Goal: Task Accomplishment & Management: Use online tool/utility

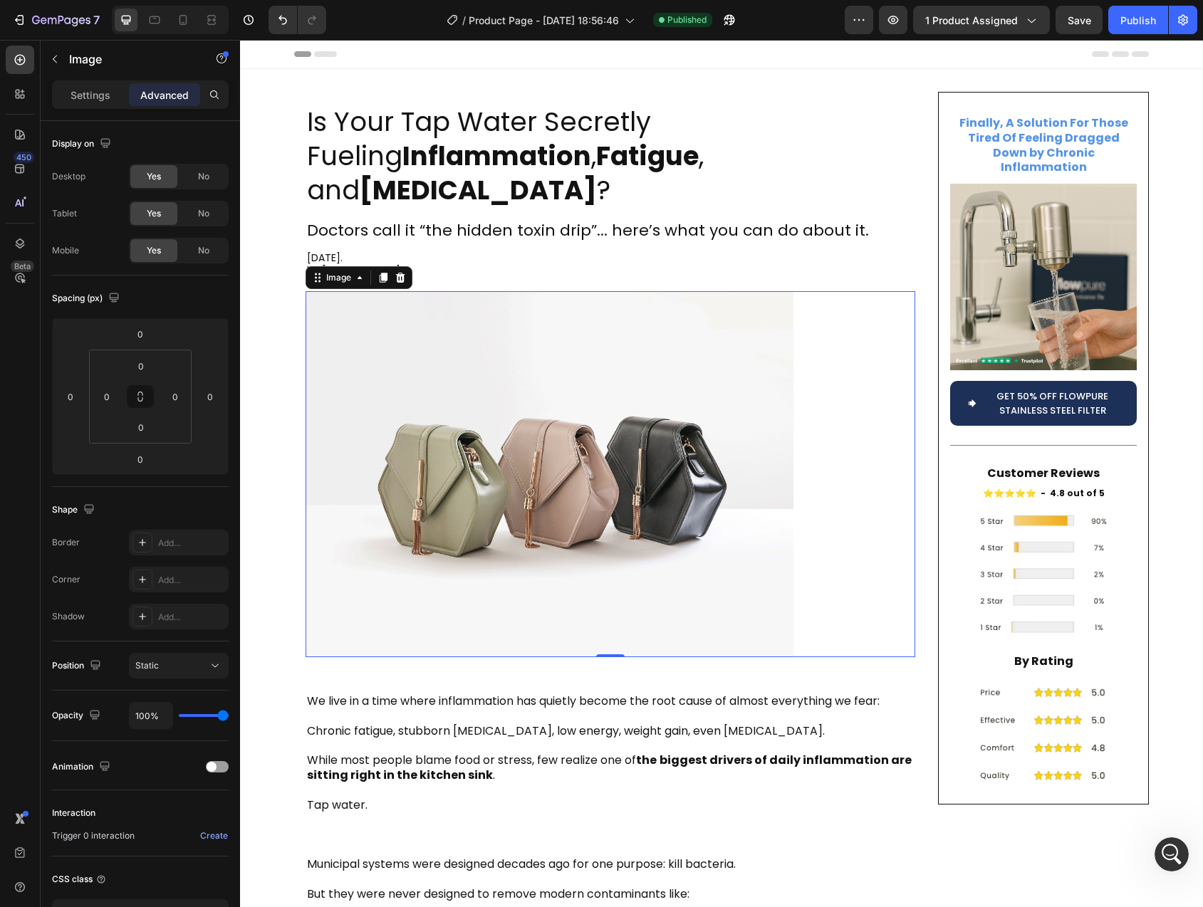
scroll to position [9149, 0]
click at [586, 441] on img at bounding box center [550, 474] width 488 height 366
click at [85, 103] on div "Settings" at bounding box center [90, 94] width 71 height 23
click at [108, 93] on p "Settings" at bounding box center [91, 95] width 40 height 15
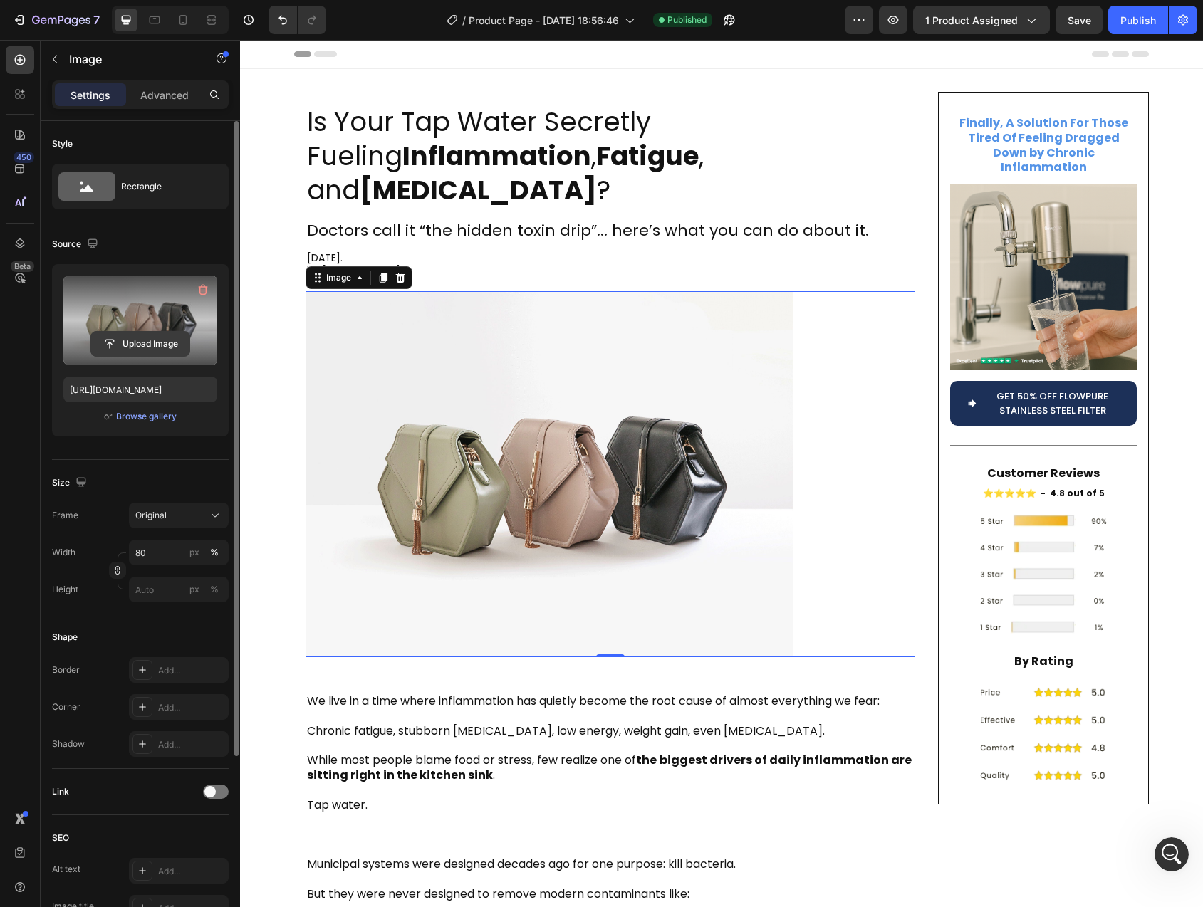
click at [140, 344] on input "file" at bounding box center [140, 344] width 98 height 24
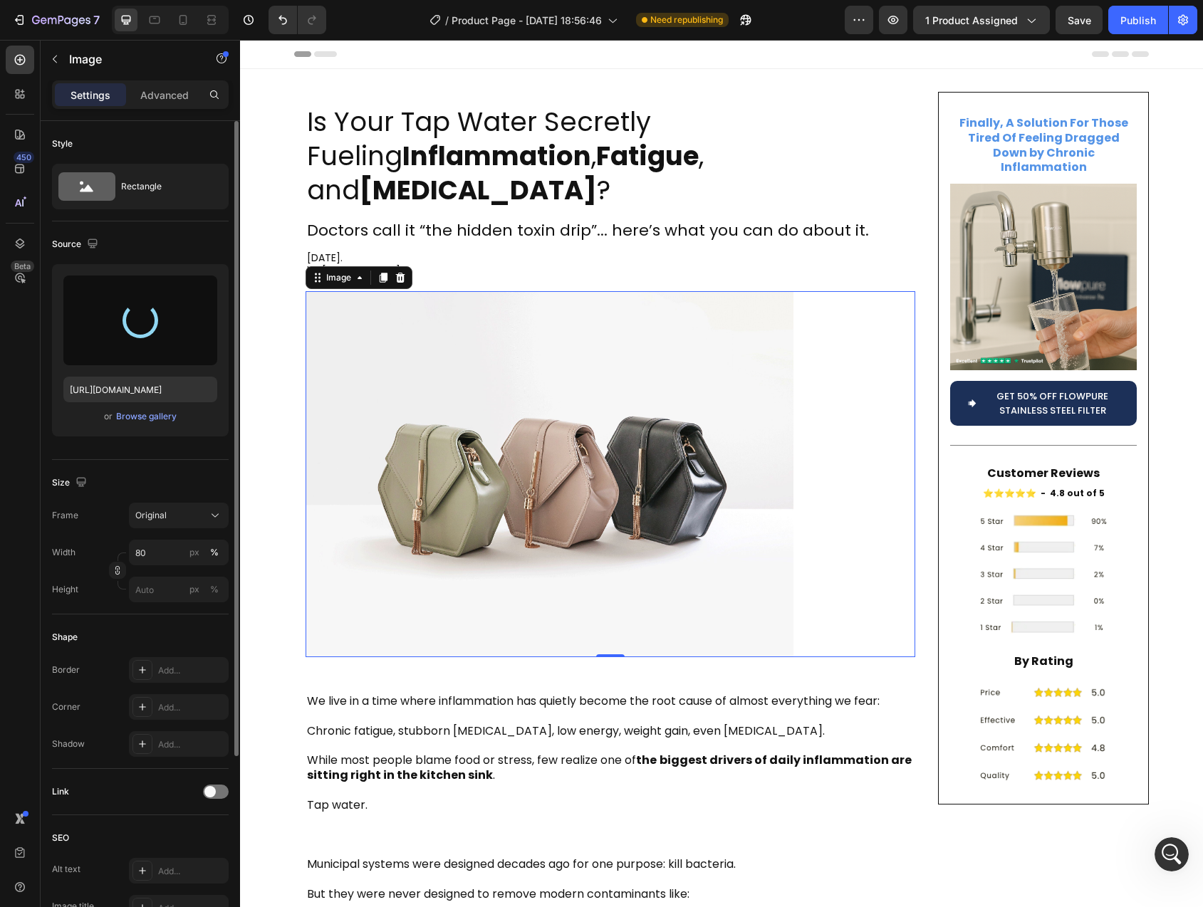
type input "[URL][DOMAIN_NAME]"
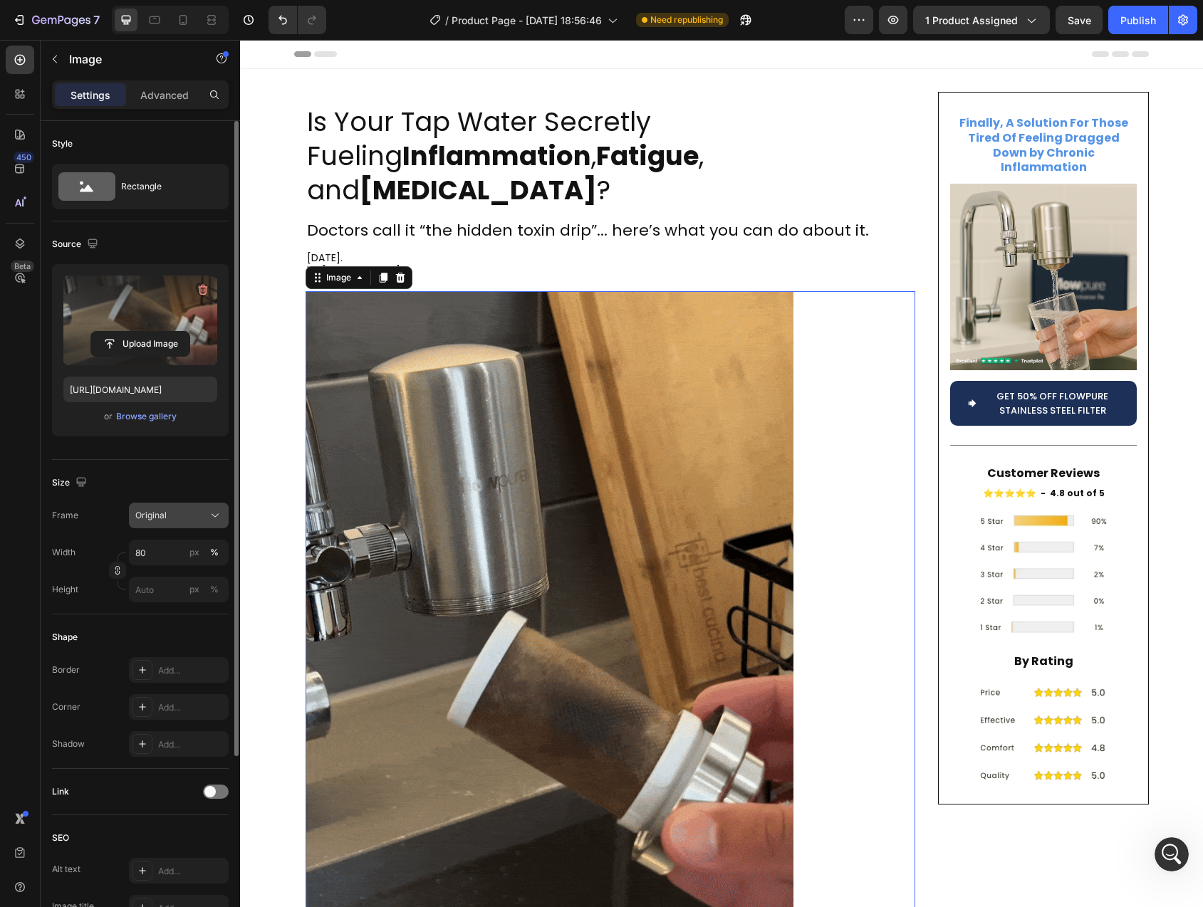
click at [174, 513] on div "Original" at bounding box center [170, 515] width 70 height 13
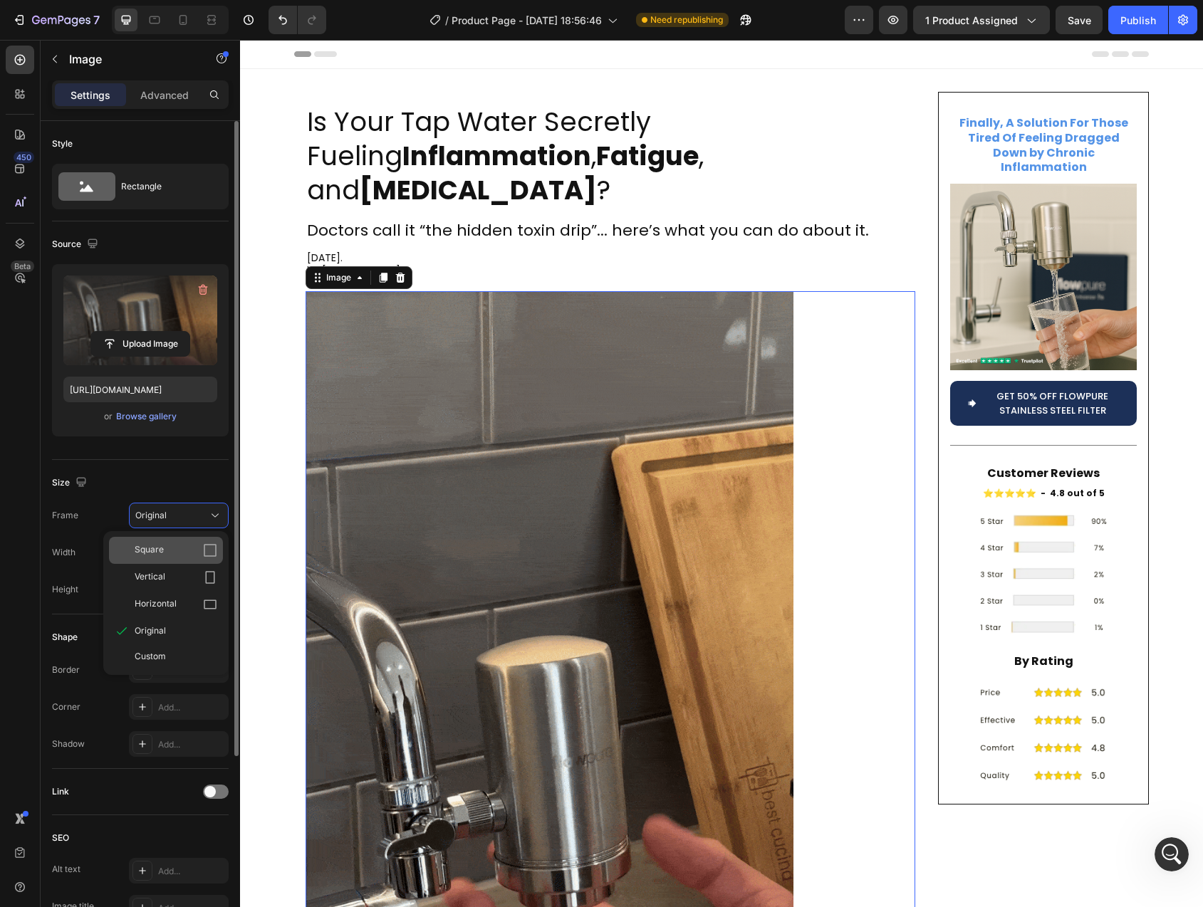
click at [173, 546] on div "Square" at bounding box center [176, 550] width 83 height 14
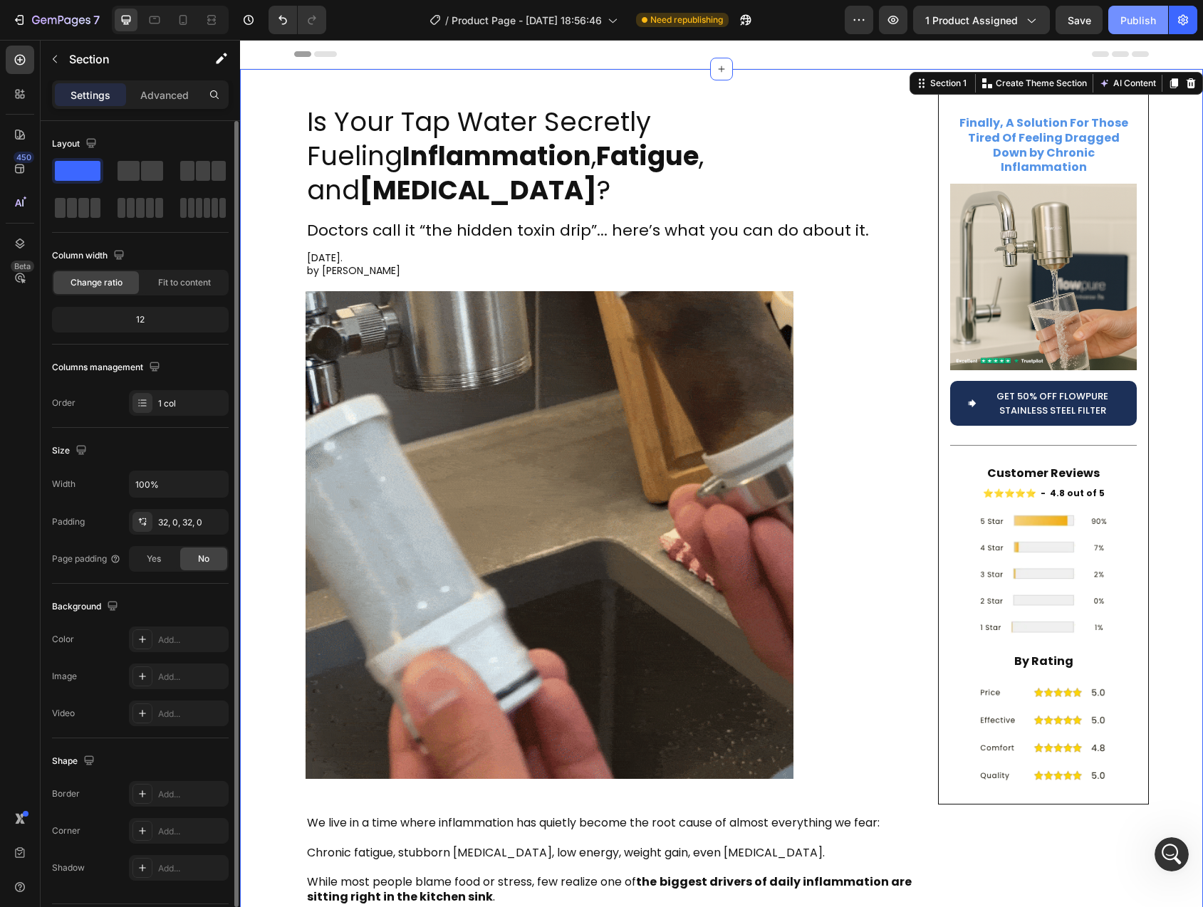
click at [1137, 9] on button "Publish" at bounding box center [1138, 20] width 60 height 28
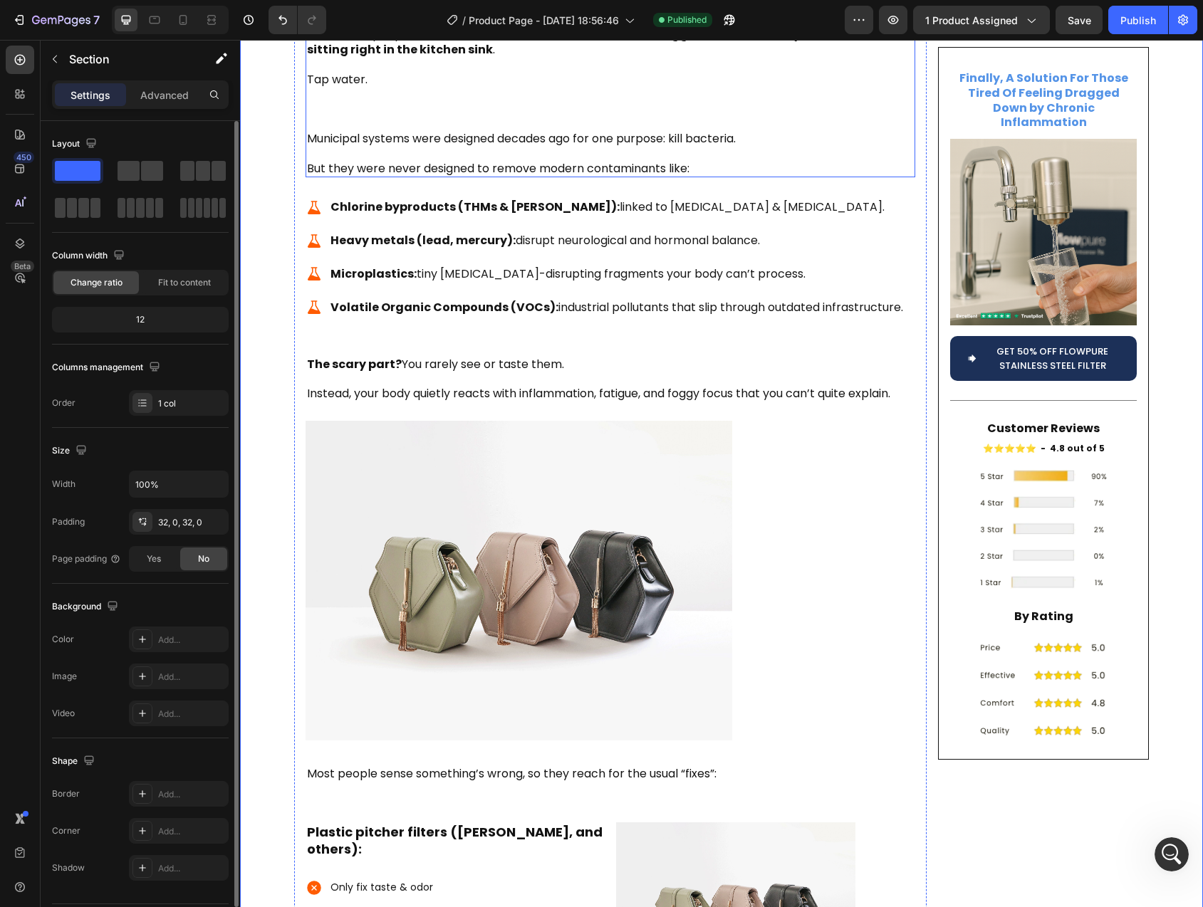
scroll to position [852, 0]
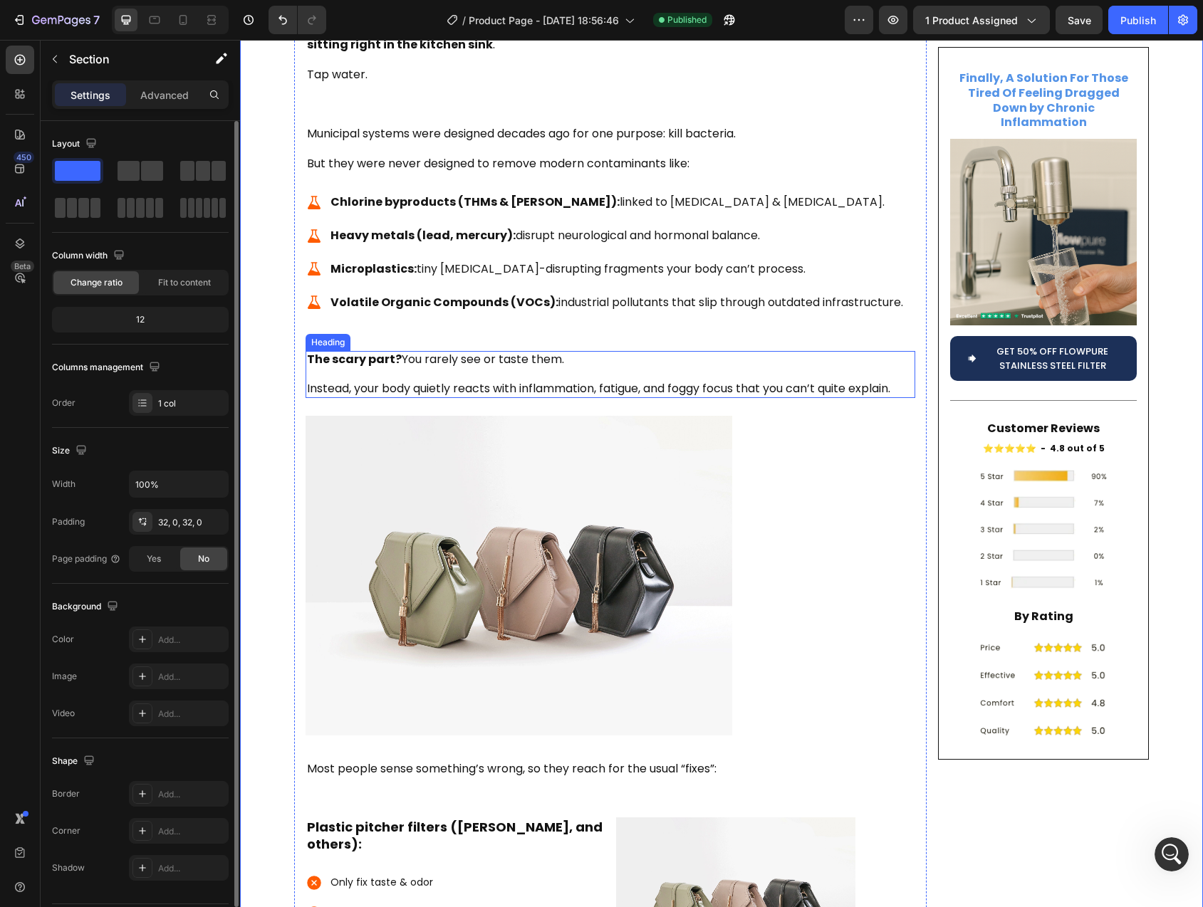
click at [383, 355] on p "⁠⁠⁠⁠⁠⁠⁠ The scary part? You rarely see or taste them. Instead, your body quietl…" at bounding box center [610, 375] width 607 height 44
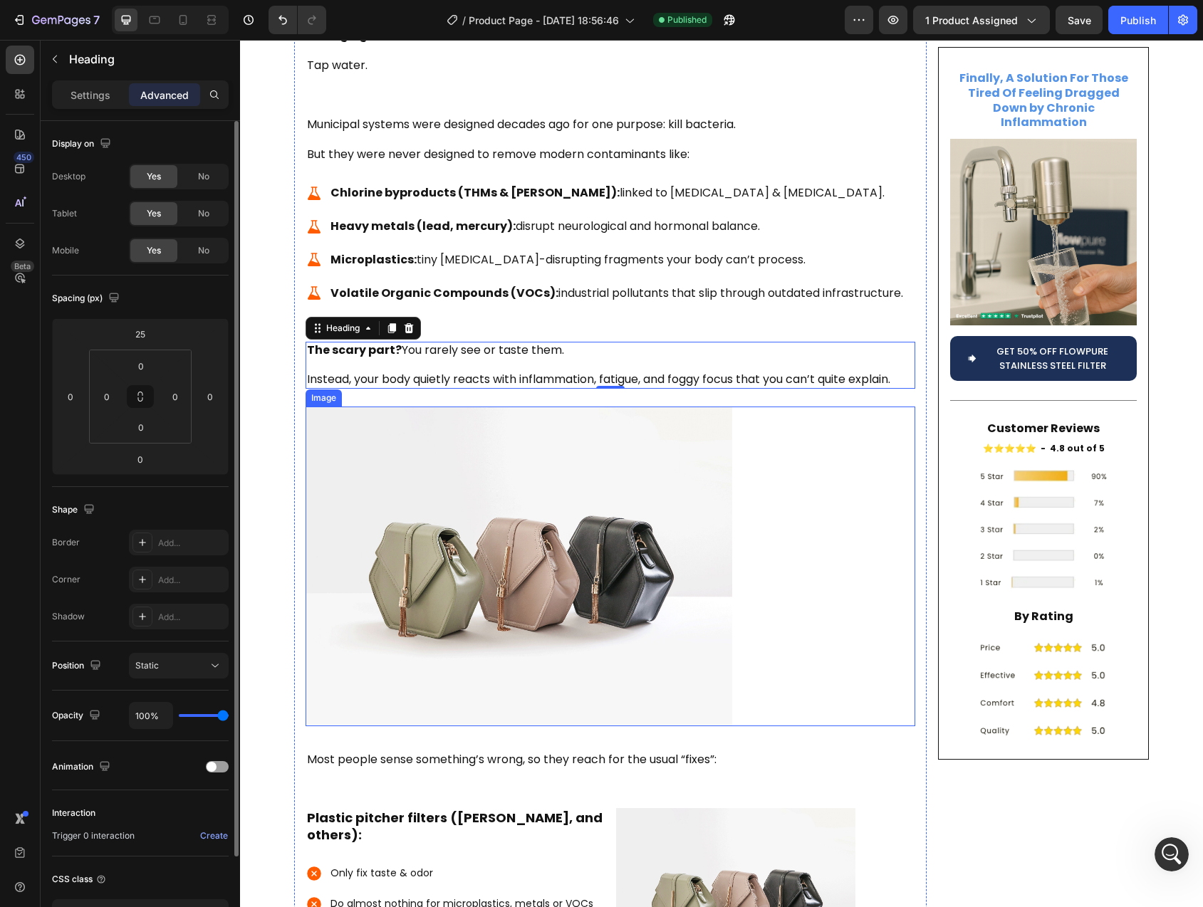
scroll to position [875, 0]
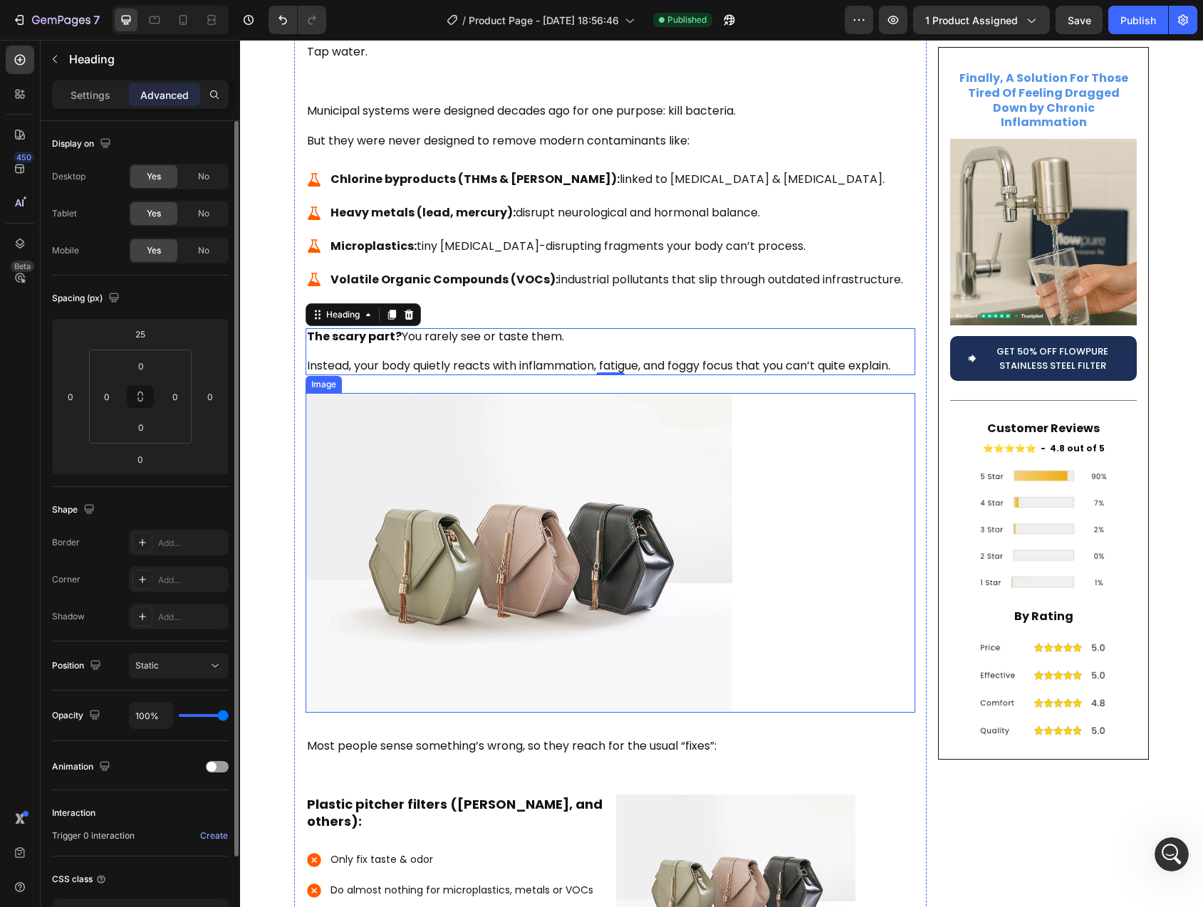
click at [472, 533] on img at bounding box center [519, 553] width 427 height 320
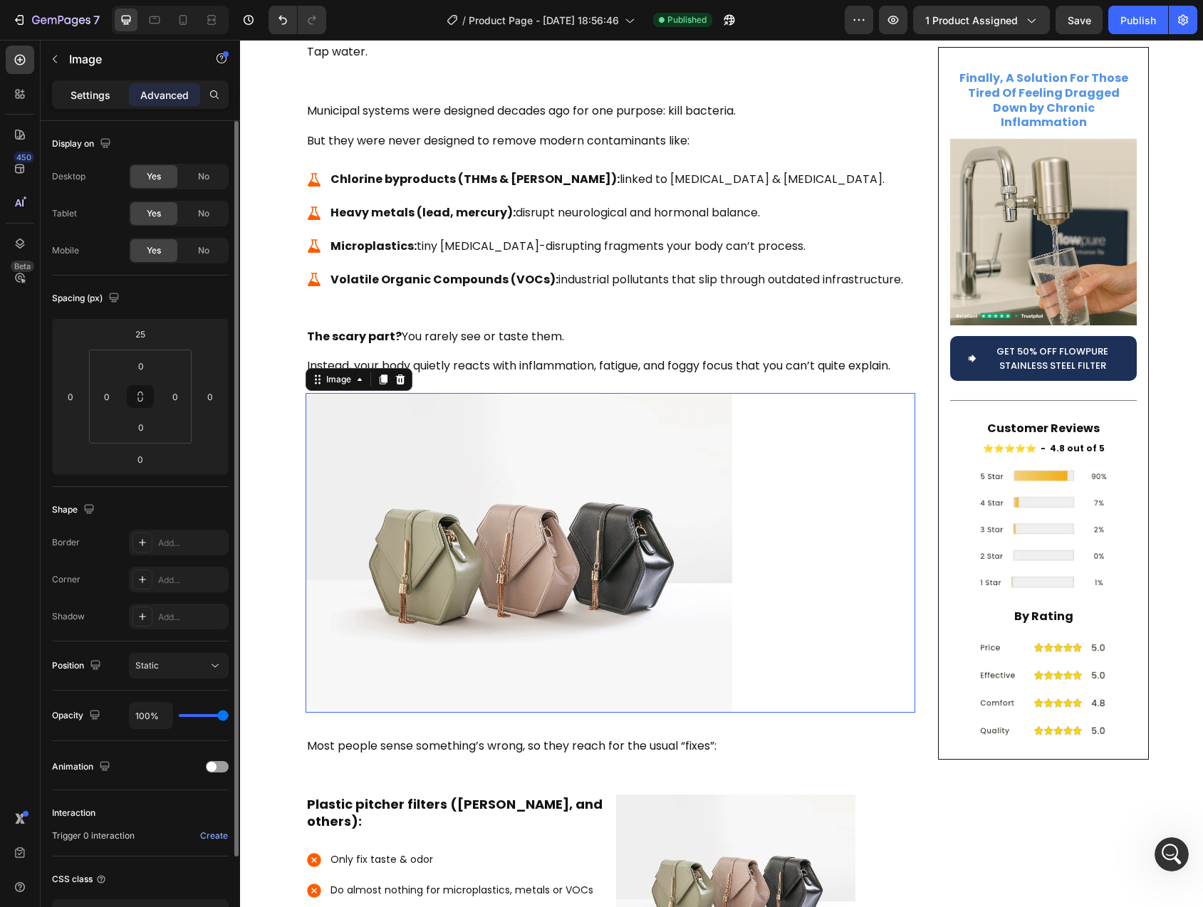
click at [88, 90] on p "Settings" at bounding box center [91, 95] width 40 height 15
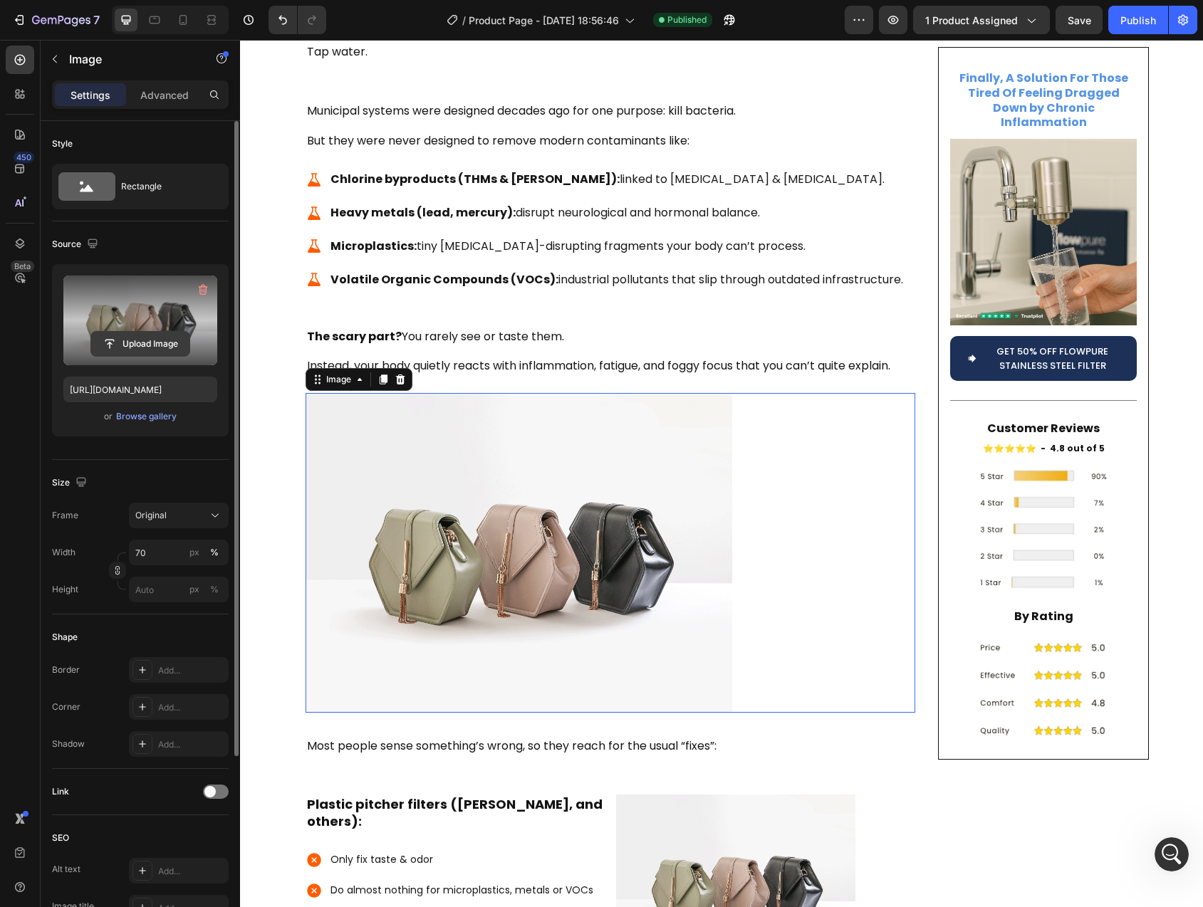
click at [123, 335] on input "file" at bounding box center [140, 344] width 98 height 24
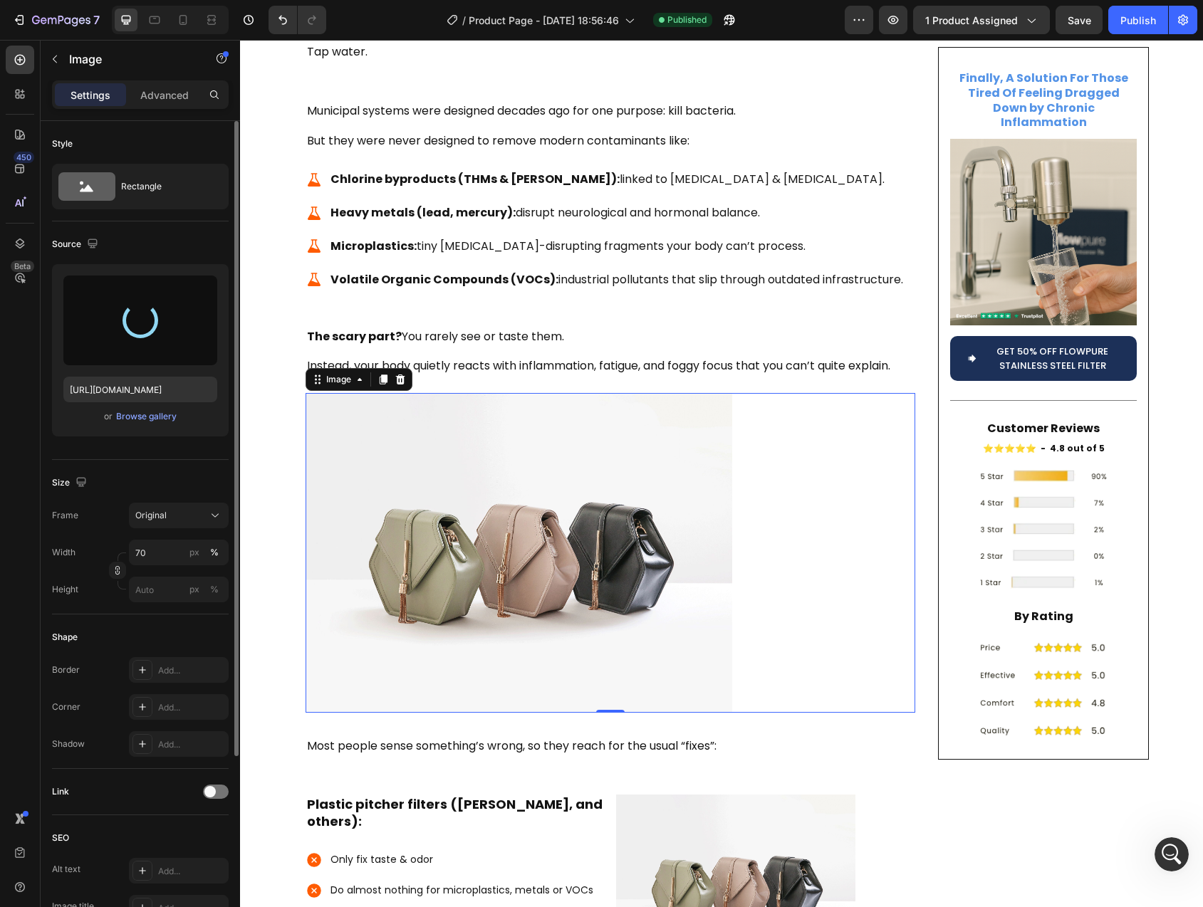
type input "[URL][DOMAIN_NAME]"
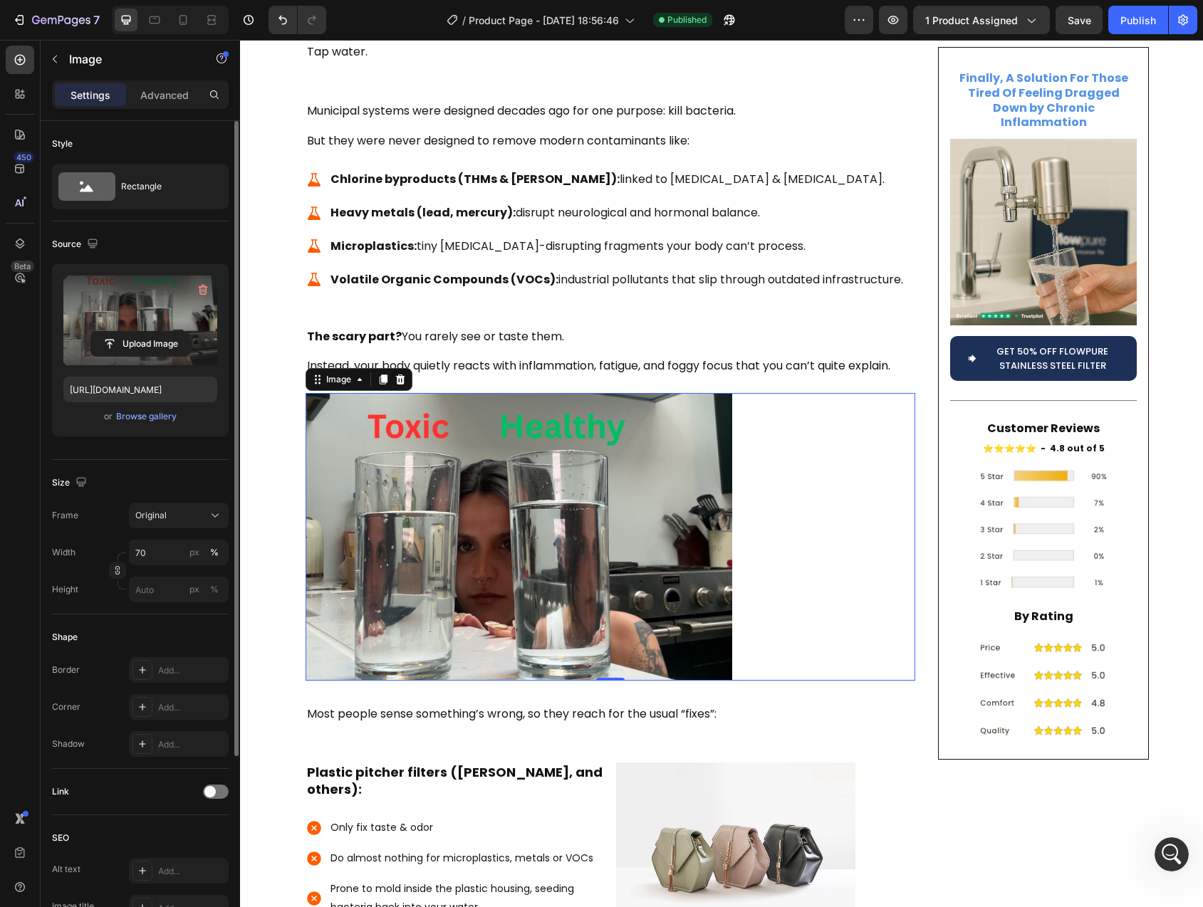
click at [656, 504] on img at bounding box center [519, 537] width 427 height 288
click at [150, 554] on input "70" at bounding box center [179, 553] width 100 height 26
type input "90"
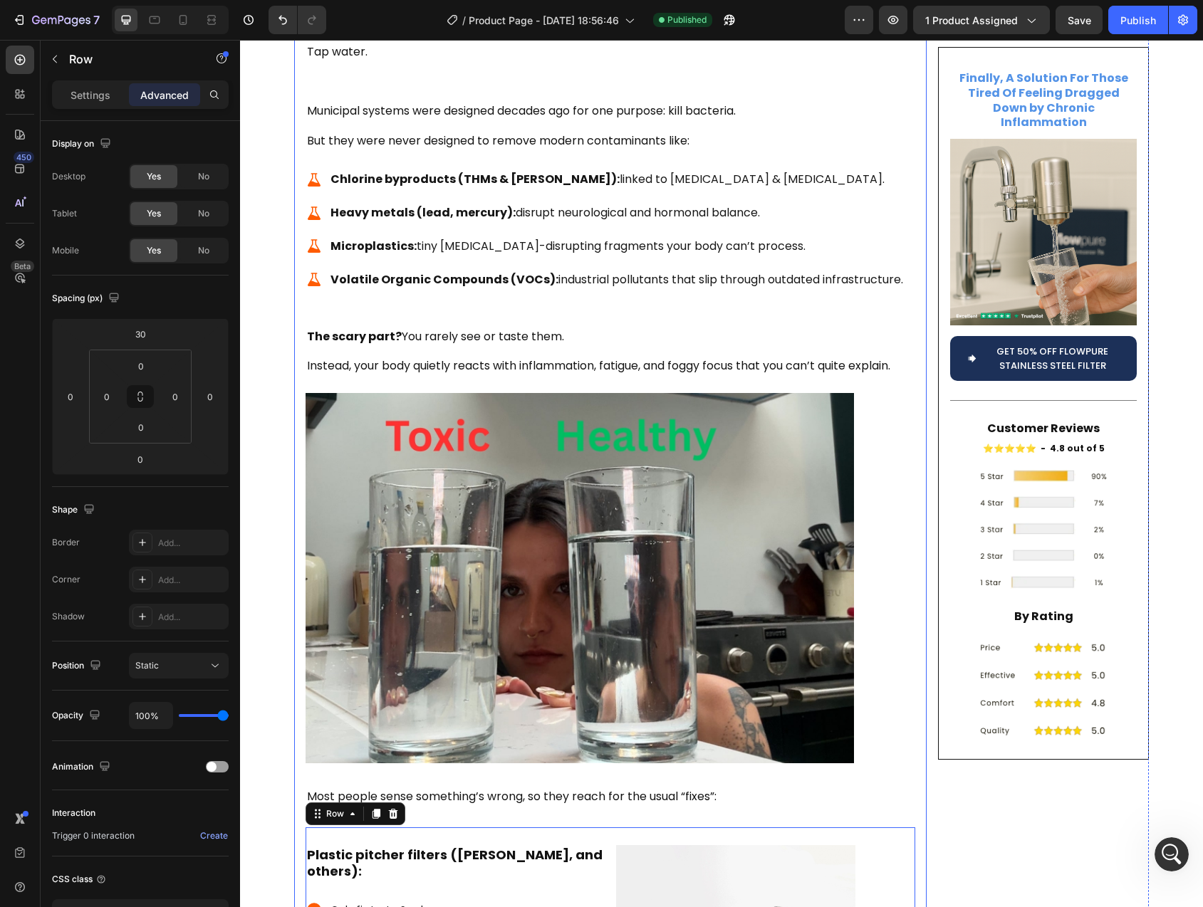
click at [808, 634] on img at bounding box center [580, 578] width 548 height 370
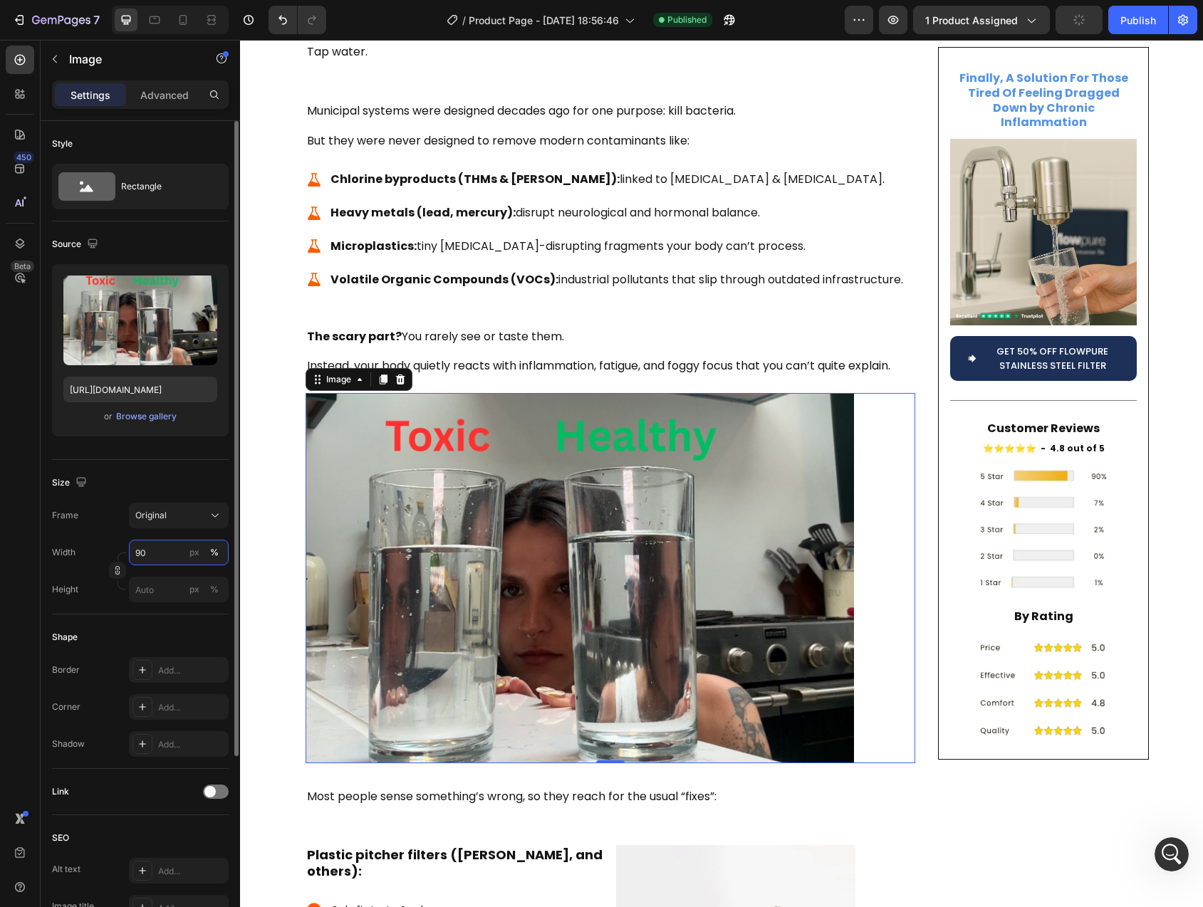
click at [144, 555] on input "90" at bounding box center [179, 553] width 100 height 26
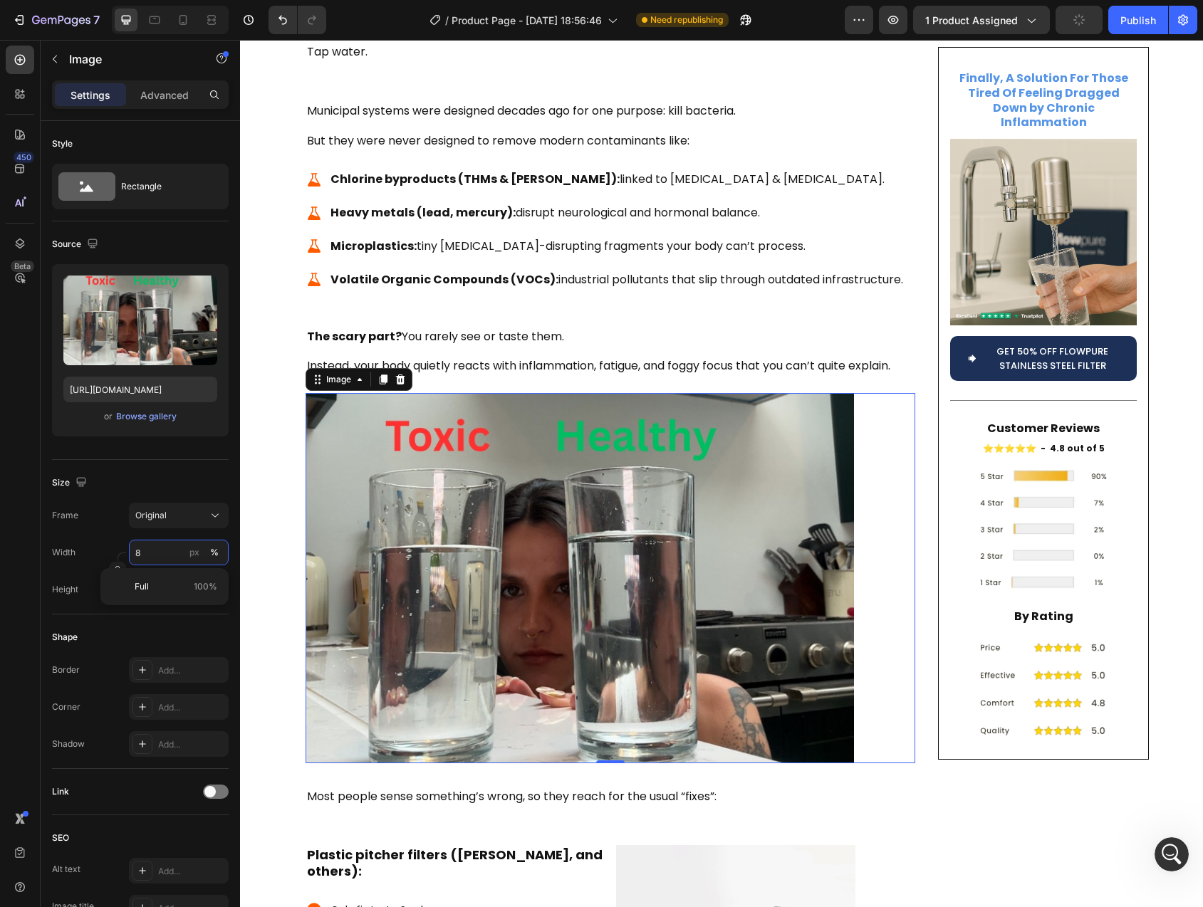
type input "80"
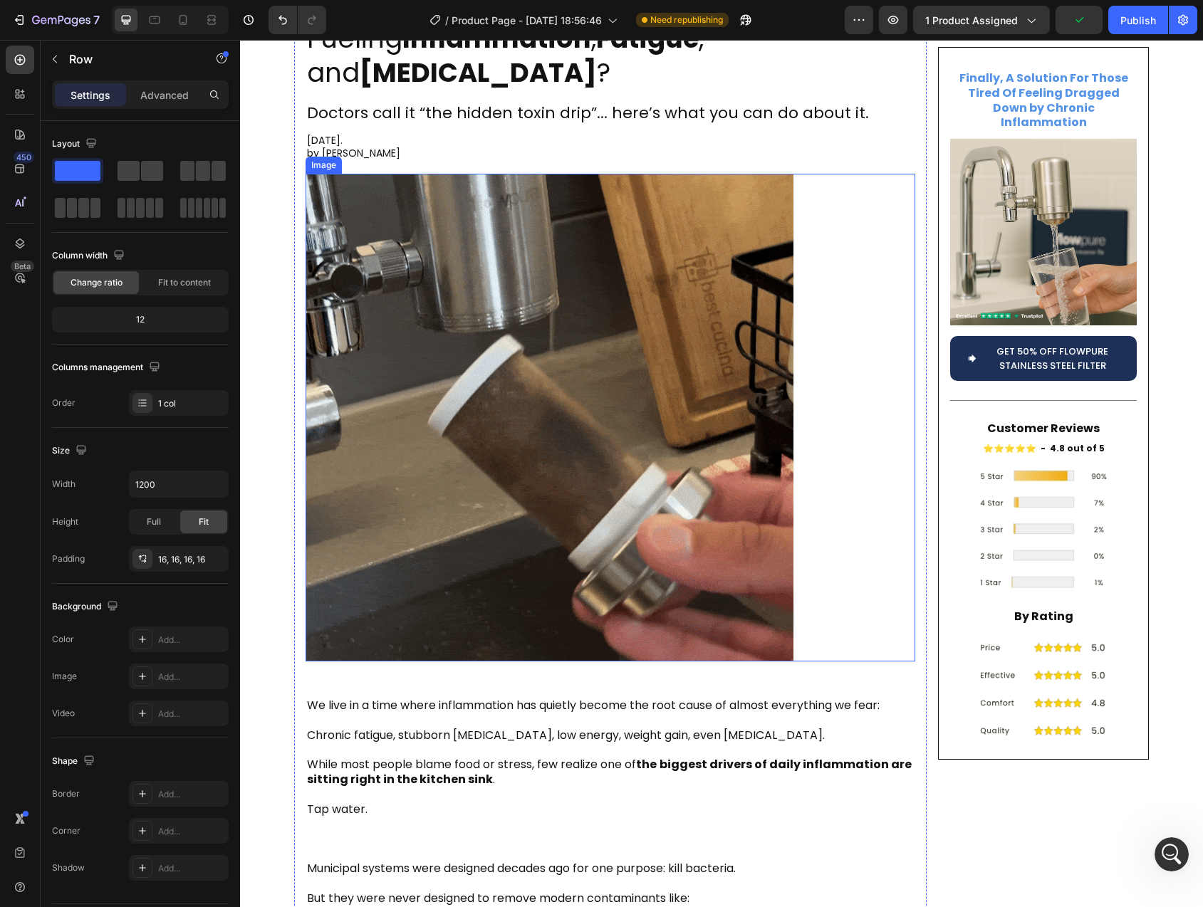
scroll to position [0, 0]
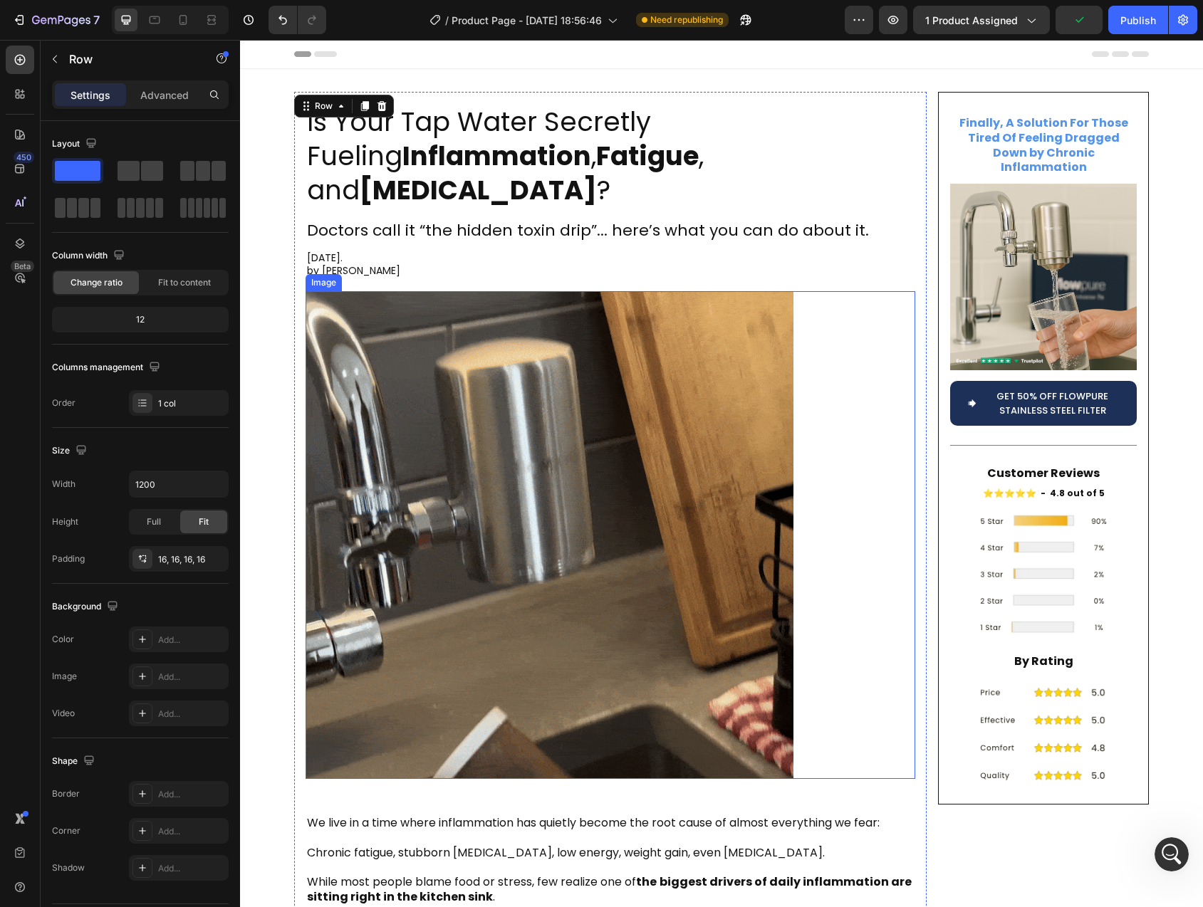
click at [679, 591] on img at bounding box center [550, 535] width 488 height 488
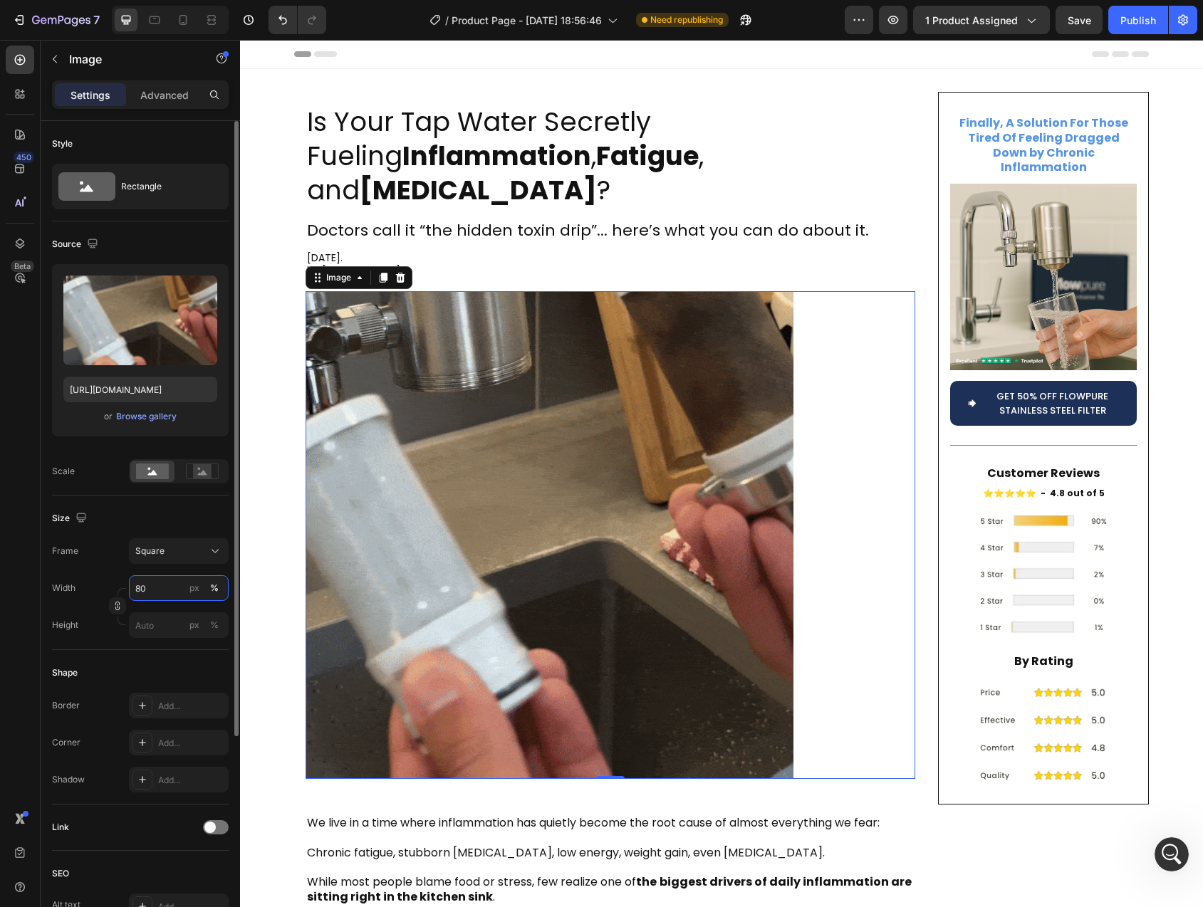
click at [142, 588] on input "80" at bounding box center [179, 588] width 100 height 26
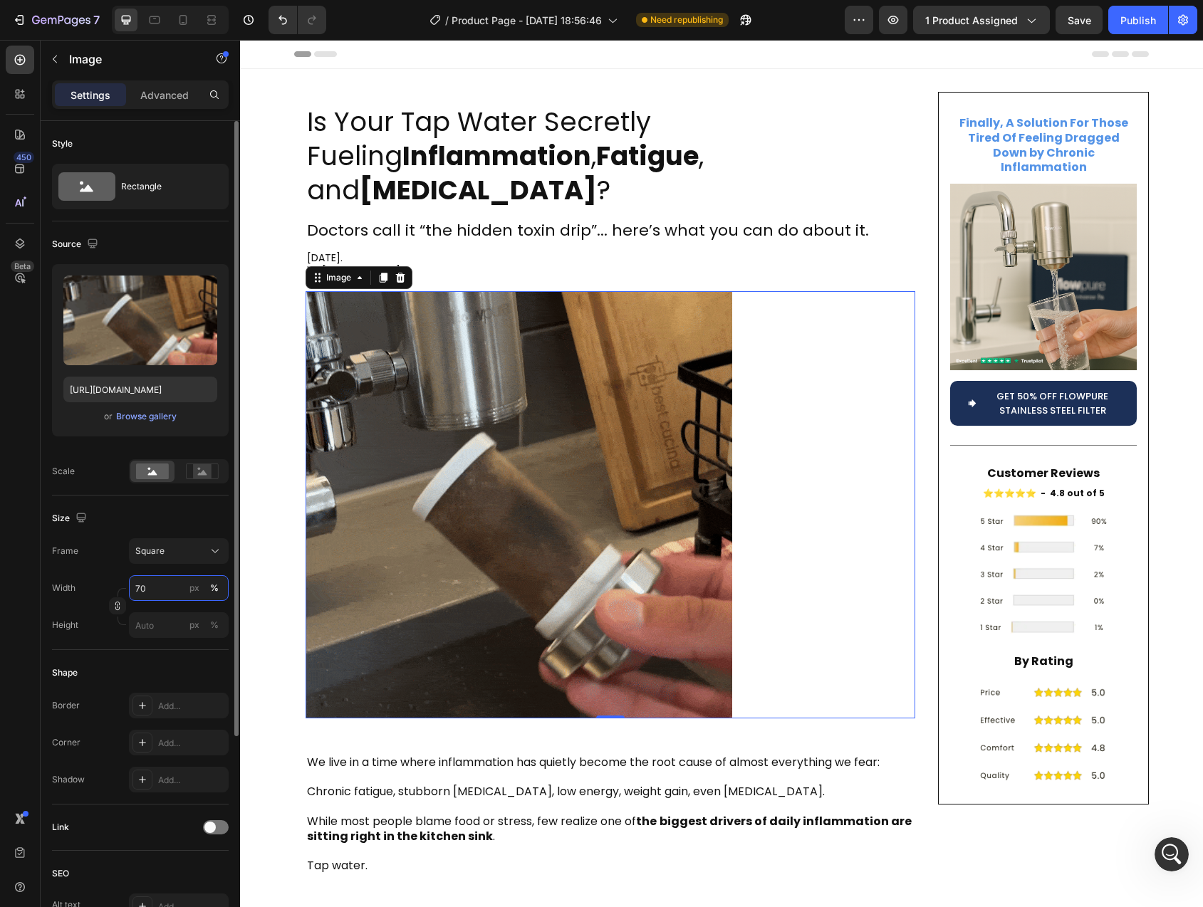
click at [140, 589] on input "70" at bounding box center [179, 588] width 100 height 26
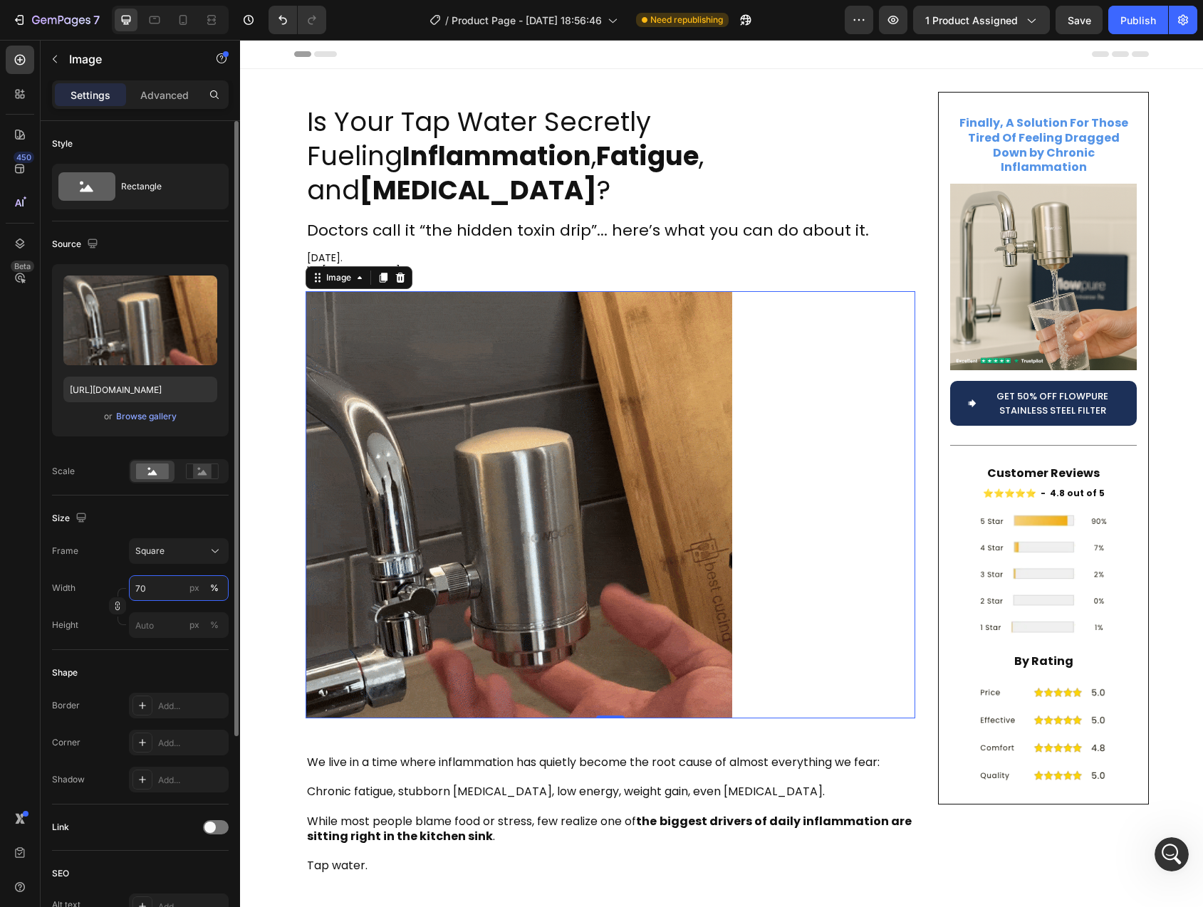
click at [140, 589] on input "70" at bounding box center [179, 588] width 100 height 26
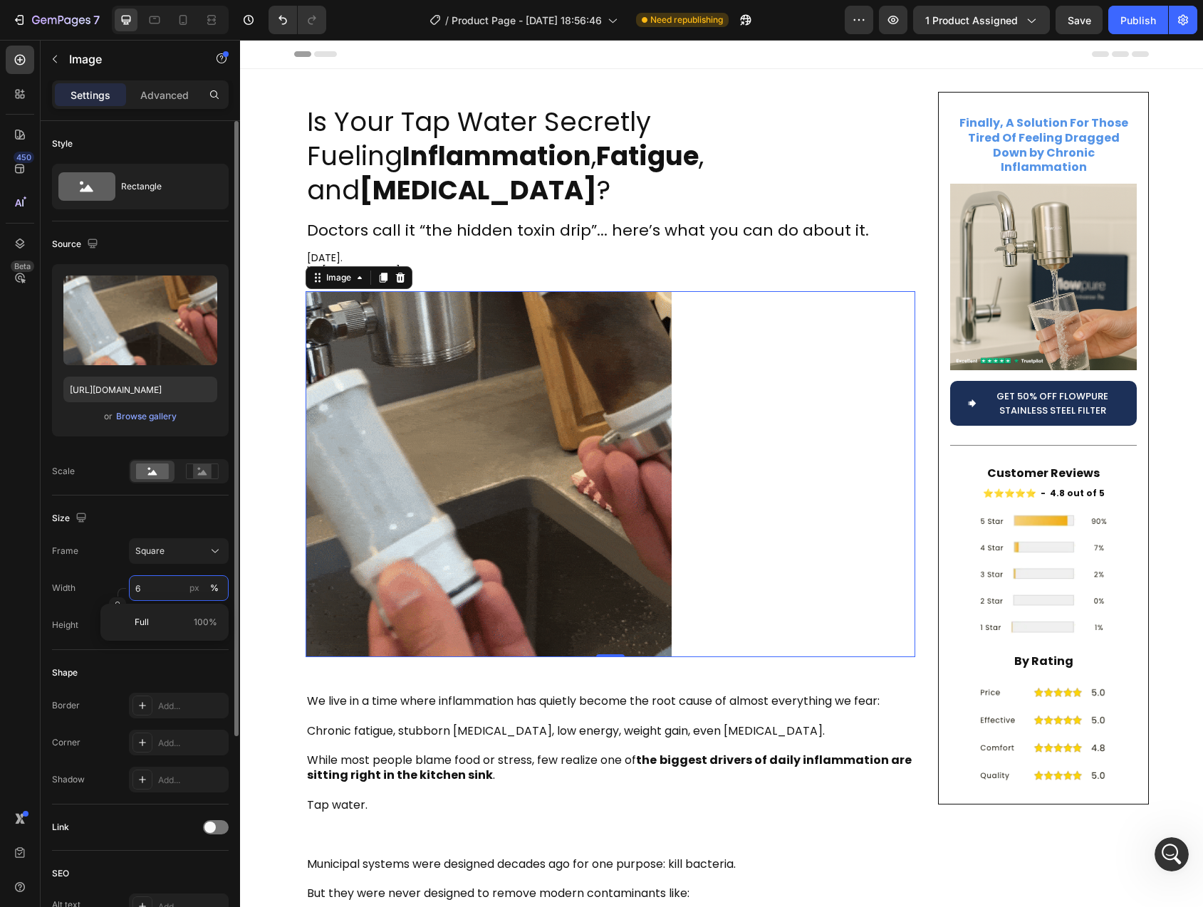
type input "60"
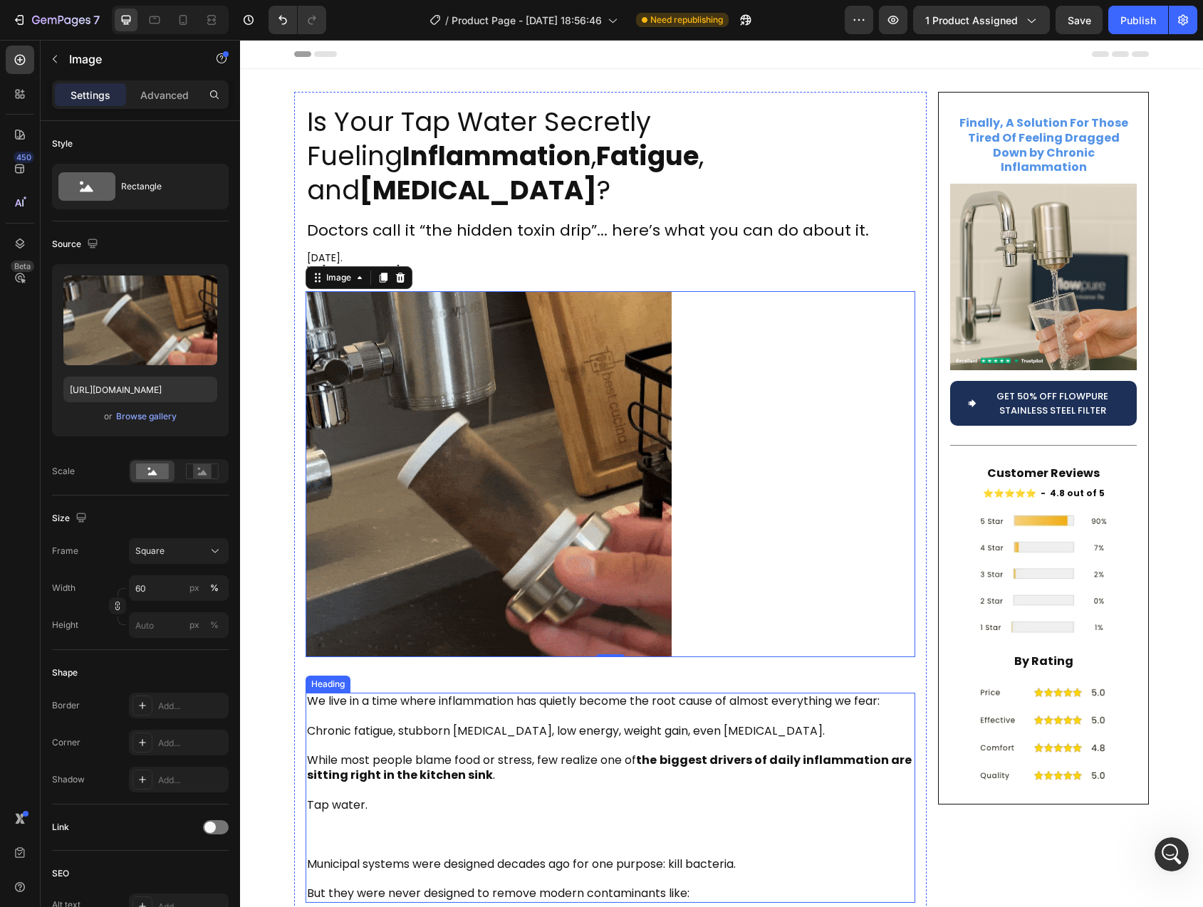
click at [908, 719] on p "We live in a time where inflammation has quietly become the root cause of almos…" at bounding box center [610, 797] width 607 height 207
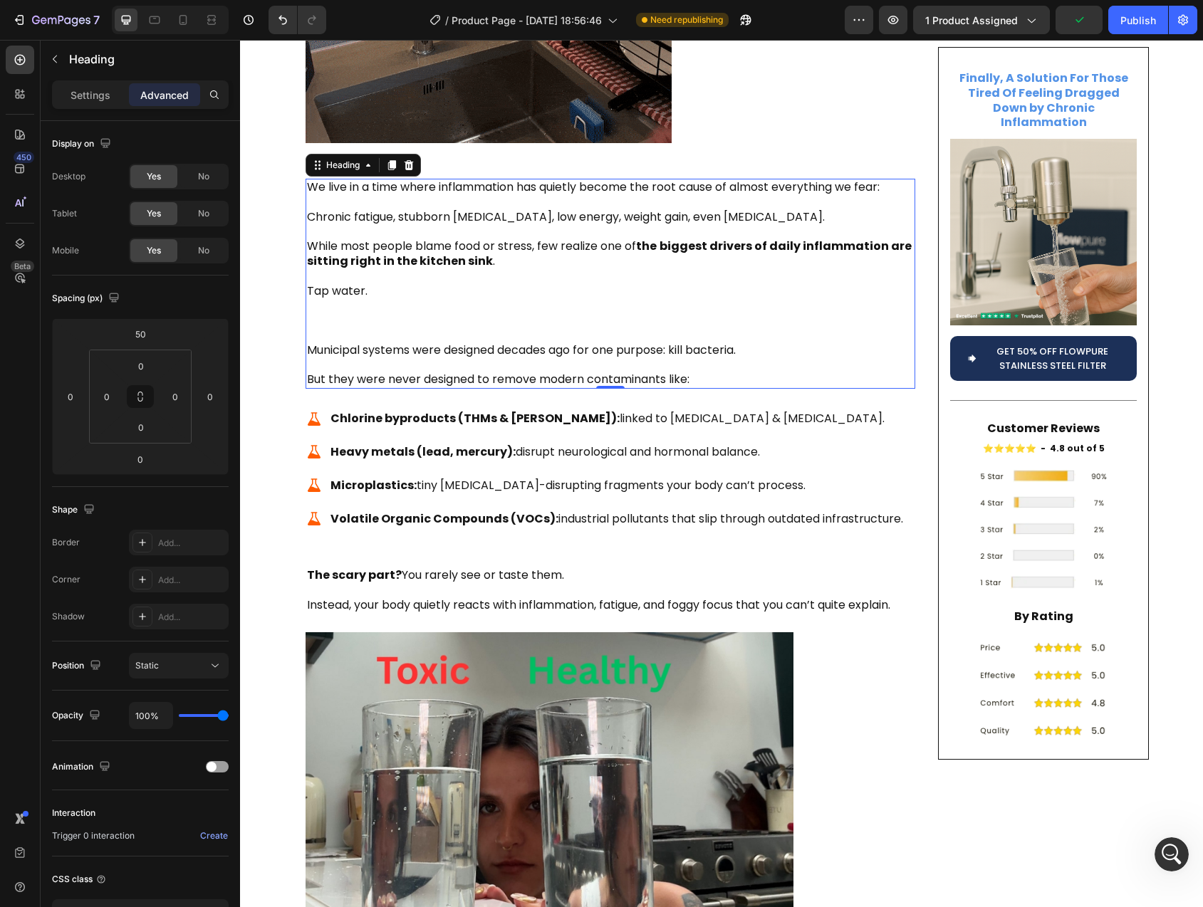
click at [908, 719] on div at bounding box center [611, 796] width 610 height 329
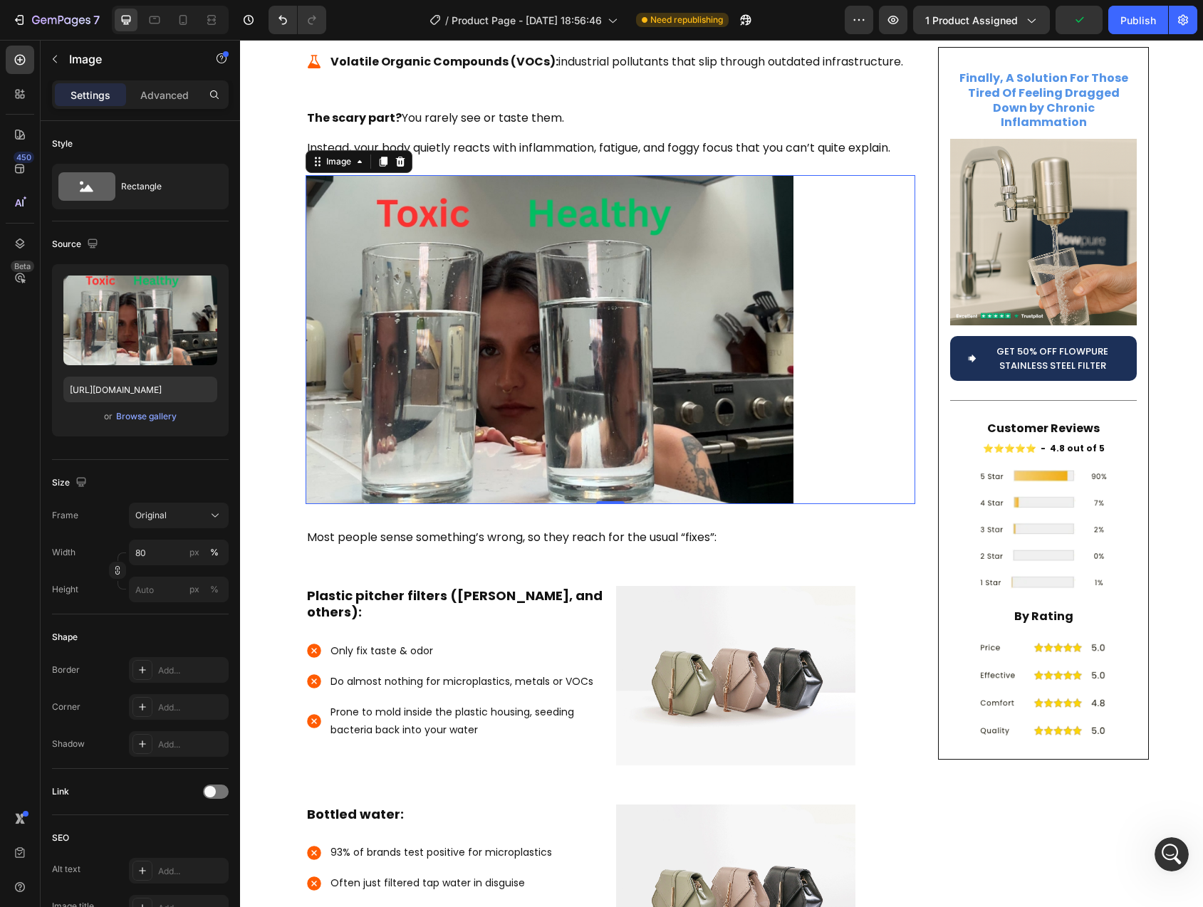
scroll to position [996, 0]
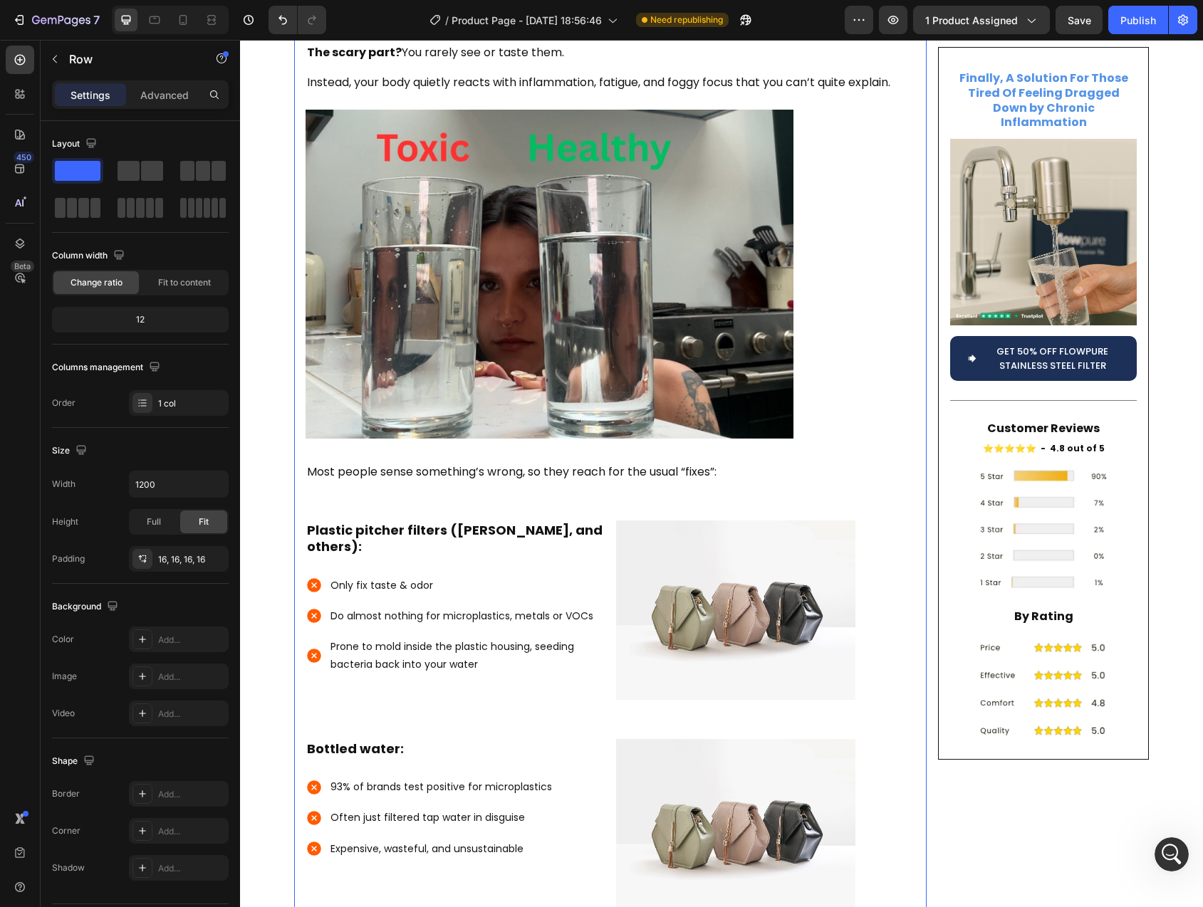
scroll to position [1102, 0]
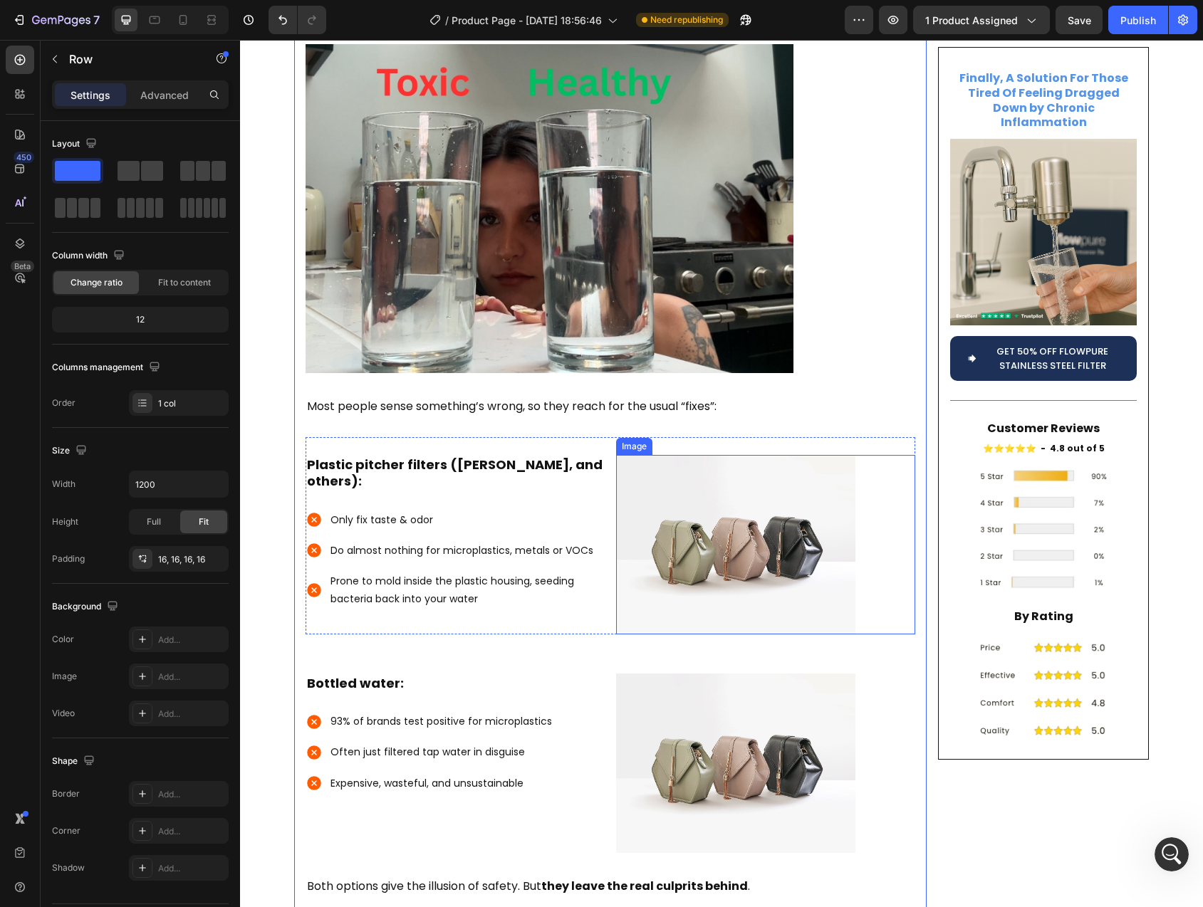
click at [753, 505] on img at bounding box center [735, 544] width 239 height 179
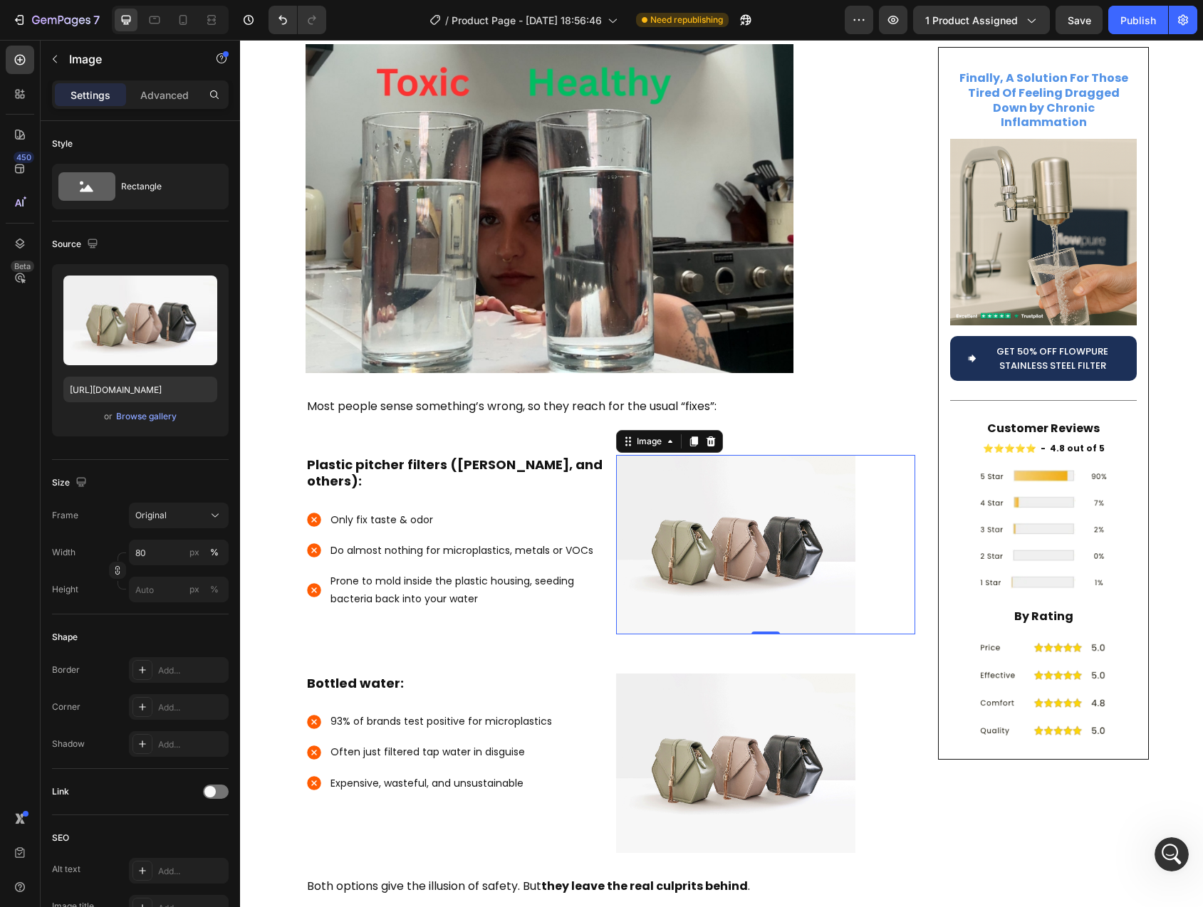
click at [718, 481] on img at bounding box center [735, 544] width 239 height 179
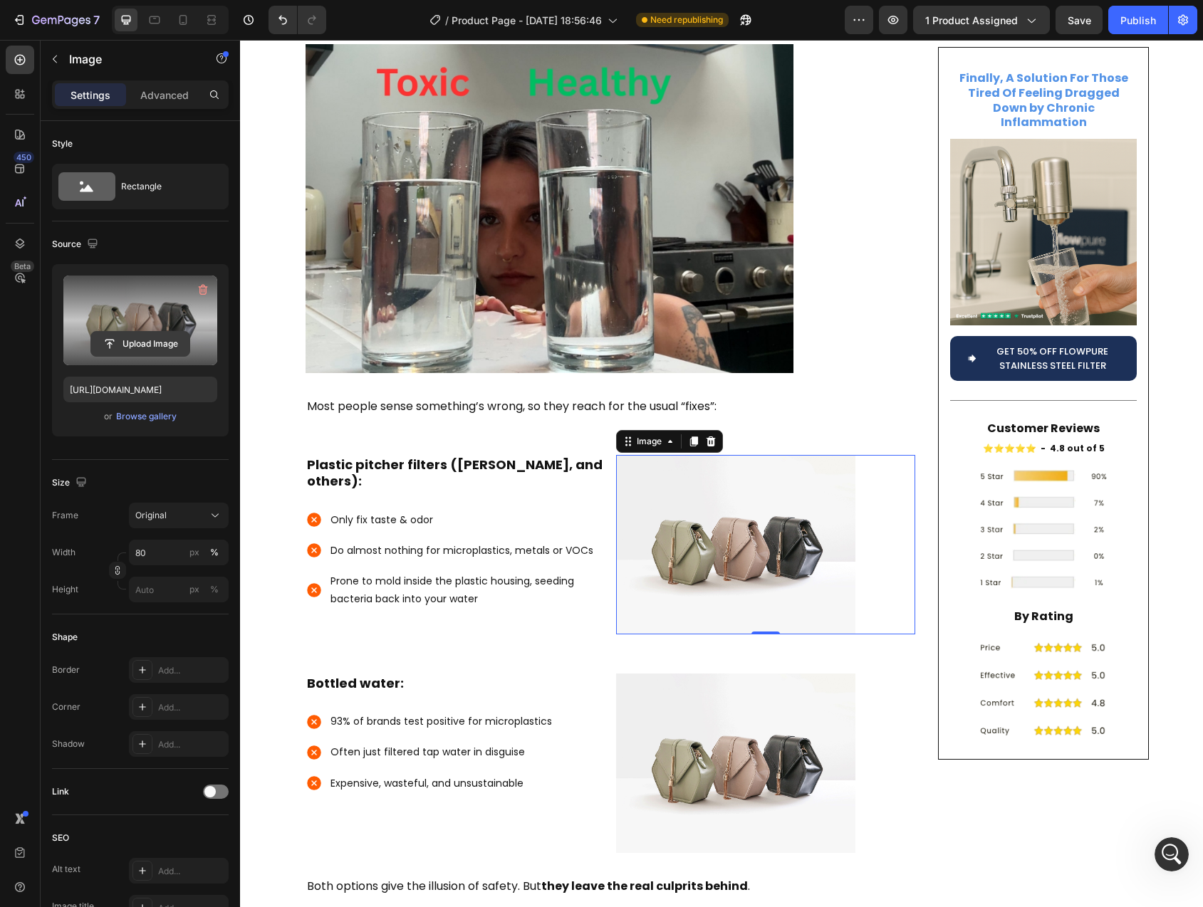
click at [144, 344] on input "file" at bounding box center [140, 344] width 98 height 24
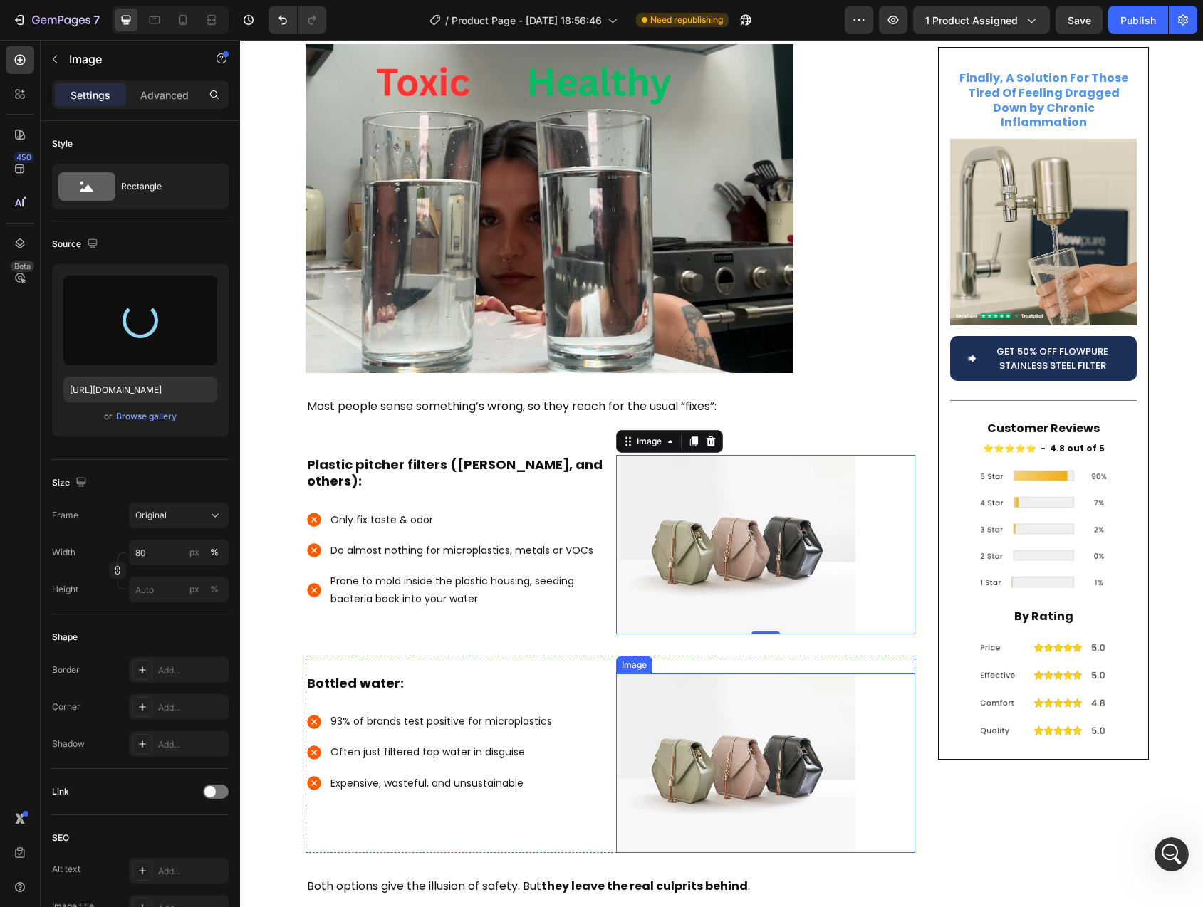
click at [739, 704] on img at bounding box center [735, 763] width 239 height 179
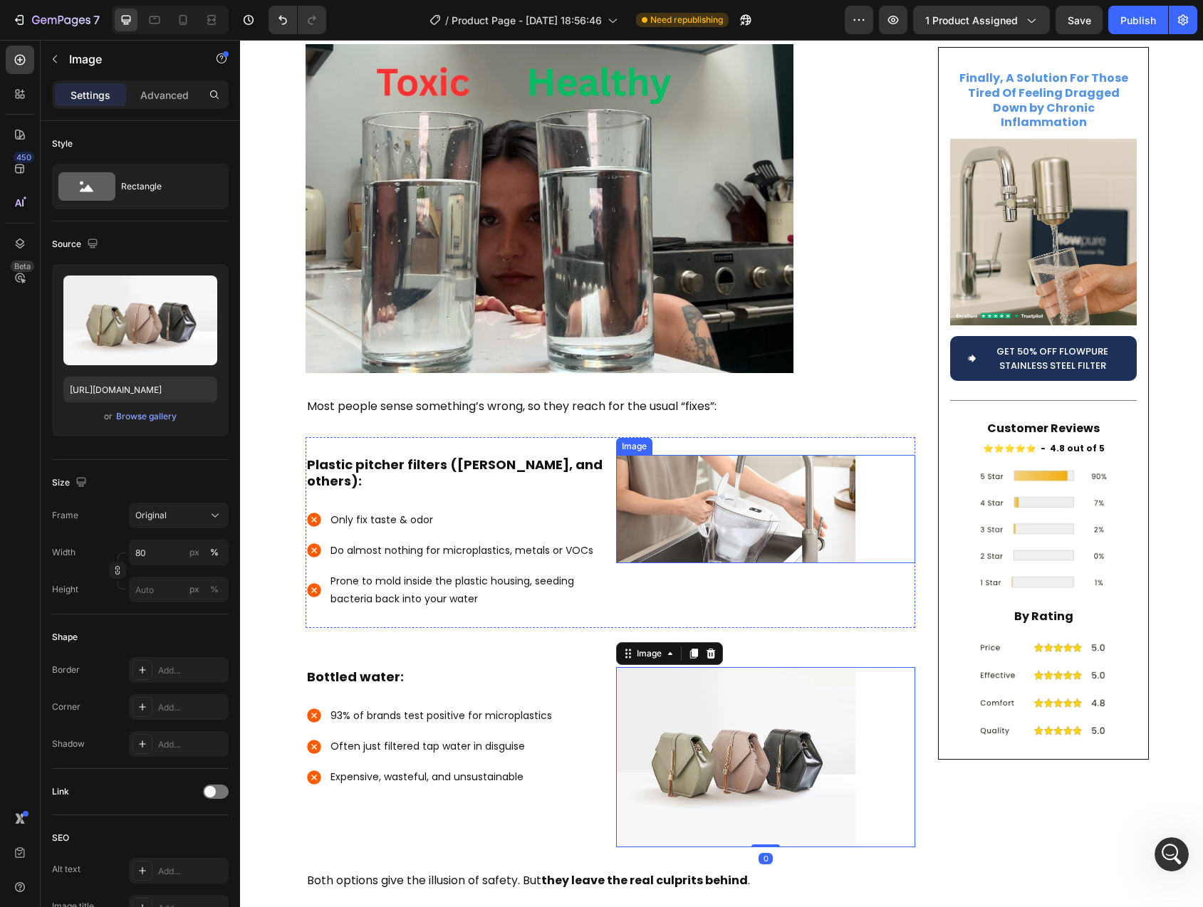
click at [773, 482] on img at bounding box center [735, 509] width 239 height 108
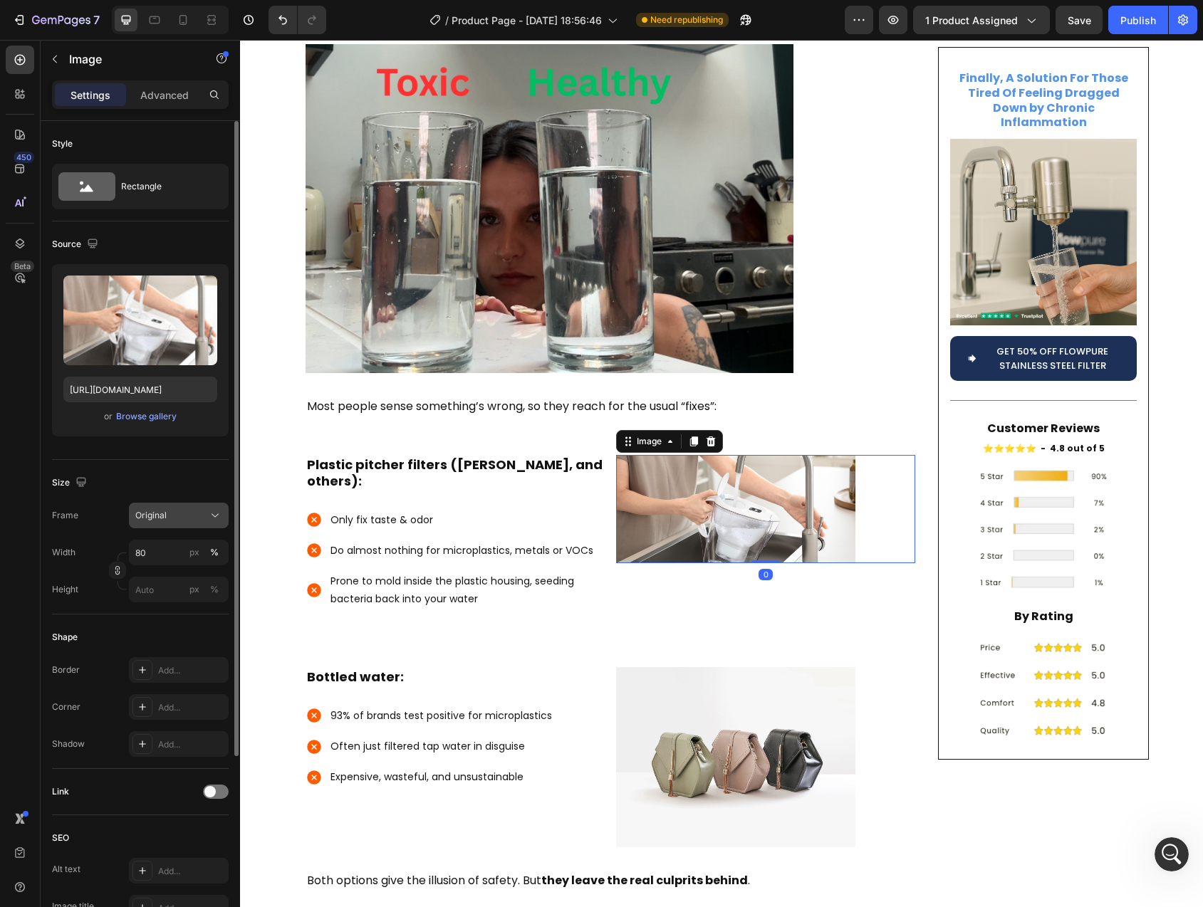
click at [215, 518] on icon at bounding box center [215, 515] width 14 height 14
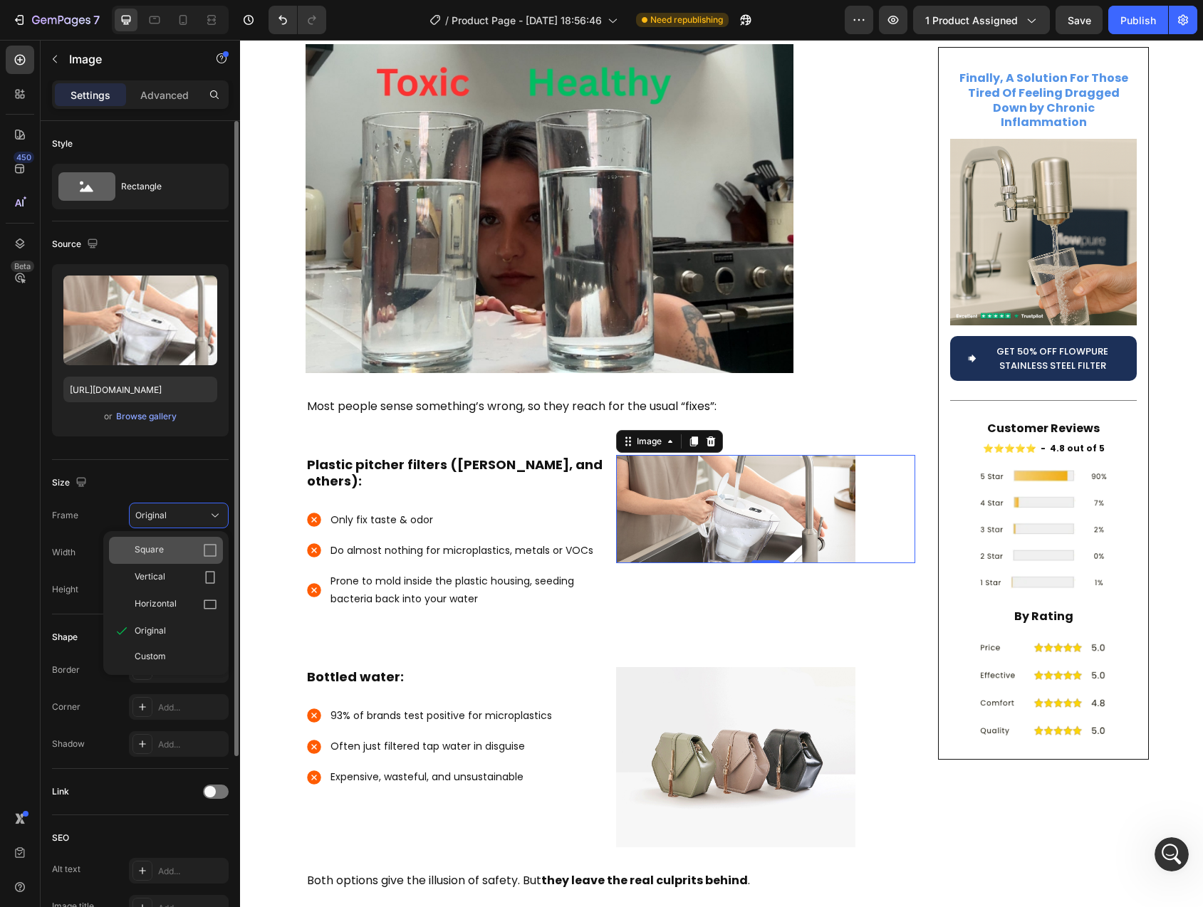
click at [185, 548] on div "Square" at bounding box center [176, 550] width 83 height 14
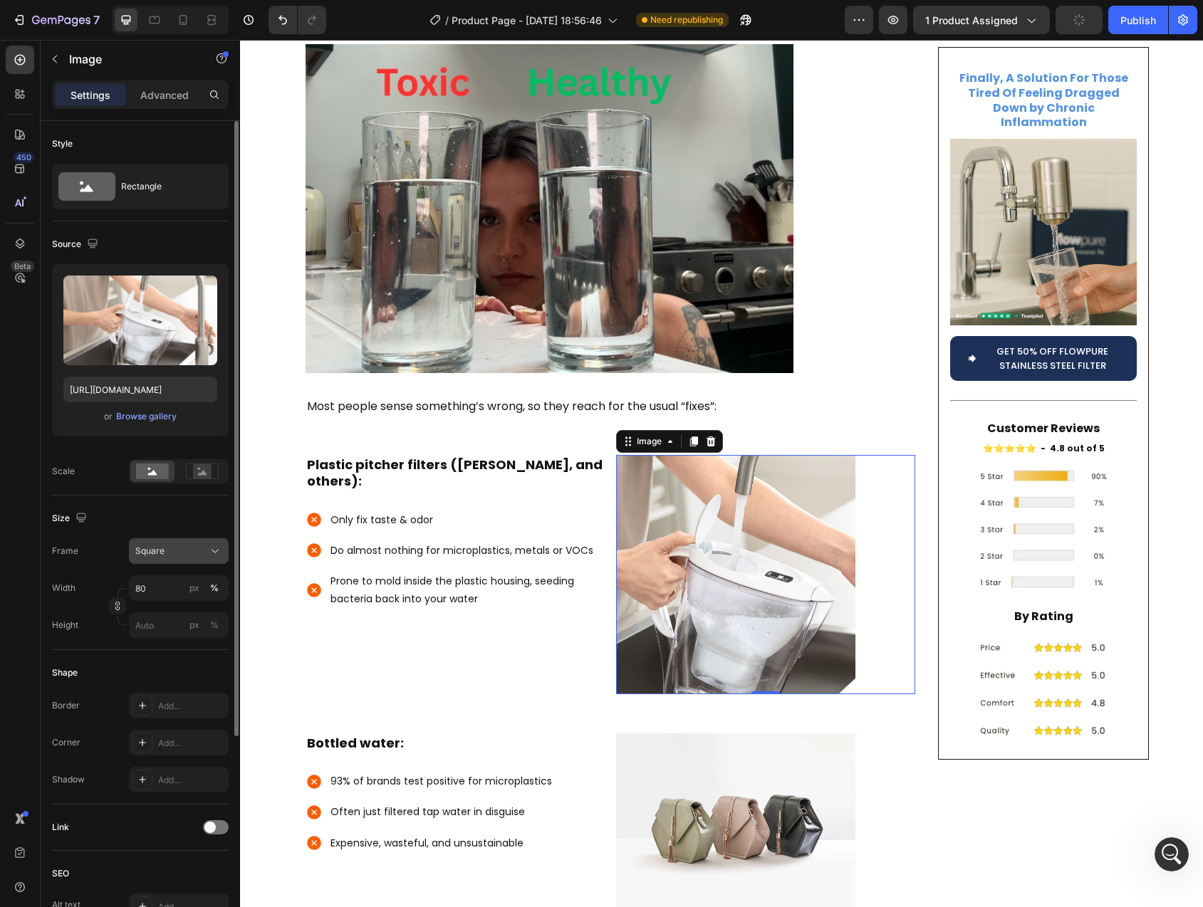
click at [186, 553] on div "Square" at bounding box center [170, 551] width 70 height 13
click at [176, 637] on div "Horizontal" at bounding box center [176, 640] width 83 height 14
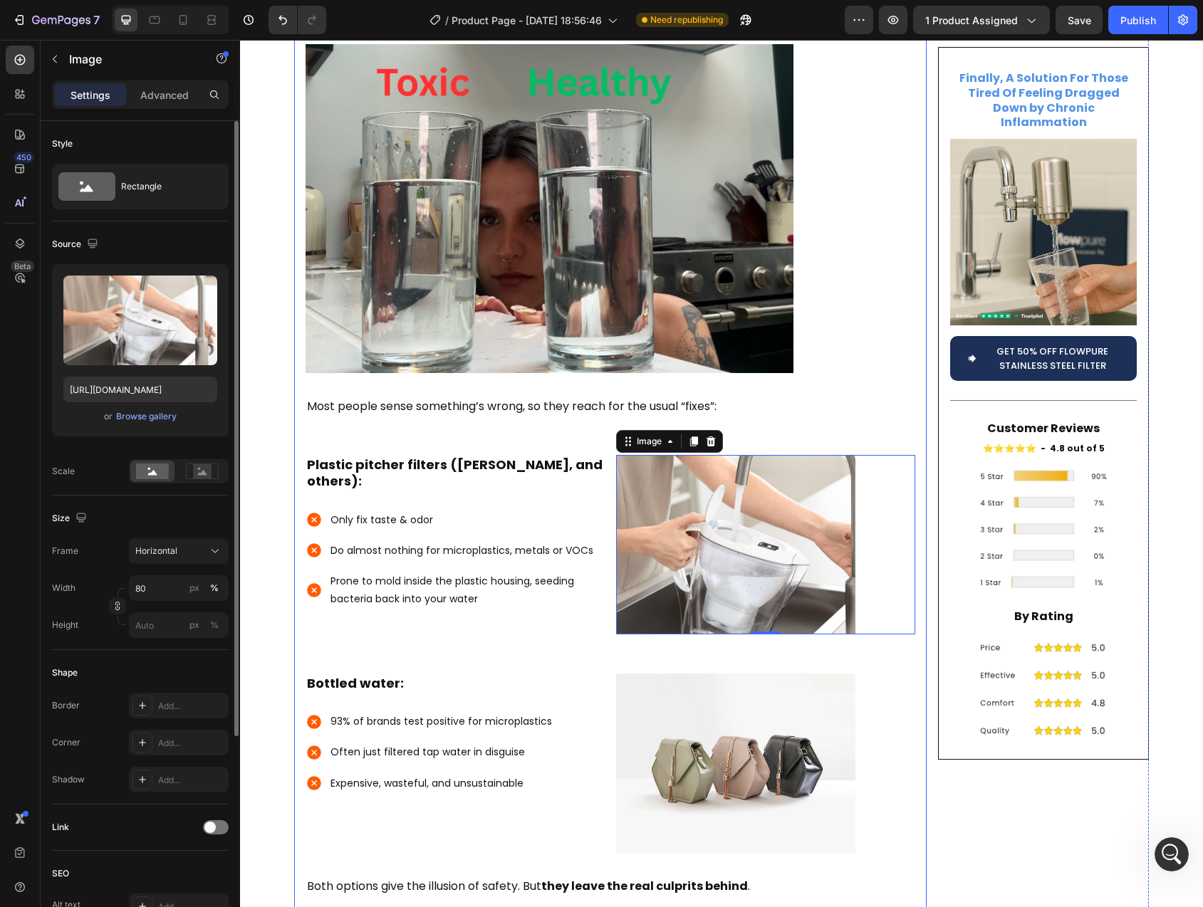
click at [908, 656] on div "Image" at bounding box center [765, 754] width 299 height 197
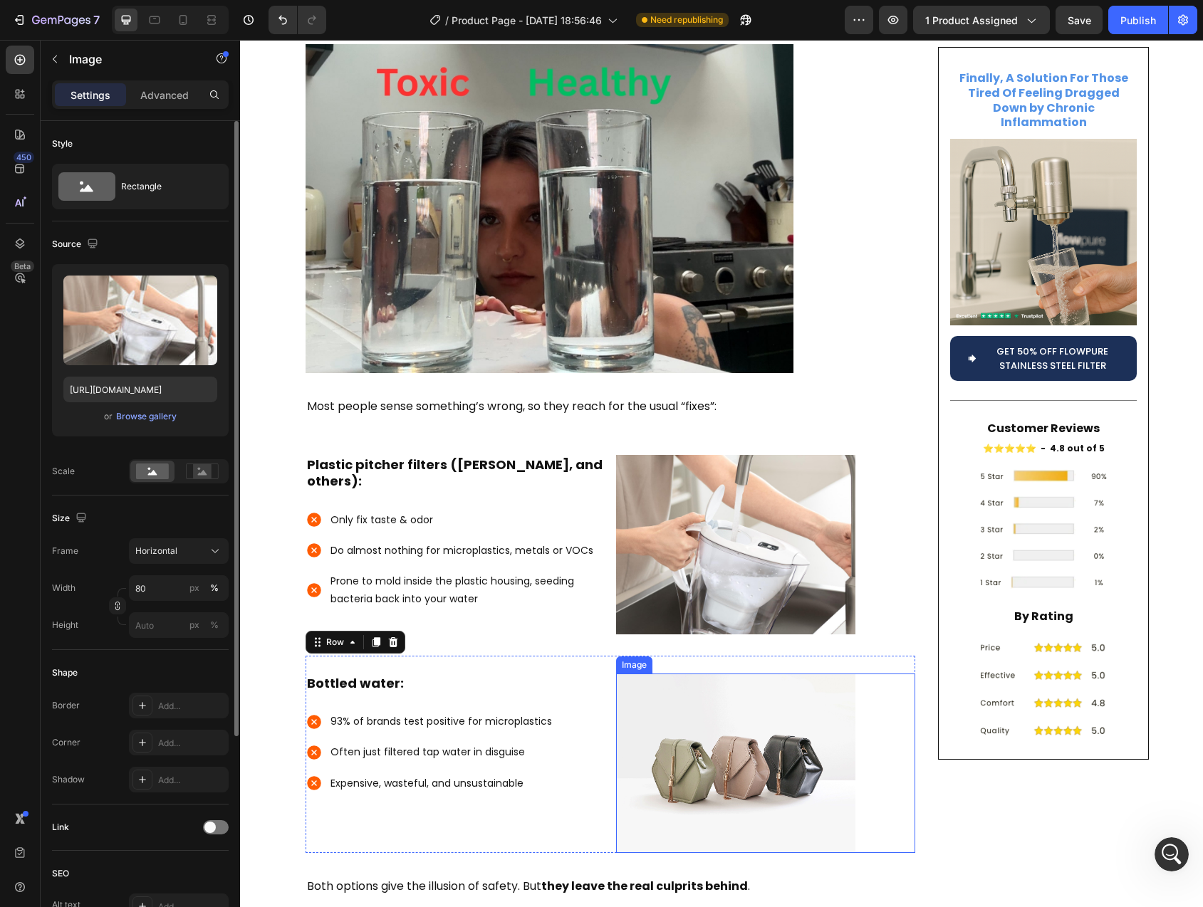
click at [789, 689] on img at bounding box center [735, 763] width 239 height 179
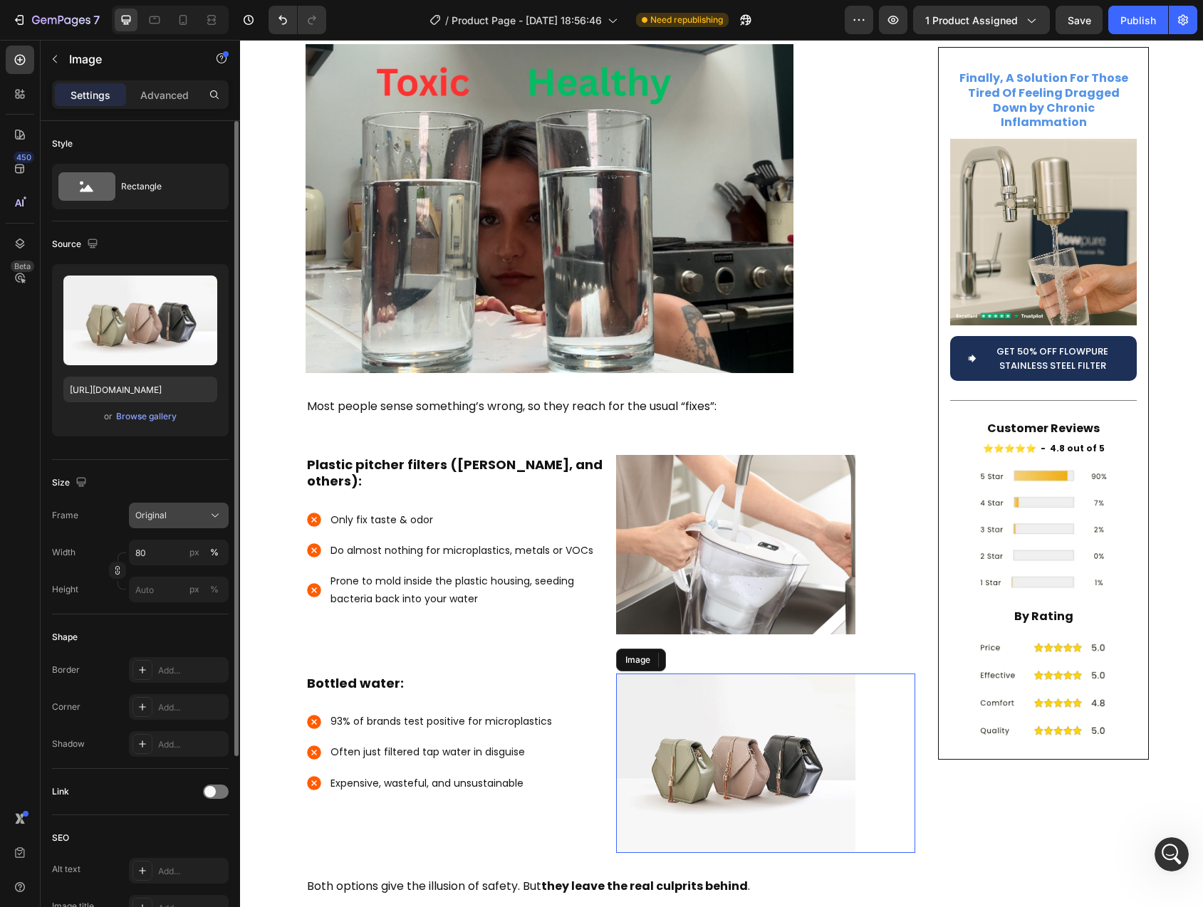
click at [161, 513] on span "Original" at bounding box center [150, 515] width 31 height 13
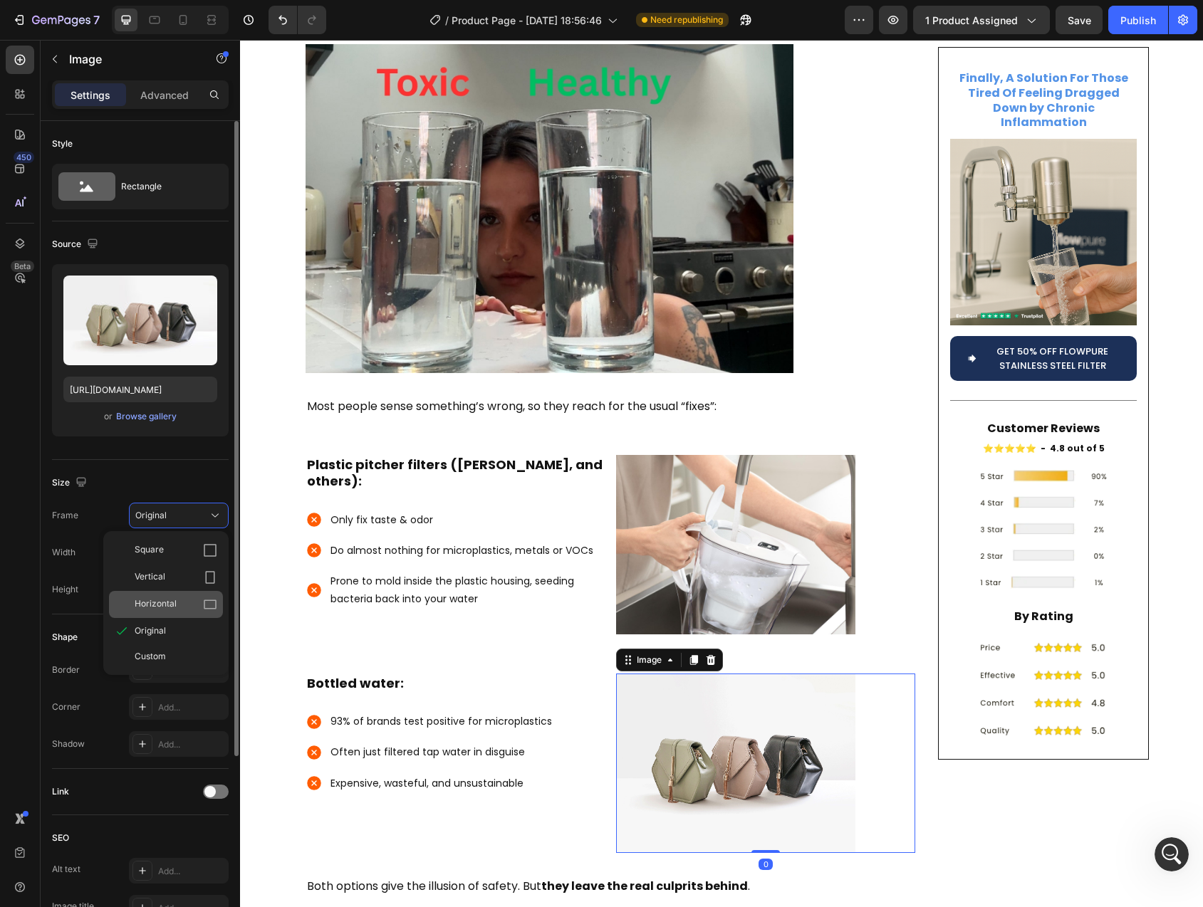
click at [163, 604] on span "Horizontal" at bounding box center [156, 605] width 42 height 14
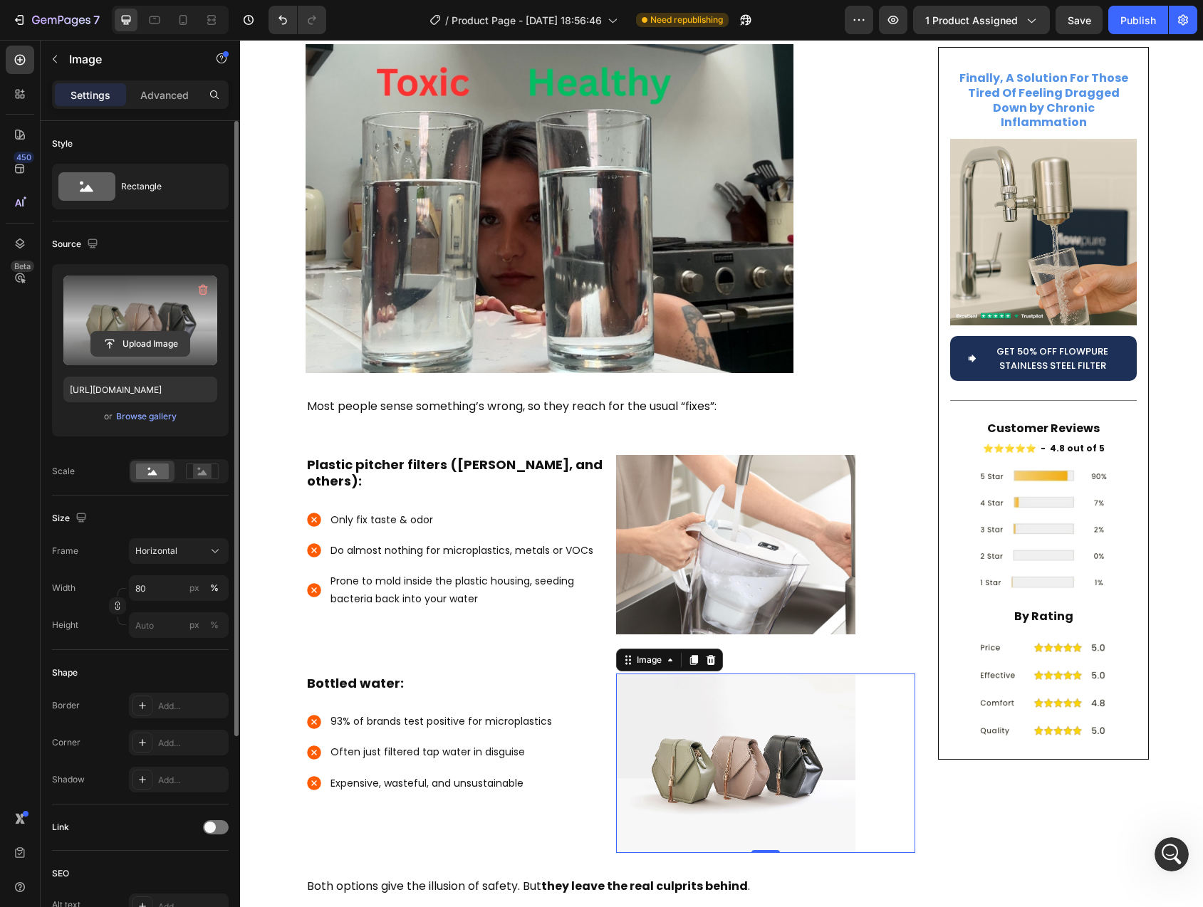
click at [125, 345] on input "file" at bounding box center [140, 344] width 98 height 24
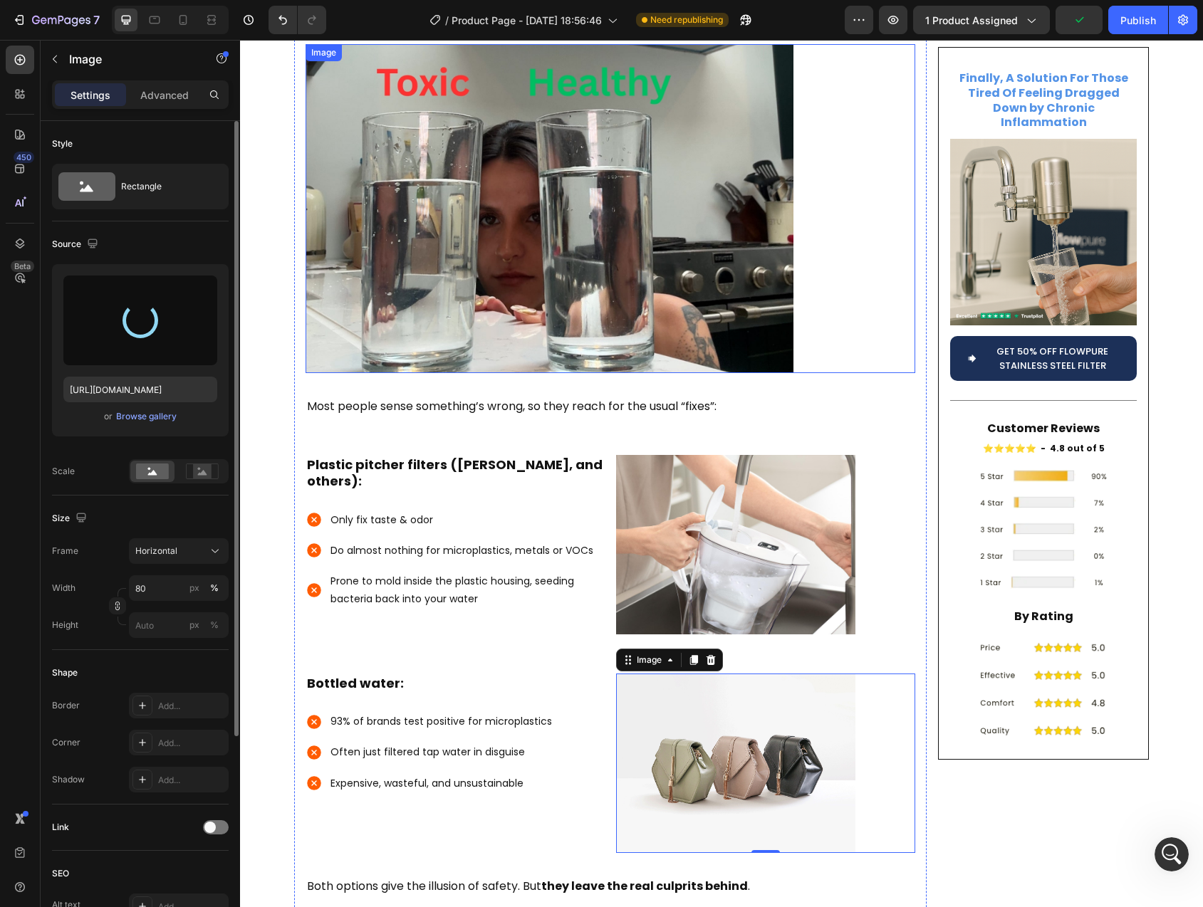
type input "[URL][DOMAIN_NAME]"
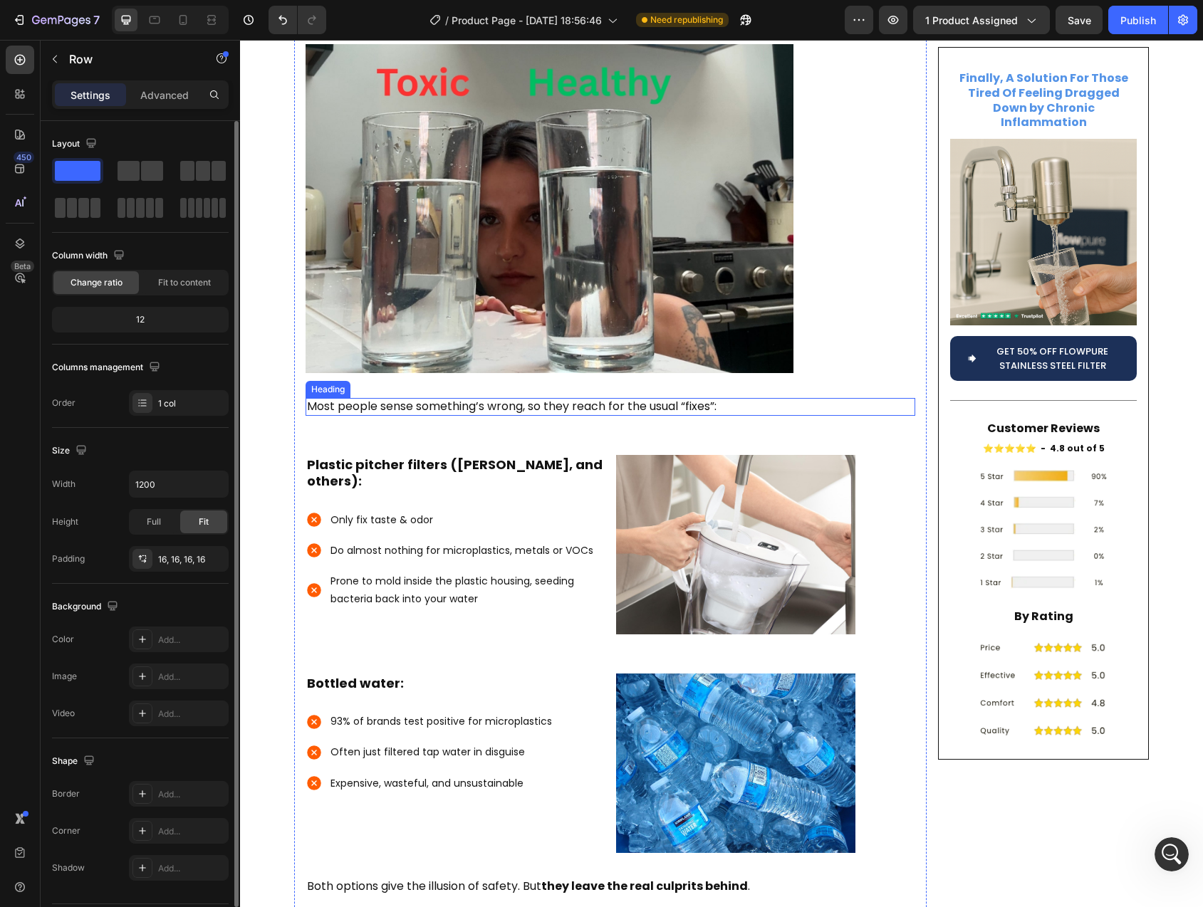
click at [652, 400] on p "Most people sense something’s wrong, so they reach for the usual “fixes”:" at bounding box center [610, 407] width 607 height 15
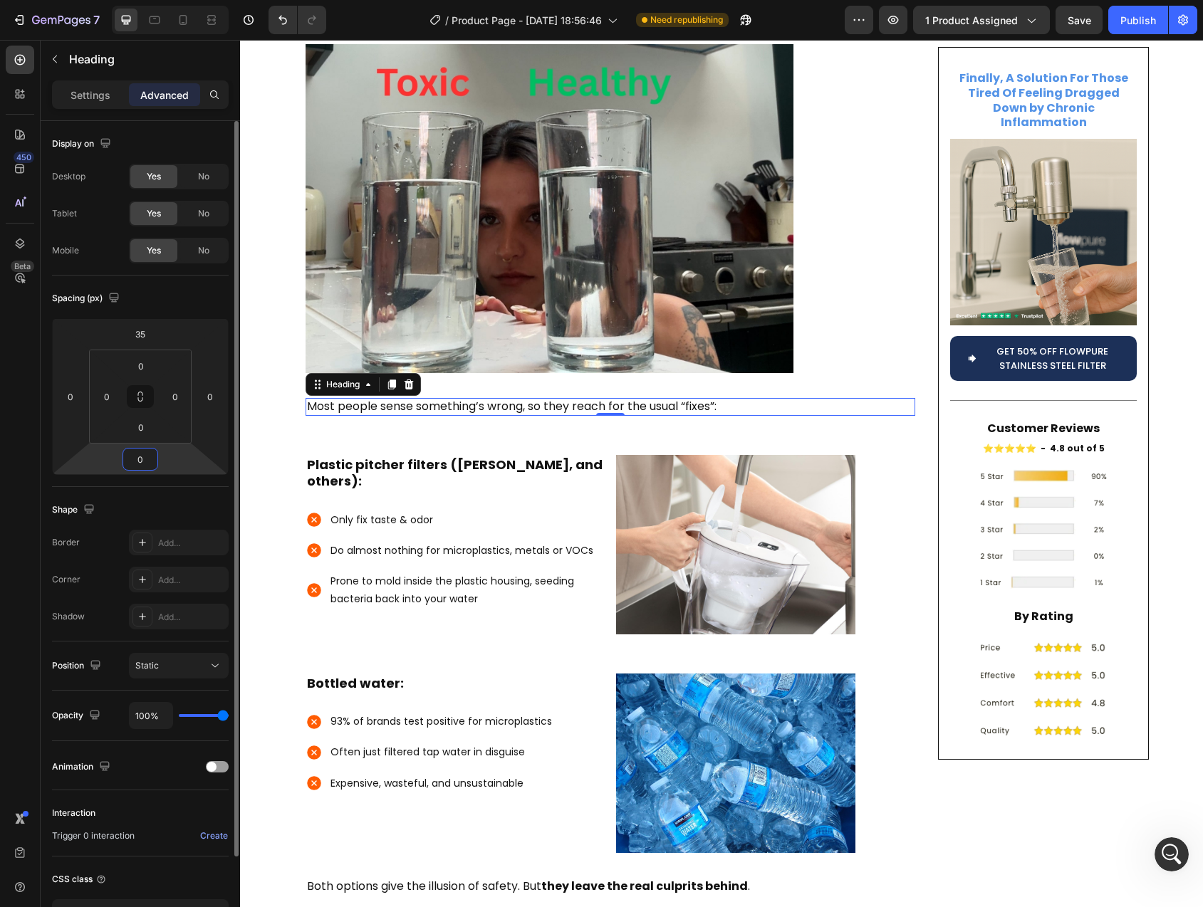
click at [141, 464] on input "0" at bounding box center [140, 459] width 28 height 21
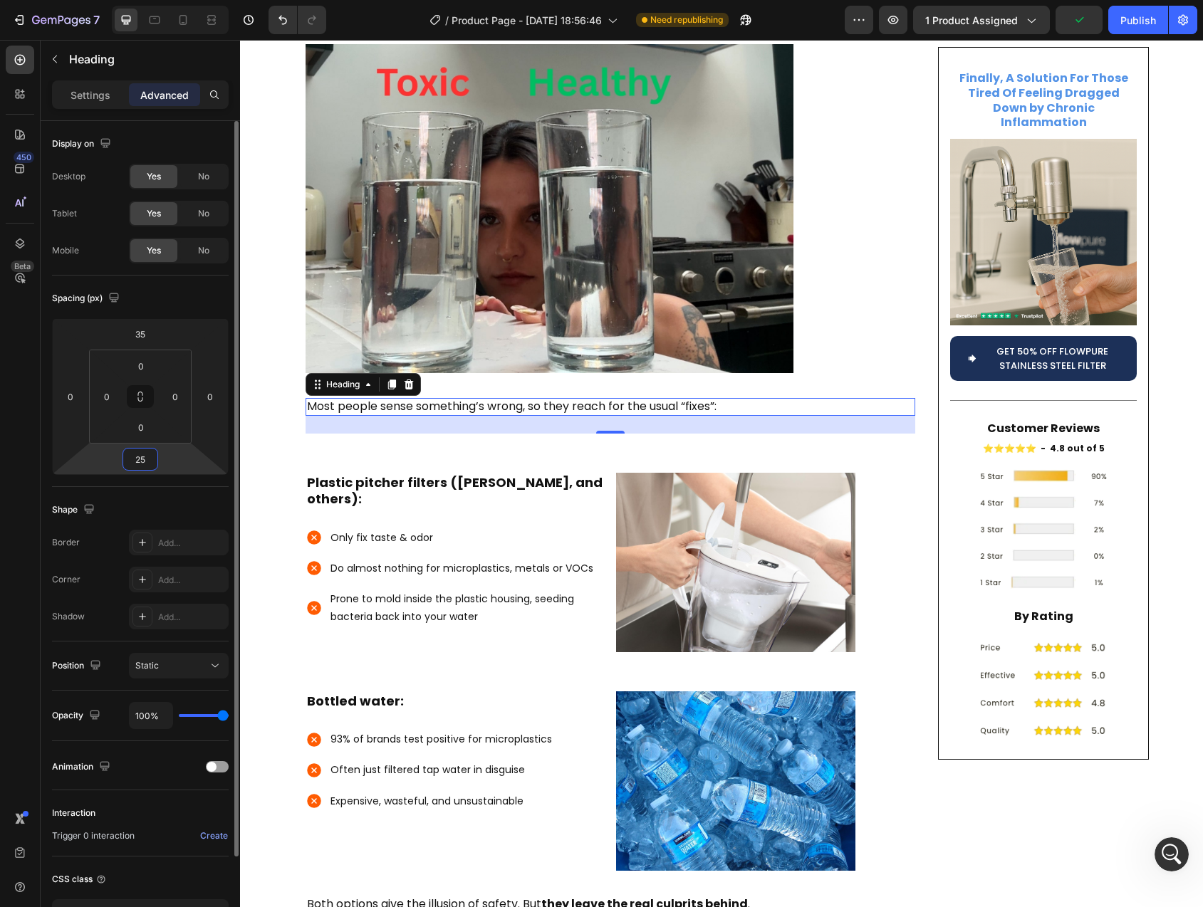
click at [142, 460] on input "25" at bounding box center [140, 459] width 28 height 21
type input "0"
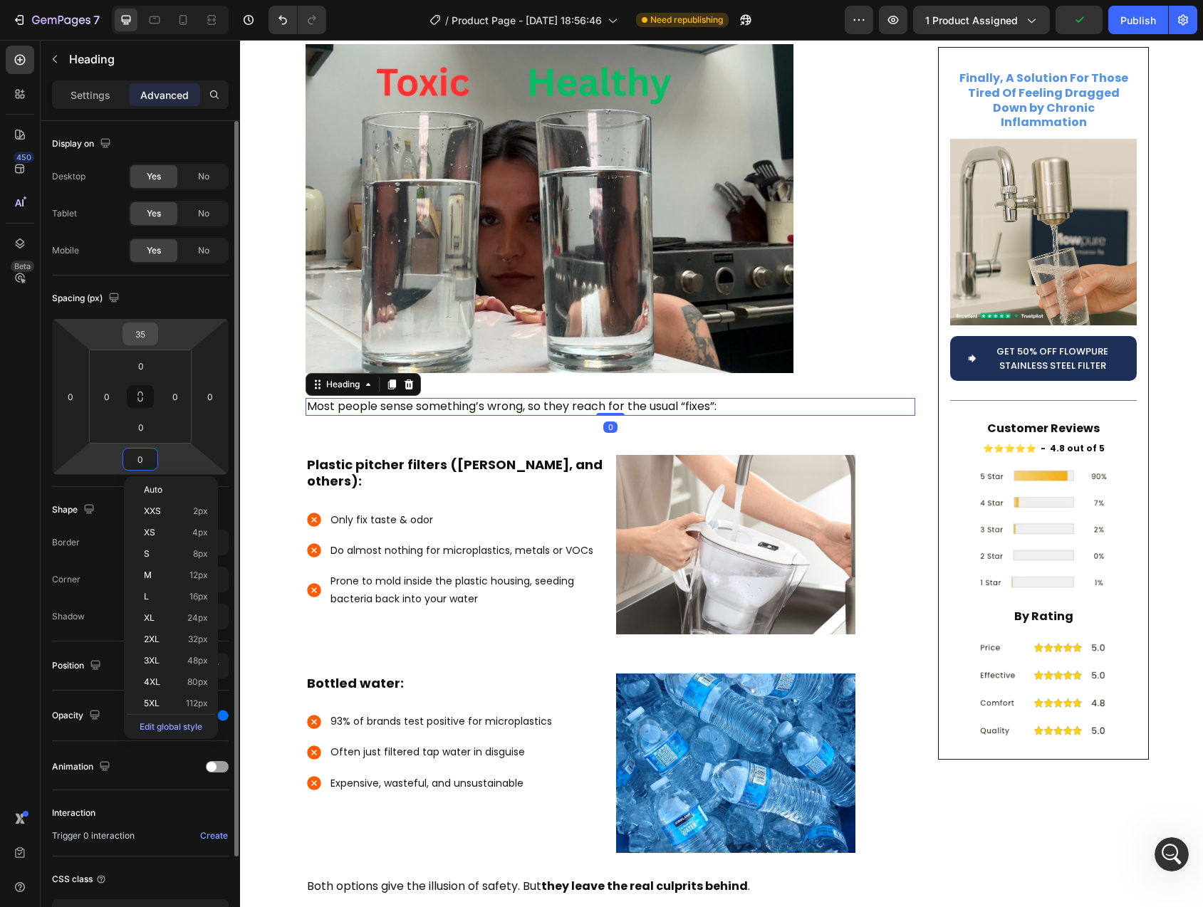
click at [142, 335] on input "35" at bounding box center [140, 333] width 28 height 21
type input "50"
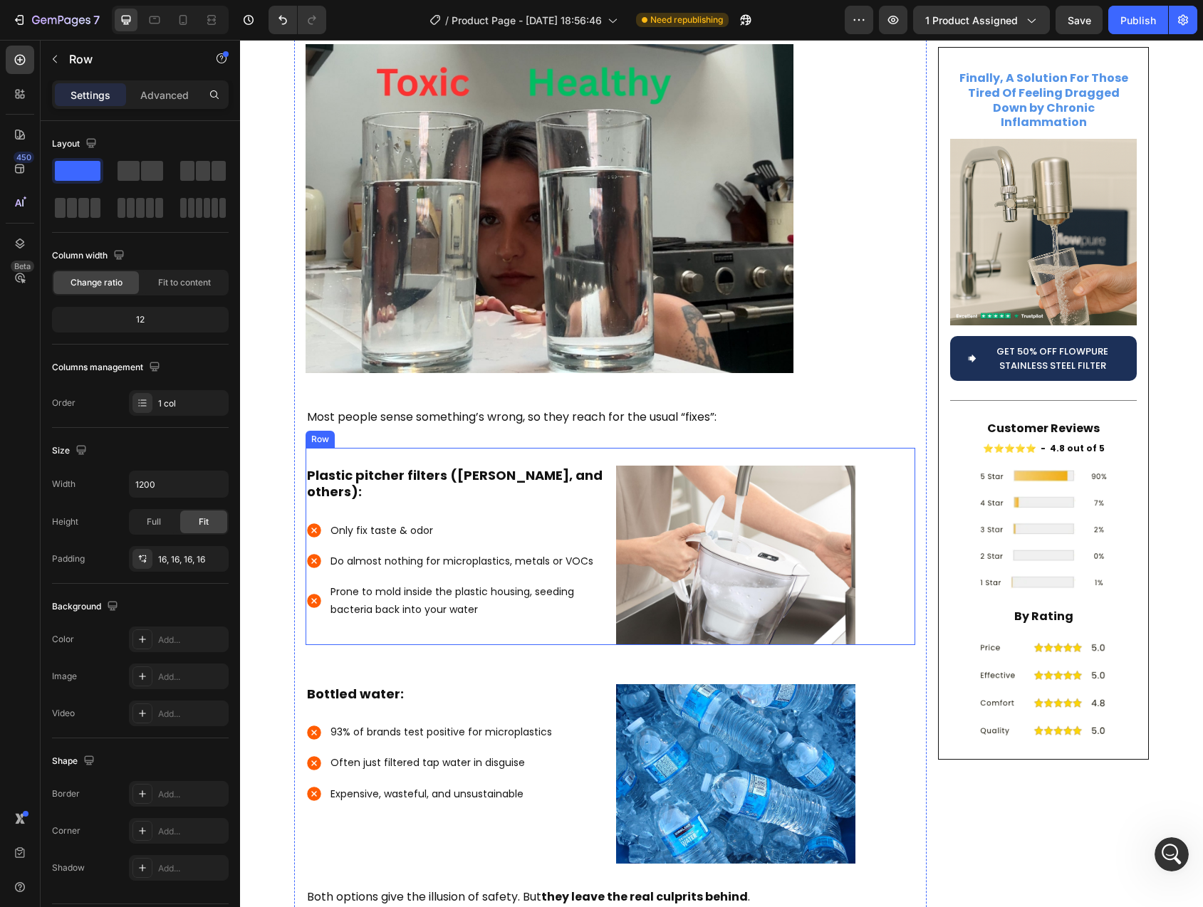
click at [854, 448] on div "Image" at bounding box center [765, 546] width 299 height 197
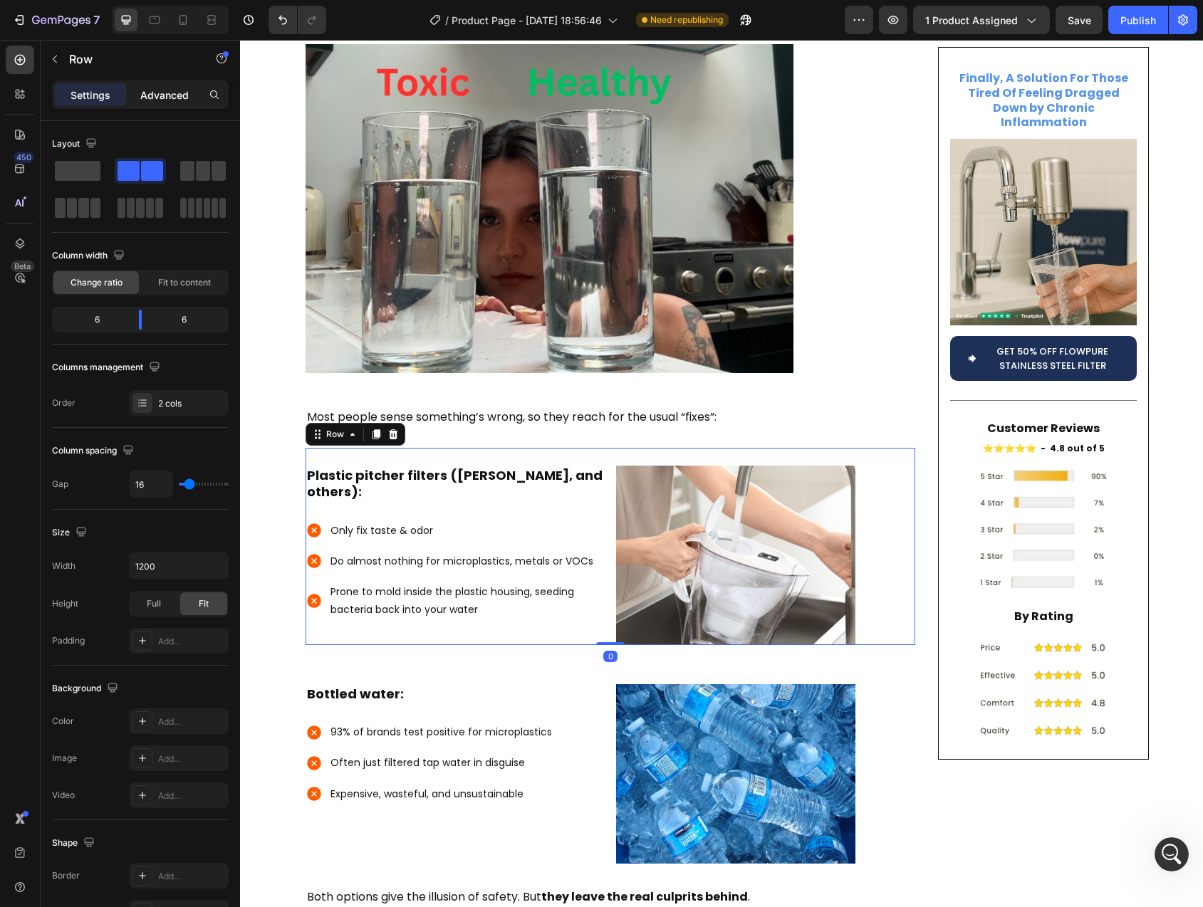
click at [158, 97] on p "Advanced" at bounding box center [164, 95] width 48 height 15
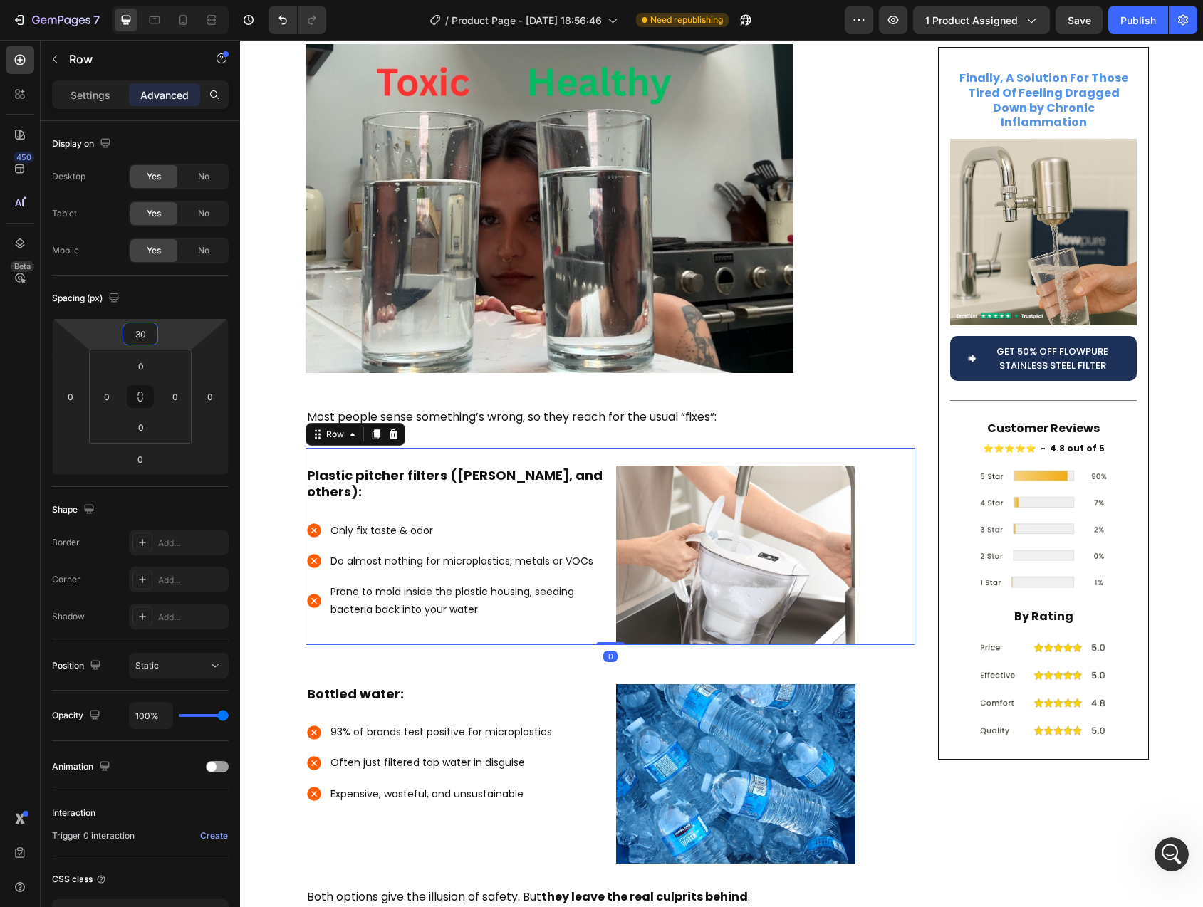
type input "0"
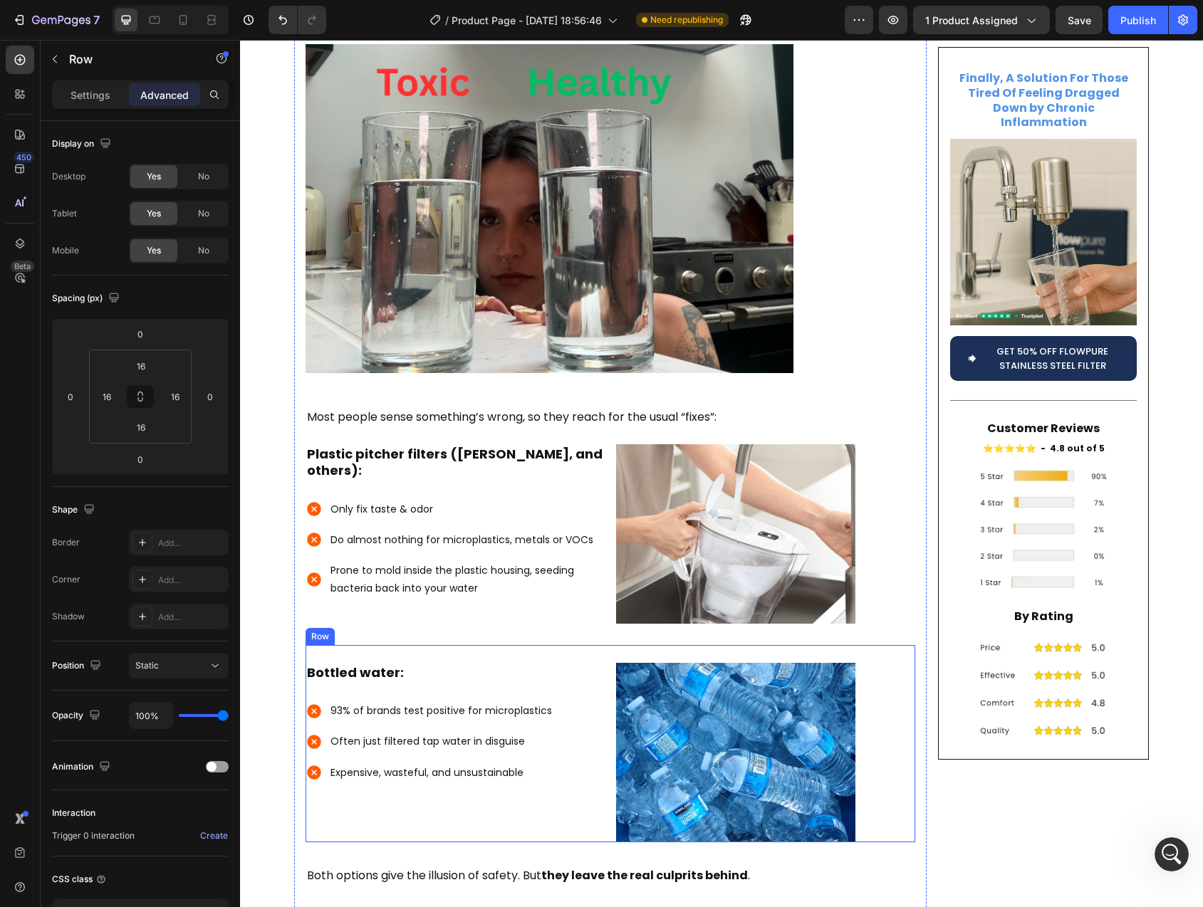
click at [685, 645] on div "Image" at bounding box center [765, 743] width 299 height 197
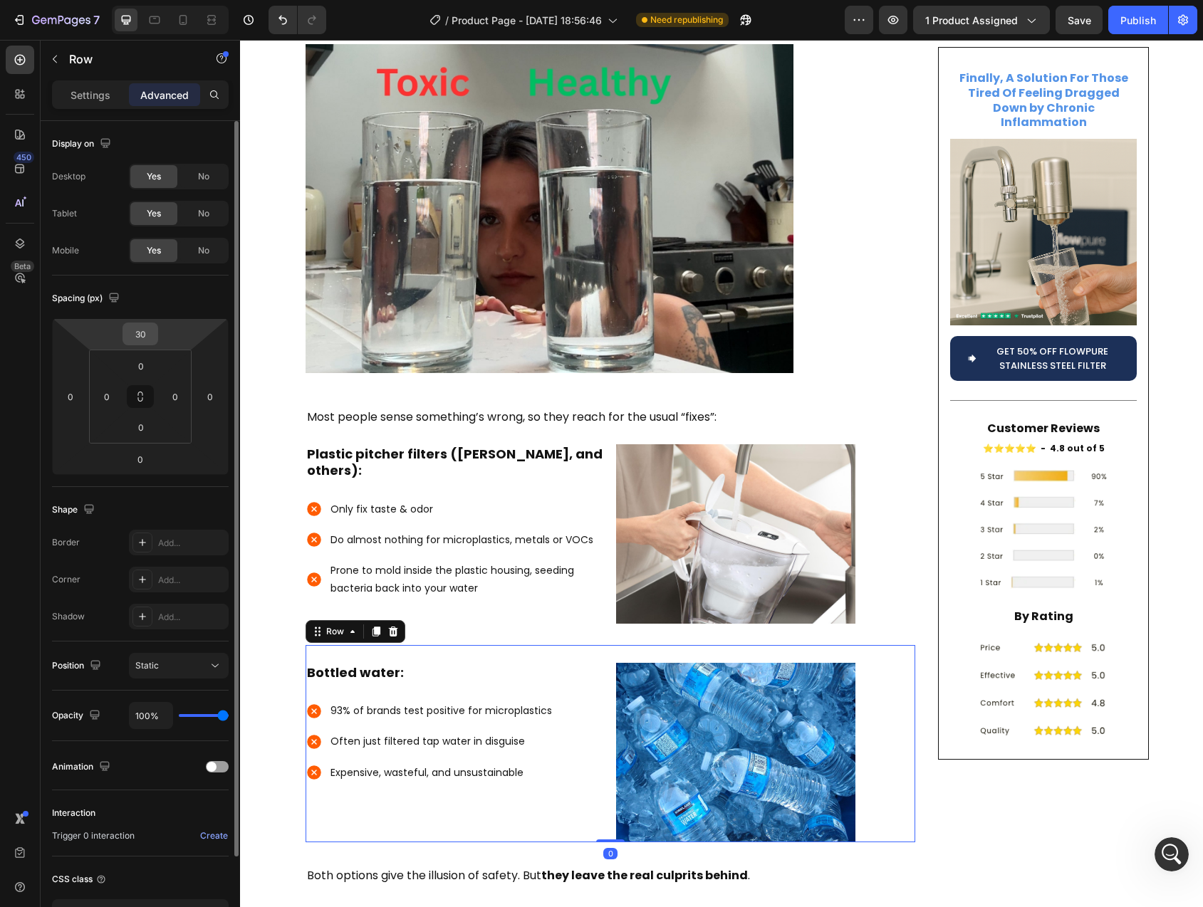
click at [143, 335] on input "30" at bounding box center [140, 333] width 28 height 21
type input "0"
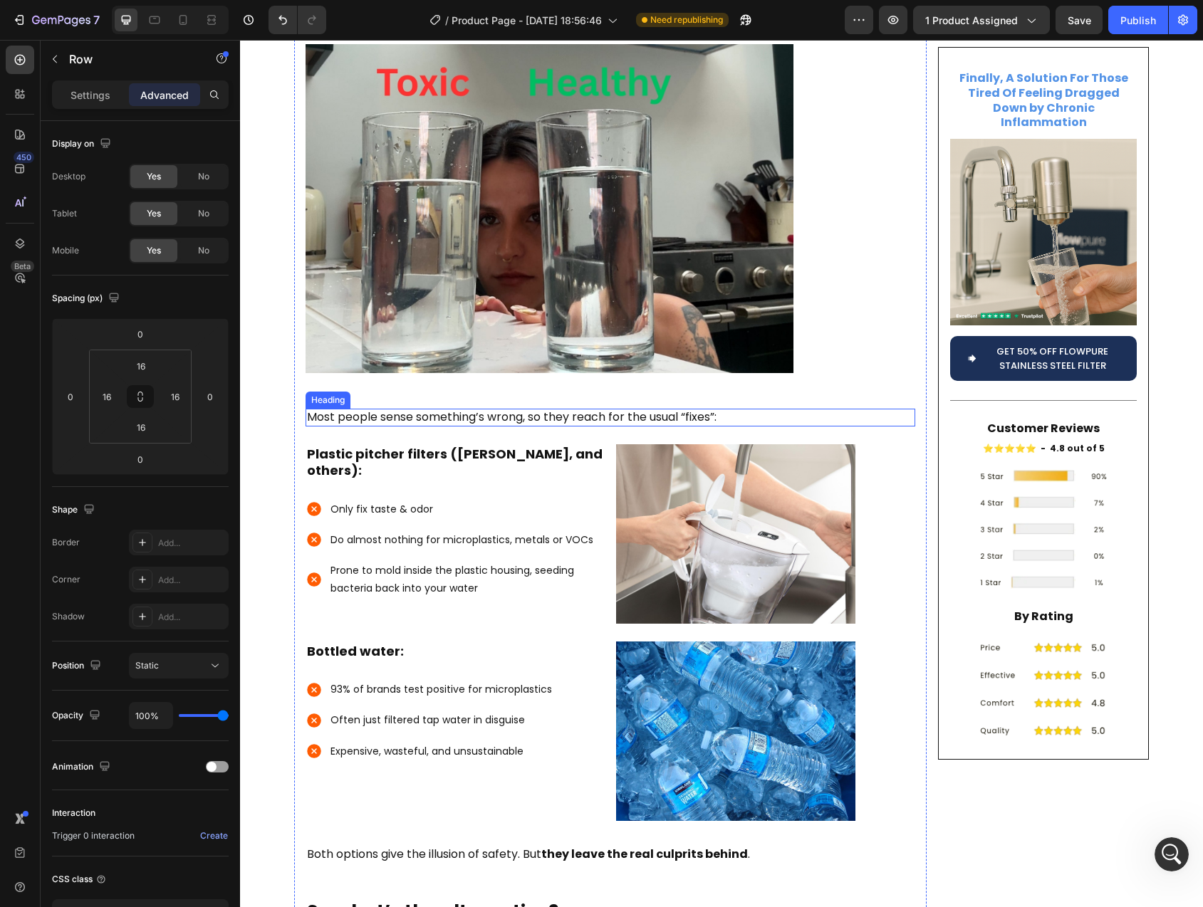
click at [637, 410] on p "Most people sense something’s wrong, so they reach for the usual “fixes”:" at bounding box center [610, 417] width 607 height 15
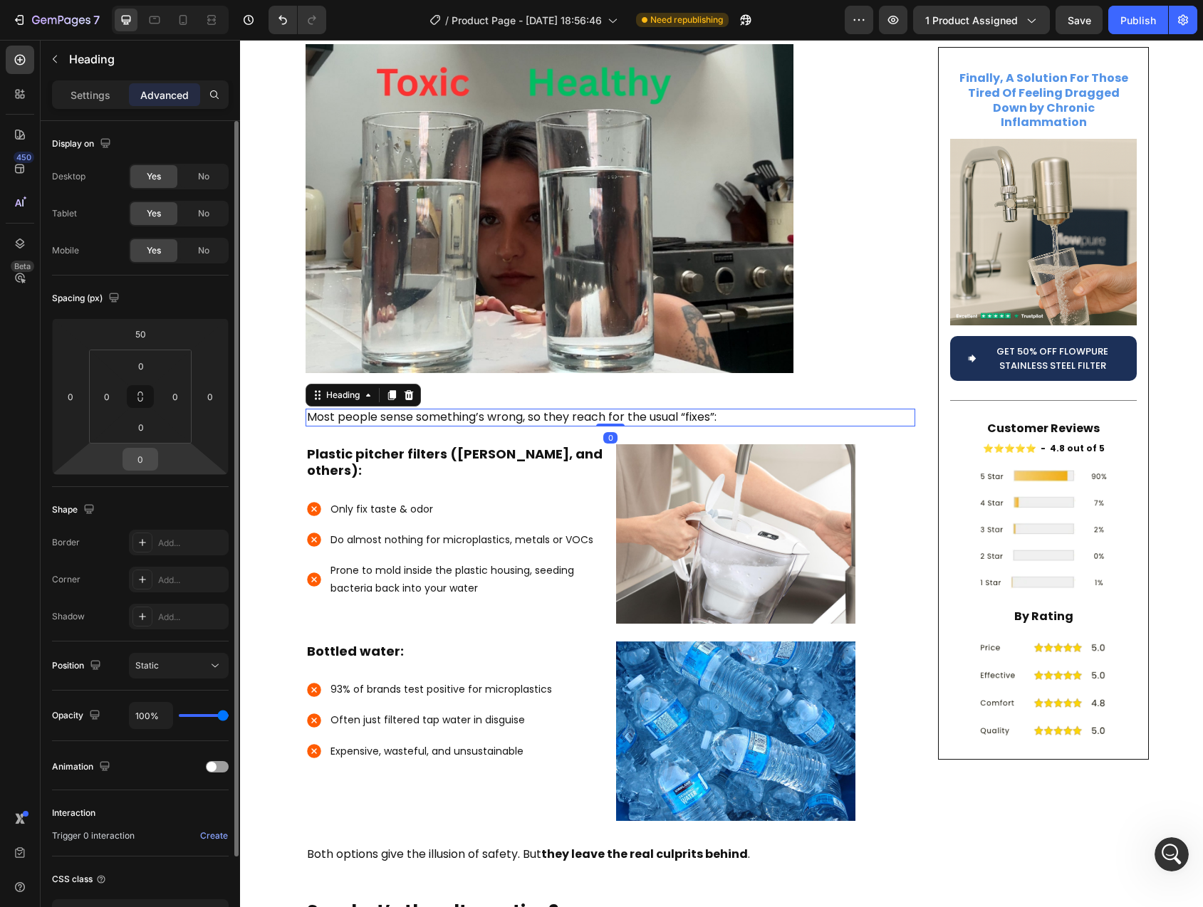
click at [147, 455] on input "0" at bounding box center [140, 459] width 28 height 21
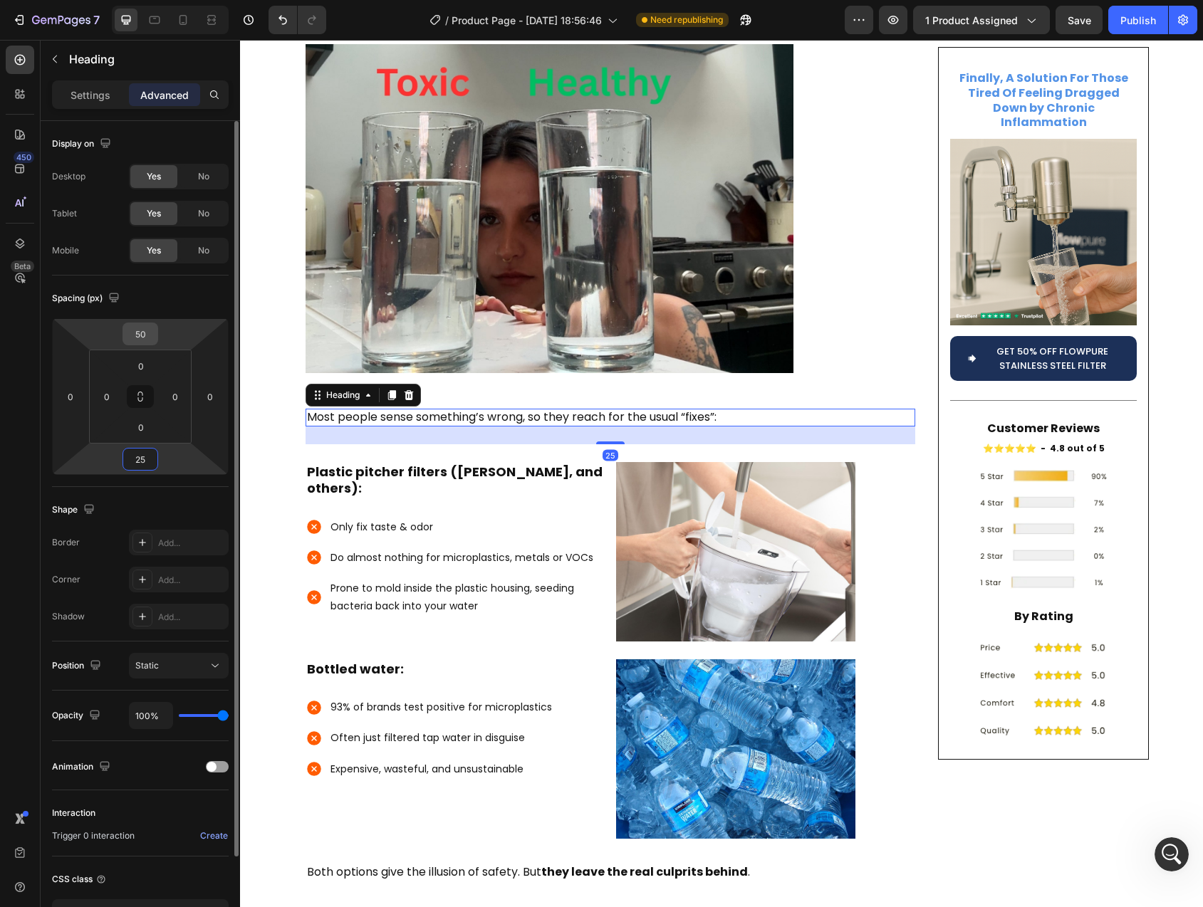
type input "25"
click at [143, 333] on input "50" at bounding box center [140, 333] width 28 height 21
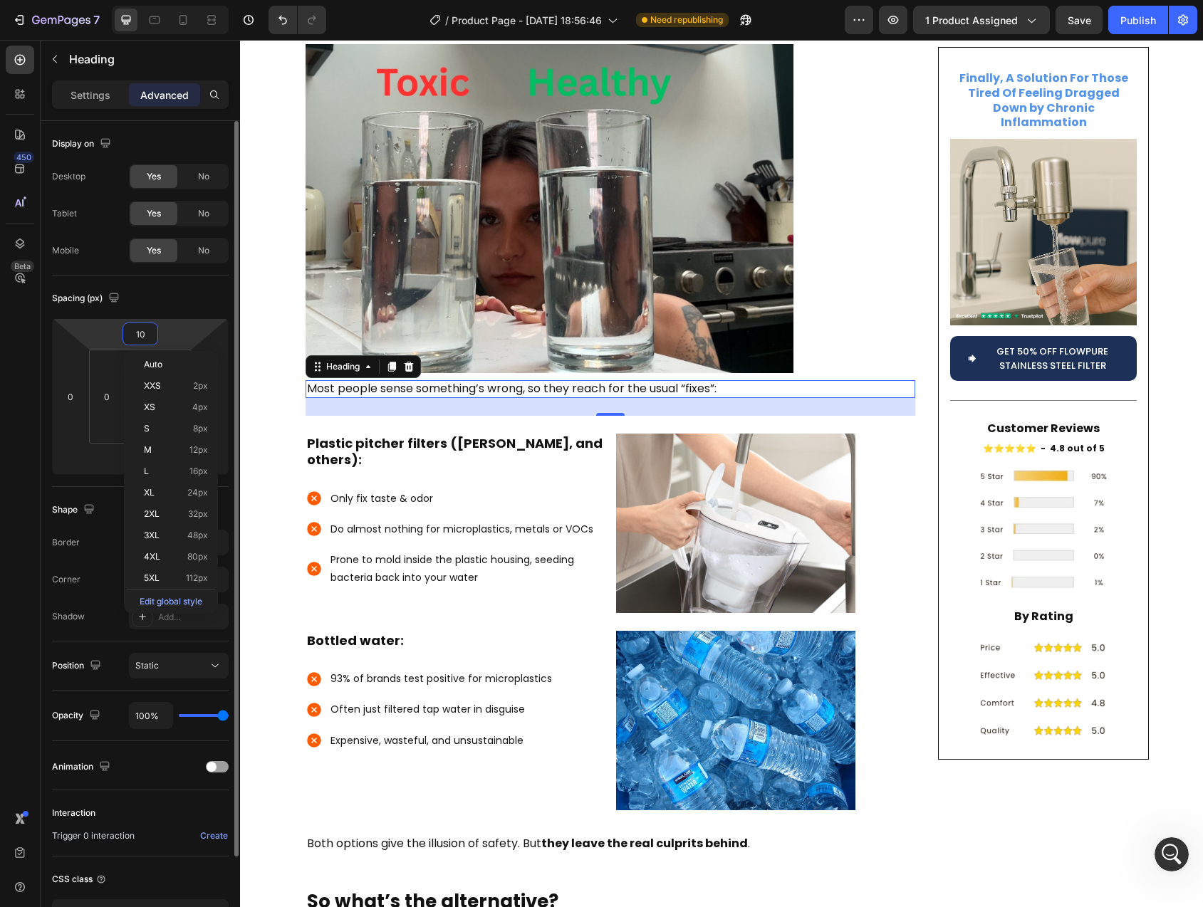
type input "100"
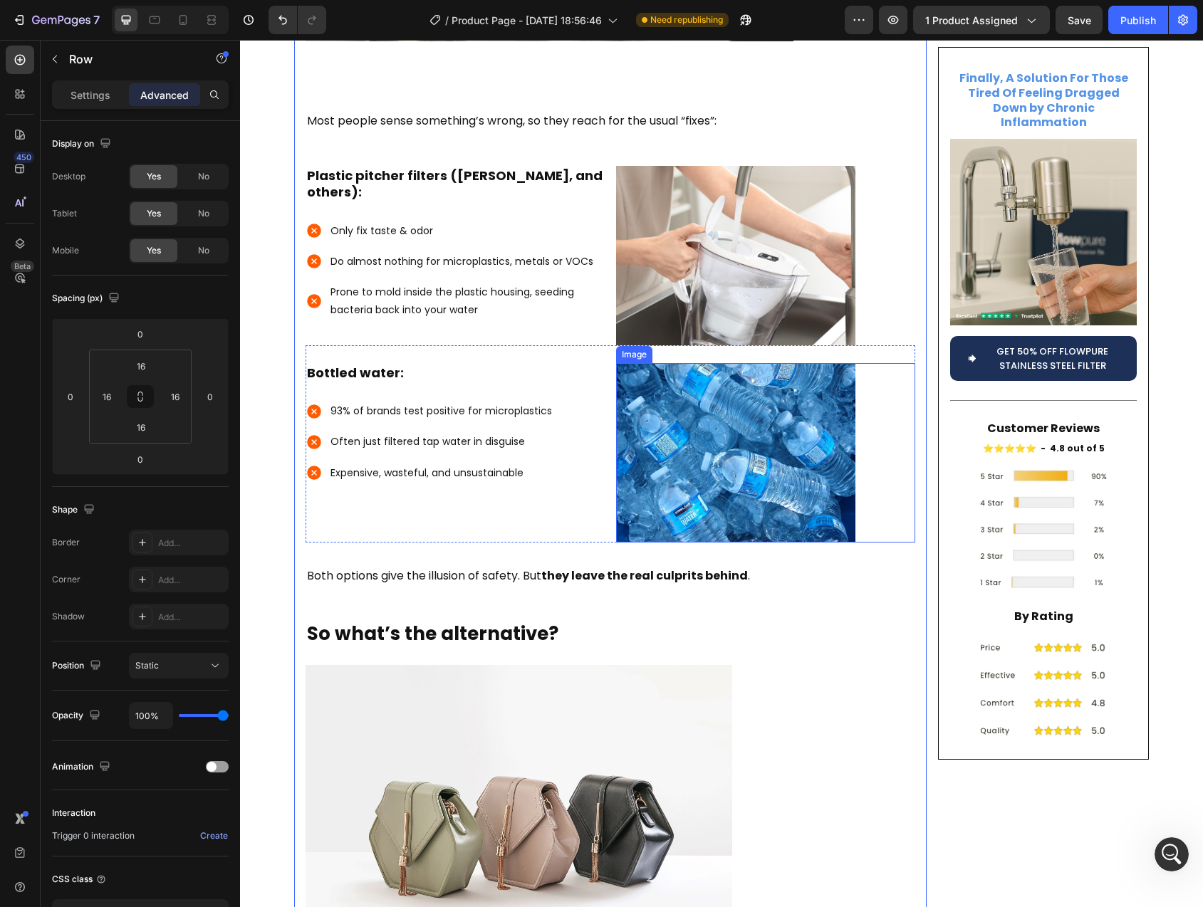
scroll to position [1437, 0]
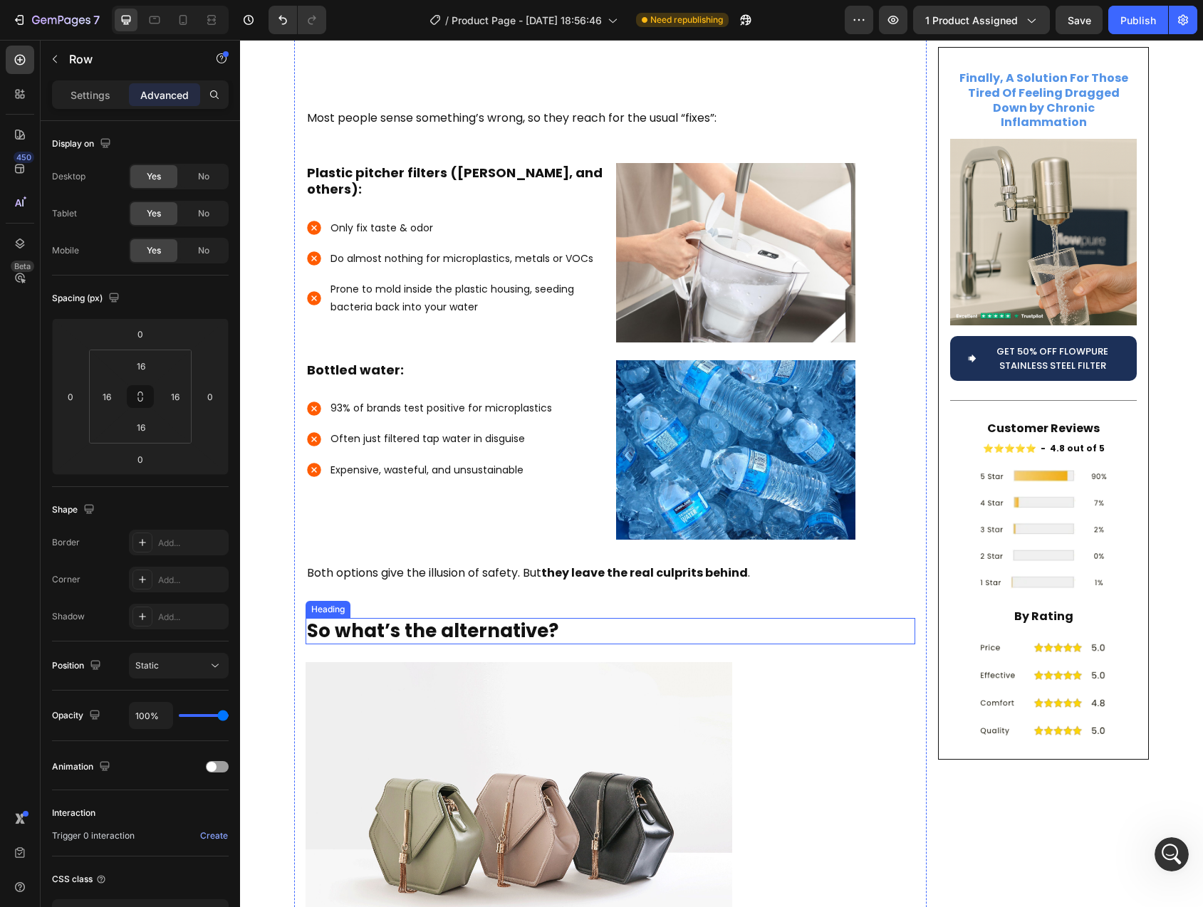
click at [582, 620] on p "So what’s the alternative?" at bounding box center [610, 632] width 607 height 24
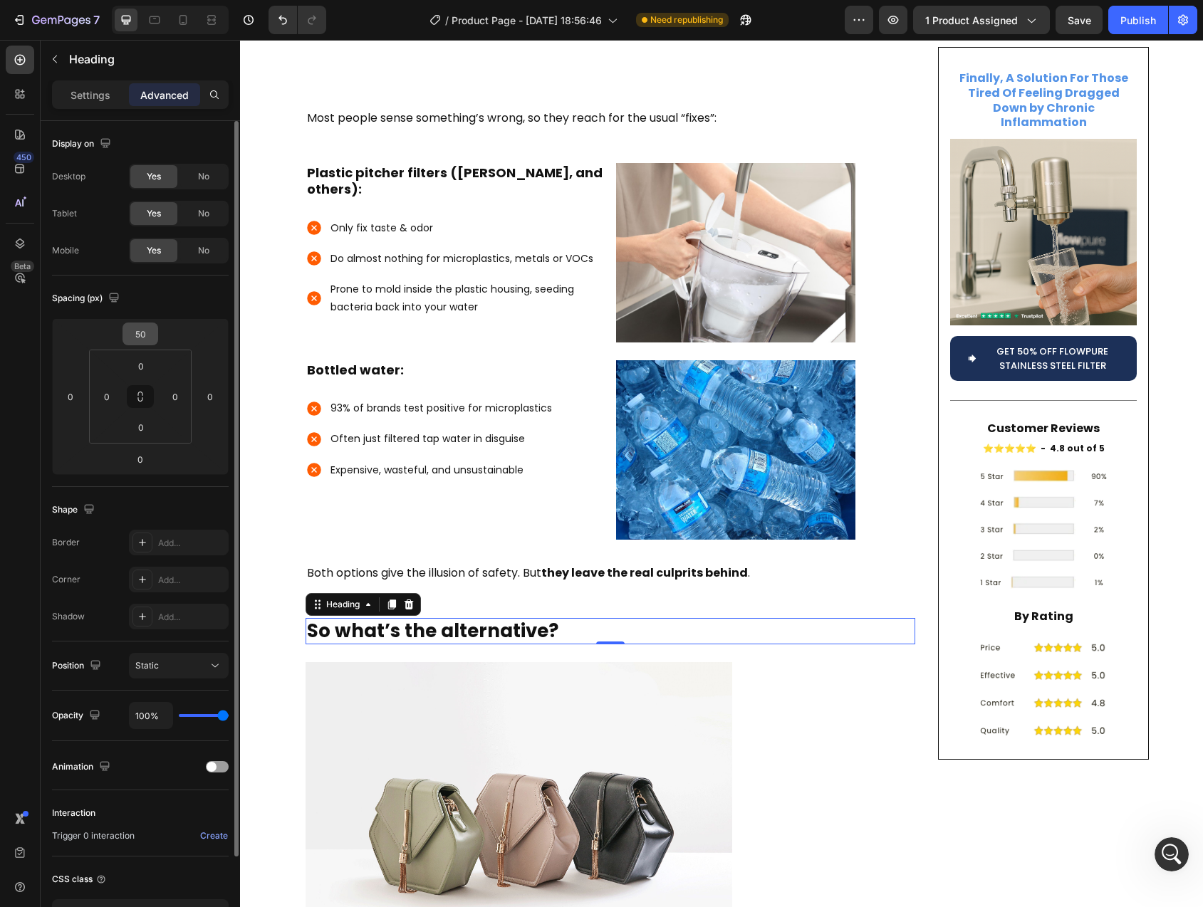
click at [141, 333] on input "50" at bounding box center [140, 333] width 28 height 21
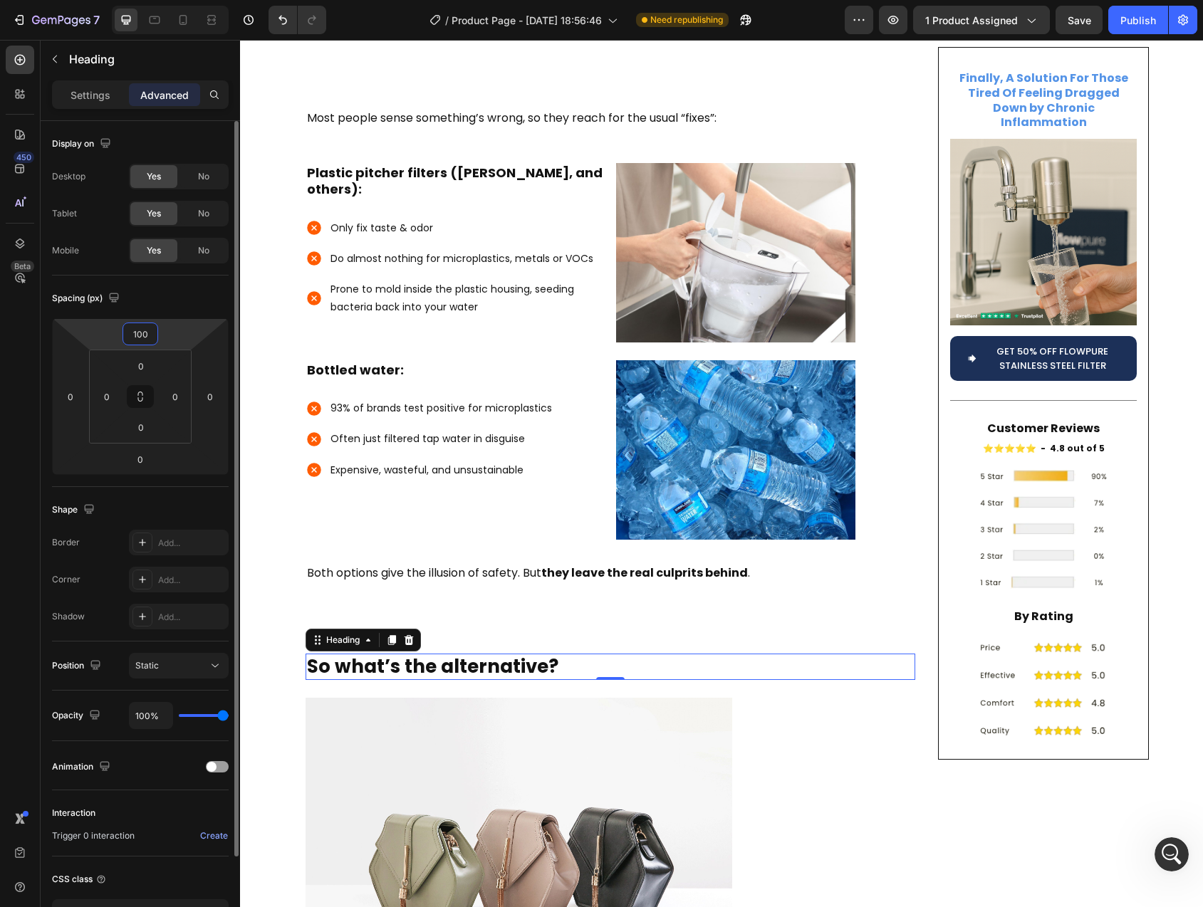
click at [136, 335] on input "100" at bounding box center [140, 333] width 28 height 21
type input "50"
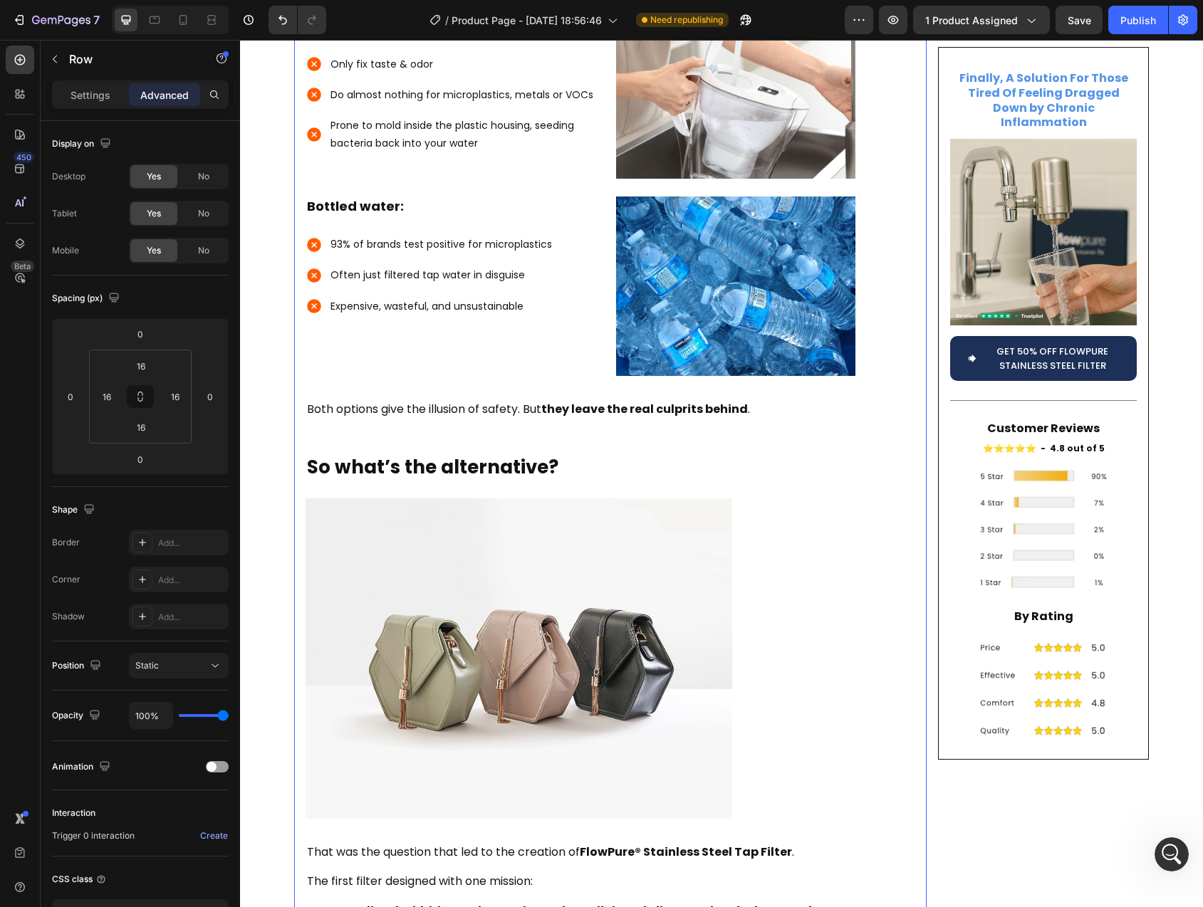
scroll to position [1654, 0]
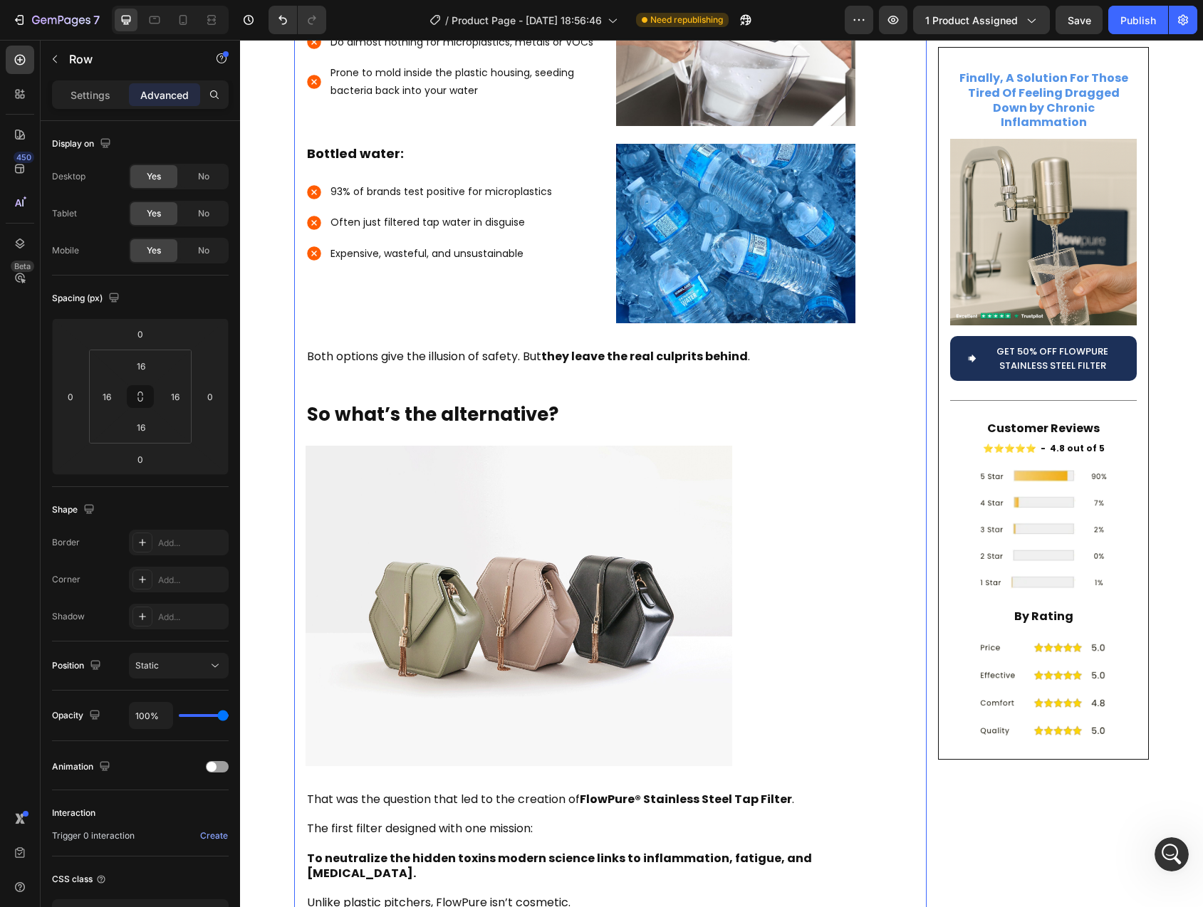
click at [589, 565] on img at bounding box center [519, 606] width 427 height 320
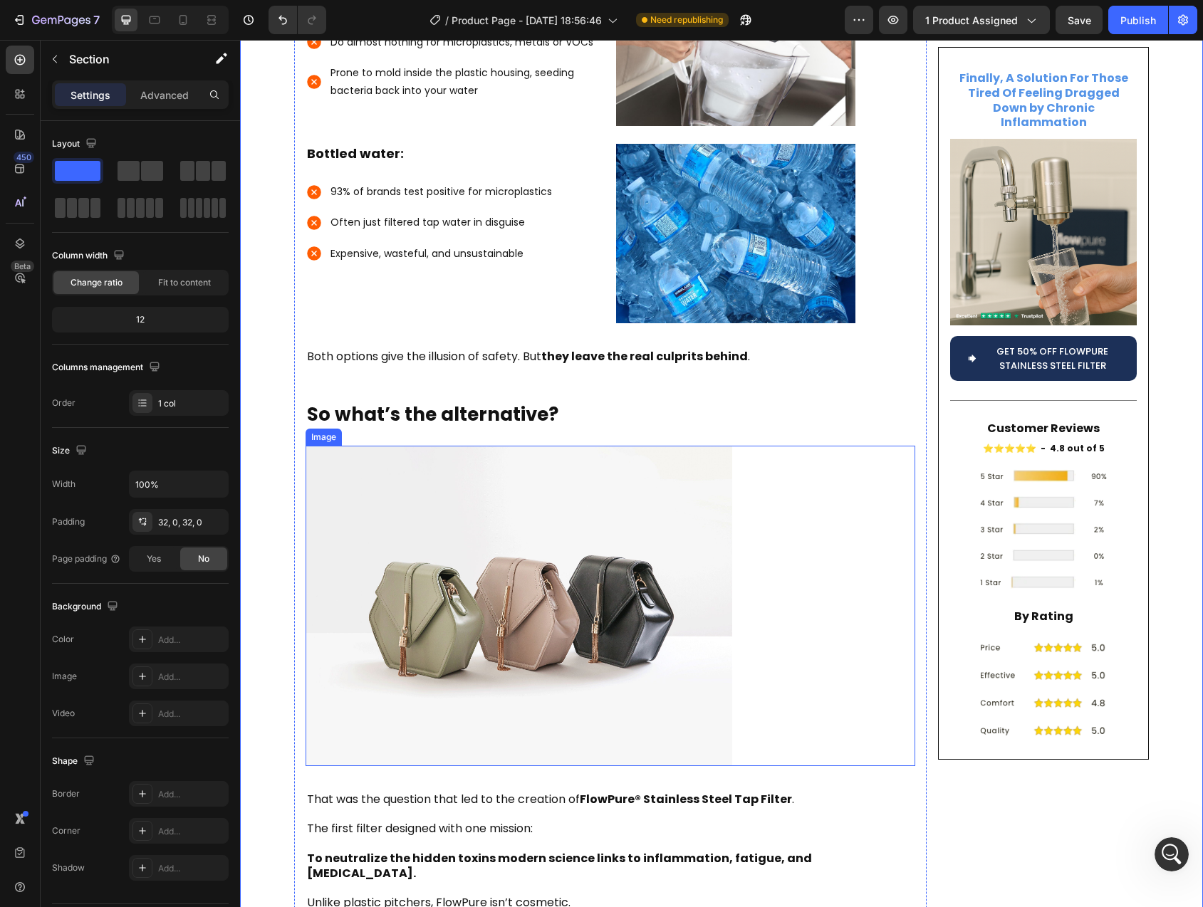
click at [466, 566] on img at bounding box center [519, 606] width 427 height 320
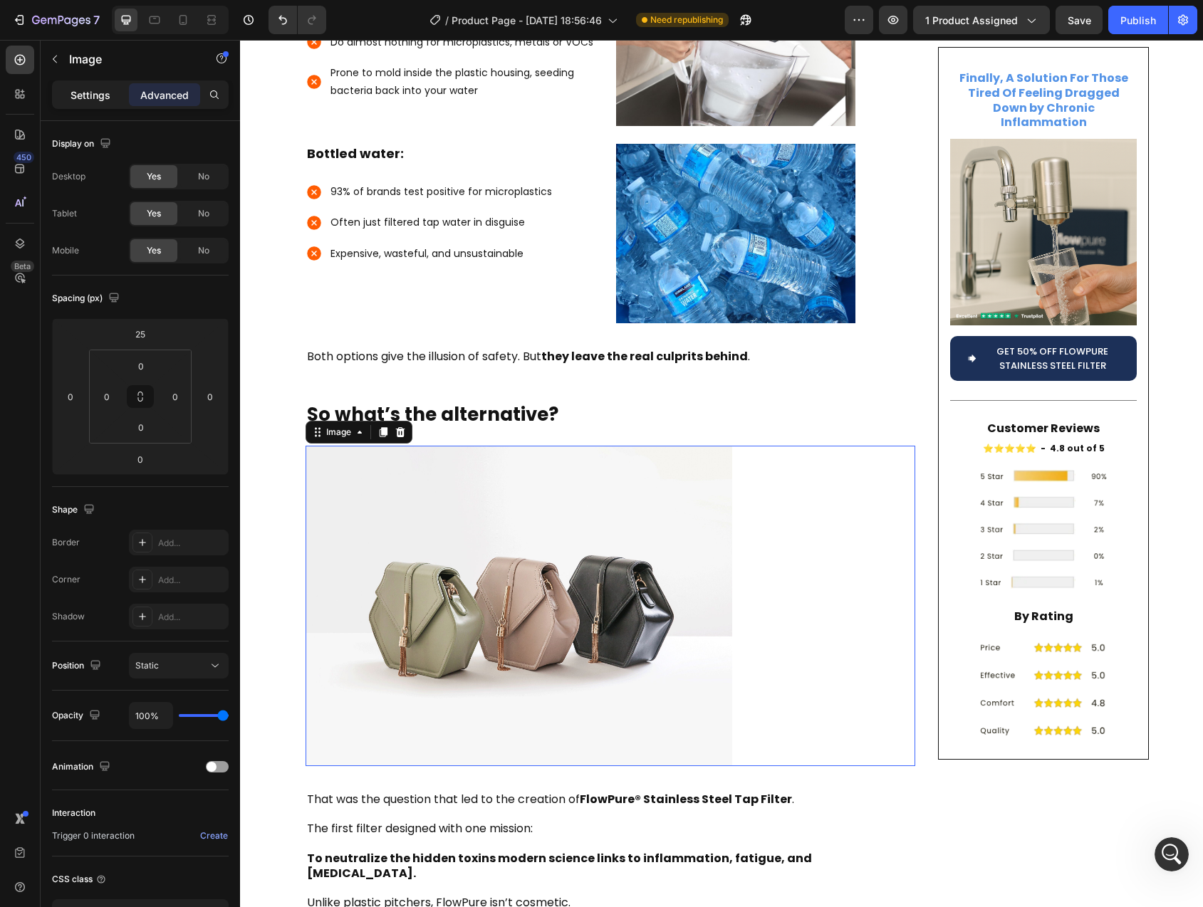
click at [84, 98] on p "Settings" at bounding box center [91, 95] width 40 height 15
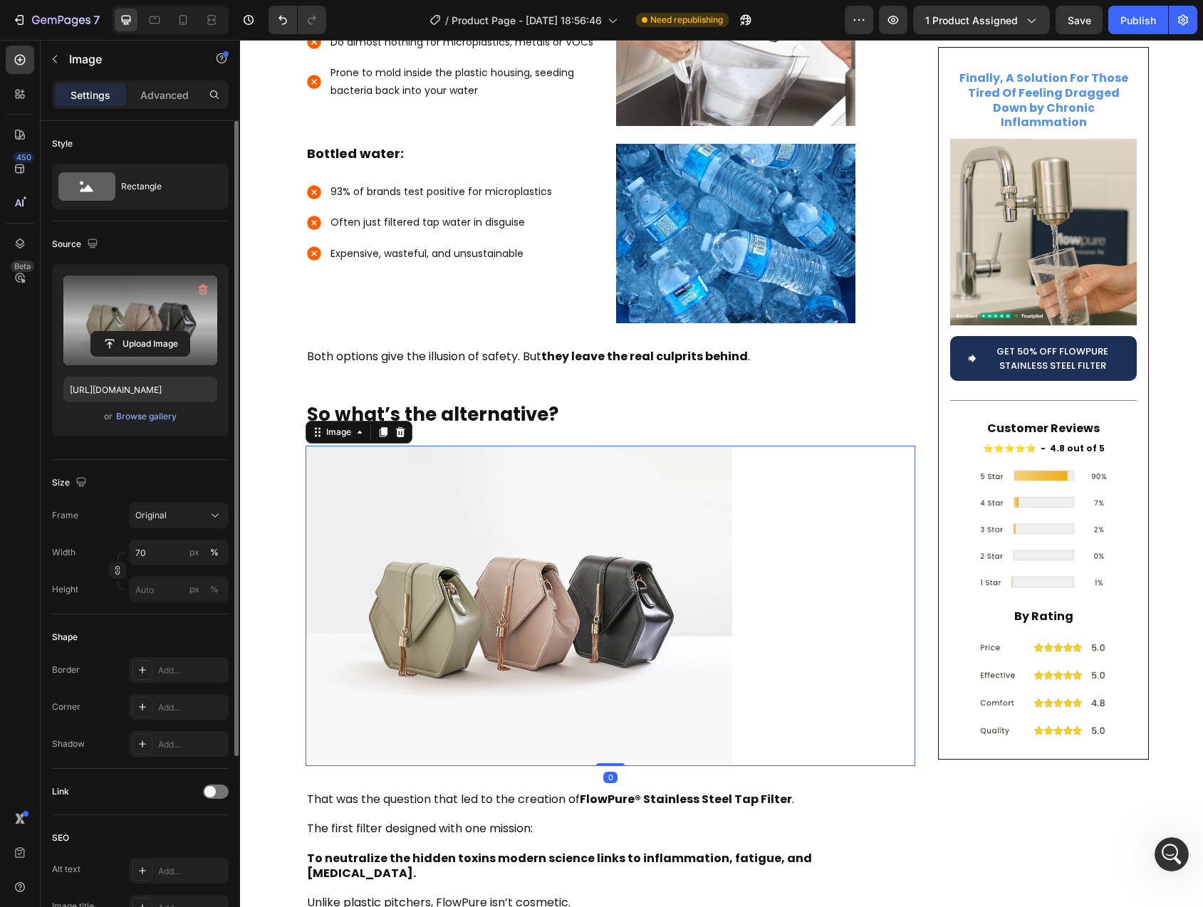
click at [121, 345] on input "file" at bounding box center [140, 344] width 98 height 24
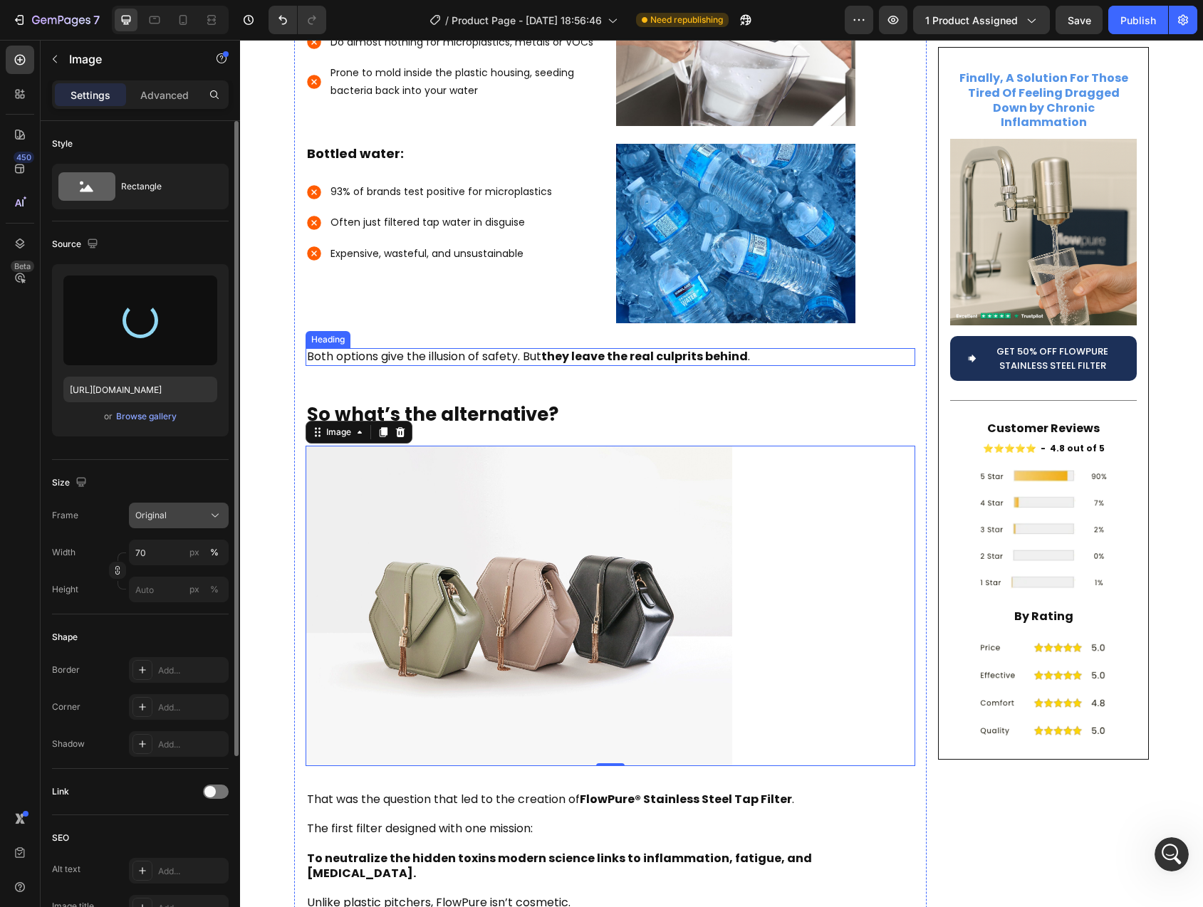
click at [187, 514] on div "Original" at bounding box center [170, 515] width 70 height 13
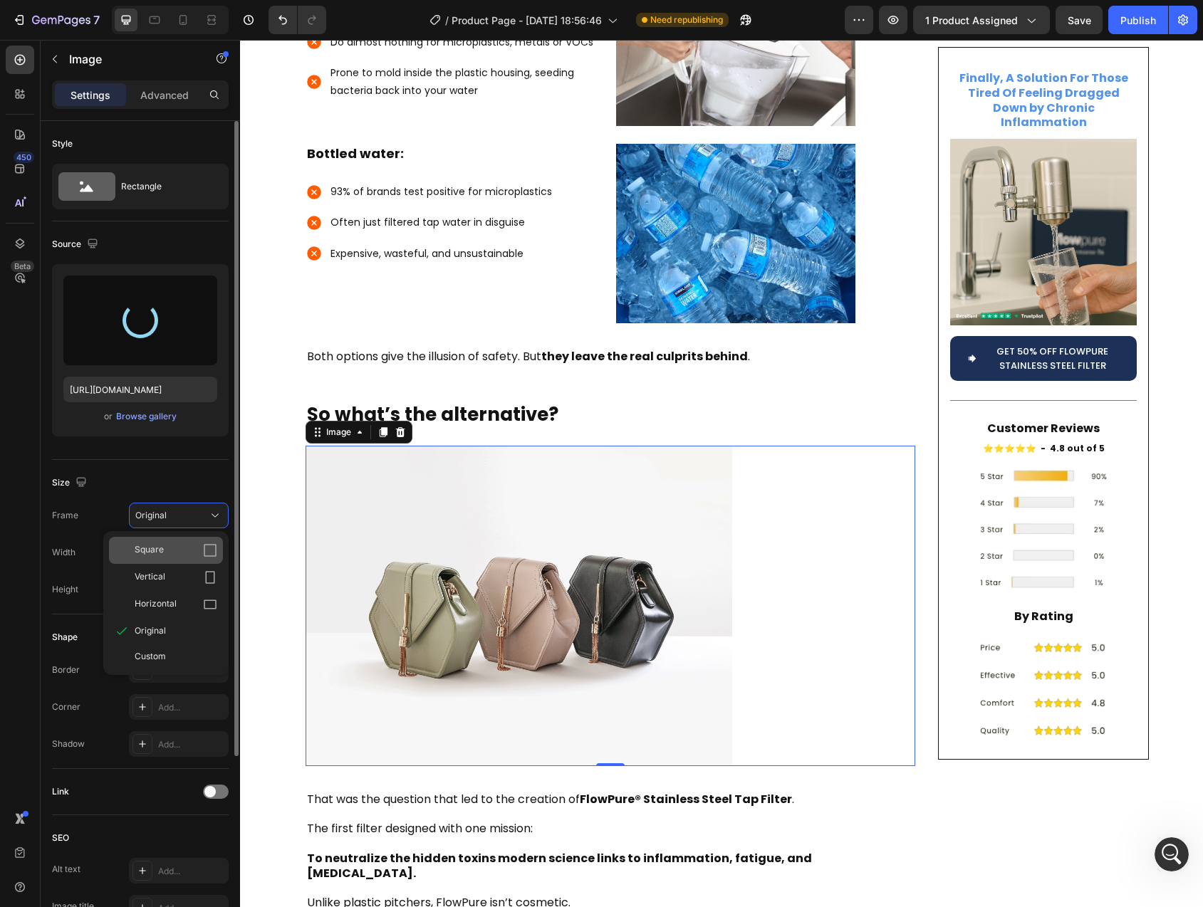
click at [172, 551] on div "Square" at bounding box center [176, 550] width 83 height 14
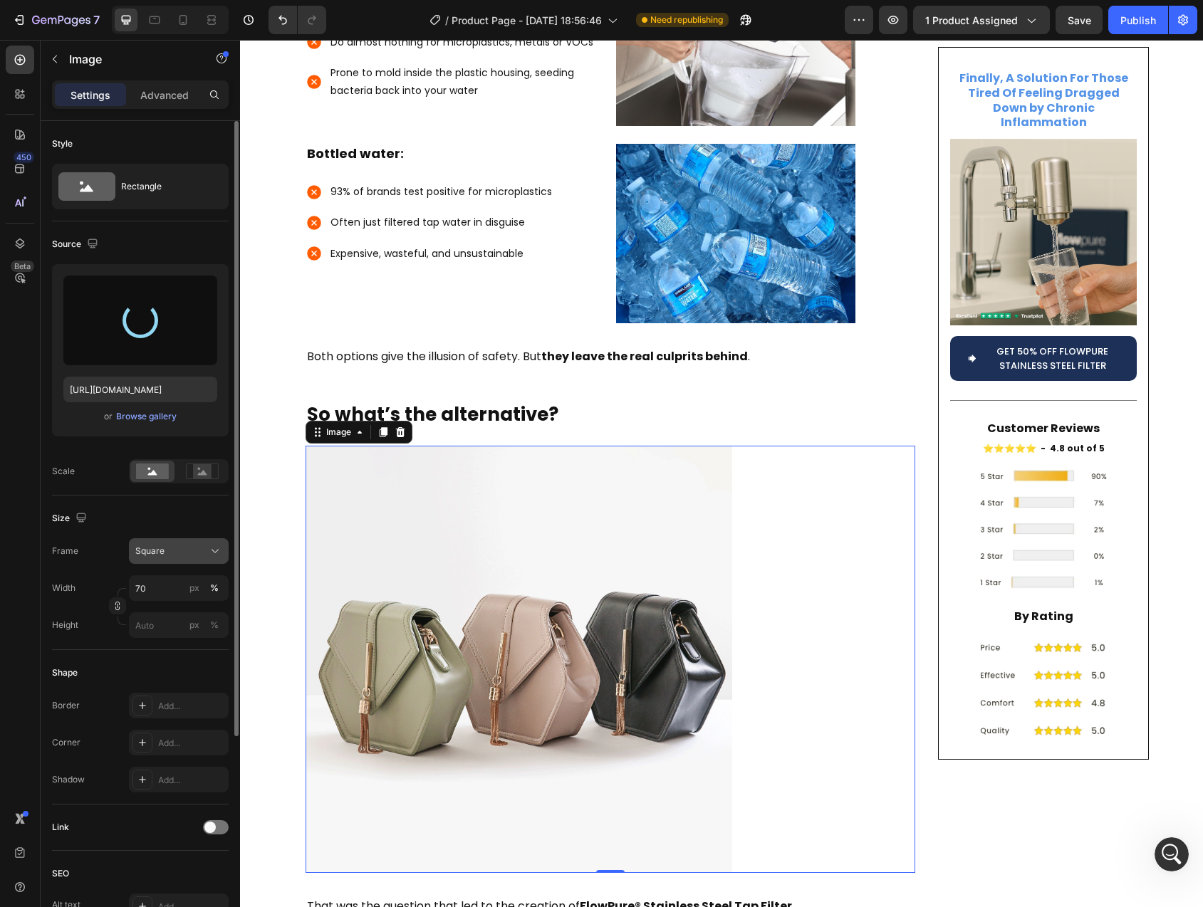
type input "[URL][DOMAIN_NAME]"
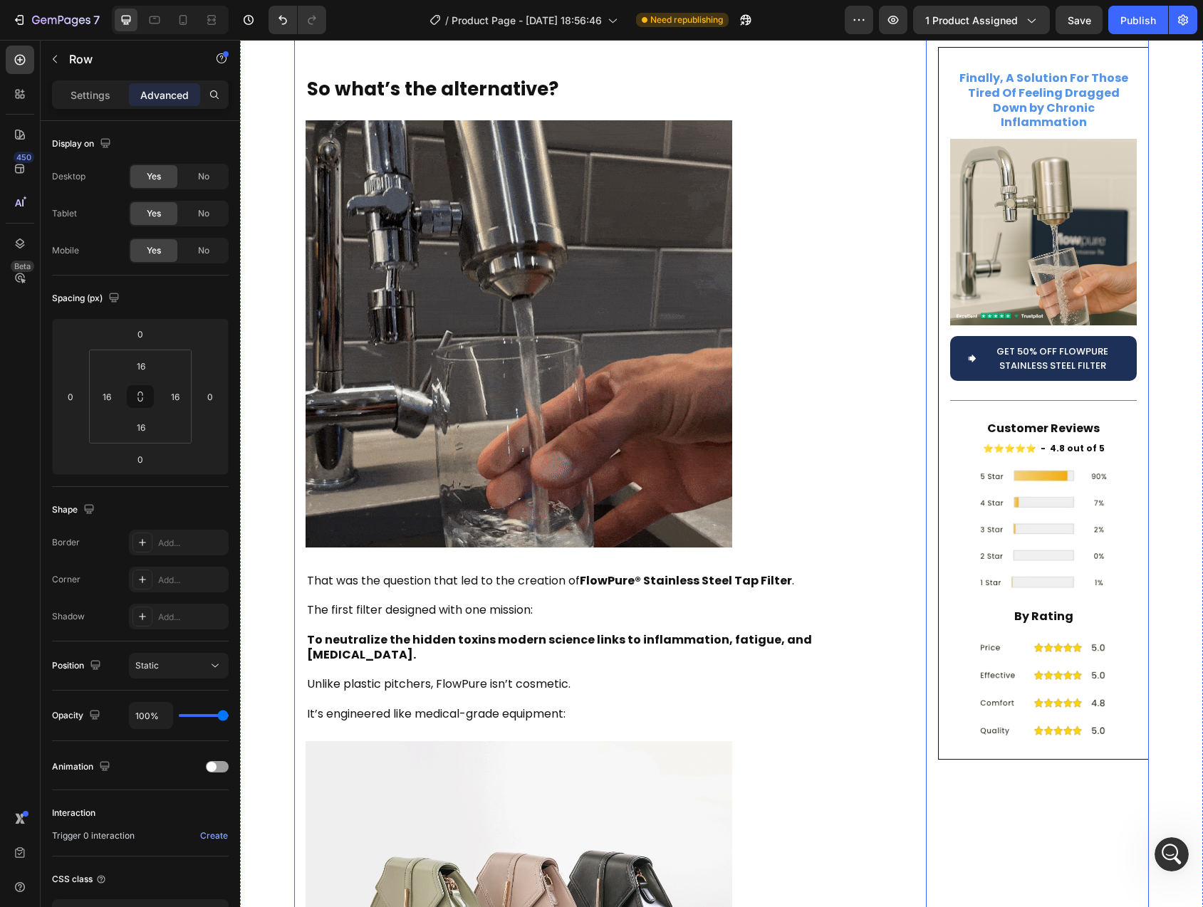
scroll to position [2260, 0]
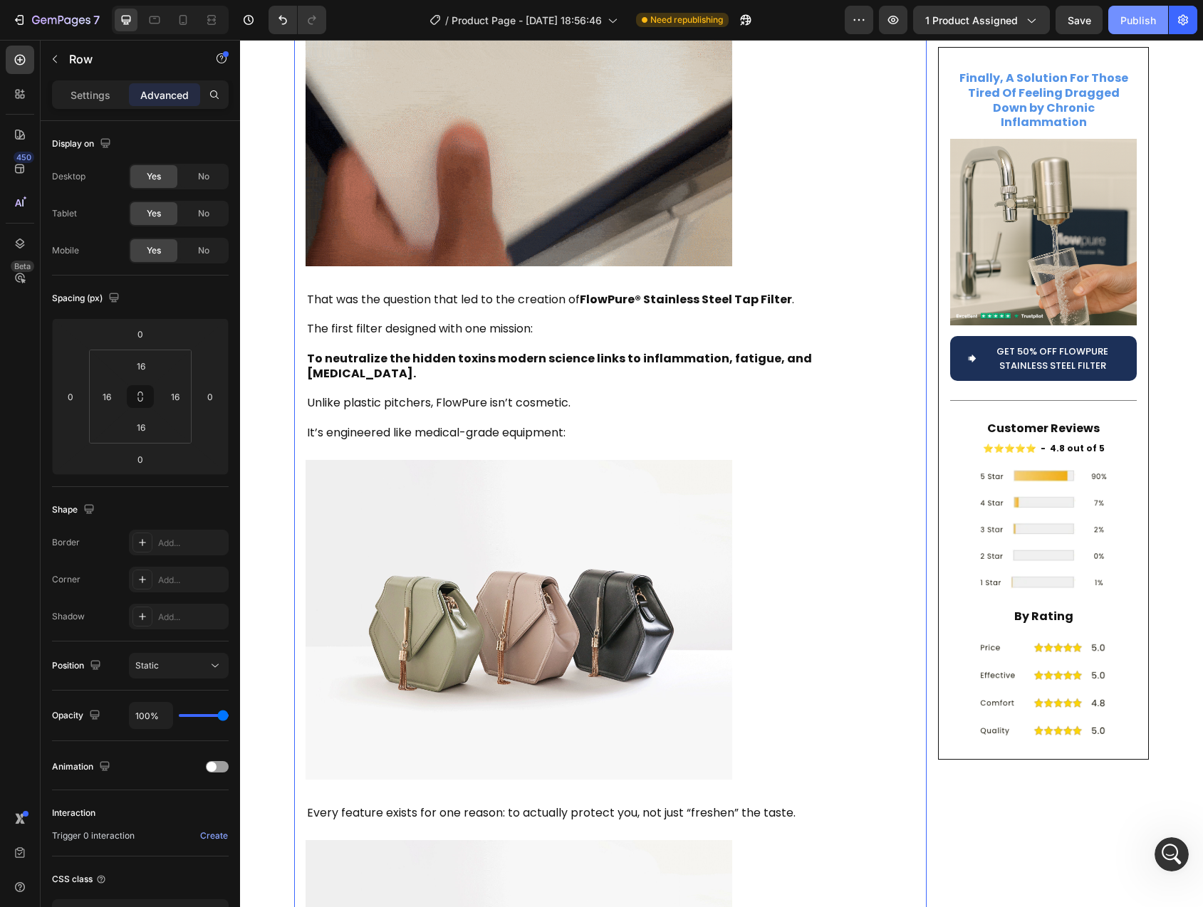
click at [1133, 18] on div "Publish" at bounding box center [1138, 20] width 36 height 15
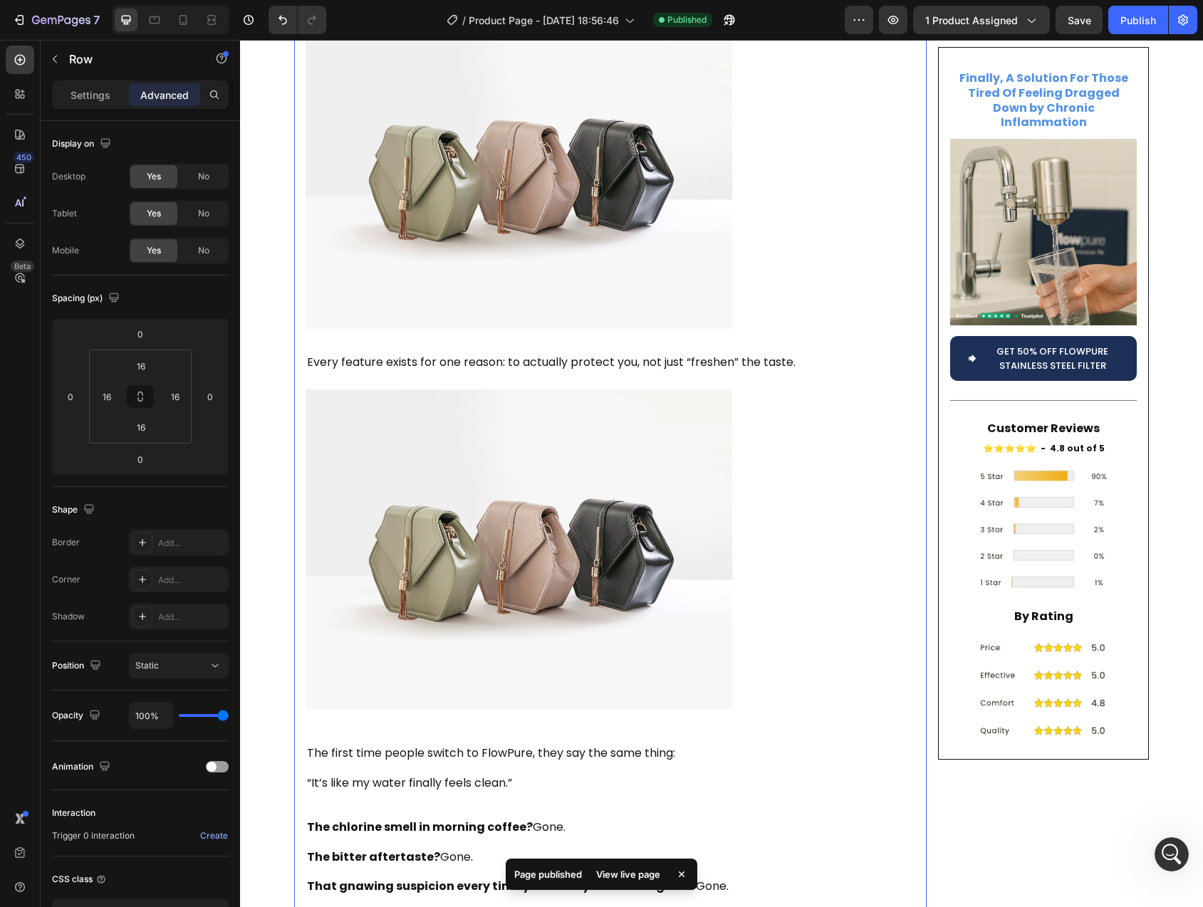
scroll to position [2714, 0]
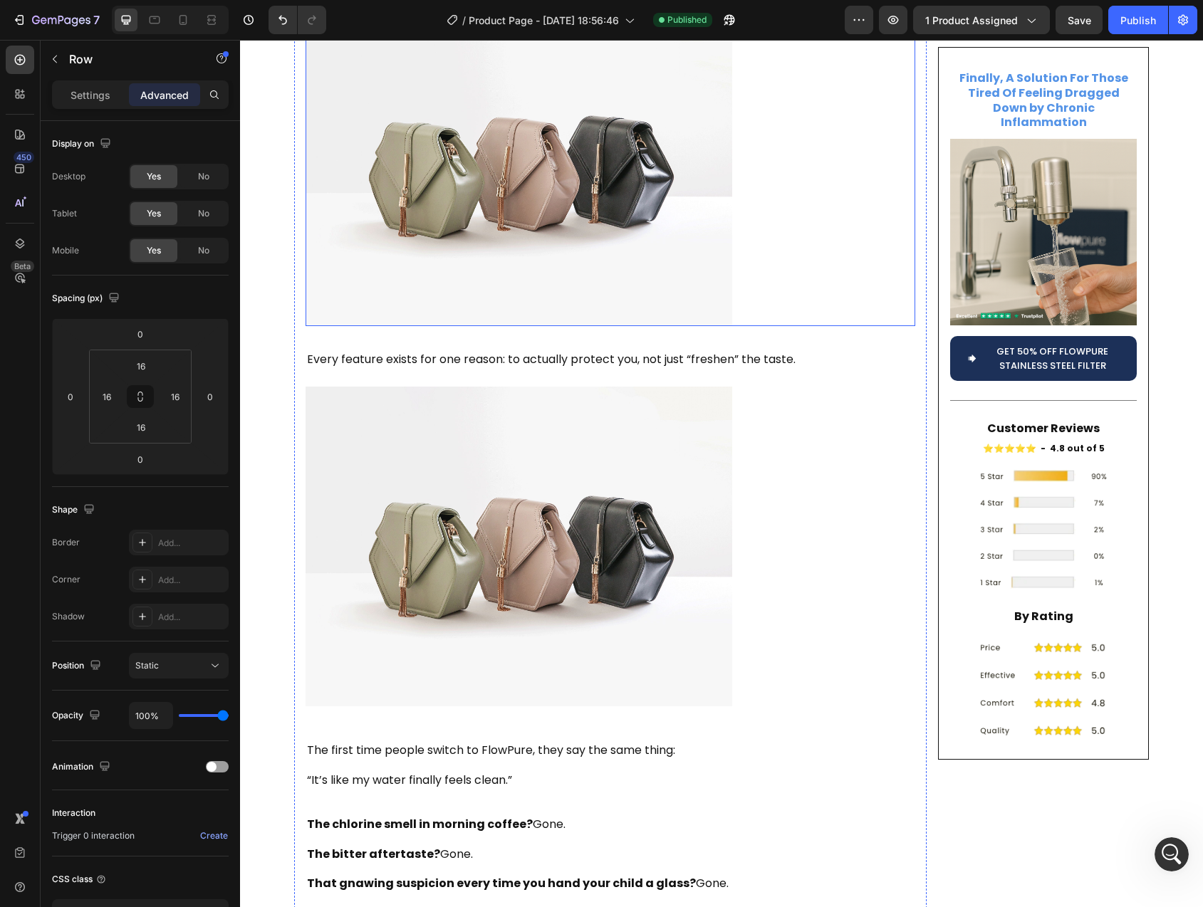
click at [510, 211] on img at bounding box center [519, 166] width 427 height 320
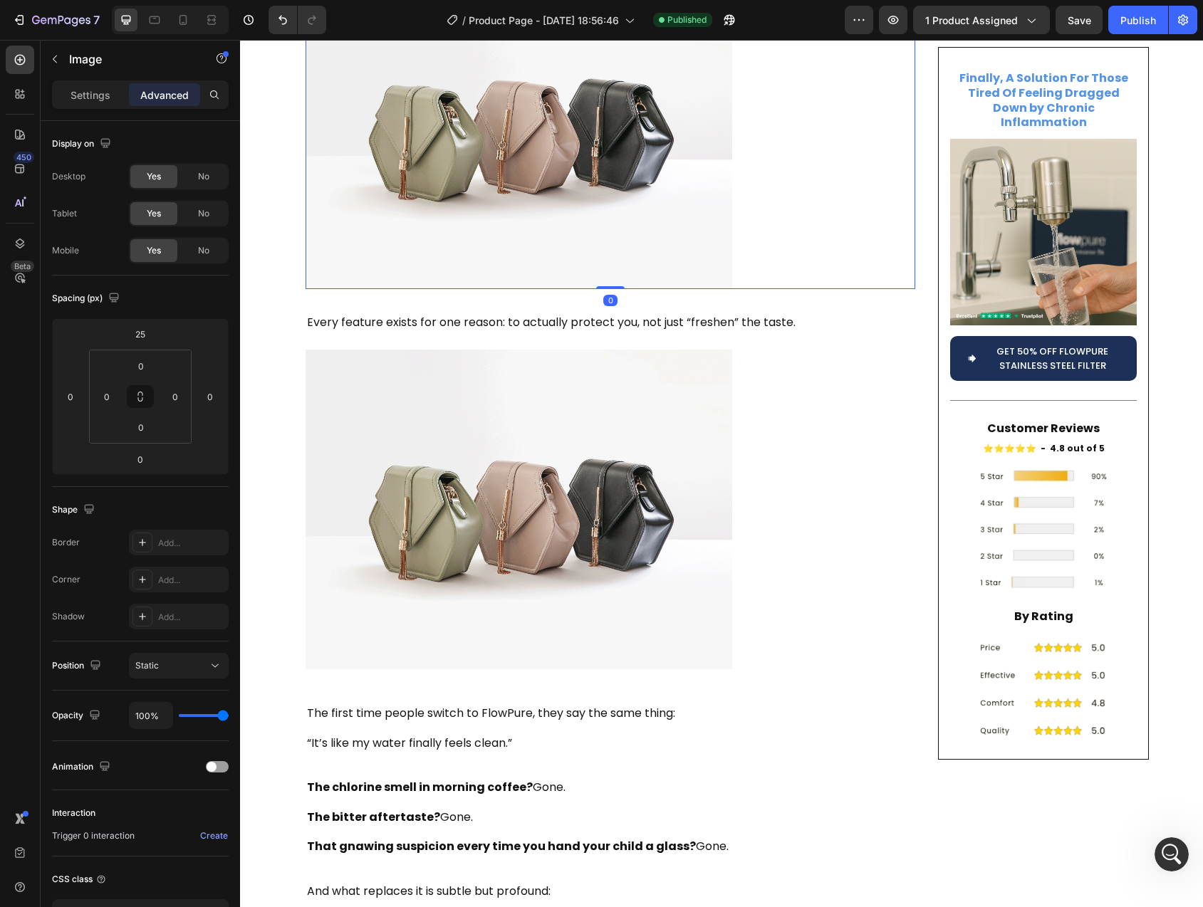
scroll to position [2901, 0]
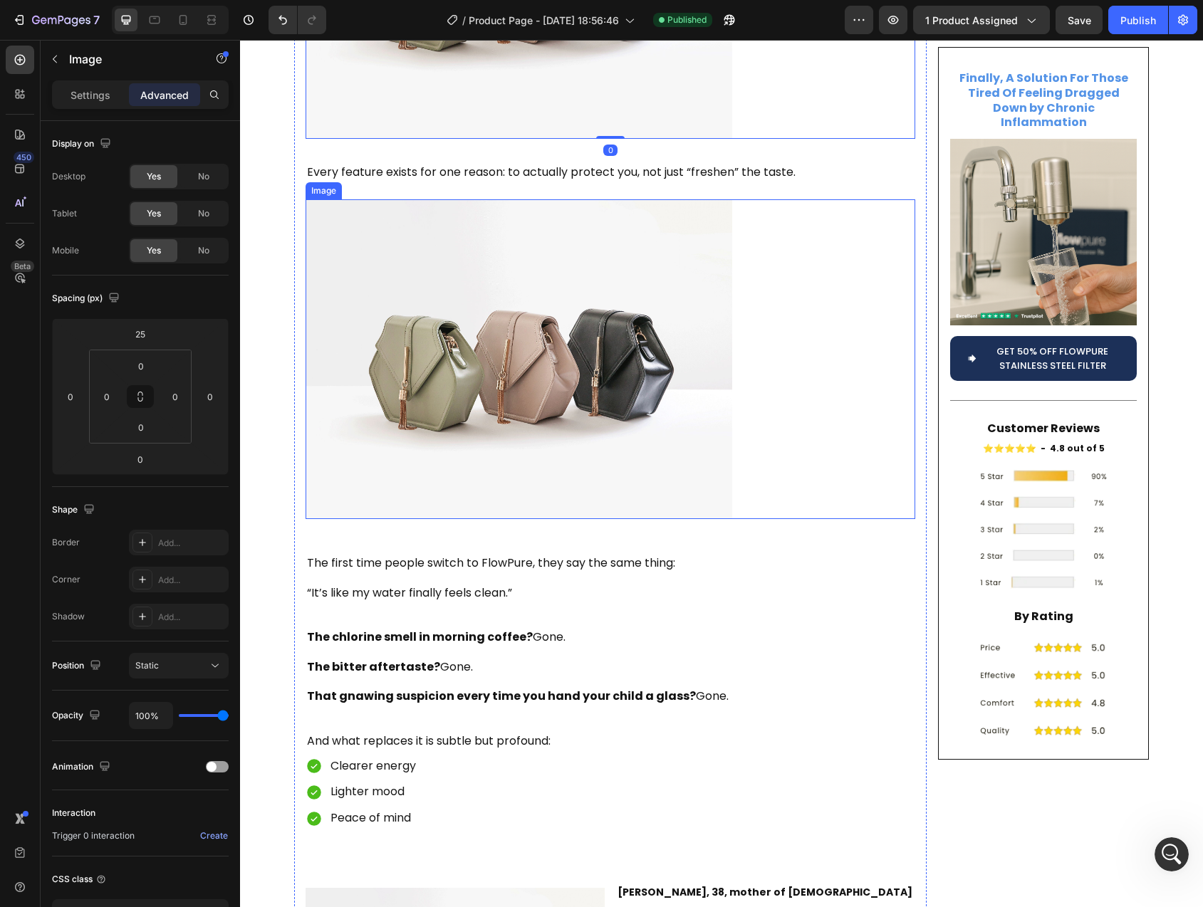
click at [505, 364] on img at bounding box center [519, 359] width 427 height 320
click at [99, 95] on p "Settings" at bounding box center [91, 95] width 40 height 15
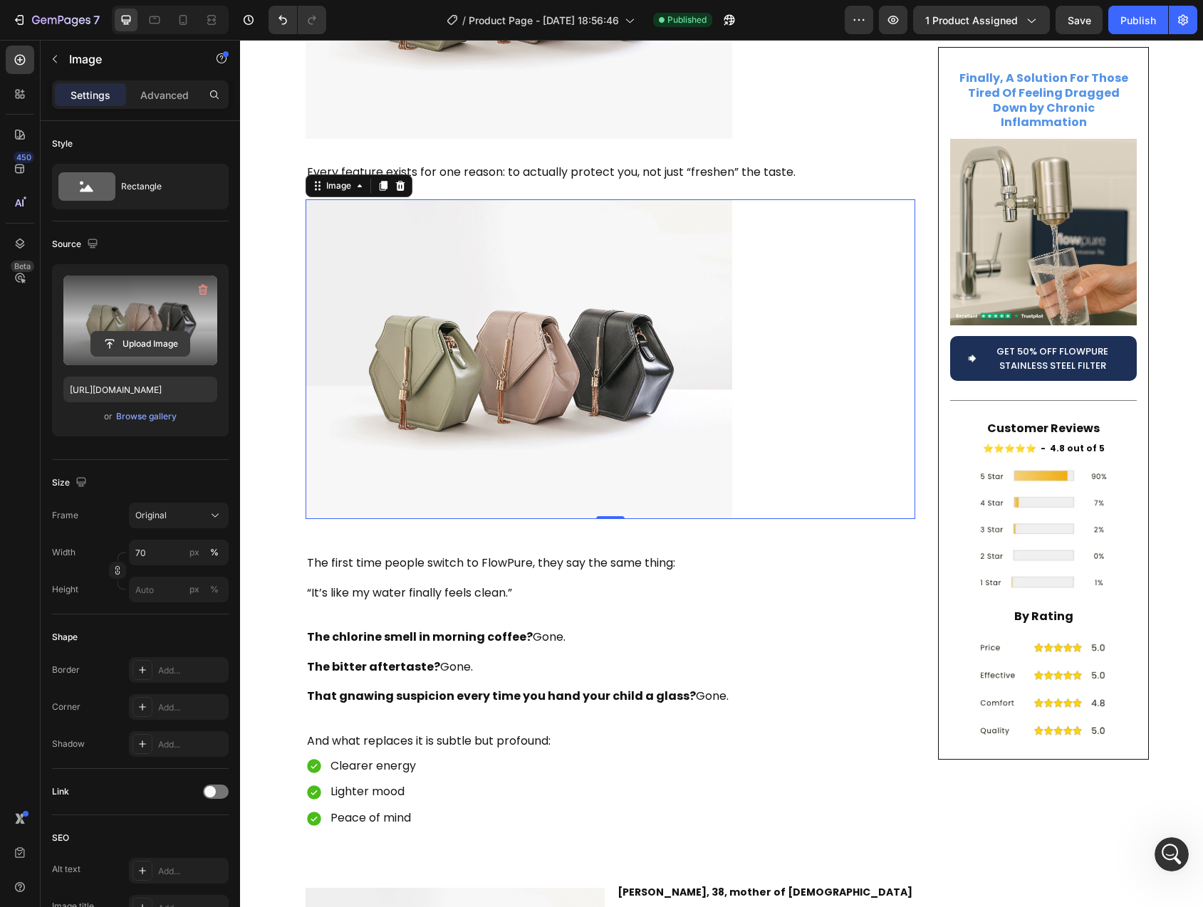
click at [130, 338] on input "file" at bounding box center [140, 344] width 98 height 24
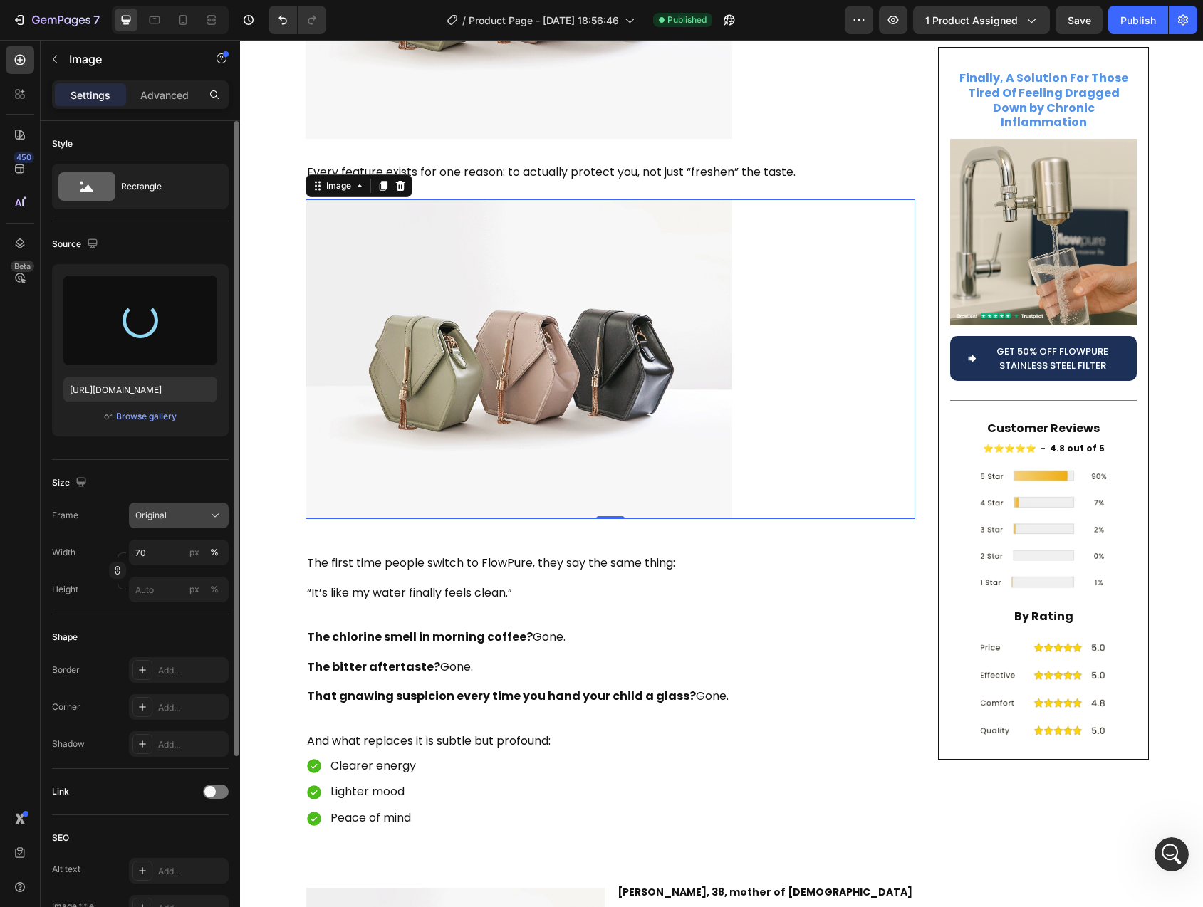
click at [165, 509] on span "Original" at bounding box center [150, 515] width 31 height 13
click at [179, 604] on div "Horizontal" at bounding box center [176, 605] width 83 height 14
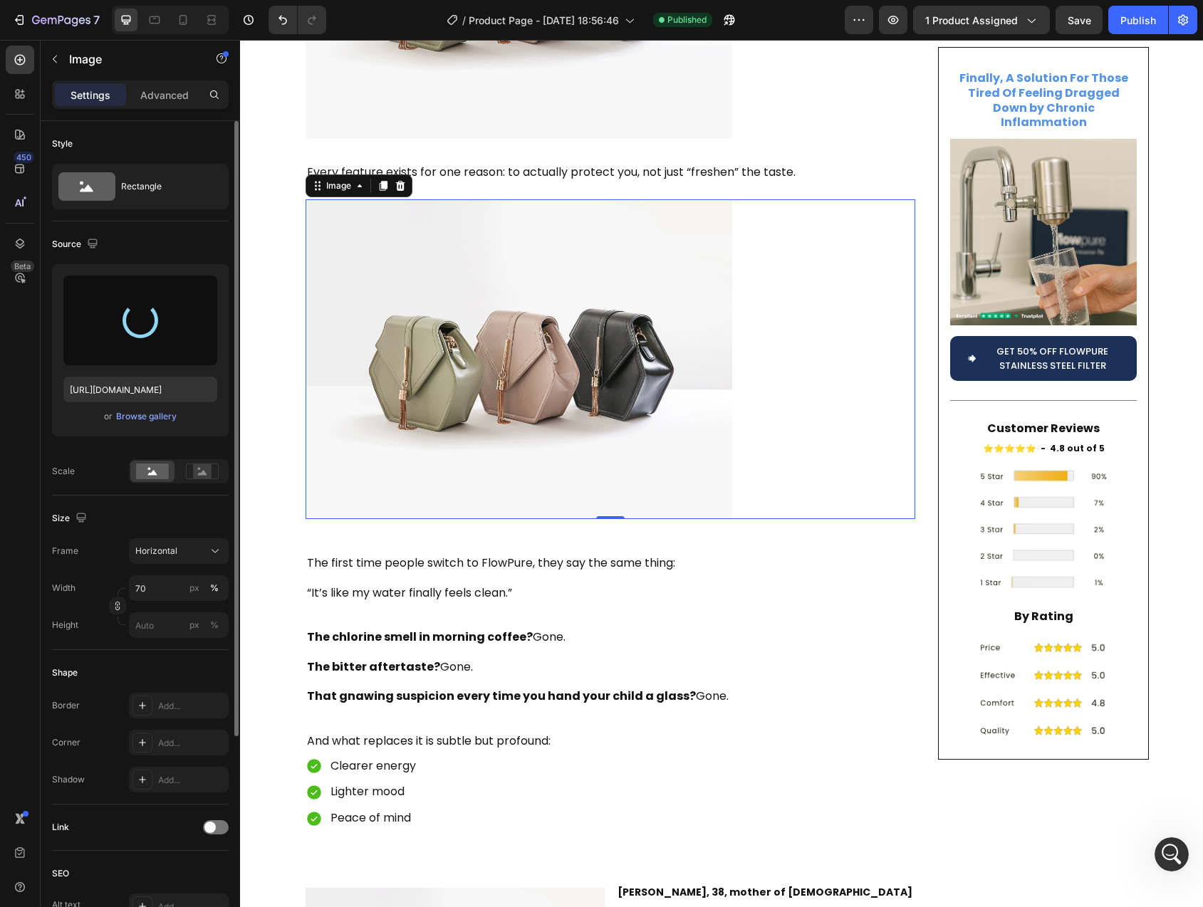
type input "[URL][DOMAIN_NAME]"
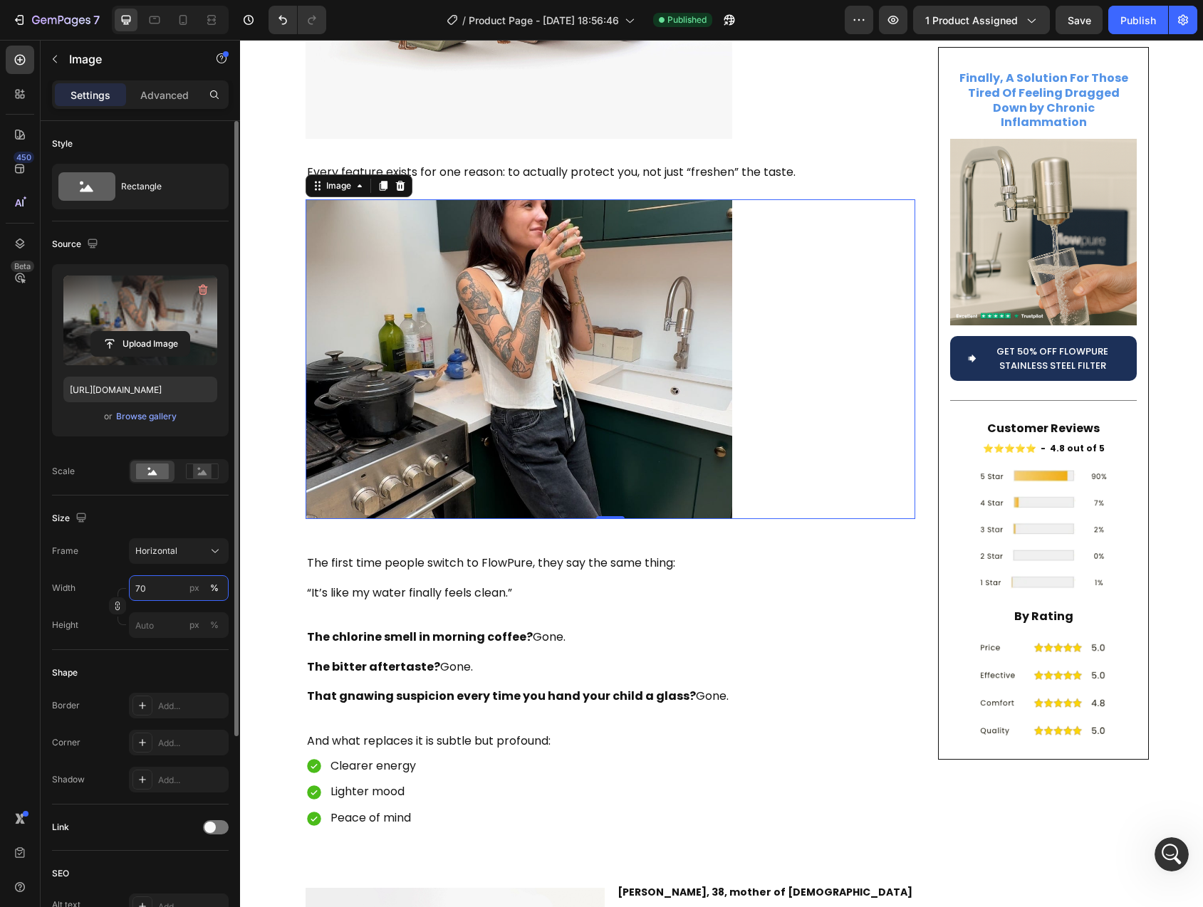
click at [142, 588] on input "70" at bounding box center [179, 588] width 100 height 26
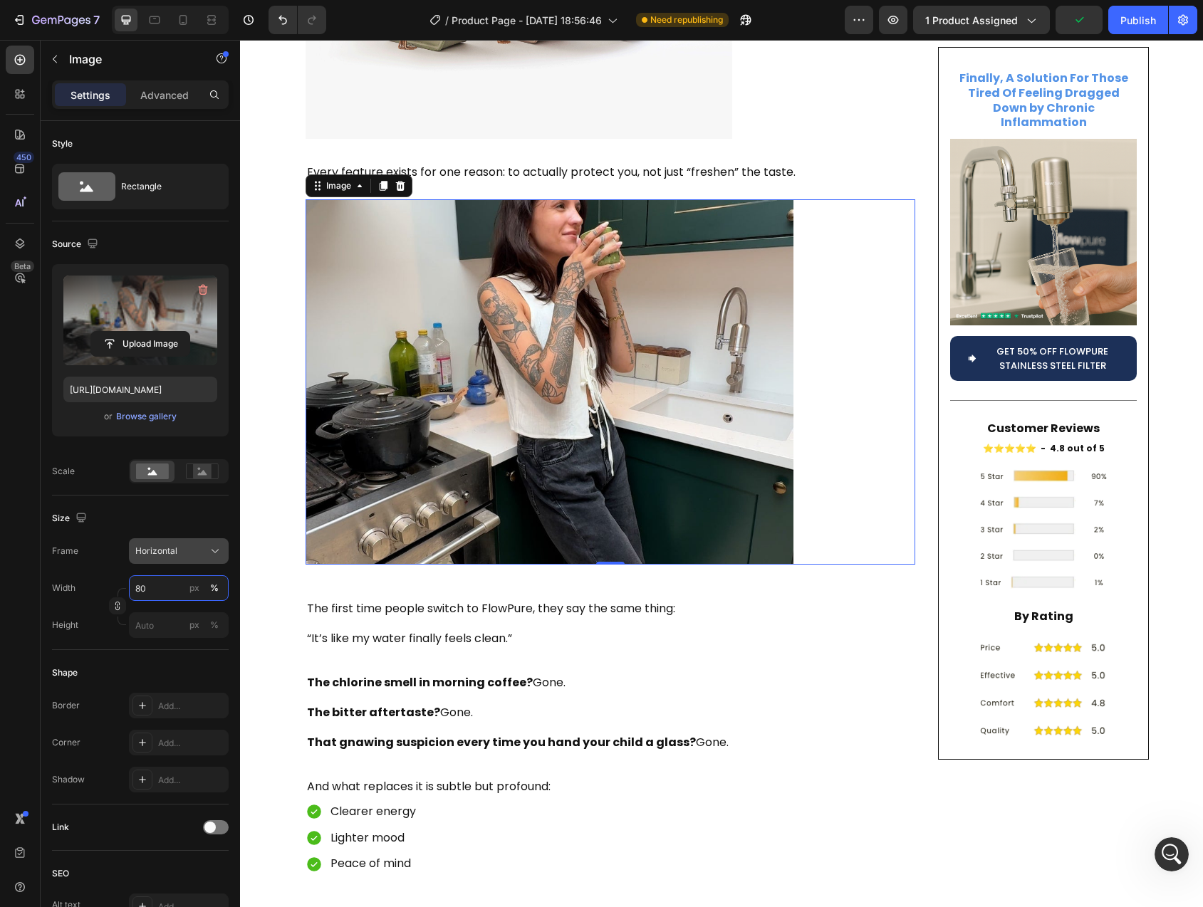
type input "80"
click at [174, 555] on span "Horizontal" at bounding box center [156, 551] width 42 height 13
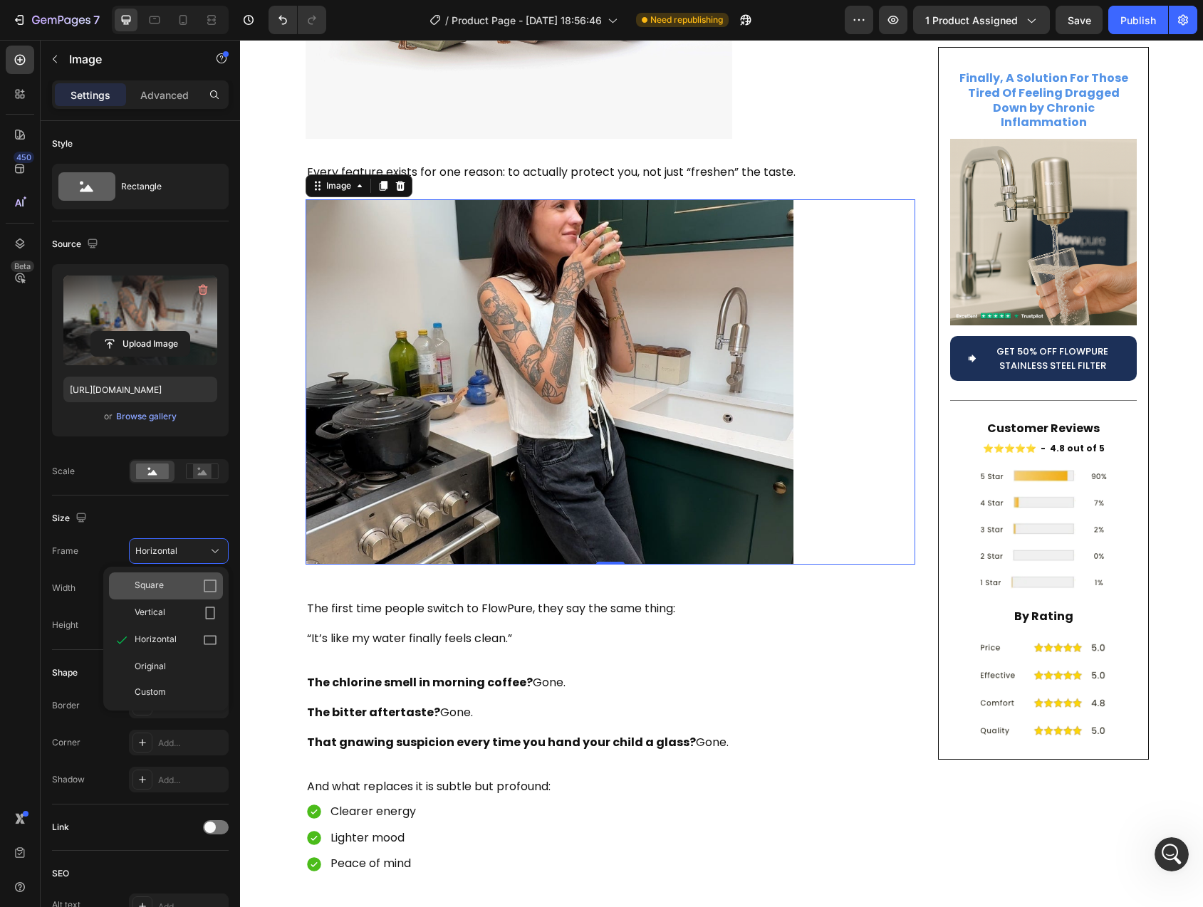
click at [170, 593] on div "Square" at bounding box center [176, 586] width 83 height 14
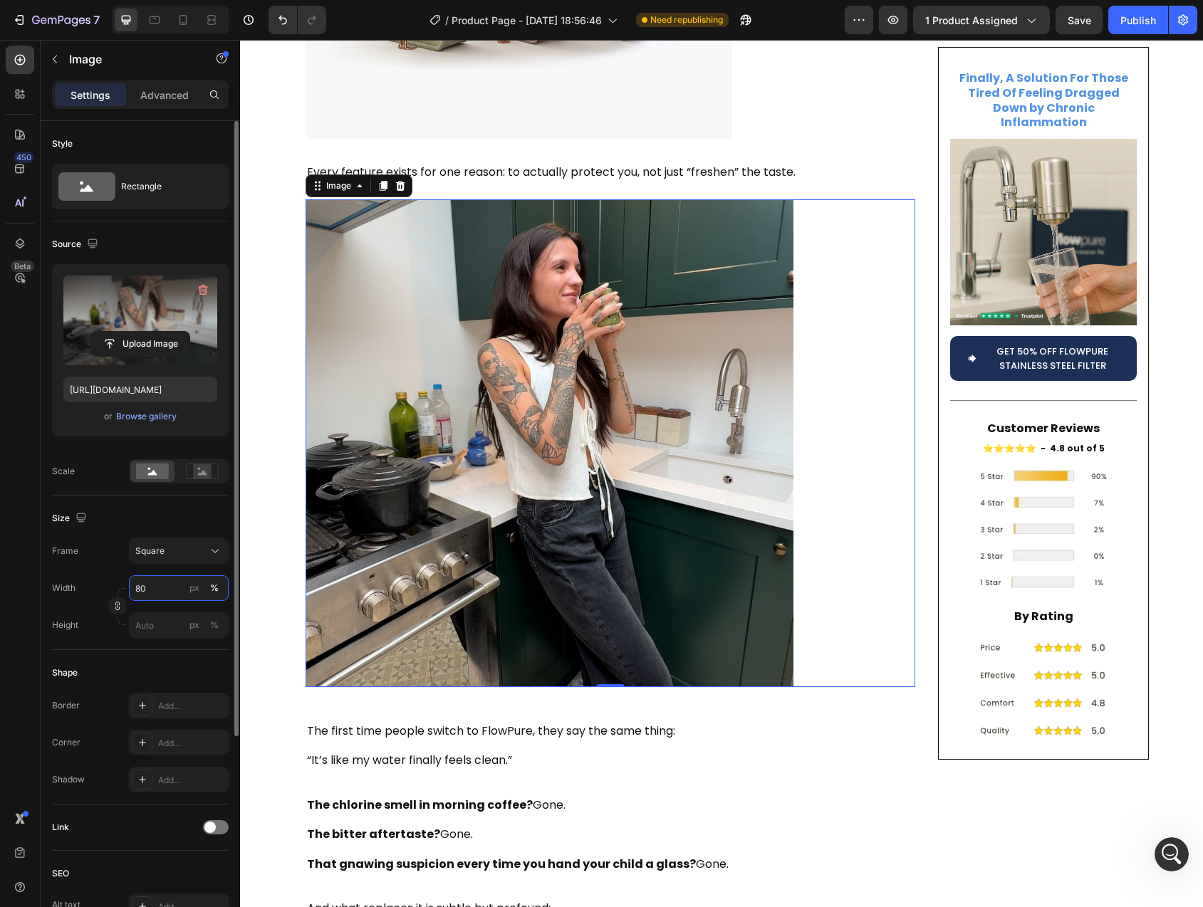
click at [143, 588] on input "80" at bounding box center [179, 588] width 100 height 26
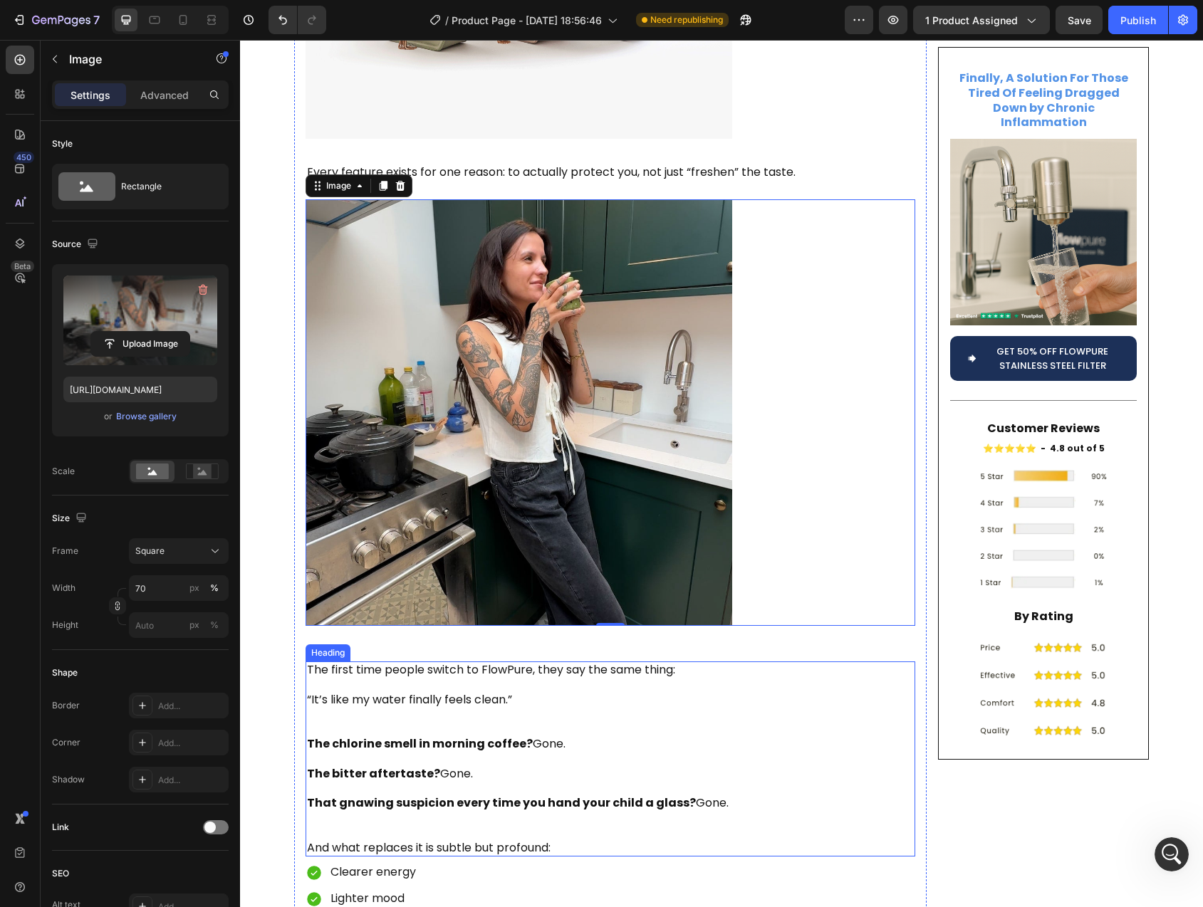
click at [865, 663] on p "The first time people switch to FlowPure, they say the same thing: “It’s like m…" at bounding box center [610, 759] width 607 height 192
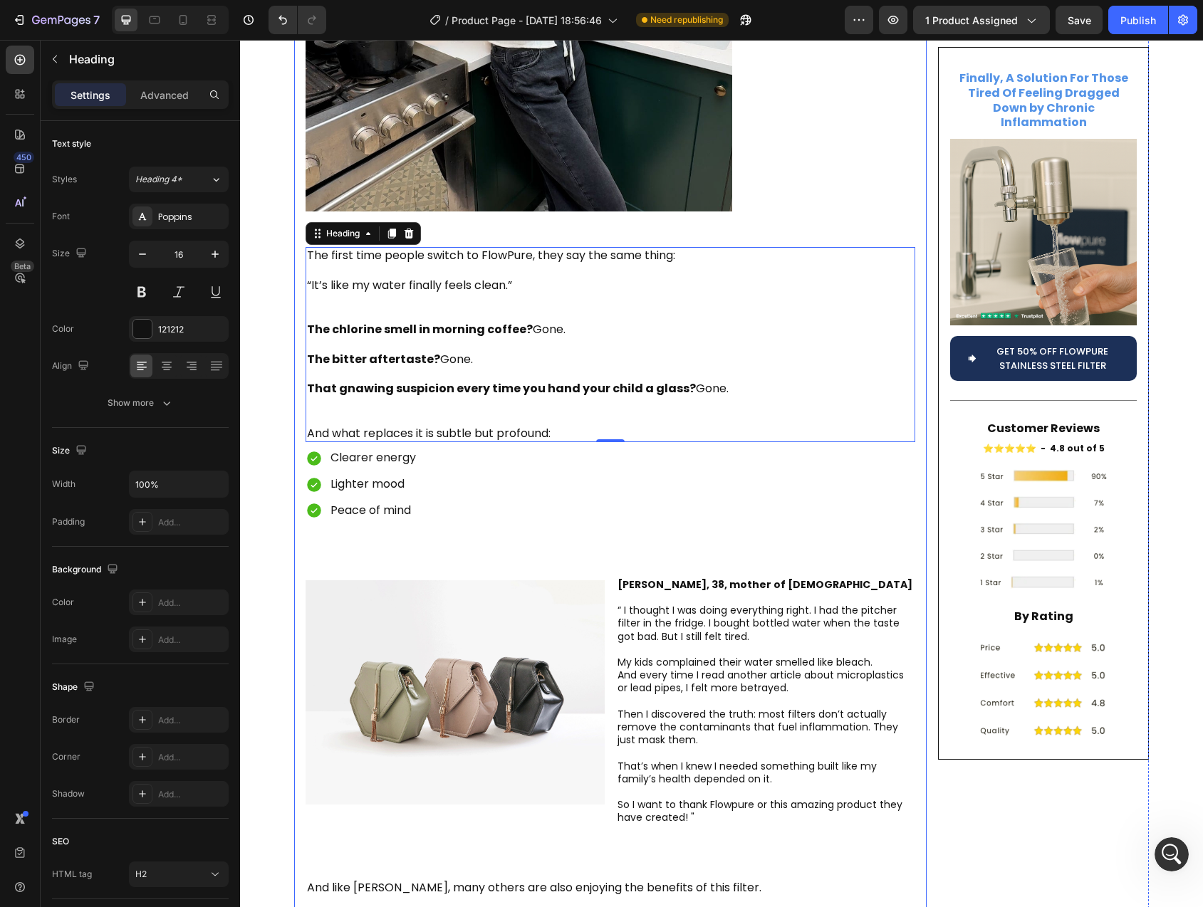
scroll to position [3406, 0]
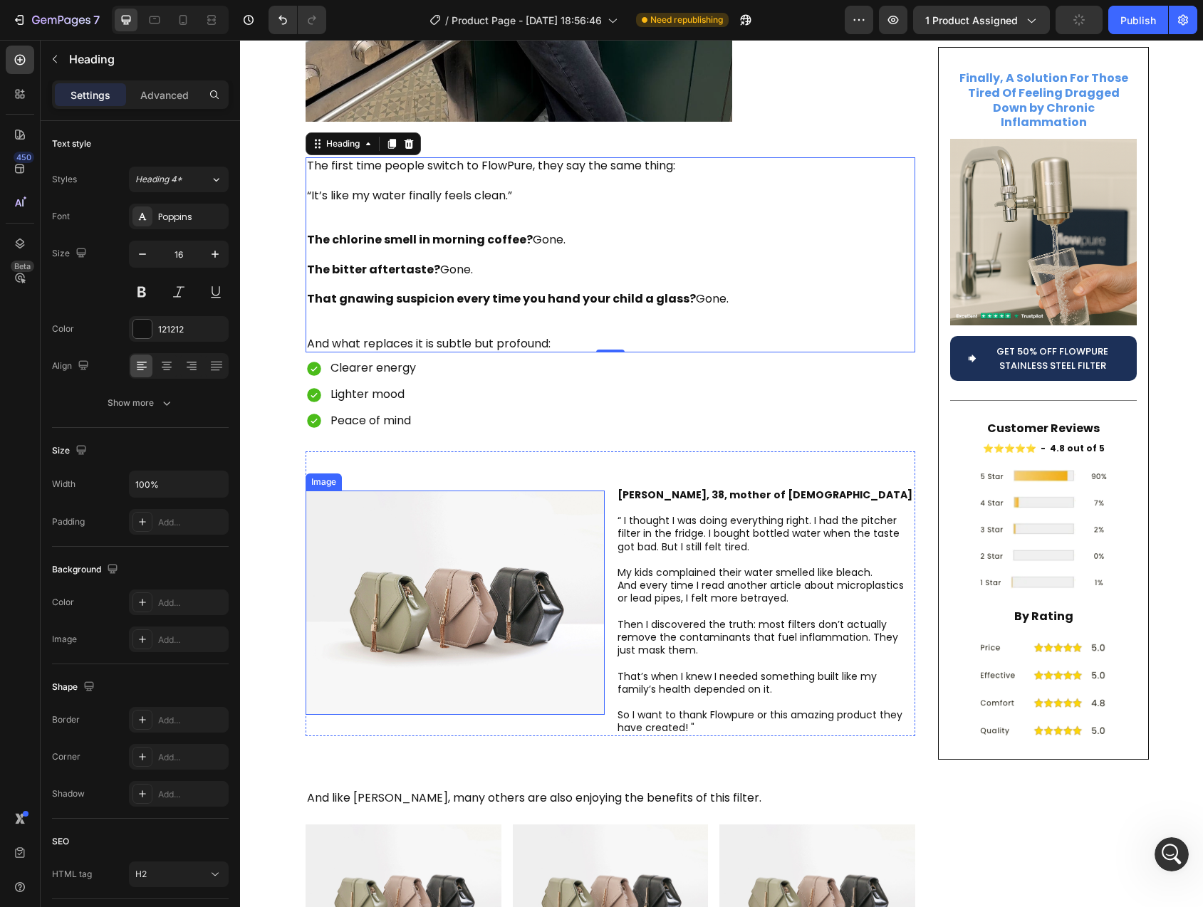
click at [434, 524] on img at bounding box center [455, 603] width 299 height 224
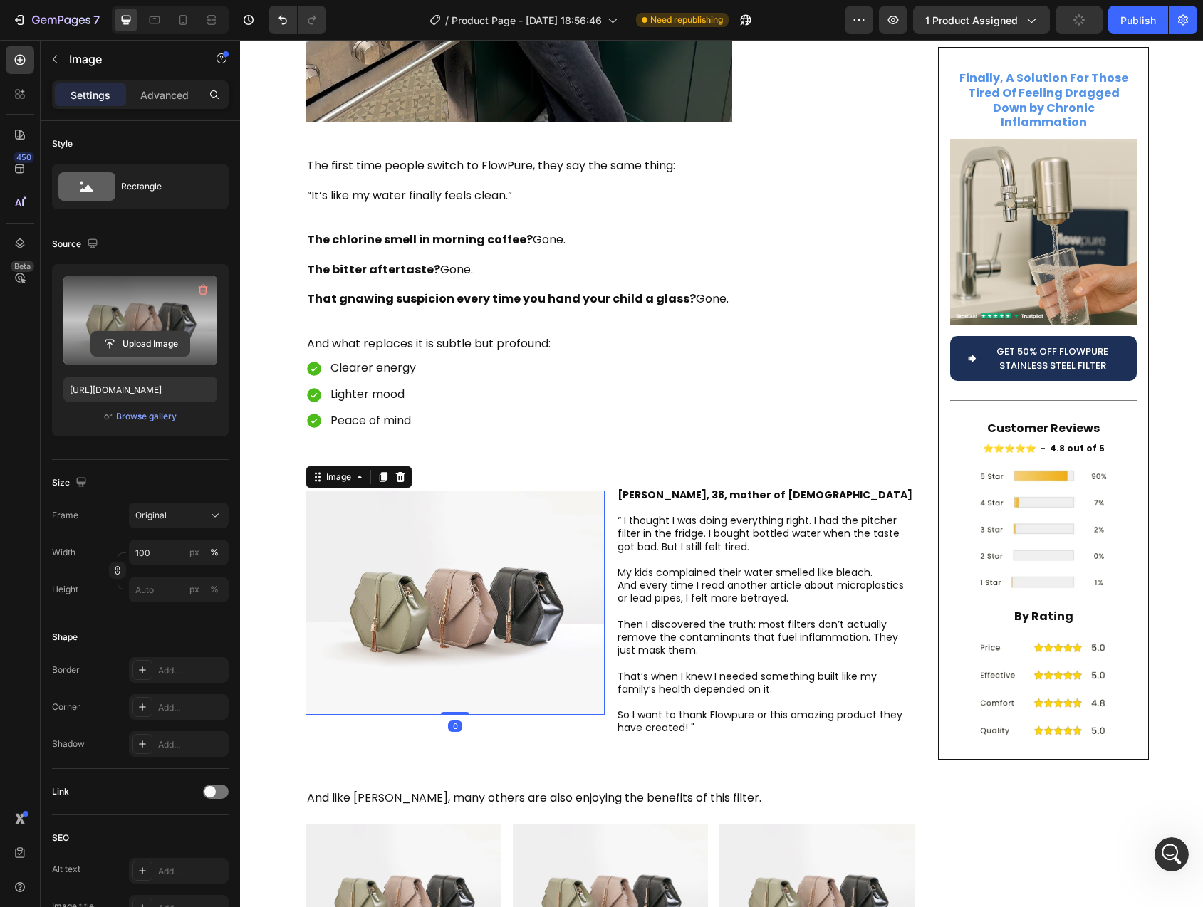
click at [127, 333] on input "file" at bounding box center [140, 344] width 98 height 24
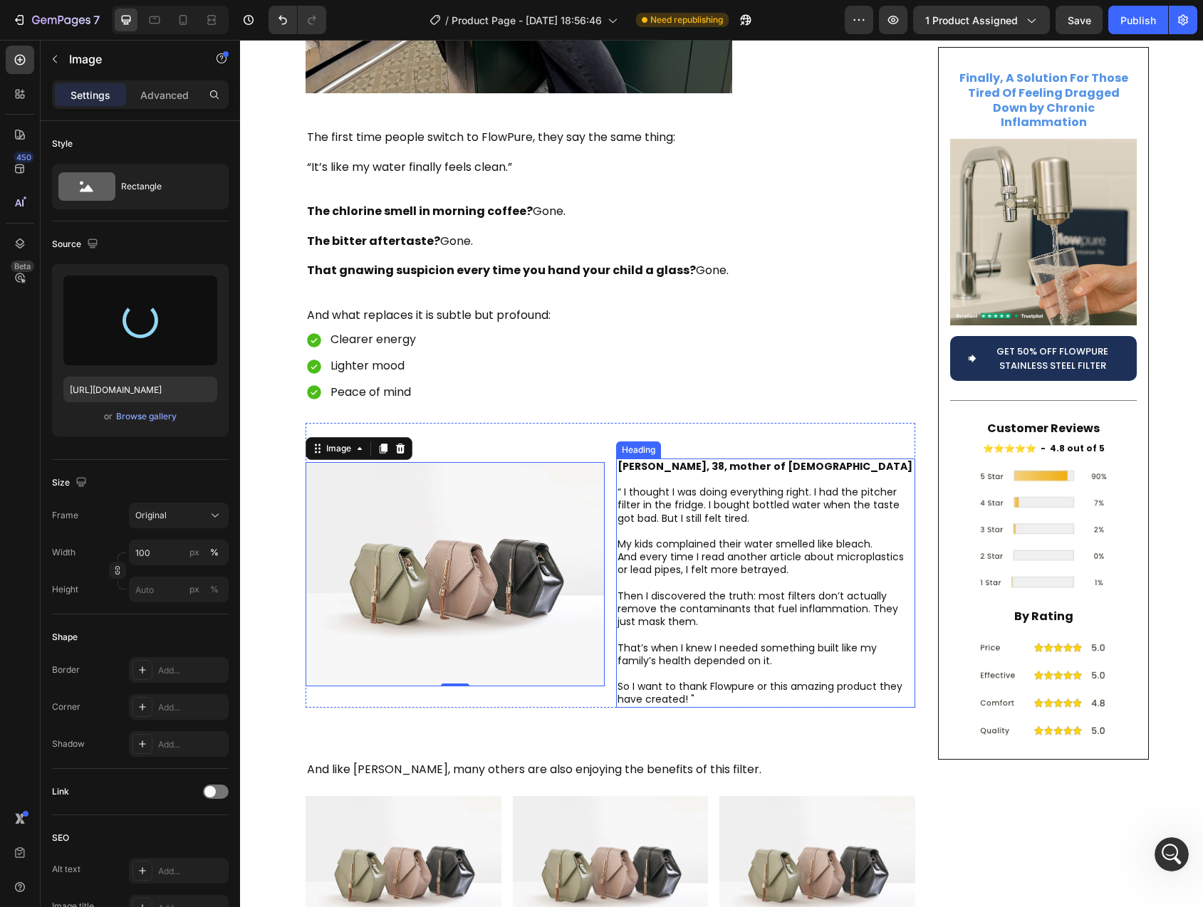
scroll to position [3502, 0]
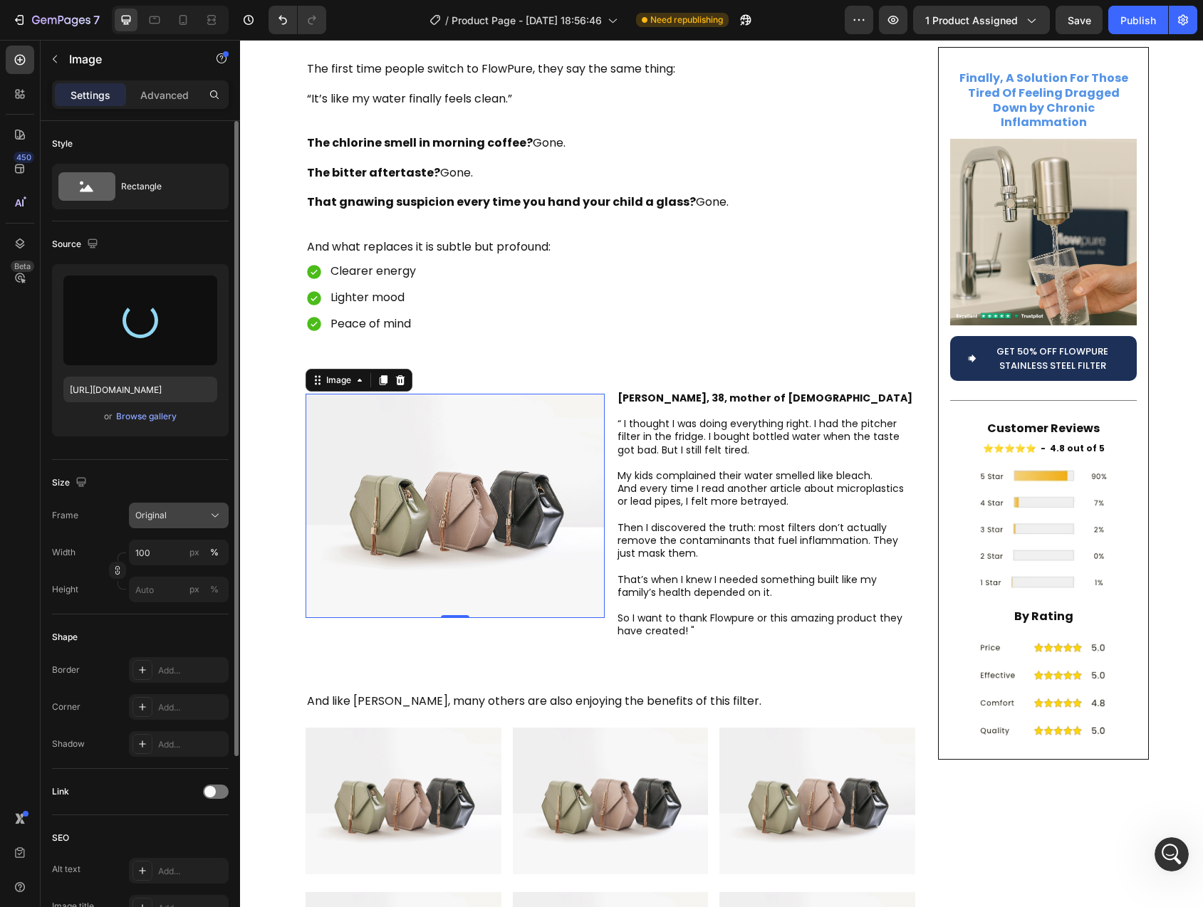
type input "[URL][DOMAIN_NAME]"
click at [154, 515] on span "Original" at bounding box center [150, 515] width 31 height 13
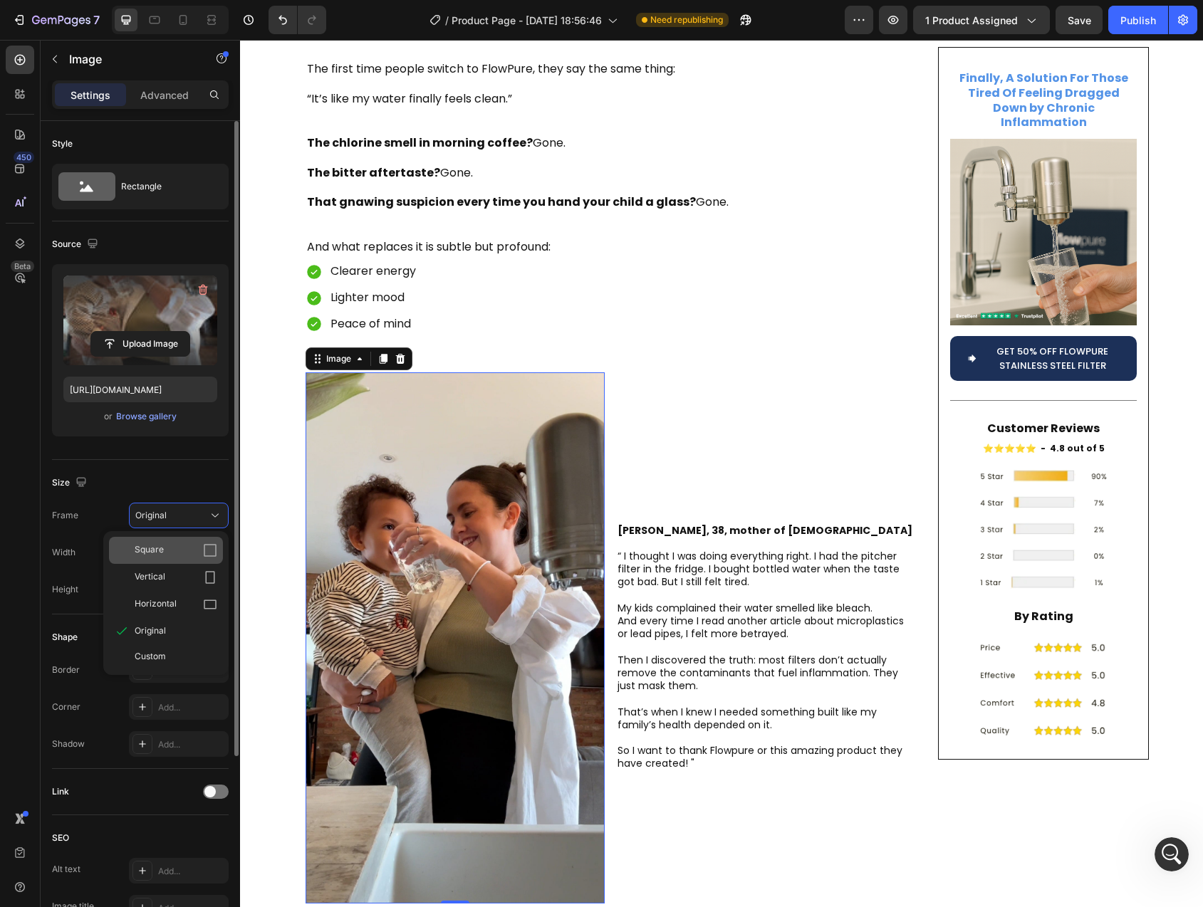
click at [164, 547] on div "Square" at bounding box center [176, 550] width 83 height 14
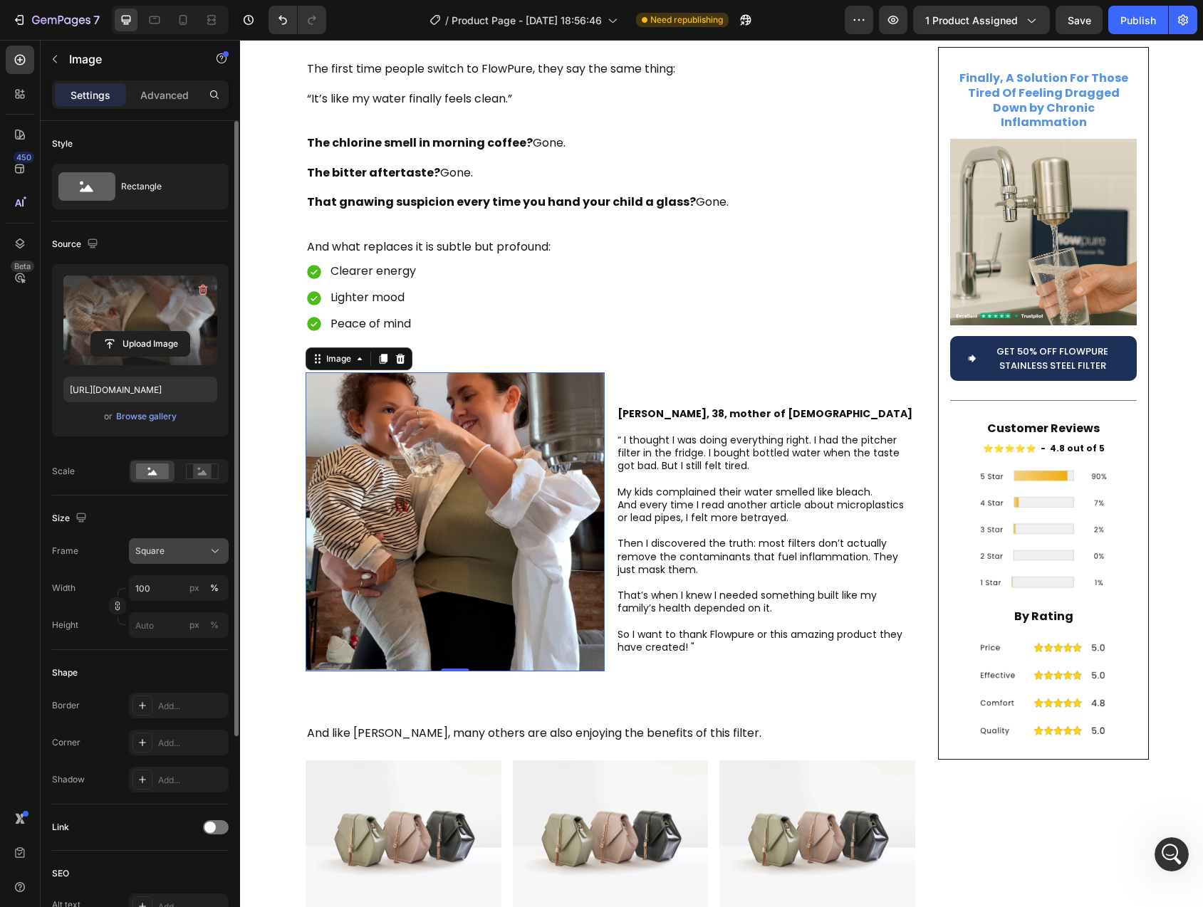
click at [174, 546] on div "Square" at bounding box center [170, 551] width 70 height 13
click at [164, 665] on span "Original" at bounding box center [150, 666] width 31 height 13
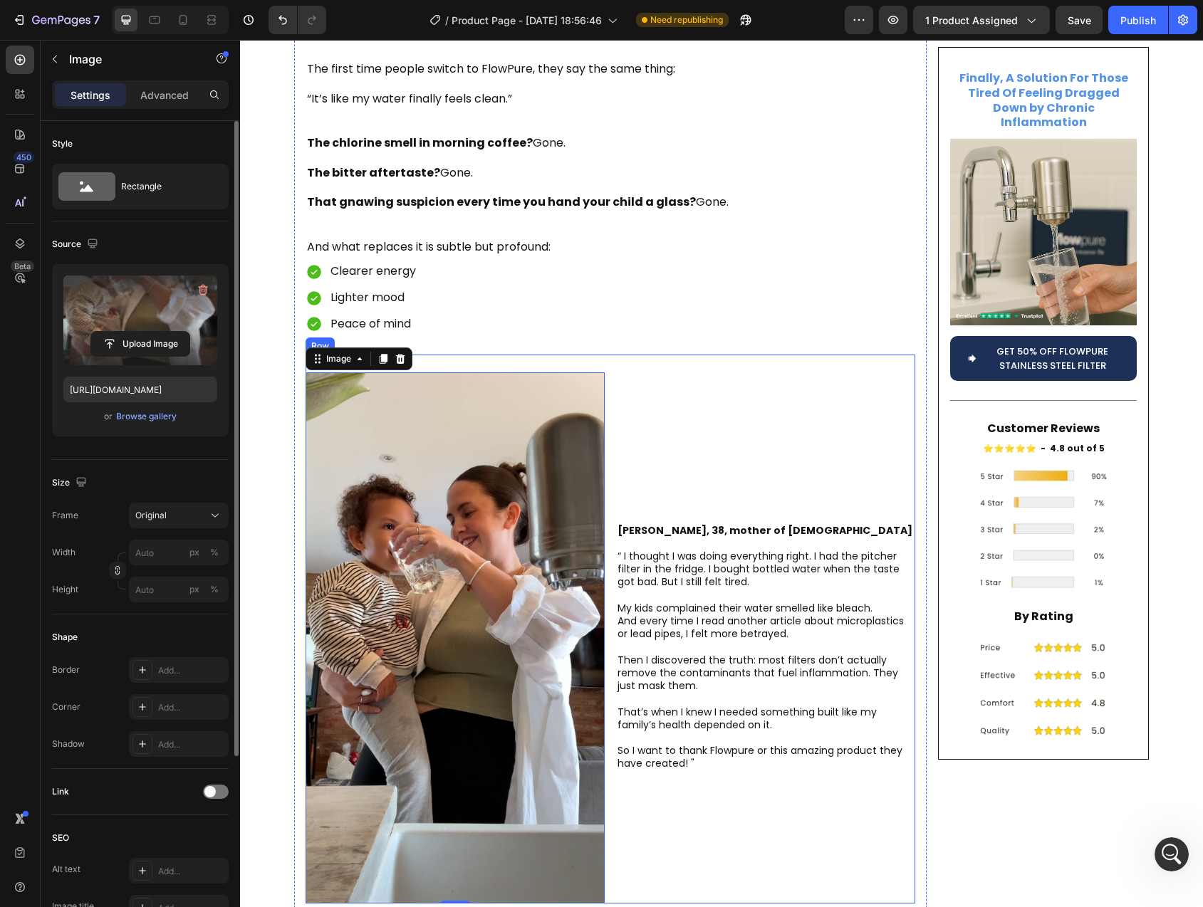
click at [823, 733] on div "⁠⁠⁠⁠⁠⁠⁠ [PERSON_NAME], 38, mother of [DEMOGRAPHIC_DATA] “ I thought I was doing…" at bounding box center [765, 630] width 299 height 550
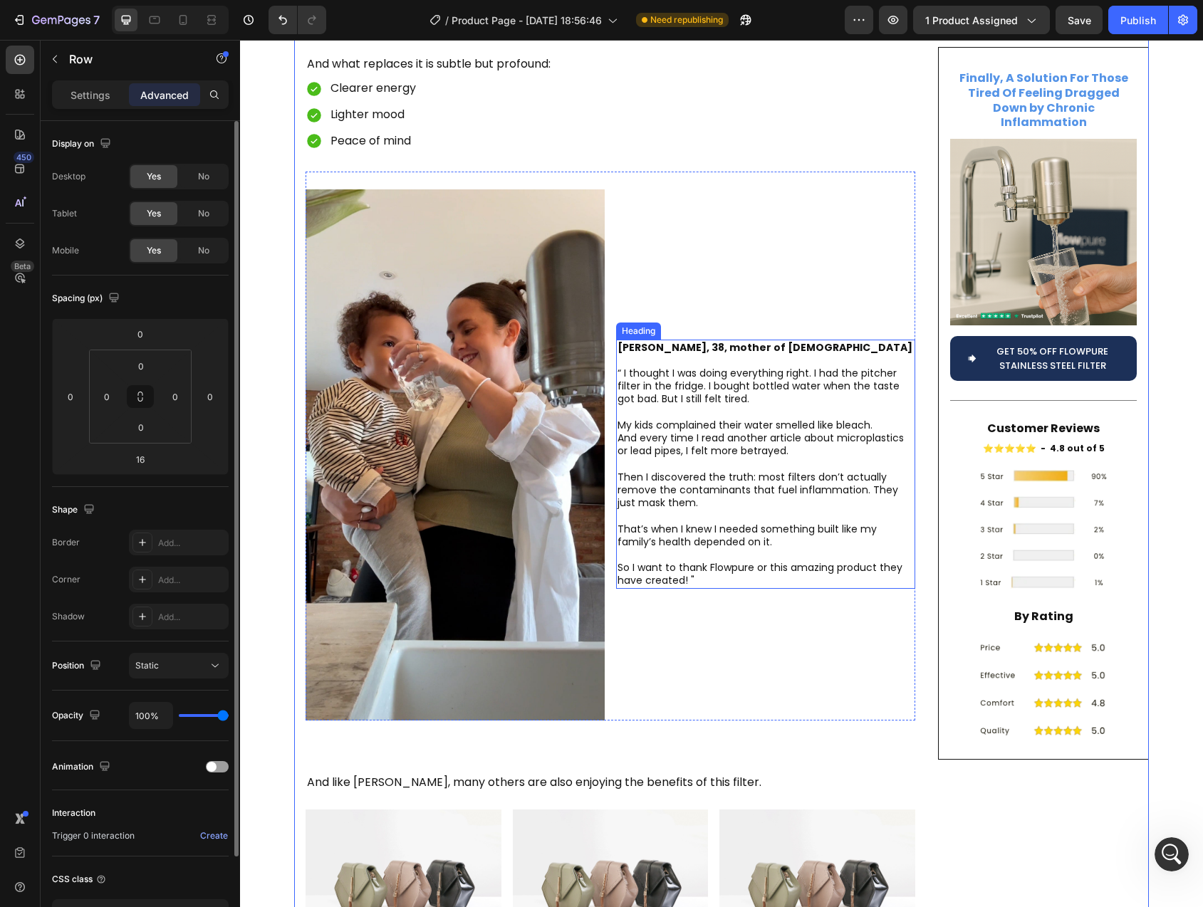
click at [798, 351] on p "⁠⁠⁠⁠⁠⁠⁠ [PERSON_NAME], 38, mother of [DEMOGRAPHIC_DATA] “ I thought I was doing…" at bounding box center [765, 464] width 296 height 246
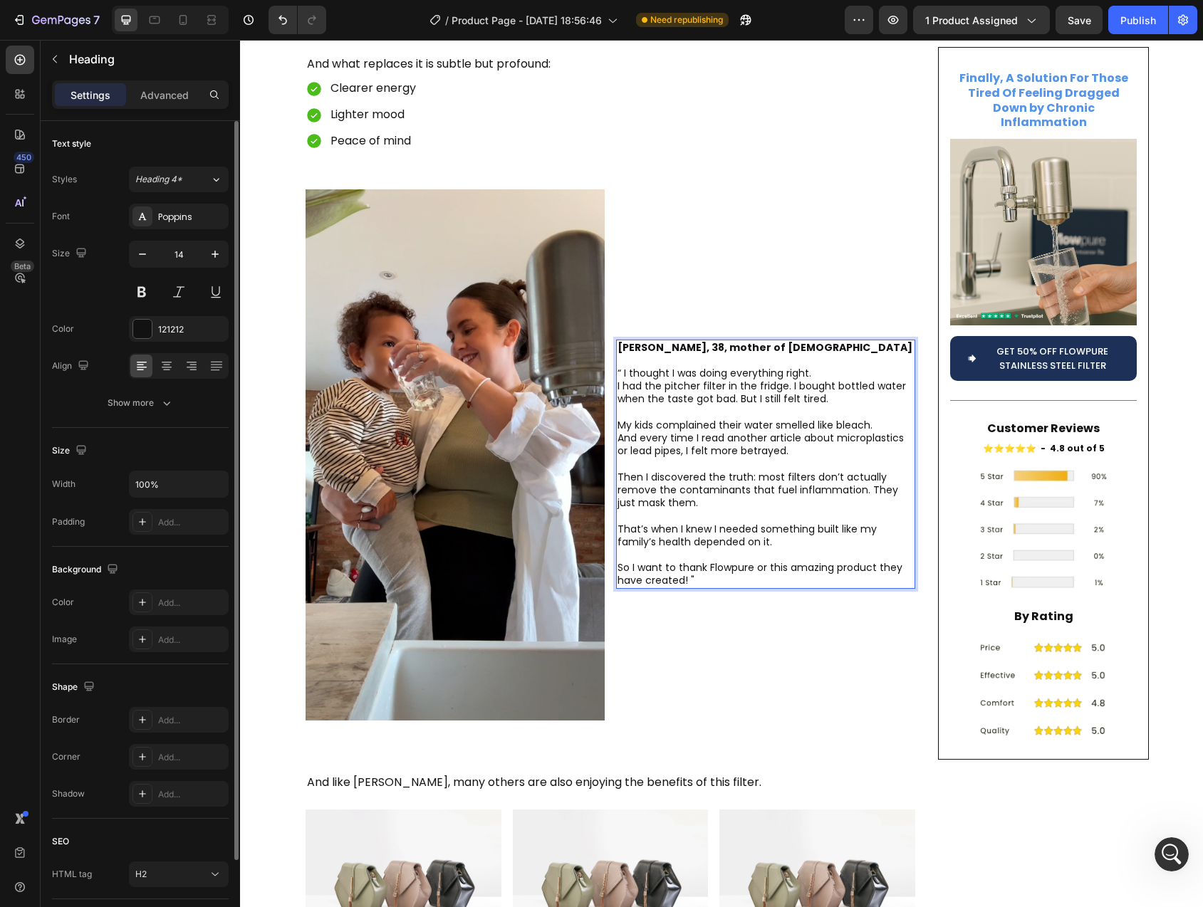
scroll to position [3679, 0]
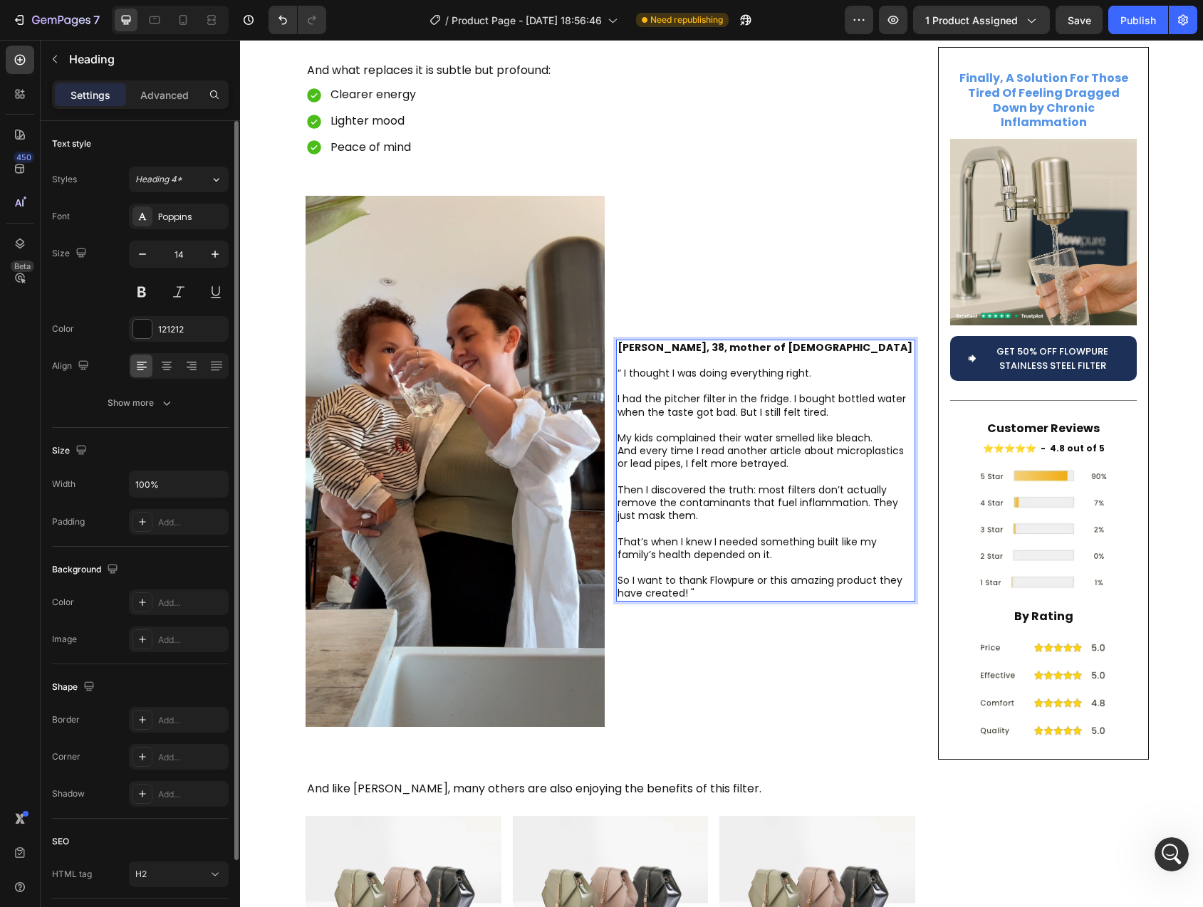
click at [784, 351] on p "[PERSON_NAME], 38, mother of [DEMOGRAPHIC_DATA] “ I thought I was doing everyth…" at bounding box center [765, 470] width 296 height 259
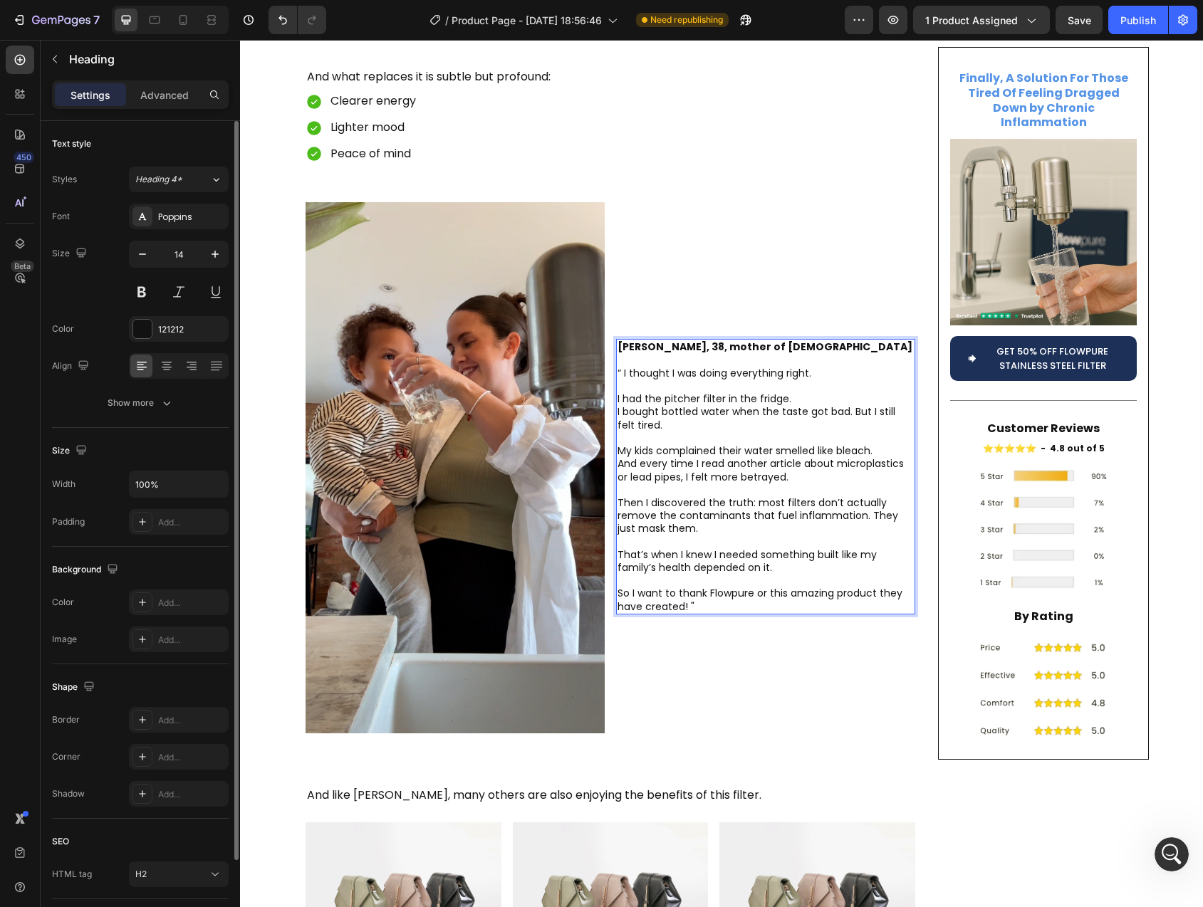
scroll to position [3666, 0]
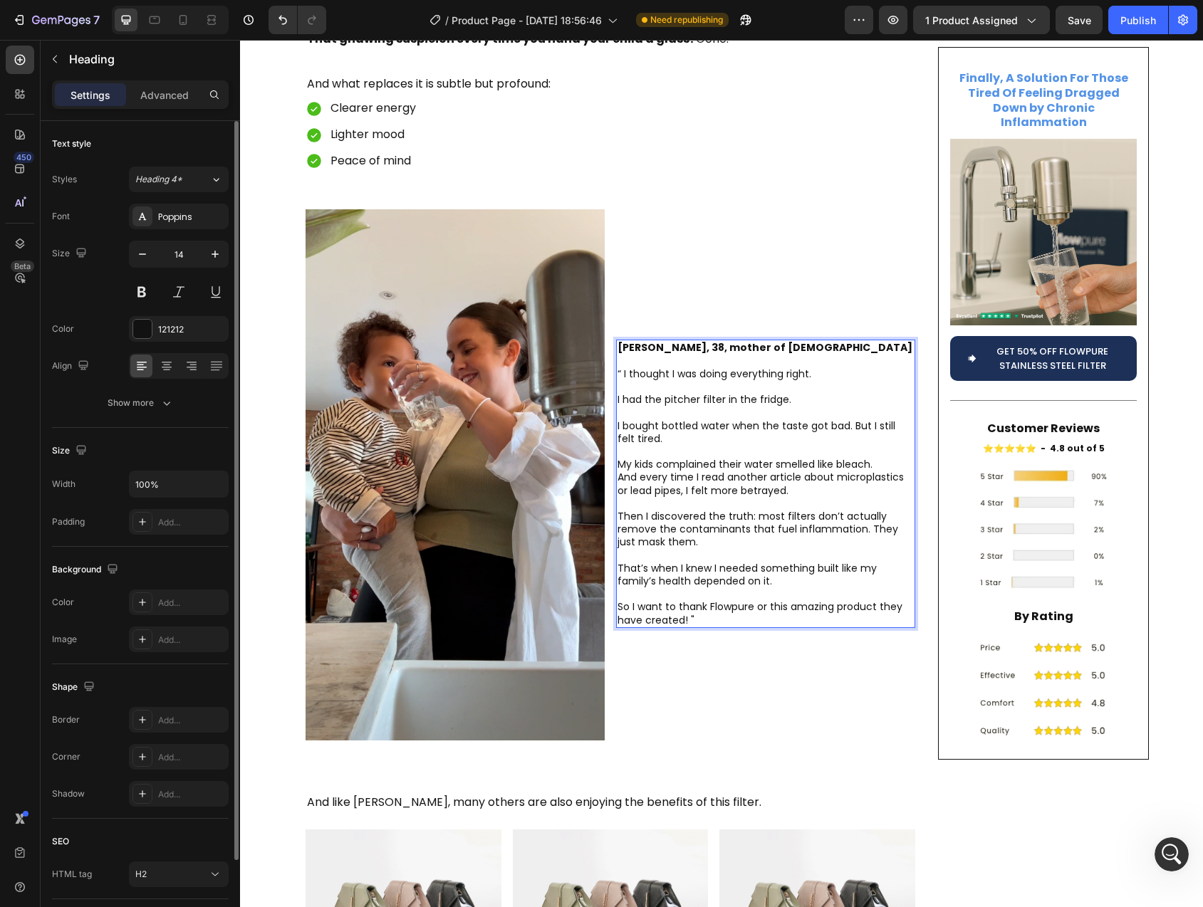
click at [622, 429] on p "[PERSON_NAME], 38, mother of [DEMOGRAPHIC_DATA] “ I thought I was doing everyth…" at bounding box center [765, 483] width 296 height 285
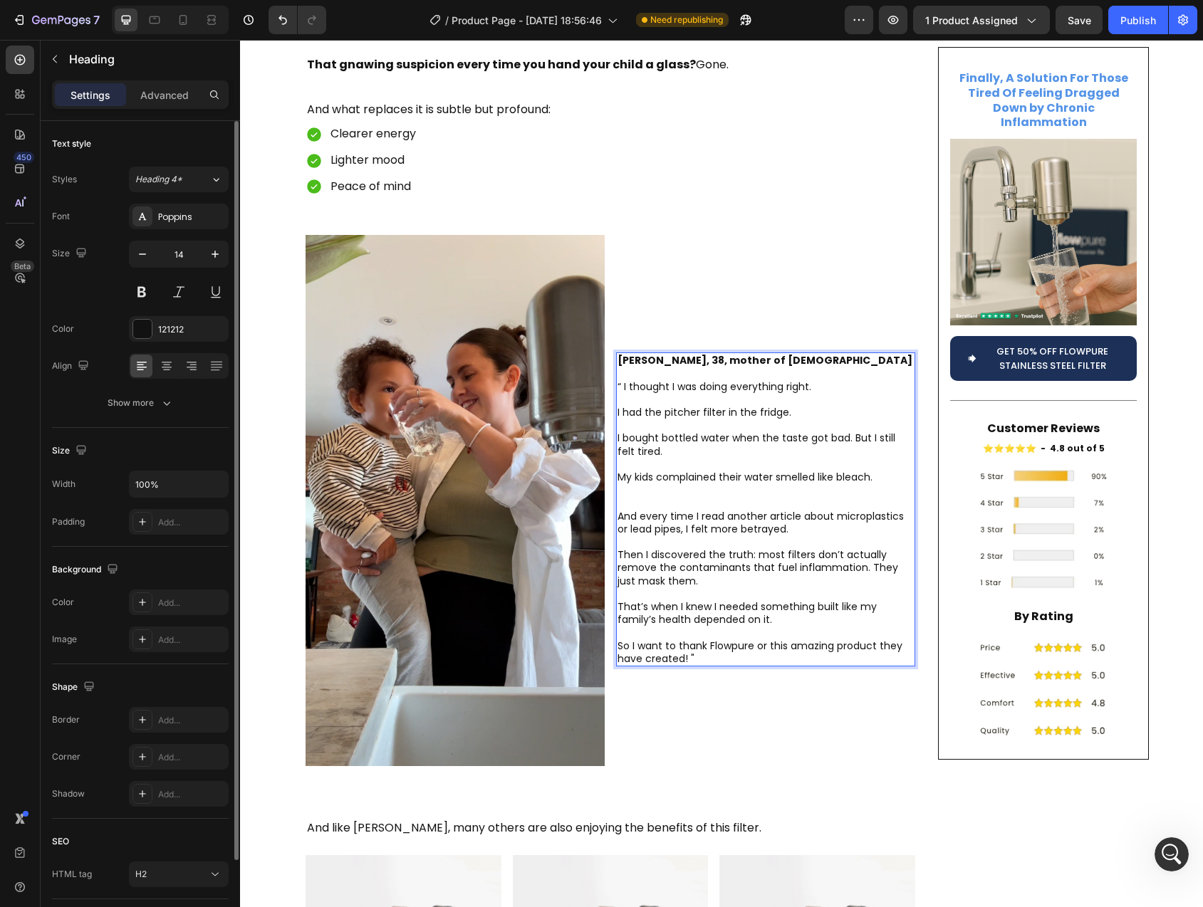
scroll to position [3659, 0]
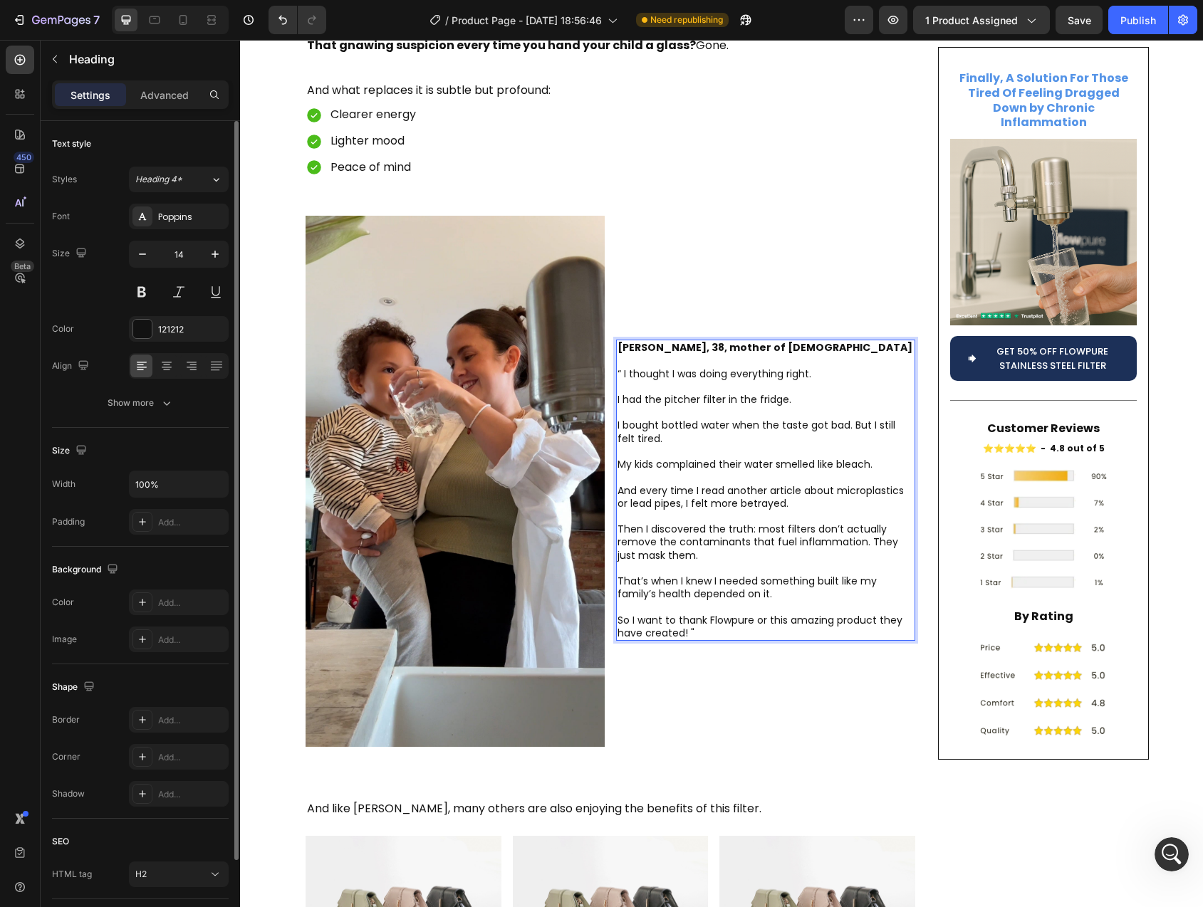
drag, startPoint x: 860, startPoint y: 495, endPoint x: 864, endPoint y: 511, distance: 16.1
click at [860, 495] on p "[PERSON_NAME], 38, mother of [DEMOGRAPHIC_DATA] “ I thought I was doing everyth…" at bounding box center [765, 490] width 296 height 298
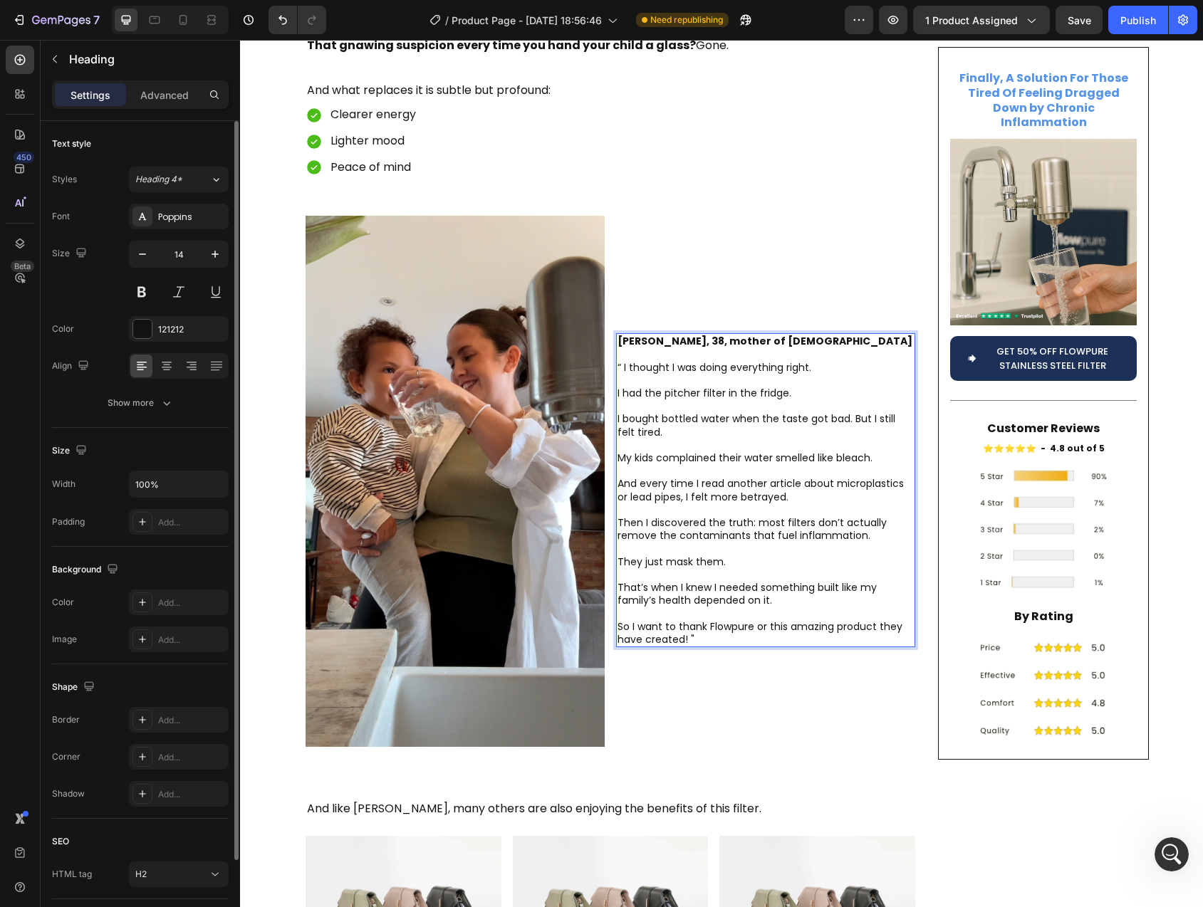
scroll to position [3653, 0]
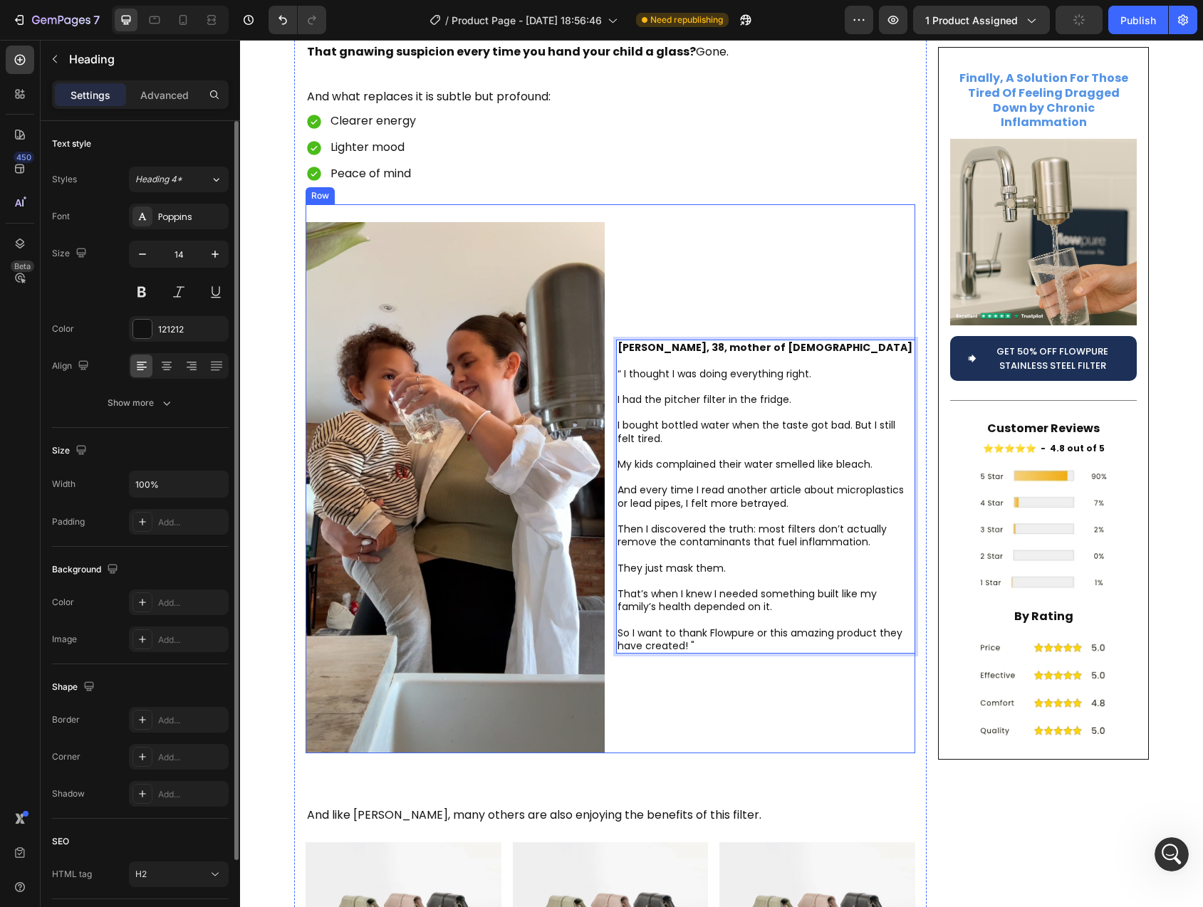
click at [731, 610] on div "[PERSON_NAME], 38, mother of [DEMOGRAPHIC_DATA] “ I thought I was doing everyth…" at bounding box center [765, 479] width 299 height 550
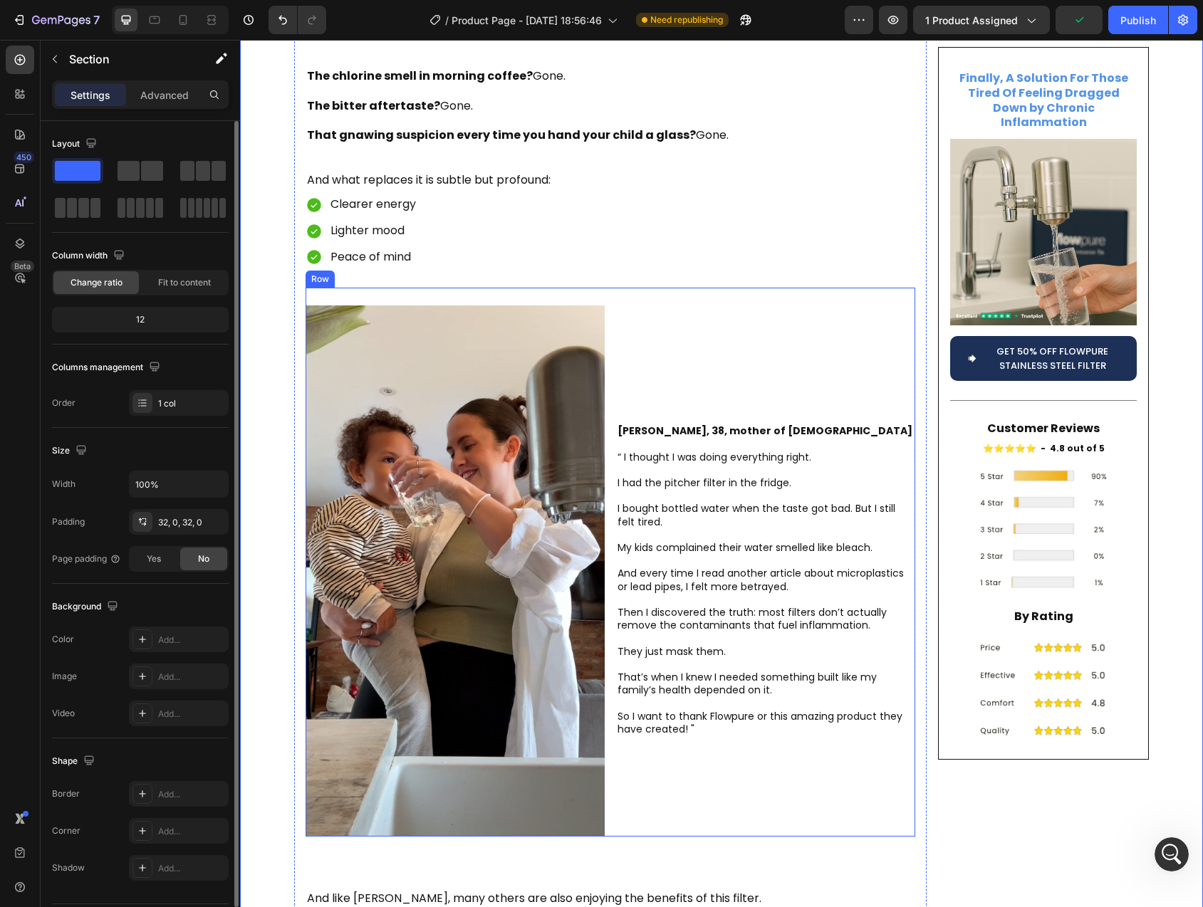
scroll to position [3537, 0]
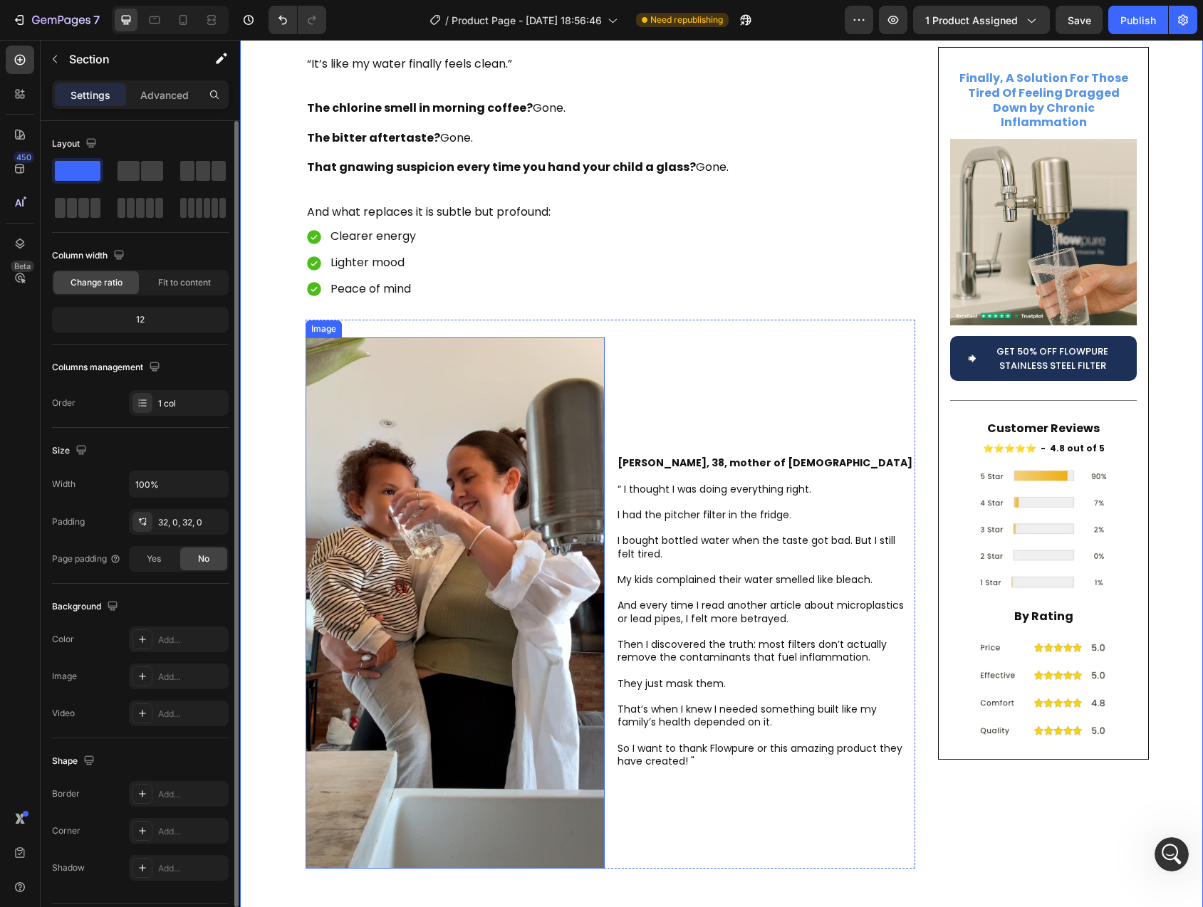
click at [474, 645] on img at bounding box center [455, 604] width 299 height 532
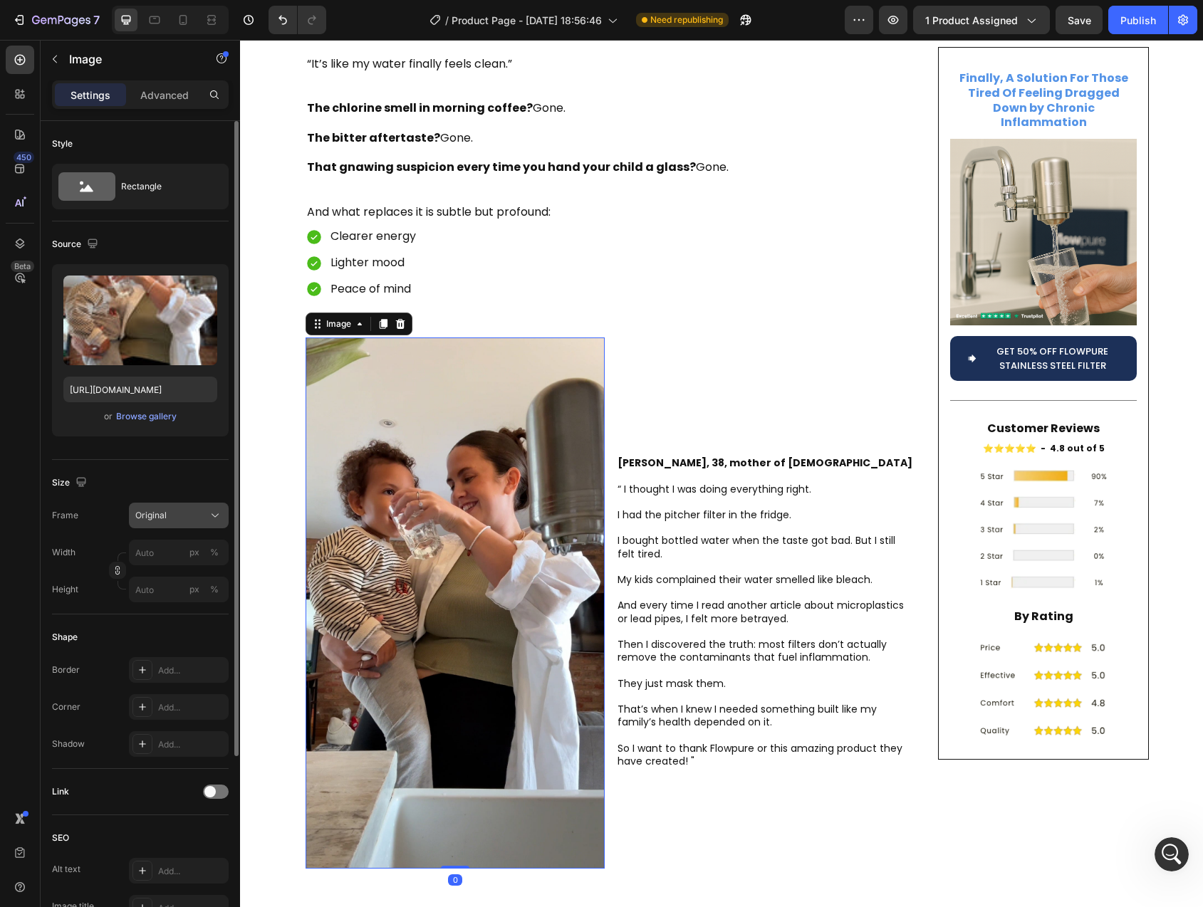
click at [172, 518] on div "Original" at bounding box center [170, 515] width 70 height 13
click at [167, 653] on div "Custom" at bounding box center [176, 656] width 83 height 13
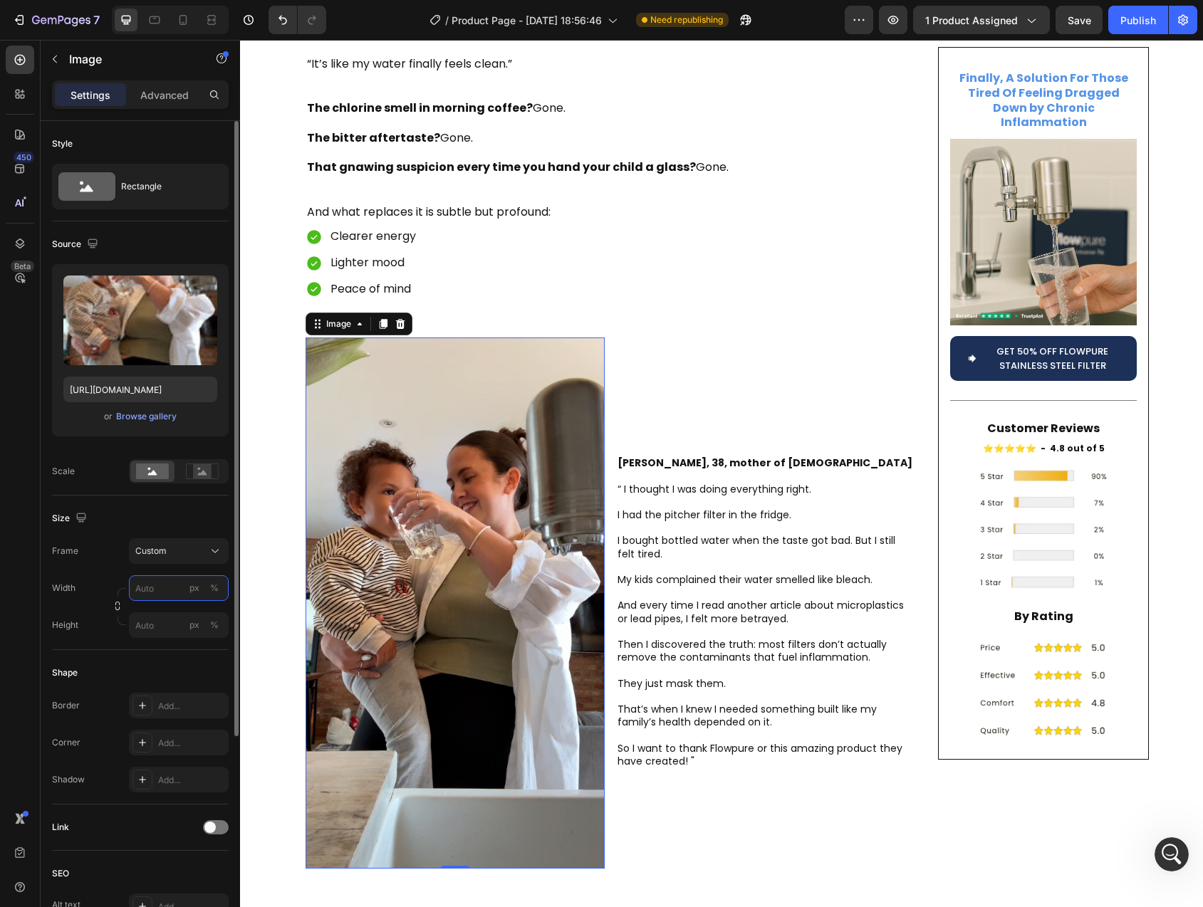
click at [149, 590] on input "px %" at bounding box center [179, 588] width 100 height 26
click at [75, 627] on label "Height" at bounding box center [65, 625] width 26 height 13
click at [145, 627] on input "px %" at bounding box center [179, 625] width 100 height 26
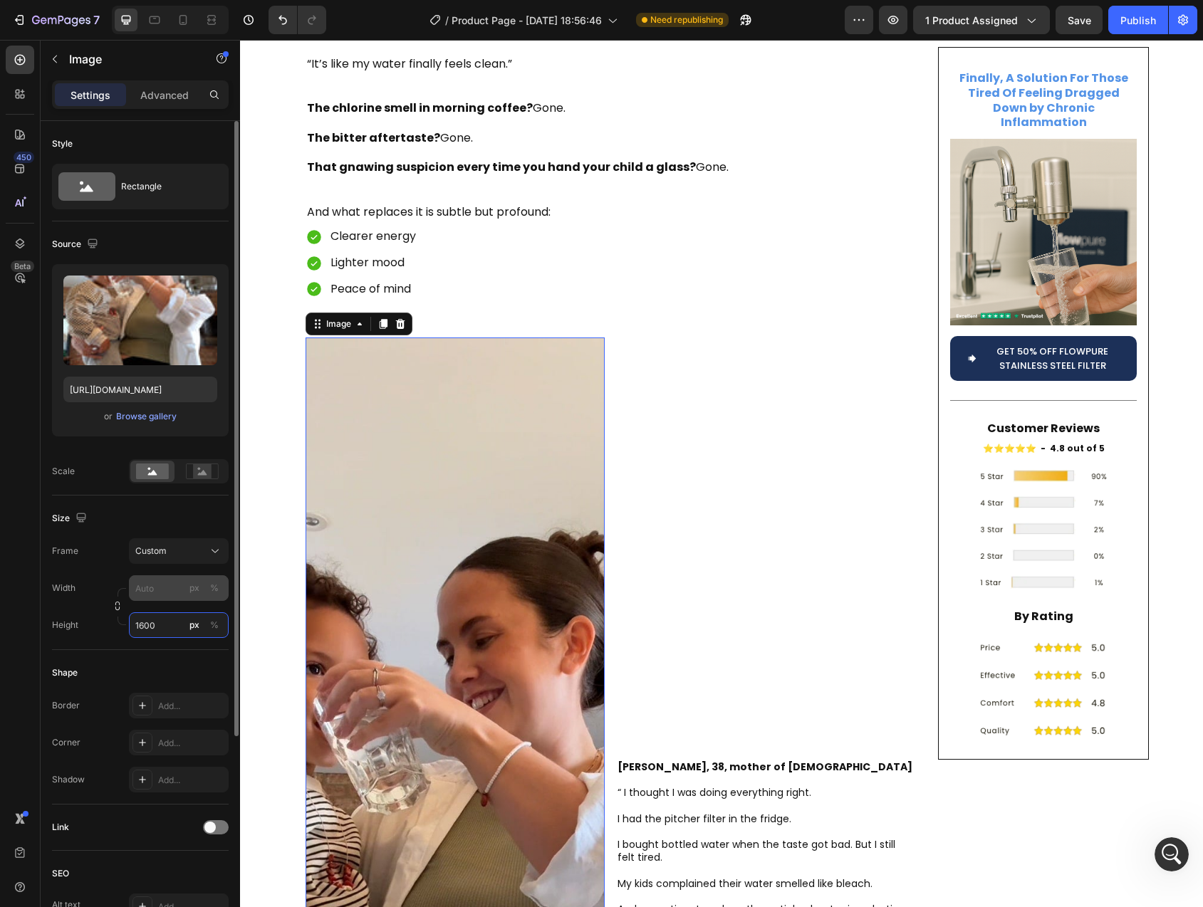
type input "1600"
click at [145, 595] on input "px %" at bounding box center [179, 588] width 100 height 26
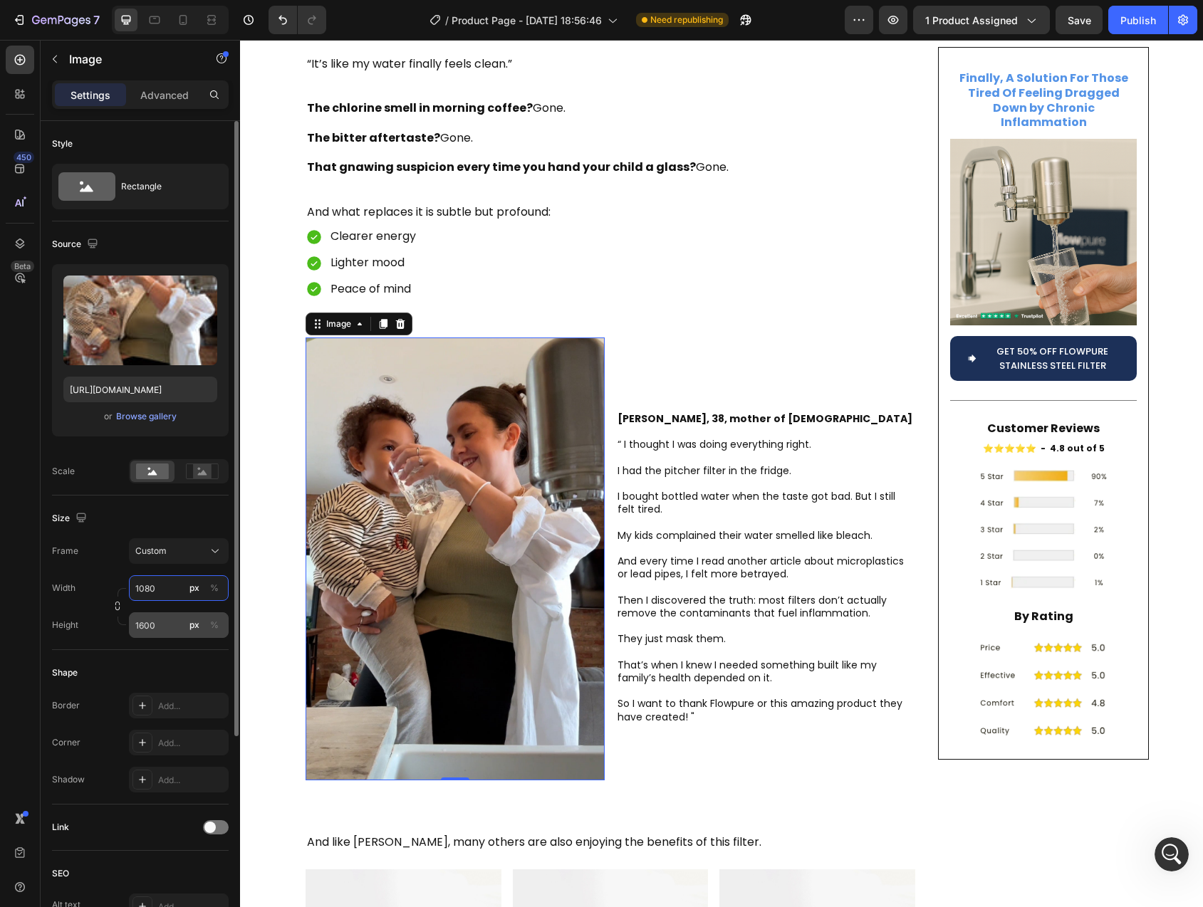
type input "1080"
click at [148, 630] on input "1600" at bounding box center [179, 625] width 100 height 26
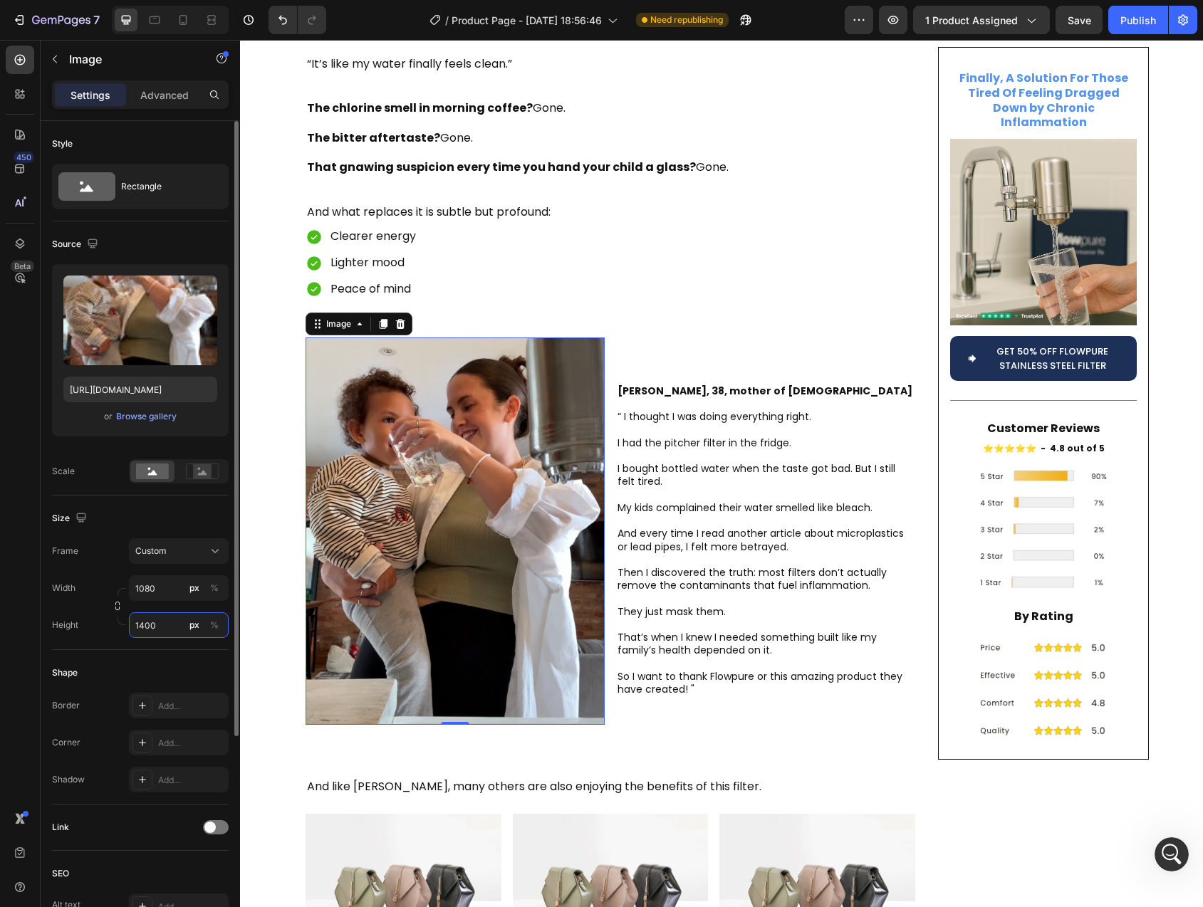
click at [145, 626] on input "1400" at bounding box center [179, 625] width 100 height 26
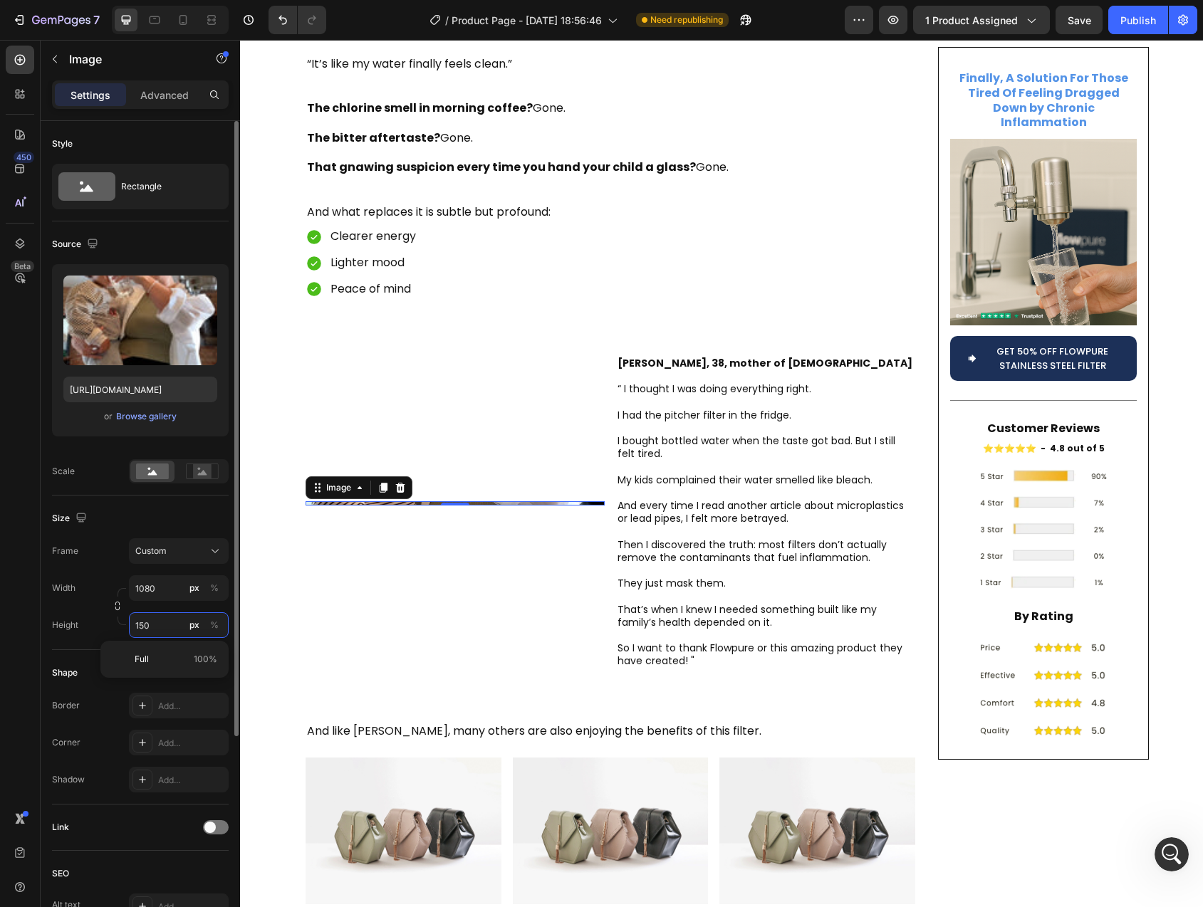
type input "1500"
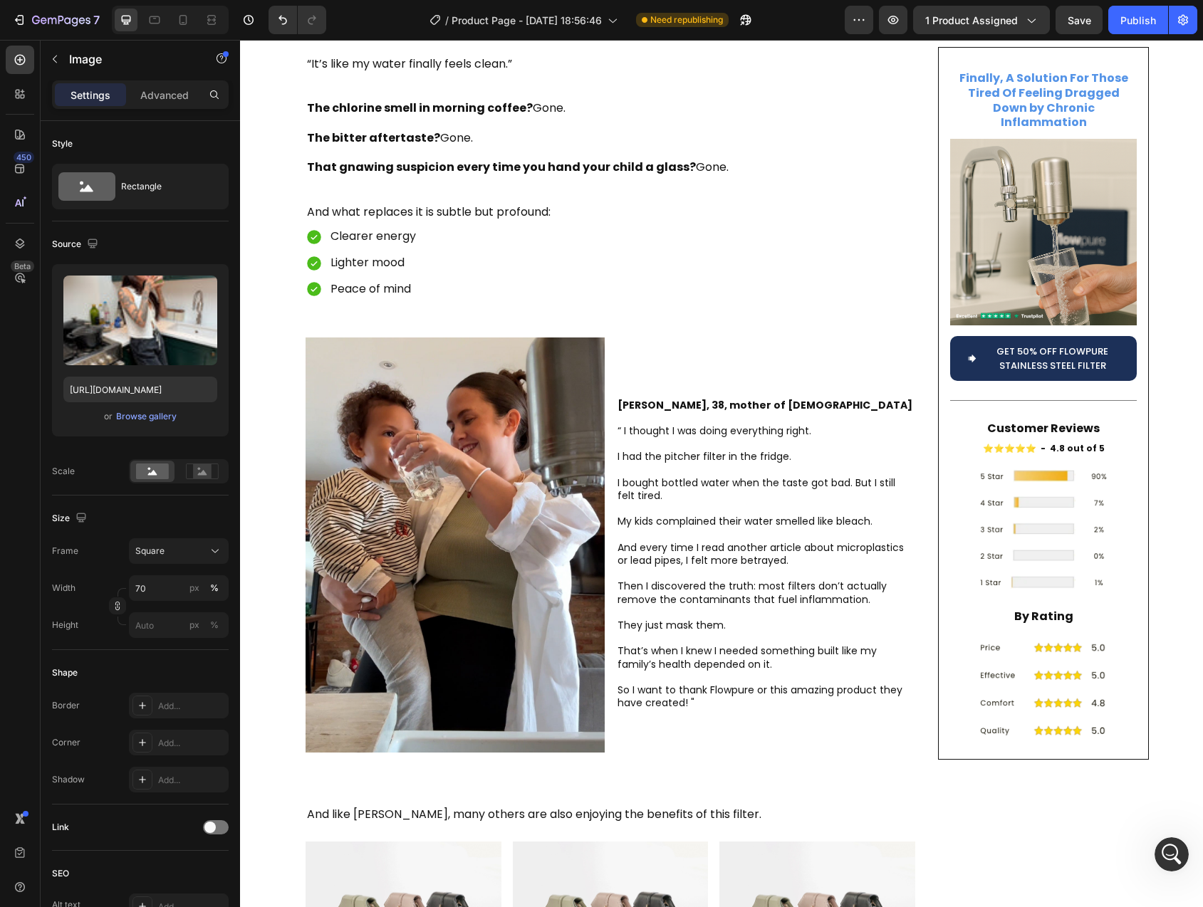
scroll to position [2787, 0]
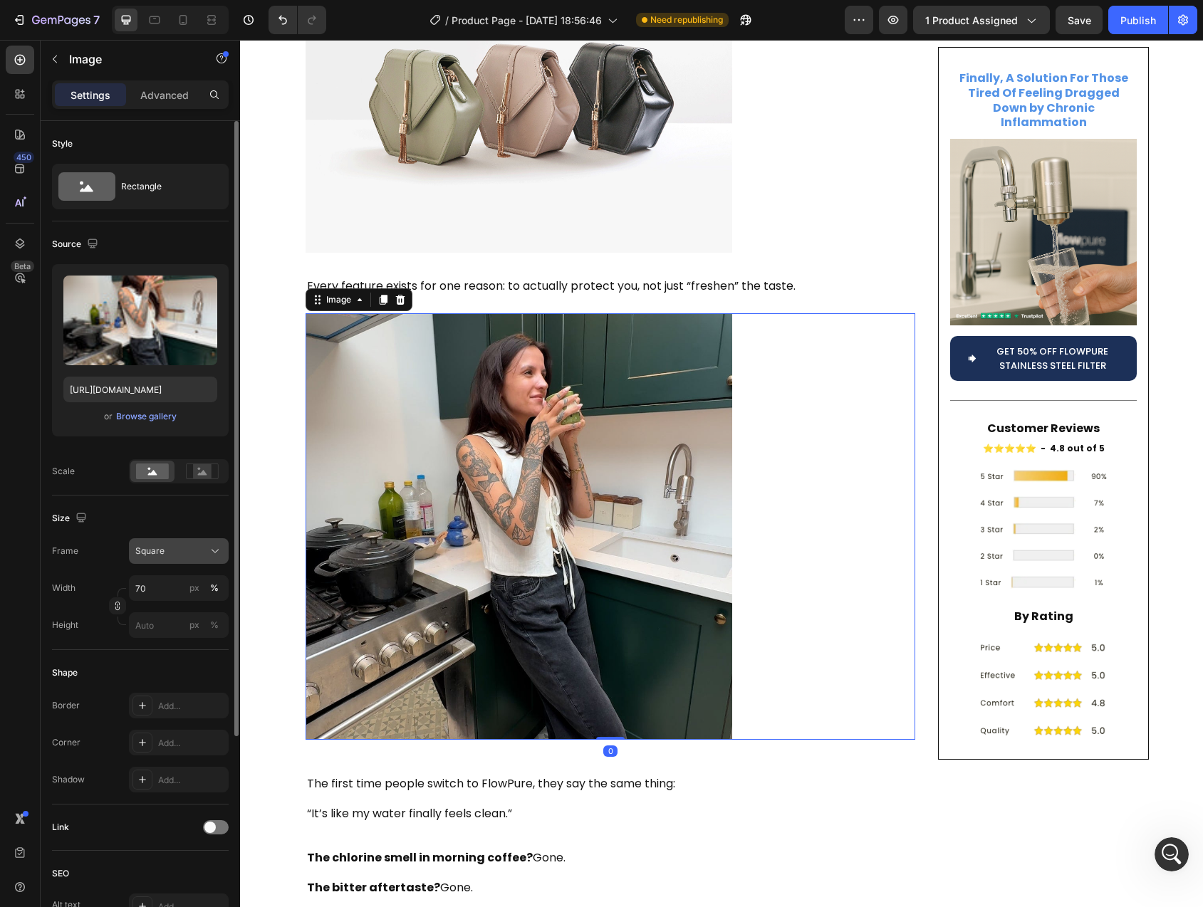
click at [162, 555] on span "Square" at bounding box center [149, 551] width 29 height 13
click at [168, 686] on div "Custom" at bounding box center [176, 692] width 83 height 13
click at [155, 591] on input "70" at bounding box center [179, 588] width 100 height 26
click at [75, 587] on label "Width" at bounding box center [64, 588] width 24 height 13
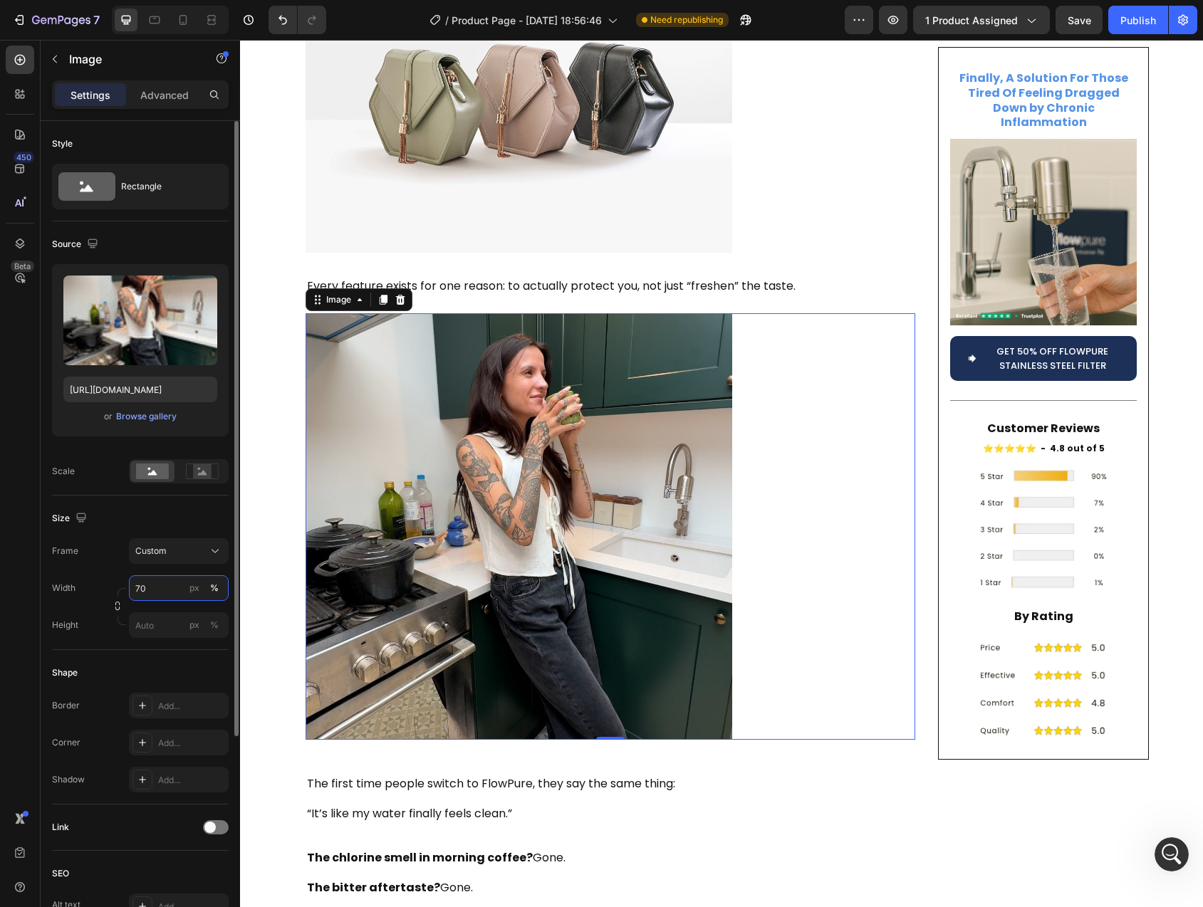
click at [161, 591] on input "70" at bounding box center [179, 588] width 100 height 26
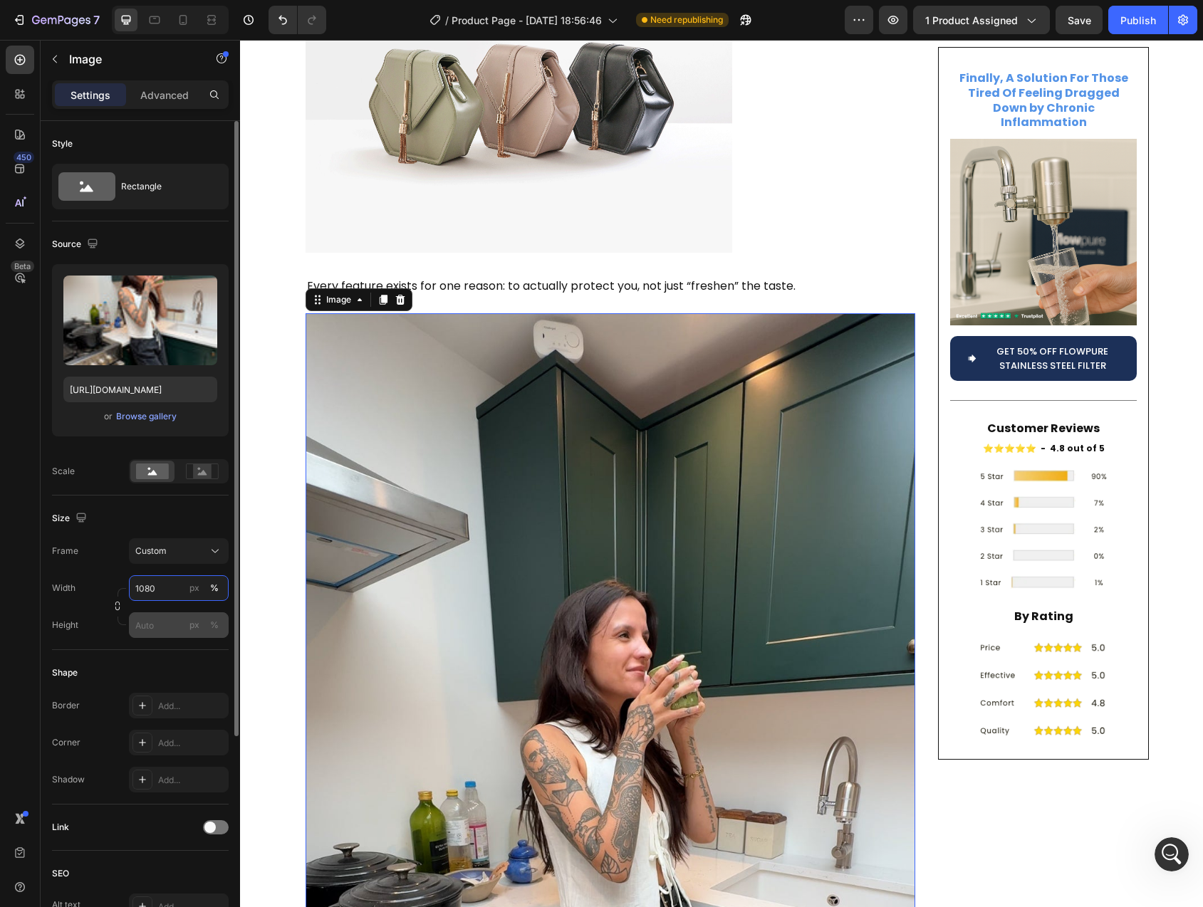
type input "1080"
click at [140, 626] on input "px %" at bounding box center [179, 625] width 100 height 26
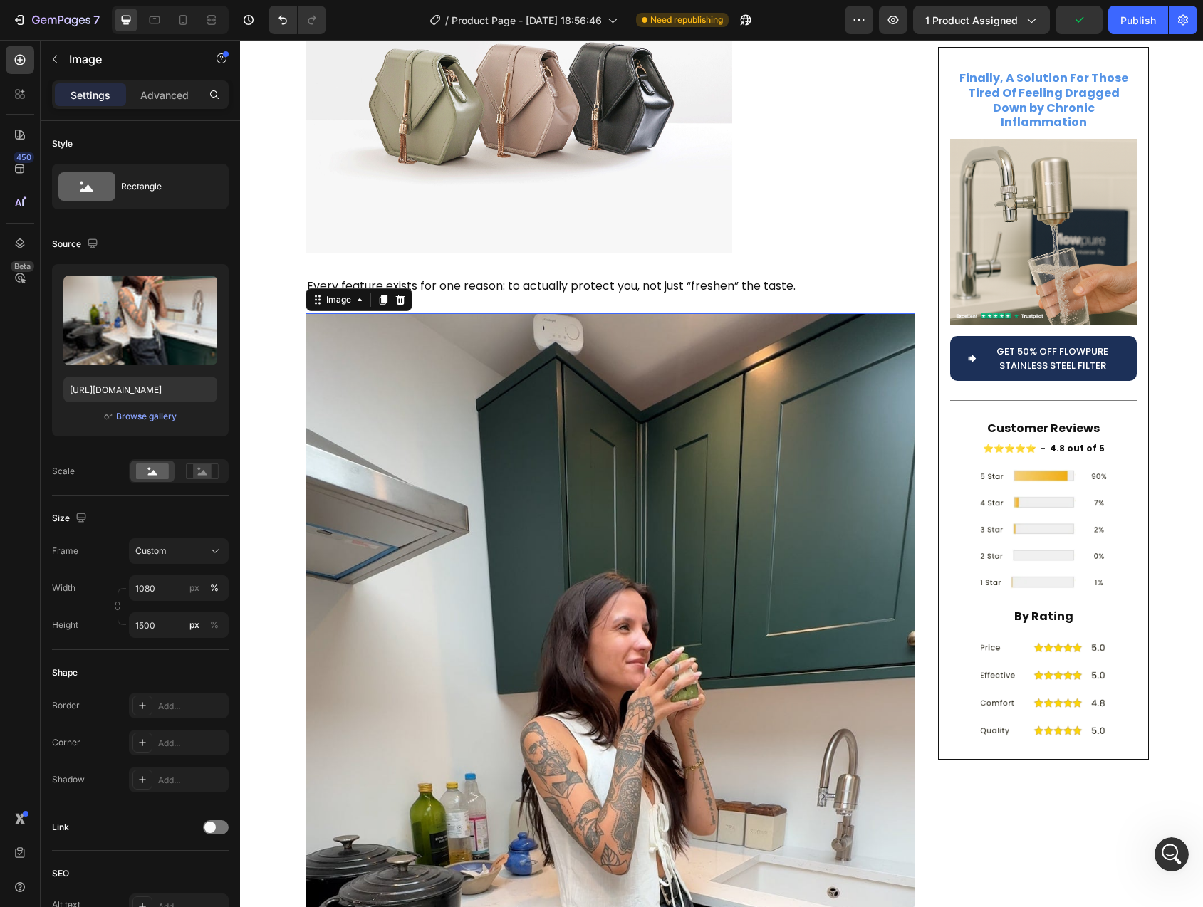
click at [71, 553] on label "Frame" at bounding box center [65, 551] width 26 height 13
click at [147, 625] on input "1500" at bounding box center [179, 625] width 100 height 26
click at [150, 624] on input "1500" at bounding box center [179, 625] width 100 height 26
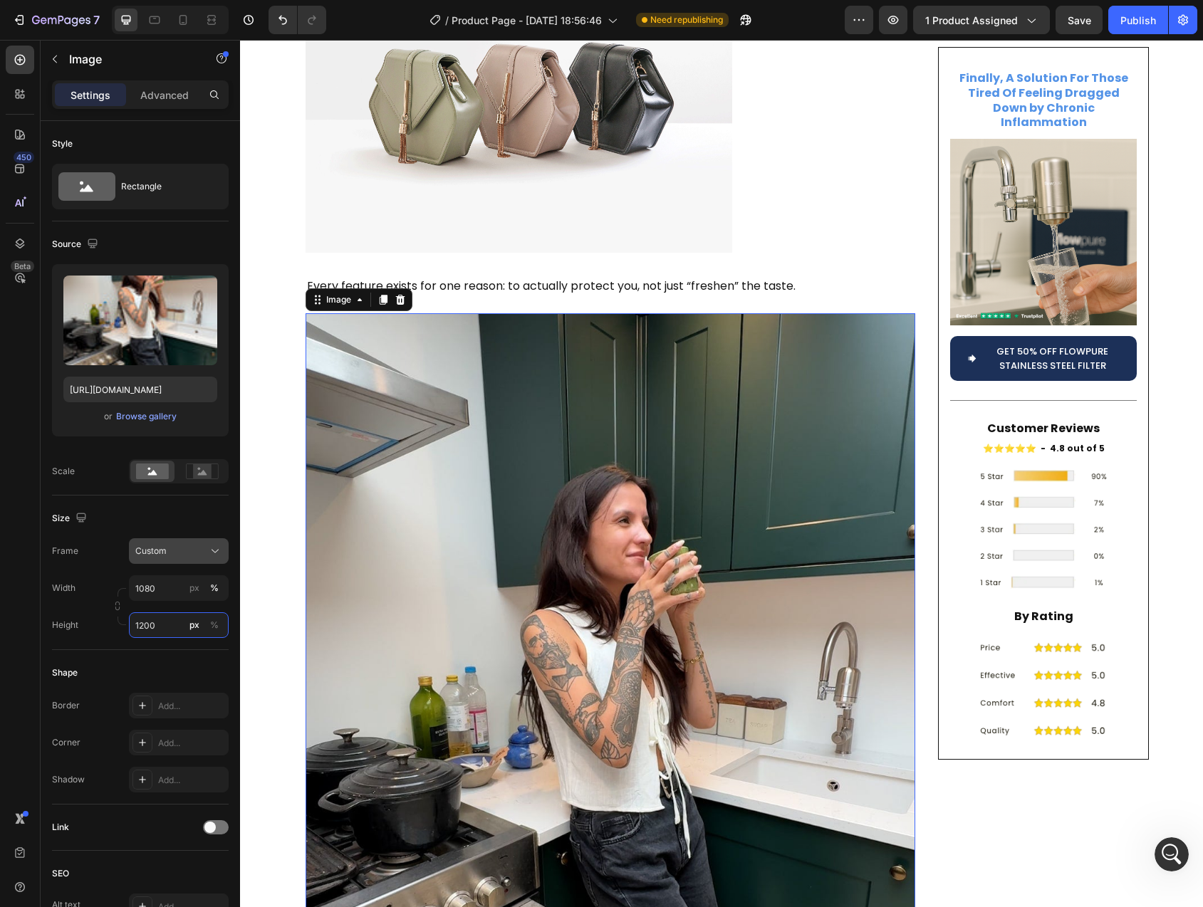
type input "1200"
click at [155, 546] on span "Custom" at bounding box center [150, 551] width 31 height 13
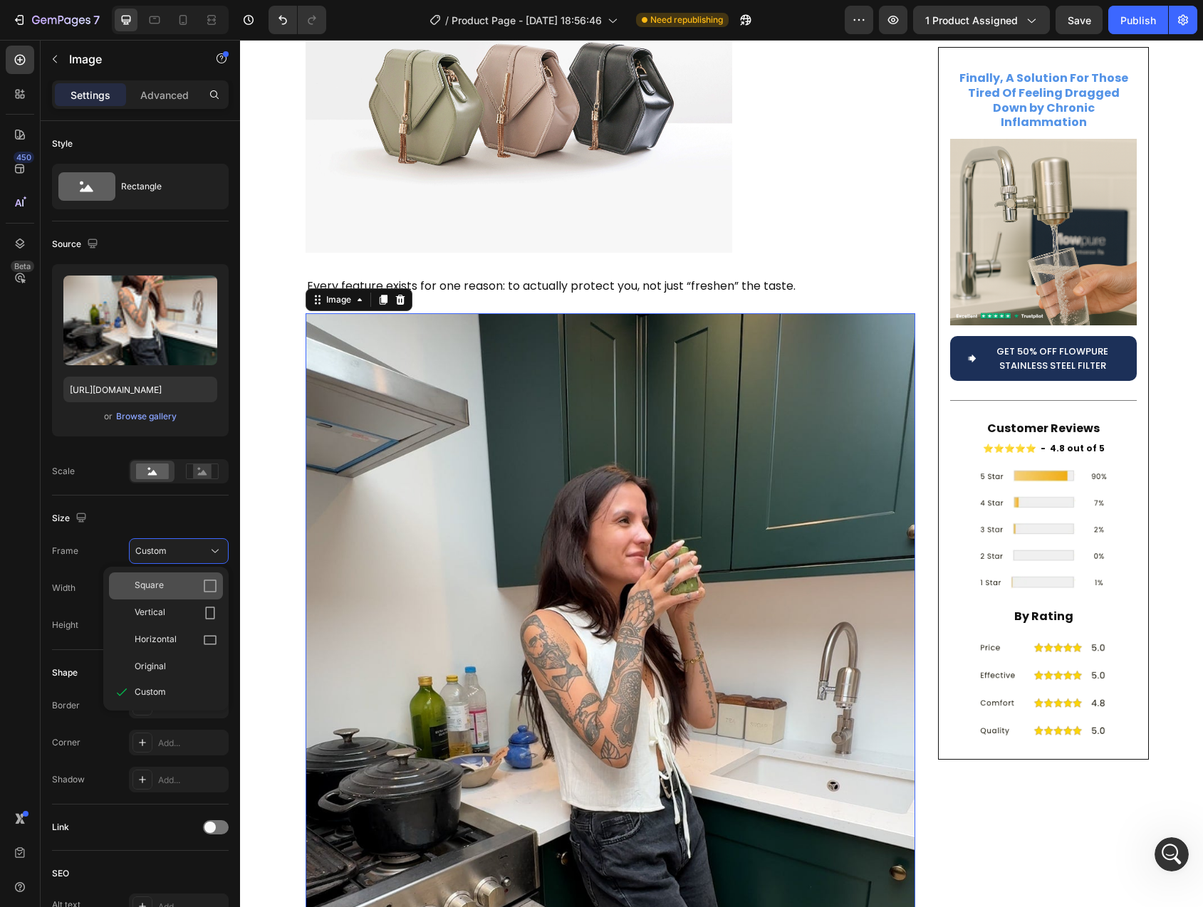
click at [163, 582] on div "Square" at bounding box center [176, 586] width 83 height 14
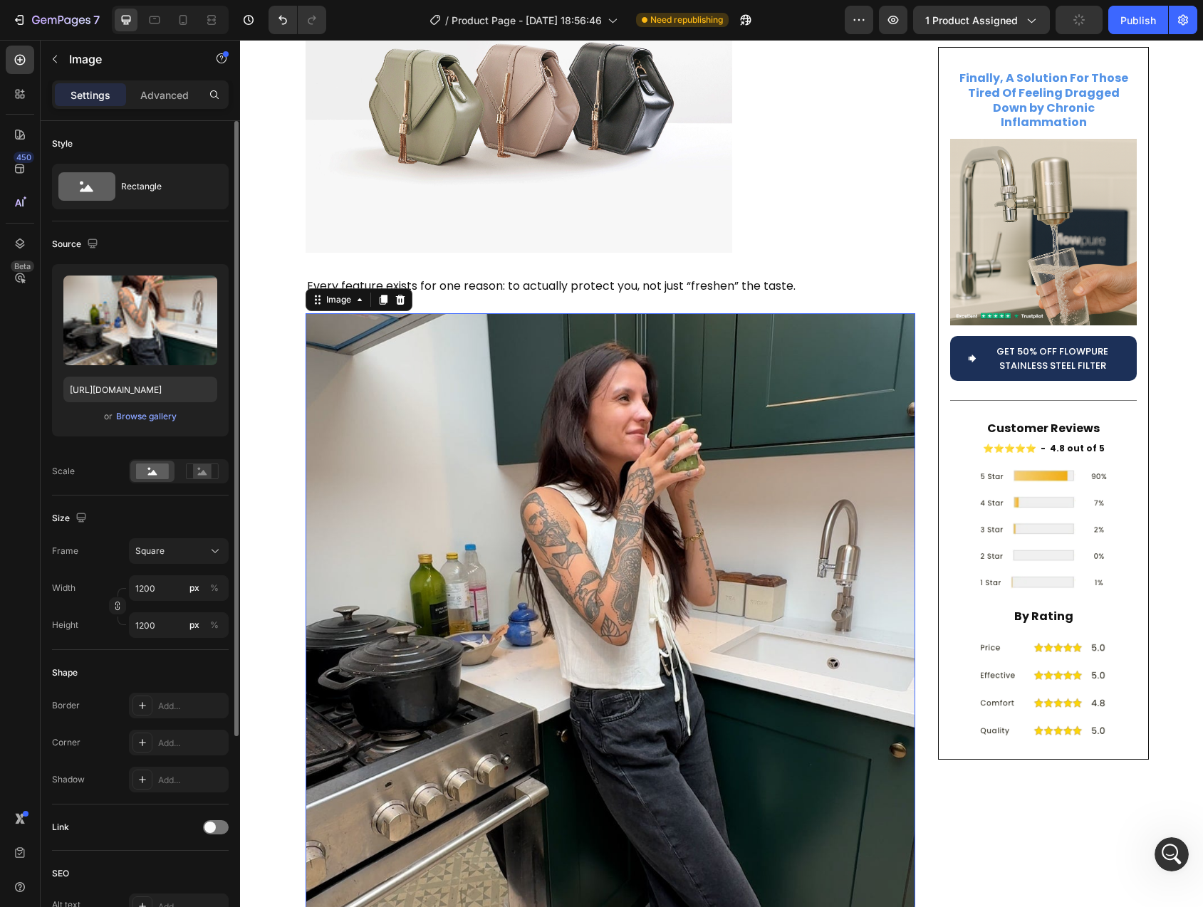
click at [90, 637] on div "Height 1200 px %" at bounding box center [140, 625] width 177 height 26
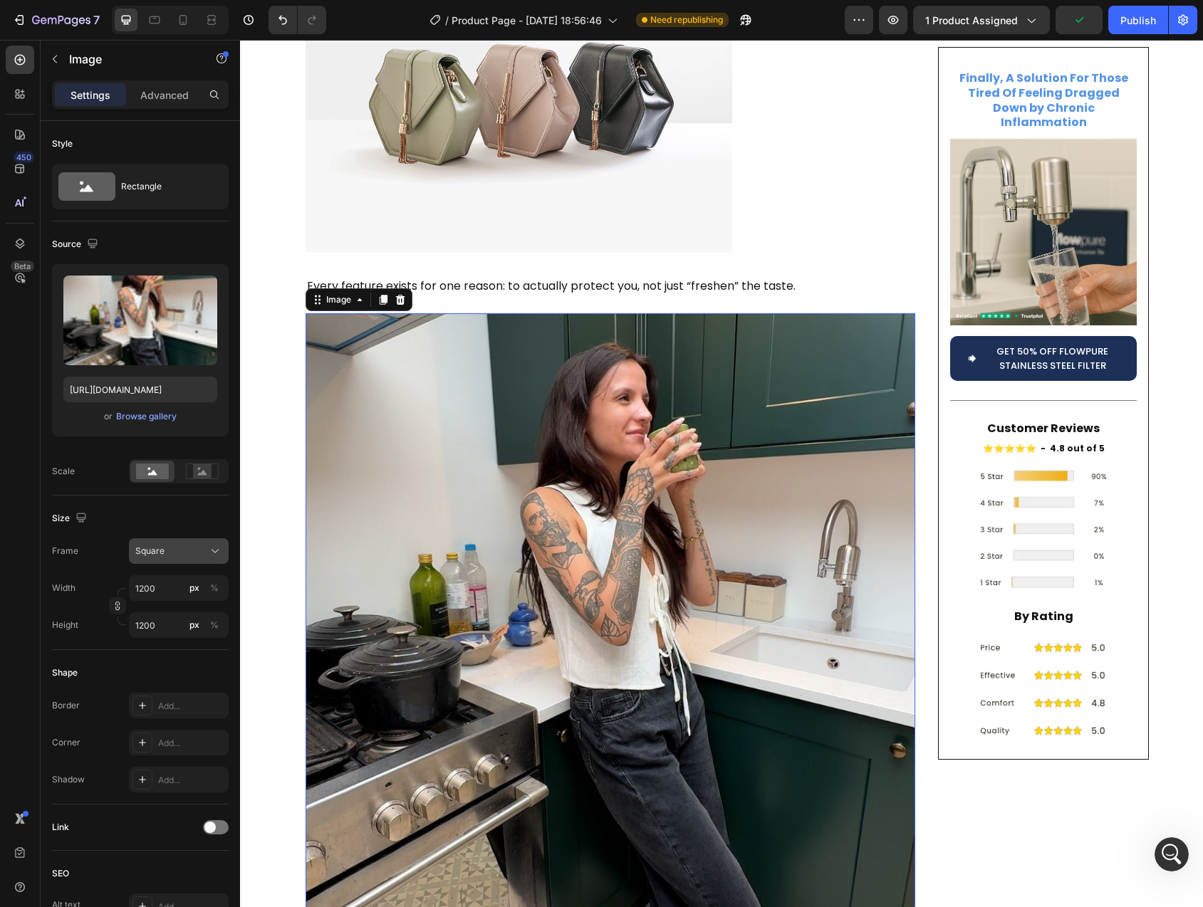
click at [154, 553] on span "Square" at bounding box center [149, 551] width 29 height 13
click at [89, 563] on div "Frame Square Square Vertical Horizontal Original Custom" at bounding box center [140, 551] width 177 height 26
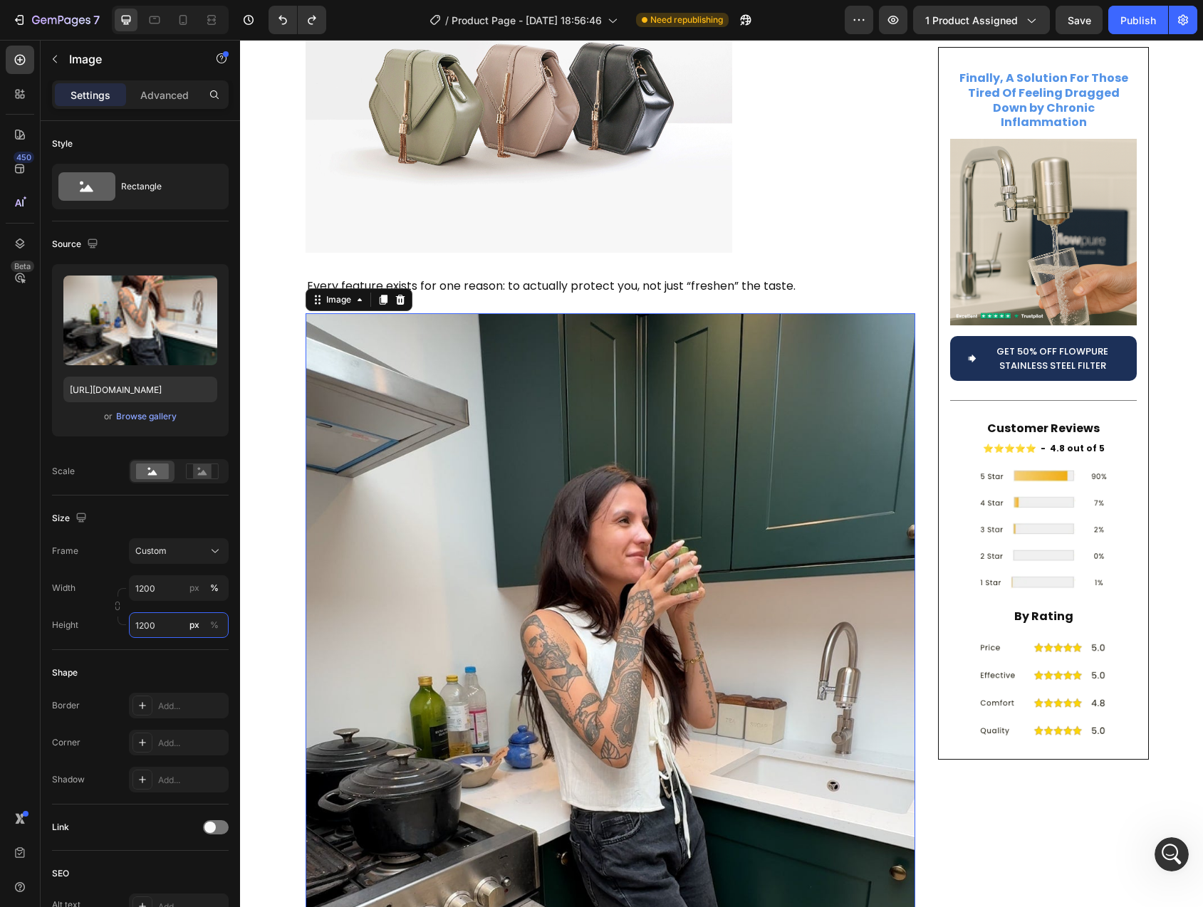
type input "1080"
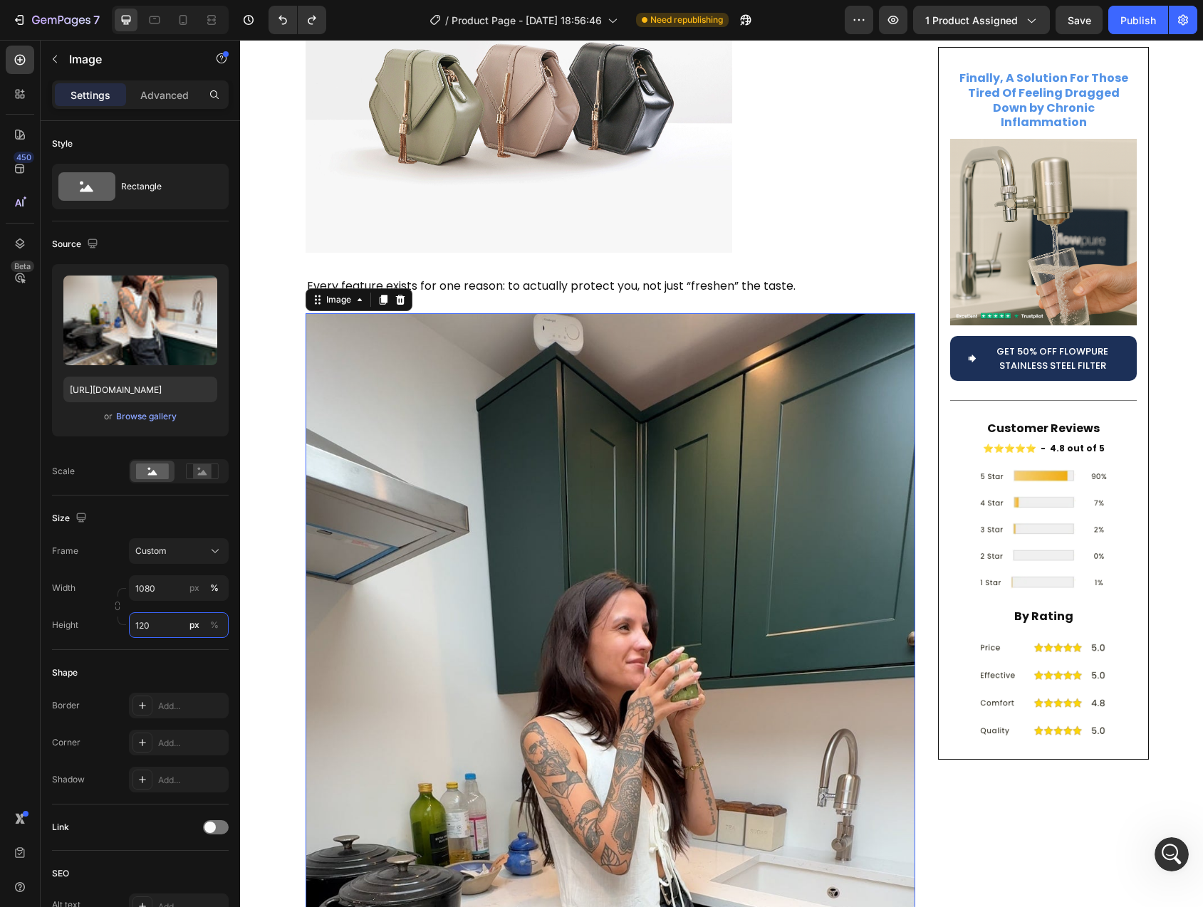
type input "1500"
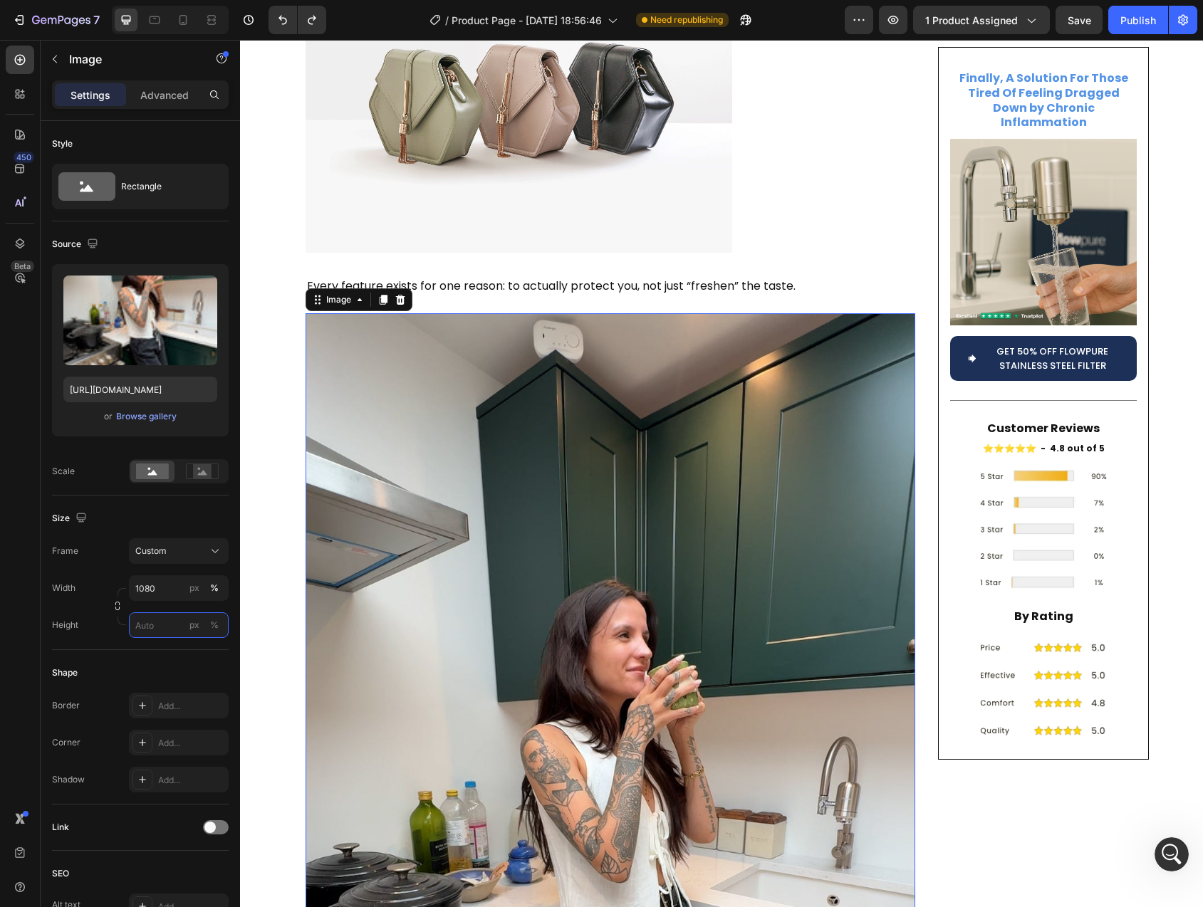
type input "70"
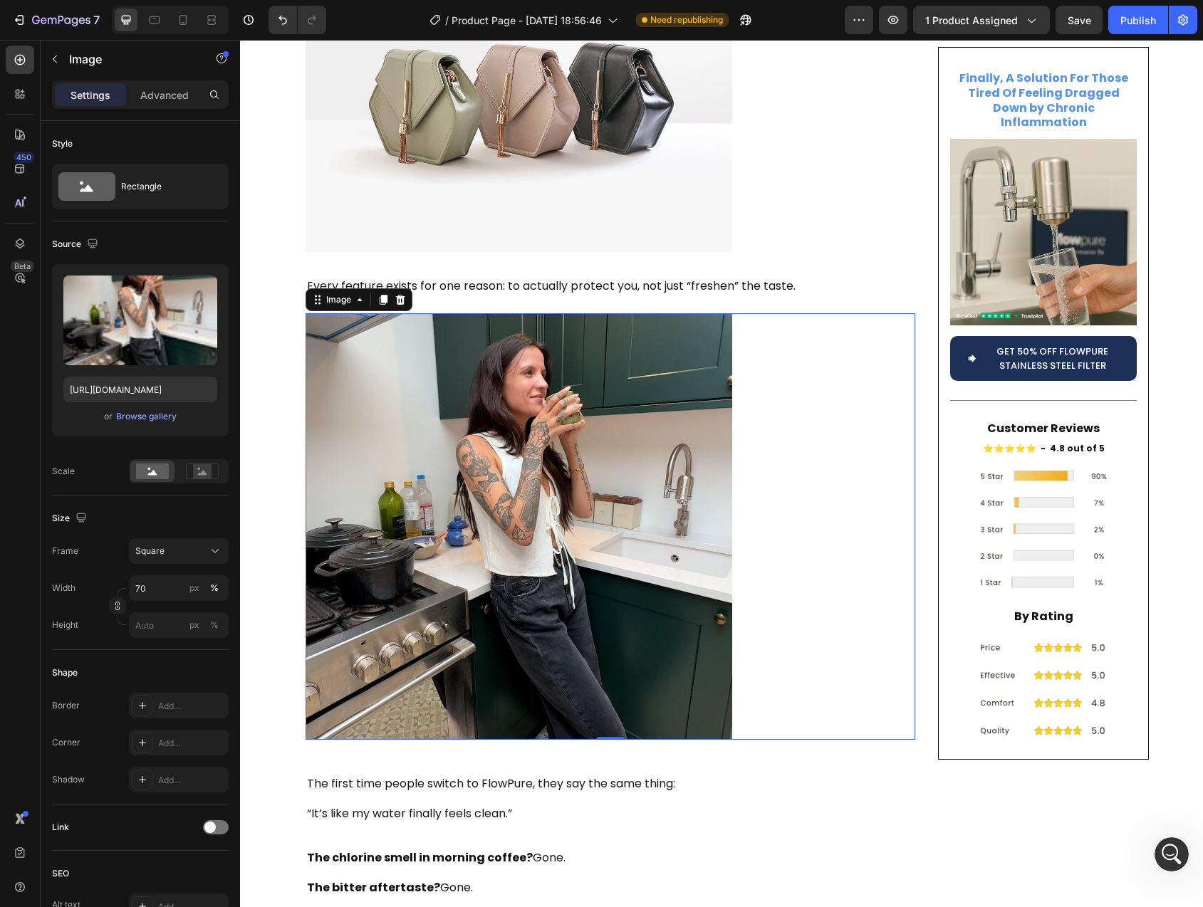
click at [533, 716] on div "Is Your Tap Water Secretly Fueling Inflammation , Fatigue , and [MEDICAL_DATA] …" at bounding box center [611, 292] width 610 height 5952
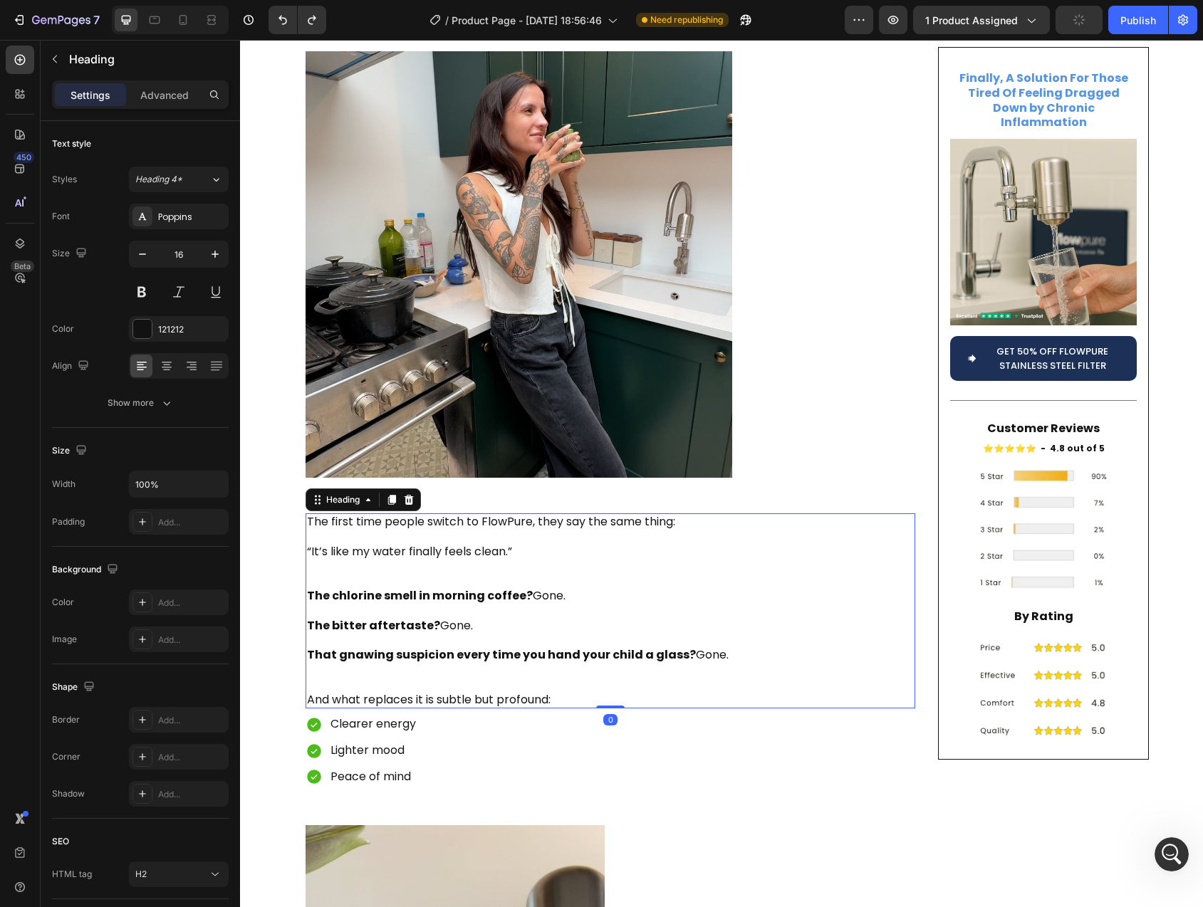
scroll to position [3230, 0]
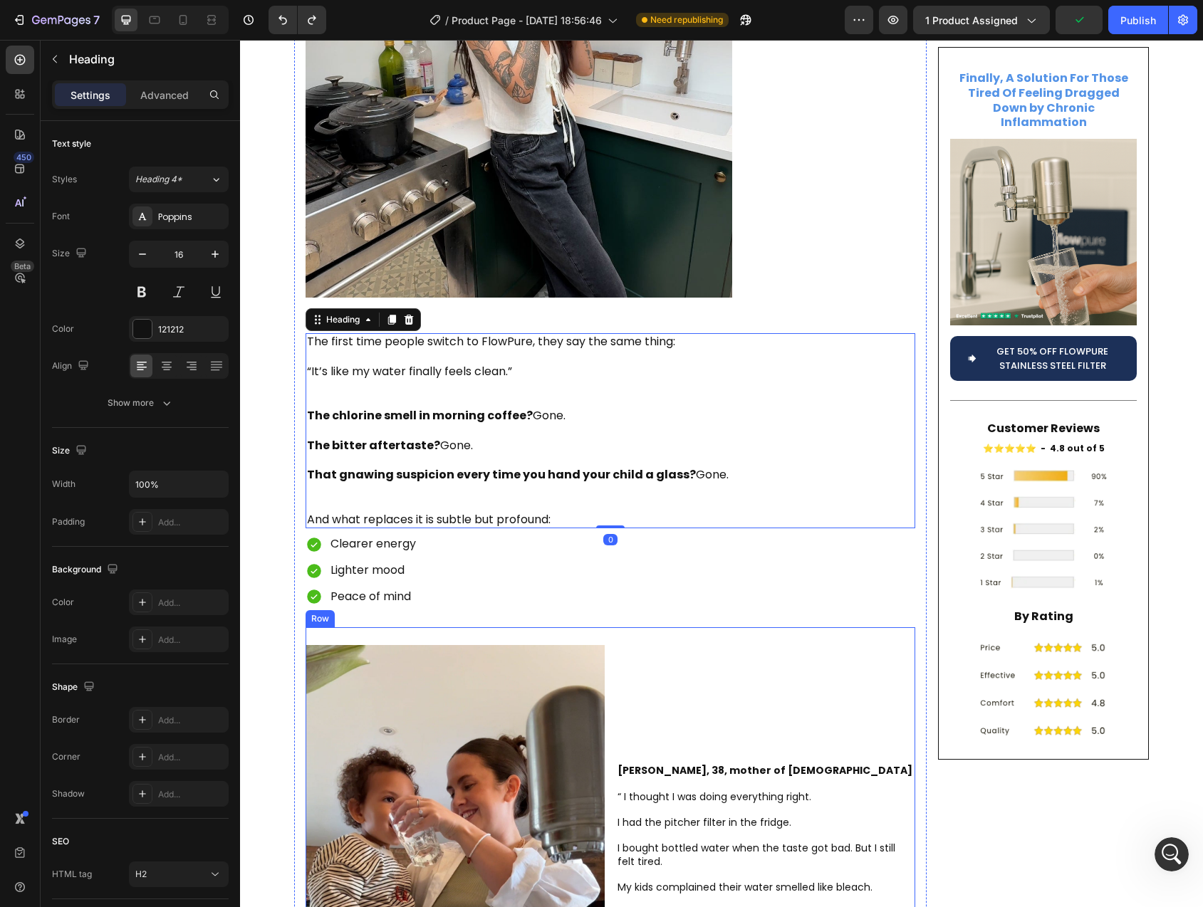
click at [762, 643] on div "⁠⁠⁠⁠⁠⁠⁠ [PERSON_NAME], 38, mother of [DEMOGRAPHIC_DATA] “ I thought I was doing…" at bounding box center [765, 902] width 299 height 550
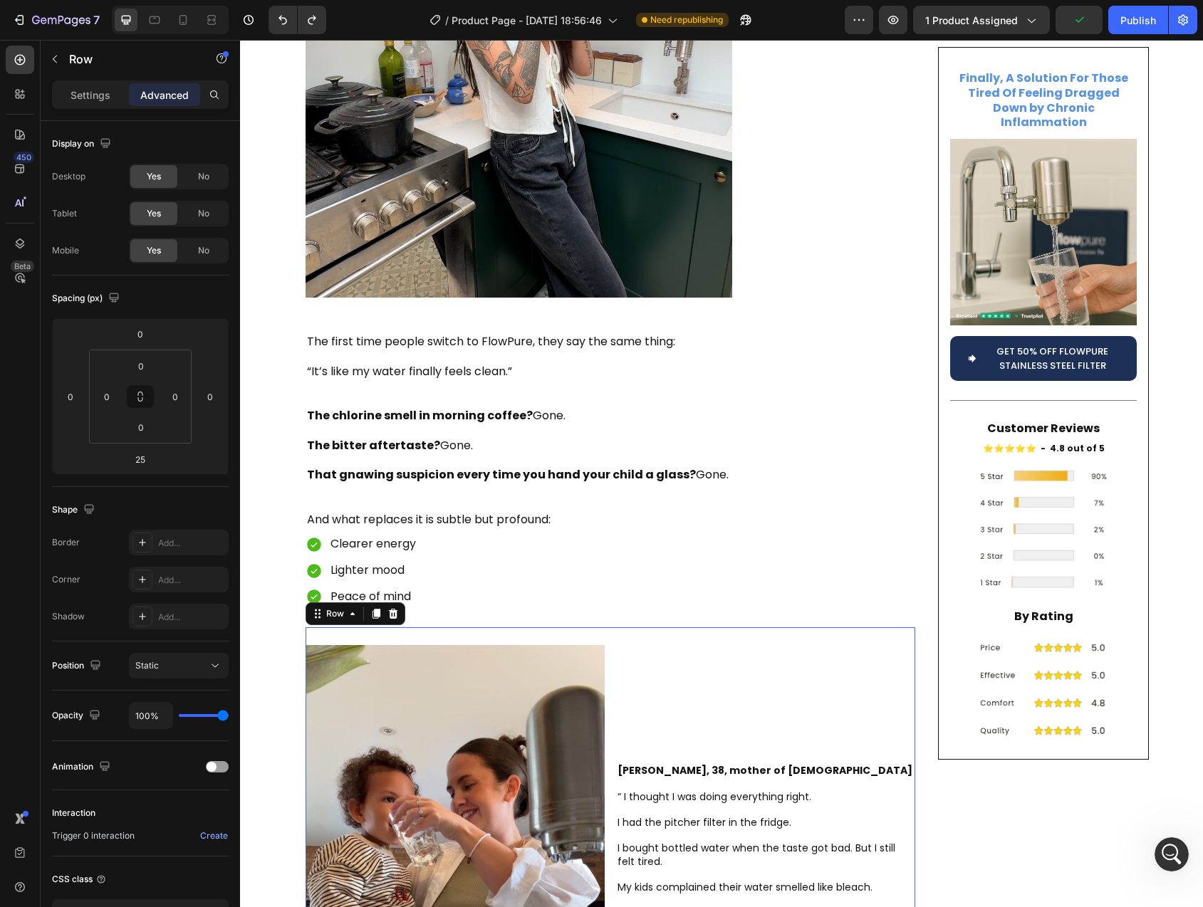
scroll to position [3700, 0]
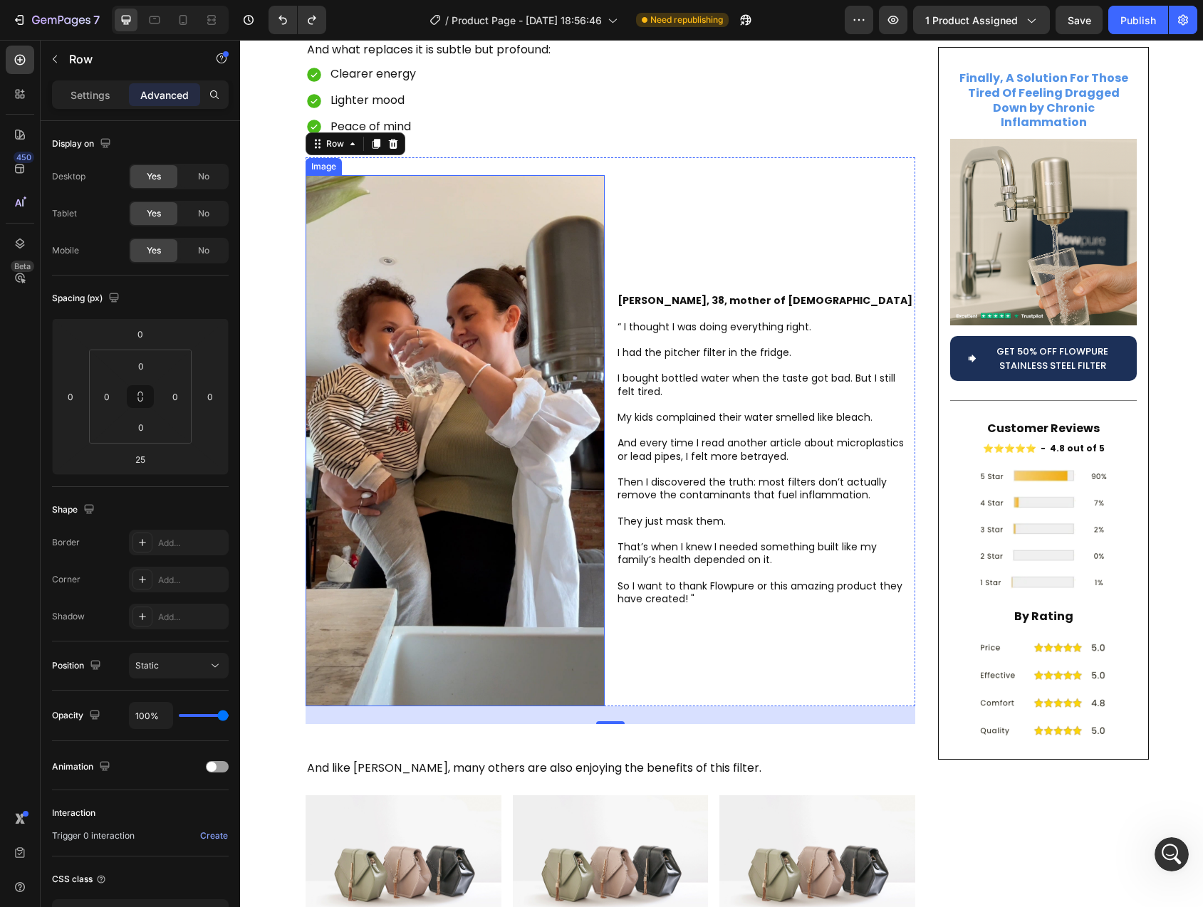
click at [458, 528] on img at bounding box center [455, 441] width 299 height 532
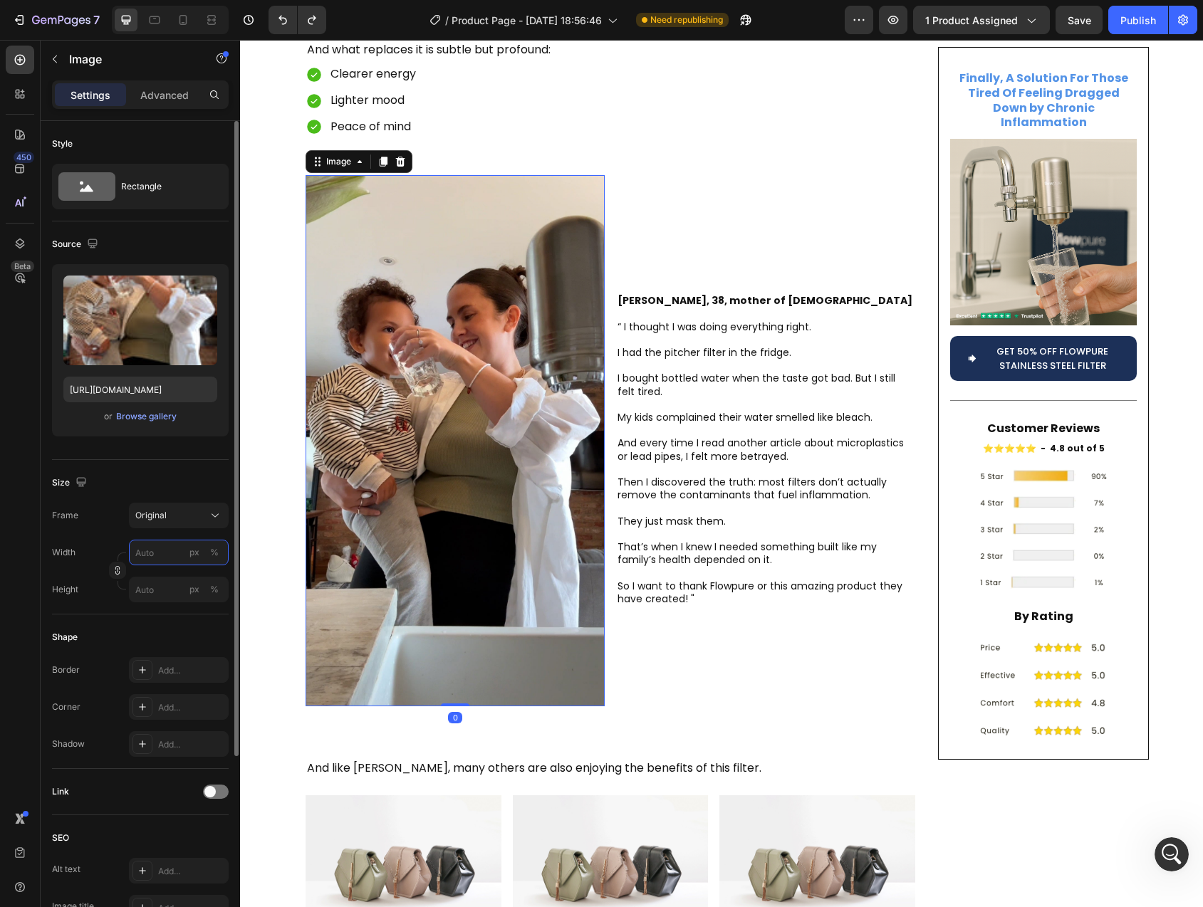
click at [151, 556] on input "px %" at bounding box center [179, 553] width 100 height 26
click at [161, 519] on span "Original" at bounding box center [150, 515] width 31 height 13
click at [174, 654] on div "Custom" at bounding box center [176, 656] width 83 height 13
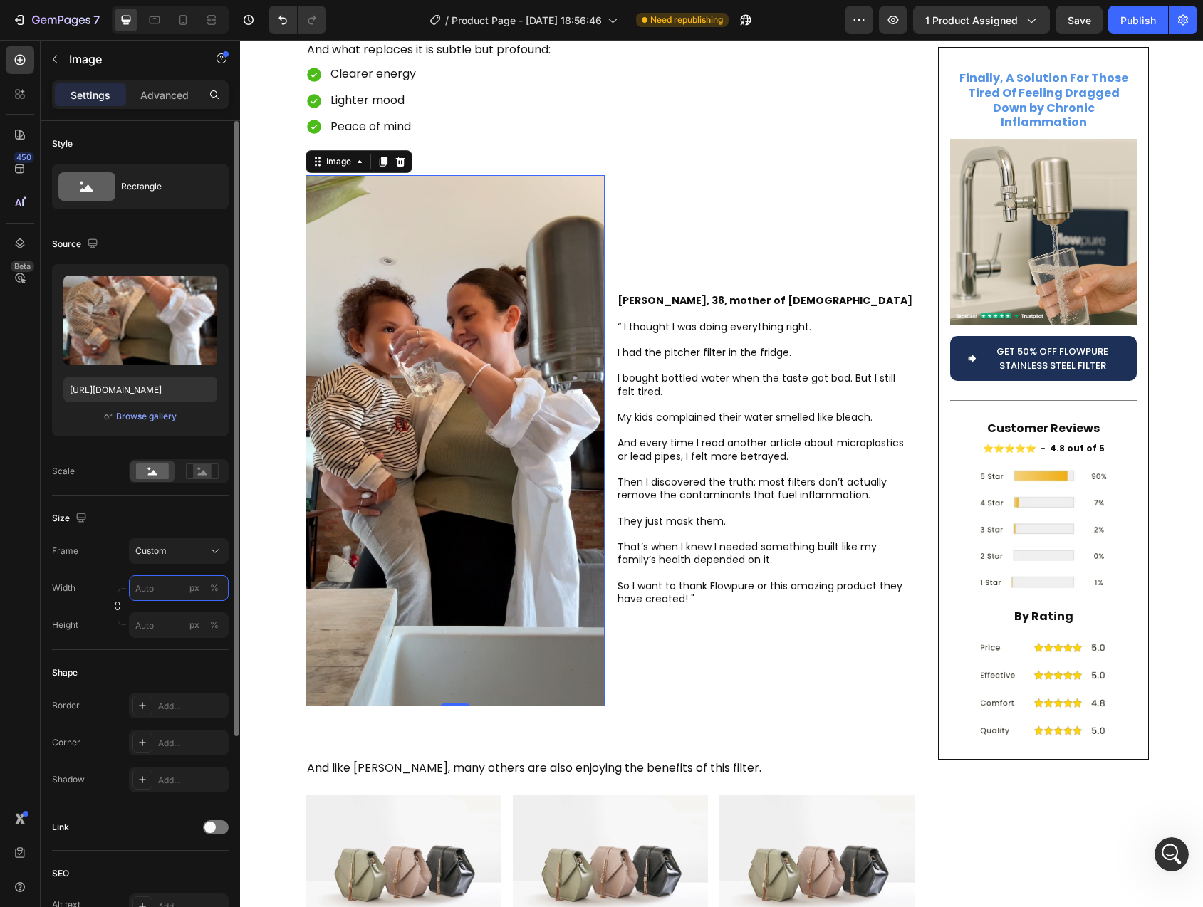
click at [158, 589] on input "px %" at bounding box center [179, 588] width 100 height 26
type input "1080"
click at [154, 625] on input "px %" at bounding box center [179, 625] width 100 height 26
type input "1500"
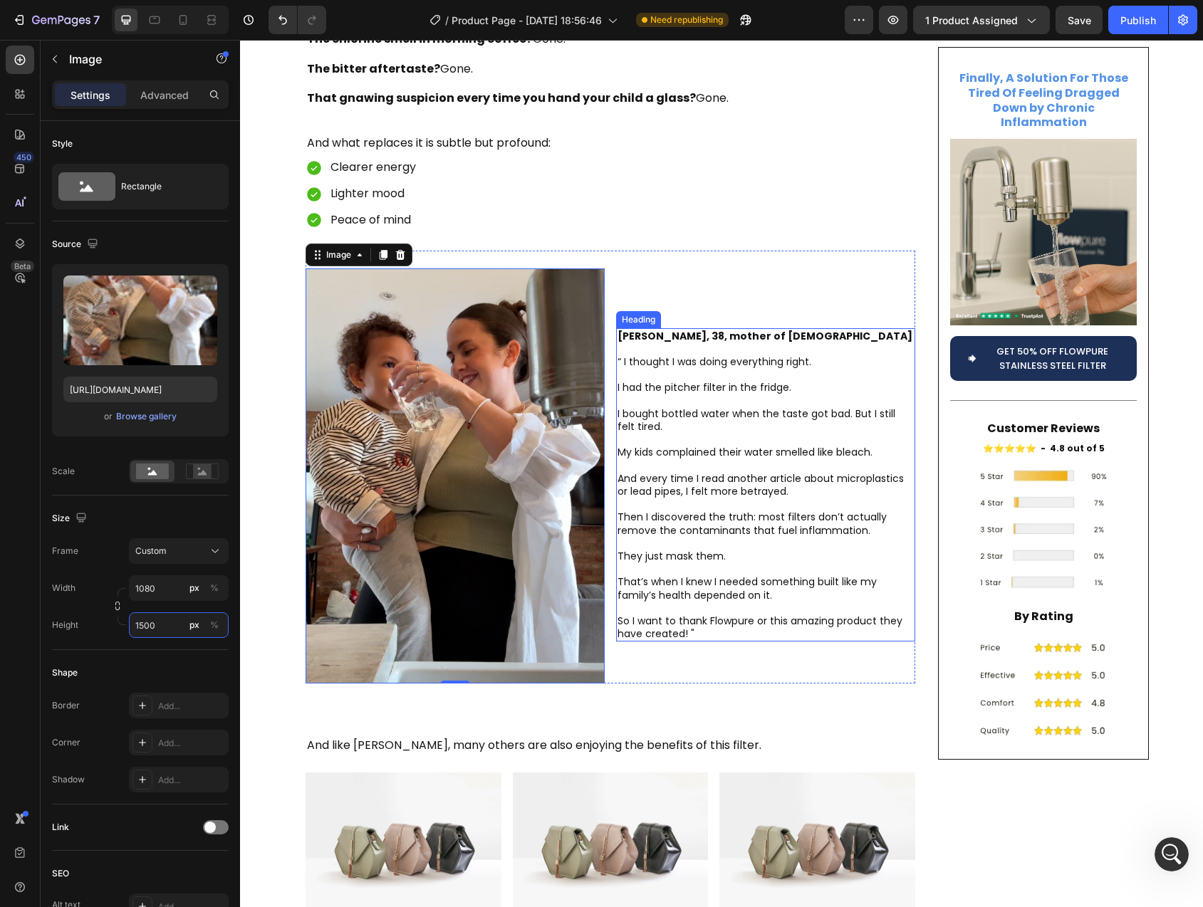
scroll to position [3604, 0]
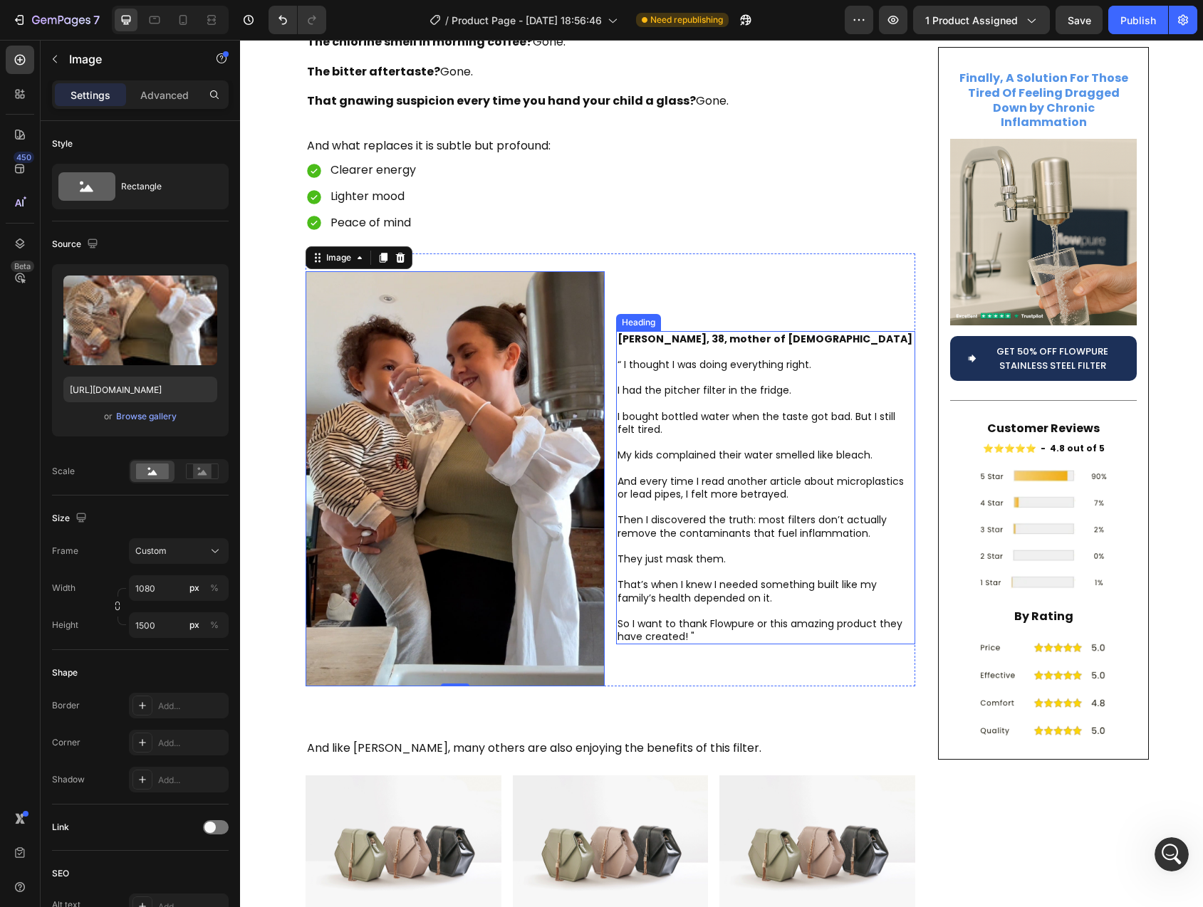
click at [850, 558] on p "⁠⁠⁠⁠⁠⁠⁠ [PERSON_NAME], 38, mother of [DEMOGRAPHIC_DATA] “ I thought I was doing…" at bounding box center [765, 488] width 296 height 311
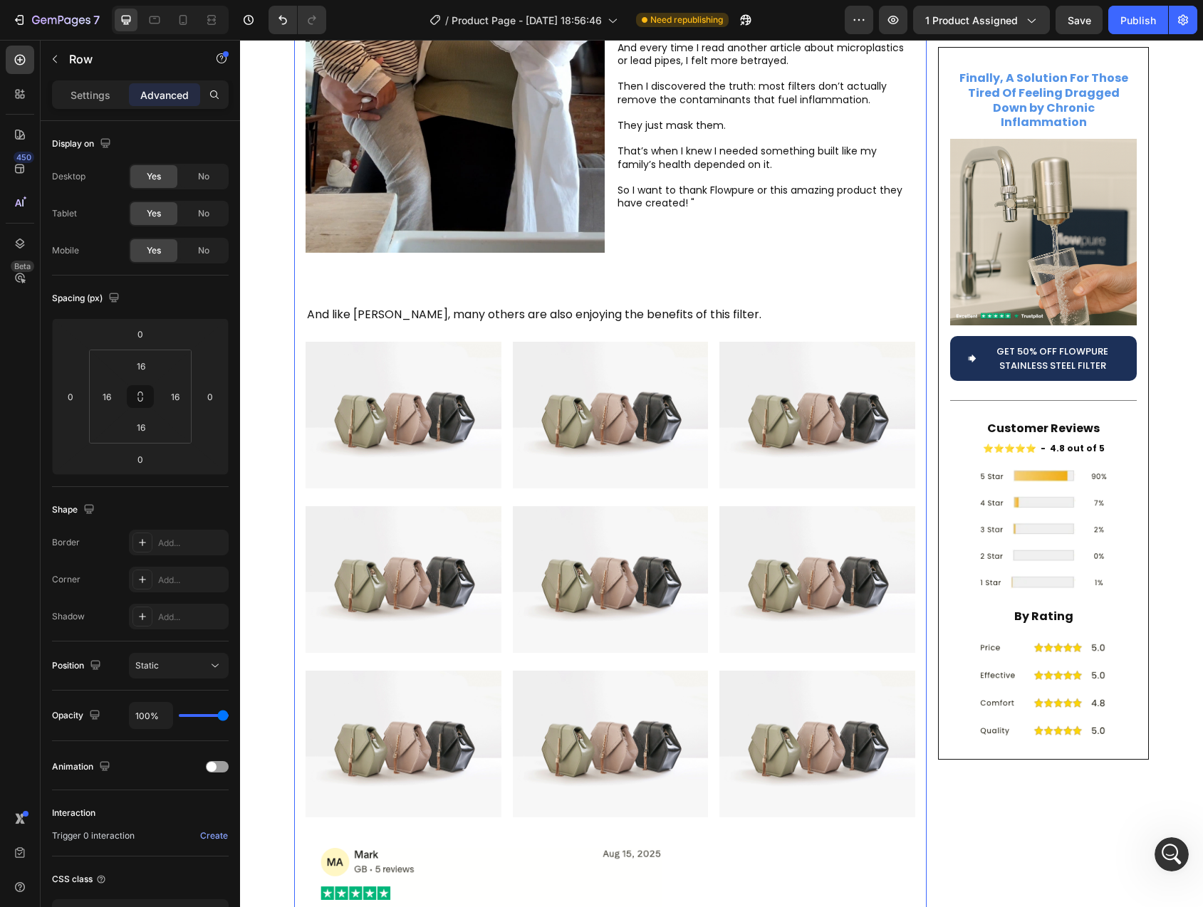
scroll to position [4038, 0]
click at [390, 401] on img at bounding box center [404, 414] width 196 height 147
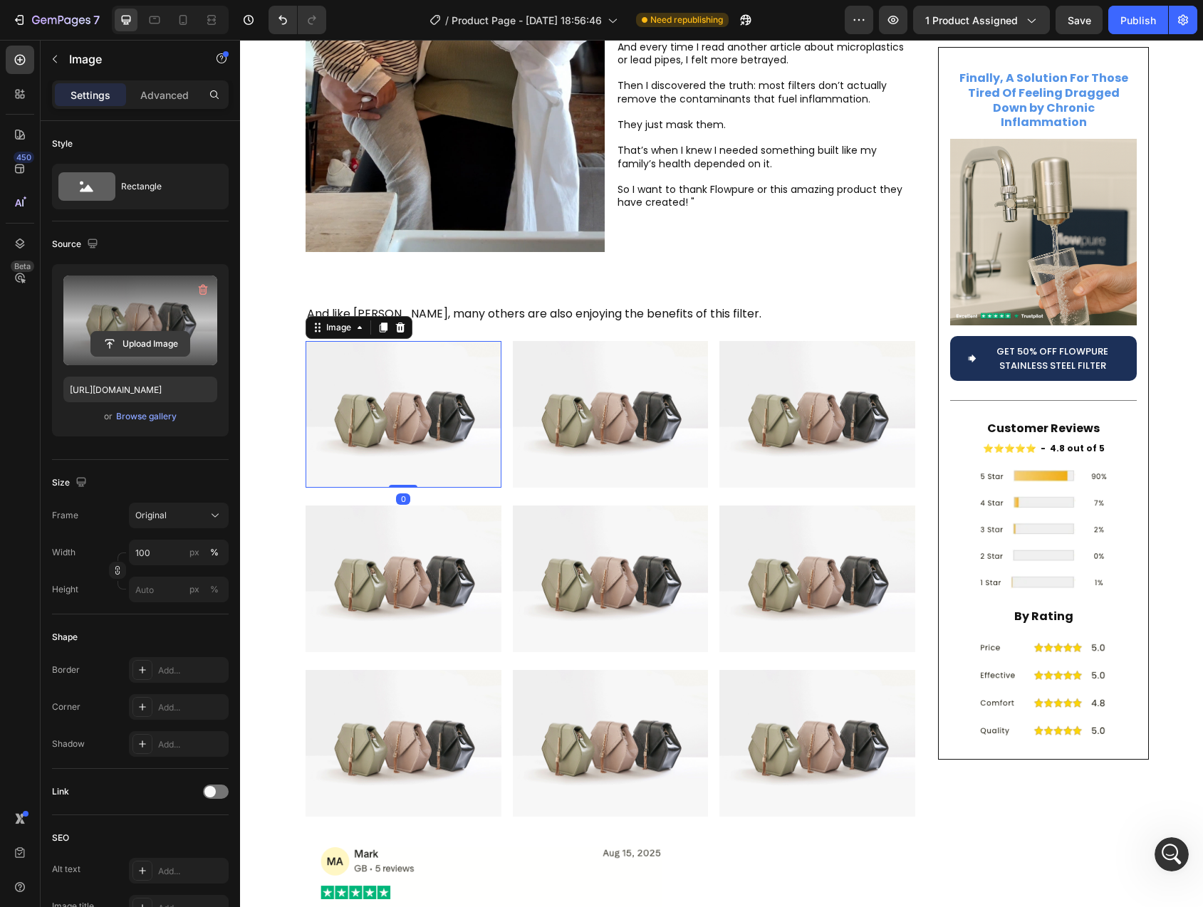
click at [135, 342] on input "file" at bounding box center [140, 344] width 98 height 24
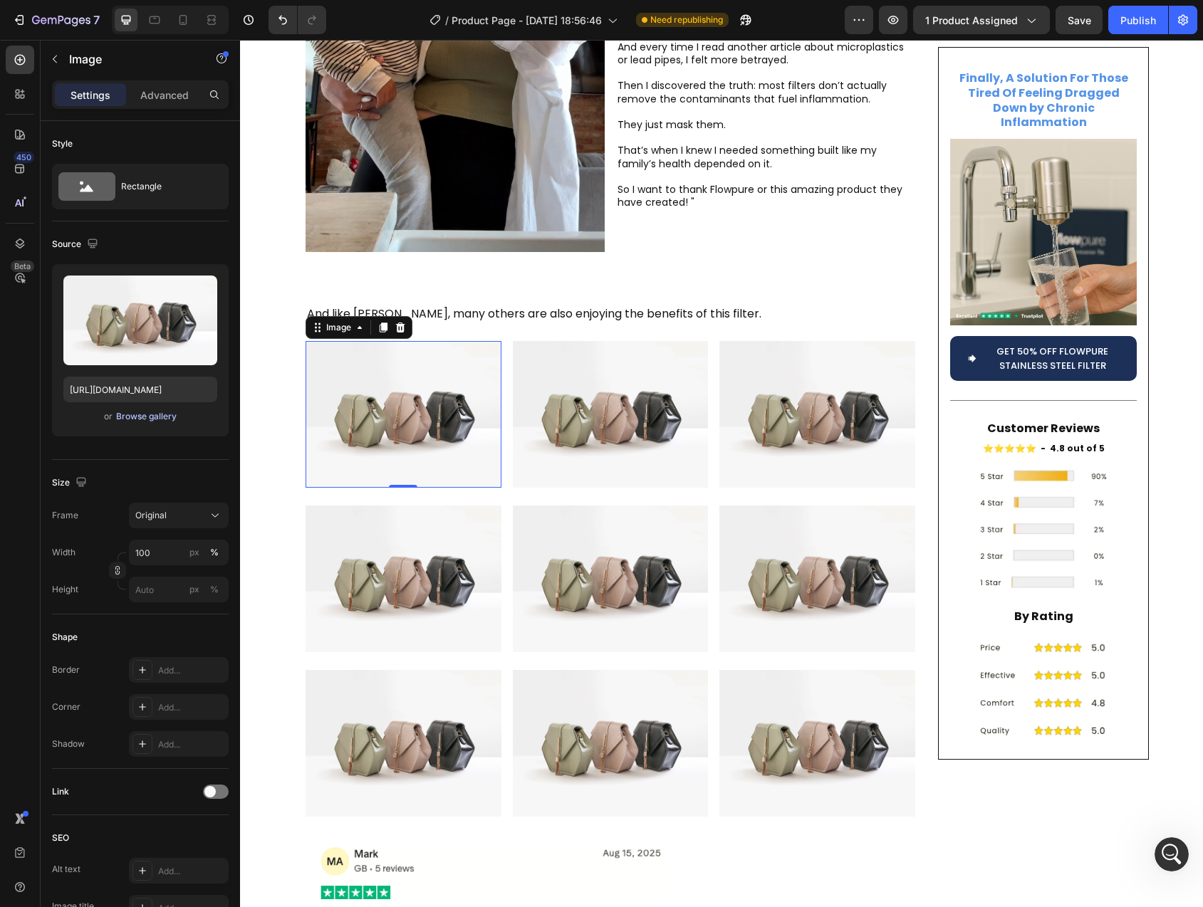
click at [135, 417] on div "Browse gallery" at bounding box center [146, 416] width 61 height 13
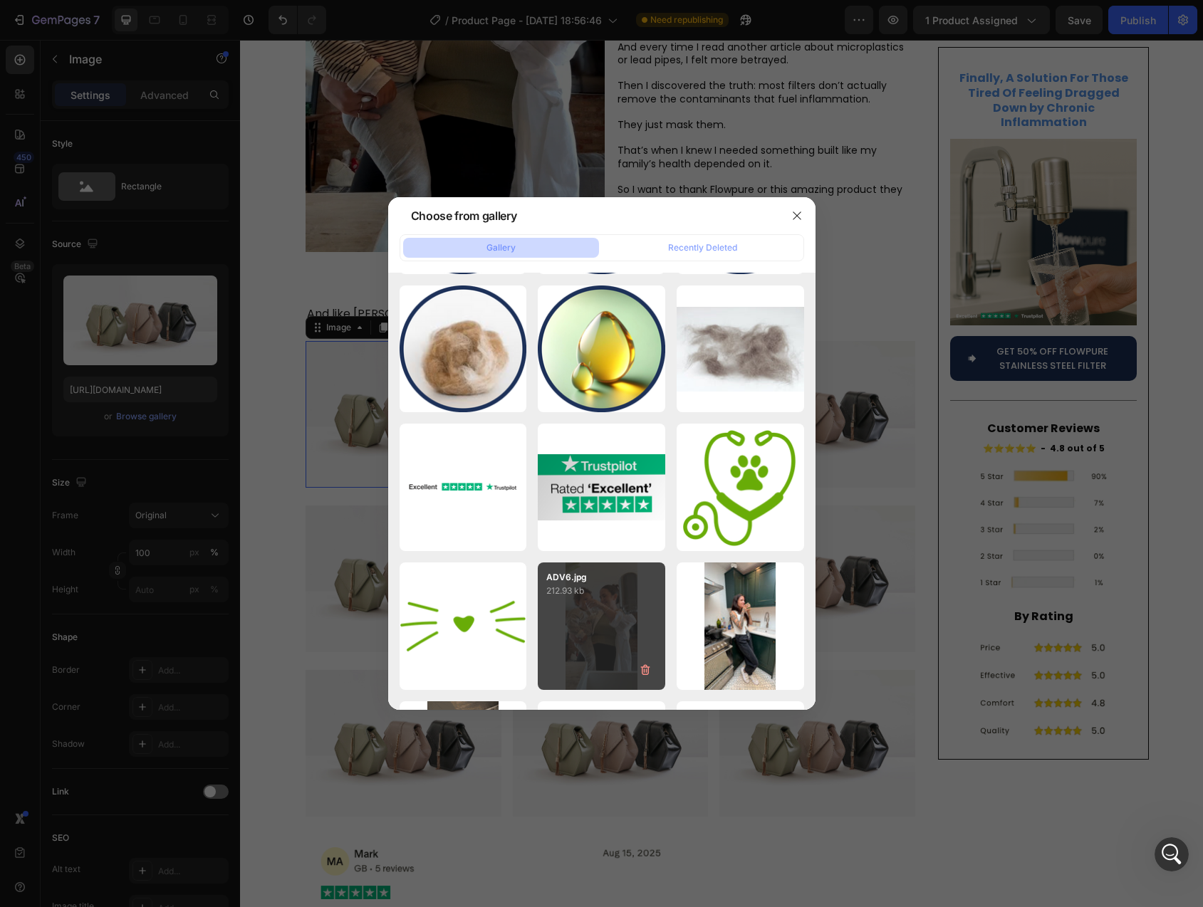
scroll to position [4007, 0]
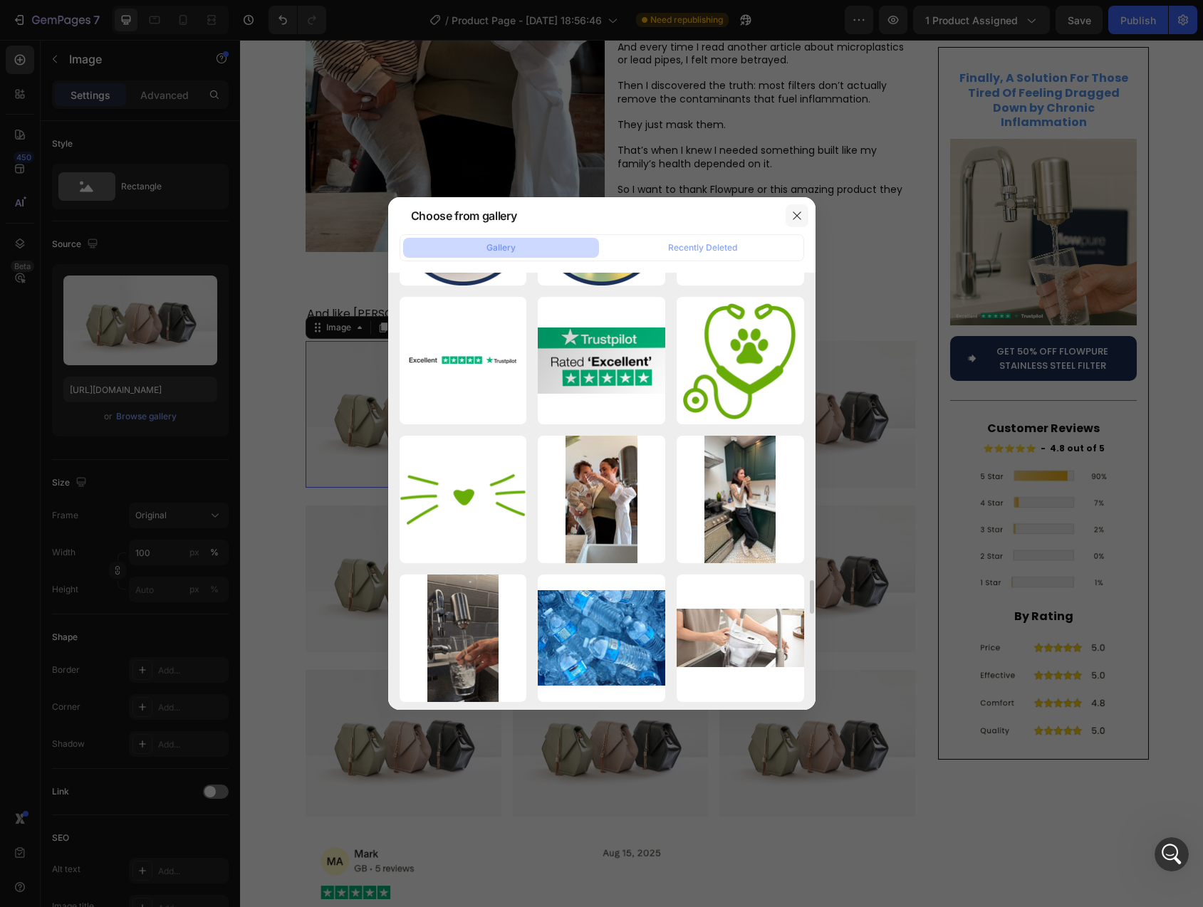
click at [795, 217] on icon "button" at bounding box center [797, 216] width 8 height 8
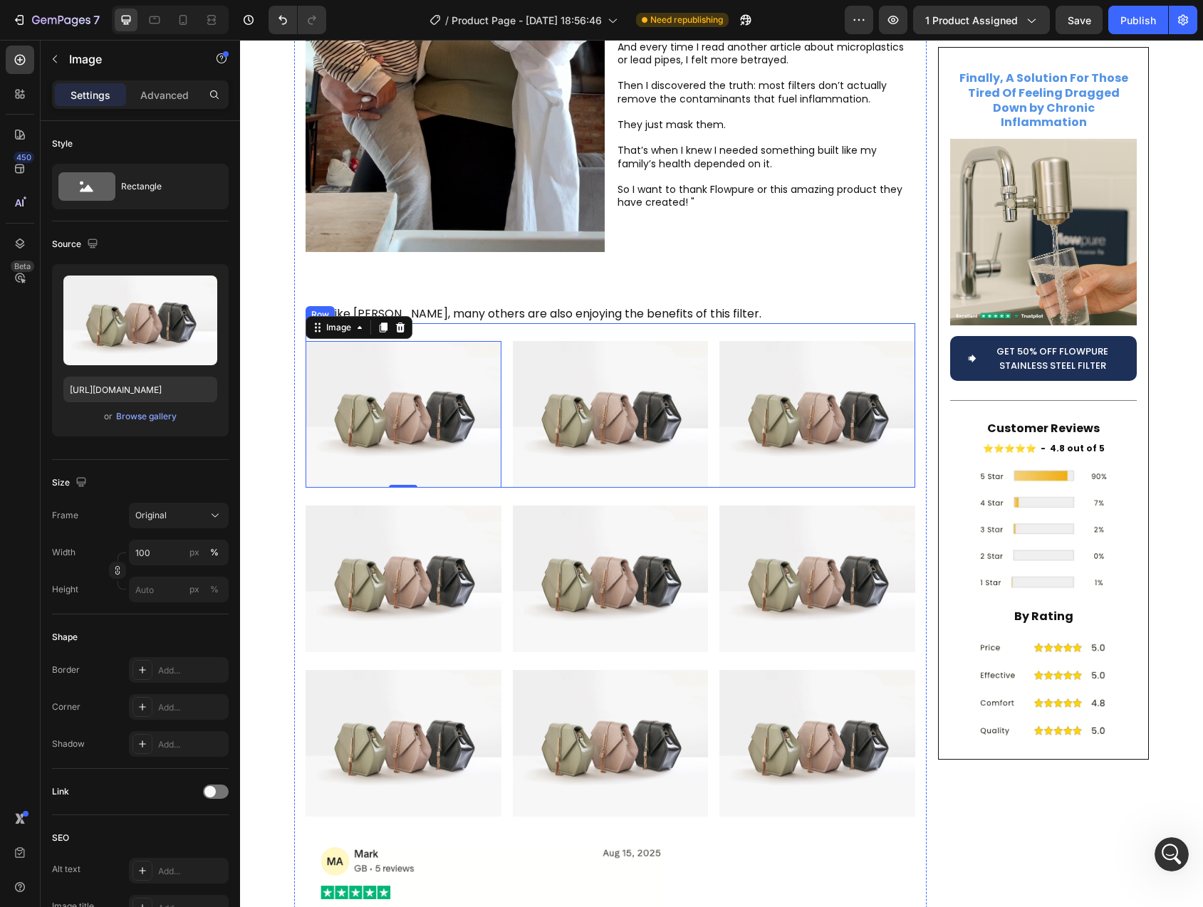
click at [503, 323] on div "Image 0 Image Image Row" at bounding box center [611, 405] width 610 height 165
click at [389, 305] on icon at bounding box center [393, 310] width 9 height 10
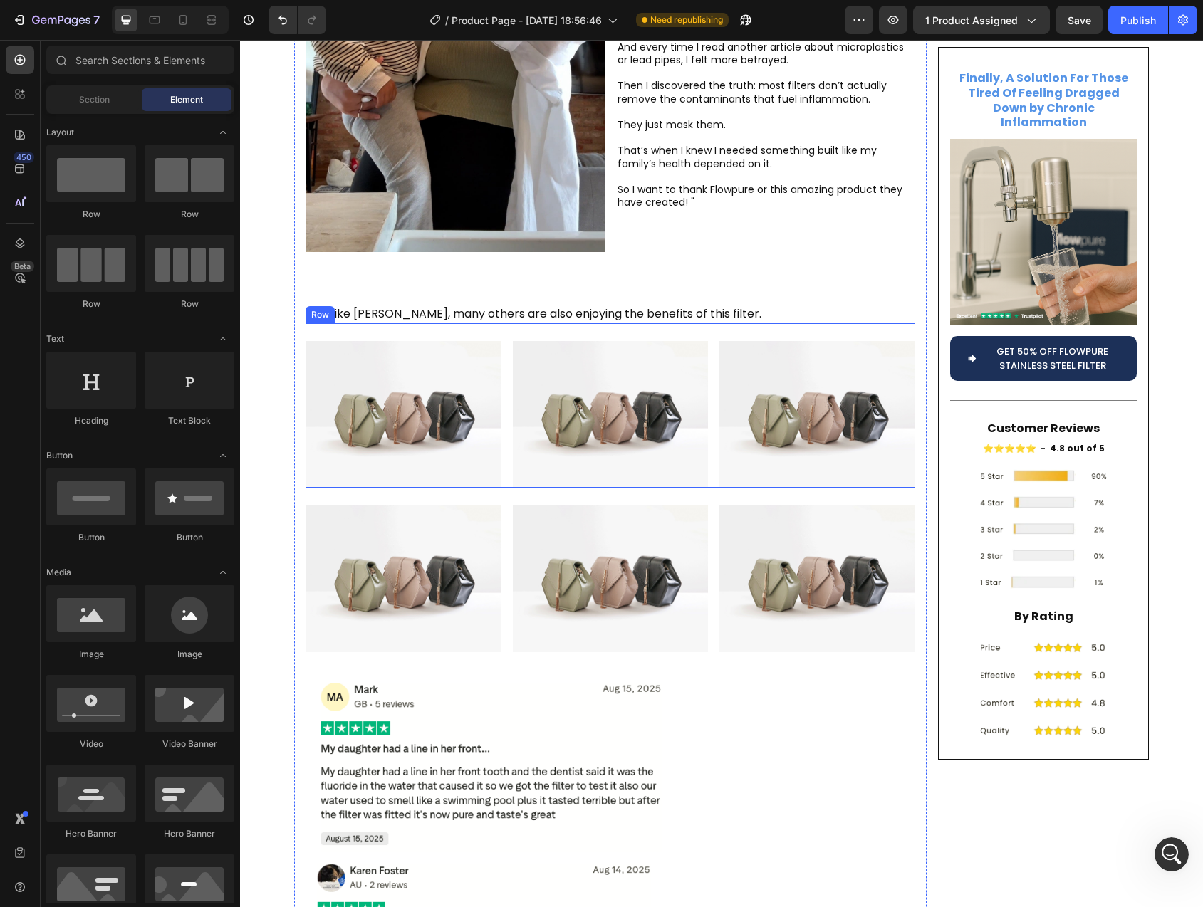
click at [504, 323] on div "Image Image Image Row" at bounding box center [611, 405] width 610 height 165
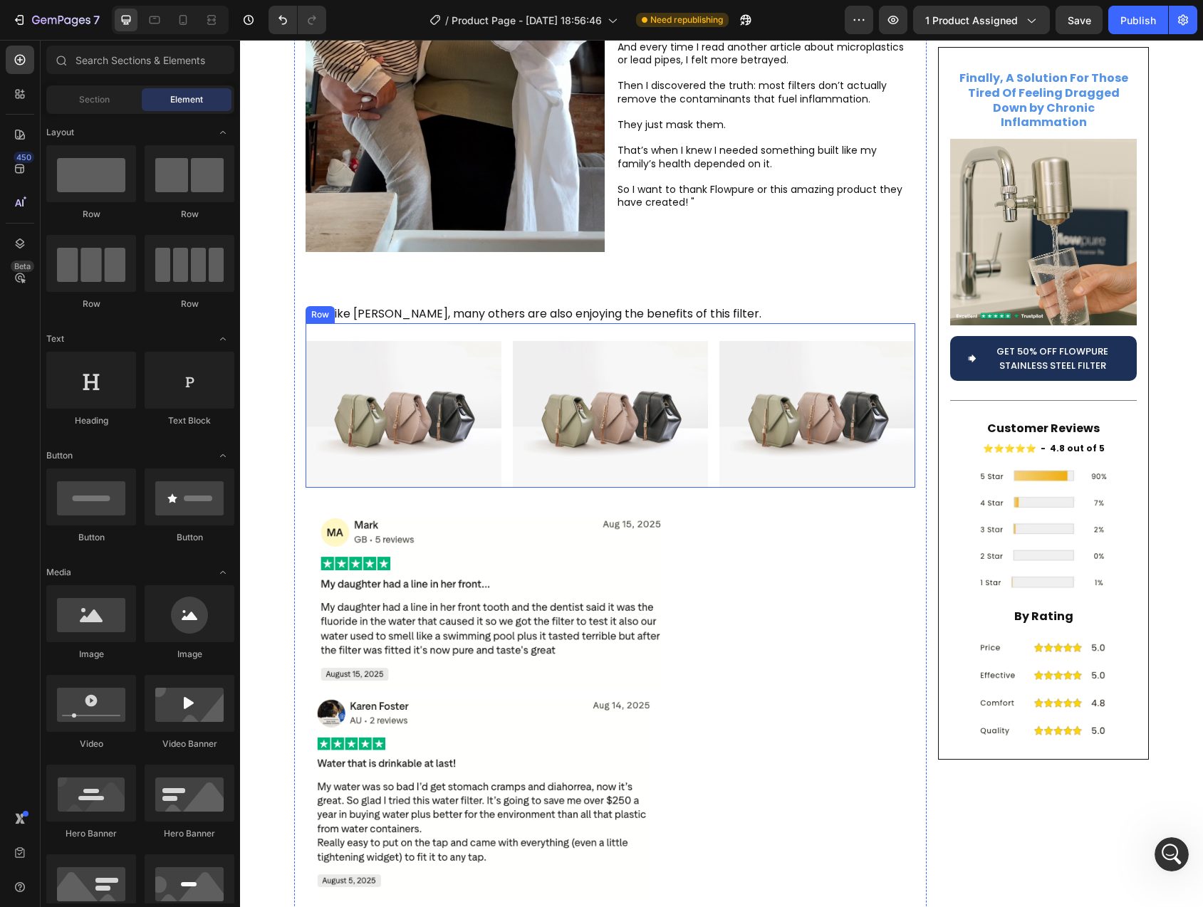
click at [502, 323] on div "Image Image Image Row" at bounding box center [611, 405] width 610 height 165
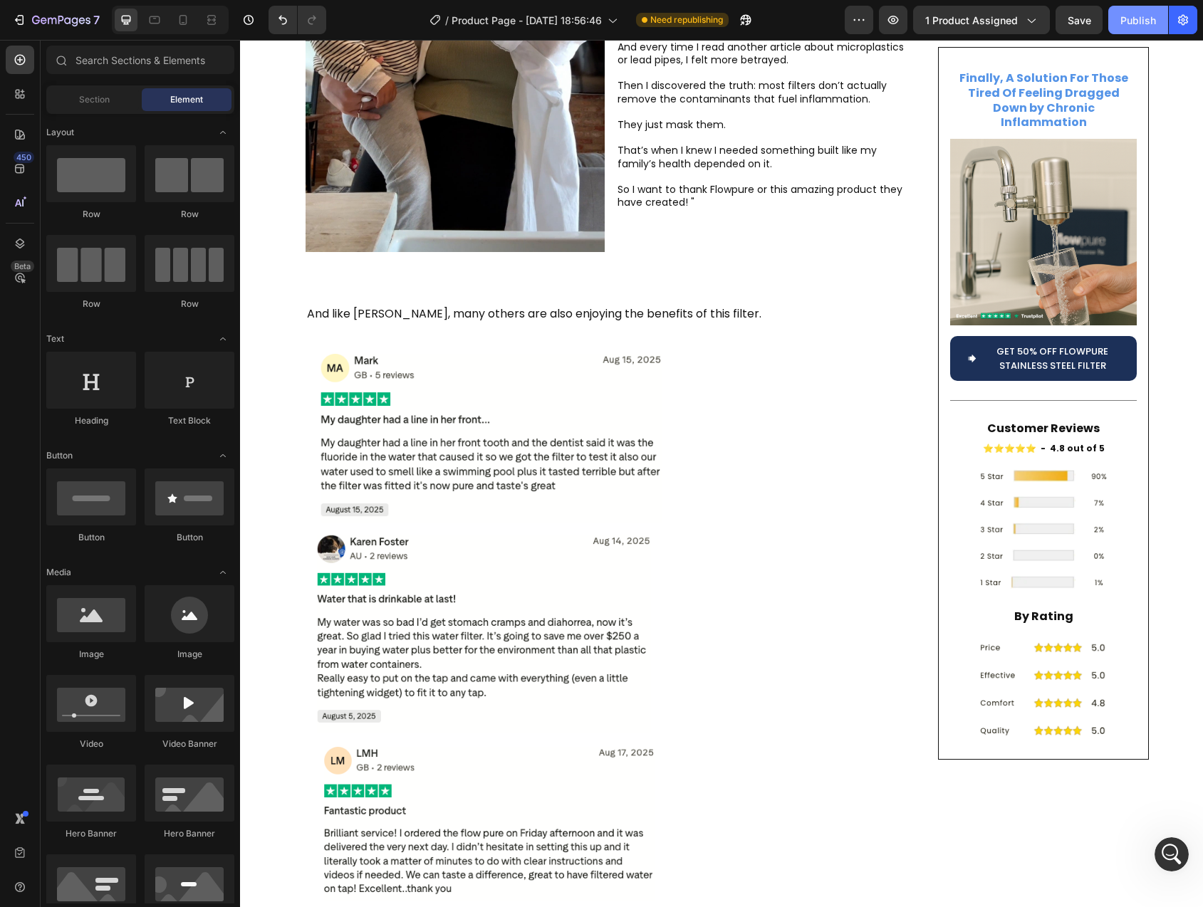
click at [1127, 28] on button "Publish" at bounding box center [1138, 20] width 60 height 28
drag, startPoint x: 524, startPoint y: 269, endPoint x: 585, endPoint y: 266, distance: 60.6
click at [524, 307] on p "And like [PERSON_NAME], many others are also enjoying the benefits of this filt…" at bounding box center [610, 314] width 607 height 15
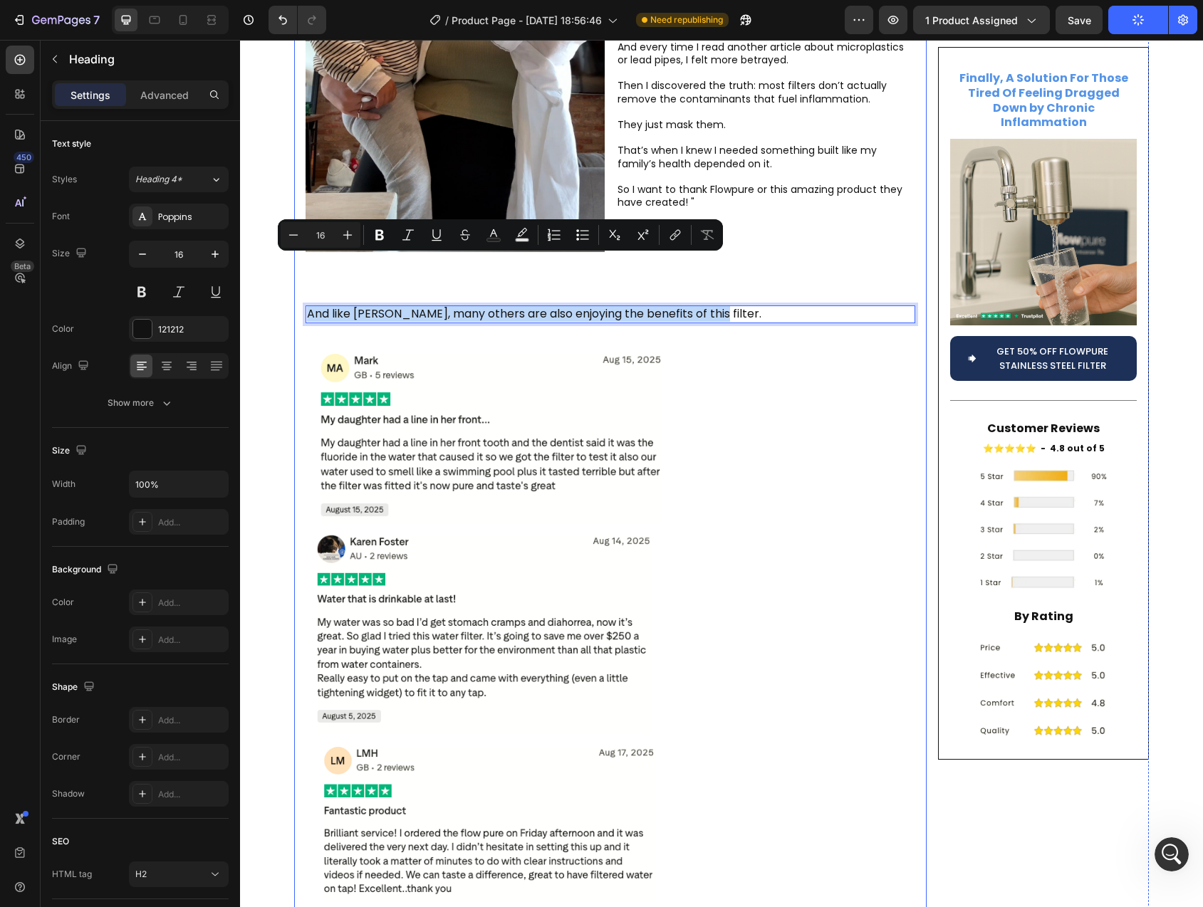
drag, startPoint x: 714, startPoint y: 265, endPoint x: 296, endPoint y: 268, distance: 417.3
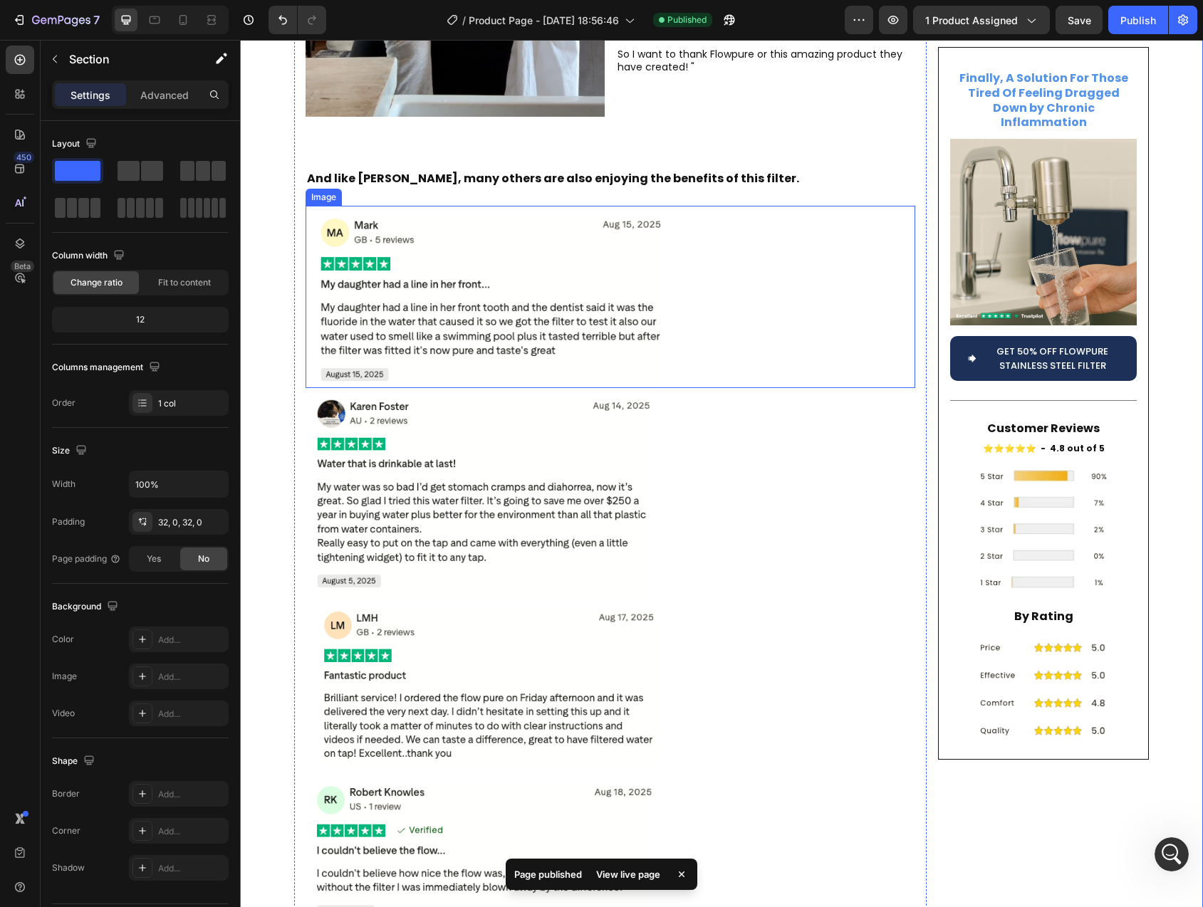
scroll to position [4193, 0]
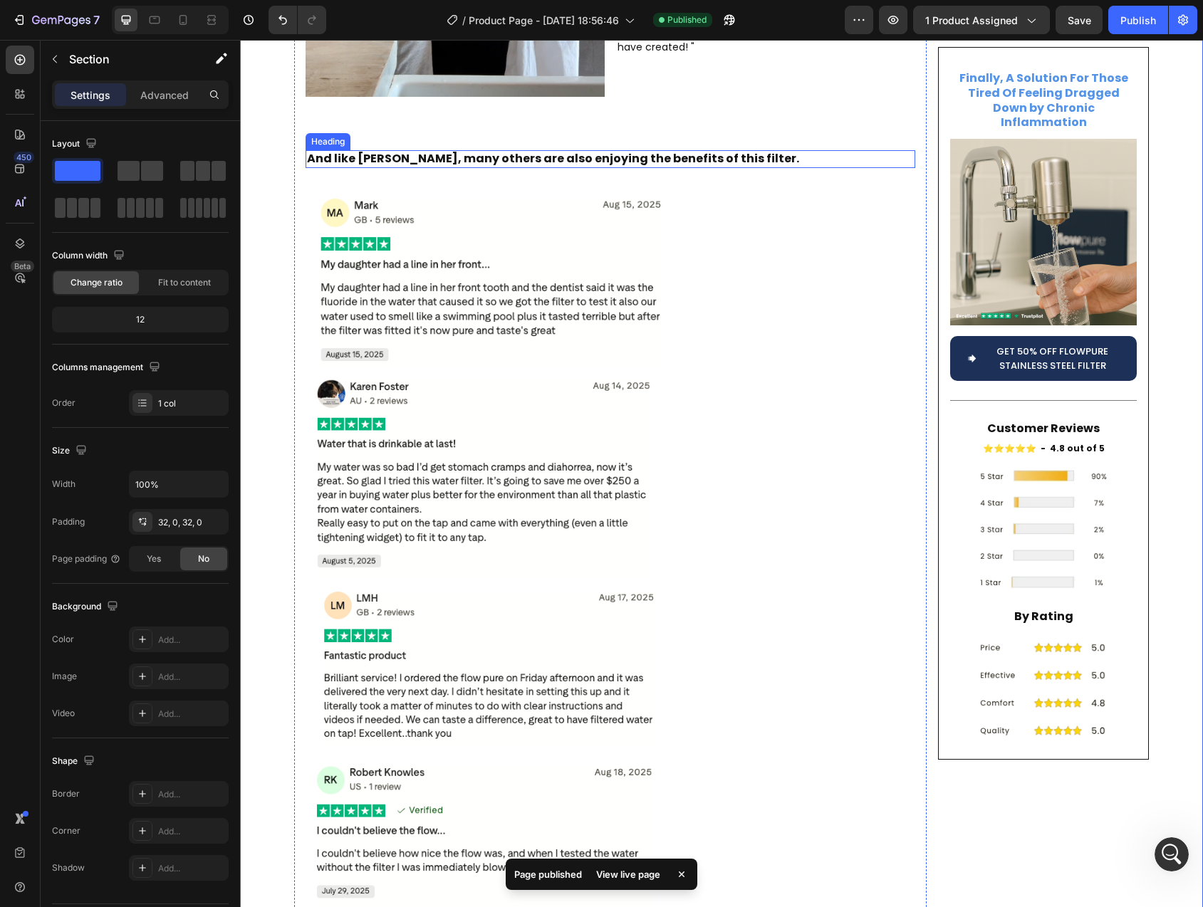
click at [449, 150] on strong "And like [PERSON_NAME], many others are also enjoying the benefits of this filt…" at bounding box center [553, 158] width 492 height 16
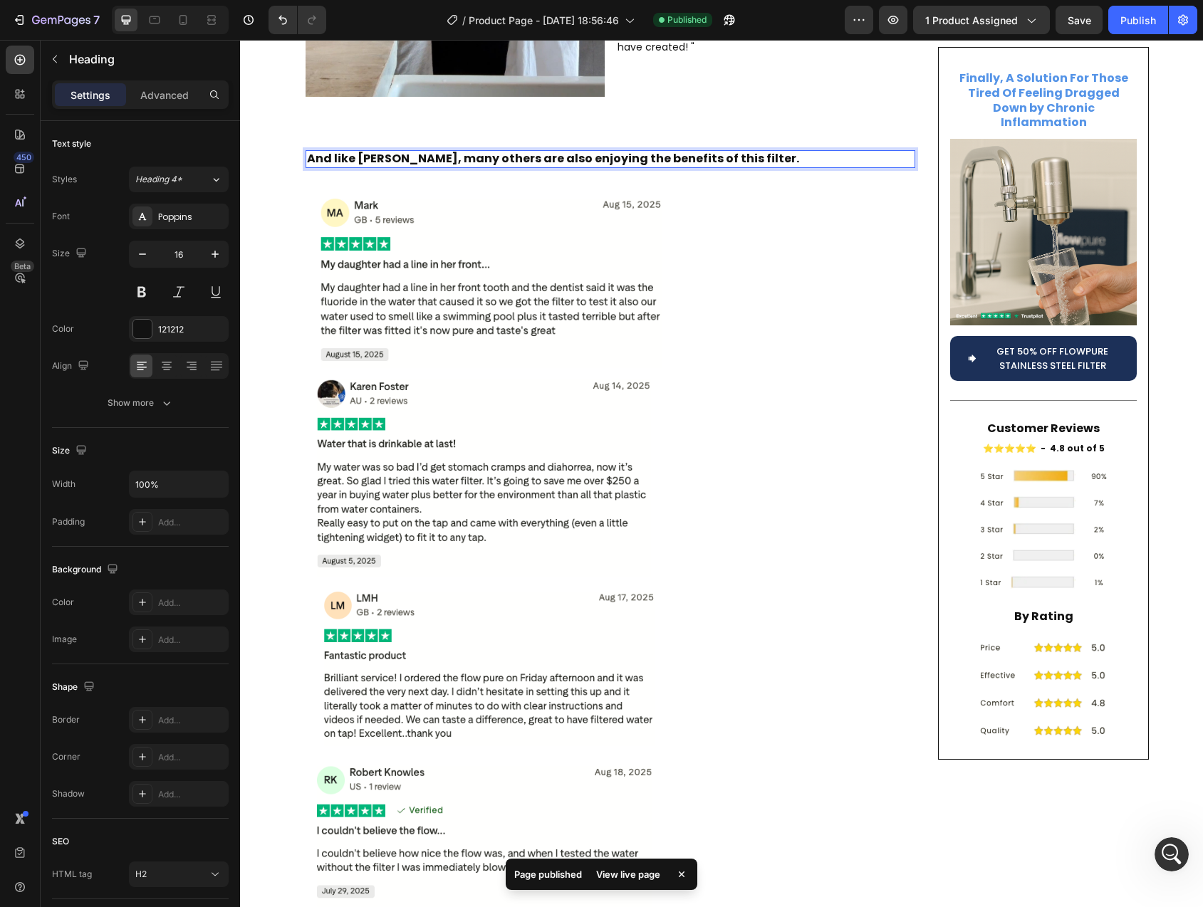
click at [441, 150] on strong "And like [PERSON_NAME], many others are also enjoying the benefits of this filt…" at bounding box center [553, 158] width 492 height 16
click at [419, 150] on strong "And like [PERSON_NAME], many others are also enjoying the benefits of this filt…" at bounding box center [553, 158] width 492 height 16
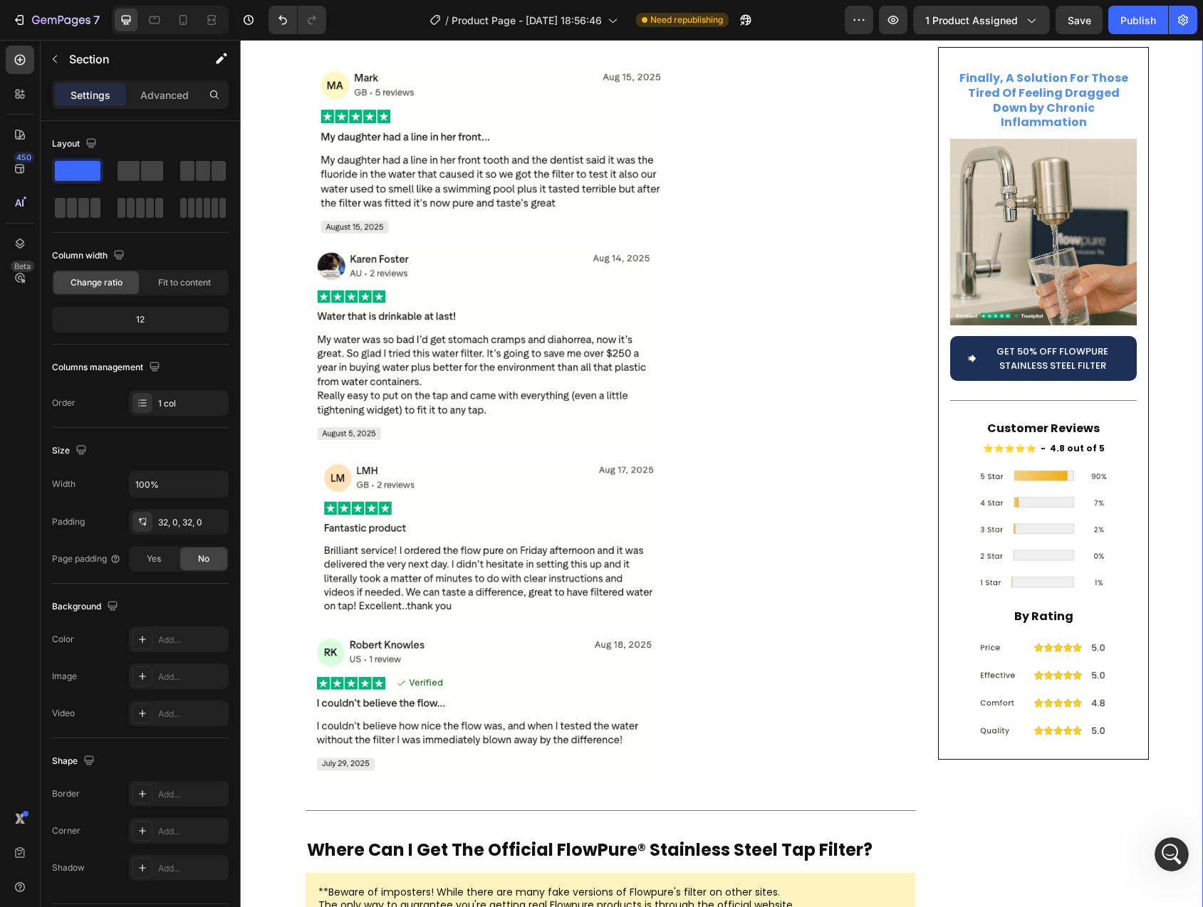
scroll to position [3650, 0]
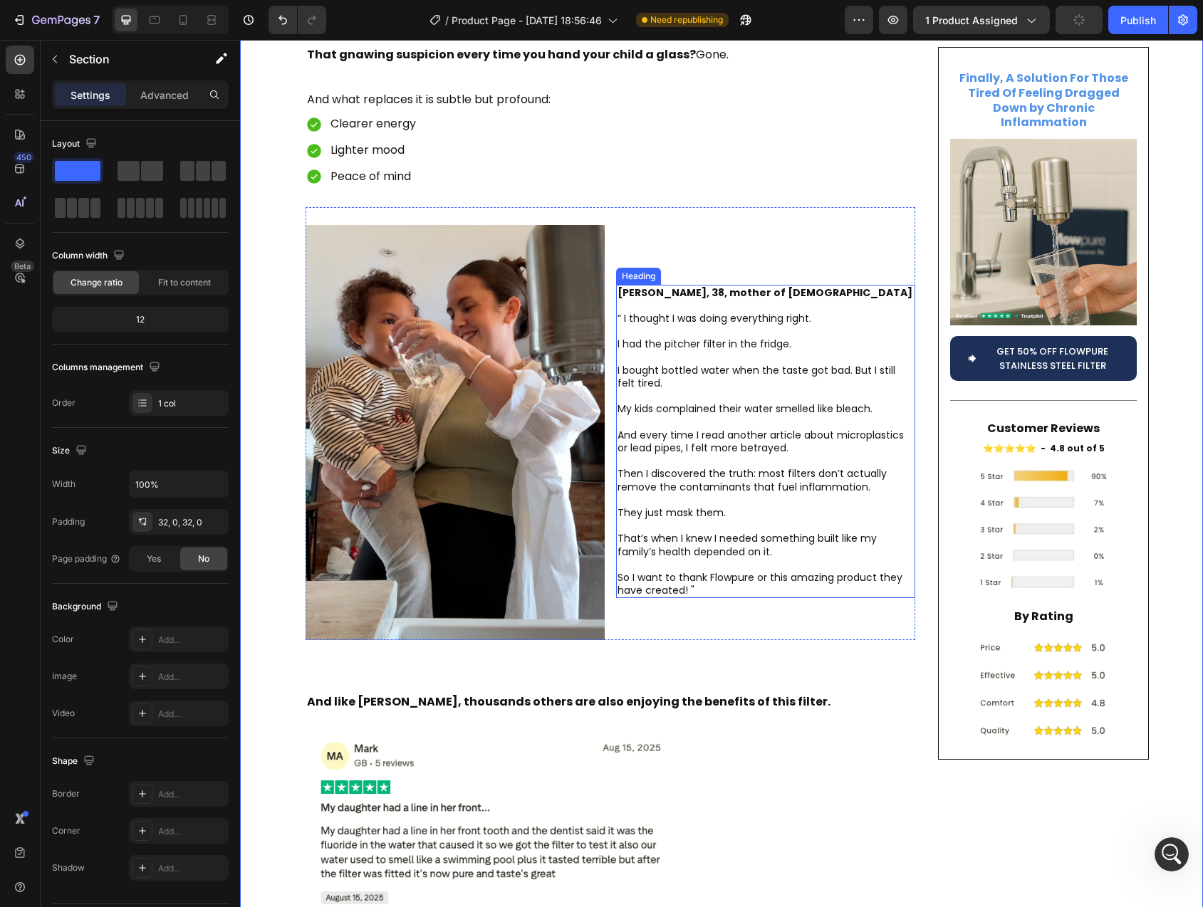
click at [659, 286] on strong "[PERSON_NAME], 38, mother of [DEMOGRAPHIC_DATA]" at bounding box center [764, 293] width 295 height 14
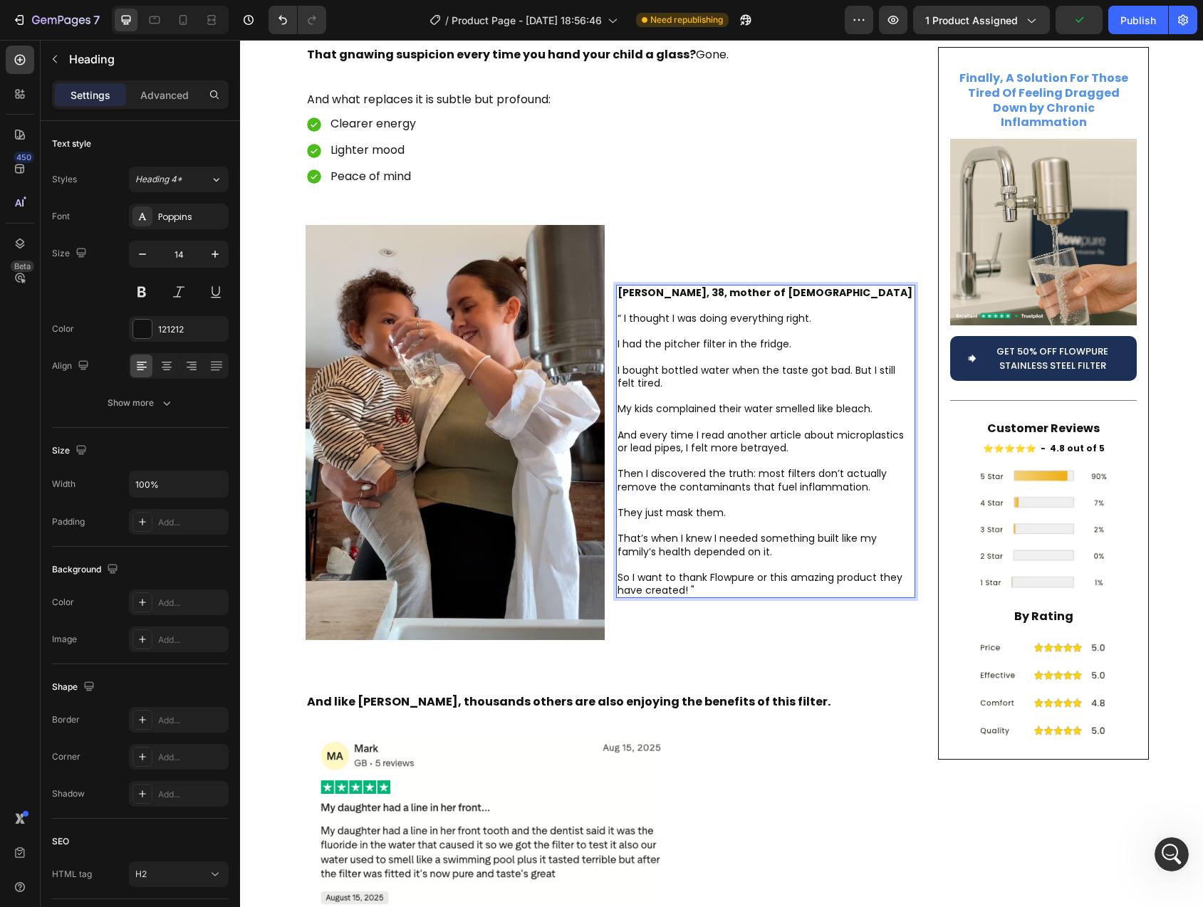
click at [660, 286] on strong "[PERSON_NAME], 38, mother of [DEMOGRAPHIC_DATA]" at bounding box center [764, 293] width 295 height 14
click at [690, 217] on div "[PERSON_NAME], 36, mother of [DEMOGRAPHIC_DATA] “ I thought I was doing everyth…" at bounding box center [765, 423] width 299 height 433
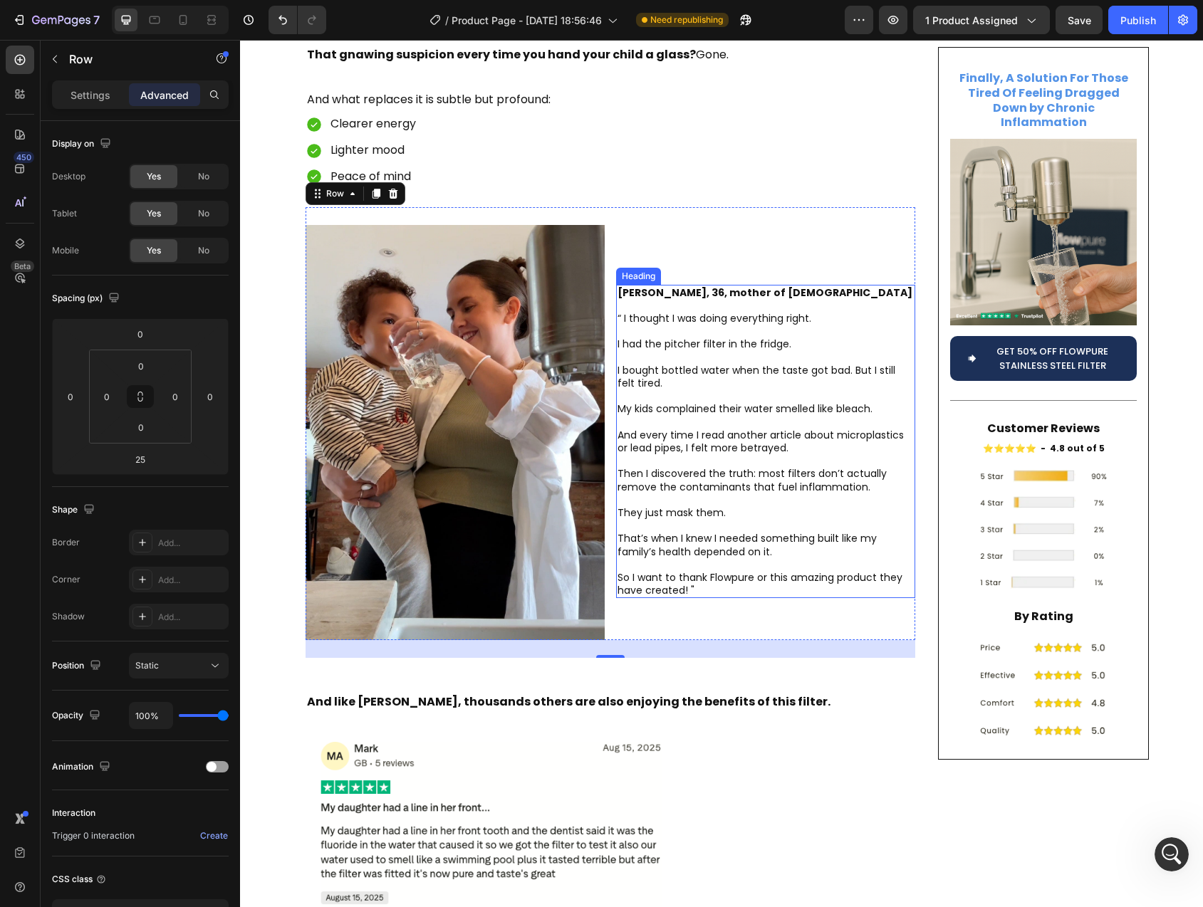
click at [662, 286] on strong "[PERSON_NAME], 36, mother of [DEMOGRAPHIC_DATA]" at bounding box center [764, 293] width 295 height 14
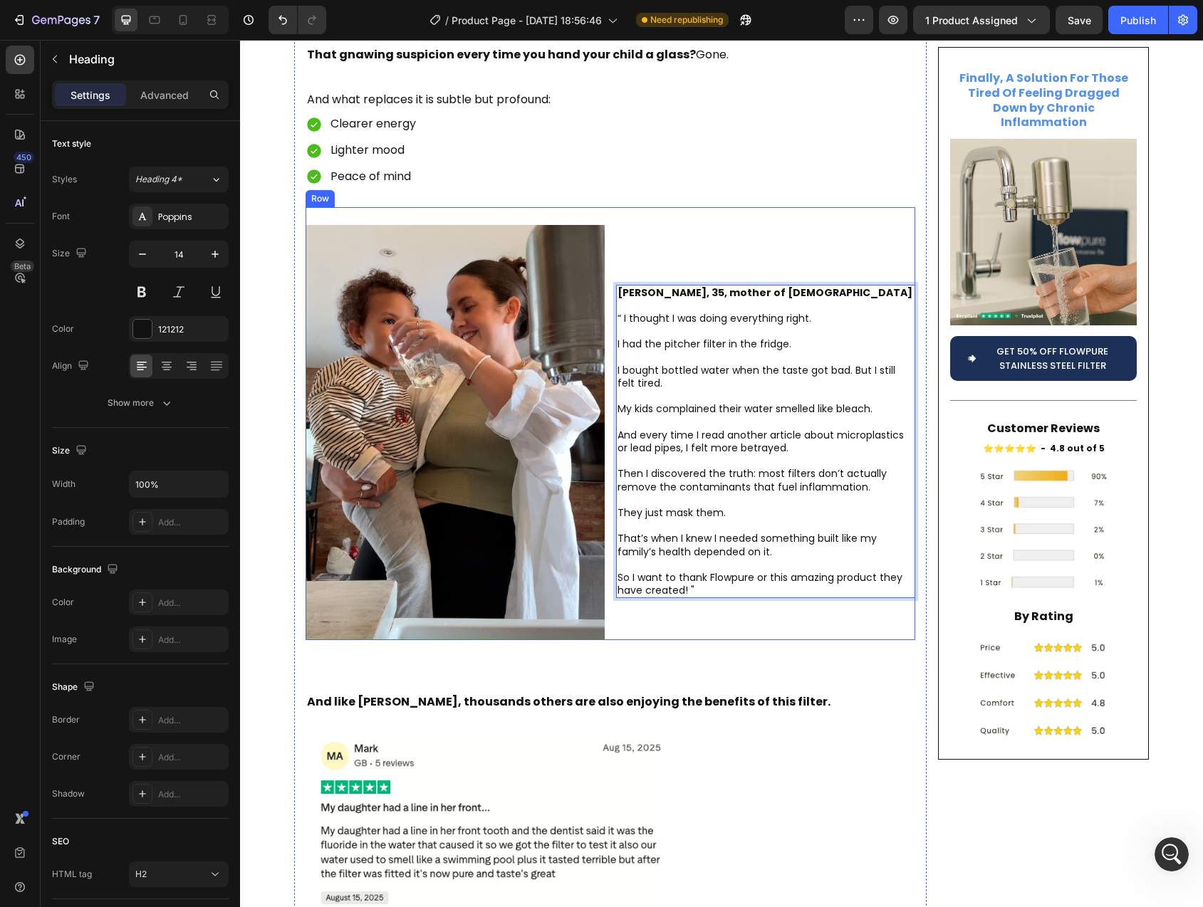
click at [727, 207] on div "[PERSON_NAME], 35, mother of [DEMOGRAPHIC_DATA] “ I thought I was doing everyth…" at bounding box center [765, 423] width 299 height 433
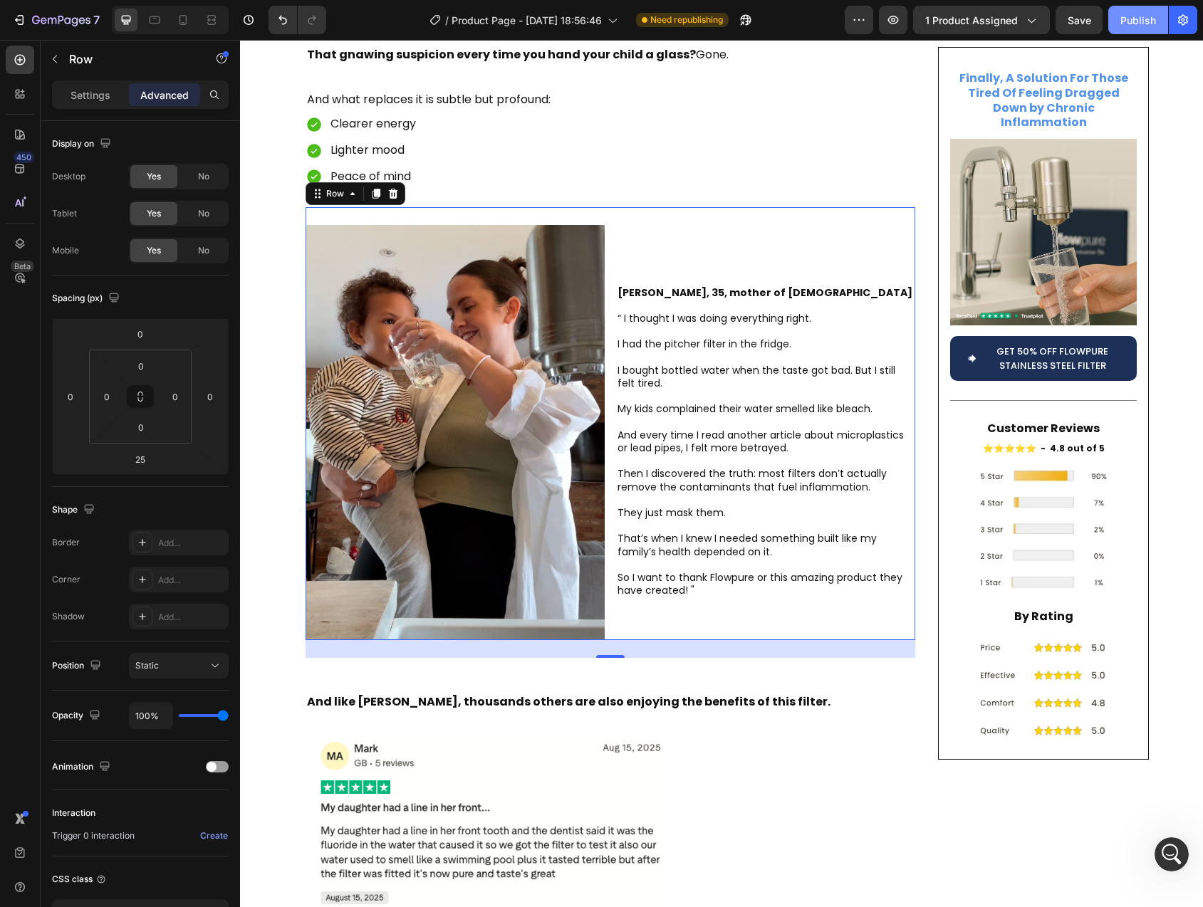
click at [1134, 23] on div "Publish" at bounding box center [1138, 20] width 36 height 15
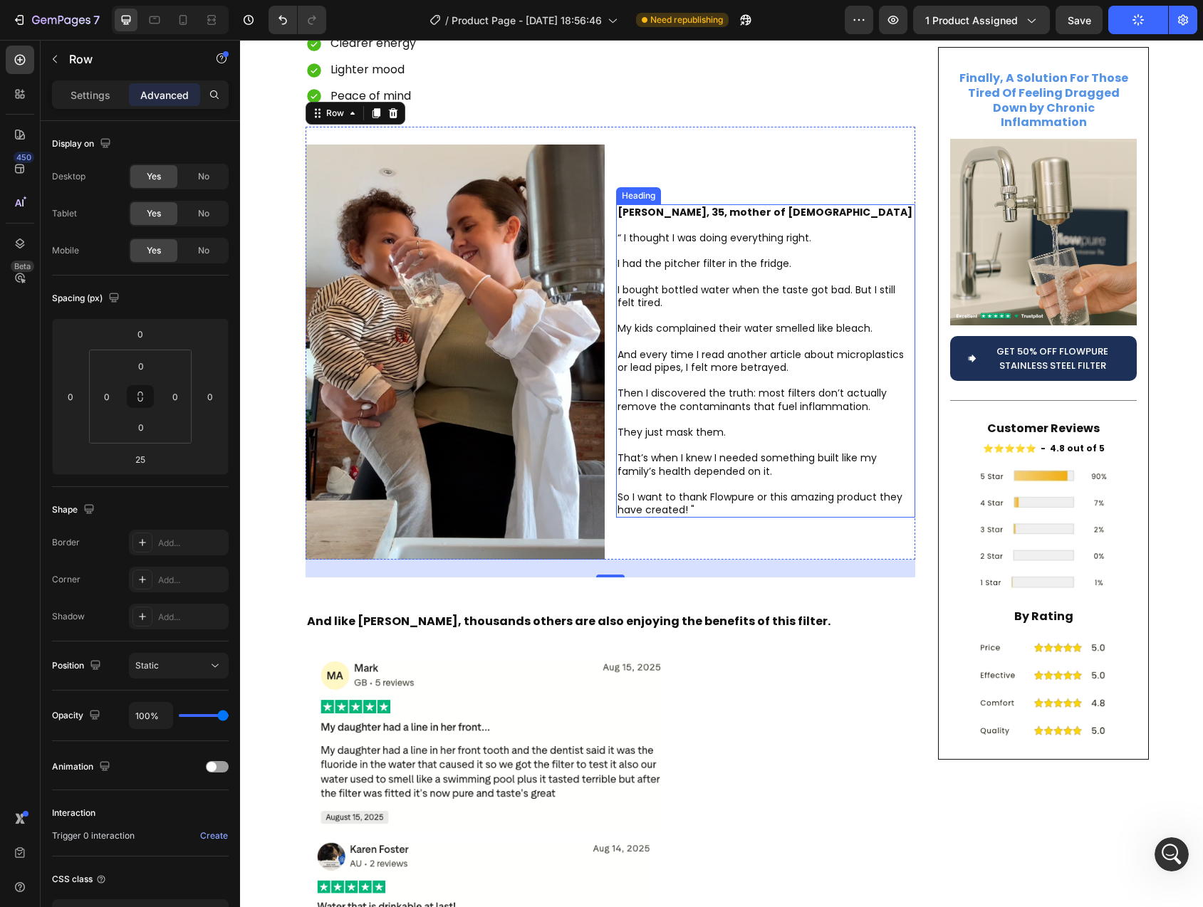
scroll to position [3732, 0]
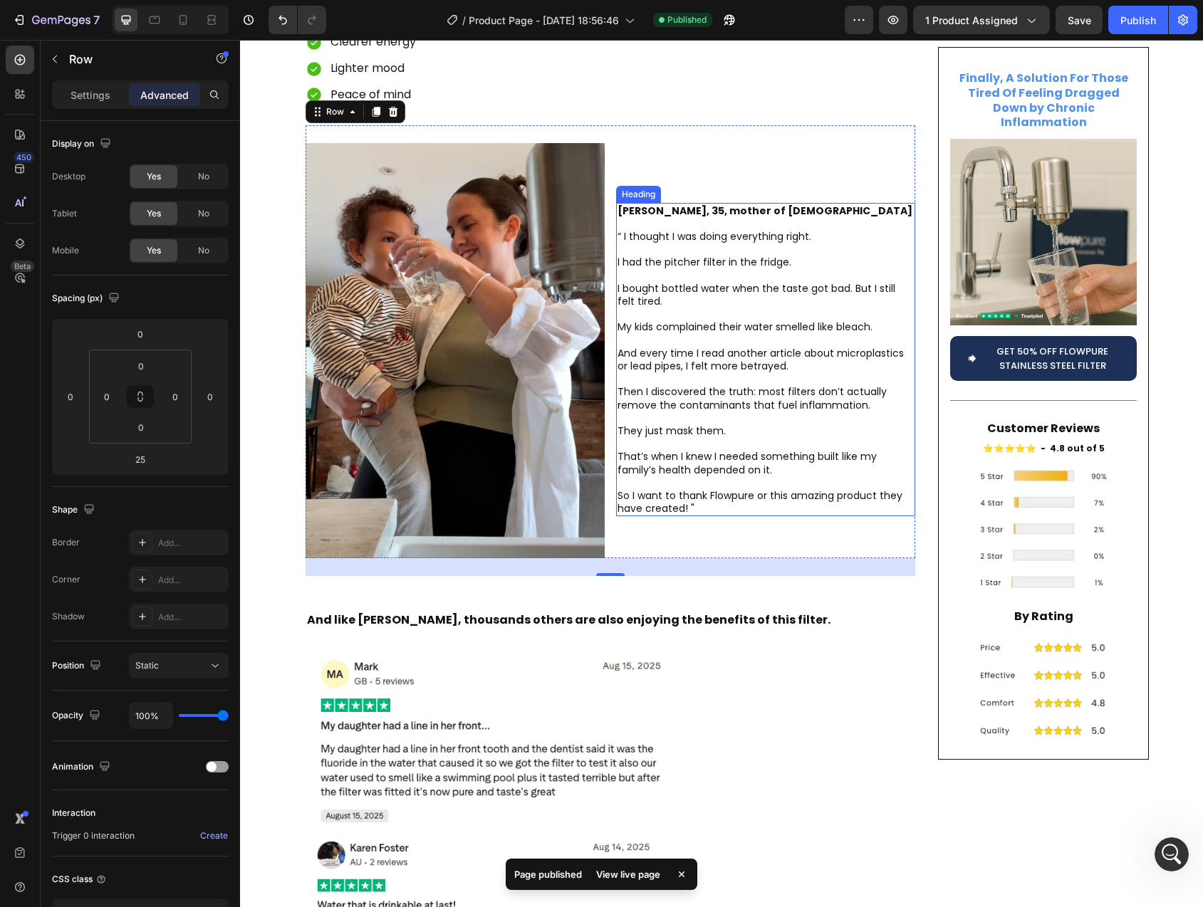
click at [662, 204] on p "⁠⁠⁠⁠⁠⁠⁠ [PERSON_NAME], 35, mother of [DEMOGRAPHIC_DATA] “ I thought I was doing…" at bounding box center [765, 359] width 296 height 311
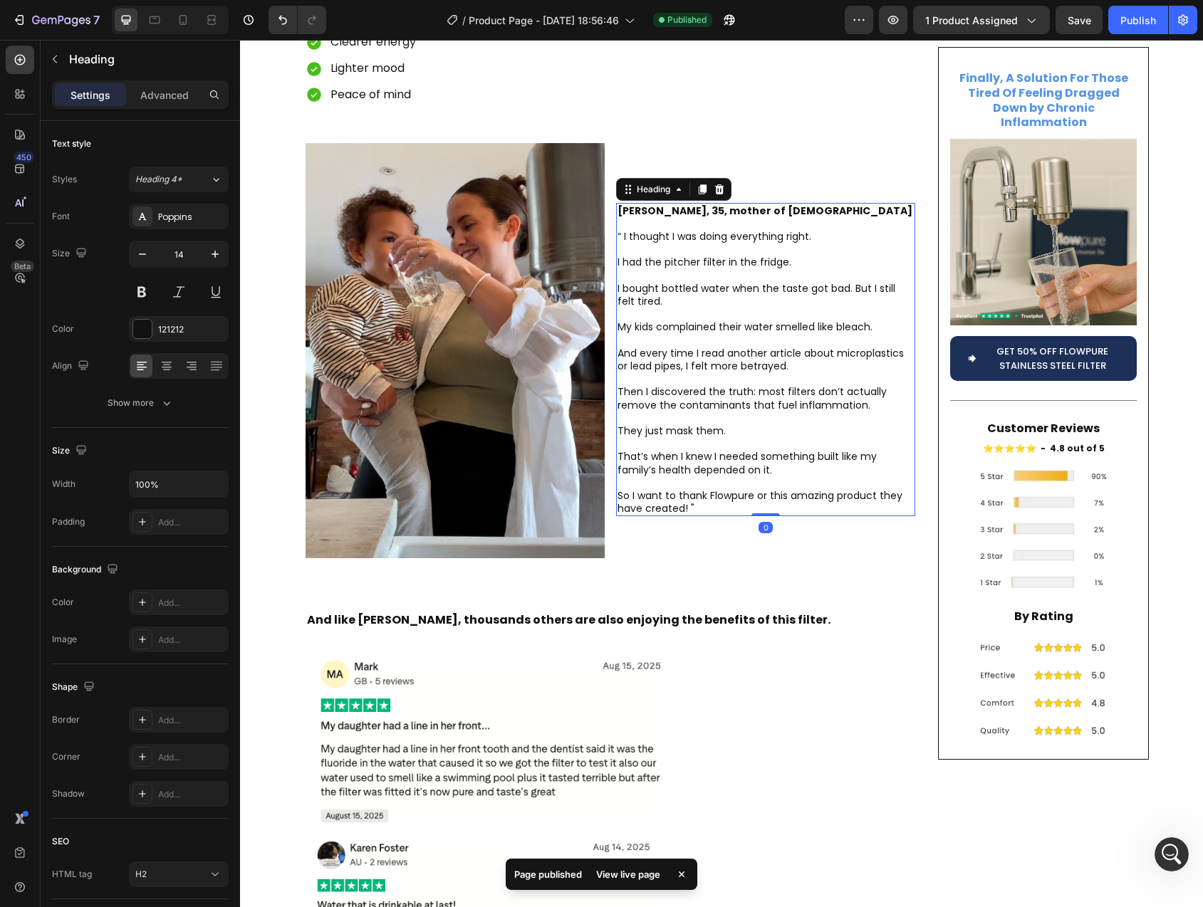
drag, startPoint x: 662, startPoint y: 182, endPoint x: 659, endPoint y: 160, distance: 22.9
click at [659, 204] on strong "[PERSON_NAME], 35, mother of [DEMOGRAPHIC_DATA]" at bounding box center [764, 211] width 295 height 14
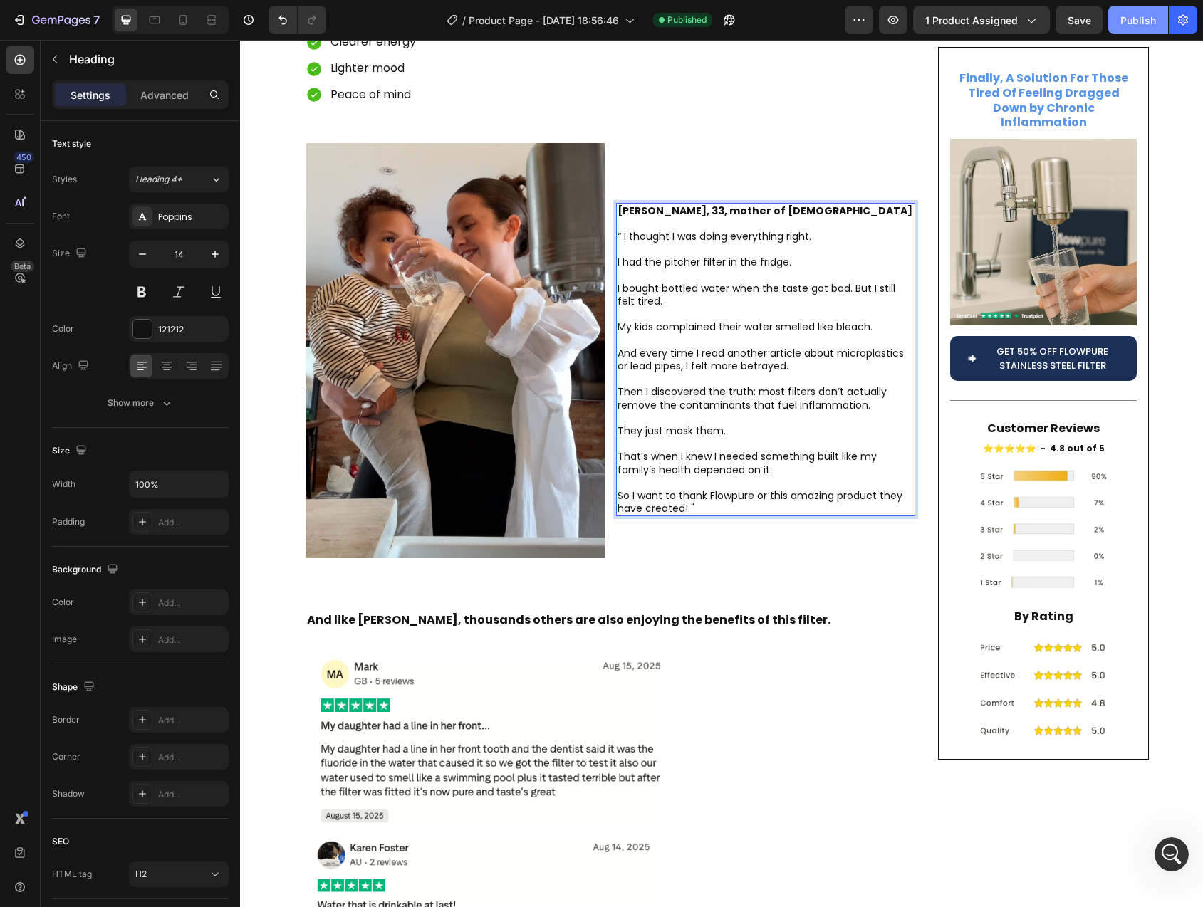
click at [1130, 23] on div "Publish" at bounding box center [1138, 20] width 36 height 15
click at [861, 21] on icon "button" at bounding box center [859, 20] width 14 height 14
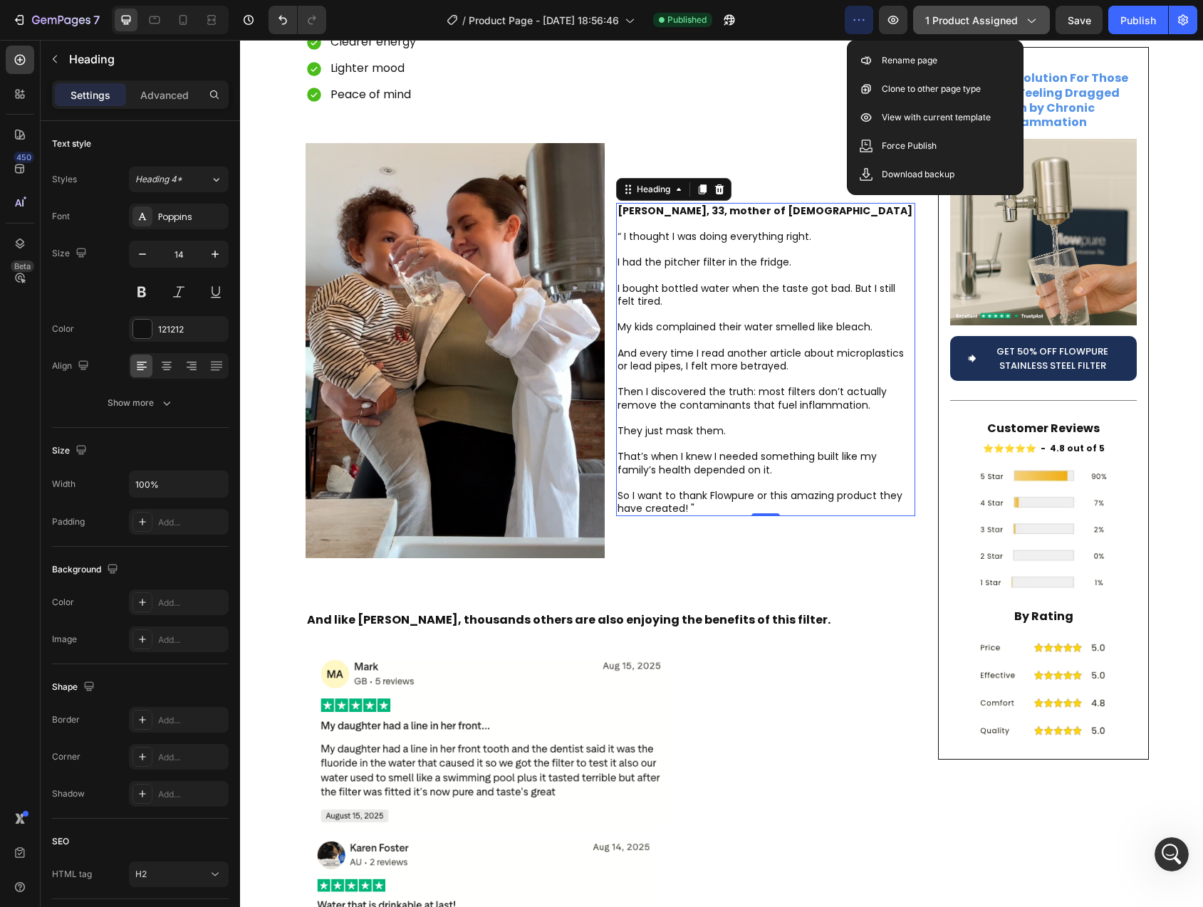
click at [995, 21] on span "1 product assigned" at bounding box center [971, 20] width 93 height 15
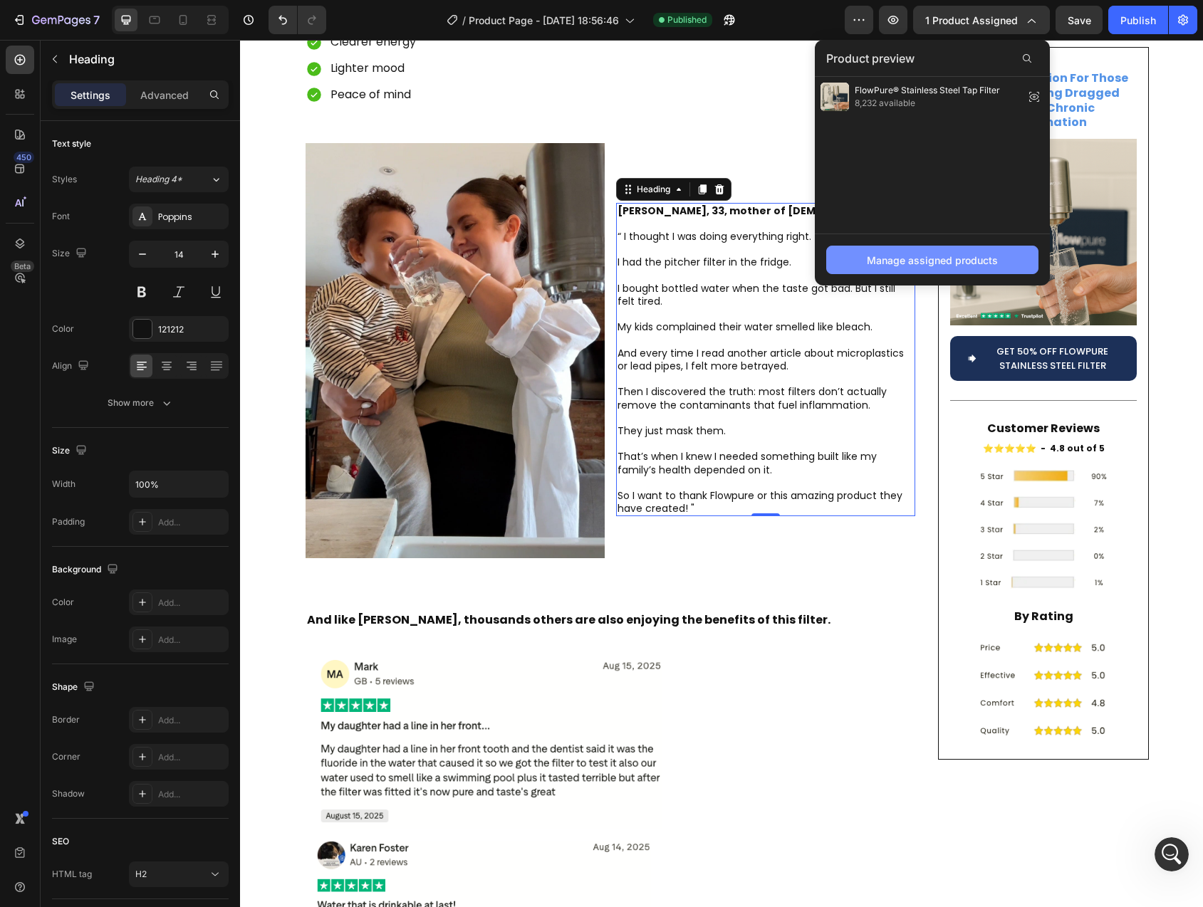
click at [955, 268] on button "Manage assigned products" at bounding box center [932, 260] width 212 height 28
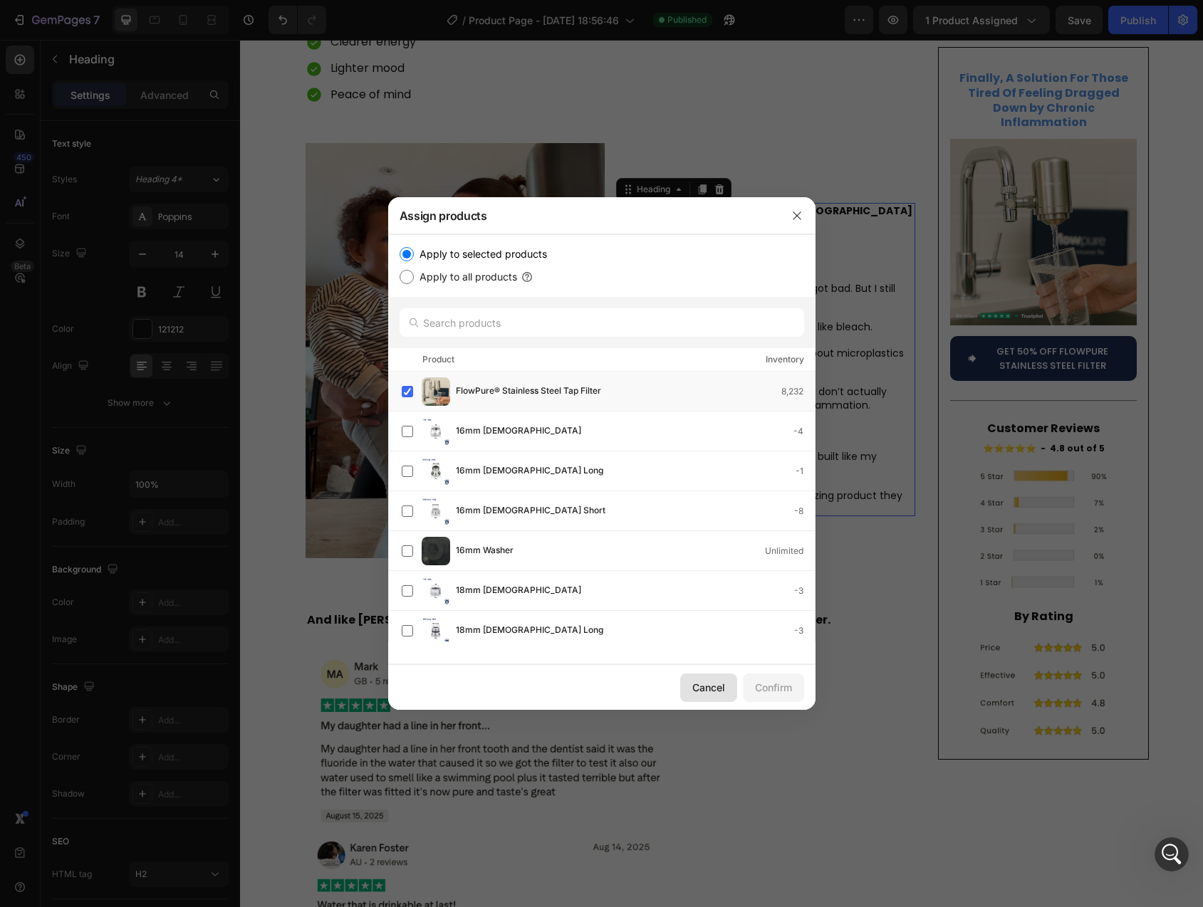
click at [718, 692] on div "Cancel" at bounding box center [708, 687] width 33 height 15
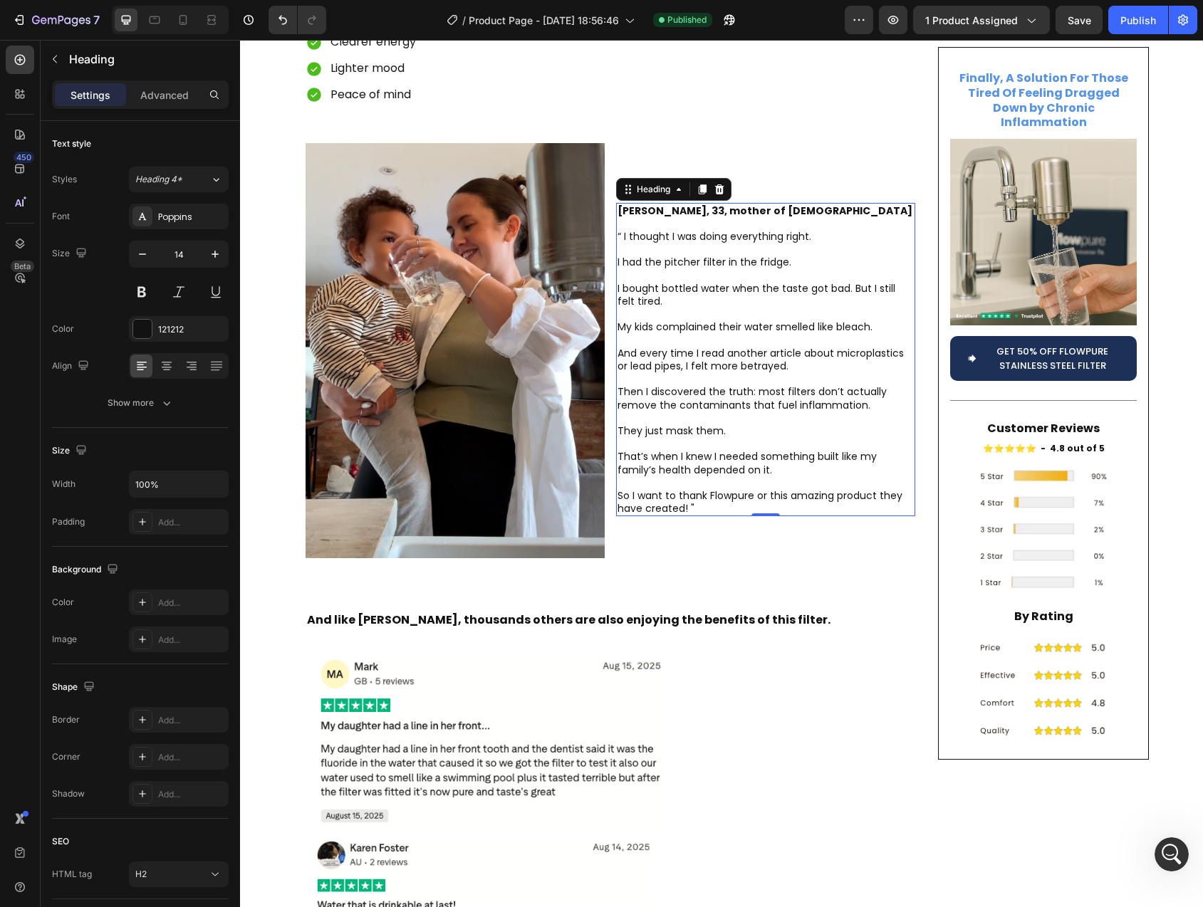
click at [382, 9] on div "/ Product Page - [DATE] 18:56:46 Published" at bounding box center [591, 20] width 507 height 28
click at [1191, 22] on button "button" at bounding box center [1183, 20] width 28 height 28
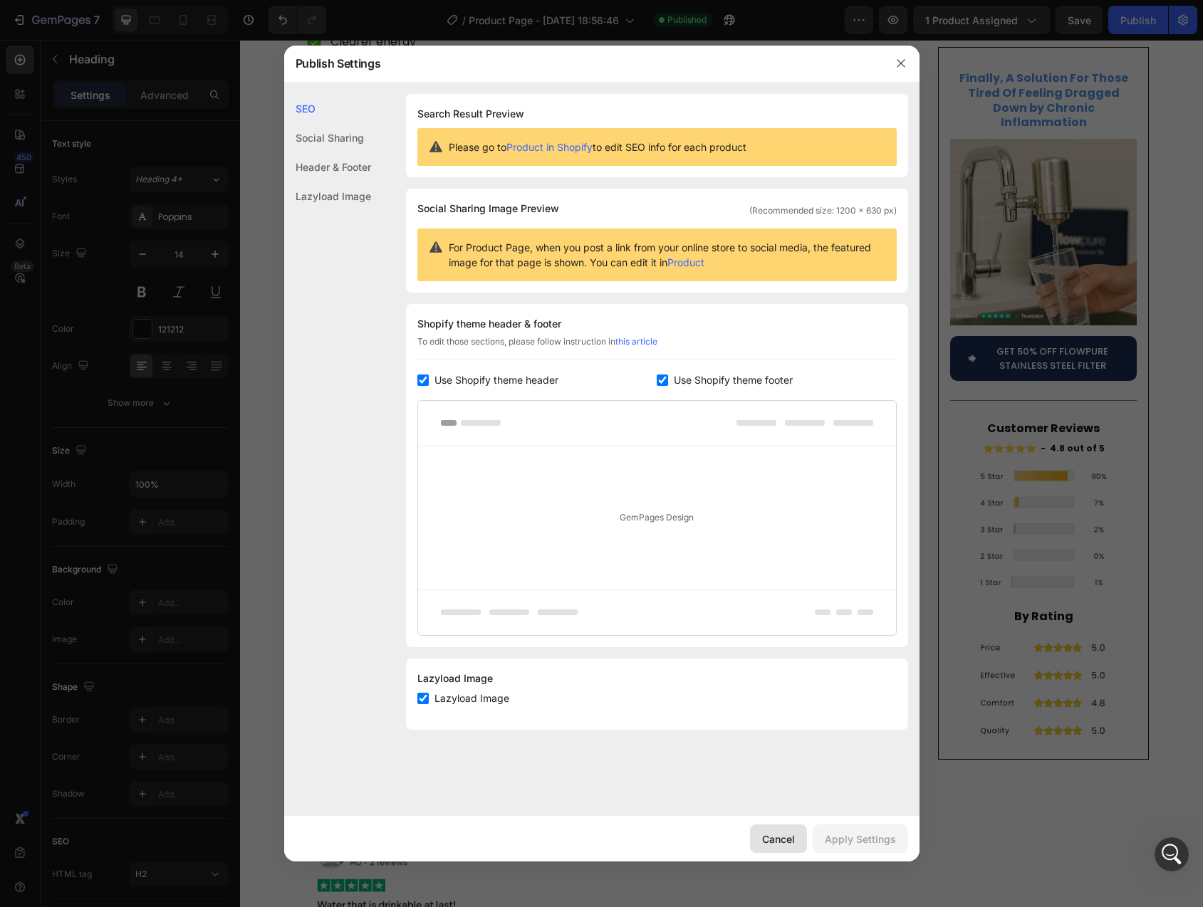
click at [788, 834] on div "Cancel" at bounding box center [778, 839] width 33 height 15
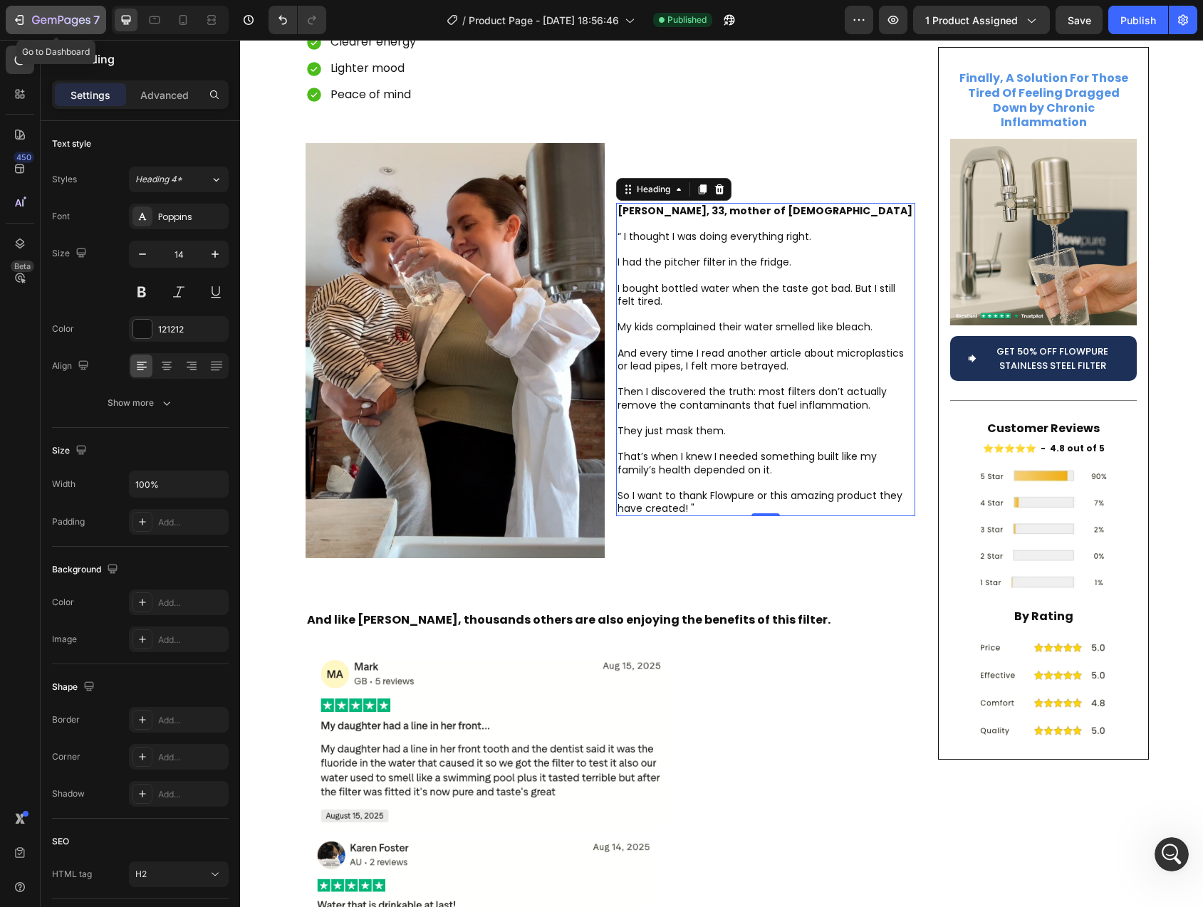
click at [16, 17] on icon "button" at bounding box center [19, 20] width 14 height 14
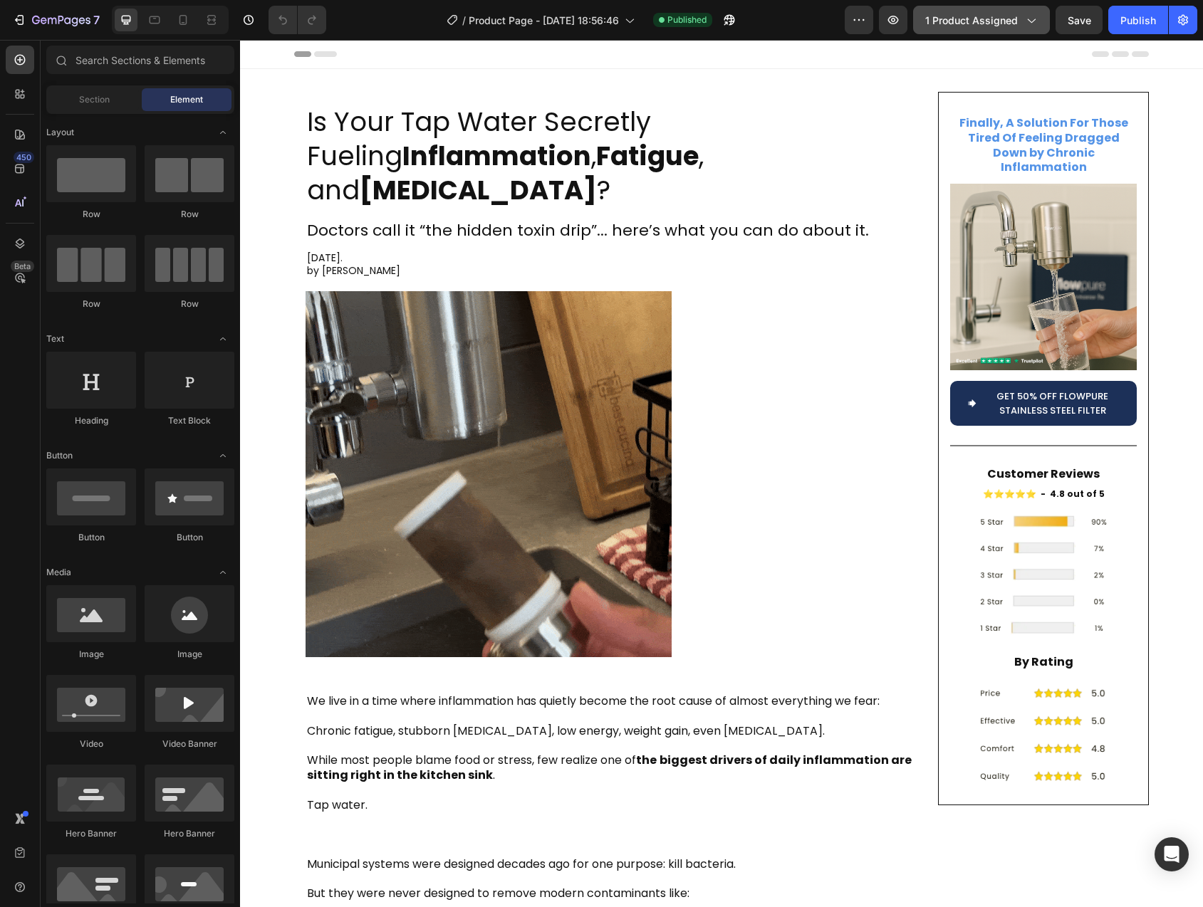
click at [1021, 20] on div "1 product assigned" at bounding box center [981, 20] width 113 height 15
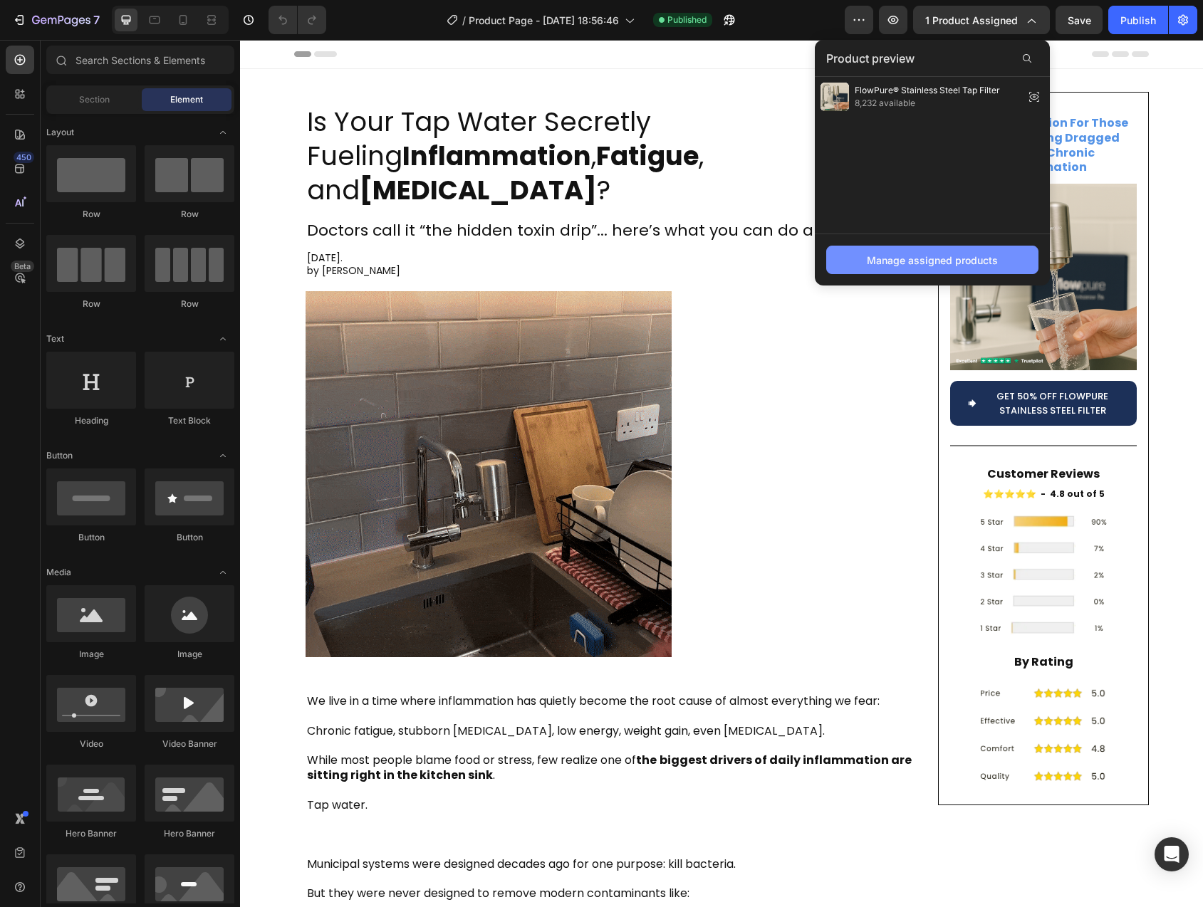
click at [948, 258] on div "Manage assigned products" at bounding box center [932, 260] width 131 height 15
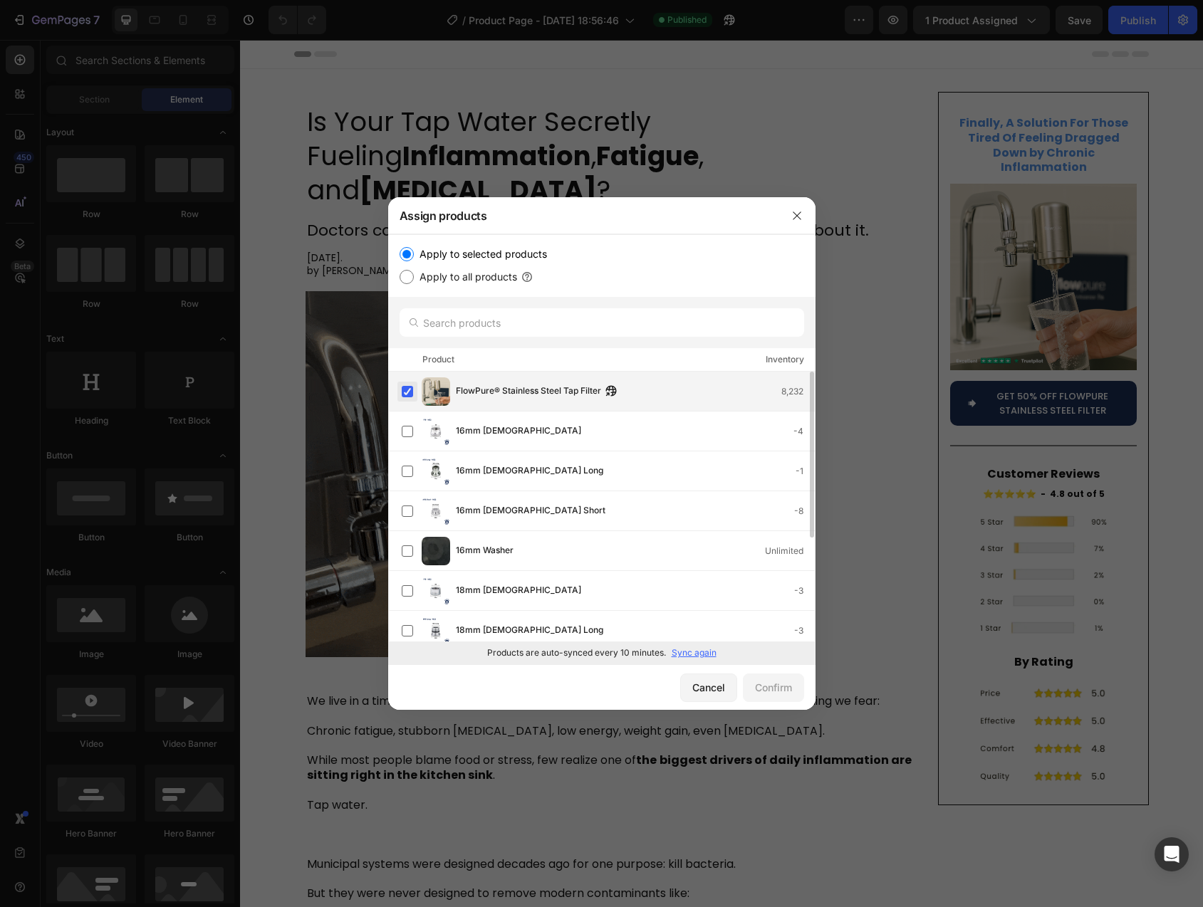
click at [404, 387] on label at bounding box center [407, 391] width 11 height 11
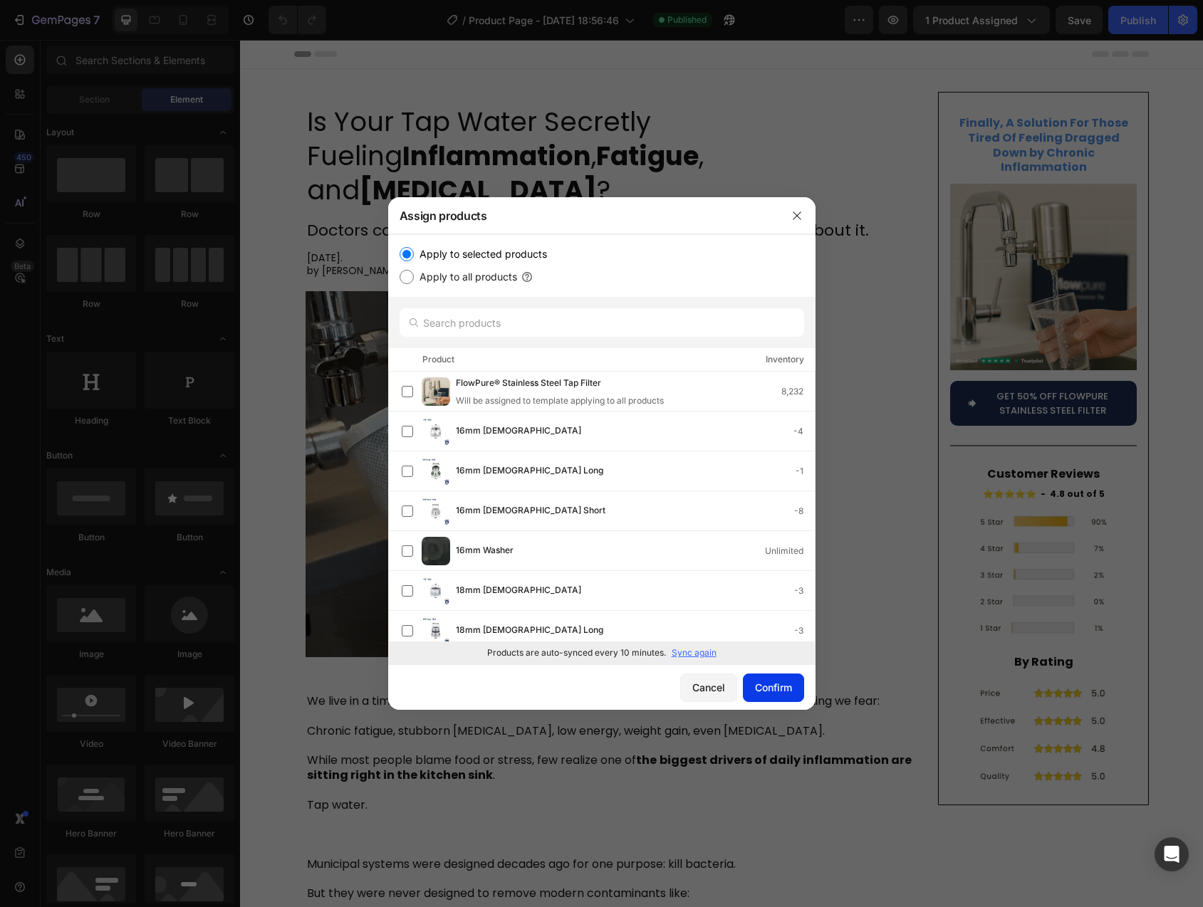
click at [787, 692] on div "Confirm" at bounding box center [773, 687] width 37 height 15
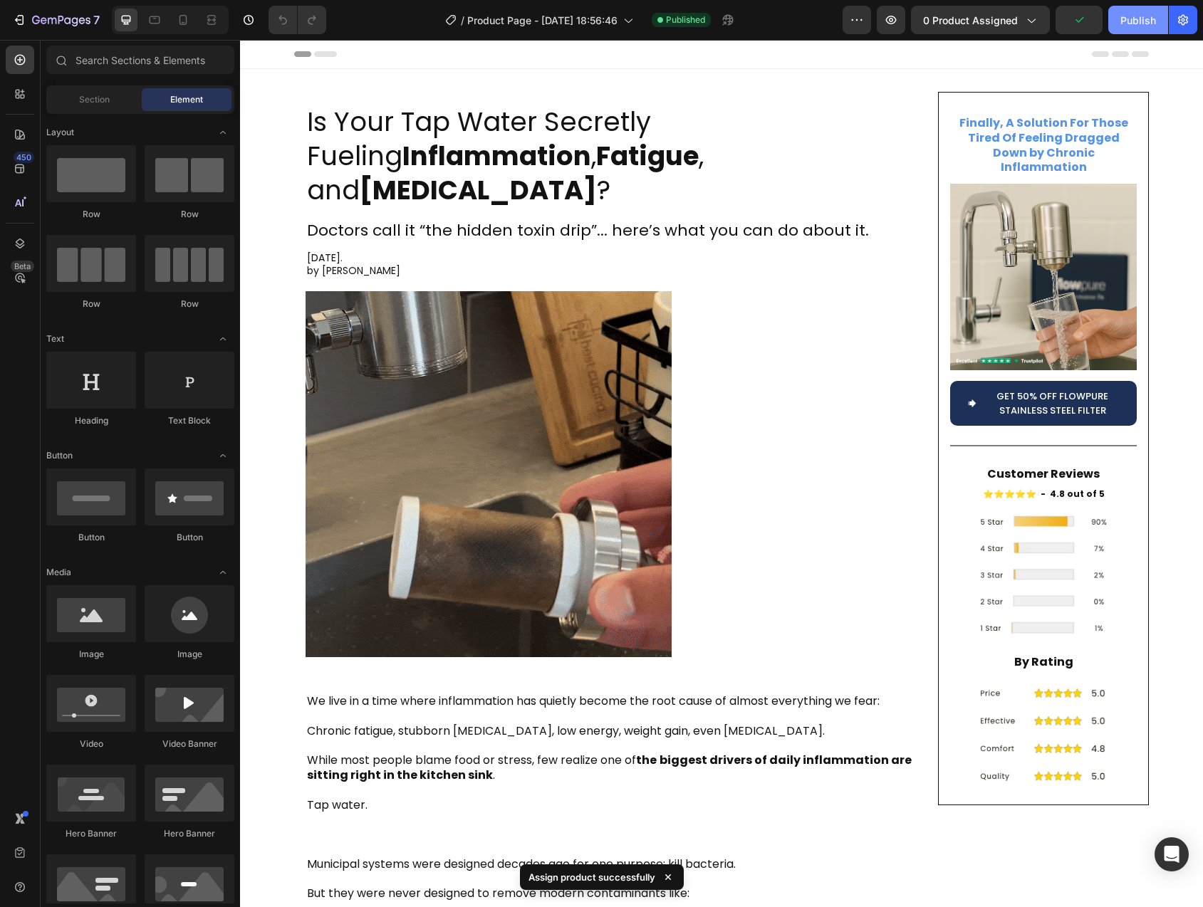
click at [1121, 28] on button "Publish" at bounding box center [1138, 20] width 60 height 28
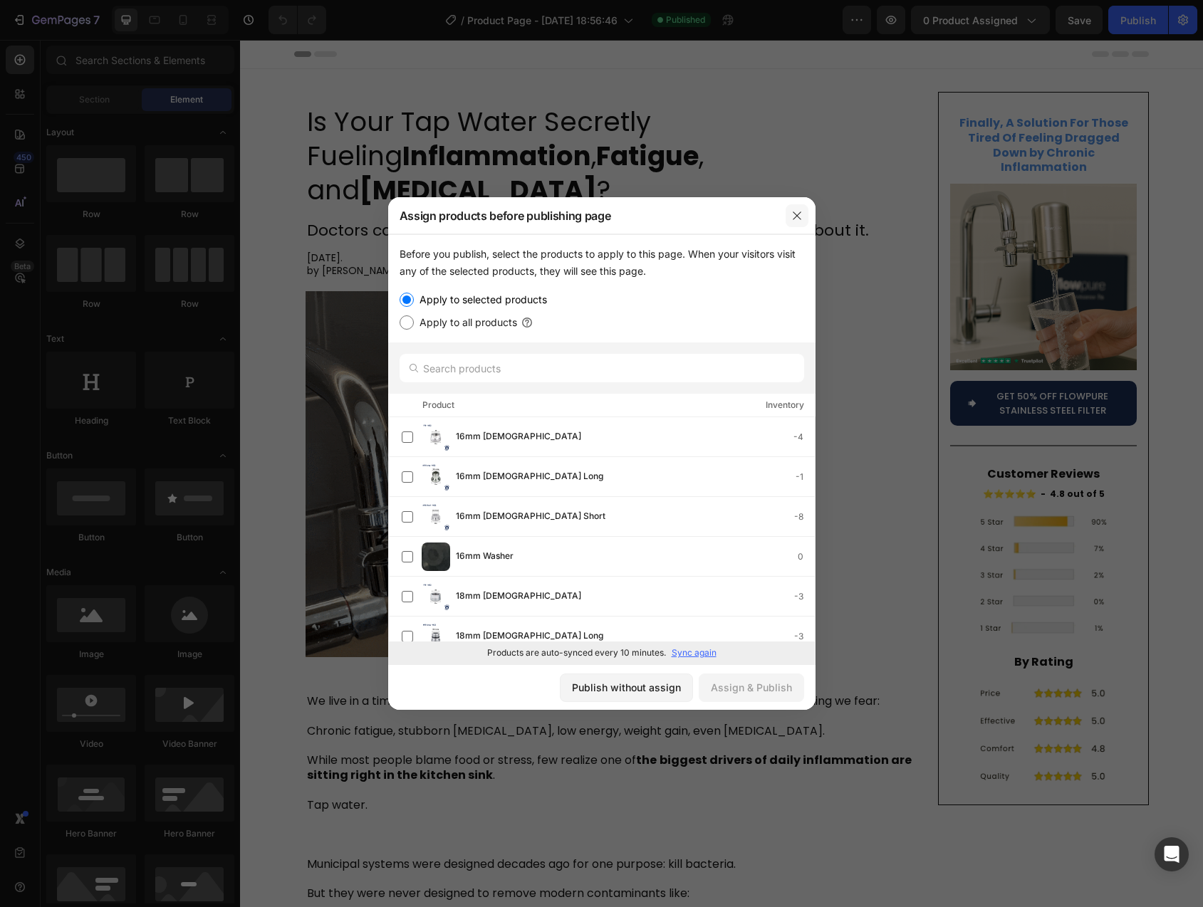
click at [798, 215] on icon "button" at bounding box center [796, 215] width 11 height 11
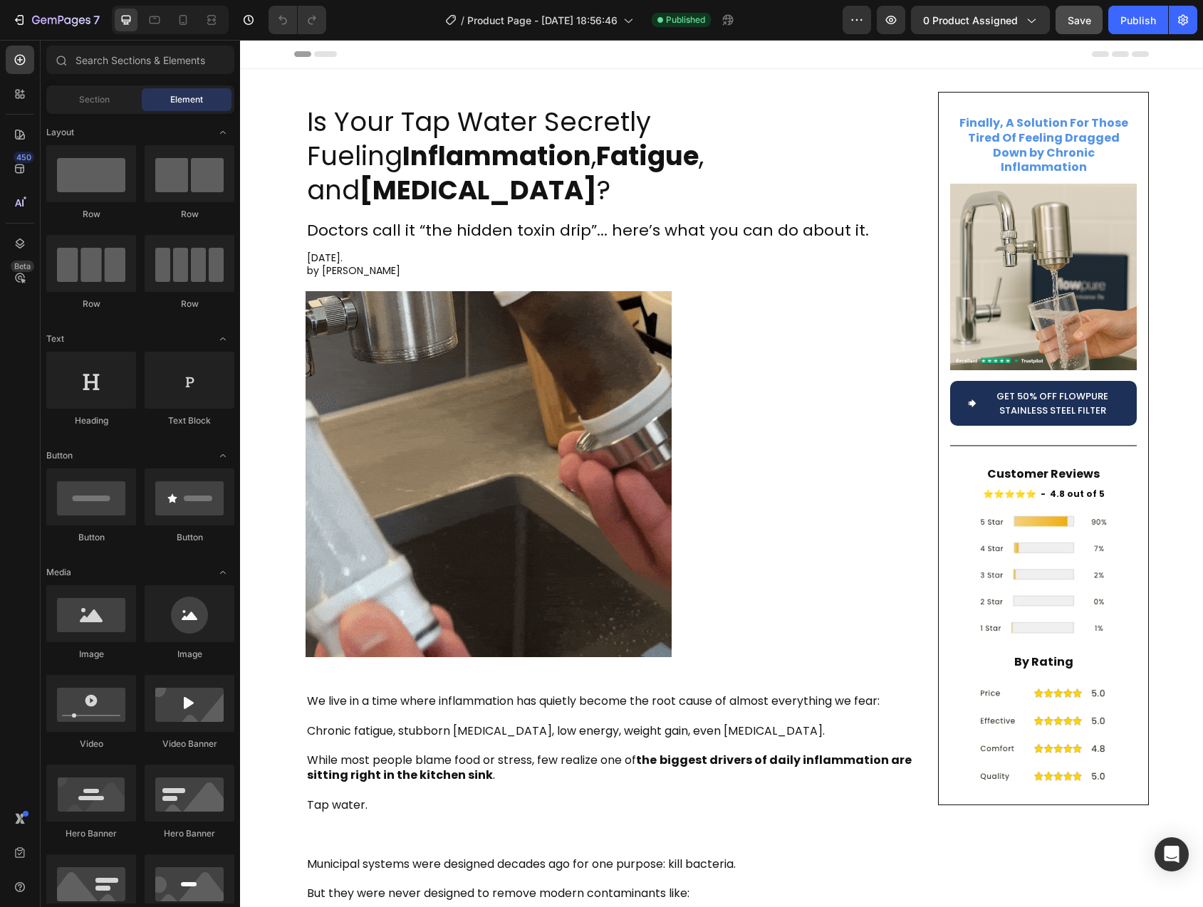
click at [1065, 19] on button "Save" at bounding box center [1078, 20] width 47 height 28
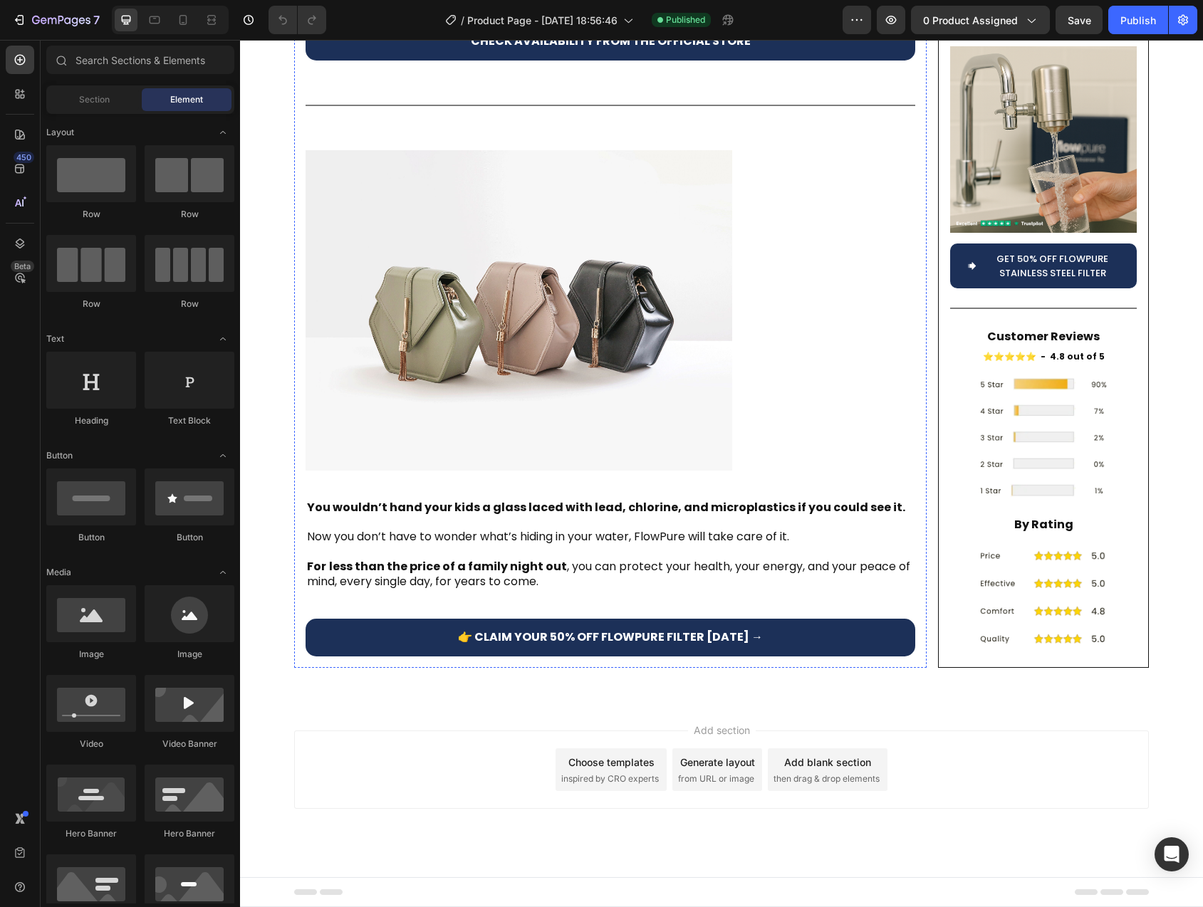
scroll to position [5283, 0]
click at [771, 377] on div at bounding box center [611, 310] width 610 height 320
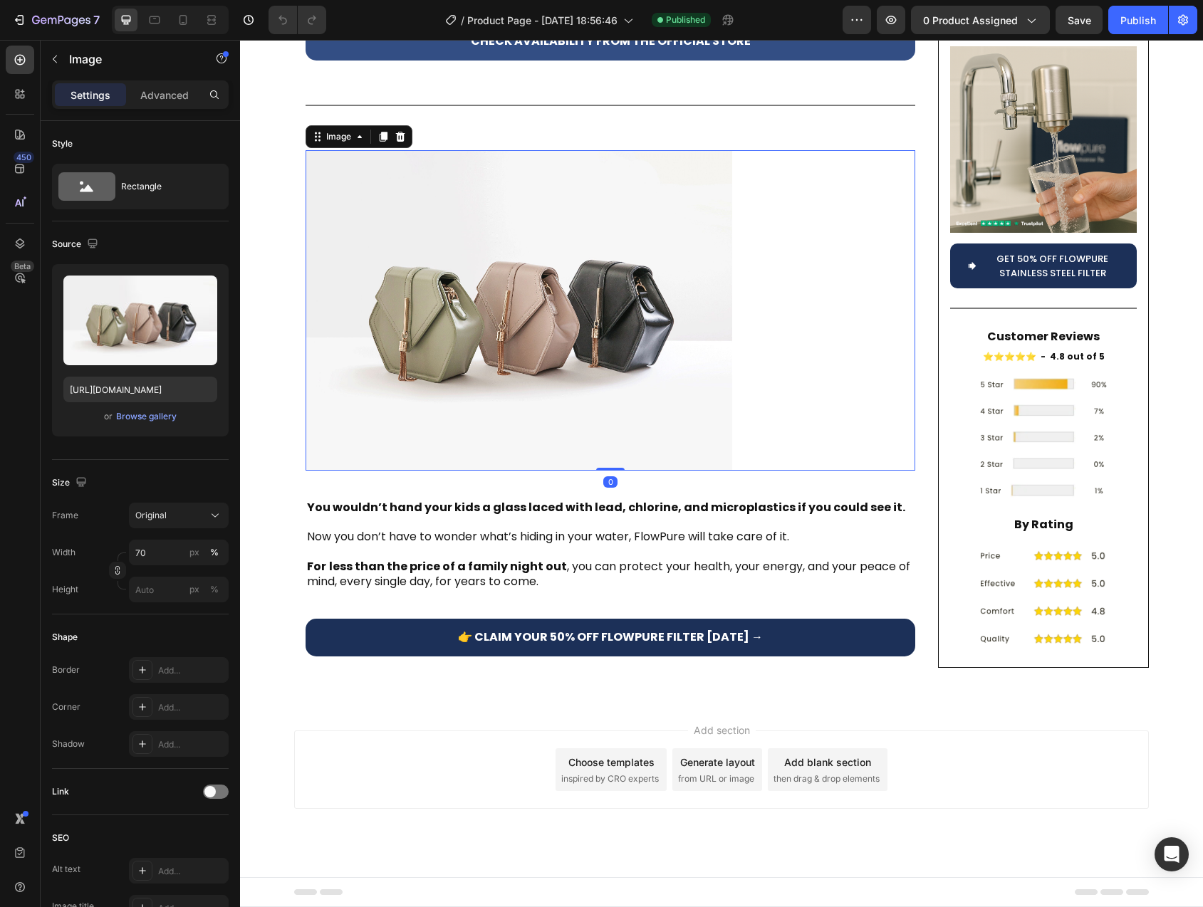
scroll to position [5059, 0]
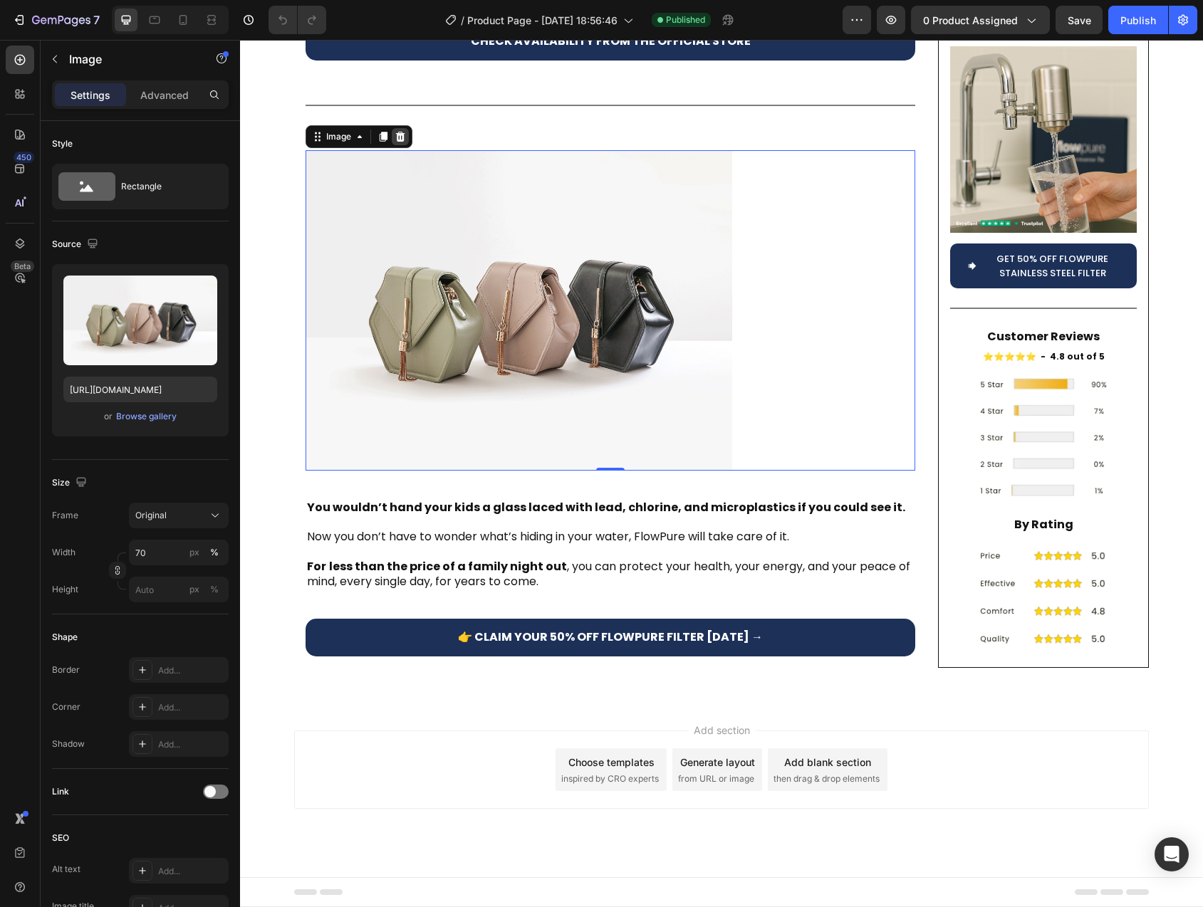
click at [397, 142] on icon at bounding box center [400, 137] width 9 height 10
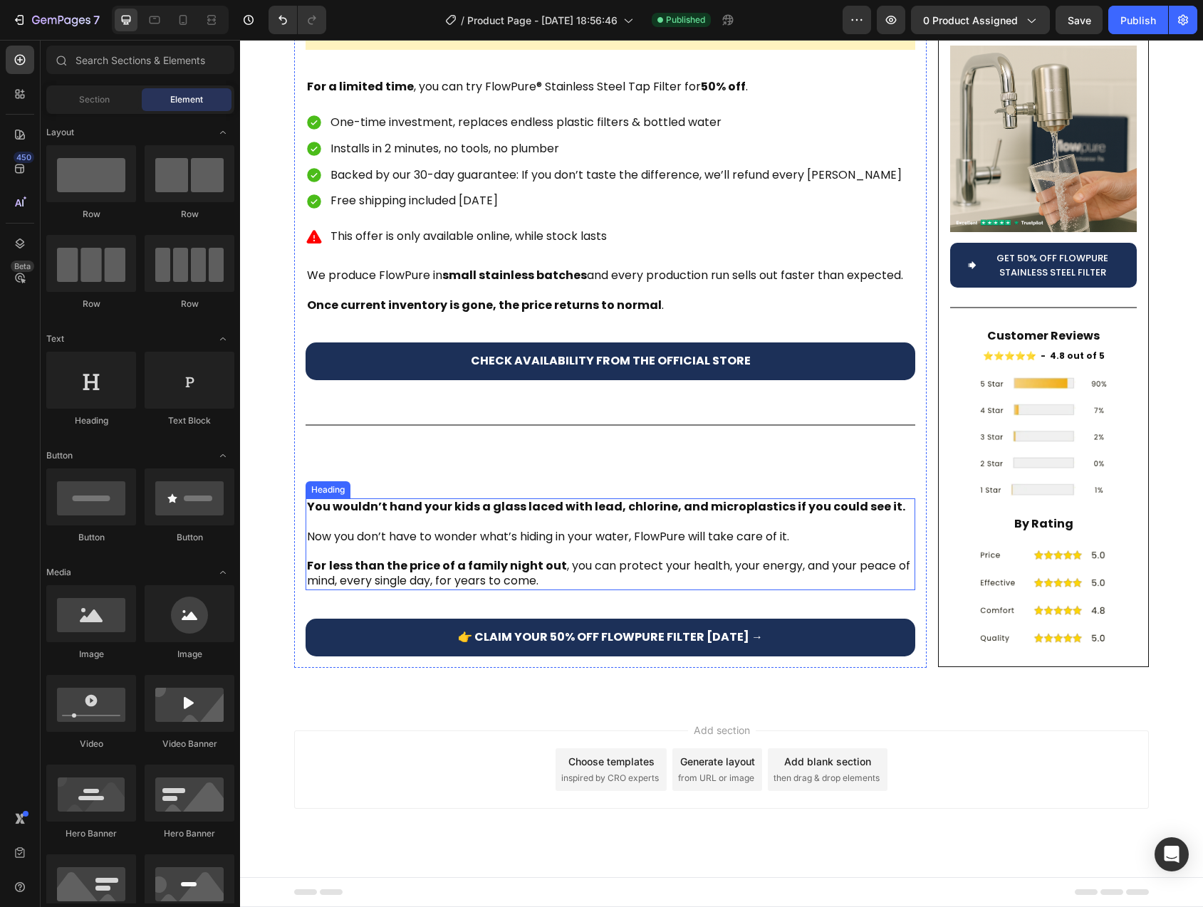
click at [635, 590] on h2 "You wouldn’t hand your kids a glass laced with lead, chlorine, and microplastic…" at bounding box center [611, 545] width 610 height 92
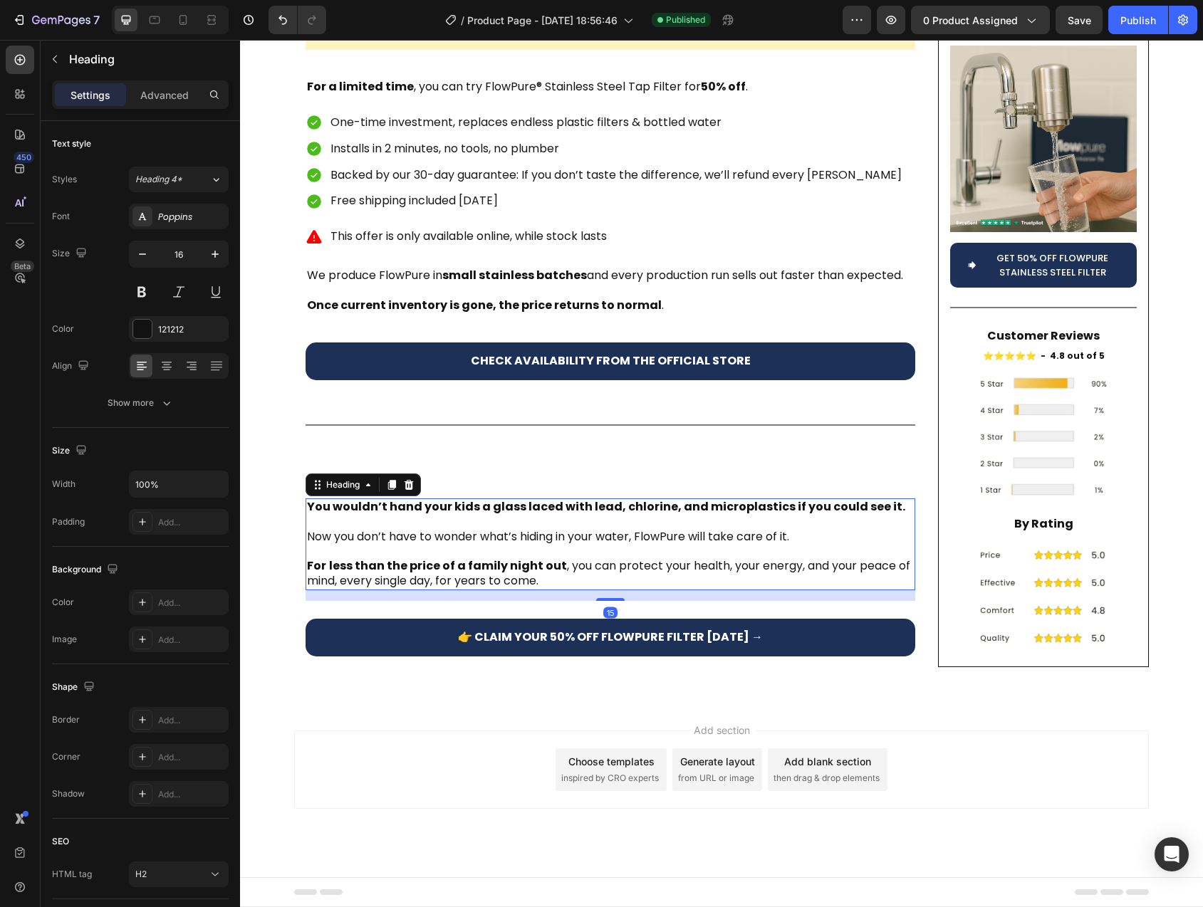
click at [405, 490] on icon at bounding box center [409, 485] width 9 height 10
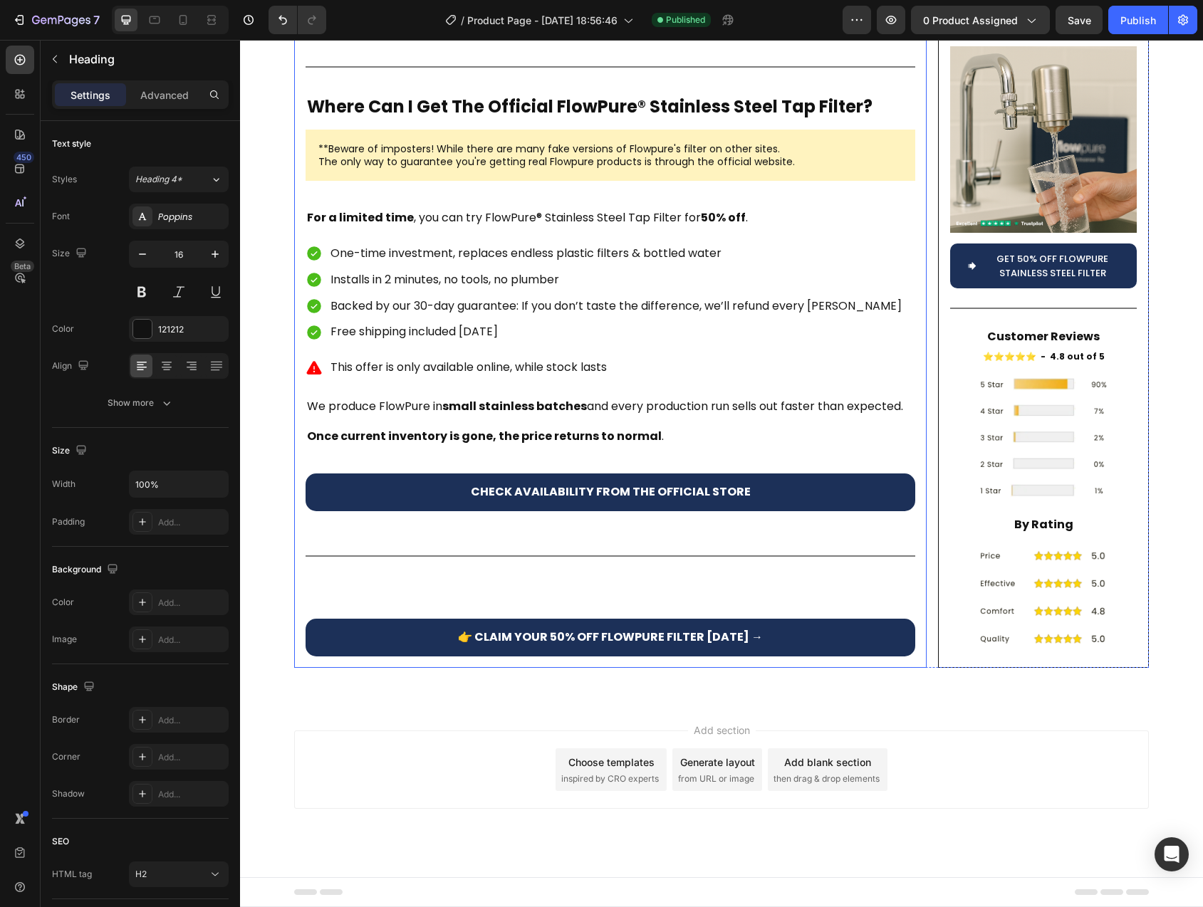
scroll to position [5017, 0]
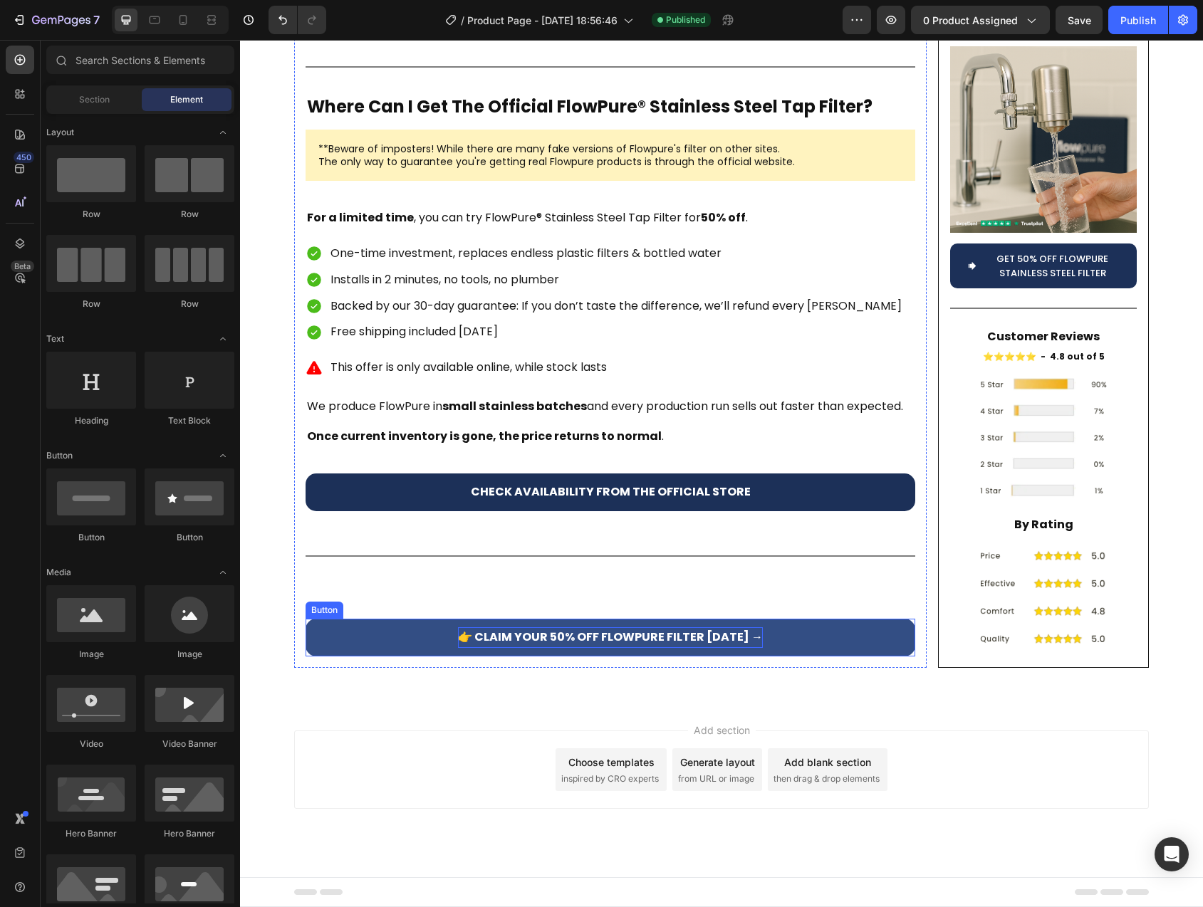
click at [459, 636] on p "👉 CLAIM YOUR 50% OFF FLOWPURE FILTER TODAY →" at bounding box center [610, 637] width 305 height 21
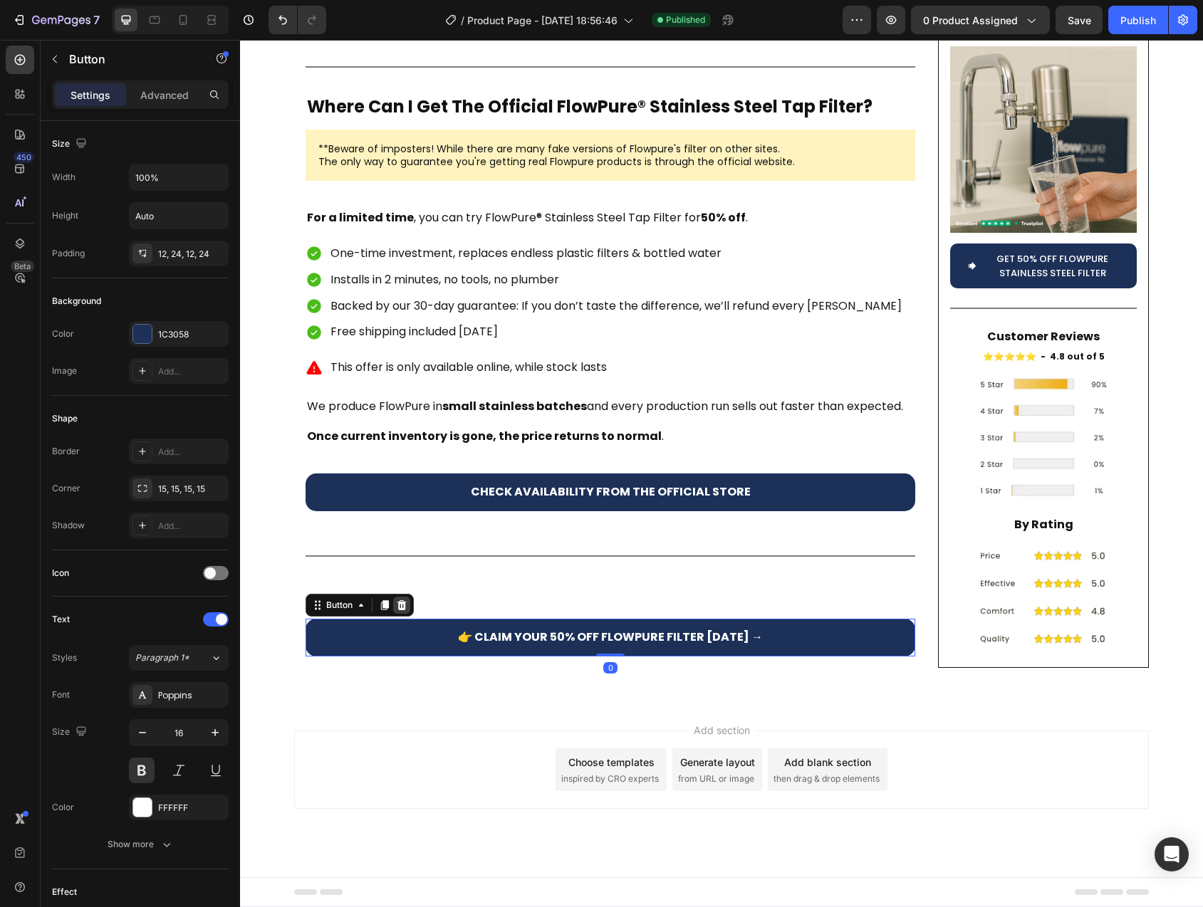
click at [396, 608] on icon at bounding box center [401, 605] width 11 height 11
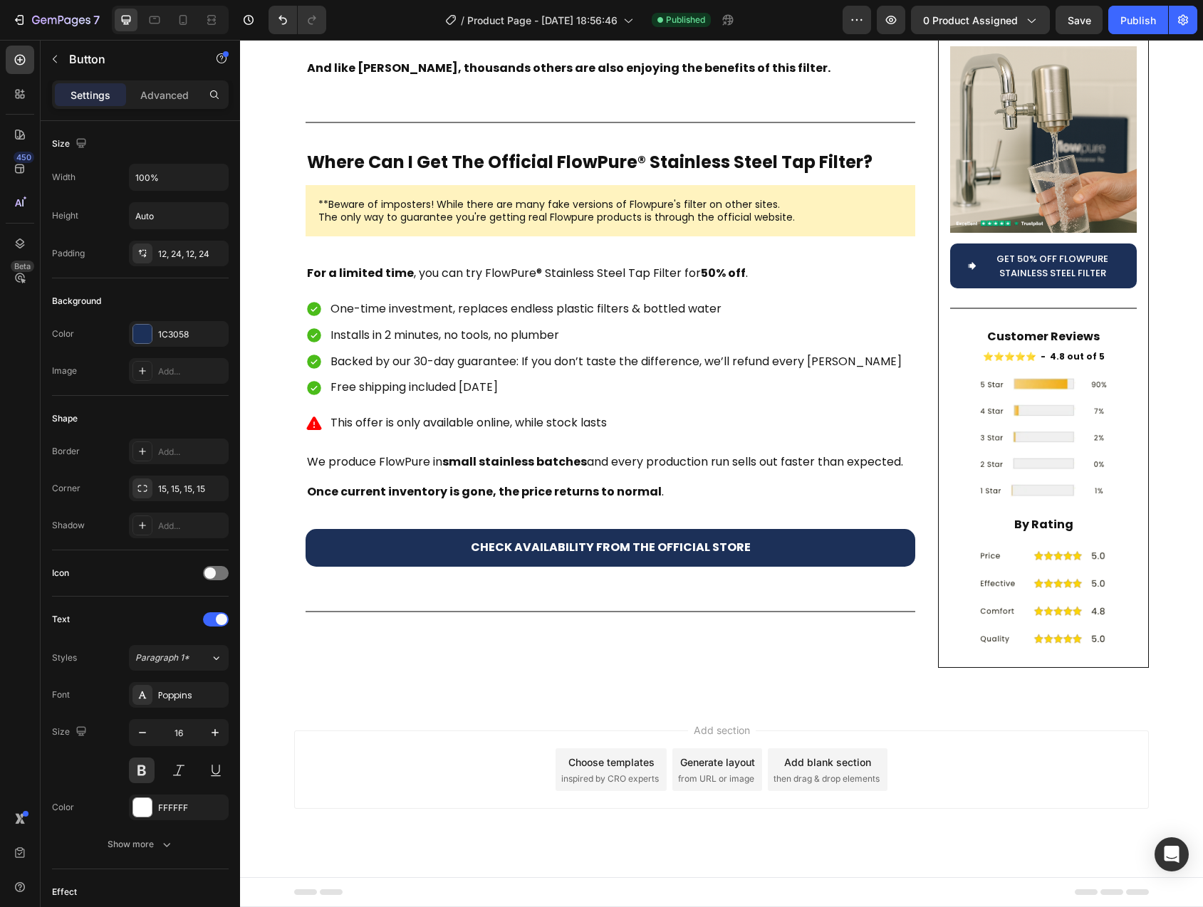
scroll to position [4961, 0]
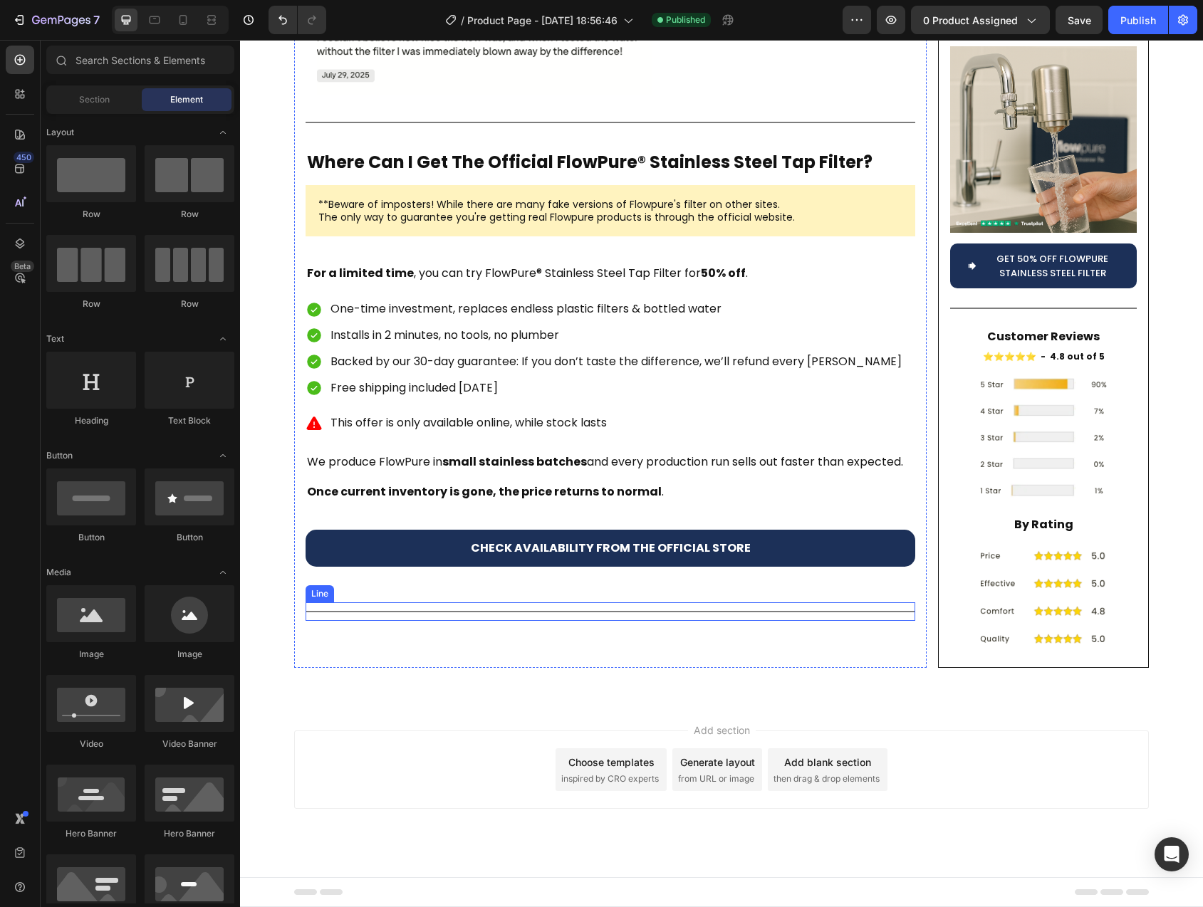
click at [397, 612] on div at bounding box center [611, 611] width 610 height 1
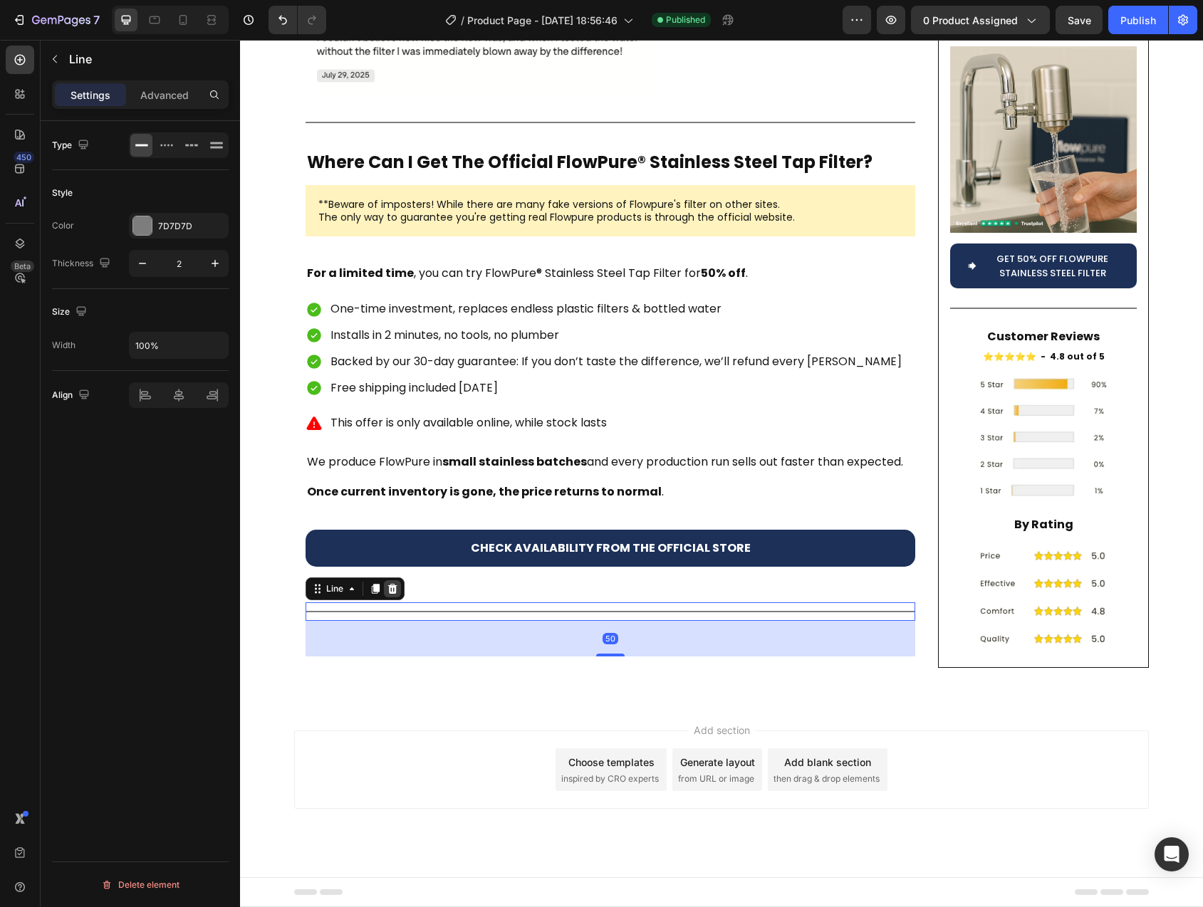
click at [391, 587] on icon at bounding box center [392, 588] width 11 height 11
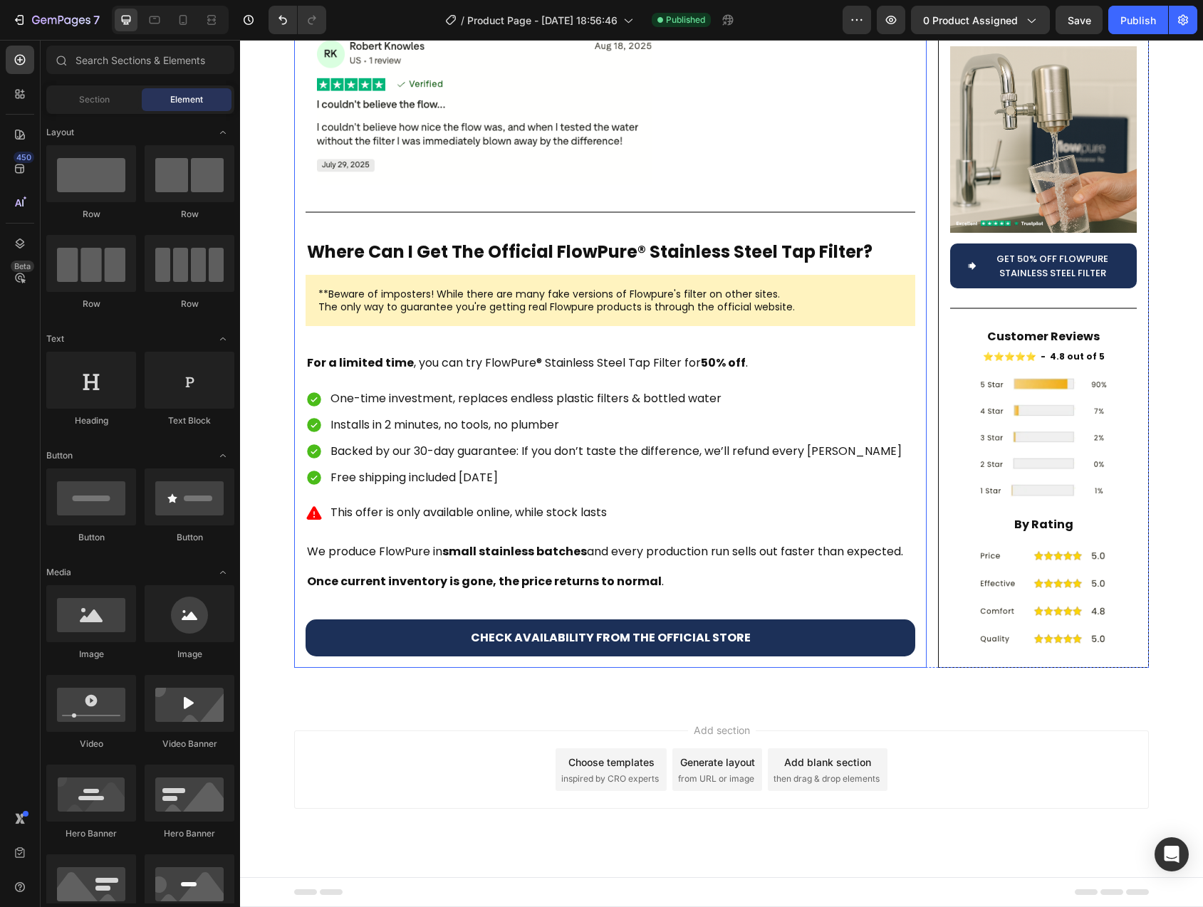
scroll to position [4871, 0]
click at [454, 706] on div "Add section Choose templates inspired by CRO experts Generate layout from URL o…" at bounding box center [721, 789] width 963 height 175
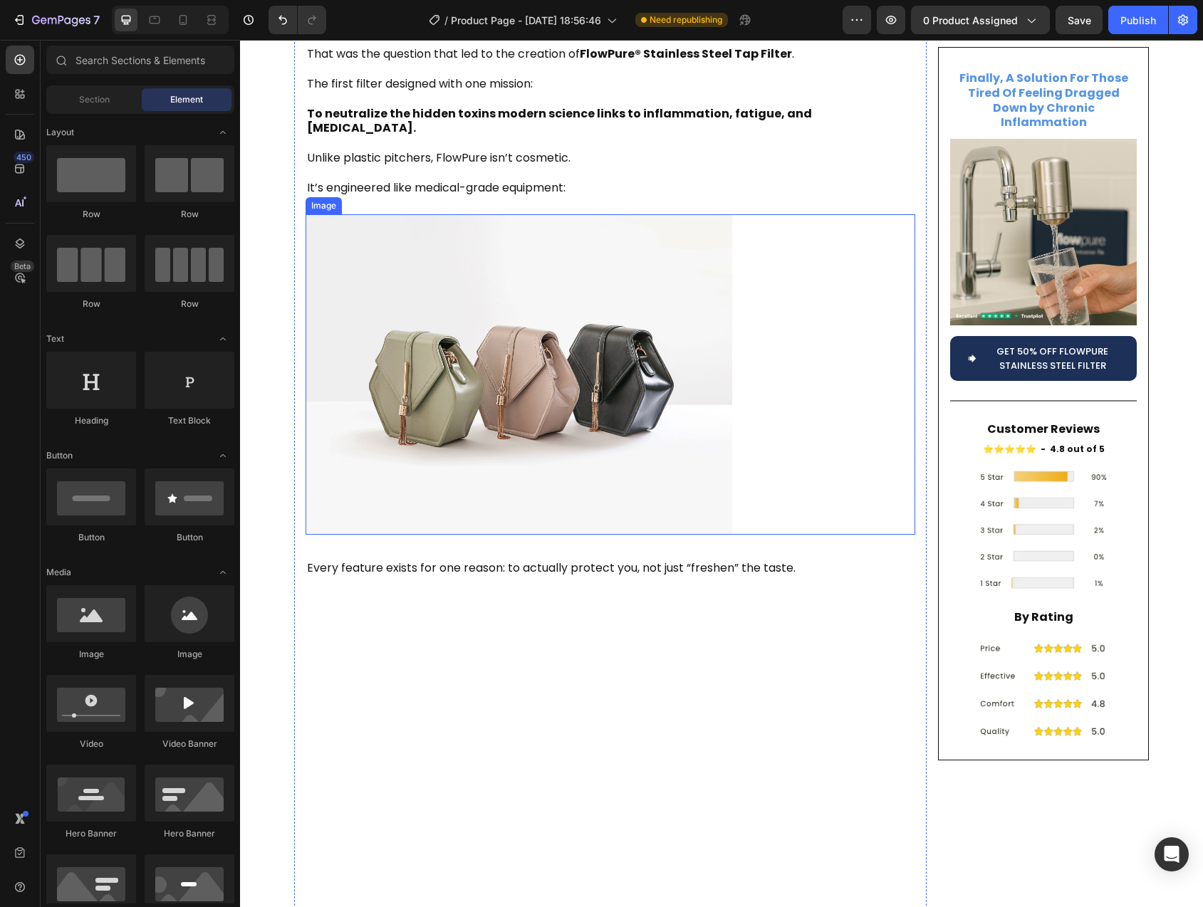
scroll to position [2290, 0]
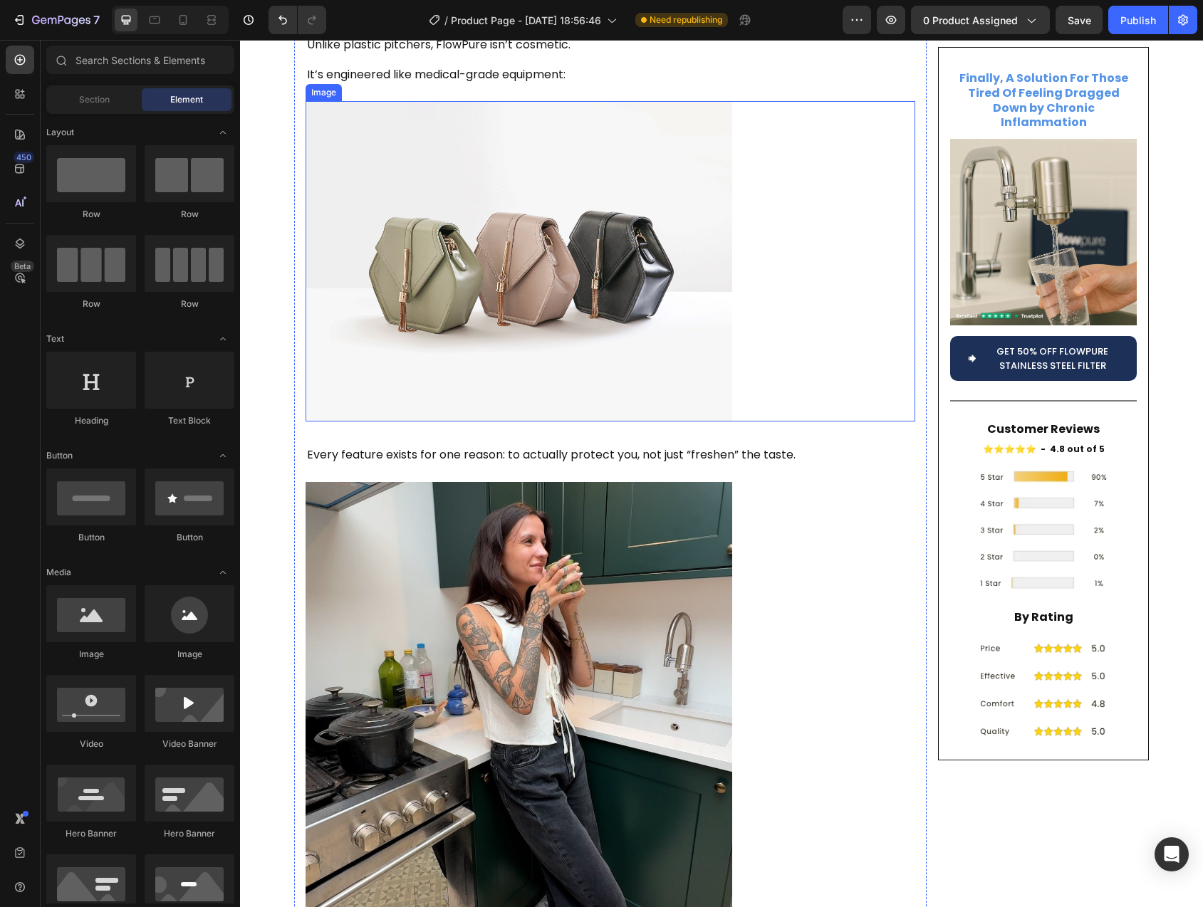
click at [570, 421] on img at bounding box center [519, 261] width 427 height 320
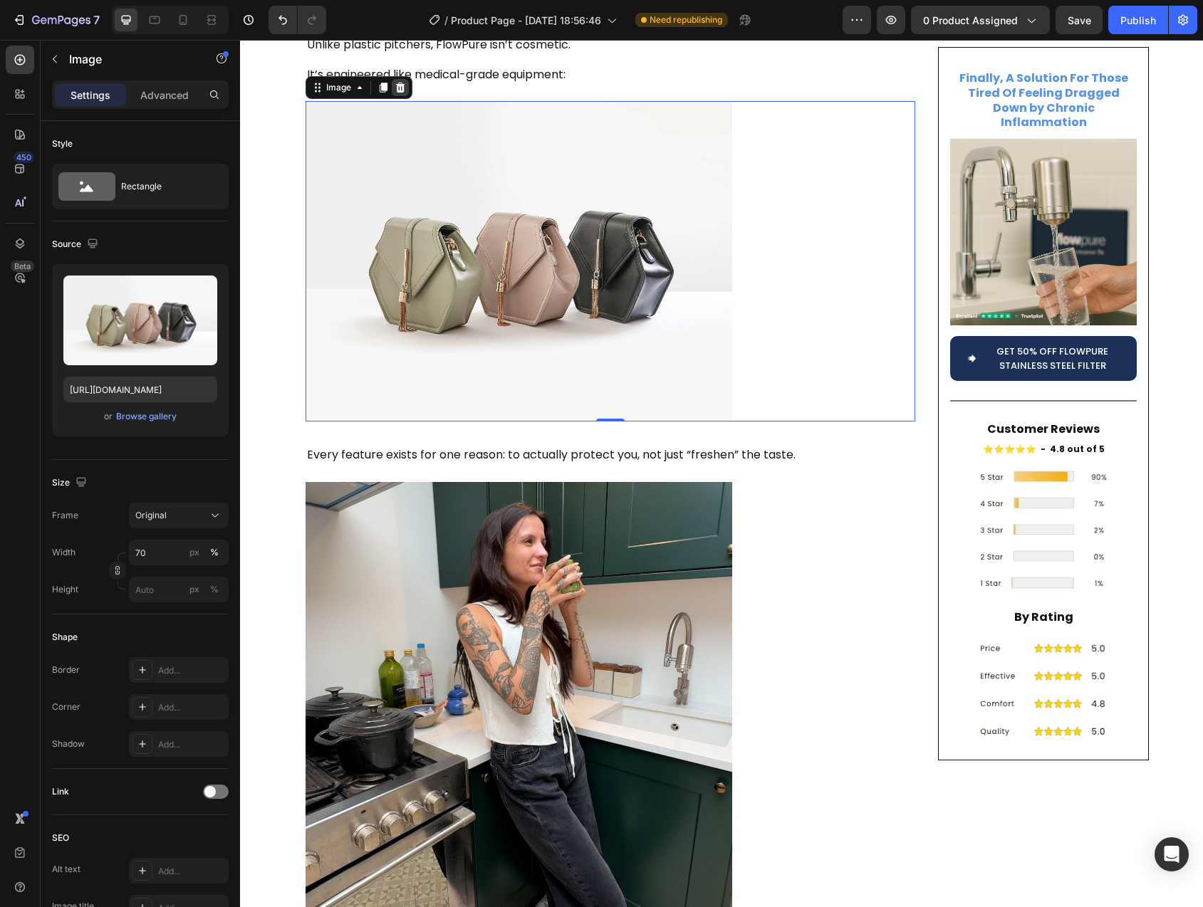
click at [397, 93] on icon at bounding box center [400, 88] width 9 height 10
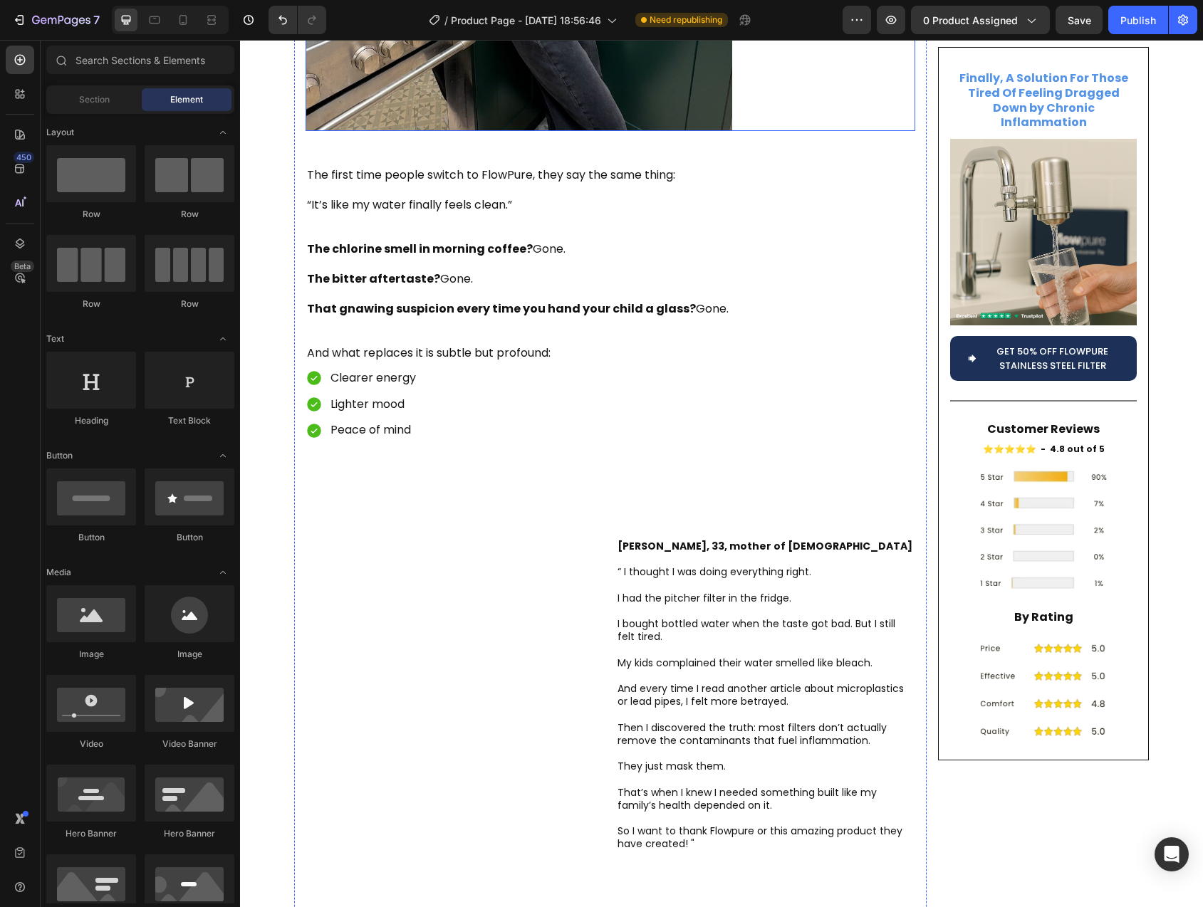
scroll to position [2839, 0]
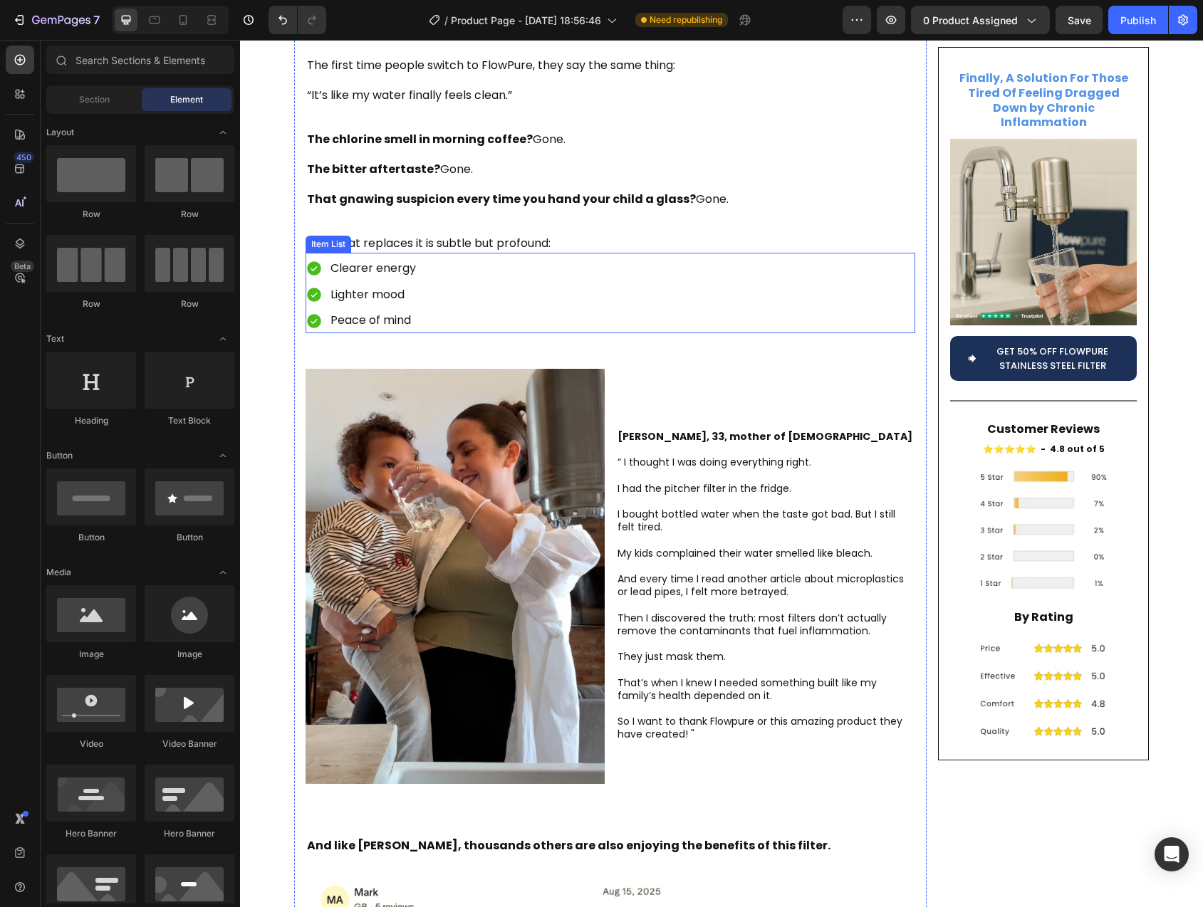
click at [632, 333] on div "Clearer energy Lighter mood Peace of mind" at bounding box center [611, 294] width 610 height 77
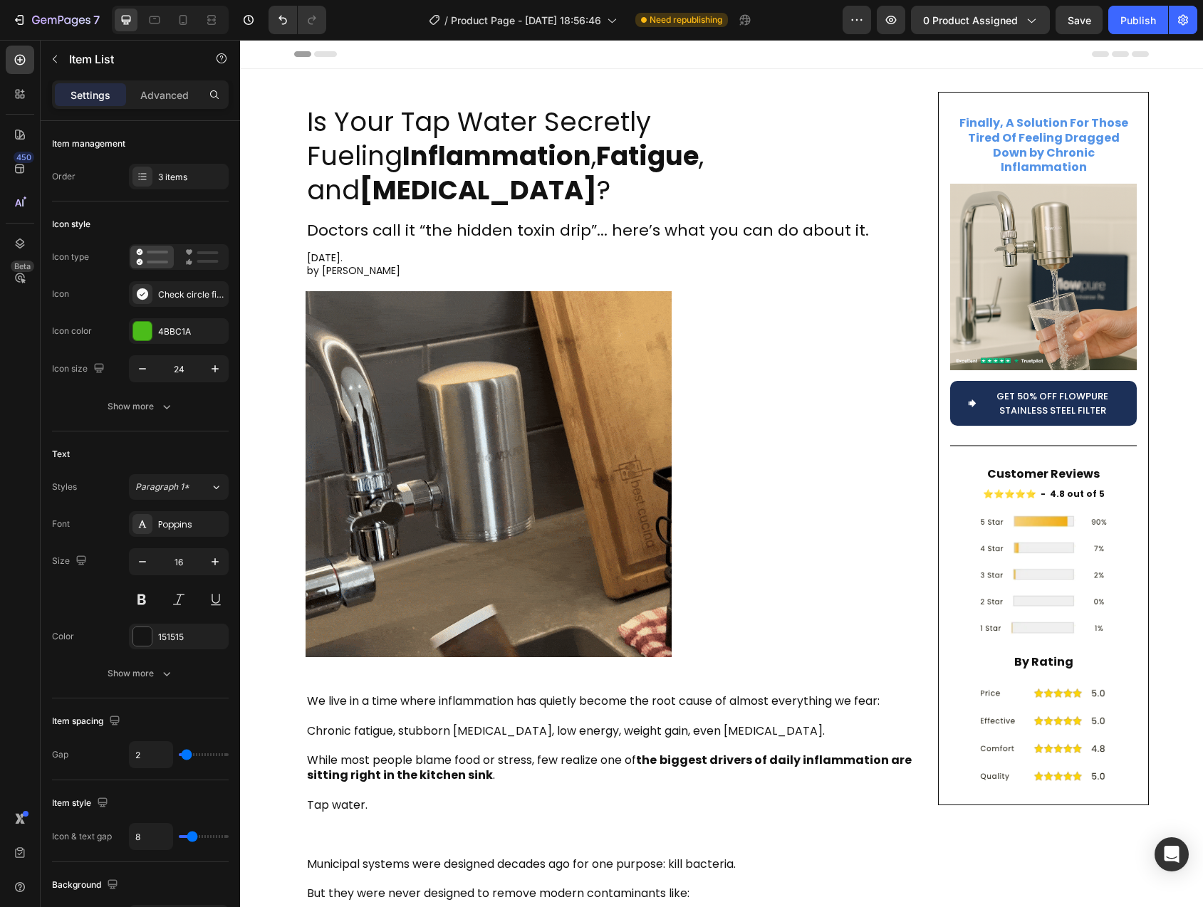
scroll to position [462, 0]
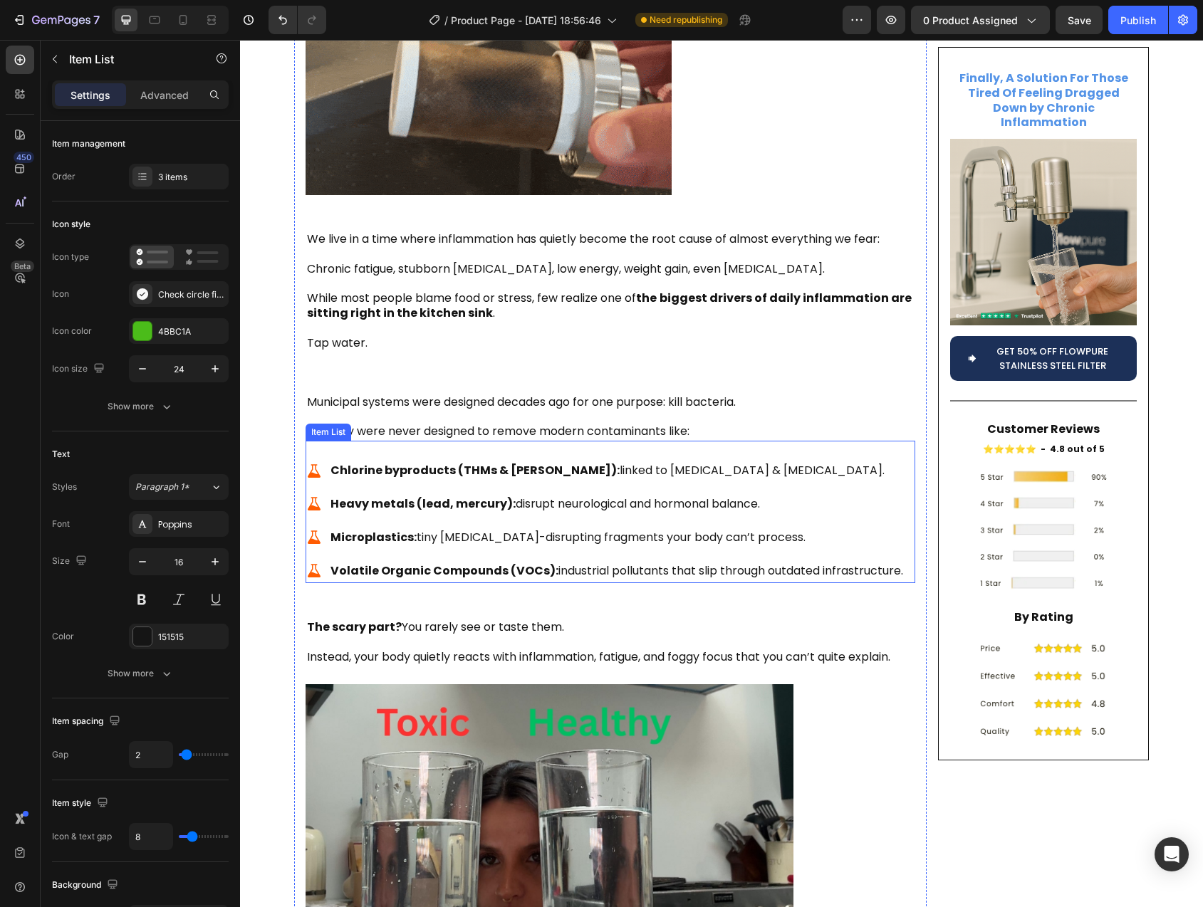
click at [845, 441] on div "Chlorine byproducts (THMs & HAAs): linked to oxidative stress & cell damage. He…" at bounding box center [611, 512] width 610 height 142
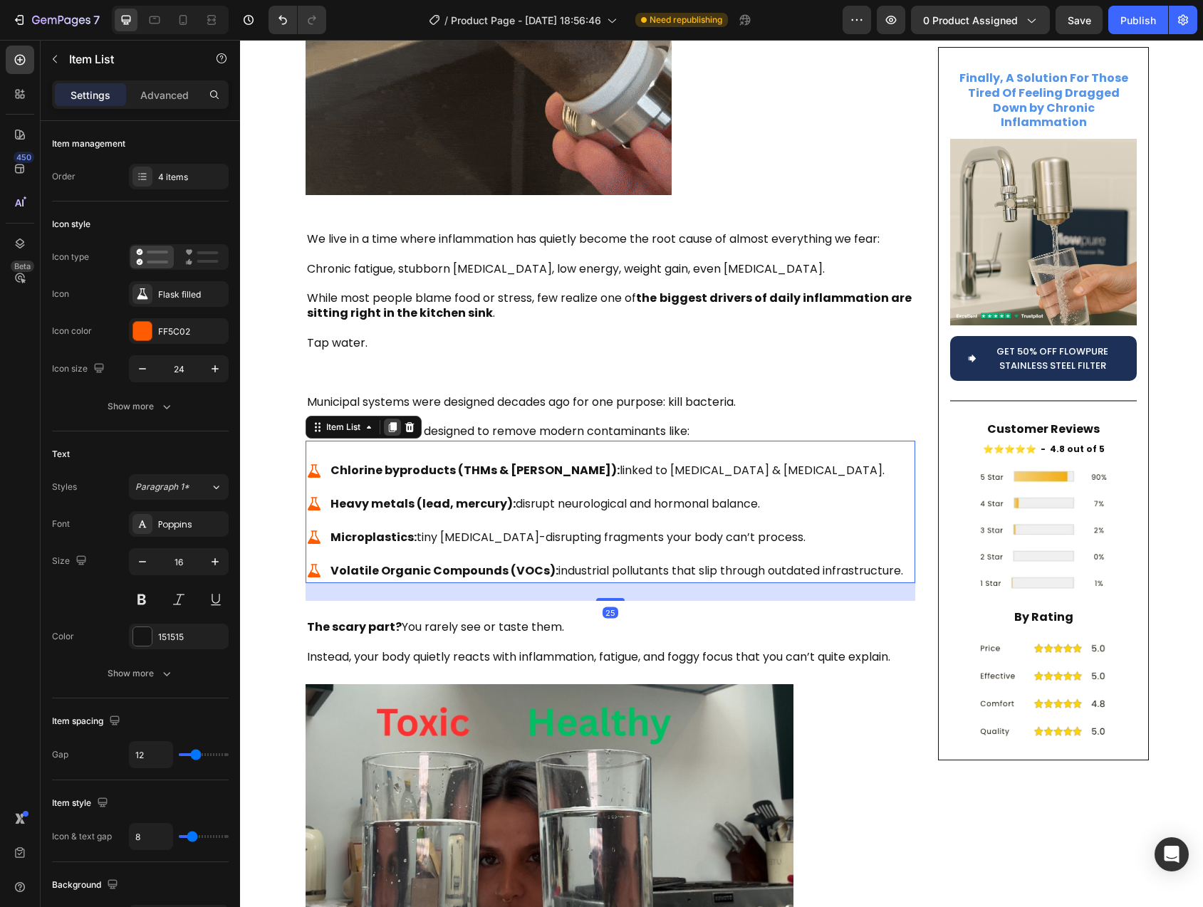
click at [394, 419] on div at bounding box center [392, 427] width 17 height 17
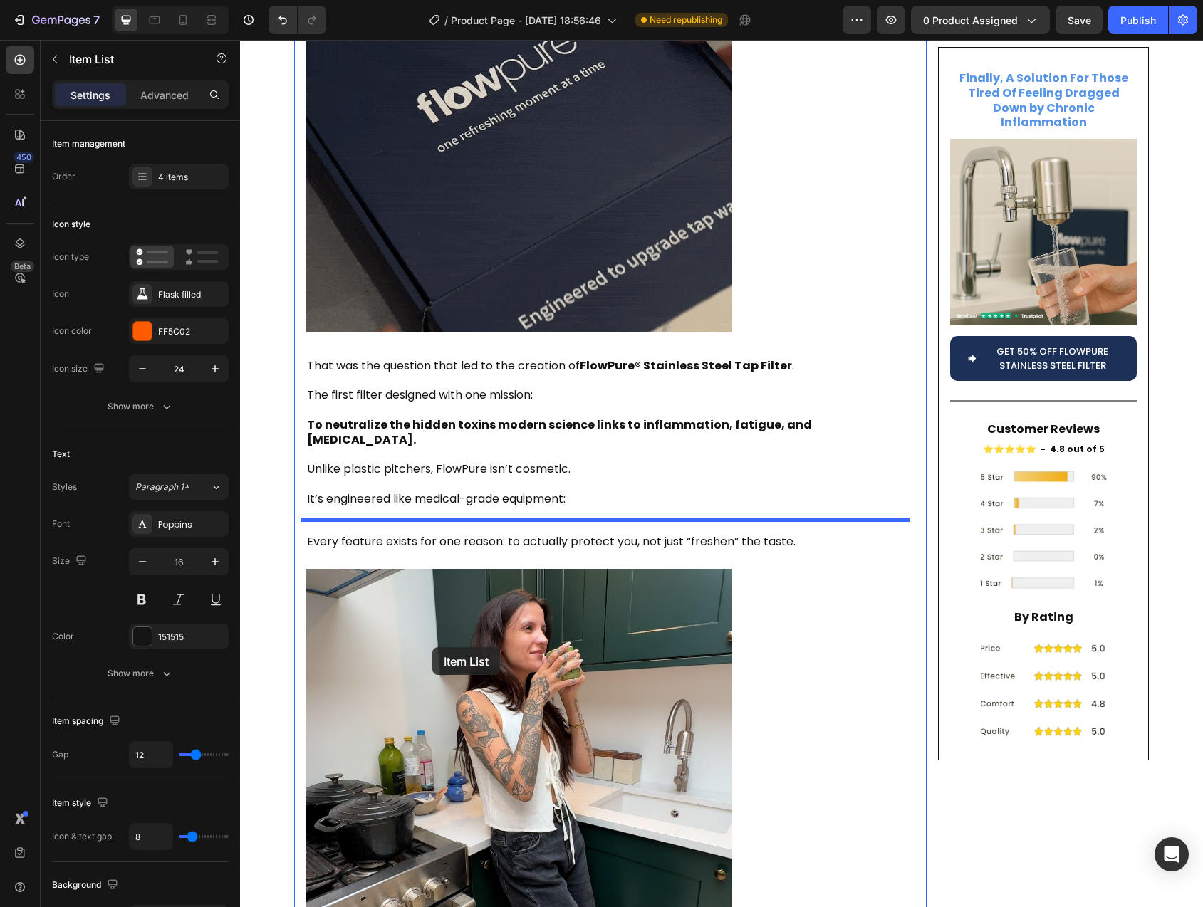
scroll to position [2358, 0]
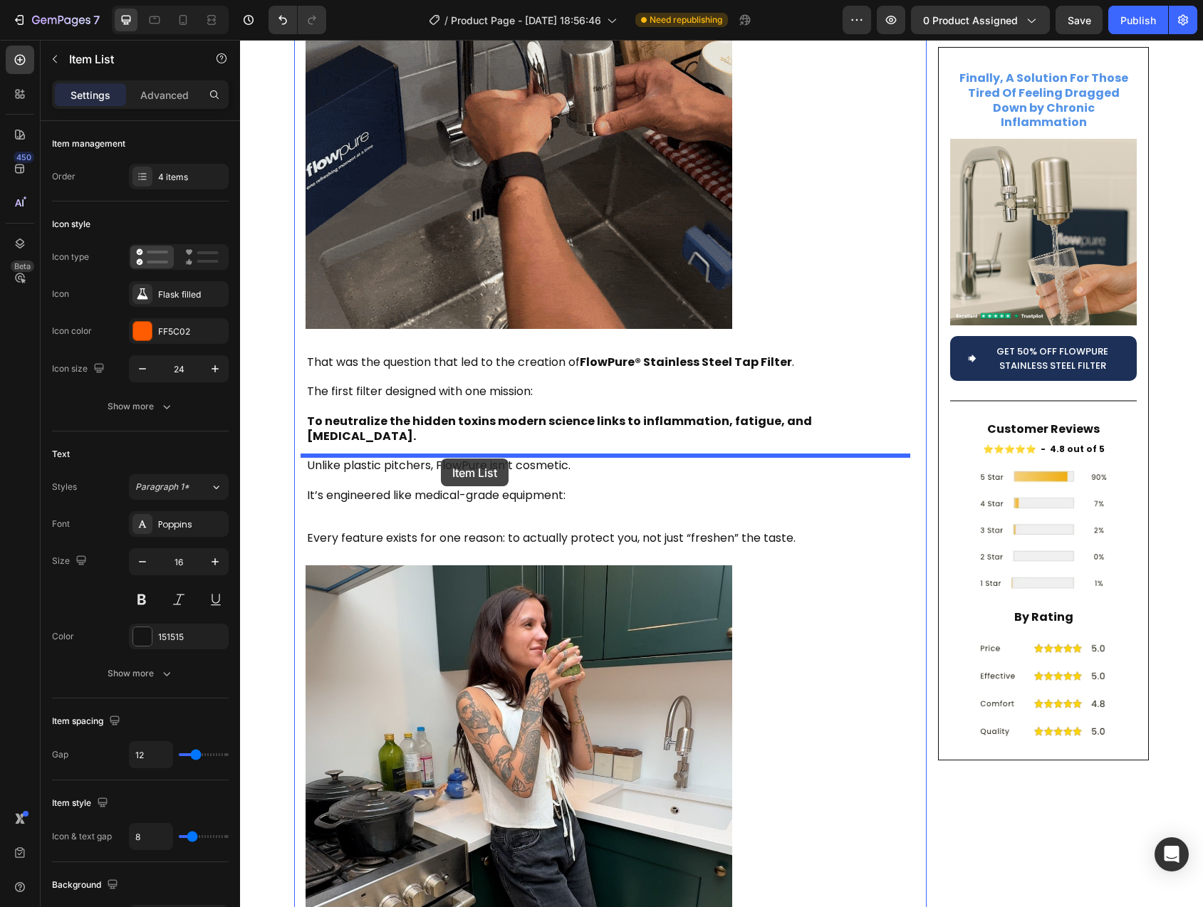
drag, startPoint x: 315, startPoint y: 553, endPoint x: 441, endPoint y: 459, distance: 157.2
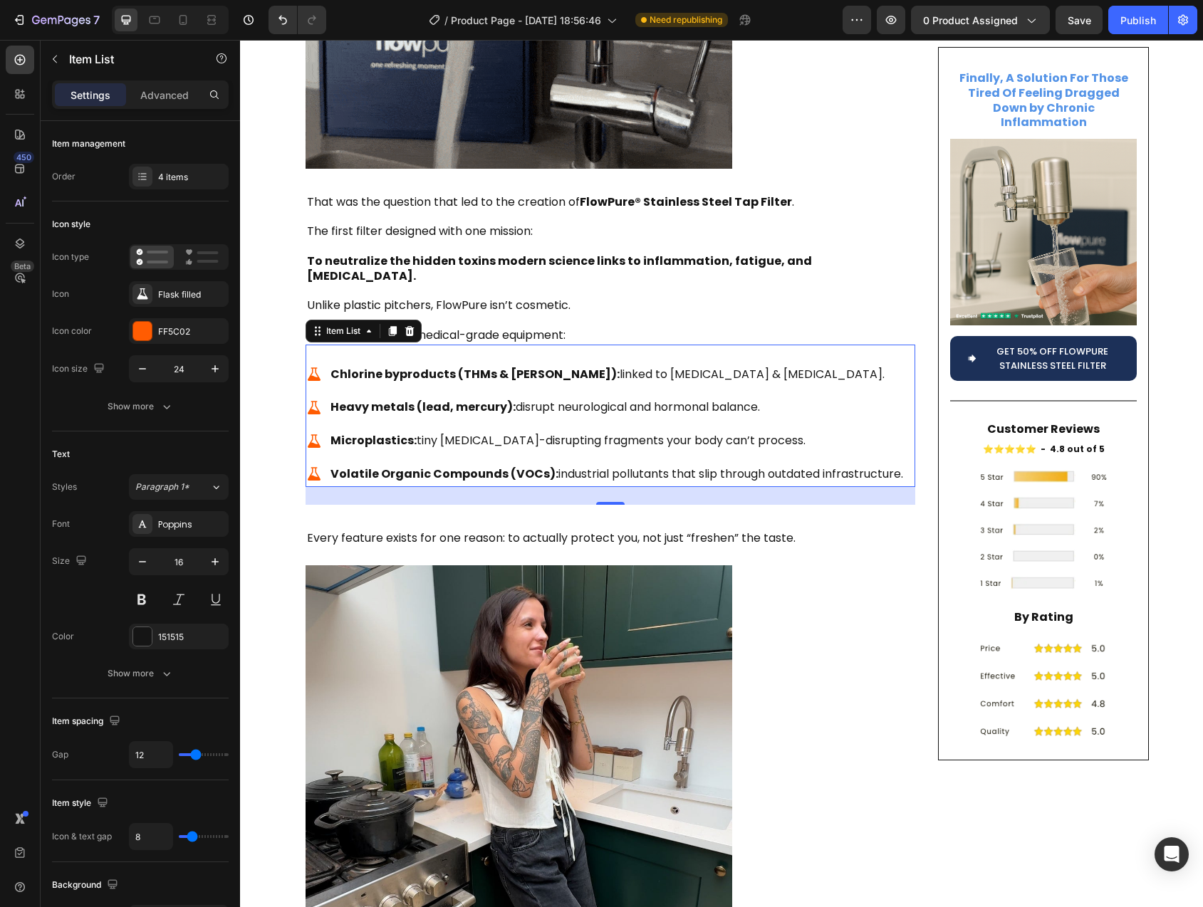
scroll to position [2197, 0]
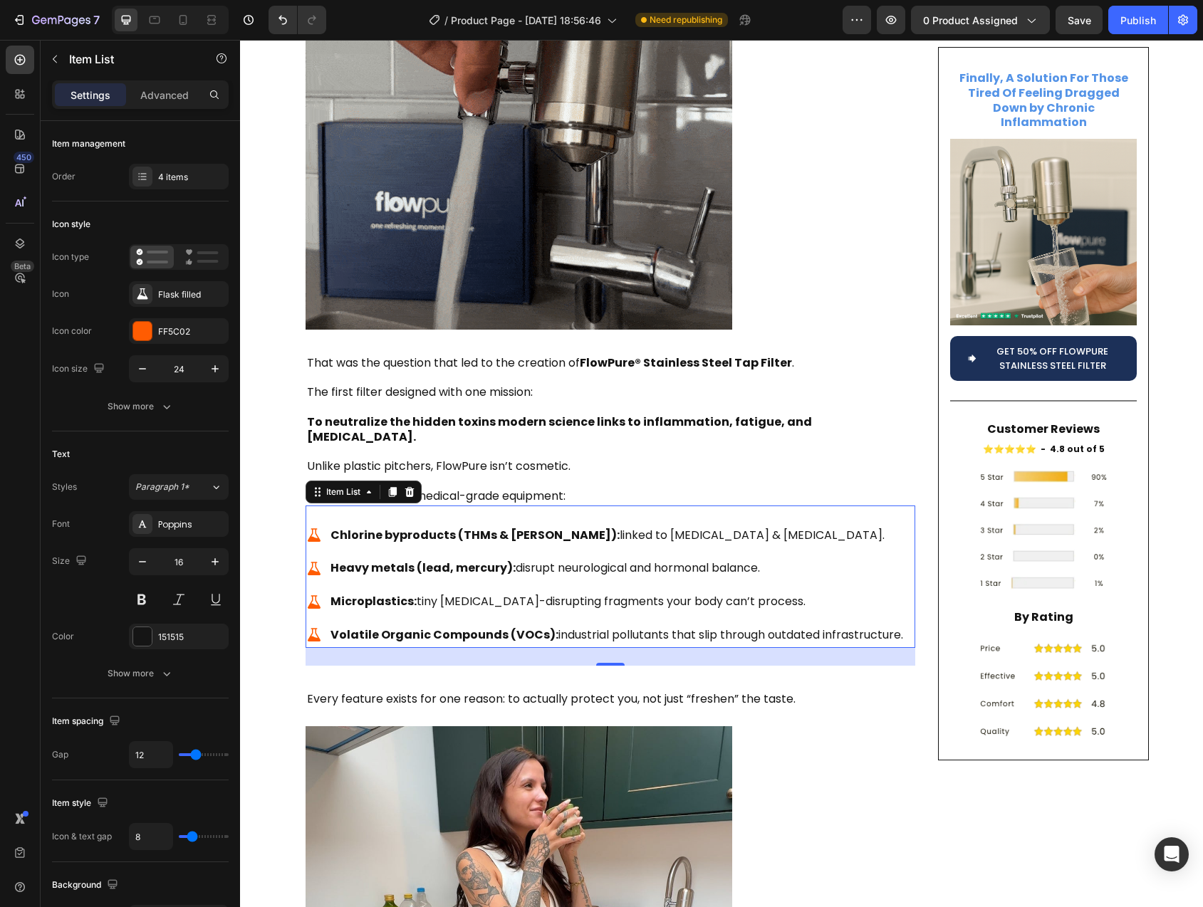
click at [359, 527] on strong "Chlorine byproducts (THMs & [PERSON_NAME]):" at bounding box center [474, 535] width 289 height 16
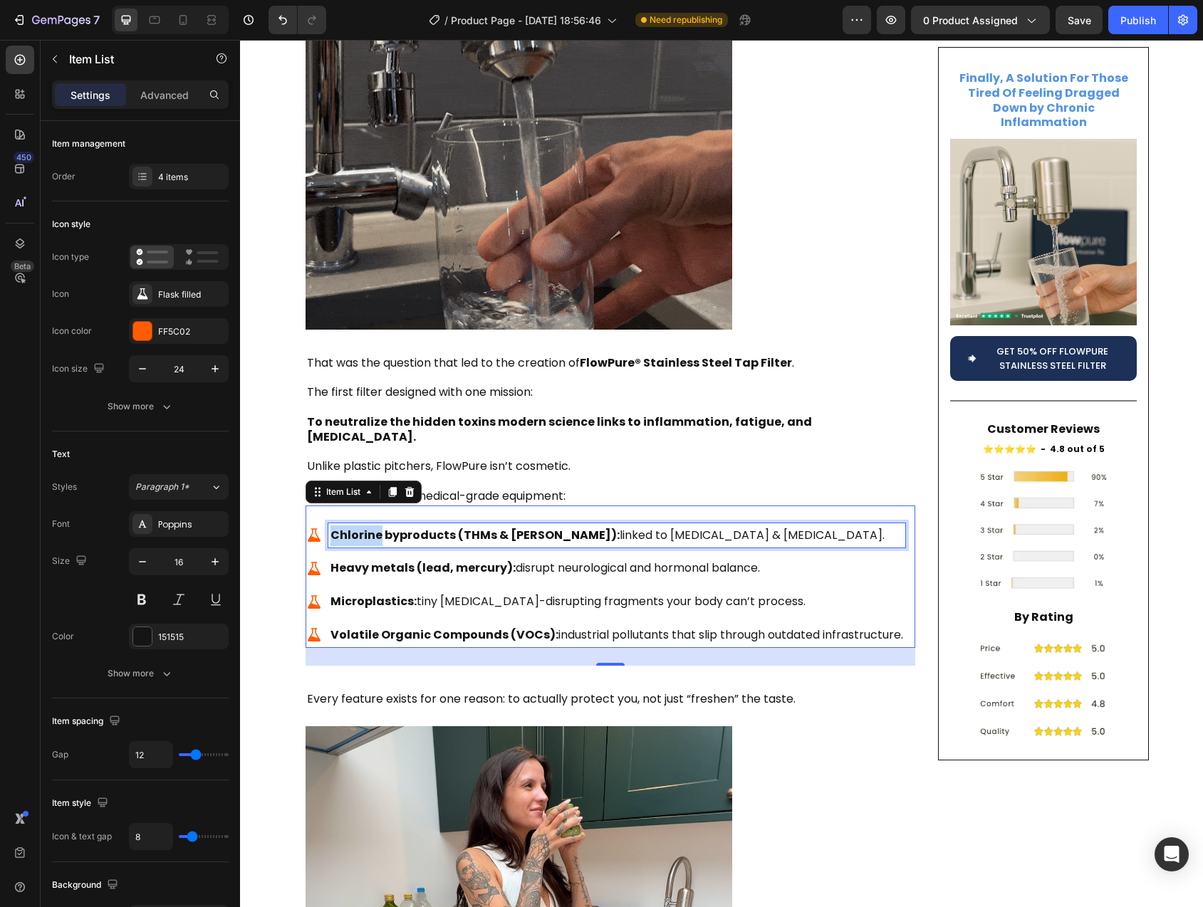
click at [359, 527] on strong "Chlorine byproducts (THMs & [PERSON_NAME]):" at bounding box center [474, 535] width 289 height 16
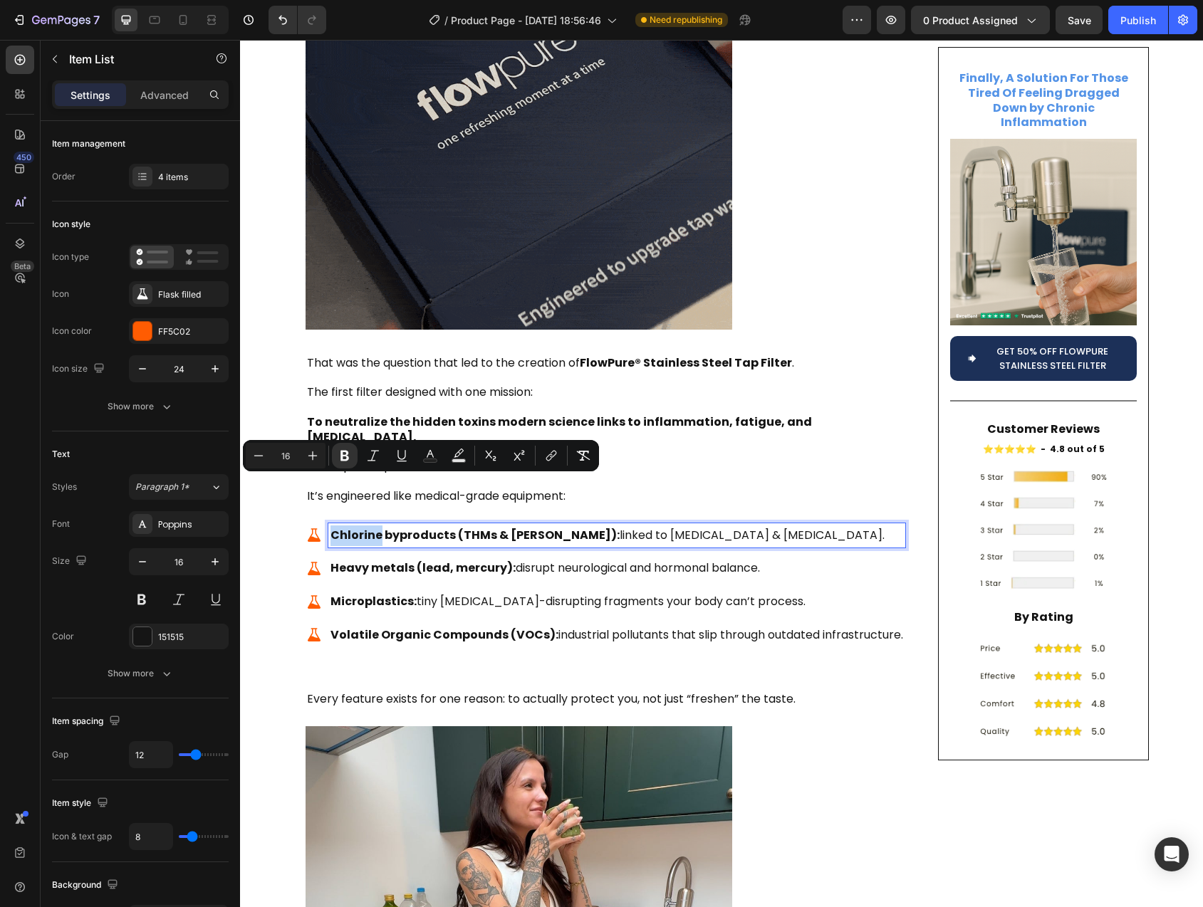
click at [358, 527] on strong "Chlorine byproducts (THMs & [PERSON_NAME]):" at bounding box center [474, 535] width 289 height 16
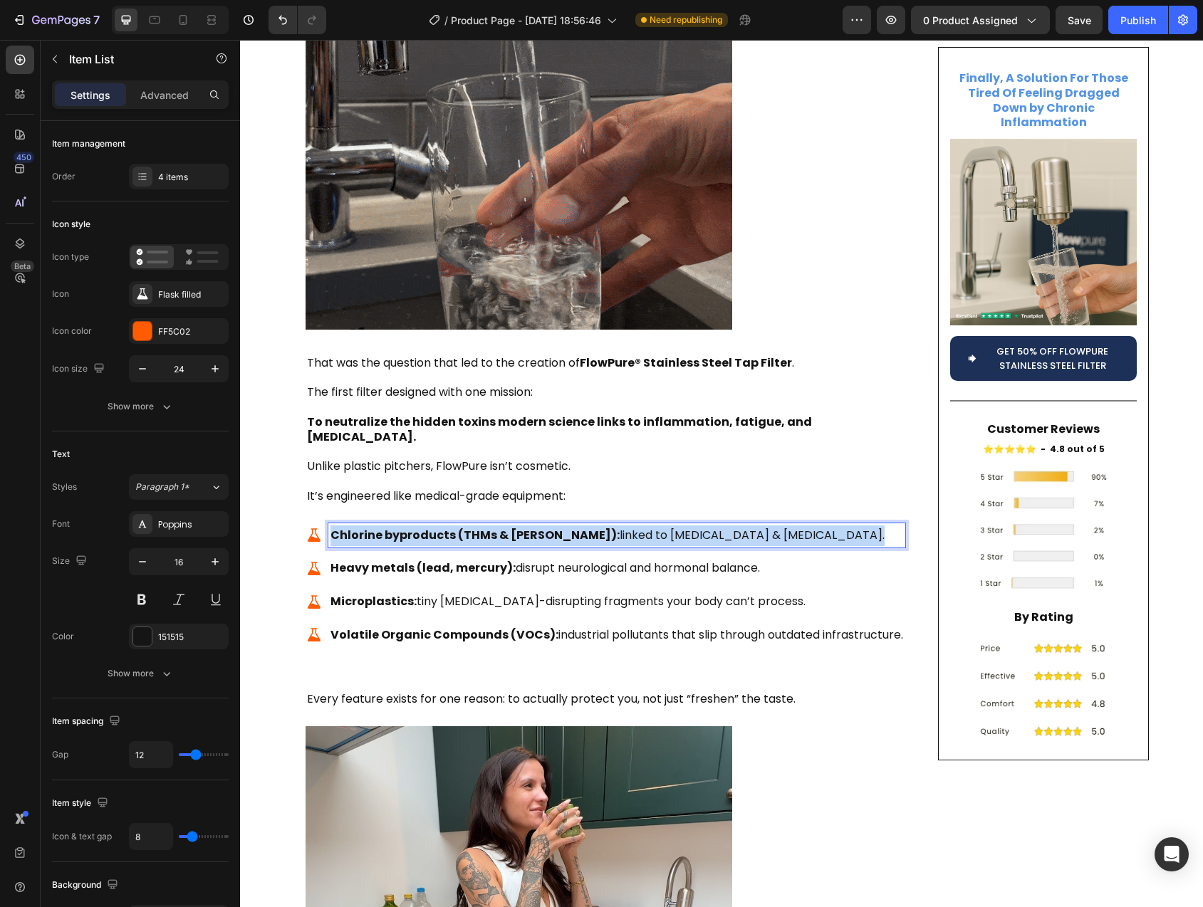
drag, startPoint x: 358, startPoint y: 484, endPoint x: 788, endPoint y: 491, distance: 430.9
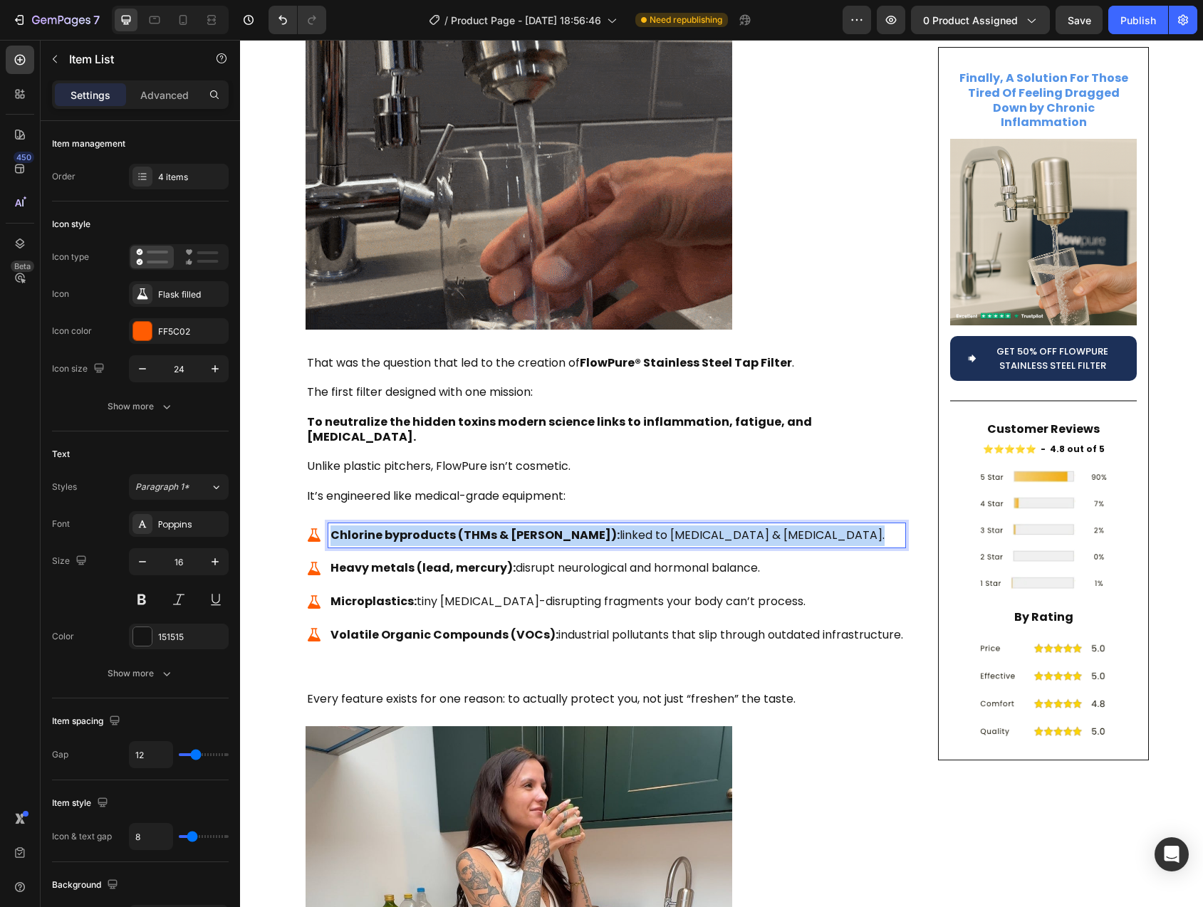
click at [788, 526] on p "Chlorine byproducts (THMs & HAAs): linked to oxidative stress & cell damage." at bounding box center [616, 536] width 573 height 21
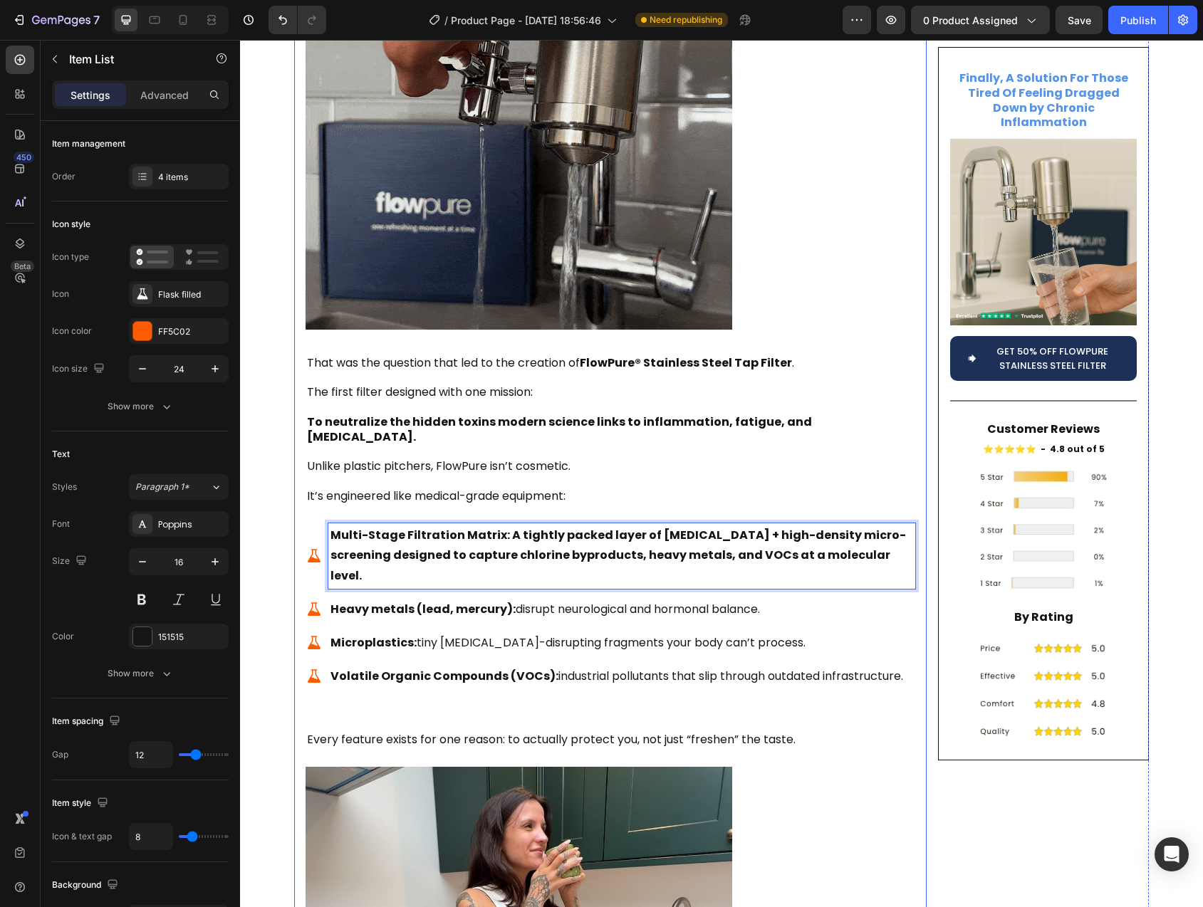
drag, startPoint x: 499, startPoint y: 485, endPoint x: 915, endPoint y: 506, distance: 416.5
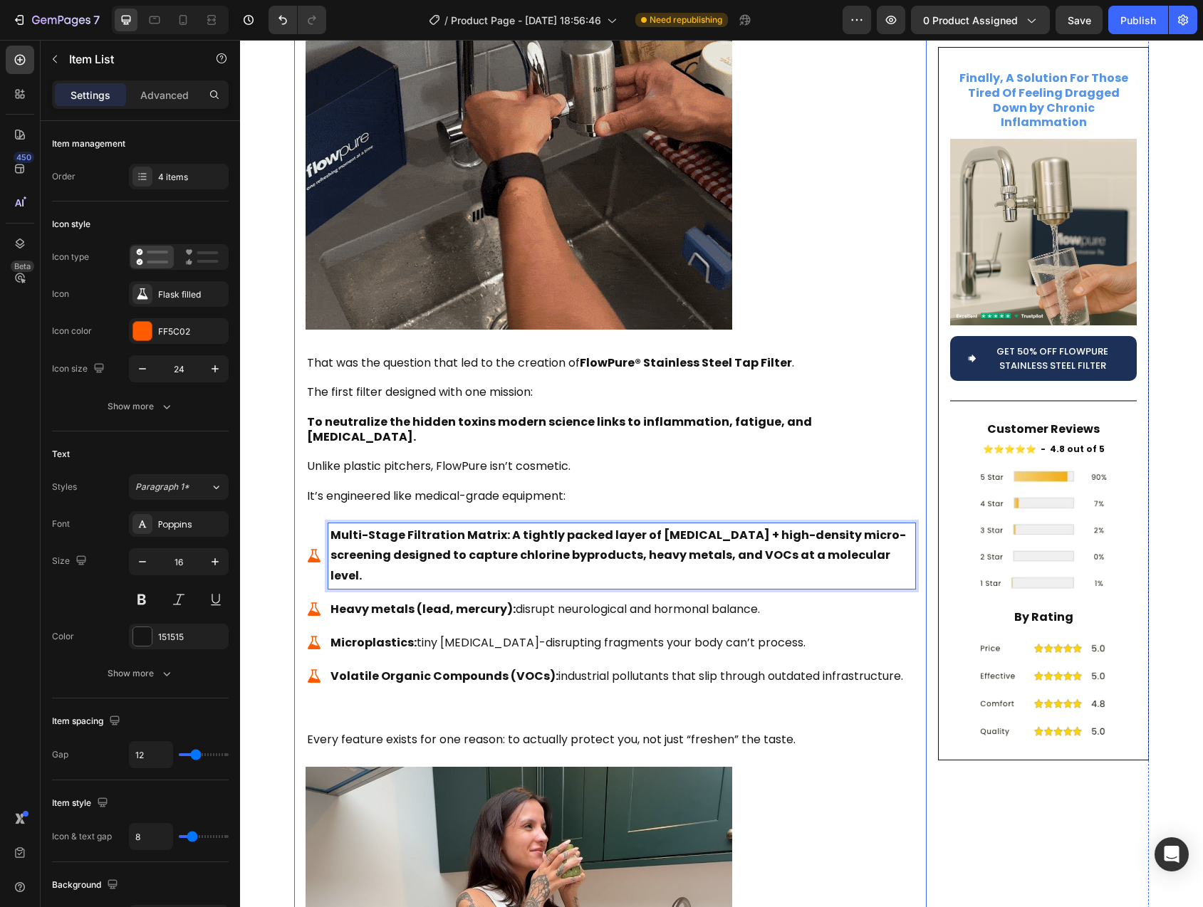
click at [915, 506] on div "Is Your Tap Water Secretly Fueling Inflammation , Fatigue , and [MEDICAL_DATA] …" at bounding box center [610, 575] width 632 height 5360
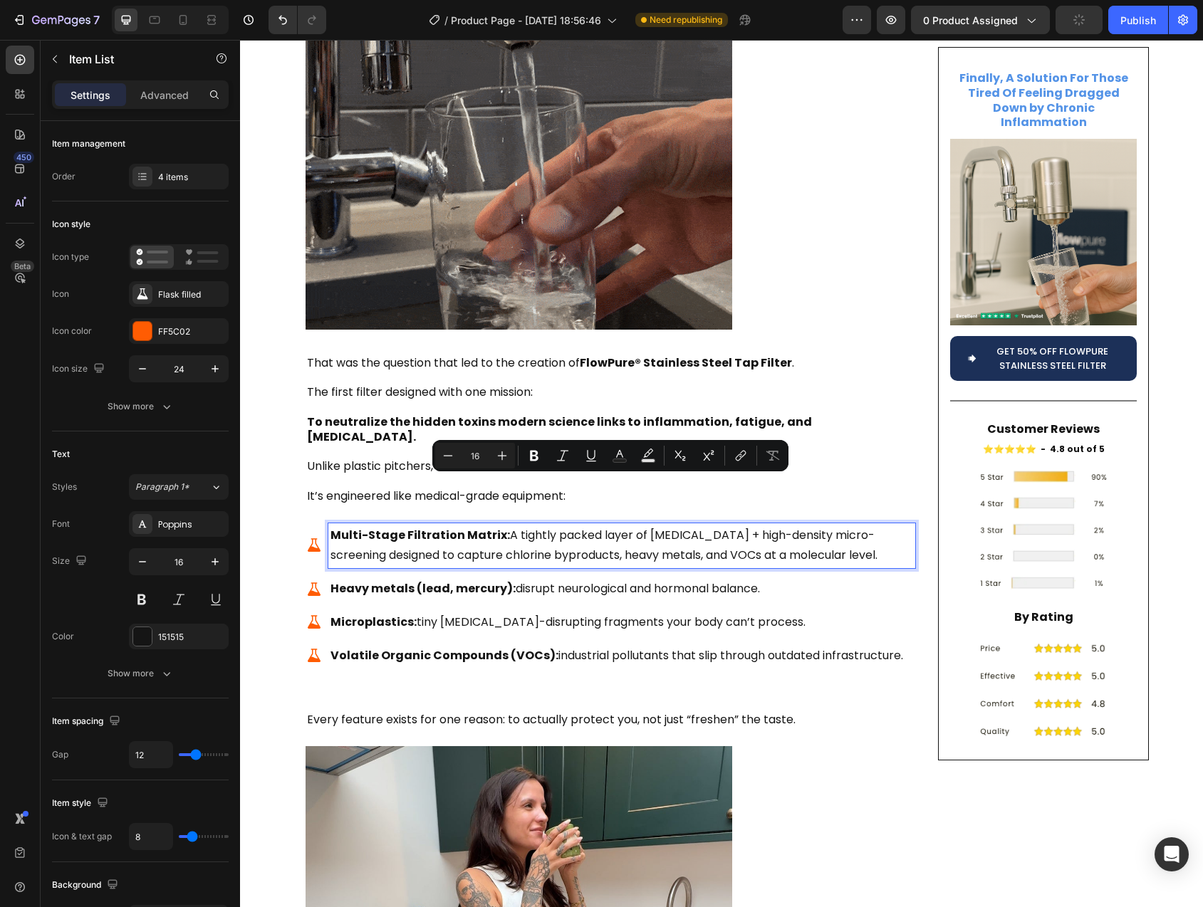
click at [870, 612] on p "Microplastics: tiny endocrine-disrupting fragments your body can’t process." at bounding box center [621, 622] width 583 height 21
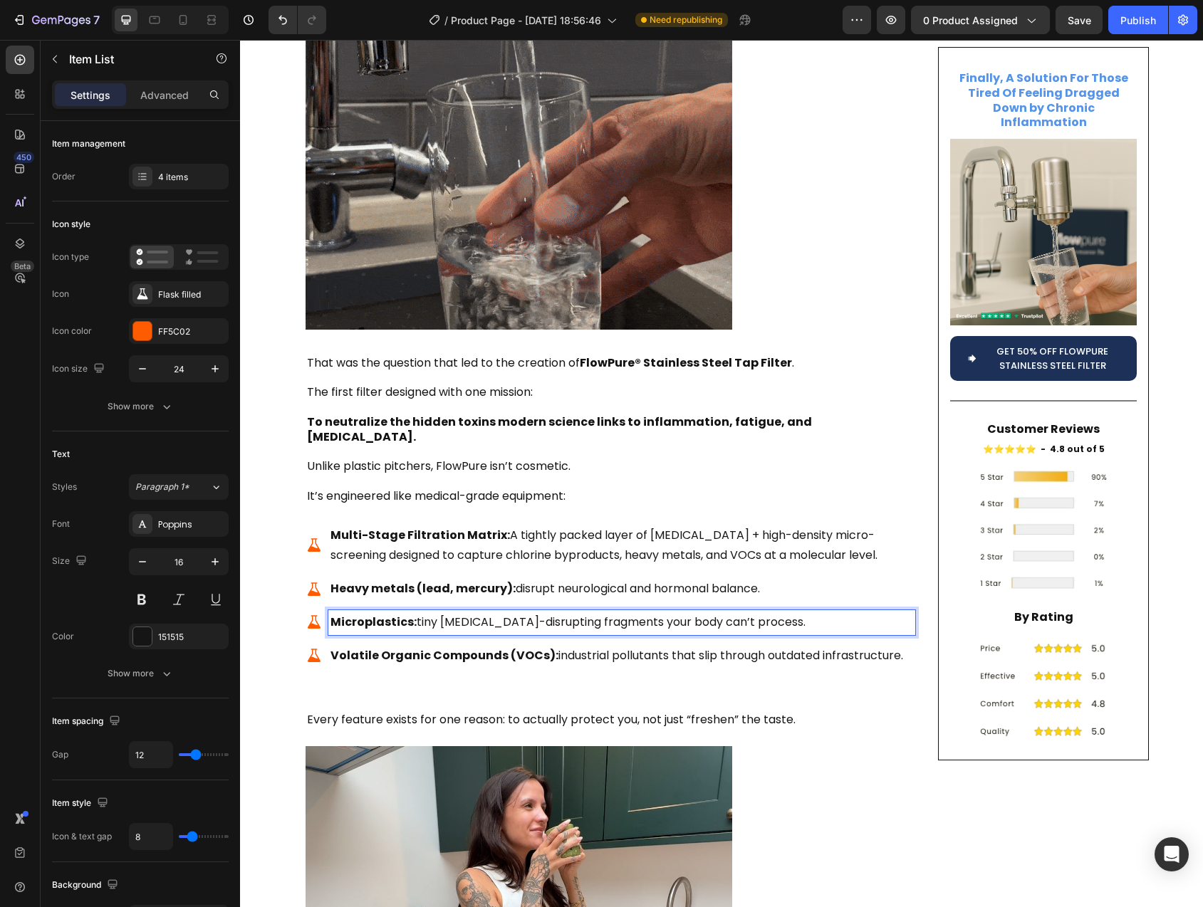
click at [341, 580] on strong "Heavy metals (lead, mercury):" at bounding box center [422, 588] width 185 height 16
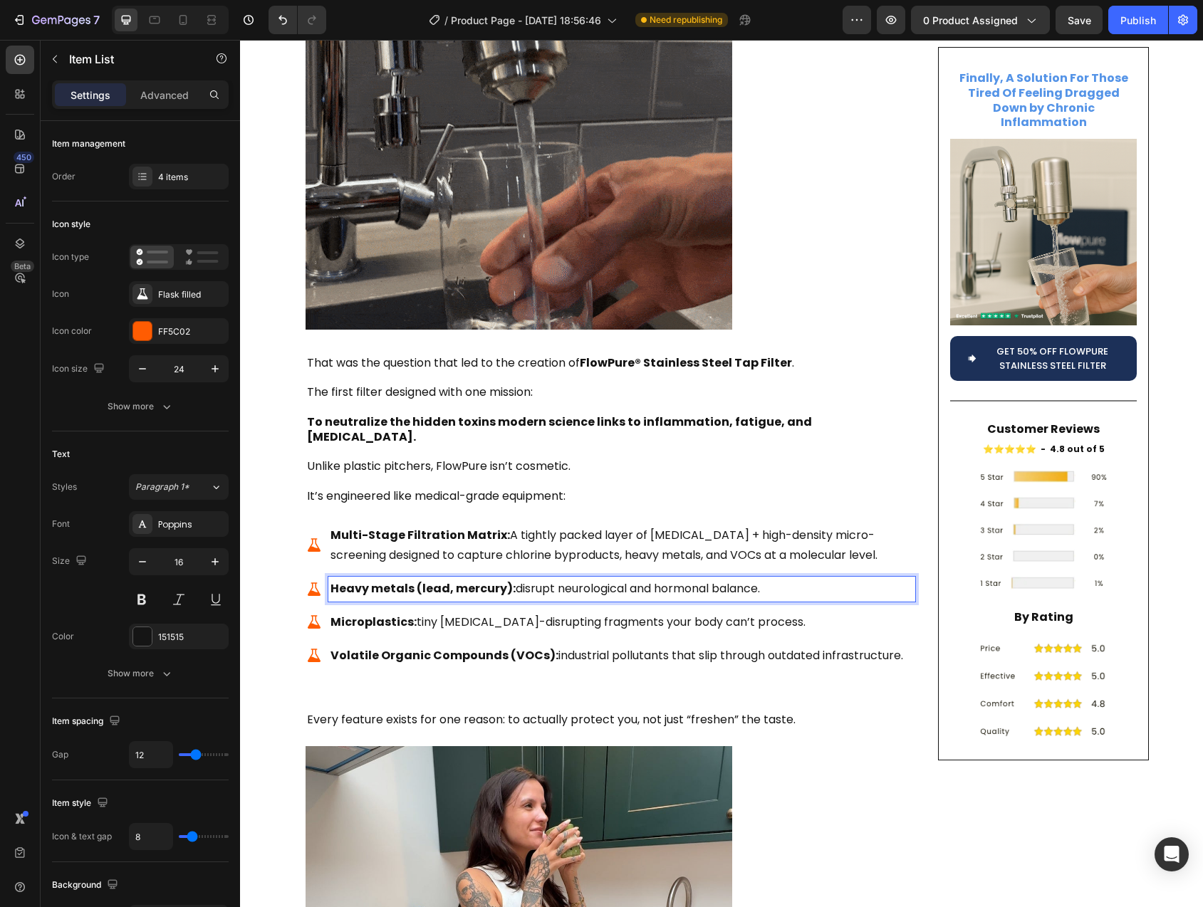
drag, startPoint x: 341, startPoint y: 542, endPoint x: 865, endPoint y: 548, distance: 523.5
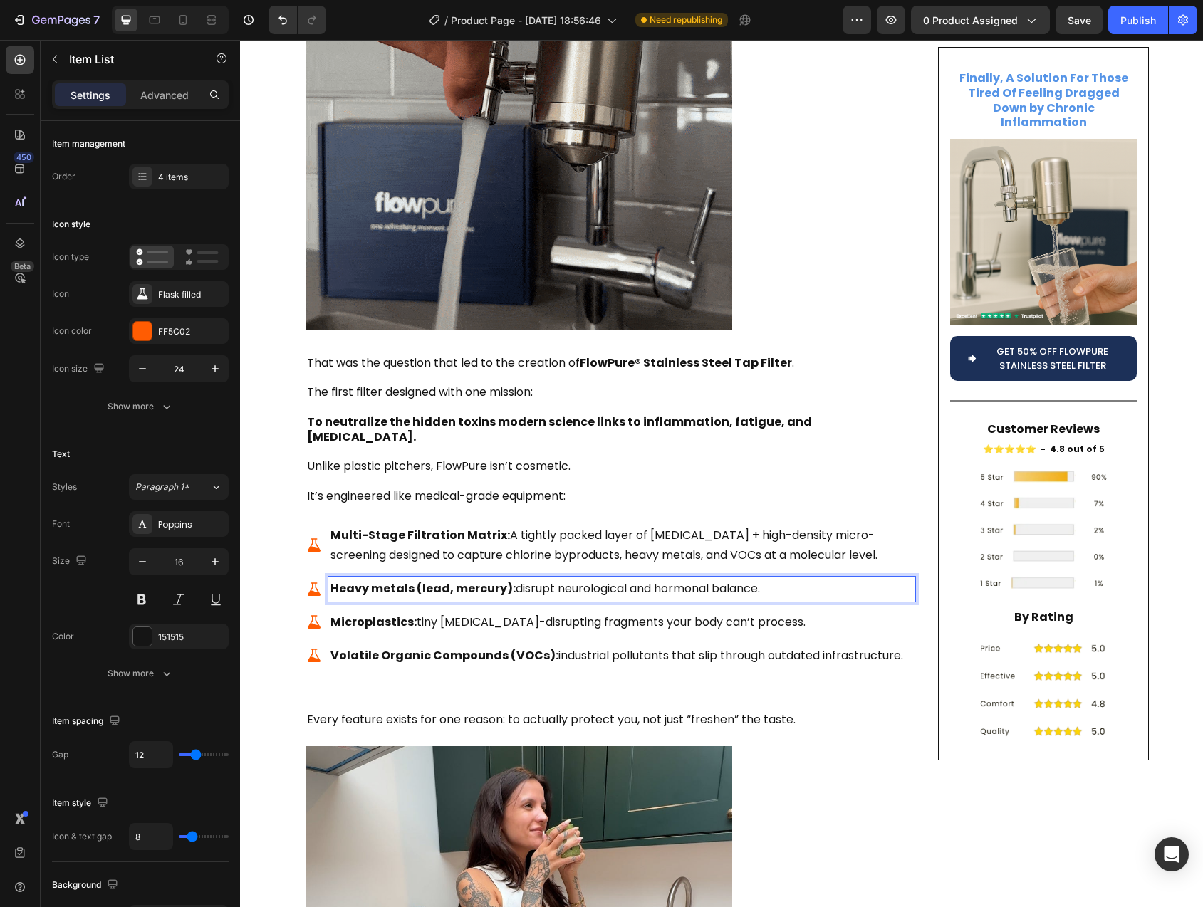
click at [865, 579] on p "Heavy metals (lead, mercury): disrupt neurological and hormonal balance." at bounding box center [621, 589] width 583 height 21
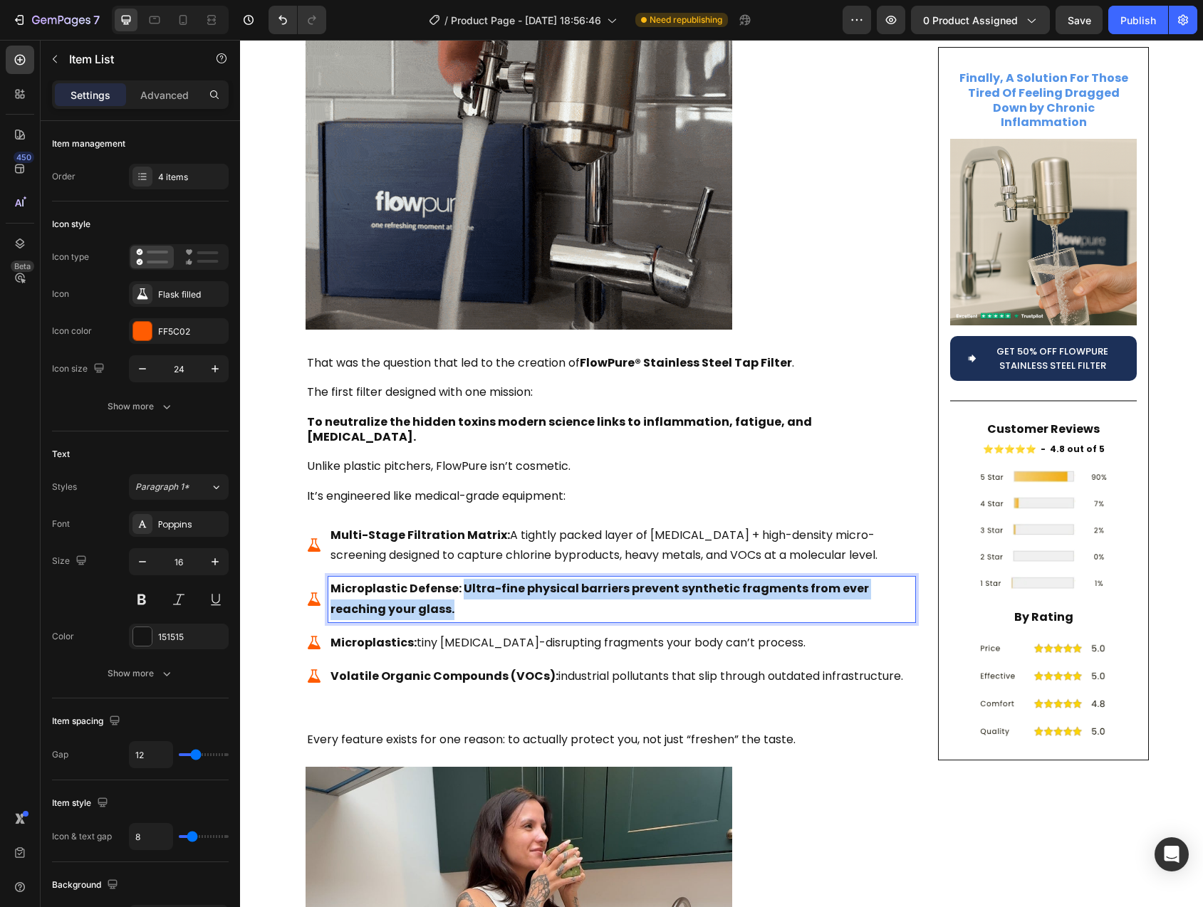
drag, startPoint x: 455, startPoint y: 538, endPoint x: 475, endPoint y: 563, distance: 31.9
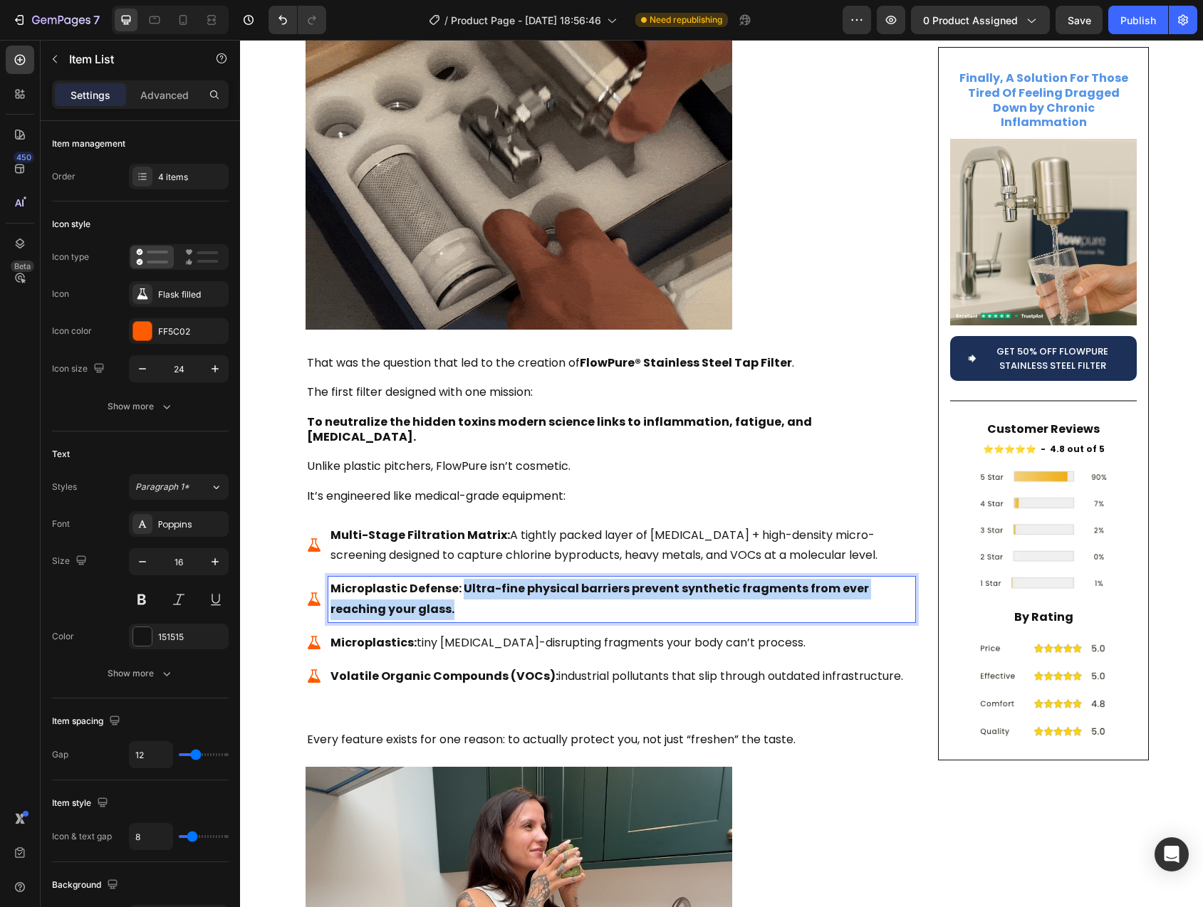
click at [475, 579] on p "Microplastic Defense: Ultra-fine physical barriers prevent synthetic fragments …" at bounding box center [621, 599] width 583 height 41
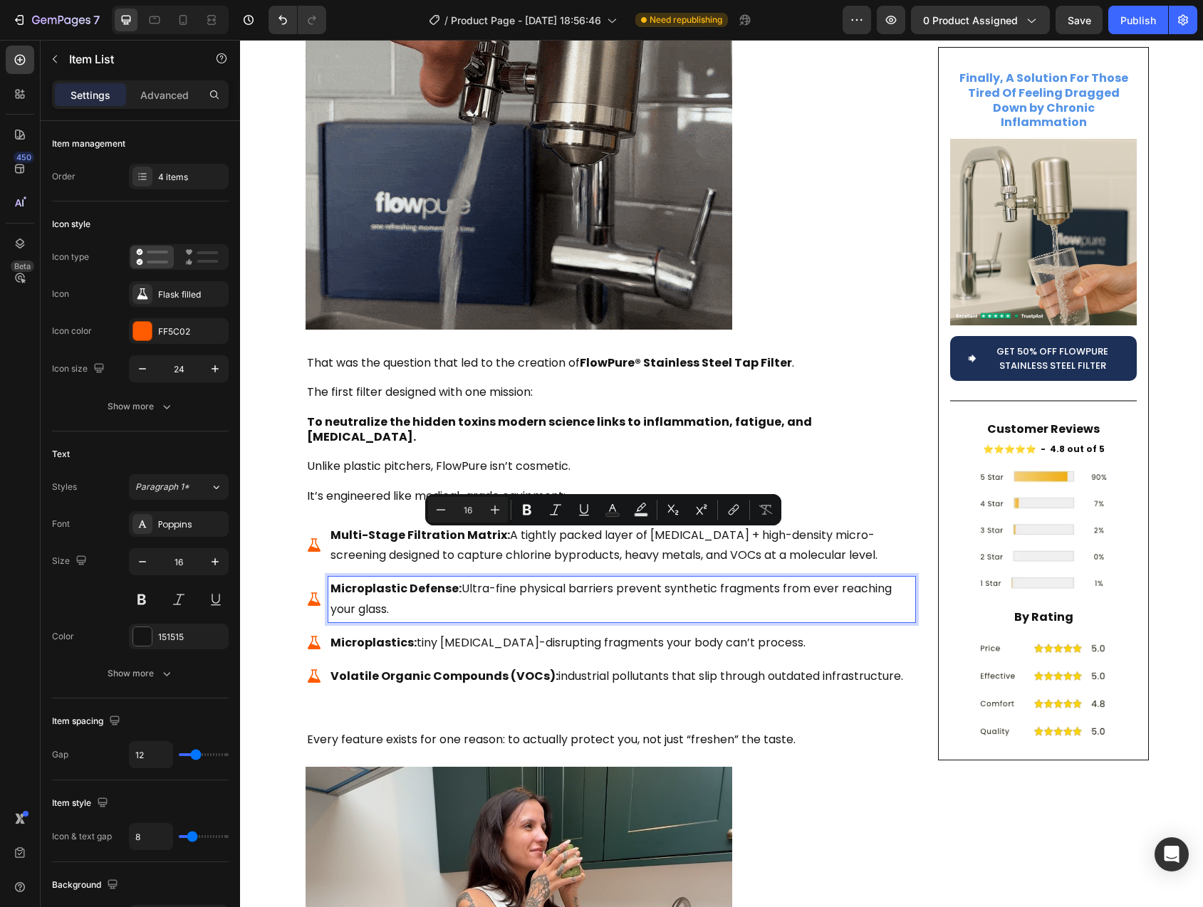
click at [367, 635] on strong "Microplastics:" at bounding box center [373, 643] width 86 height 16
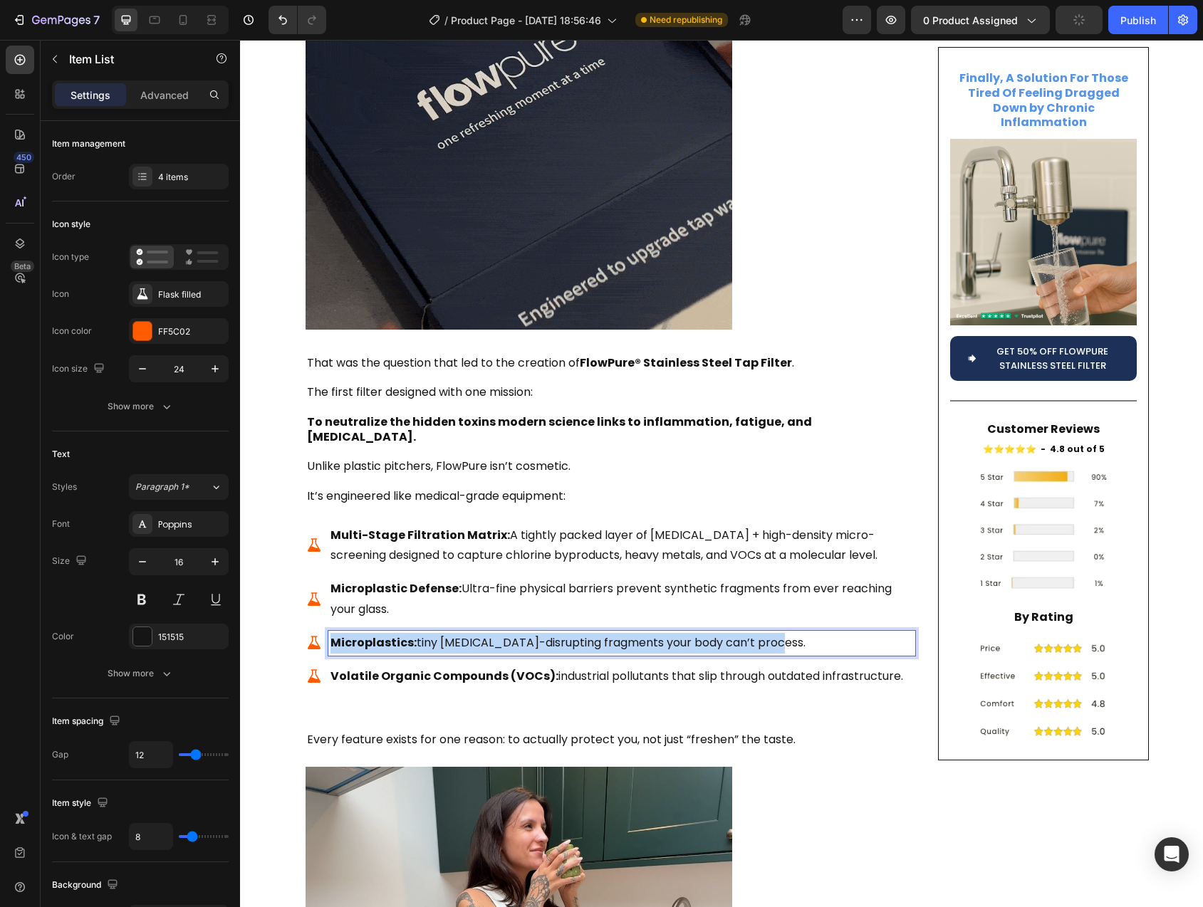
drag, startPoint x: 367, startPoint y: 594, endPoint x: 778, endPoint y: 602, distance: 410.3
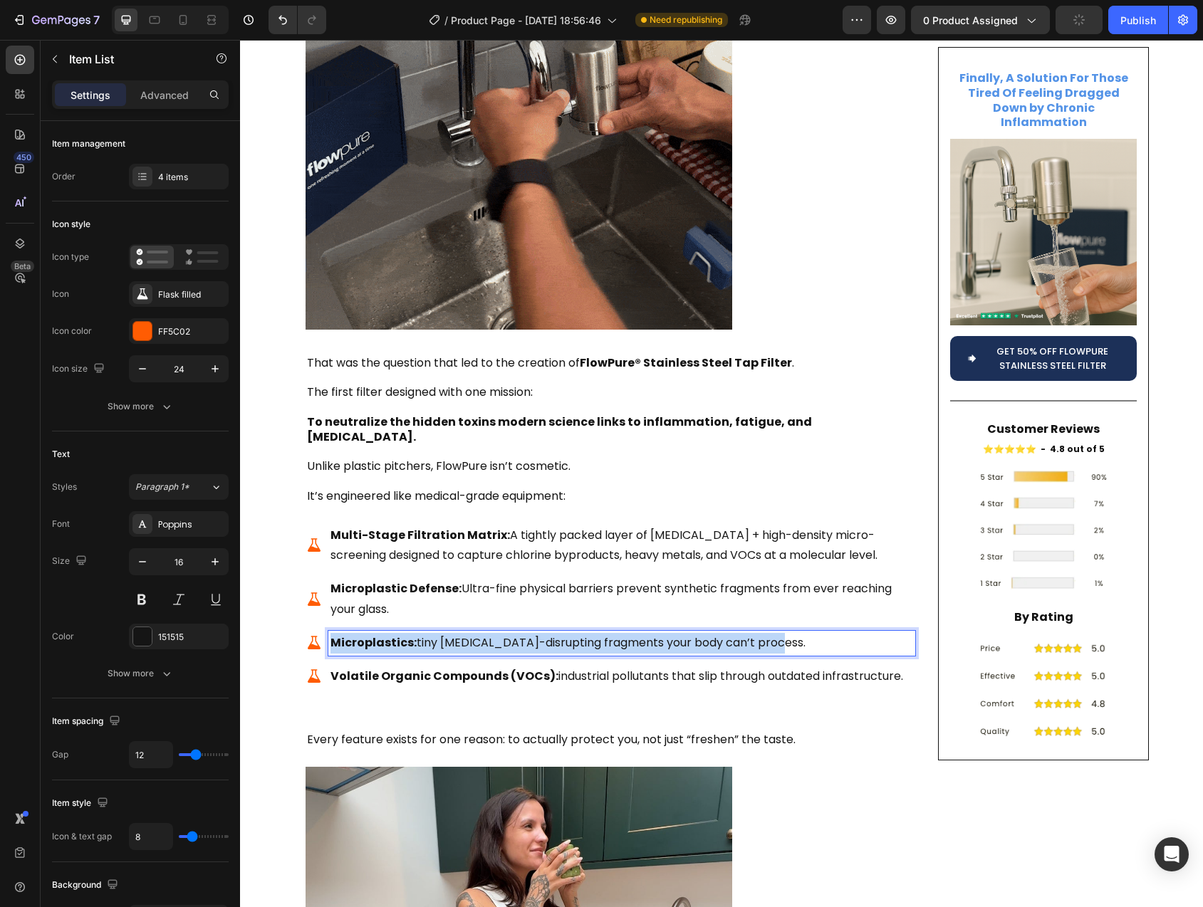
click at [778, 633] on p "Microplastics: tiny endocrine-disrupting fragments your body can’t process." at bounding box center [621, 643] width 583 height 21
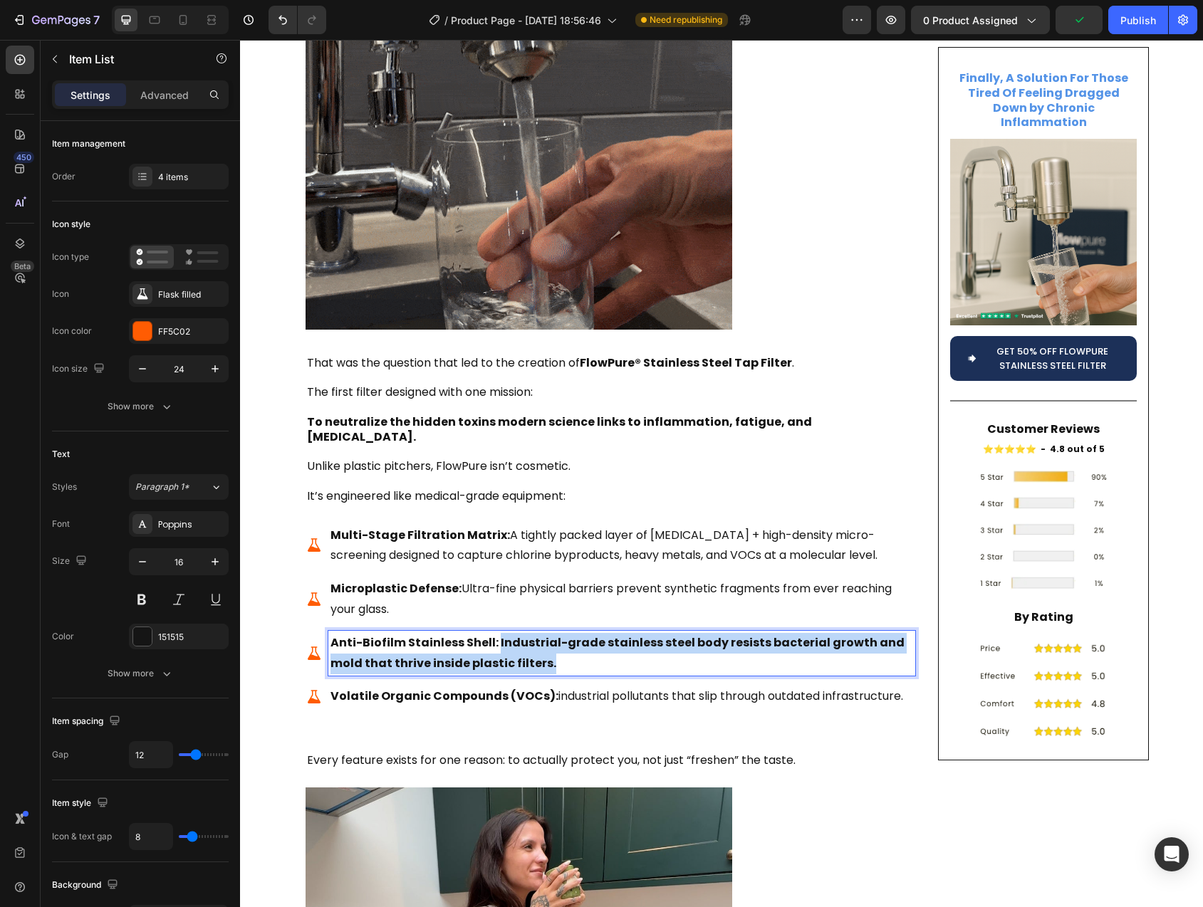
drag, startPoint x: 496, startPoint y: 598, endPoint x: 540, endPoint y: 612, distance: 46.4
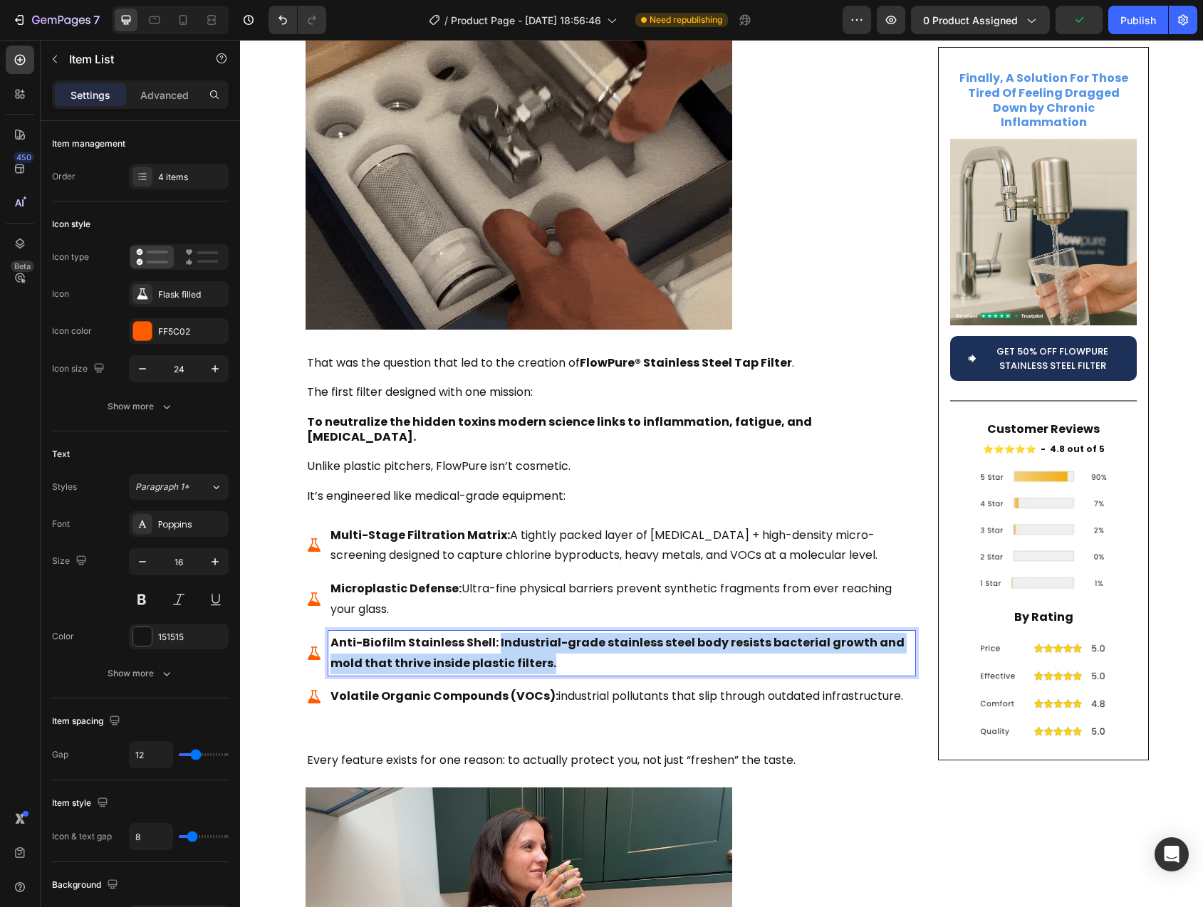
click at [540, 633] on p "Anti-Biofilm Stainless Shell: Industrial-grade stainless steel body resists bac…" at bounding box center [621, 653] width 583 height 41
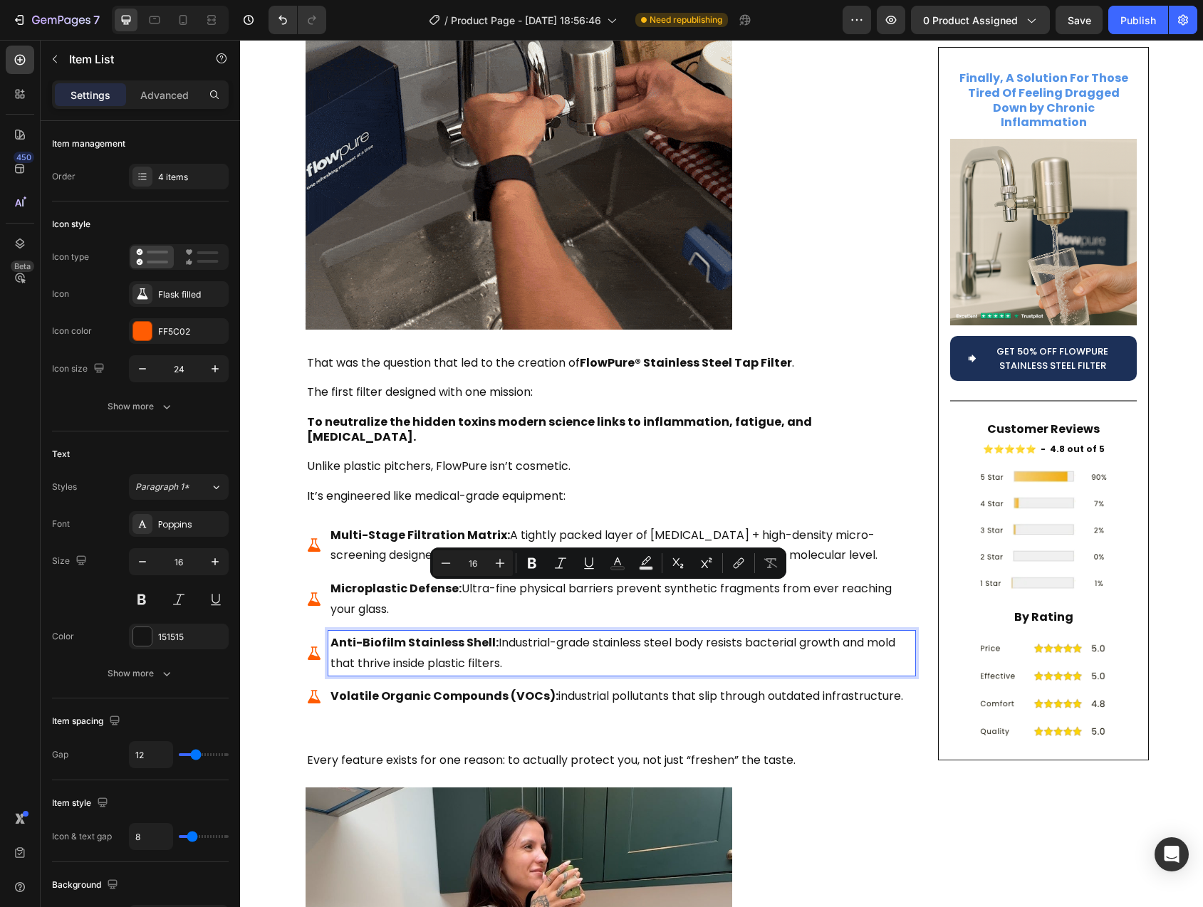
click at [350, 688] on strong "Volatile Organic Compounds (VOCs):" at bounding box center [444, 696] width 228 height 16
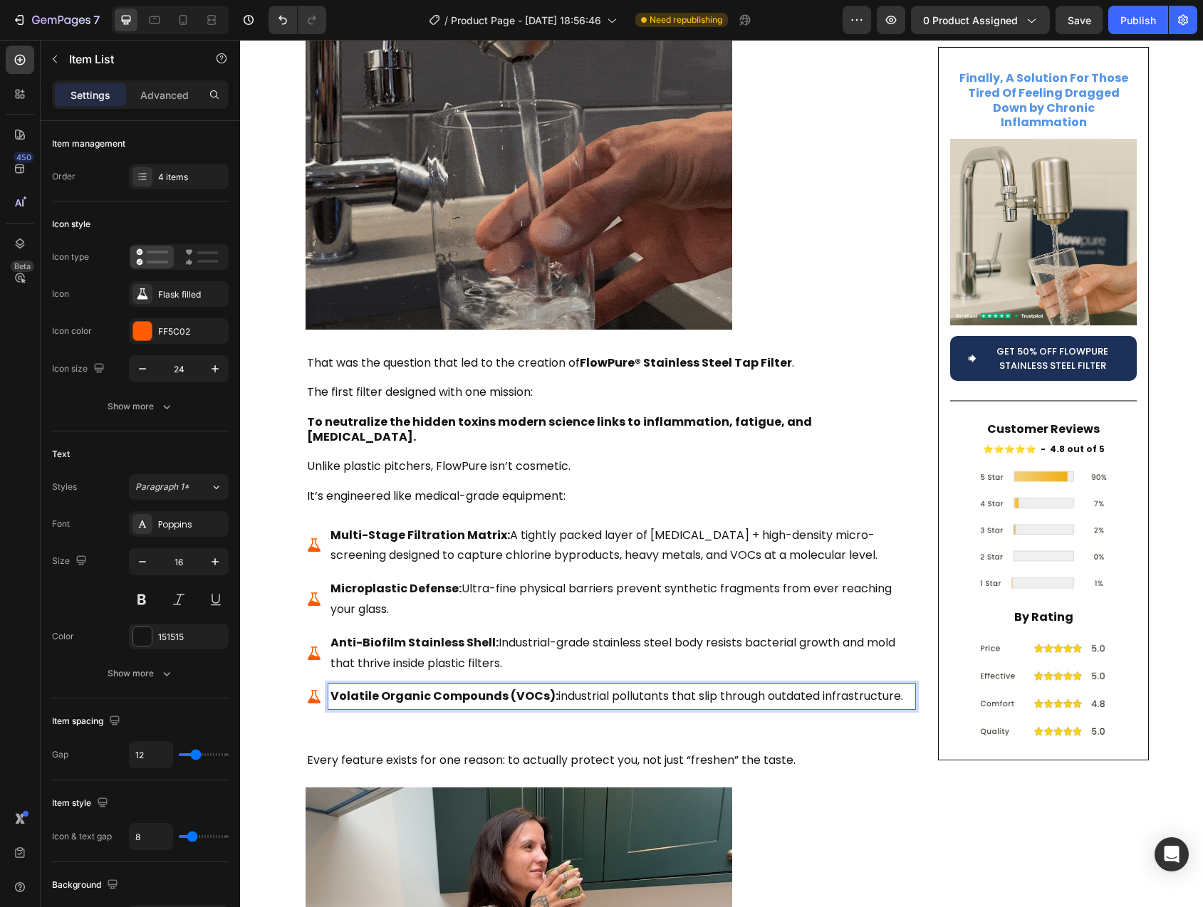
drag, startPoint x: 350, startPoint y: 649, endPoint x: 897, endPoint y: 649, distance: 547.7
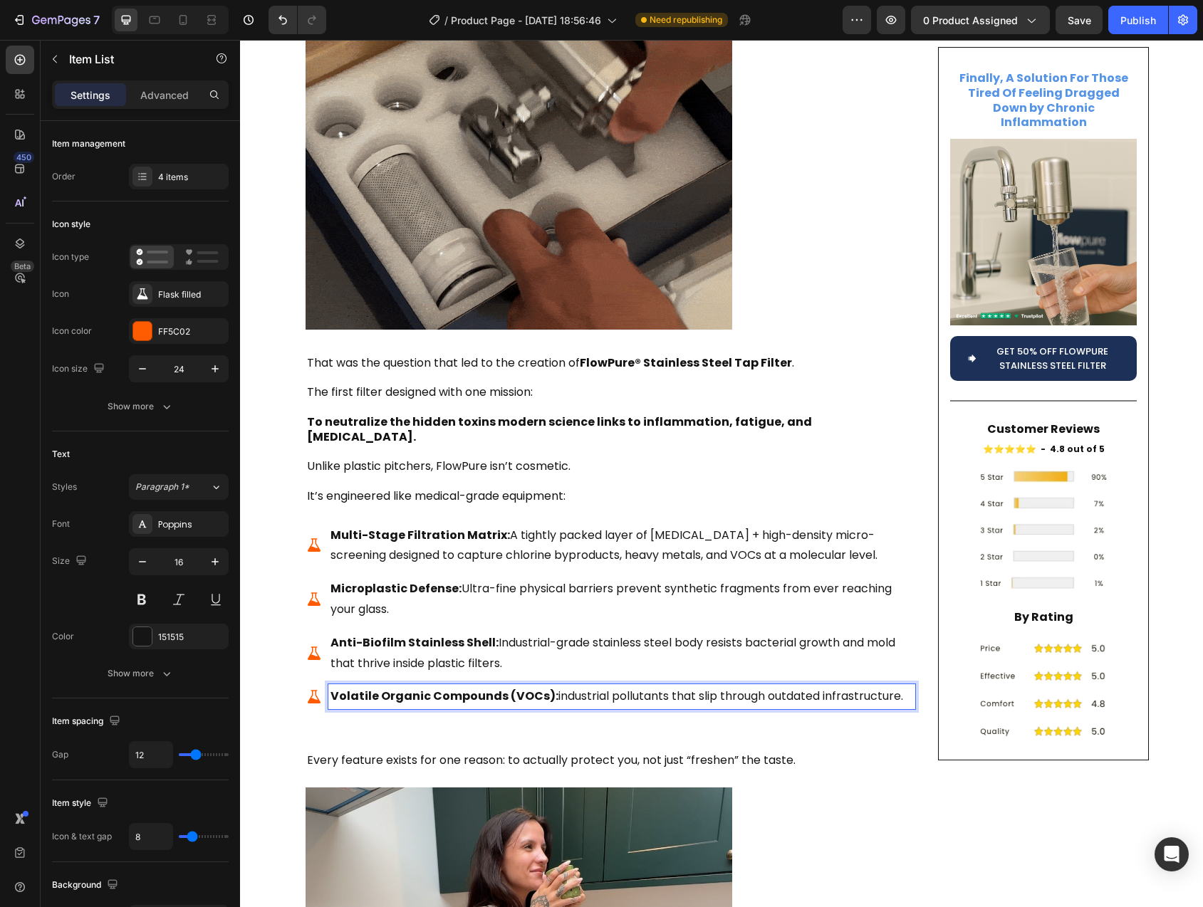
click at [897, 687] on p "Volatile Organic Compounds (VOCs): industrial pollutants that slip through outd…" at bounding box center [621, 697] width 583 height 21
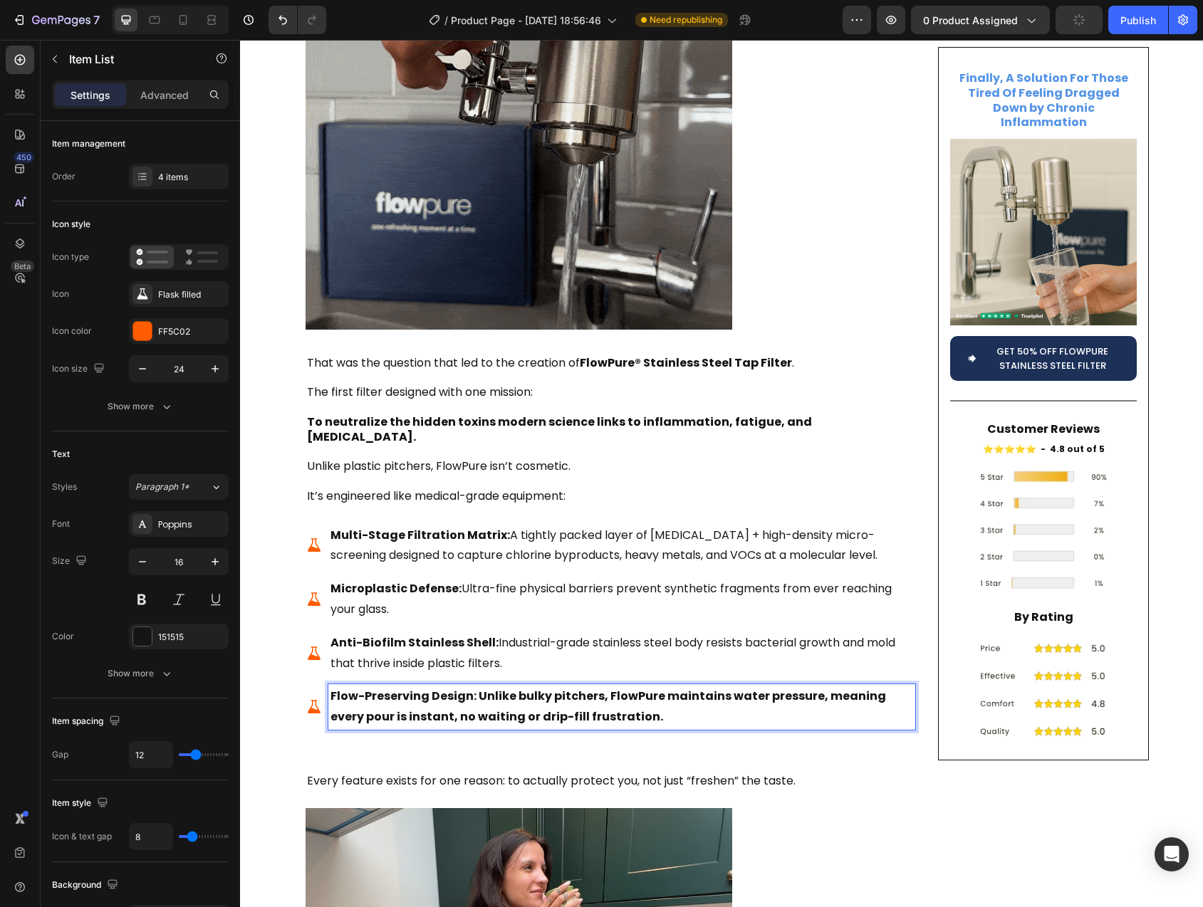
click at [477, 688] on strong "Flow-Preserving Design: Unlike bulky pitchers, FlowPure maintains water pressur…" at bounding box center [607, 706] width 555 height 37
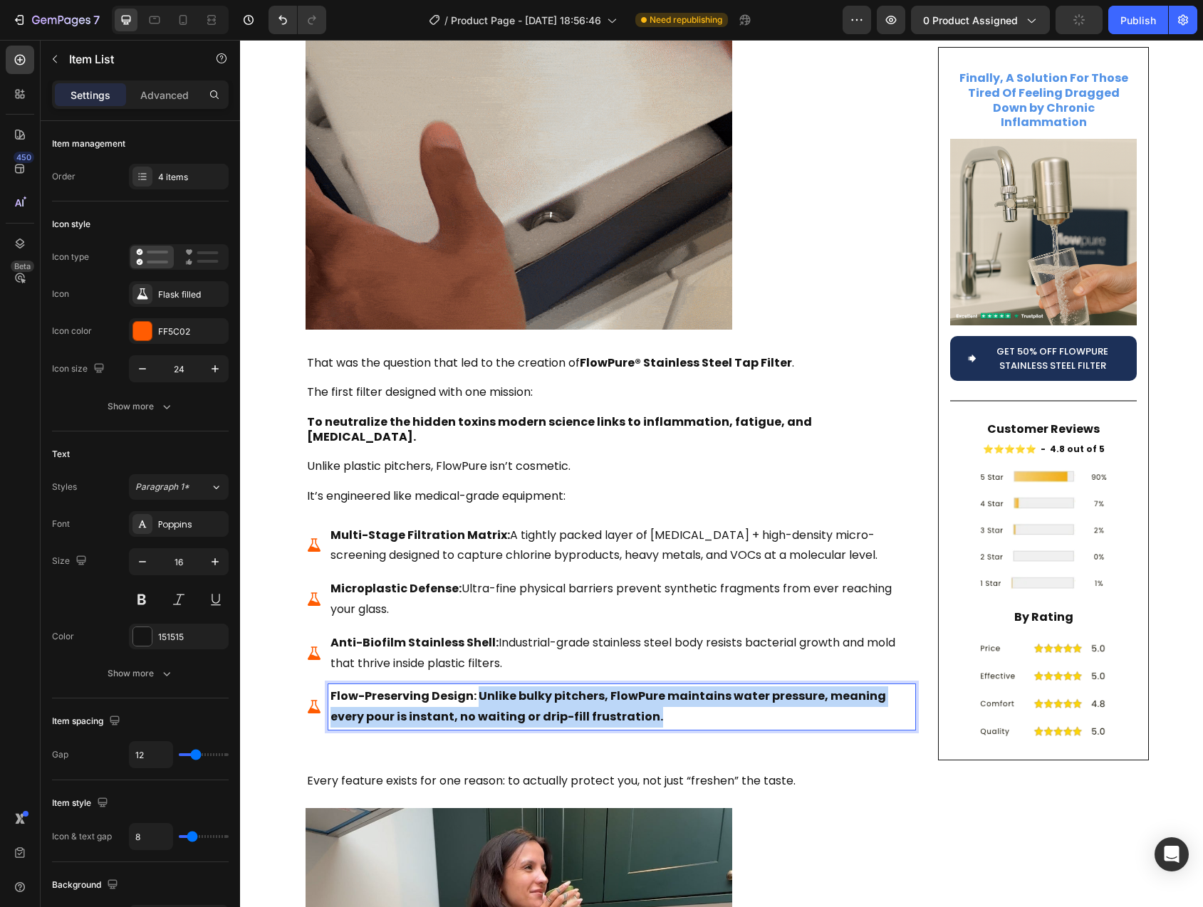
drag, startPoint x: 477, startPoint y: 647, endPoint x: 636, endPoint y: 670, distance: 160.4
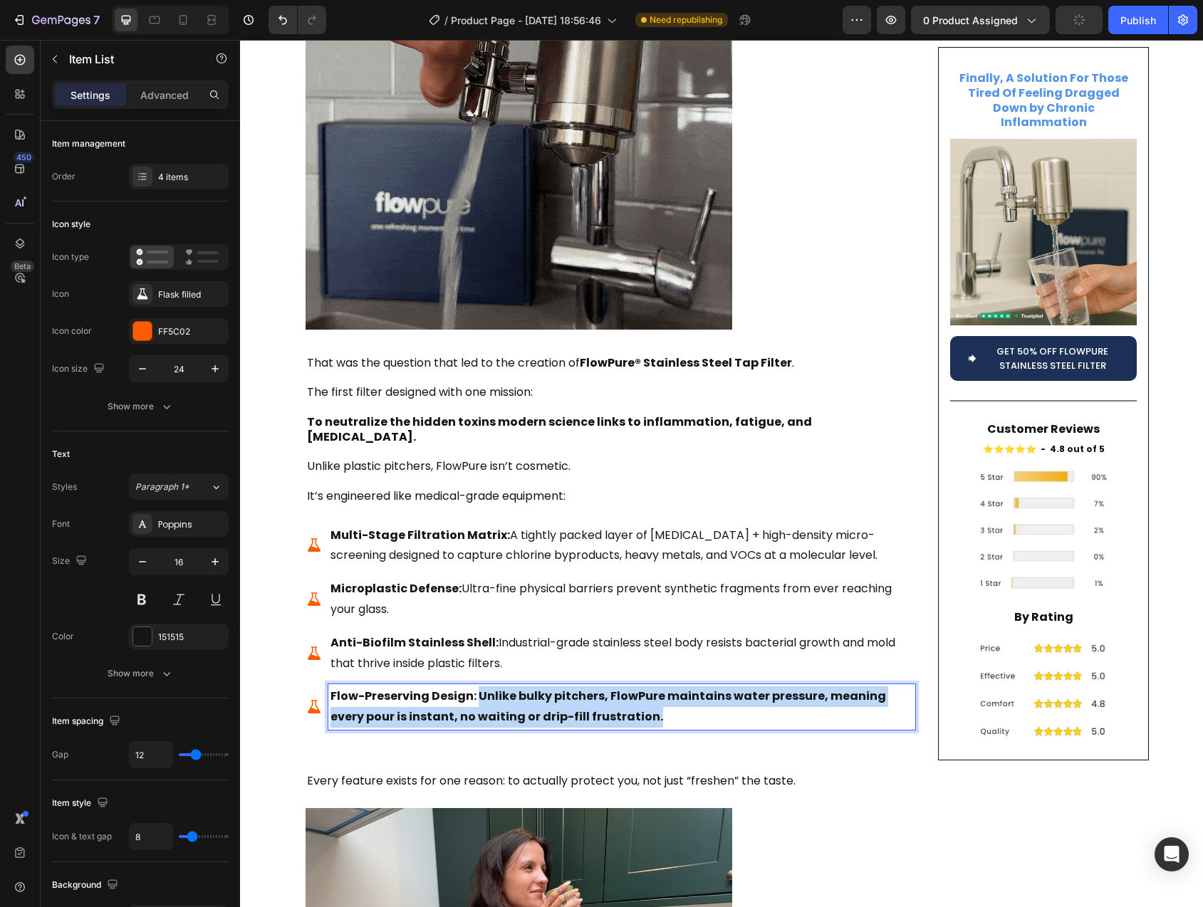
click at [636, 687] on p "Flow-Preserving Design: Unlike bulky pitchers, FlowPure maintains water pressur…" at bounding box center [621, 707] width 583 height 41
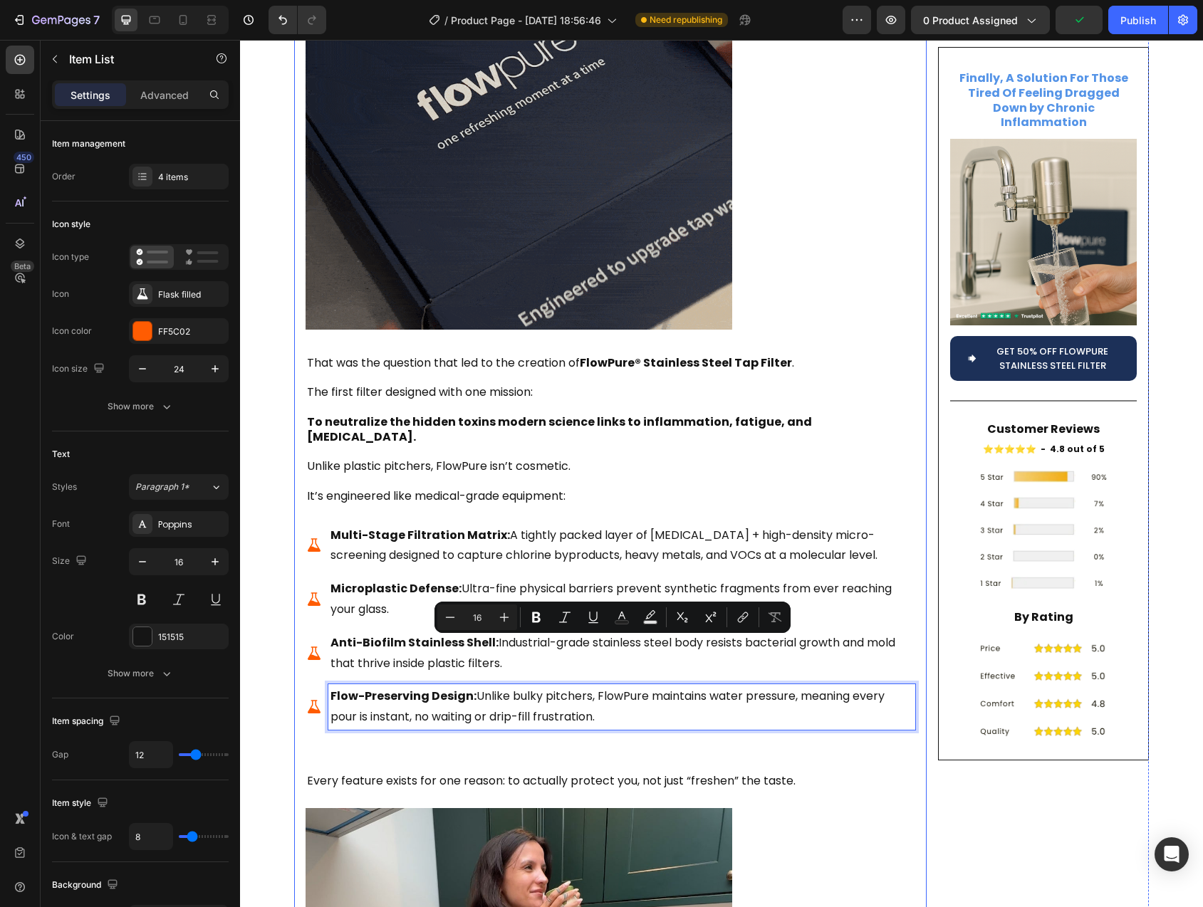
click at [355, 699] on div "Is Your Tap Water Secretly Fueling Inflammation , Fatigue , and [MEDICAL_DATA] …" at bounding box center [611, 595] width 610 height 5378
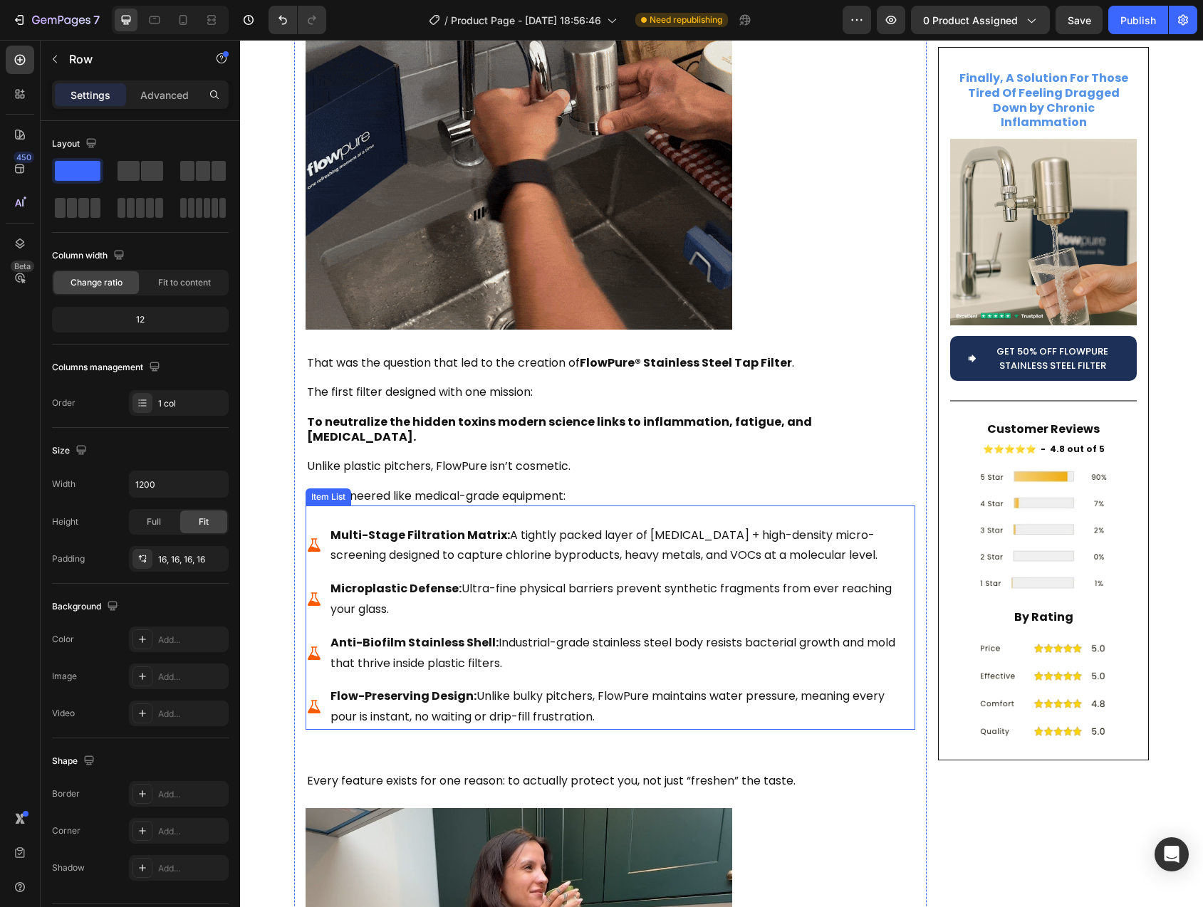
click at [487, 506] on div "Multi-Stage Filtration Matrix: A tightly packed layer of activated carbon + hig…" at bounding box center [611, 618] width 610 height 224
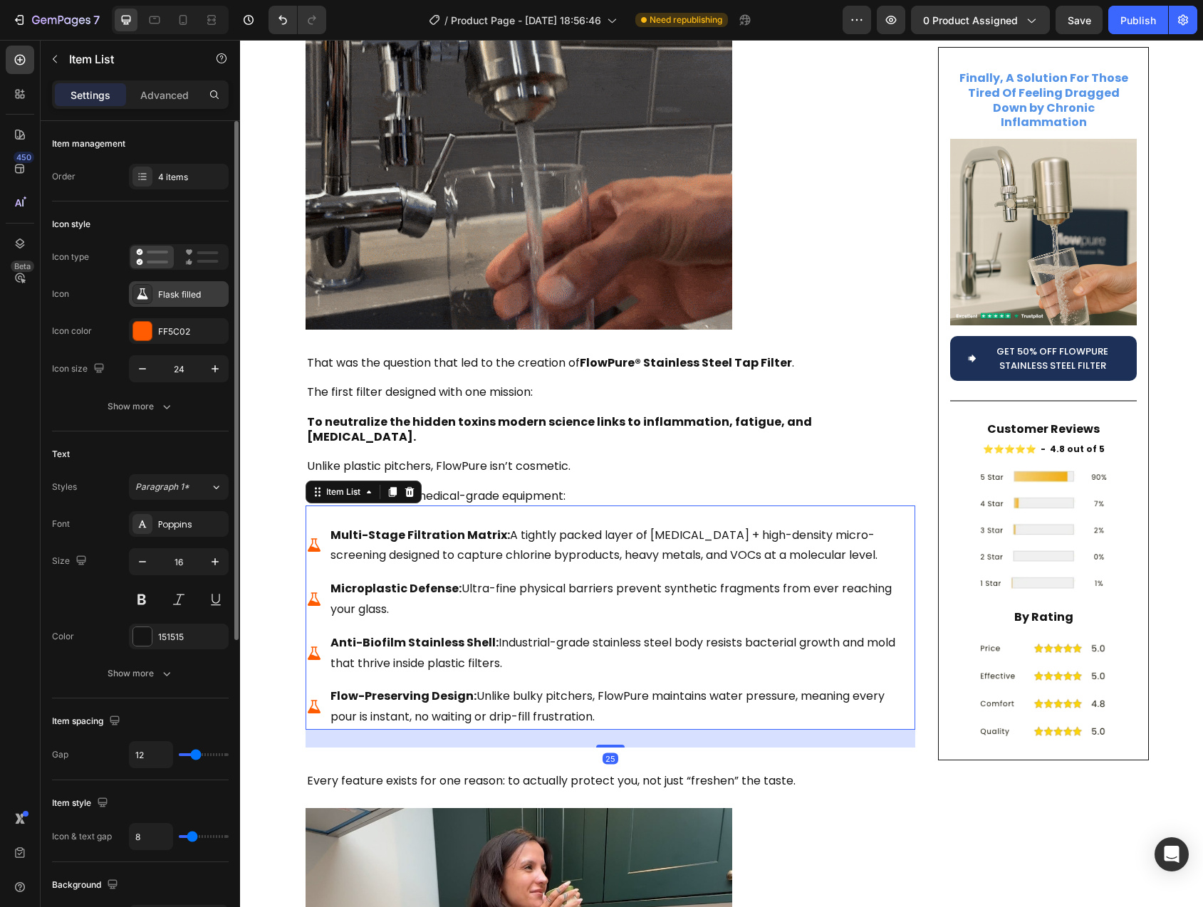
click at [145, 288] on icon at bounding box center [142, 294] width 14 height 14
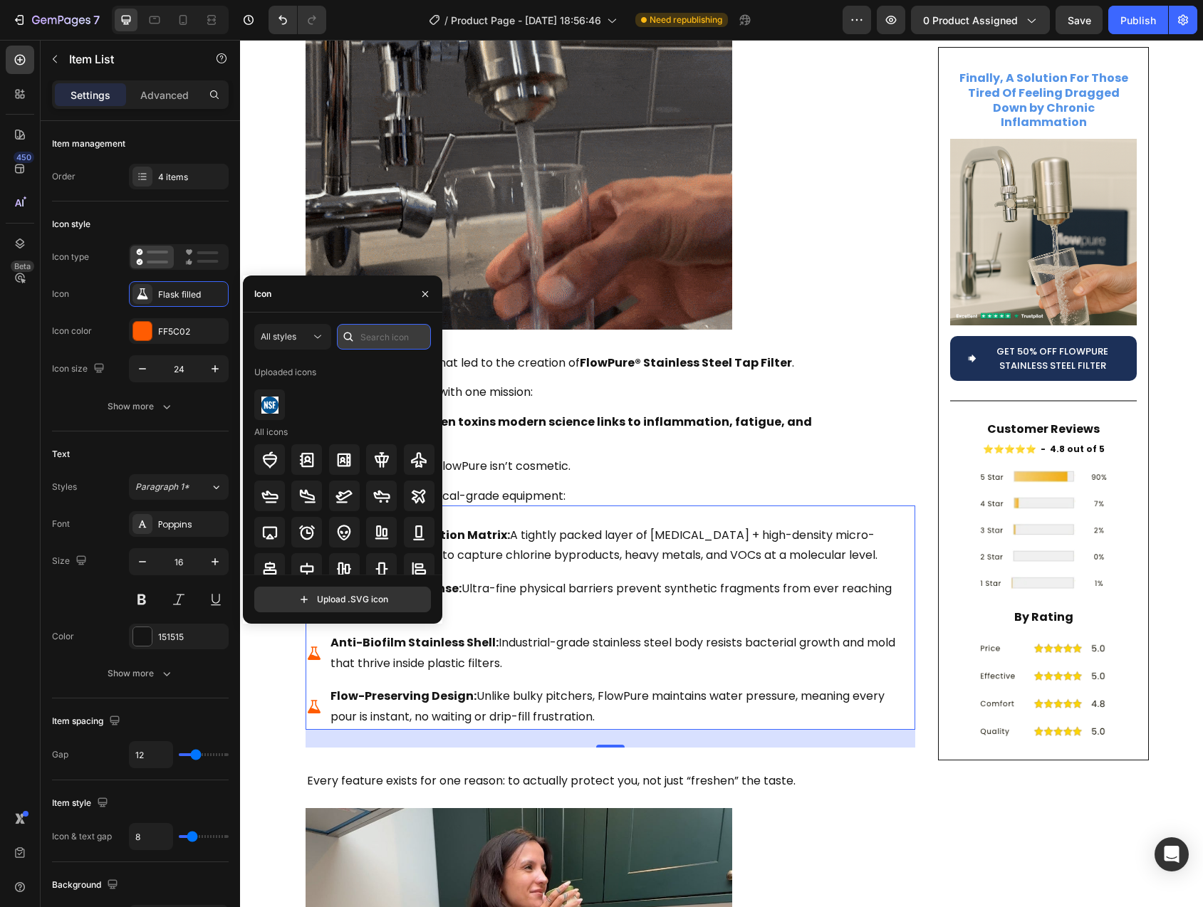
click at [414, 338] on input "text" at bounding box center [384, 337] width 94 height 26
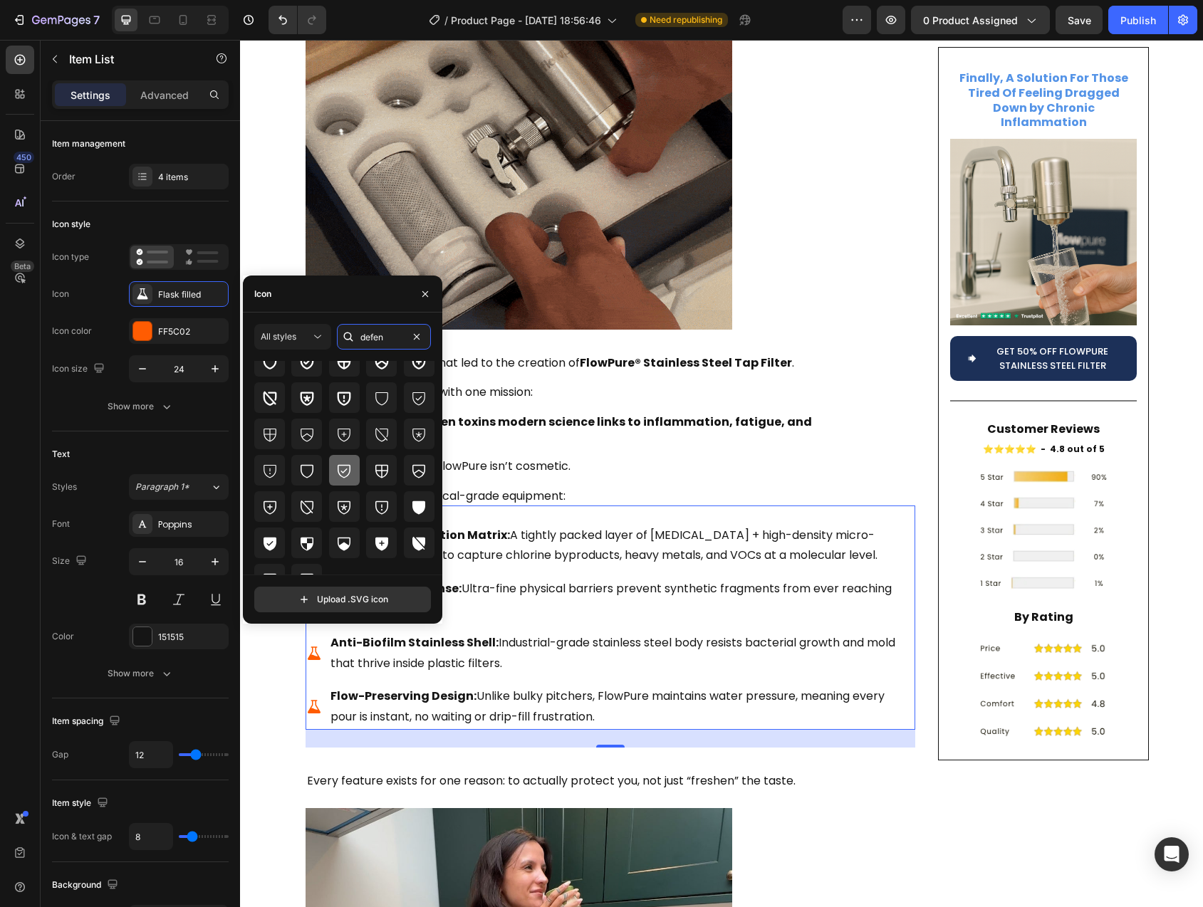
scroll to position [53, 0]
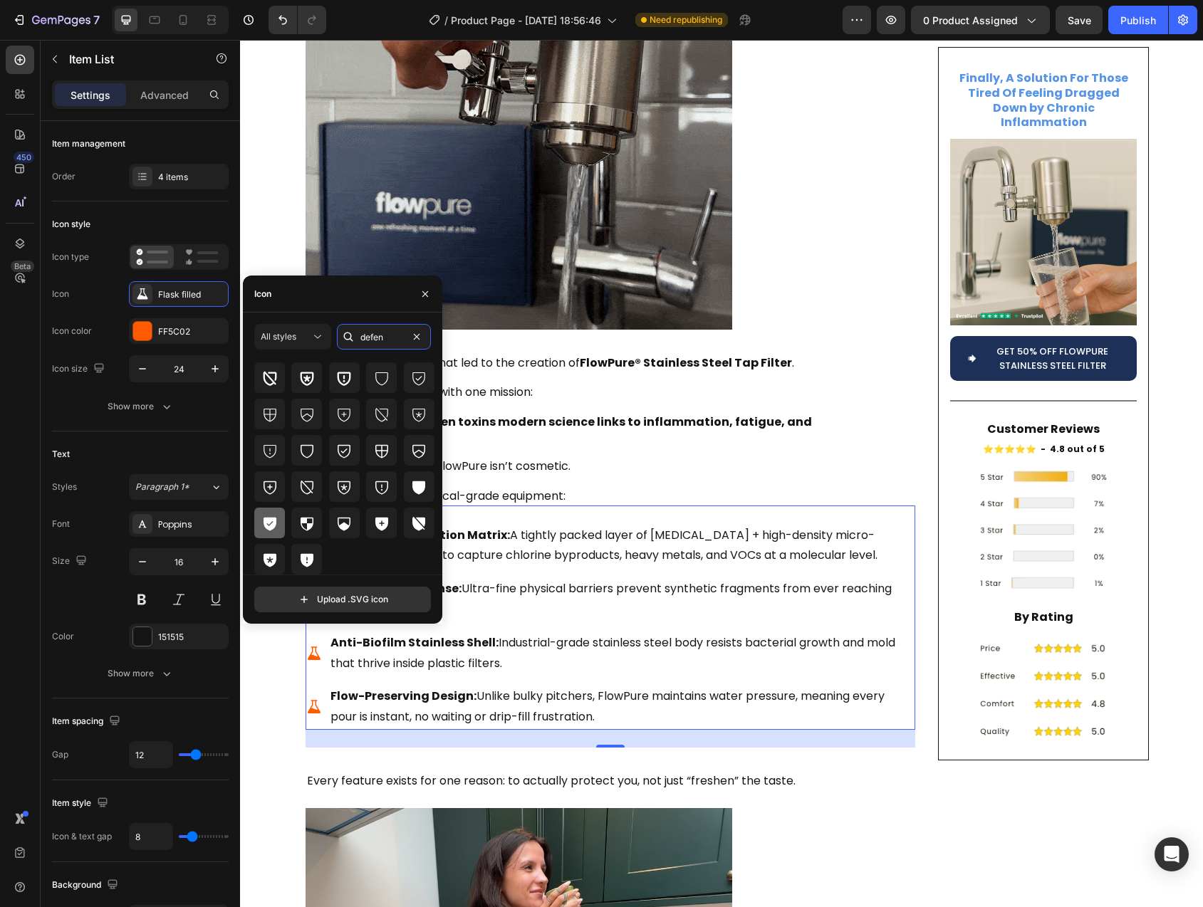
type input "defen"
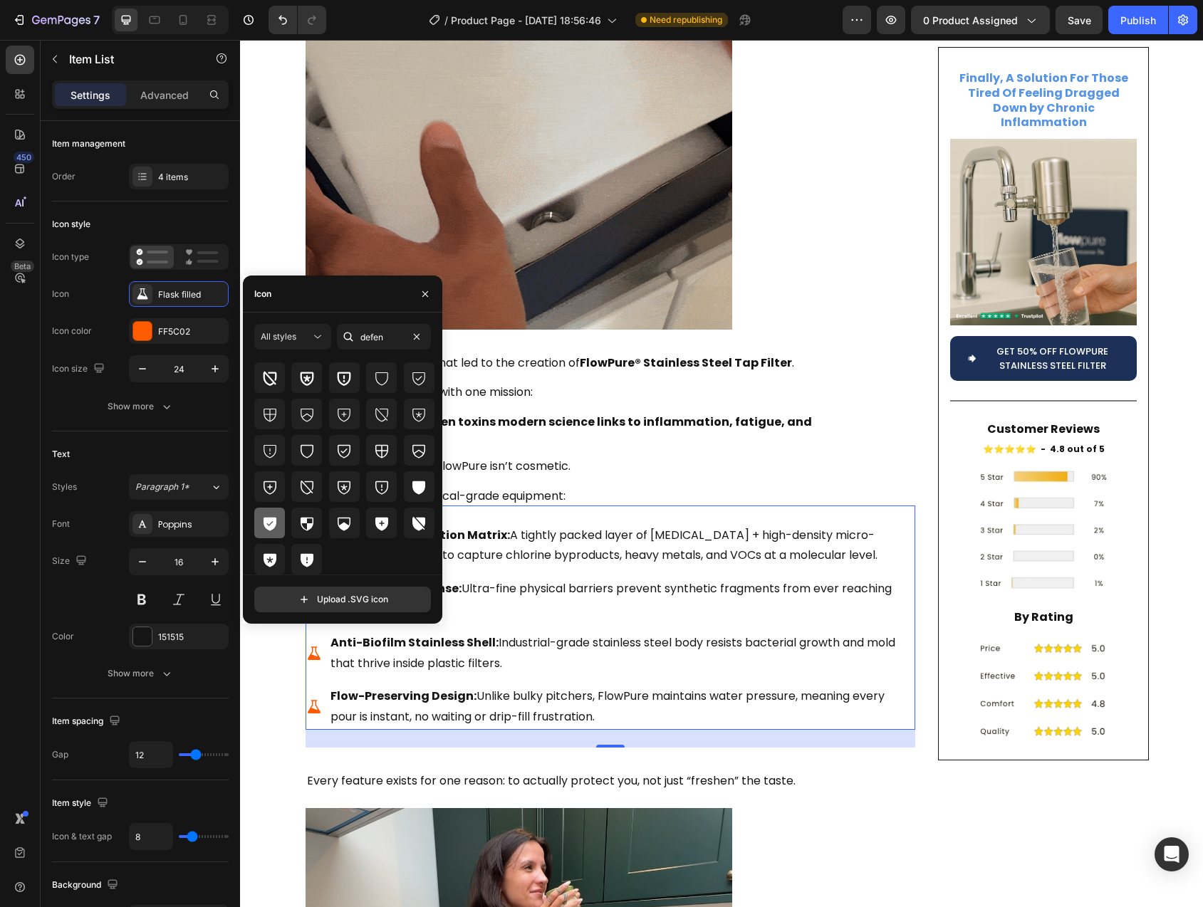
click at [276, 517] on icon at bounding box center [269, 523] width 17 height 17
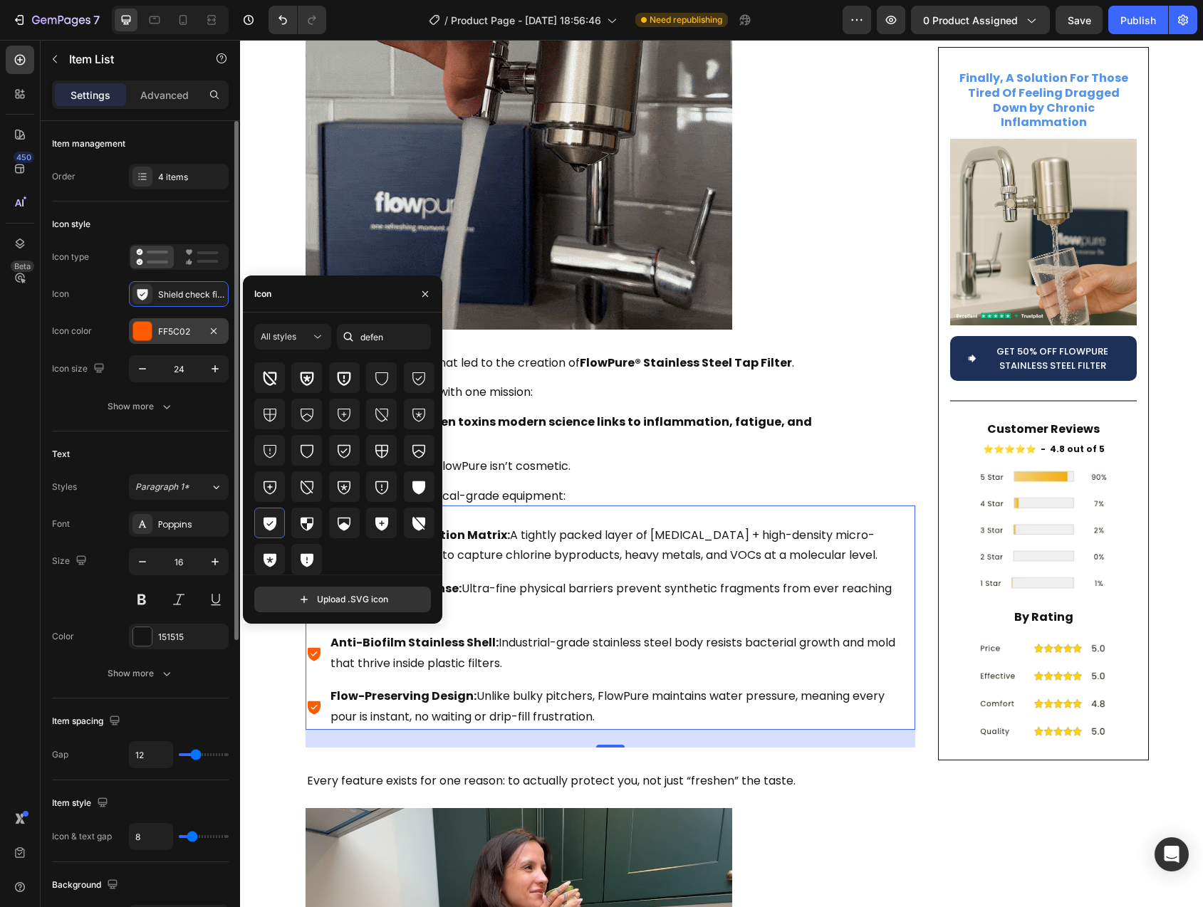
click at [141, 340] on div at bounding box center [142, 331] width 19 height 19
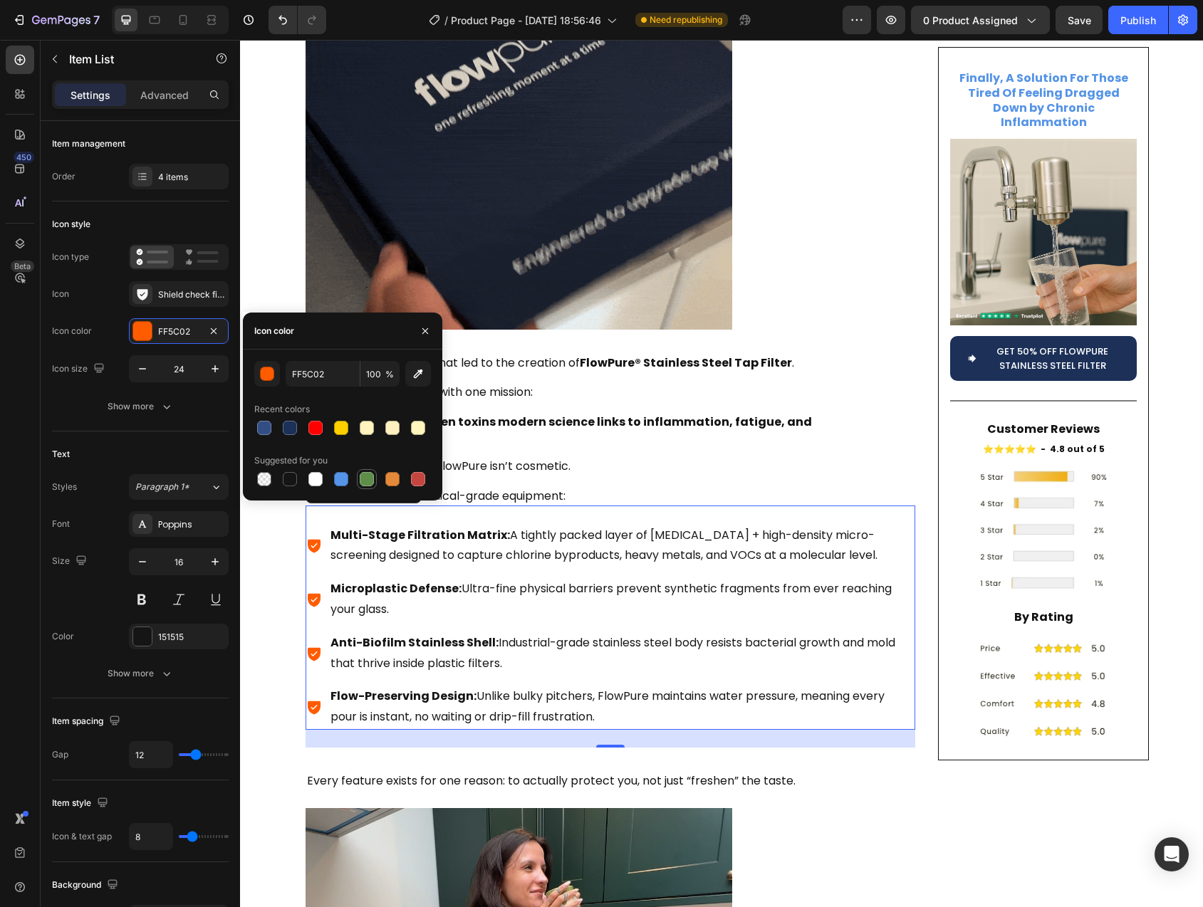
click at [369, 483] on div at bounding box center [367, 479] width 14 height 14
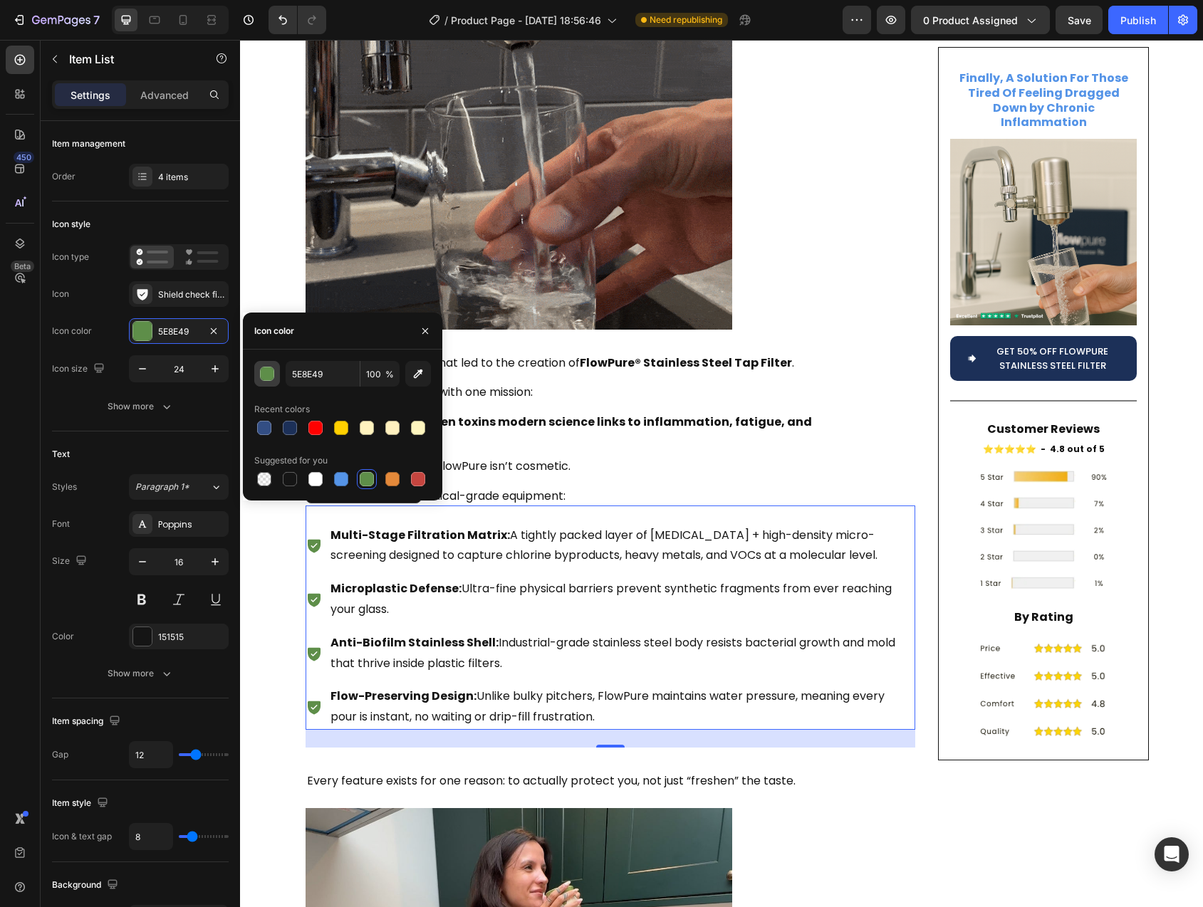
click at [271, 372] on div "button" at bounding box center [268, 374] width 14 height 14
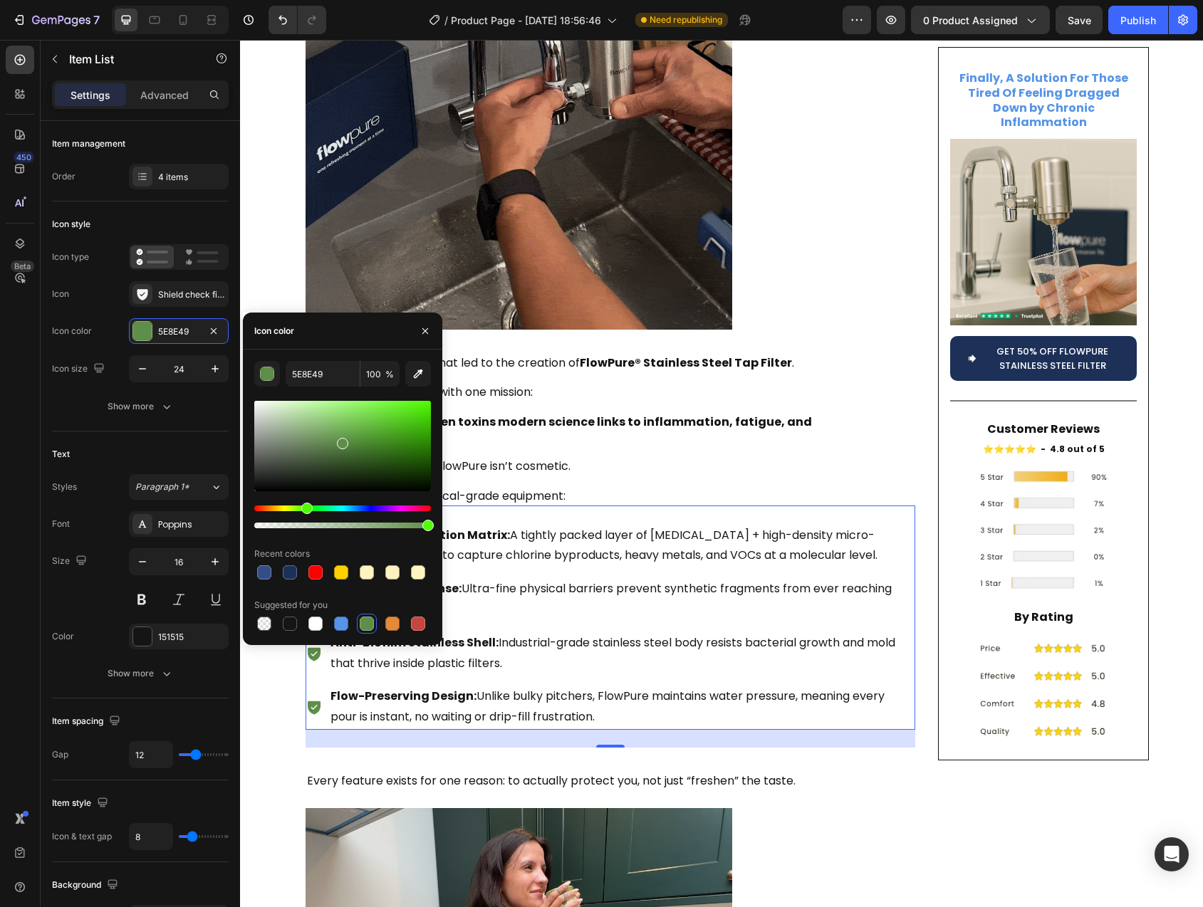
click at [395, 428] on div at bounding box center [342, 446] width 177 height 90
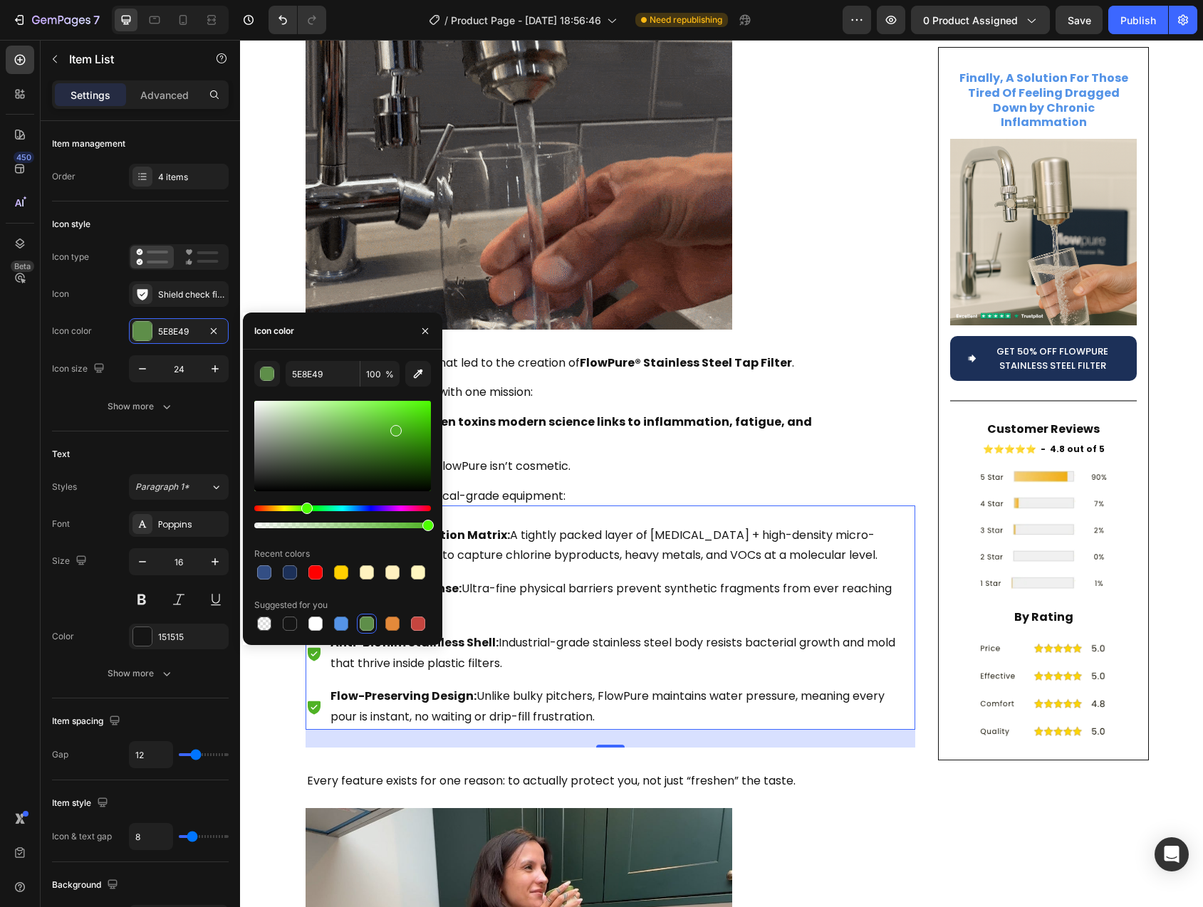
type input "4FB225"
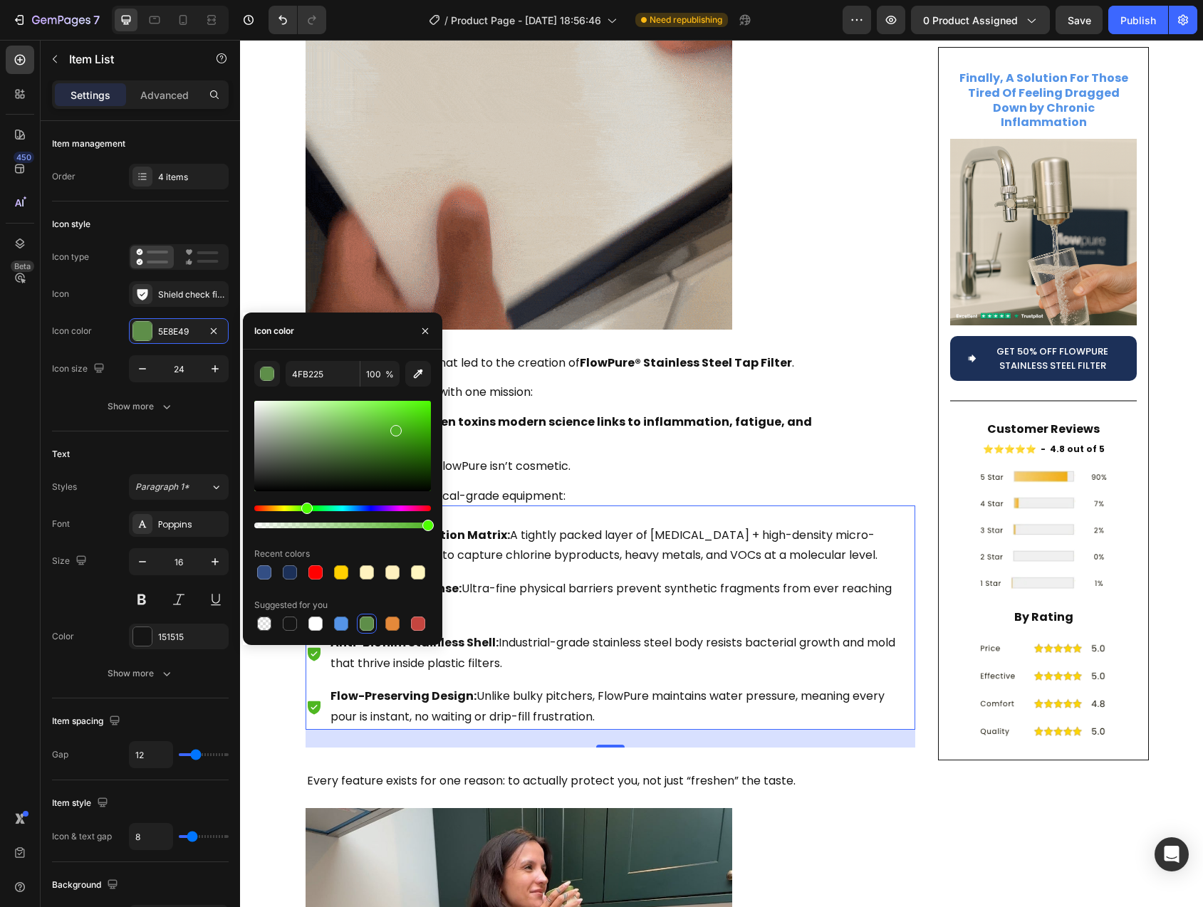
click at [397, 426] on div at bounding box center [395, 430] width 11 height 11
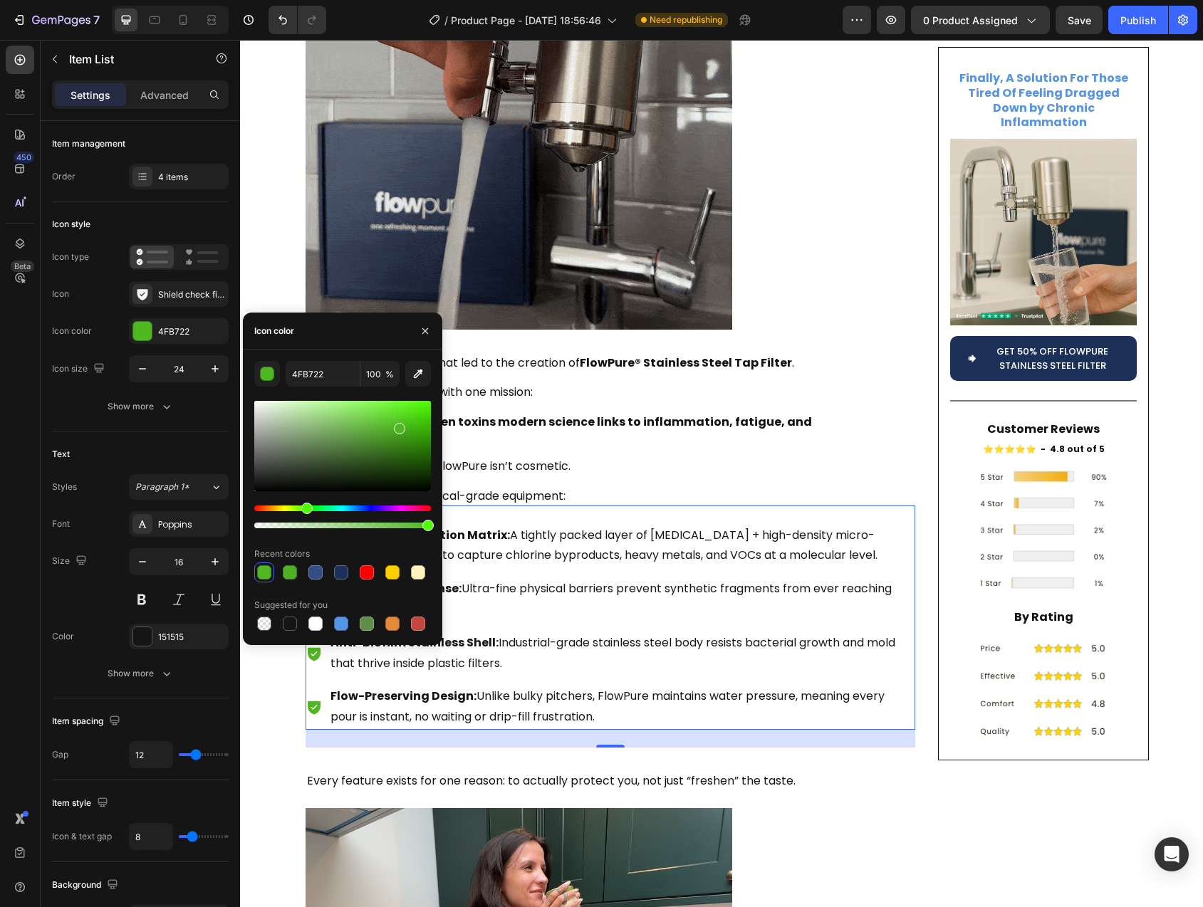
click at [541, 523] on div "Multi-Stage Filtration Matrix: A tightly packed layer of activated carbon + hig…" at bounding box center [611, 626] width 610 height 207
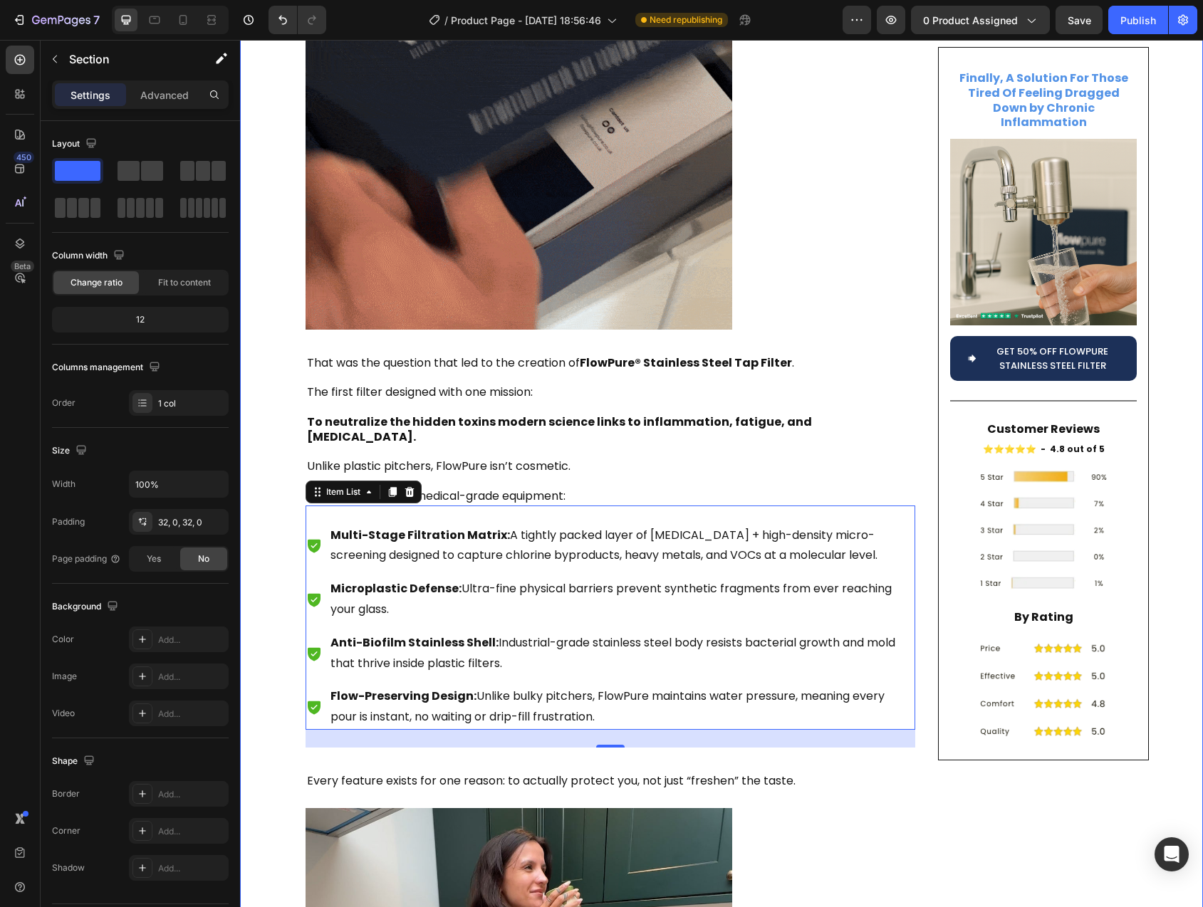
click at [268, 529] on div "Is Your Tap Water Secretly Fueling Inflammation , Fatigue , and [MEDICAL_DATA] …" at bounding box center [721, 601] width 963 height 5413
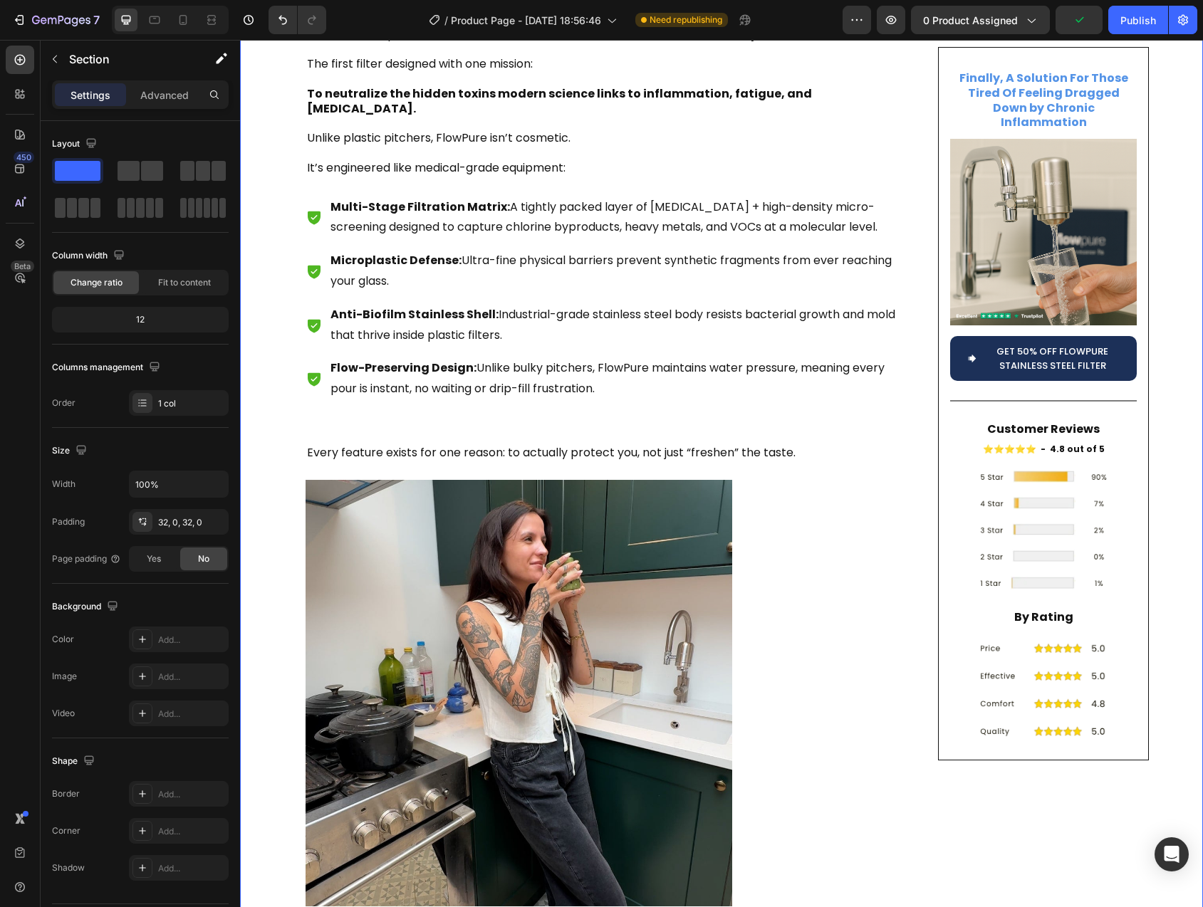
scroll to position [2529, 0]
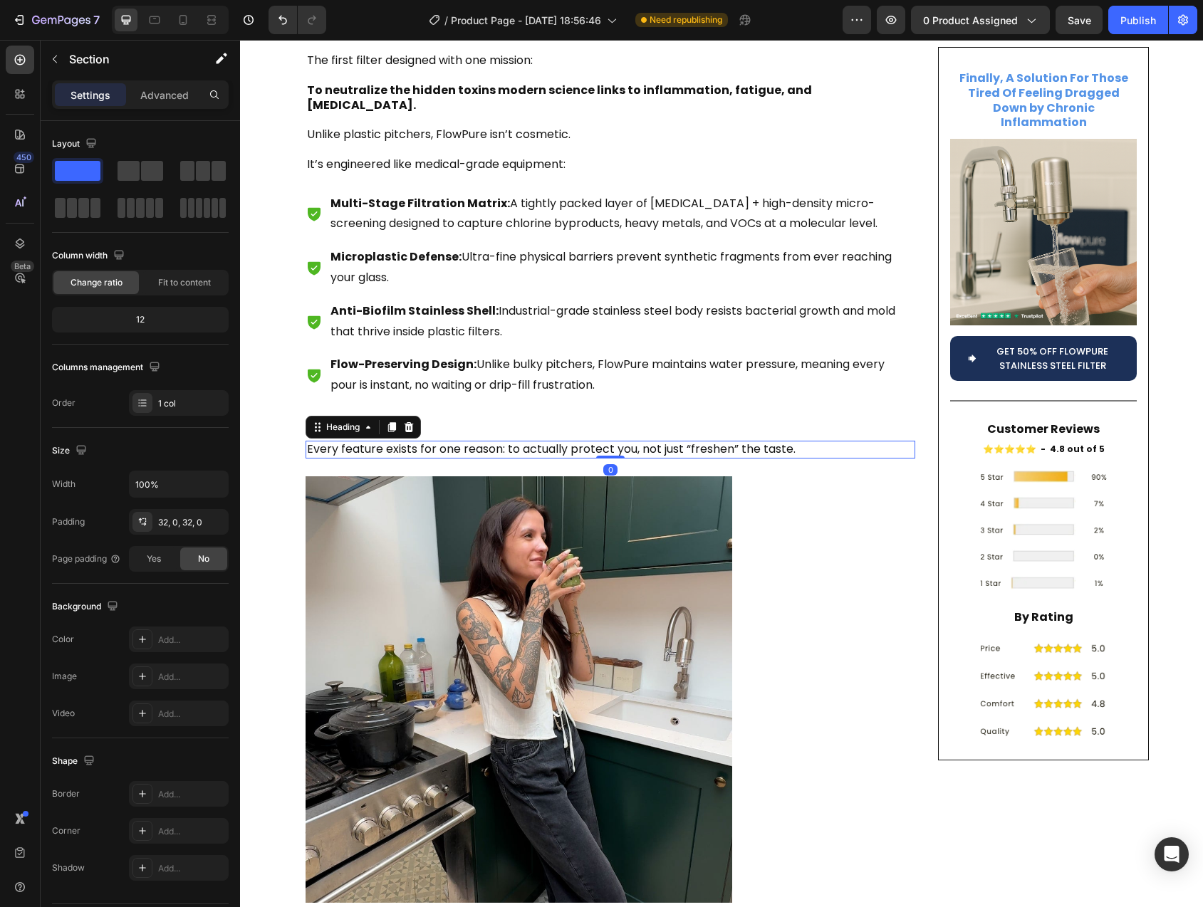
click at [494, 441] on h2 "Every feature exists for one reason: to actually protect you, not just “freshen…" at bounding box center [611, 450] width 610 height 18
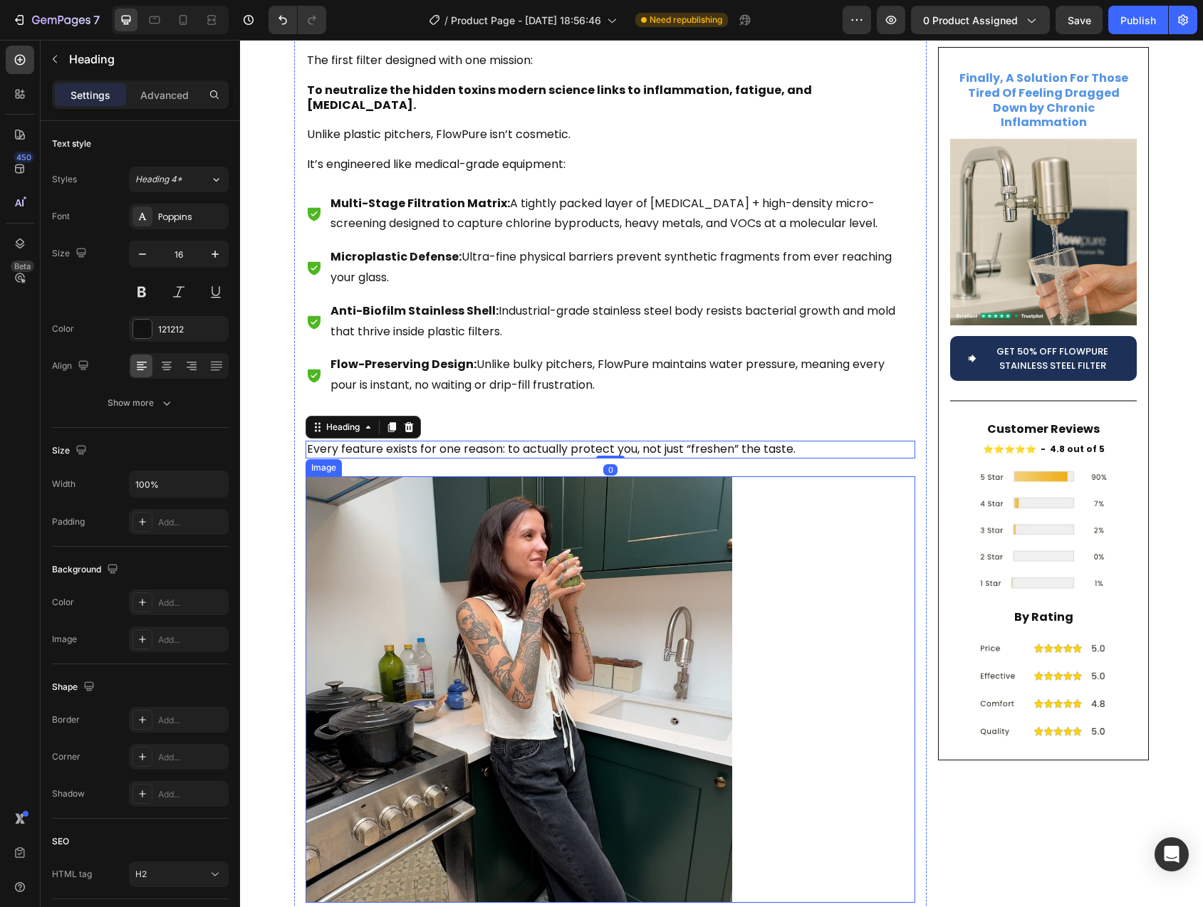
click at [902, 541] on div at bounding box center [611, 689] width 610 height 427
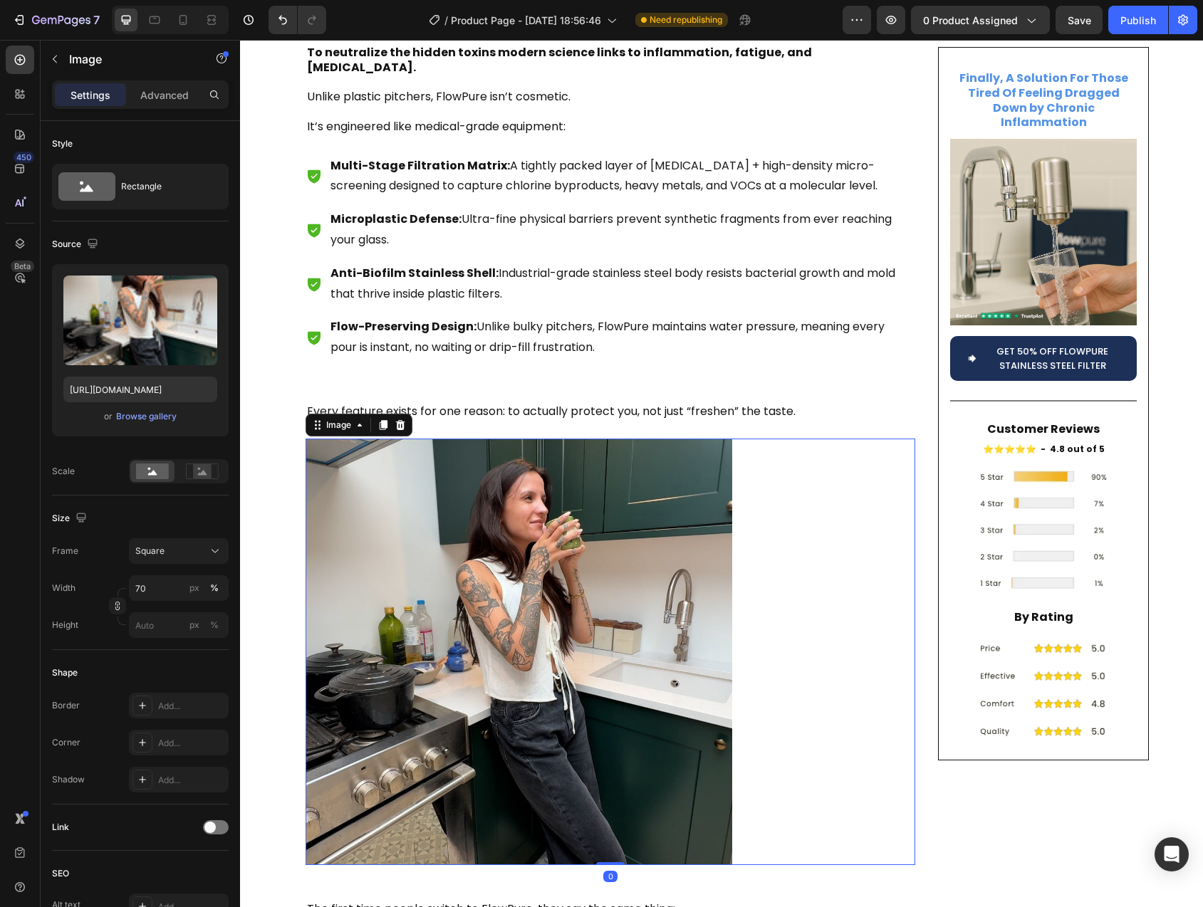
scroll to position [2636, 0]
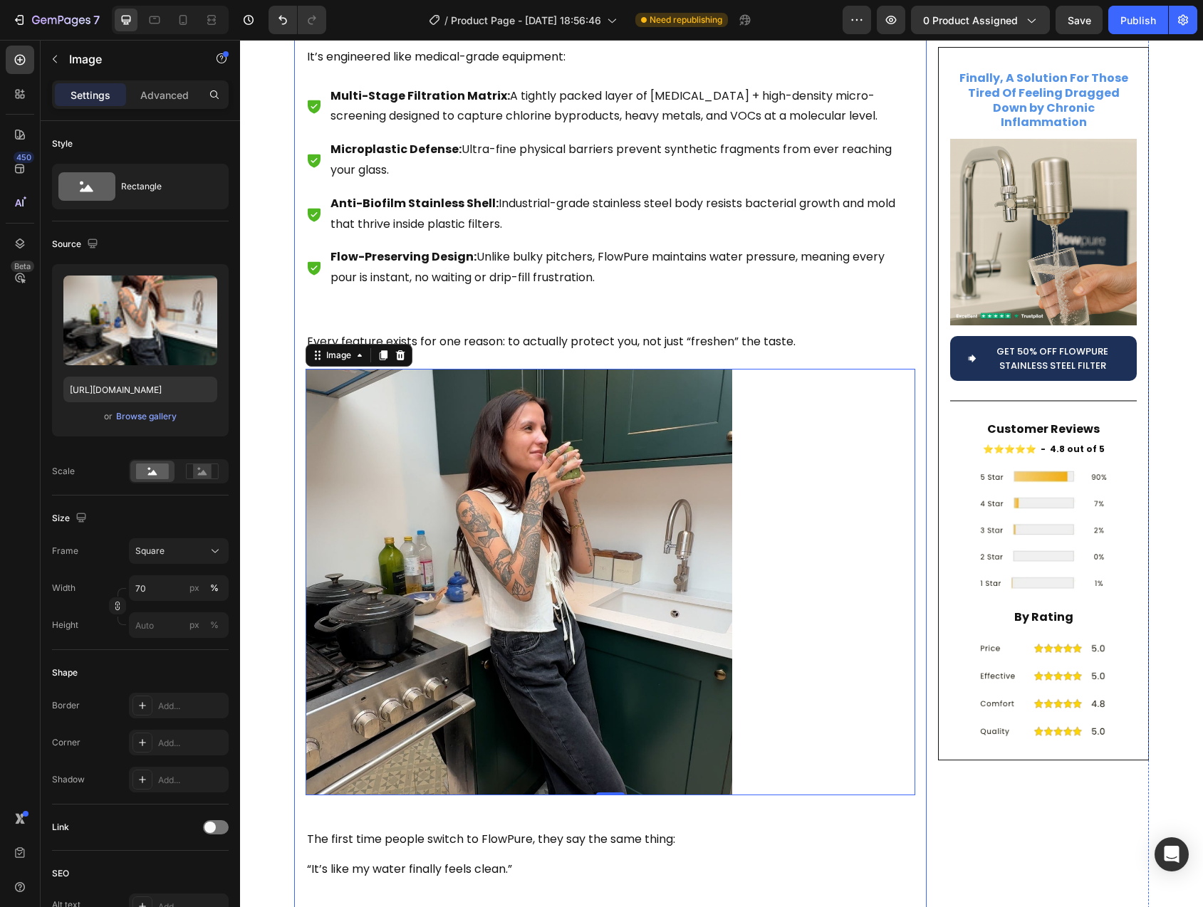
click at [938, 796] on div "Finally, A Solution For Those Tired Of Feeling Dragged Down by Chronic Inflamma…" at bounding box center [1043, 155] width 211 height 5401
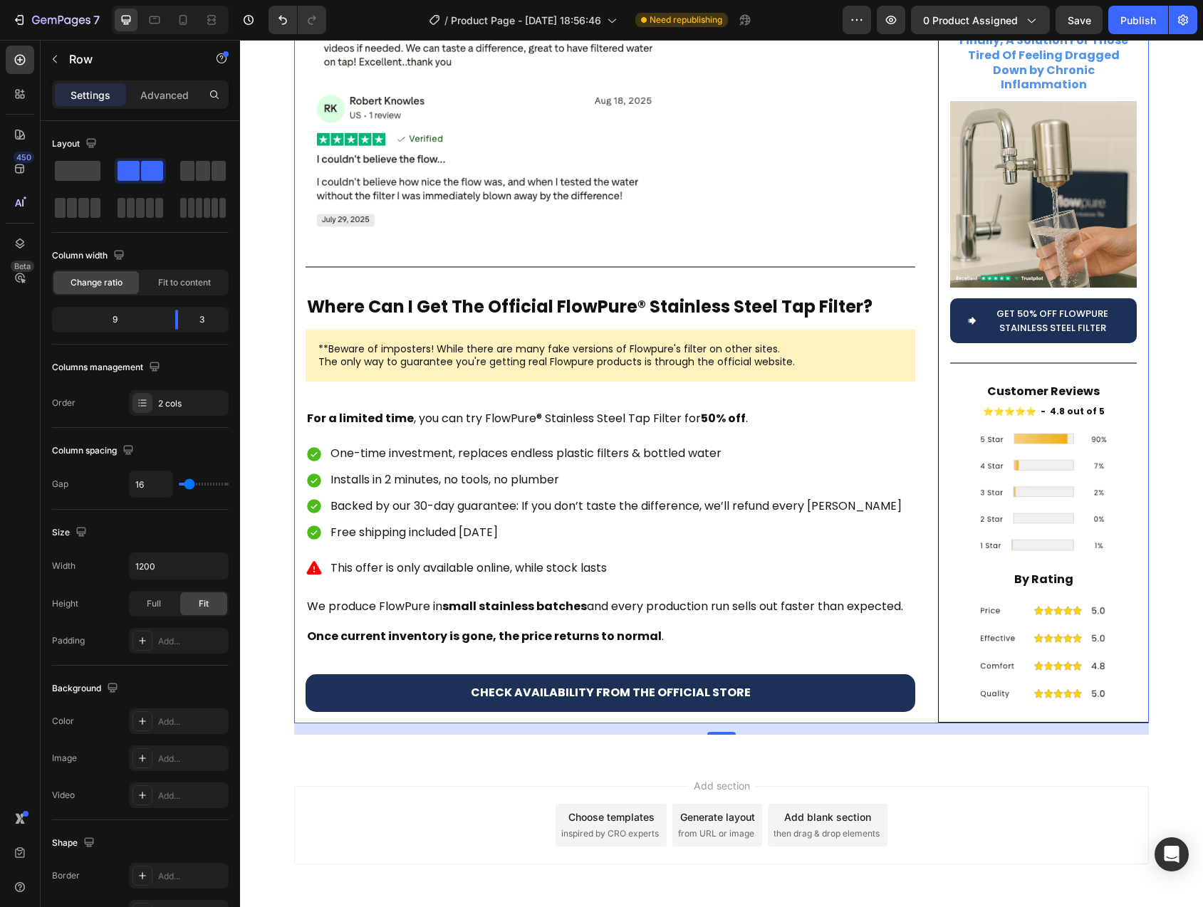
scroll to position [4776, 0]
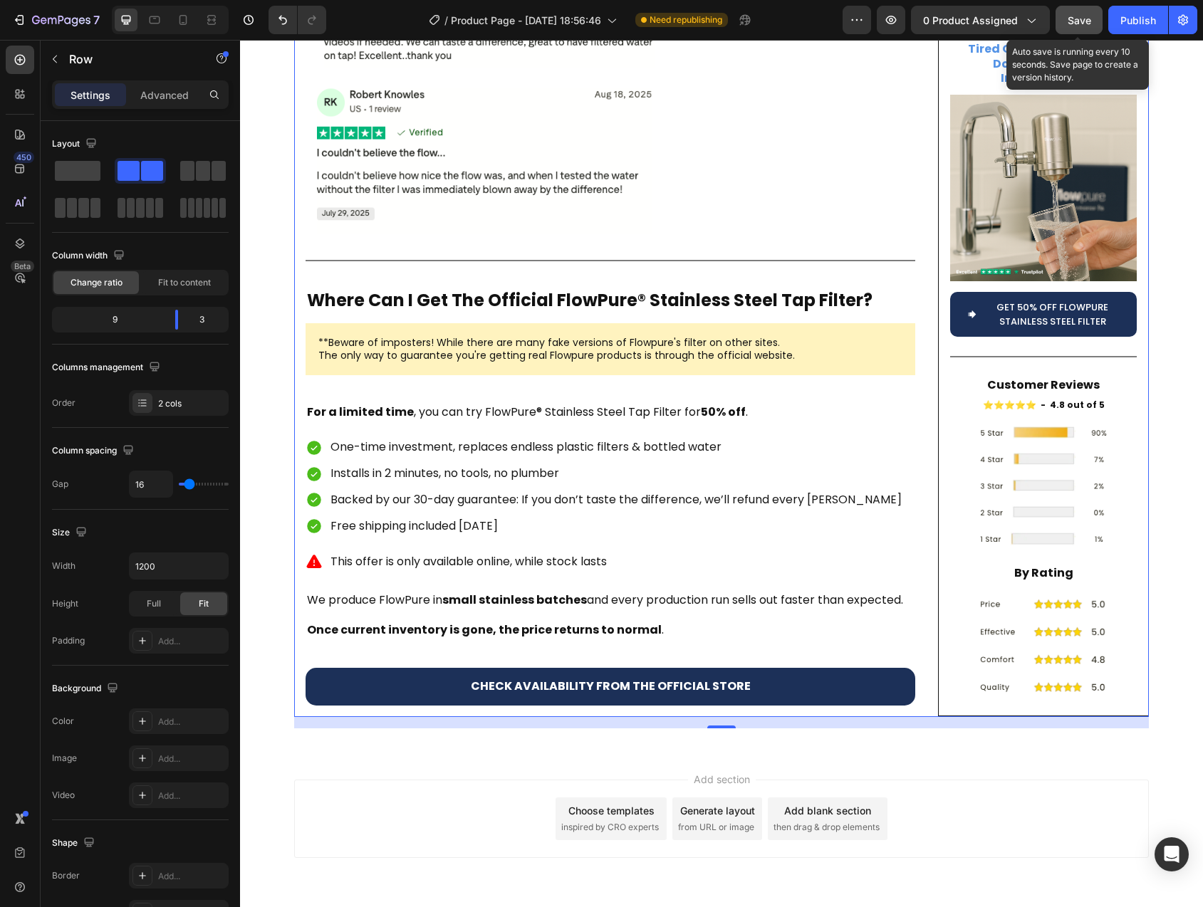
click at [1065, 16] on button "Save" at bounding box center [1078, 20] width 47 height 28
click at [1142, 21] on div "Publish" at bounding box center [1138, 20] width 36 height 15
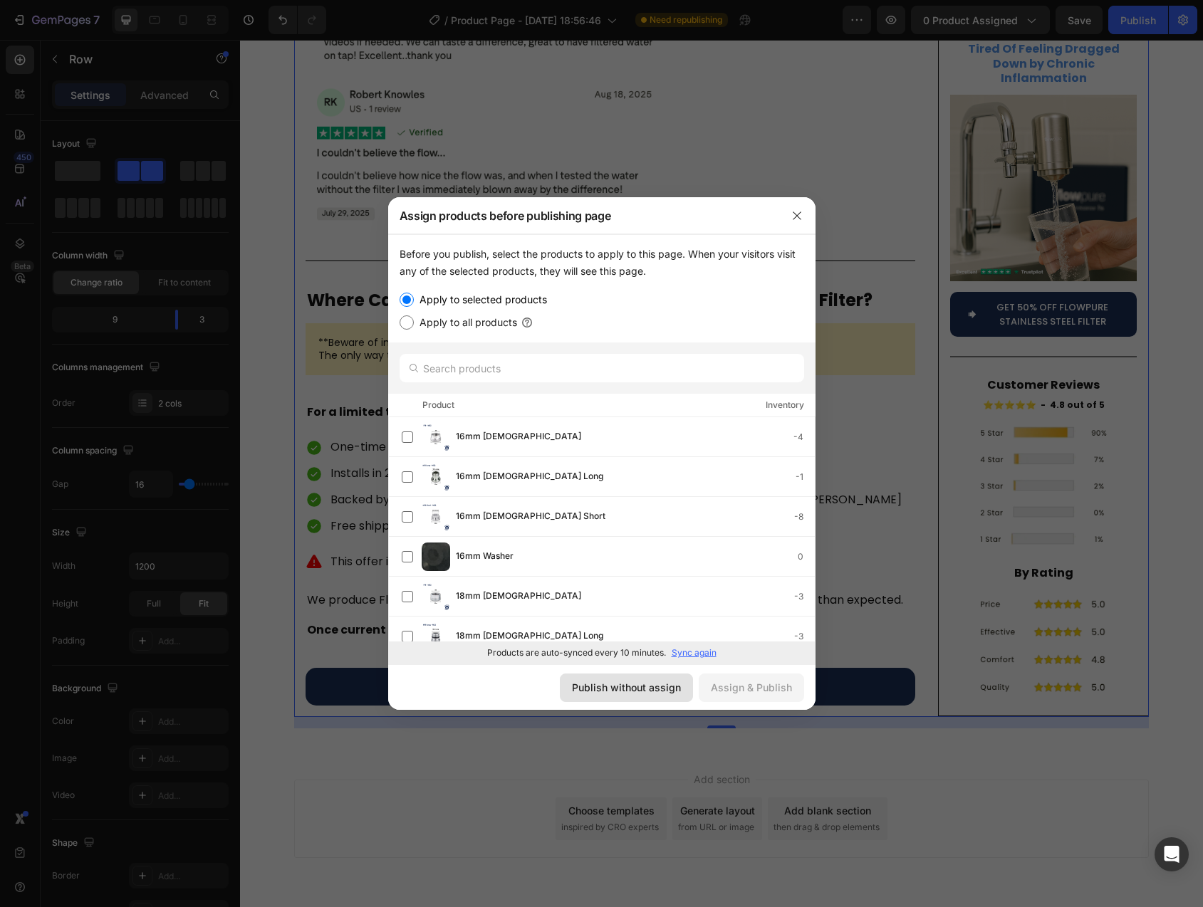
click at [665, 693] on div "Publish without assign" at bounding box center [626, 687] width 109 height 15
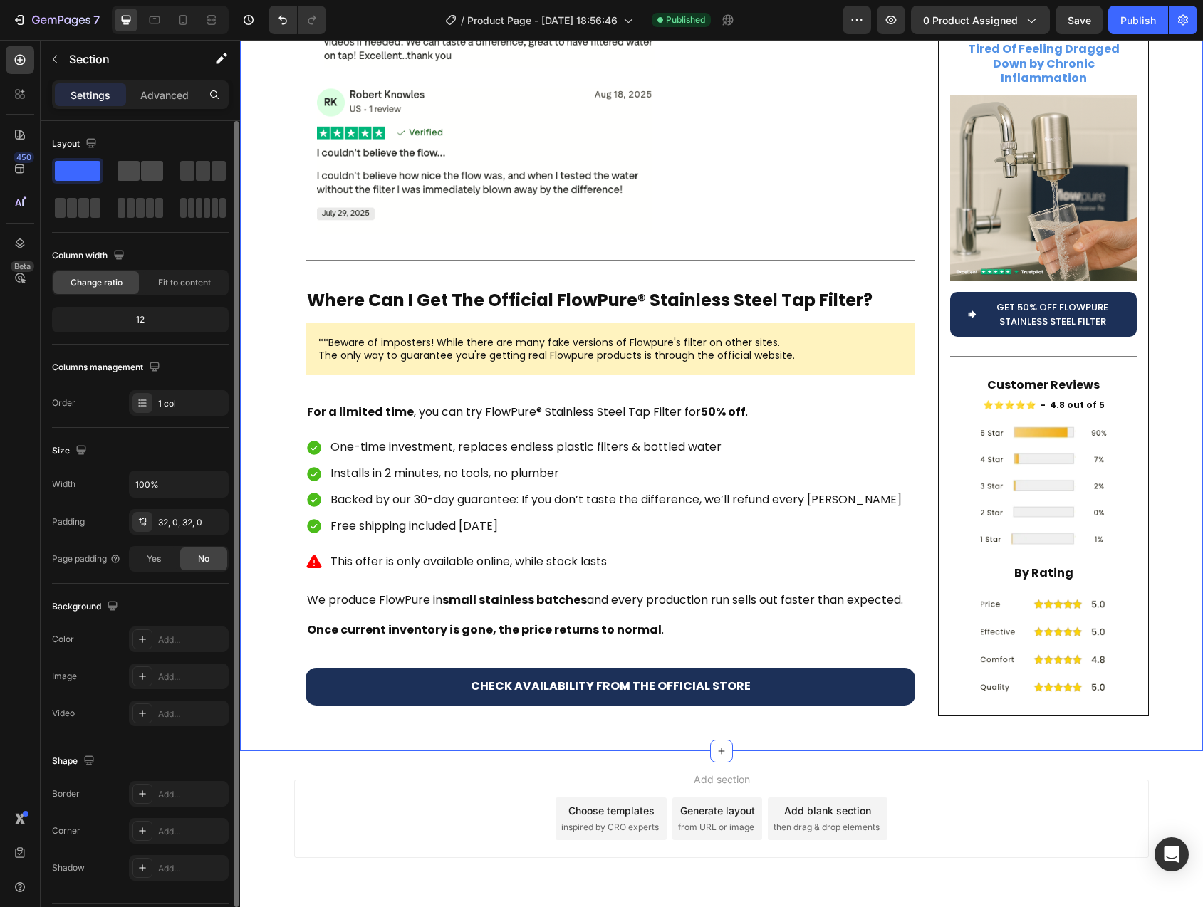
click at [134, 173] on span at bounding box center [129, 171] width 22 height 20
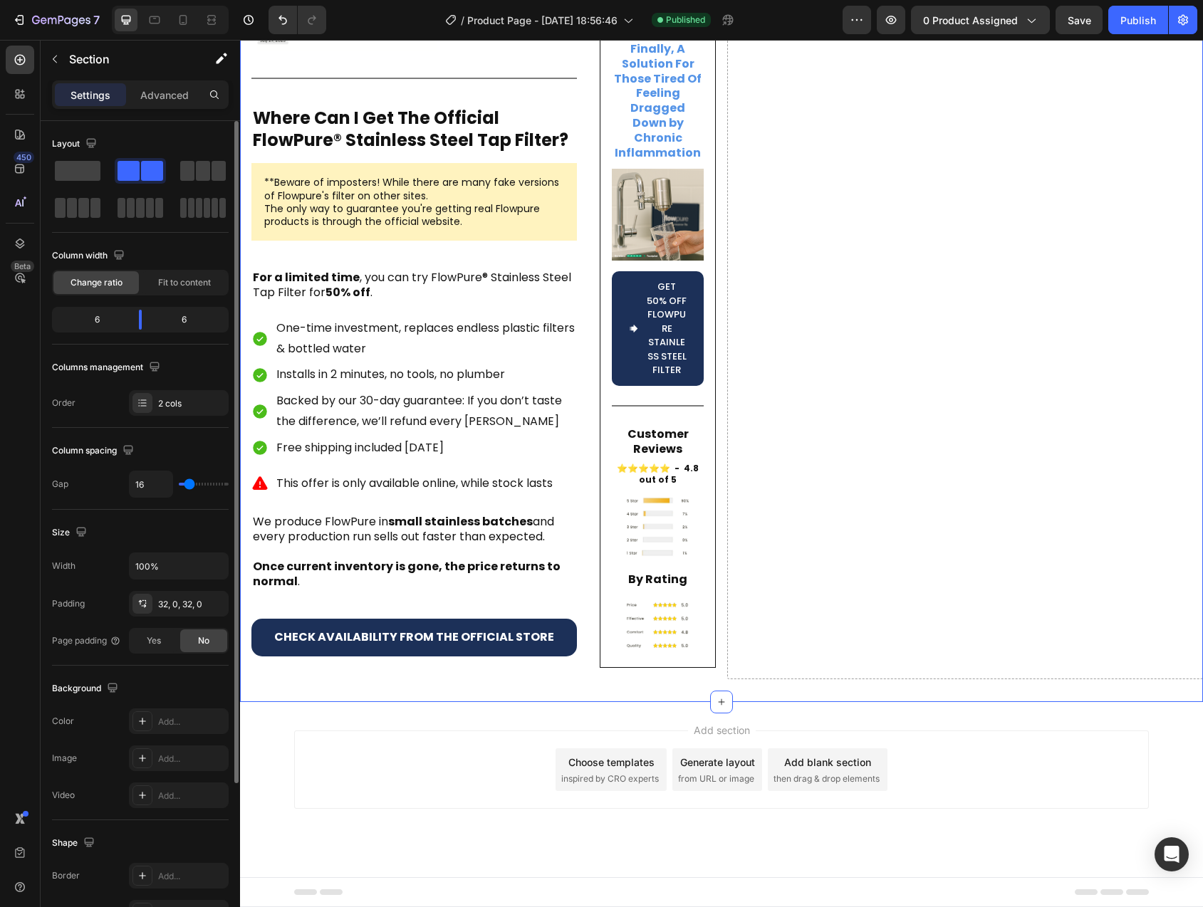
scroll to position [4418, 0]
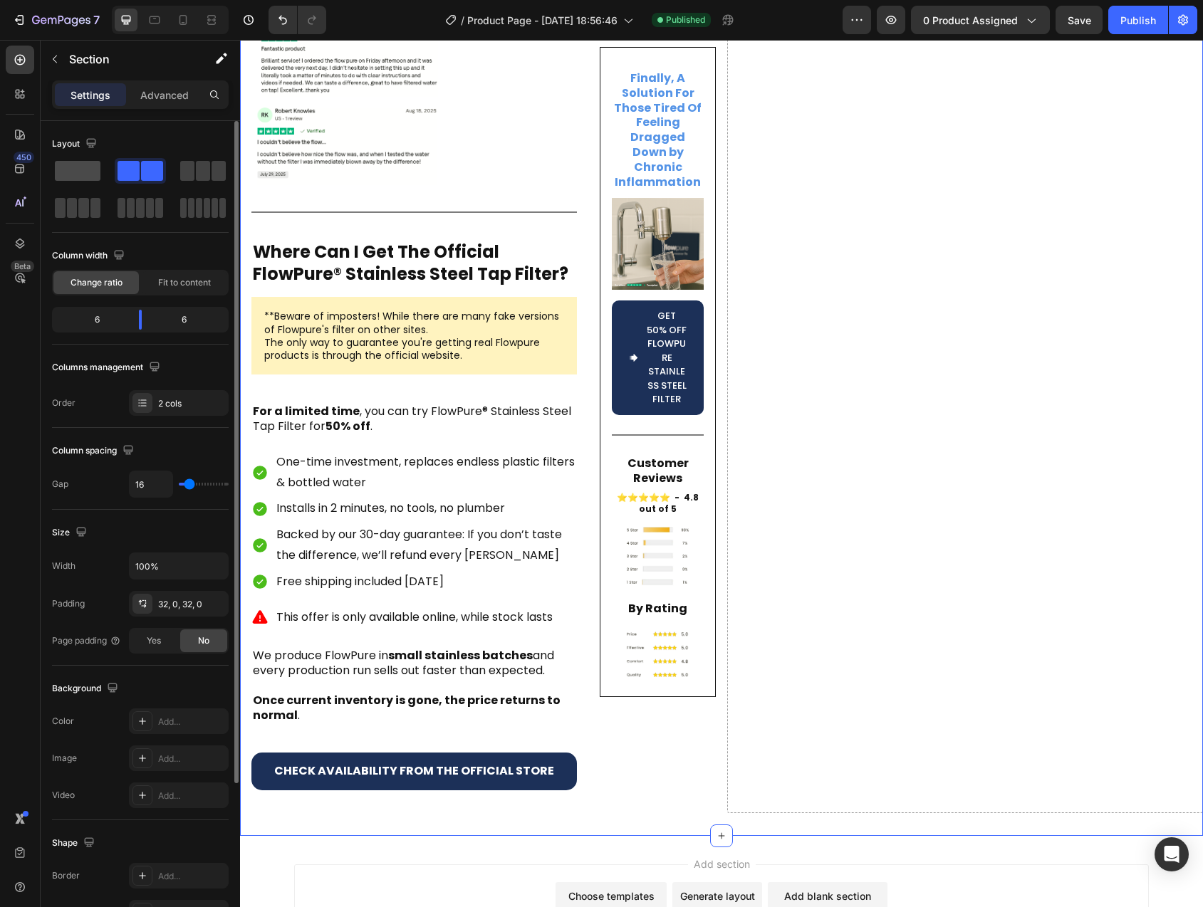
click at [85, 165] on span at bounding box center [78, 171] width 46 height 20
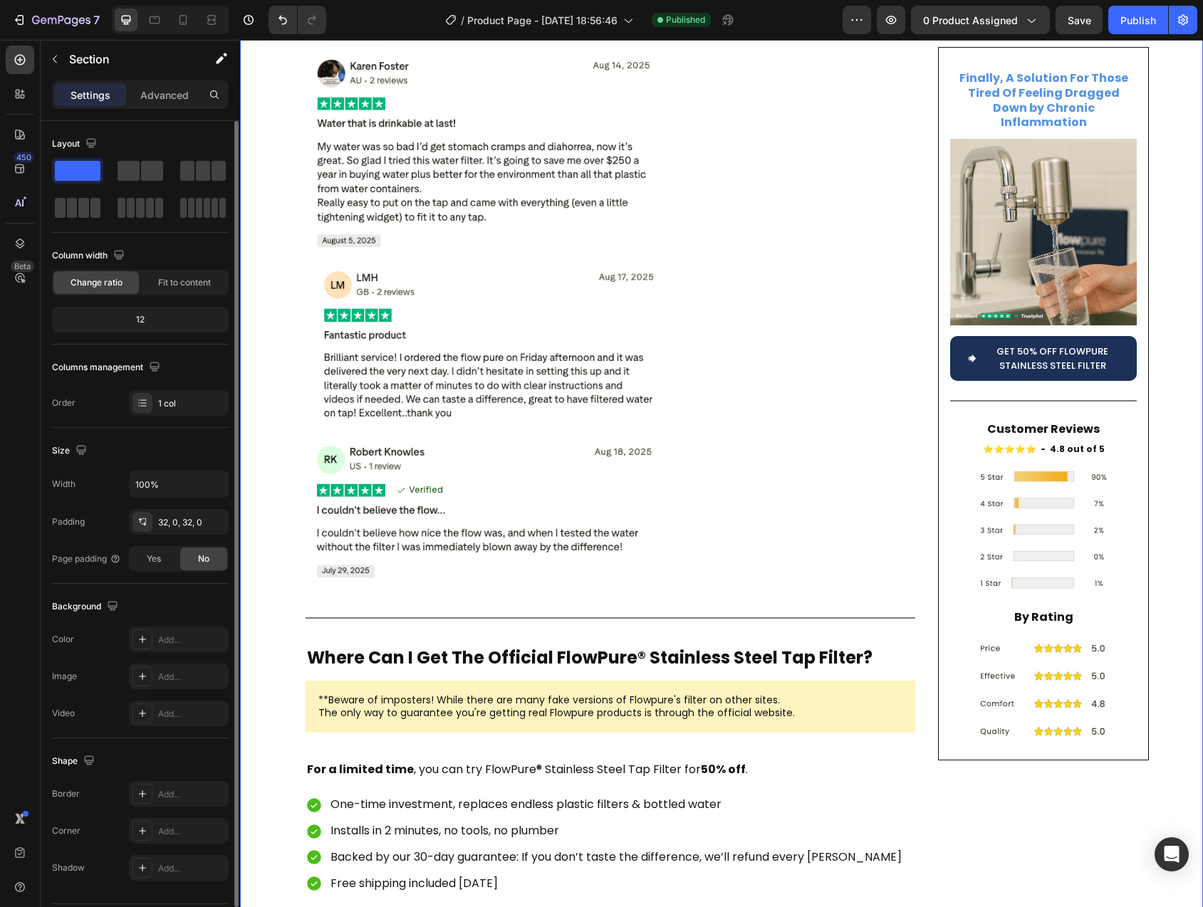
scroll to position [4776, 0]
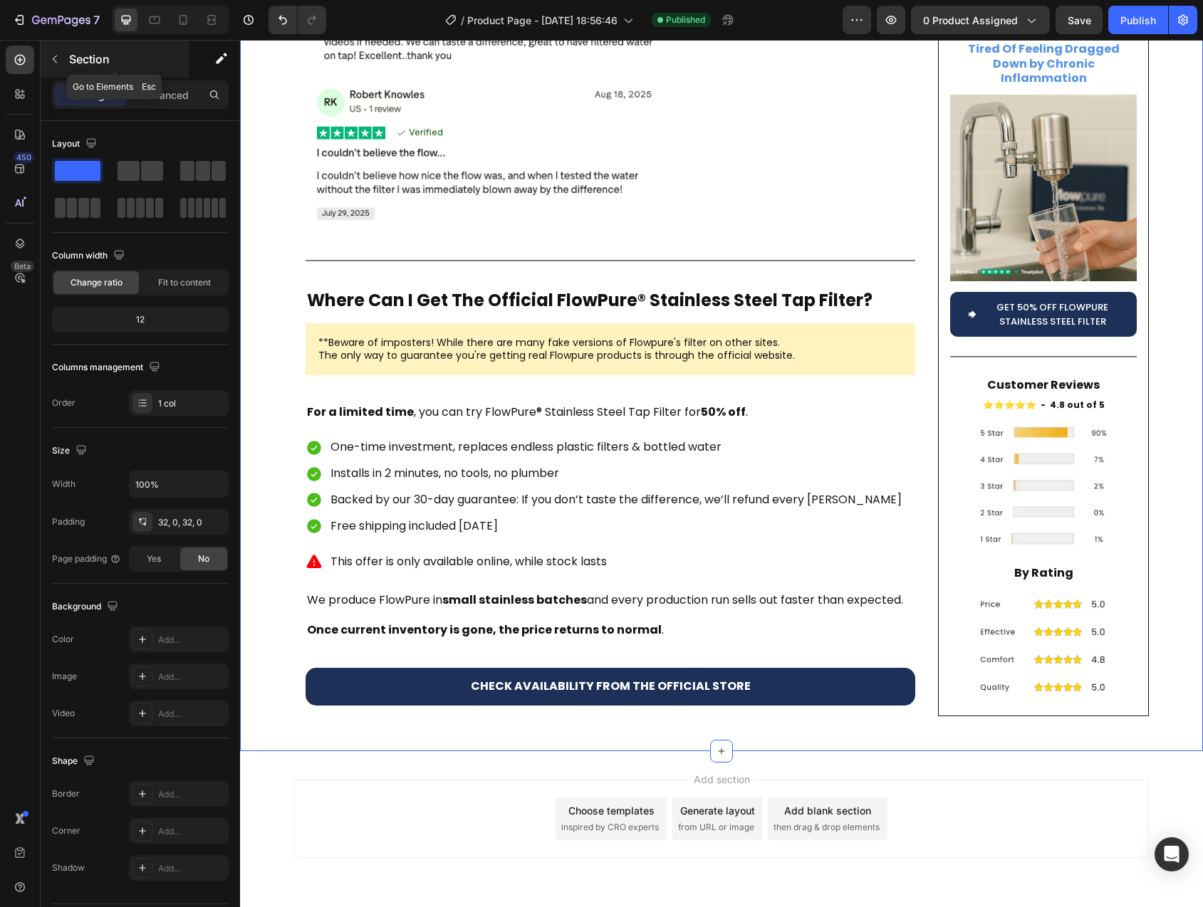
click at [53, 54] on icon "button" at bounding box center [54, 58] width 11 height 11
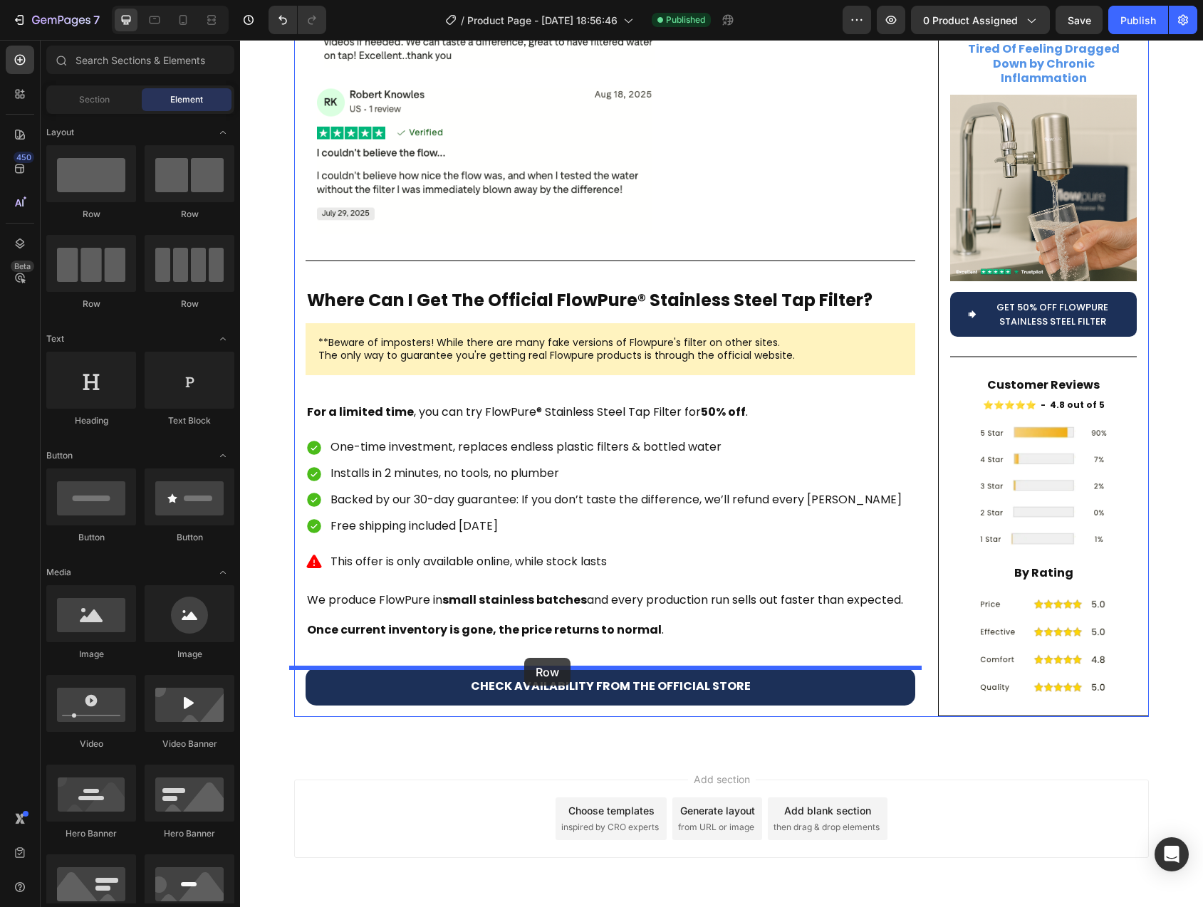
drag, startPoint x: 424, startPoint y: 230, endPoint x: 524, endPoint y: 658, distance: 439.6
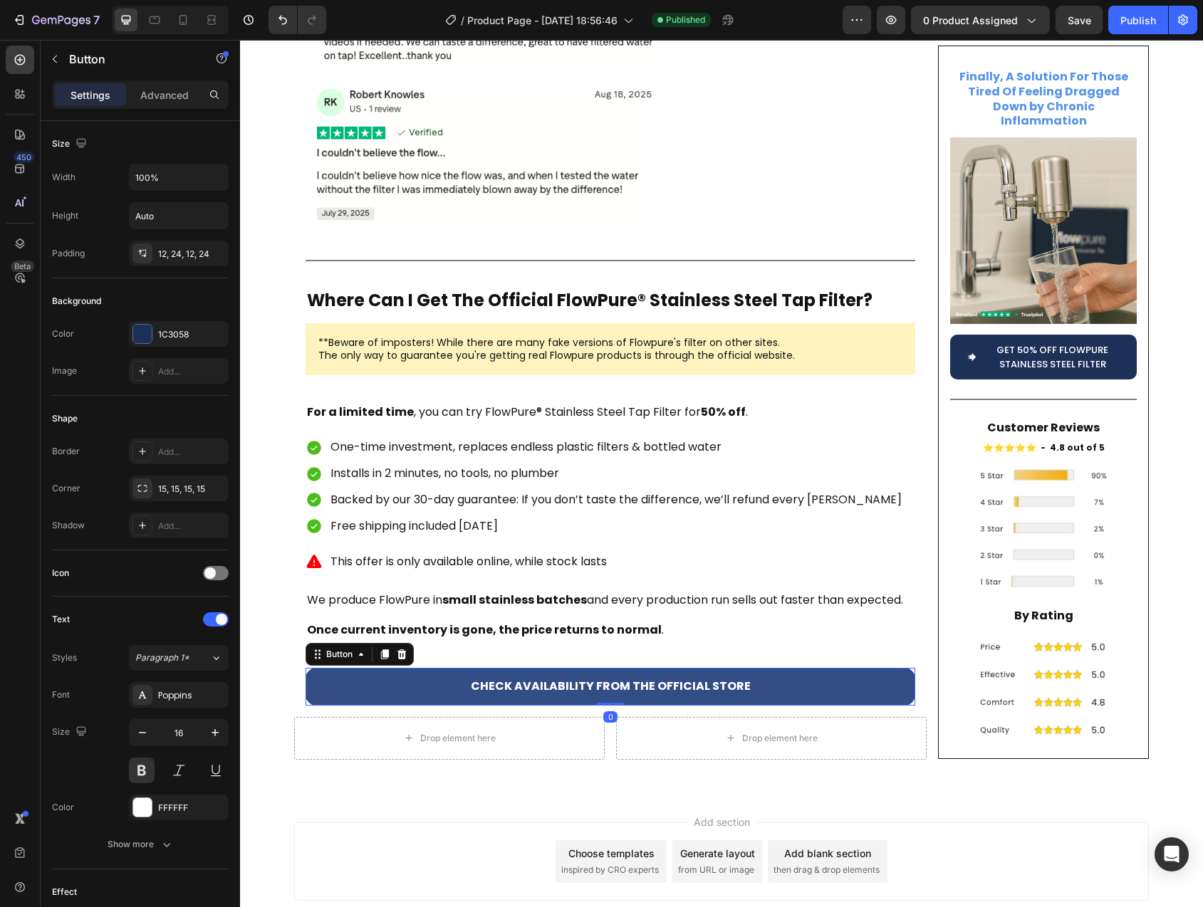
click at [414, 668] on link "CHECK AVAILABILITY FROM THE OFFICIAL STORE" at bounding box center [611, 687] width 610 height 38
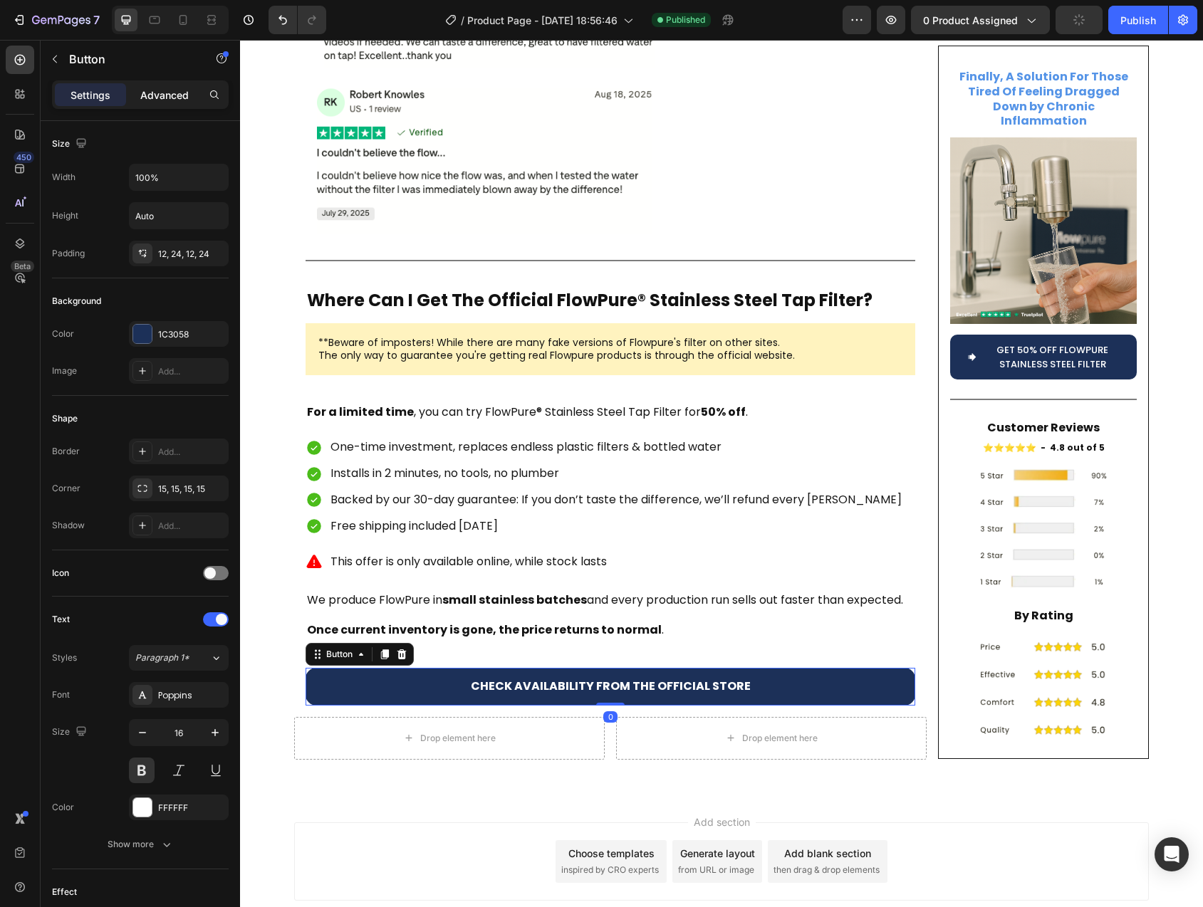
click at [151, 95] on p "Advanced" at bounding box center [164, 95] width 48 height 15
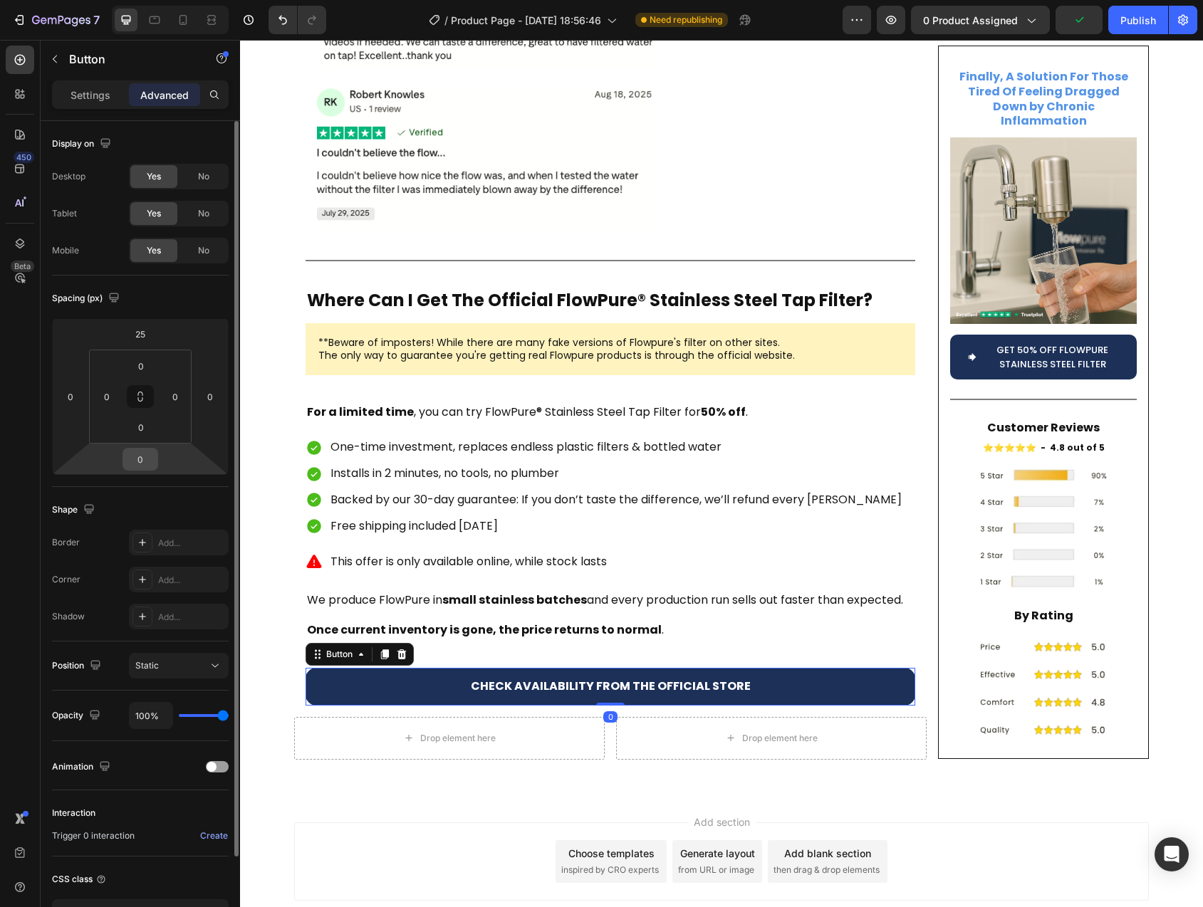
click at [142, 452] on input "0" at bounding box center [140, 459] width 28 height 21
type input "100"
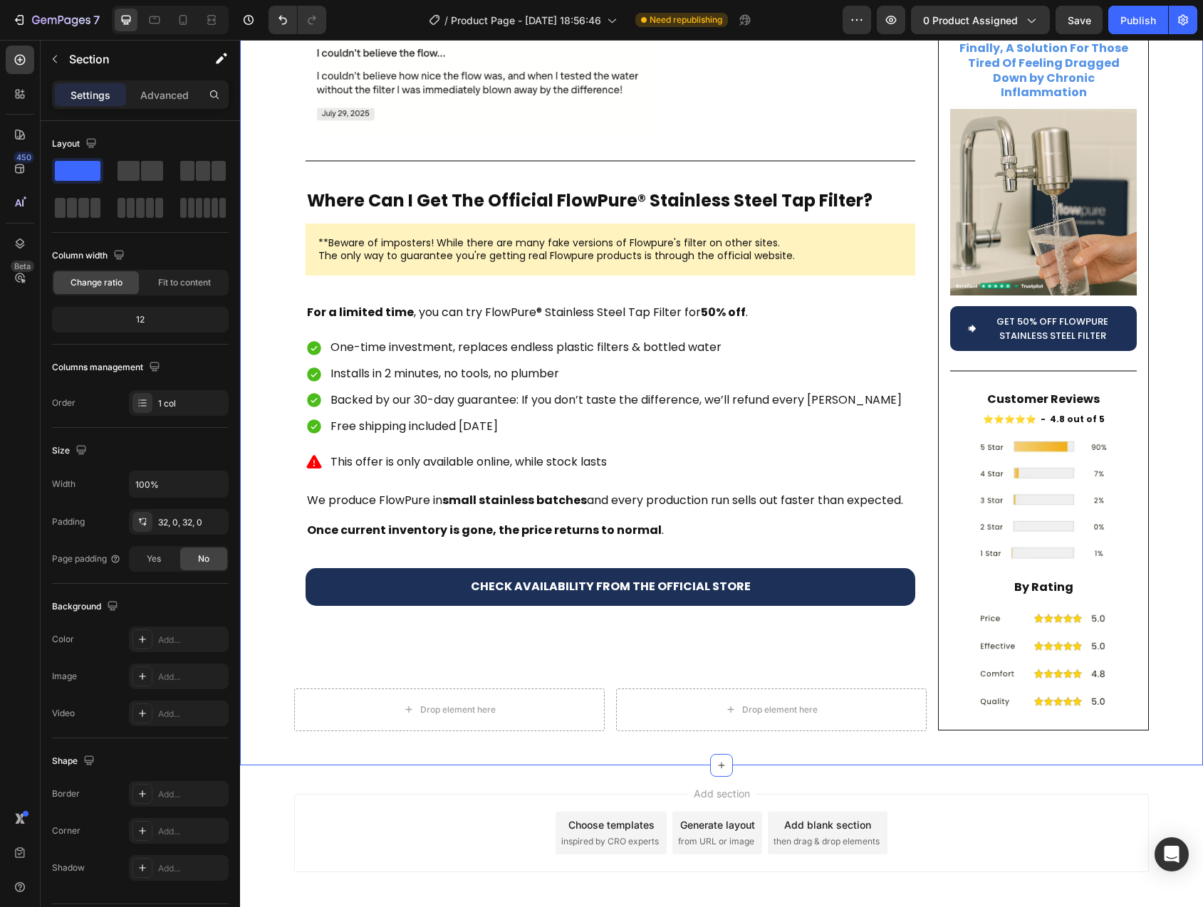
scroll to position [4890, 0]
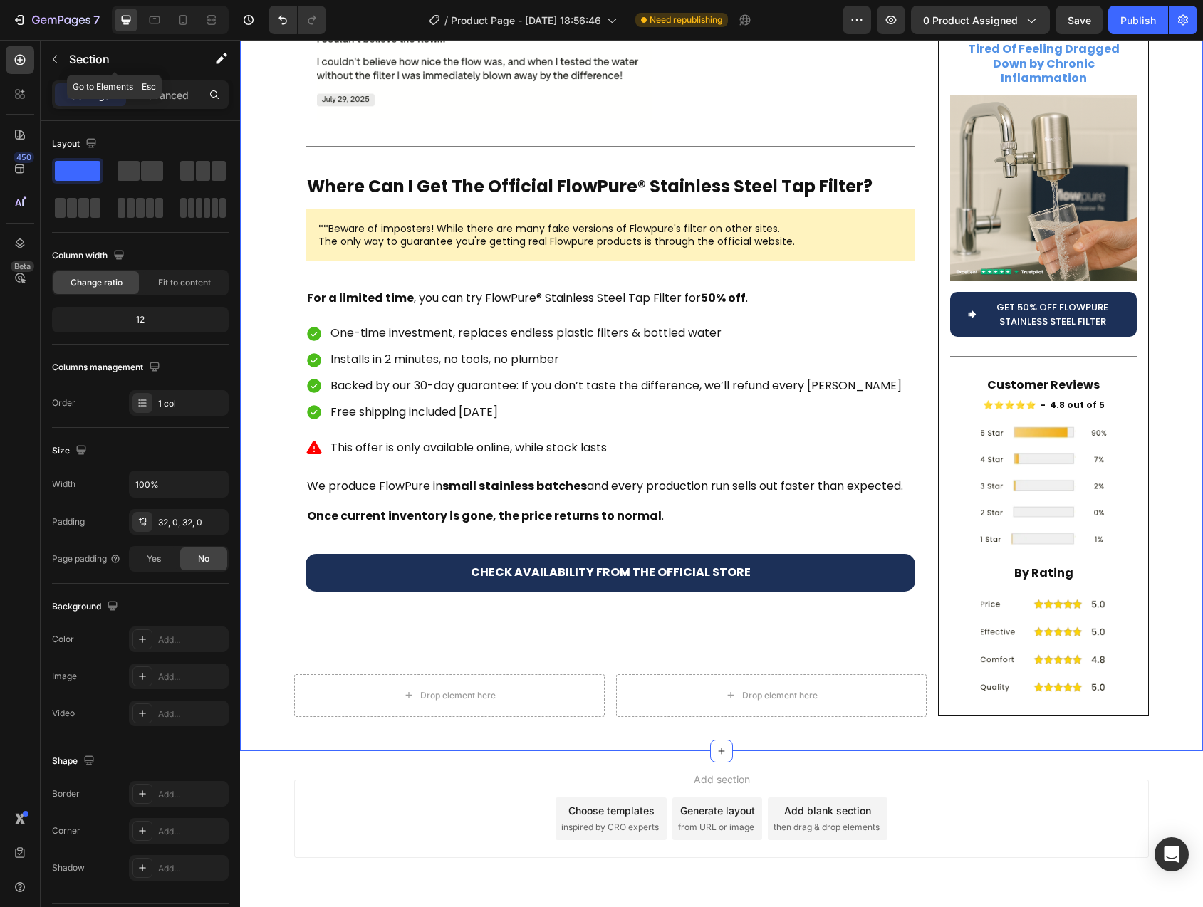
click at [56, 60] on icon "button" at bounding box center [54, 58] width 11 height 11
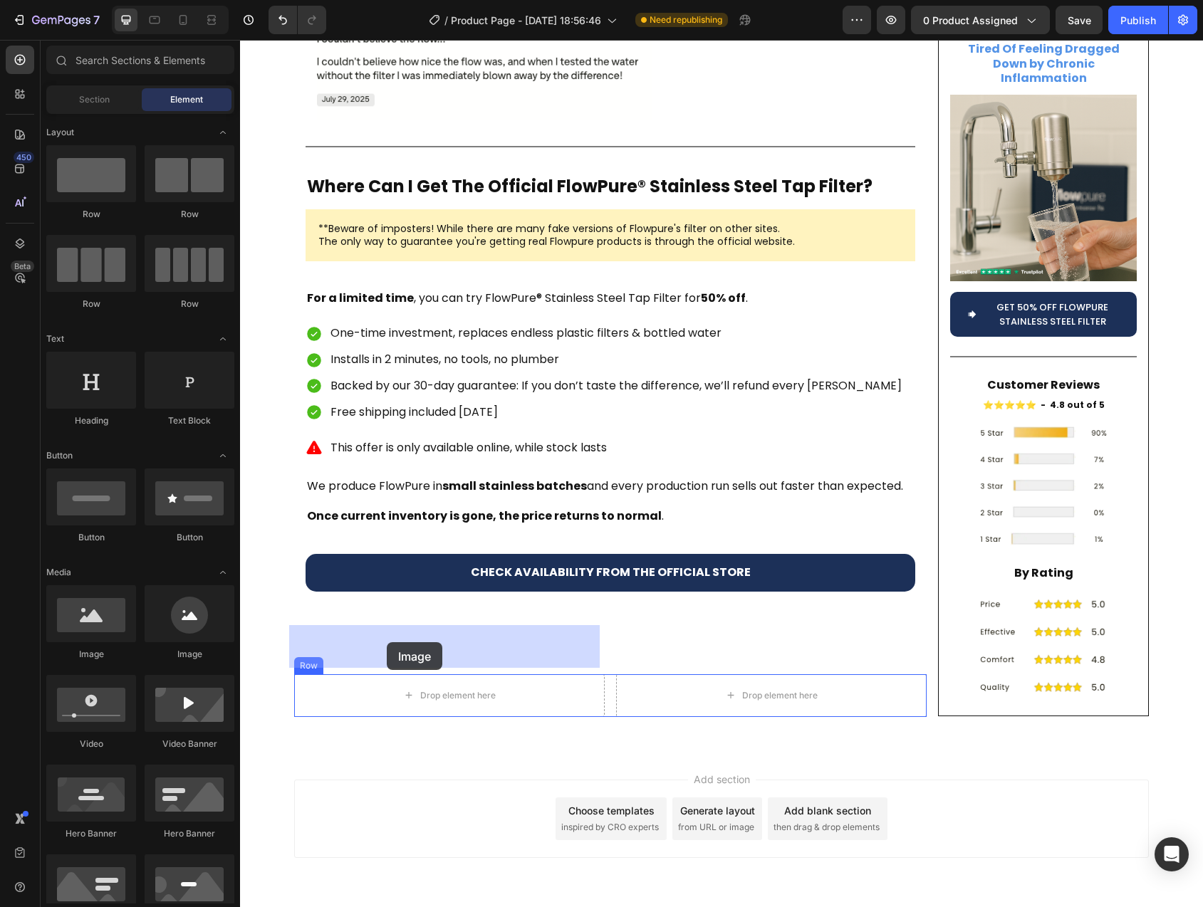
drag, startPoint x: 360, startPoint y: 652, endPoint x: 387, endPoint y: 642, distance: 27.9
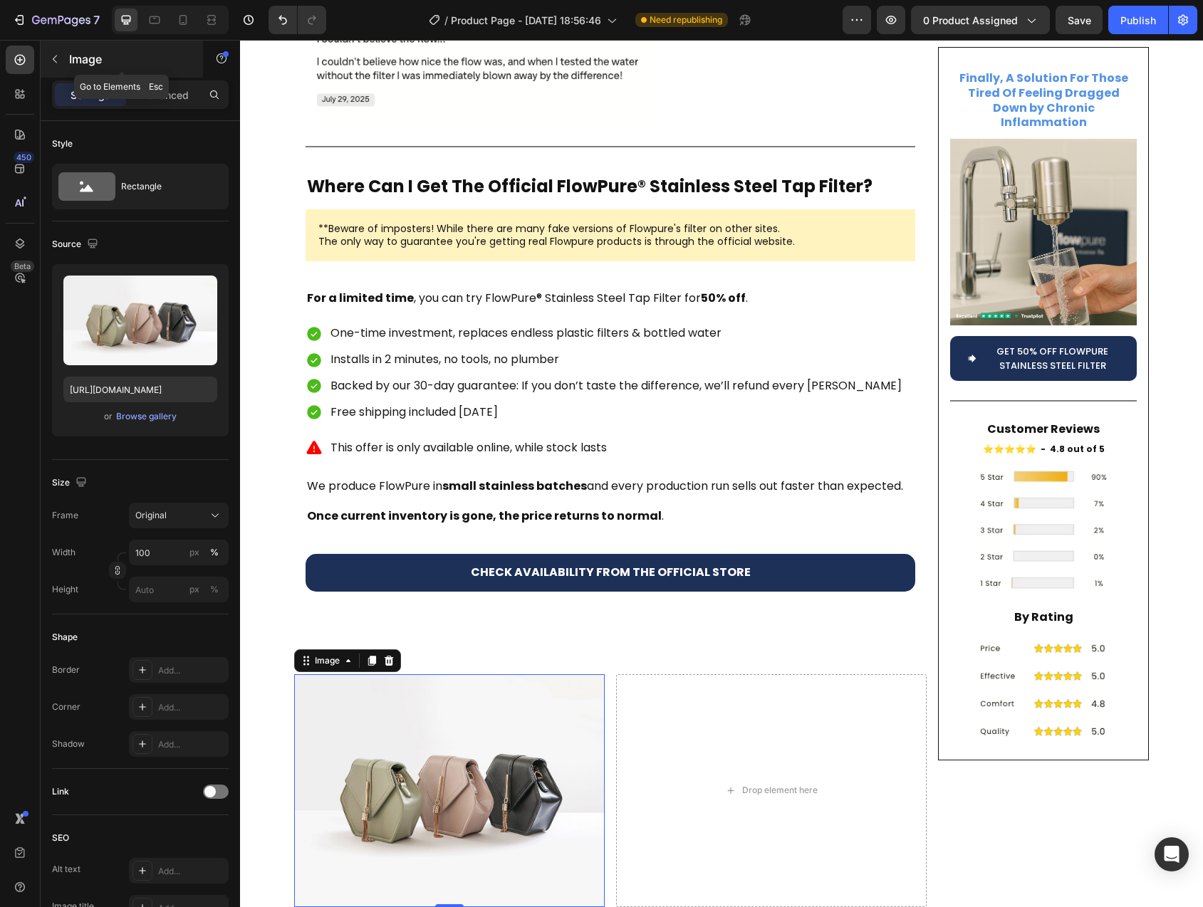
click at [51, 56] on icon "button" at bounding box center [54, 58] width 11 height 11
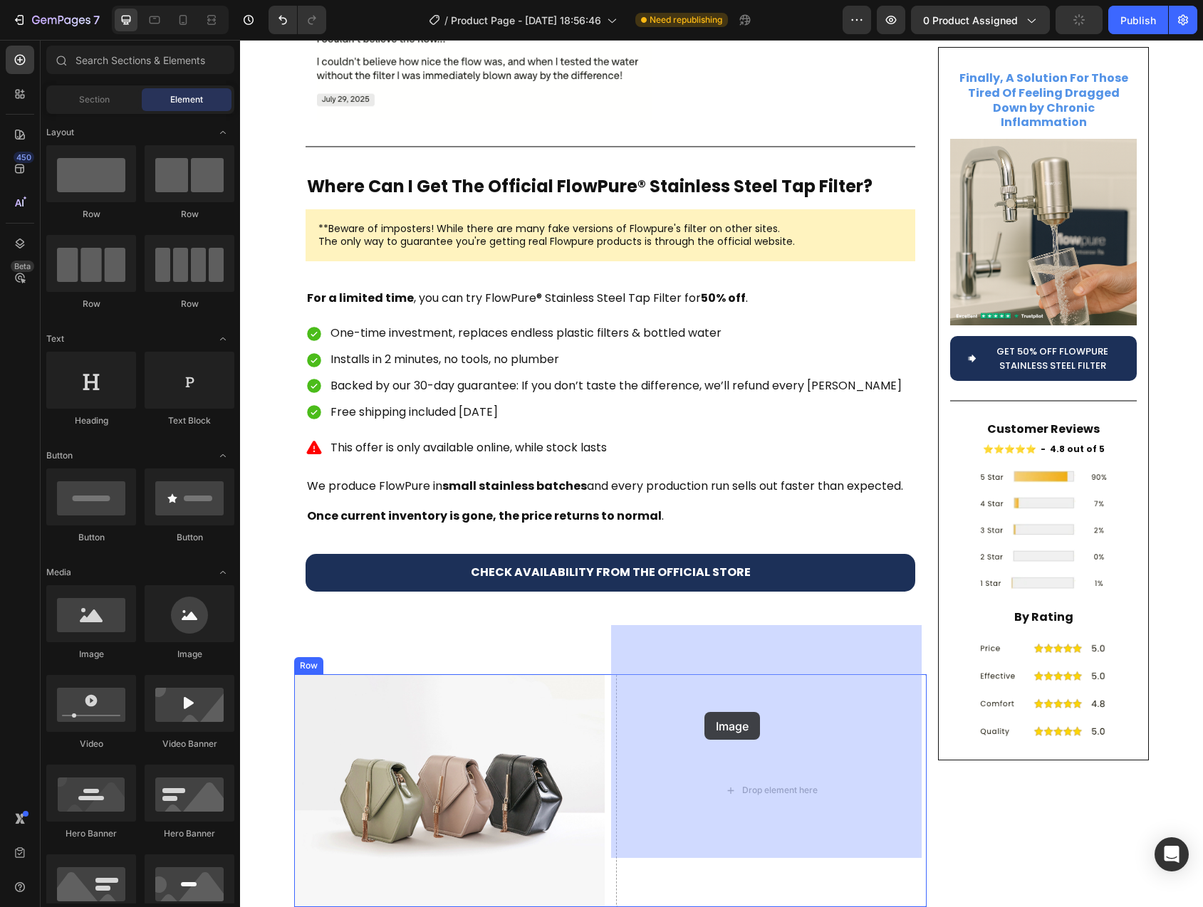
drag, startPoint x: 320, startPoint y: 667, endPoint x: 704, endPoint y: 712, distance: 387.3
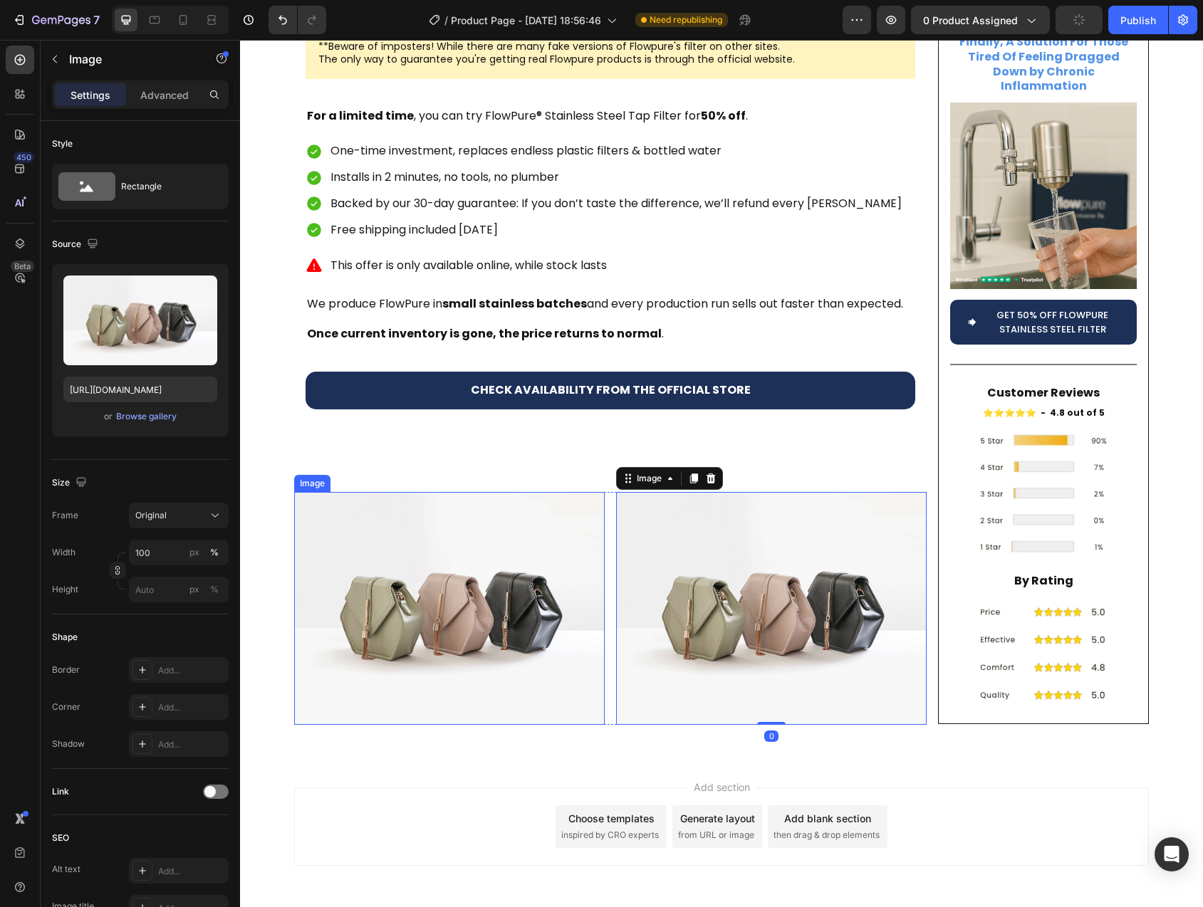
scroll to position [5080, 0]
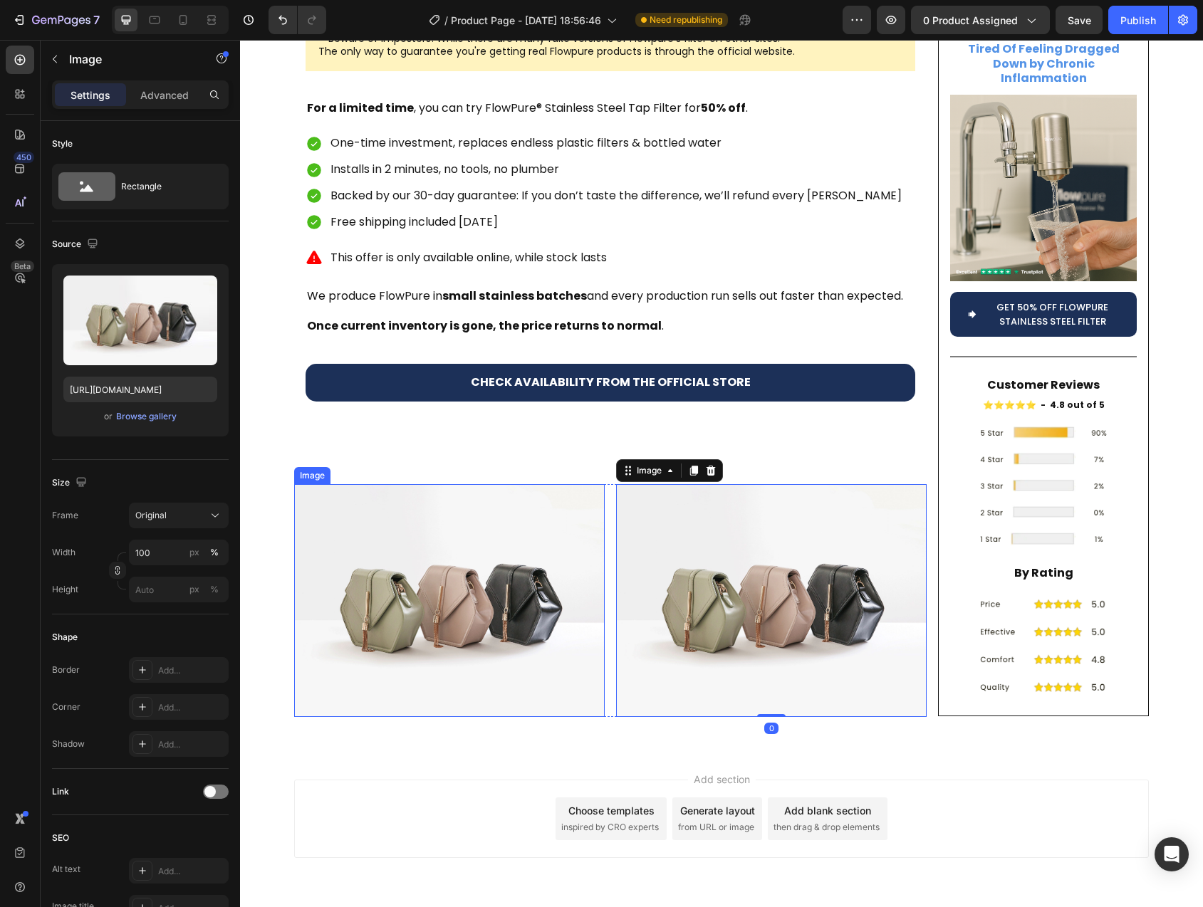
click at [508, 563] on img at bounding box center [449, 600] width 311 height 233
click at [603, 516] on div "Image Image Row 0" at bounding box center [610, 600] width 632 height 233
click at [511, 523] on img at bounding box center [449, 600] width 311 height 233
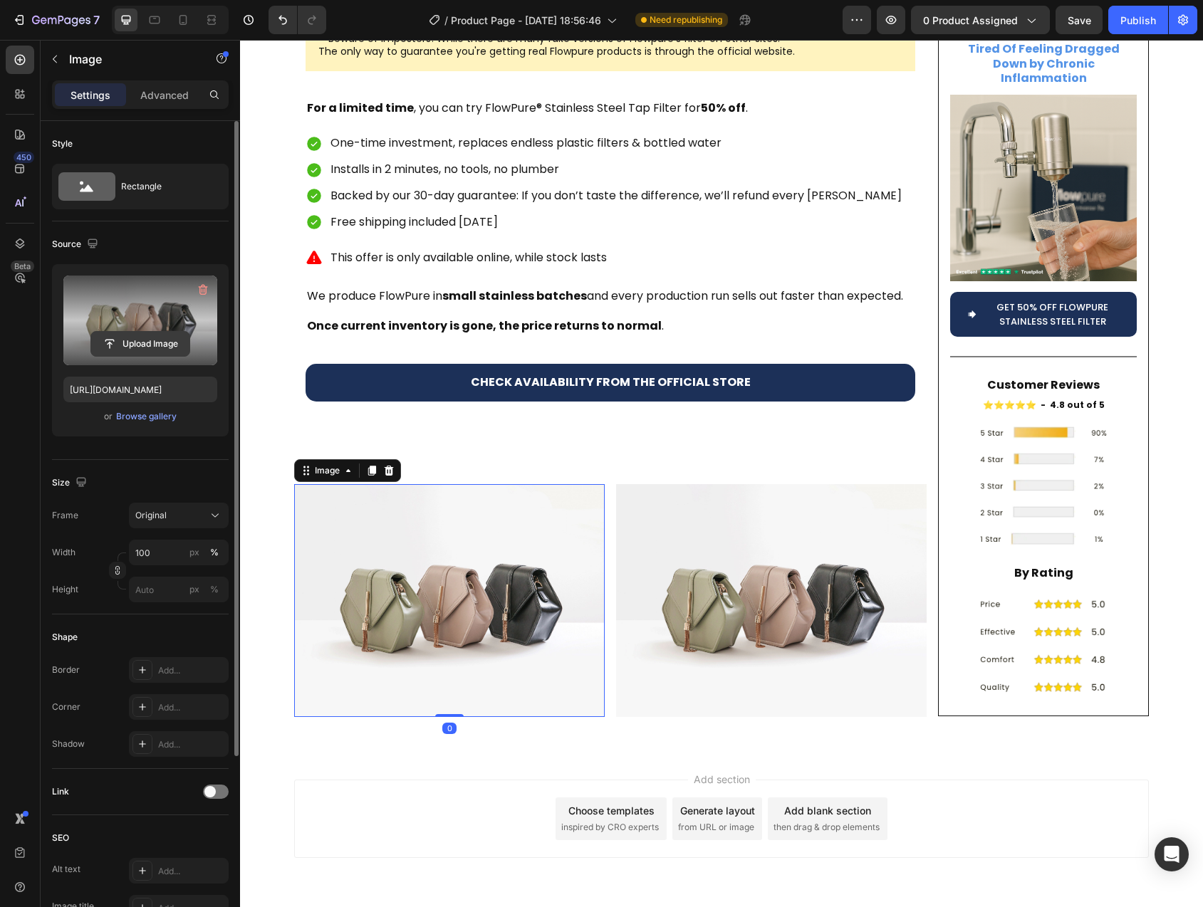
click at [124, 345] on input "file" at bounding box center [140, 344] width 98 height 24
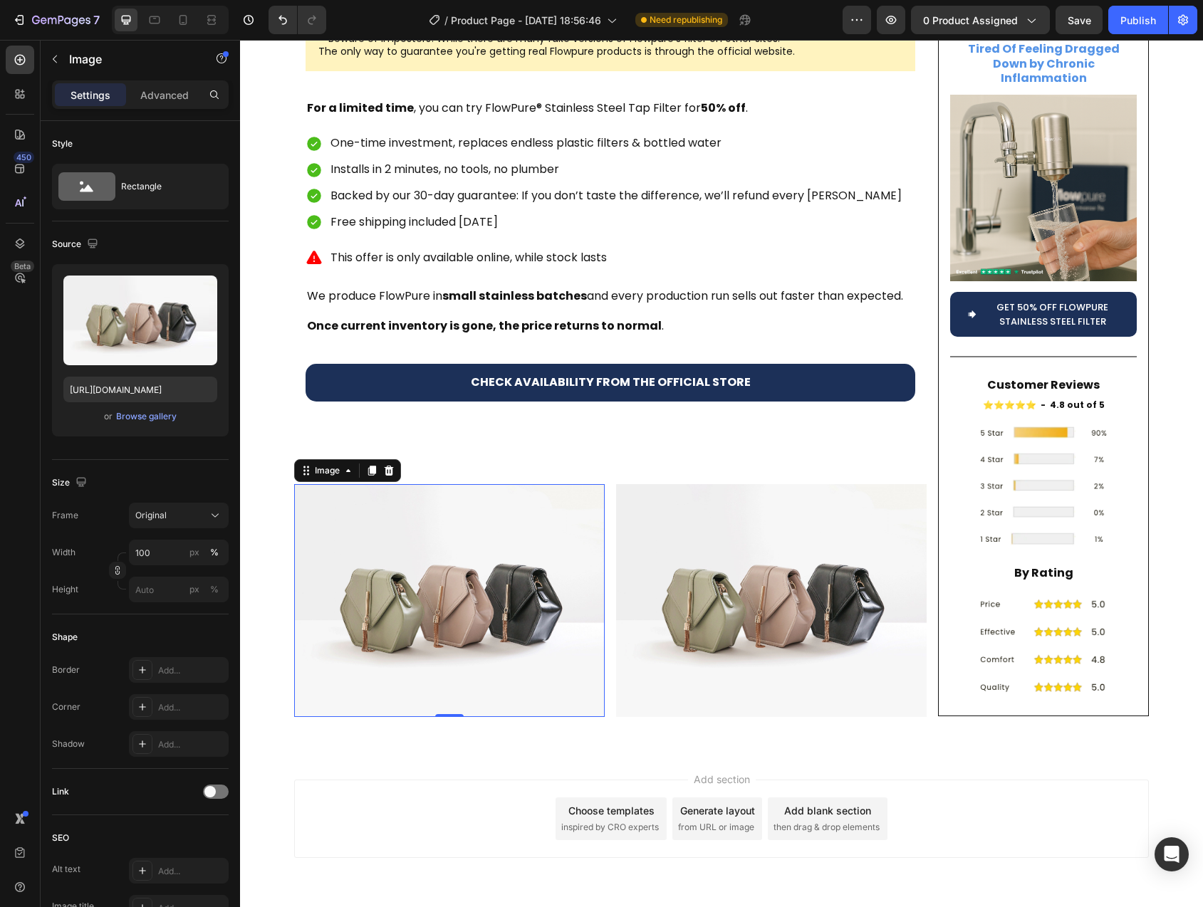
type input "https://cdn.shopify.com/s/files/1/0744/9876/9163/files/gempages_547265743364817…"
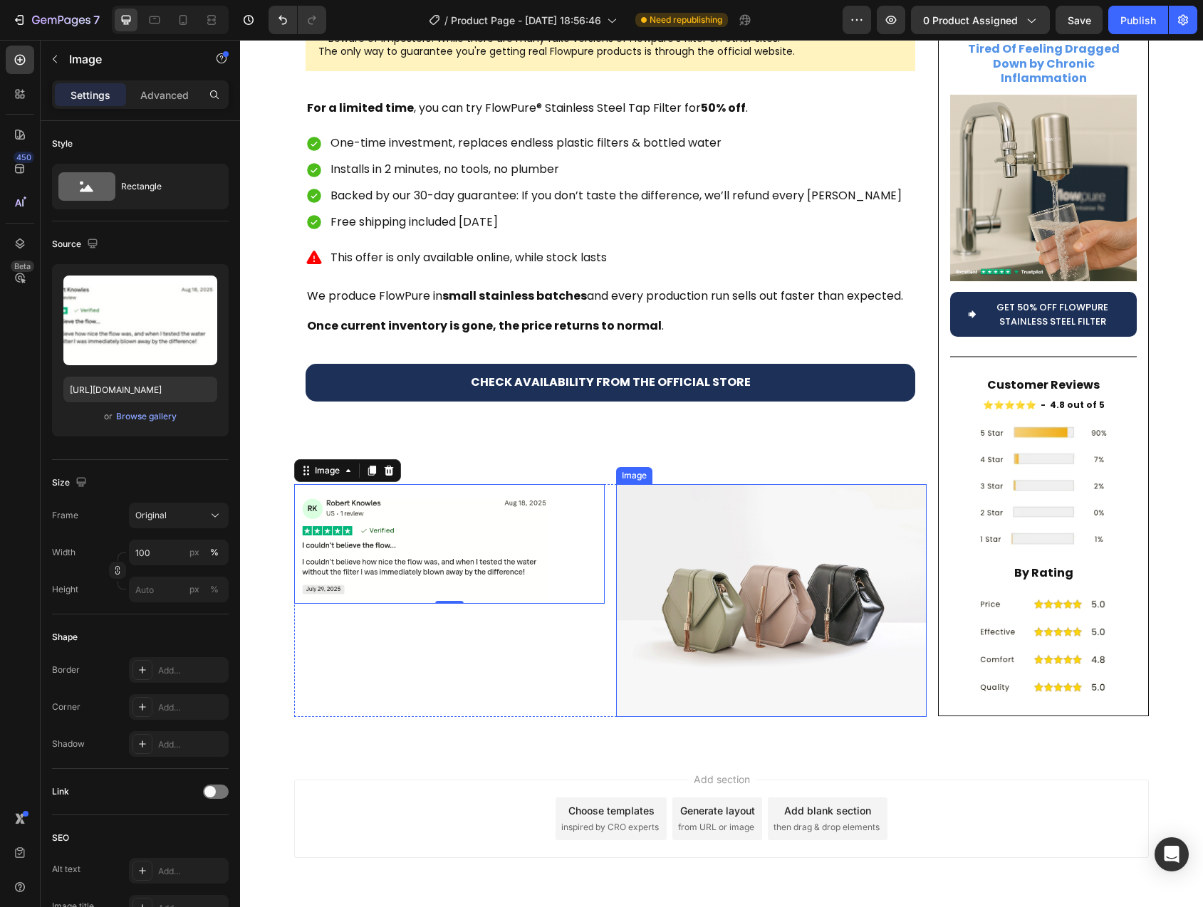
click at [734, 551] on img at bounding box center [771, 600] width 311 height 233
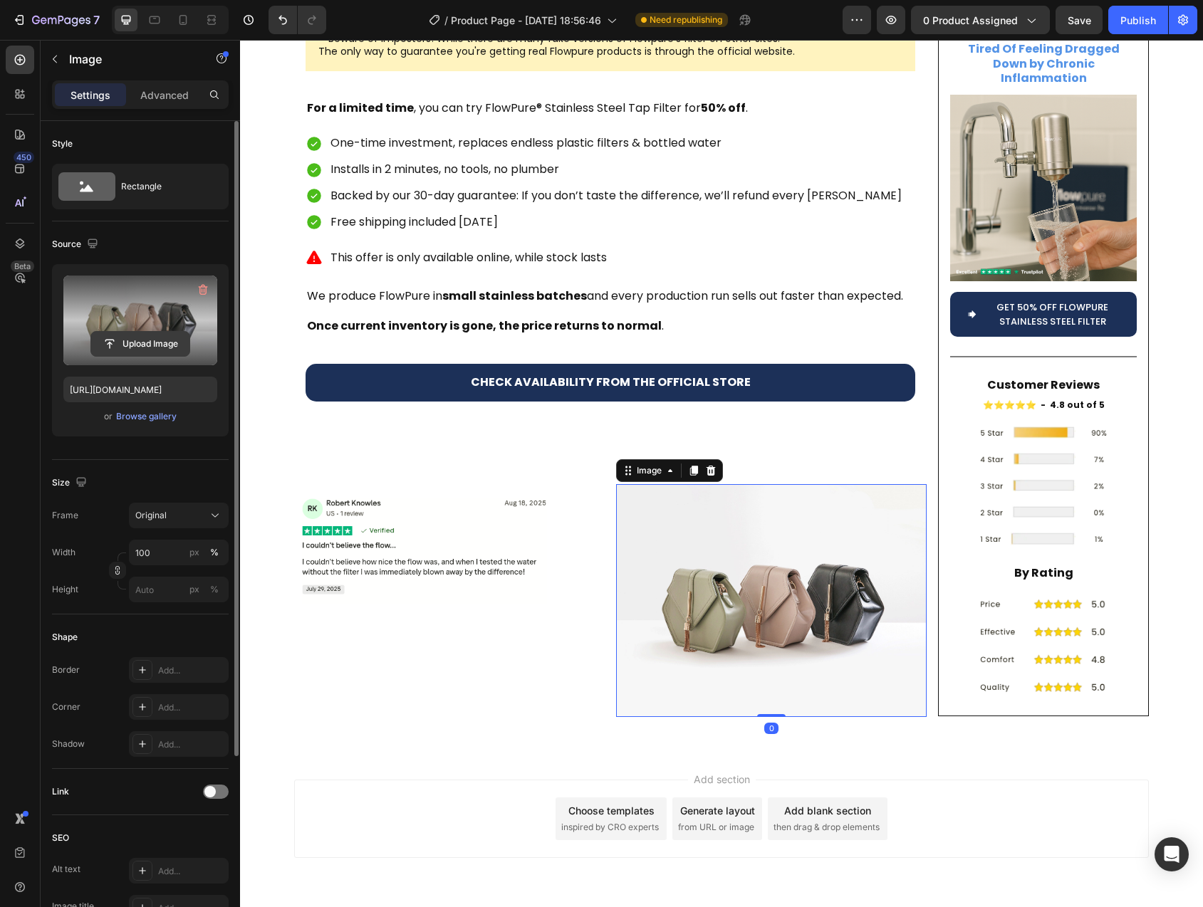
click at [113, 343] on input "file" at bounding box center [140, 344] width 98 height 24
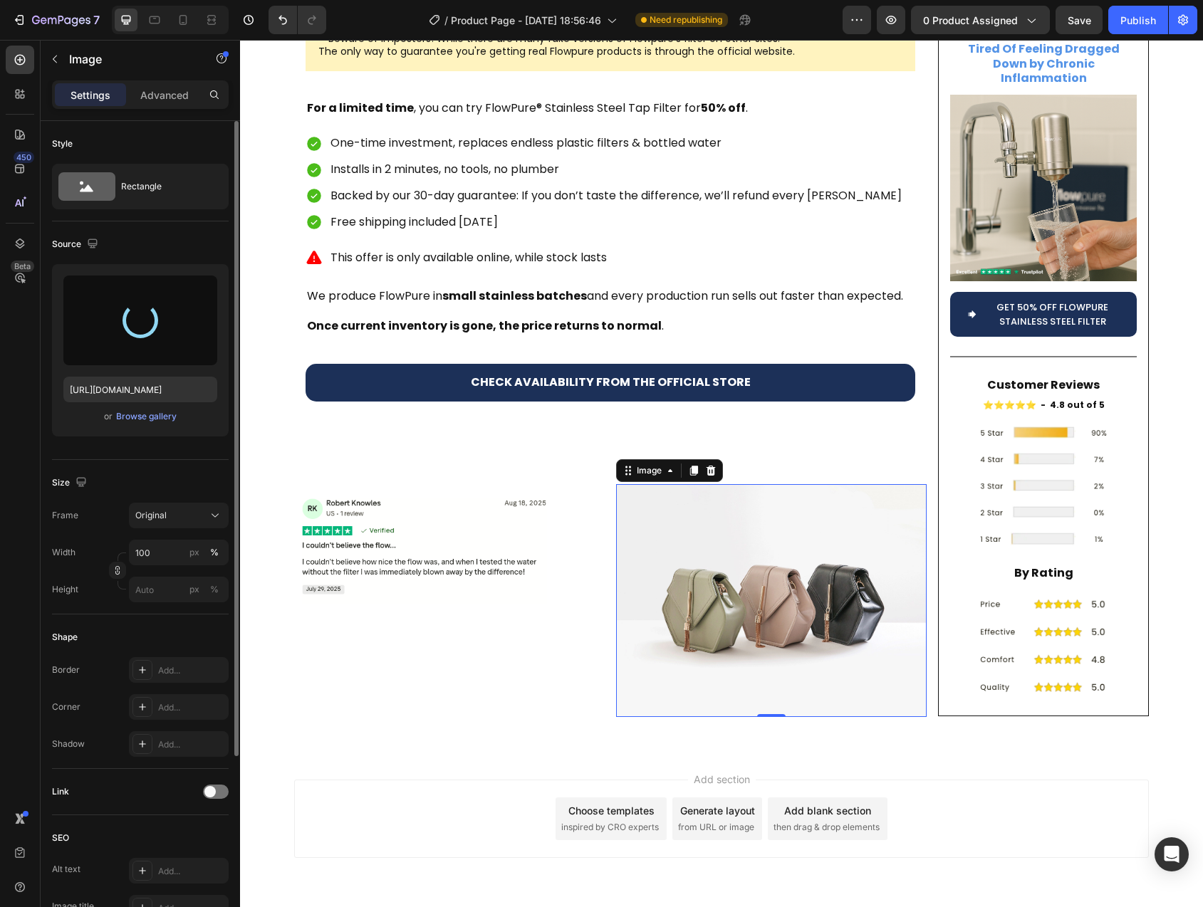
type input "https://cdn.shopify.com/s/files/1/0744/9876/9163/files/gempages_547265743364817…"
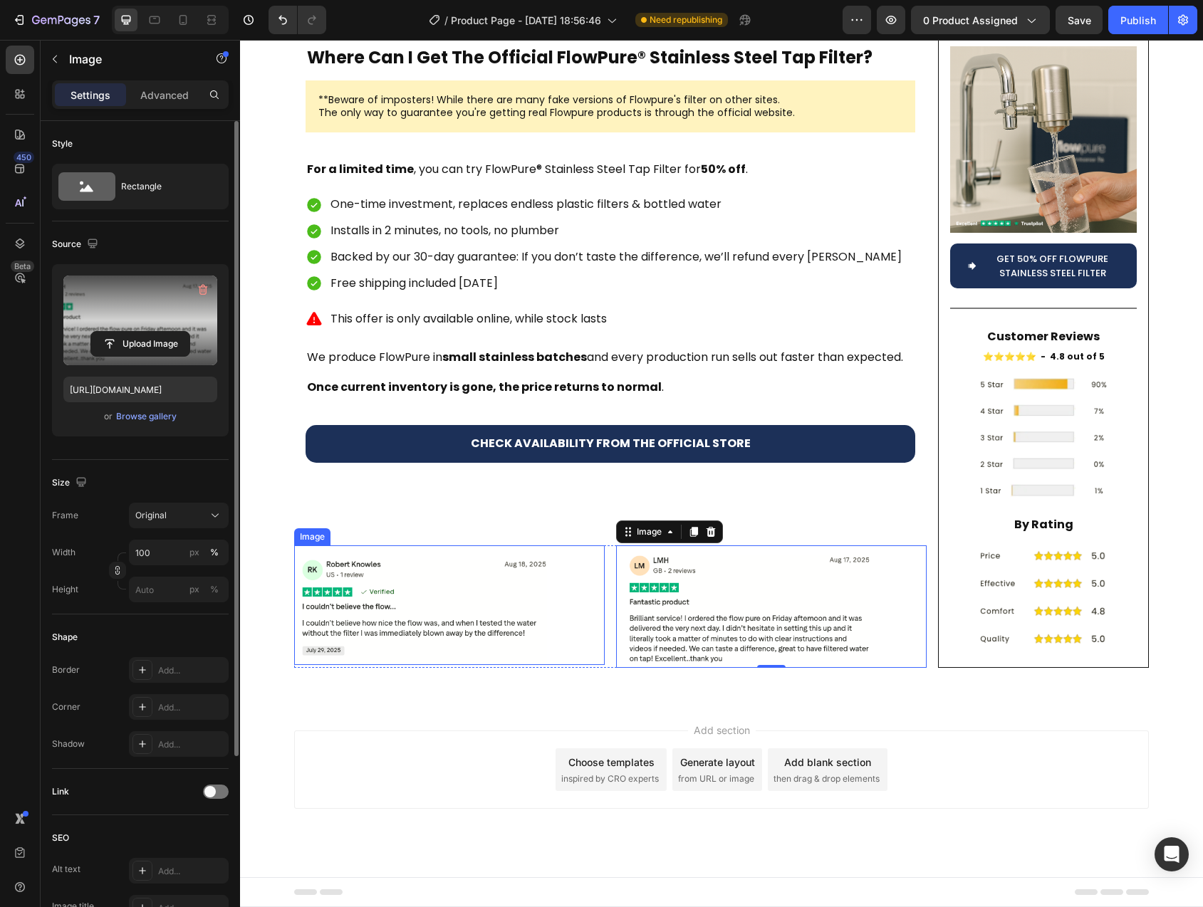
scroll to position [4970, 0]
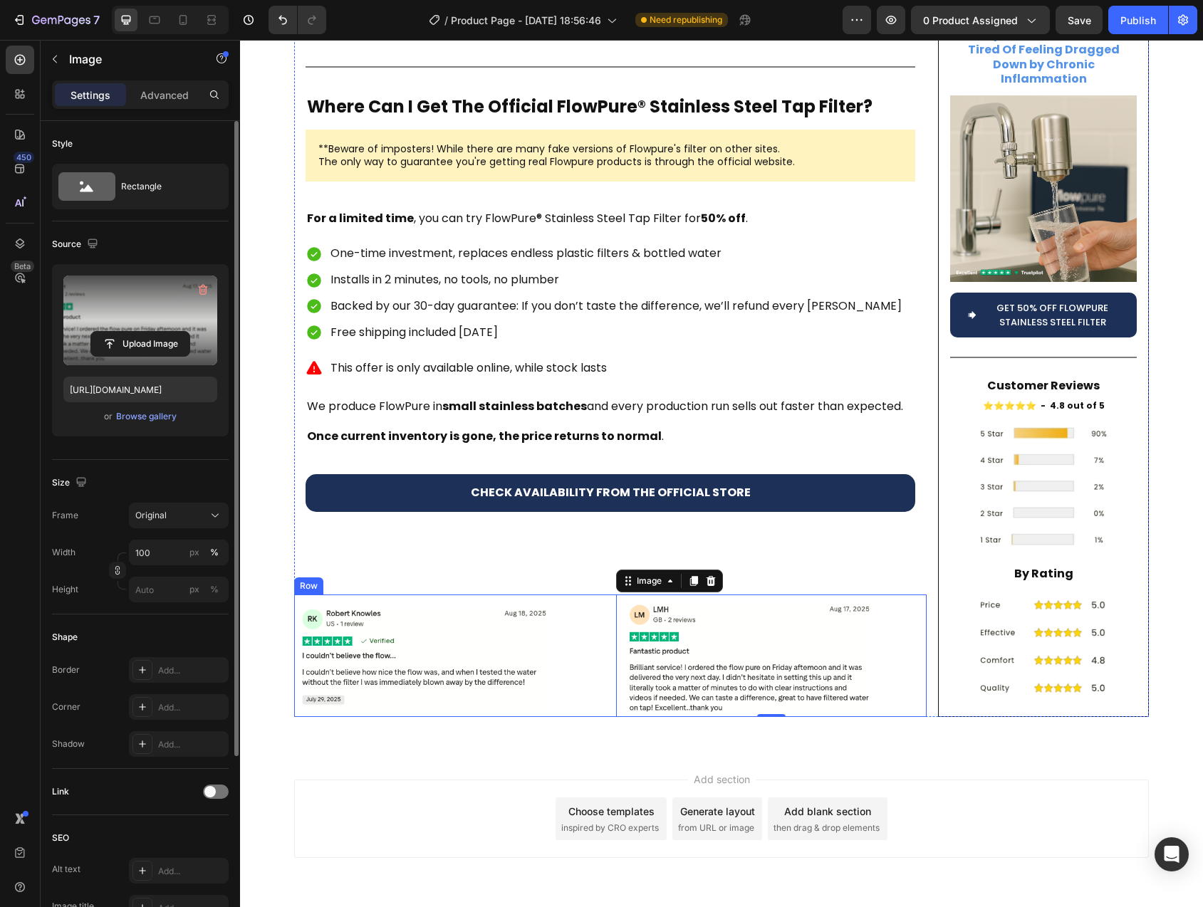
click at [606, 595] on div "Image Image 0 Row" at bounding box center [610, 656] width 632 height 122
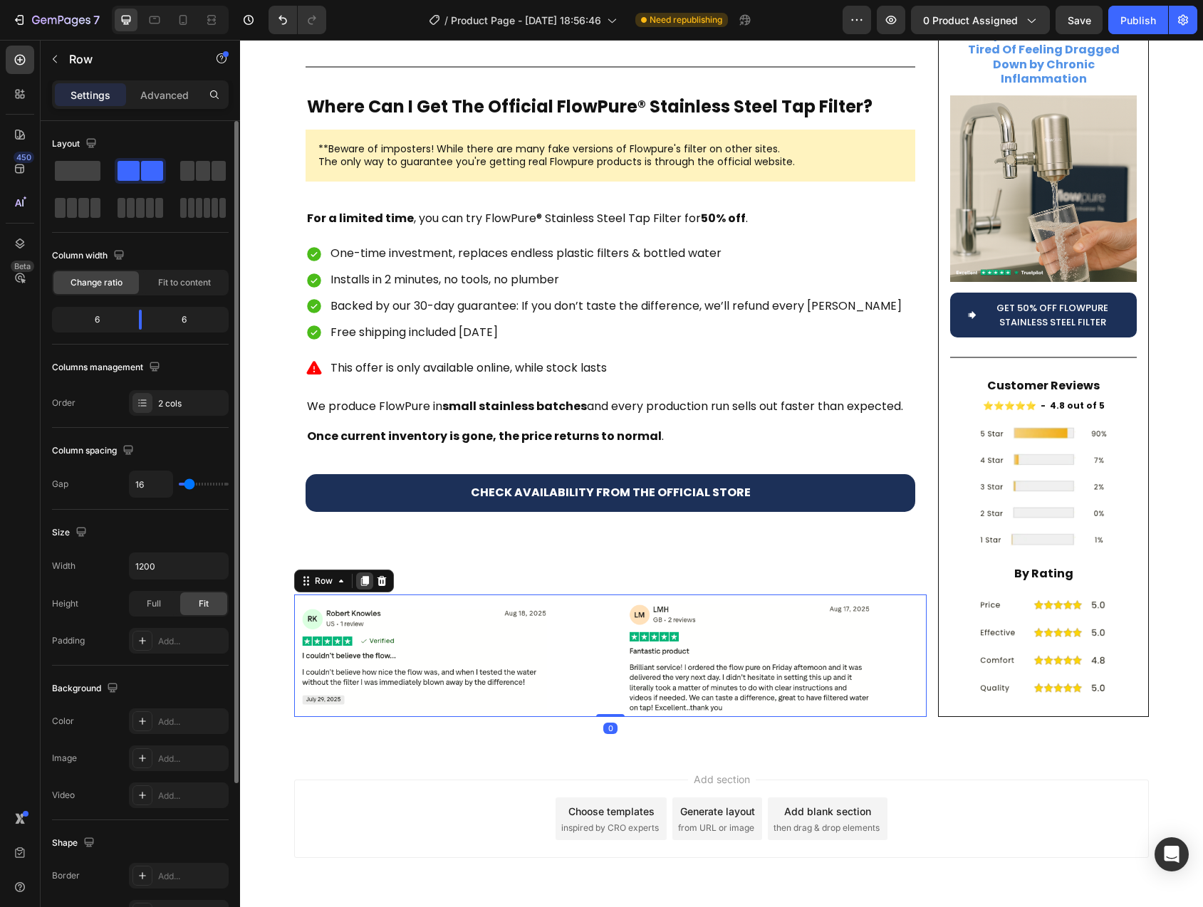
click at [359, 575] on icon at bounding box center [364, 580] width 11 height 11
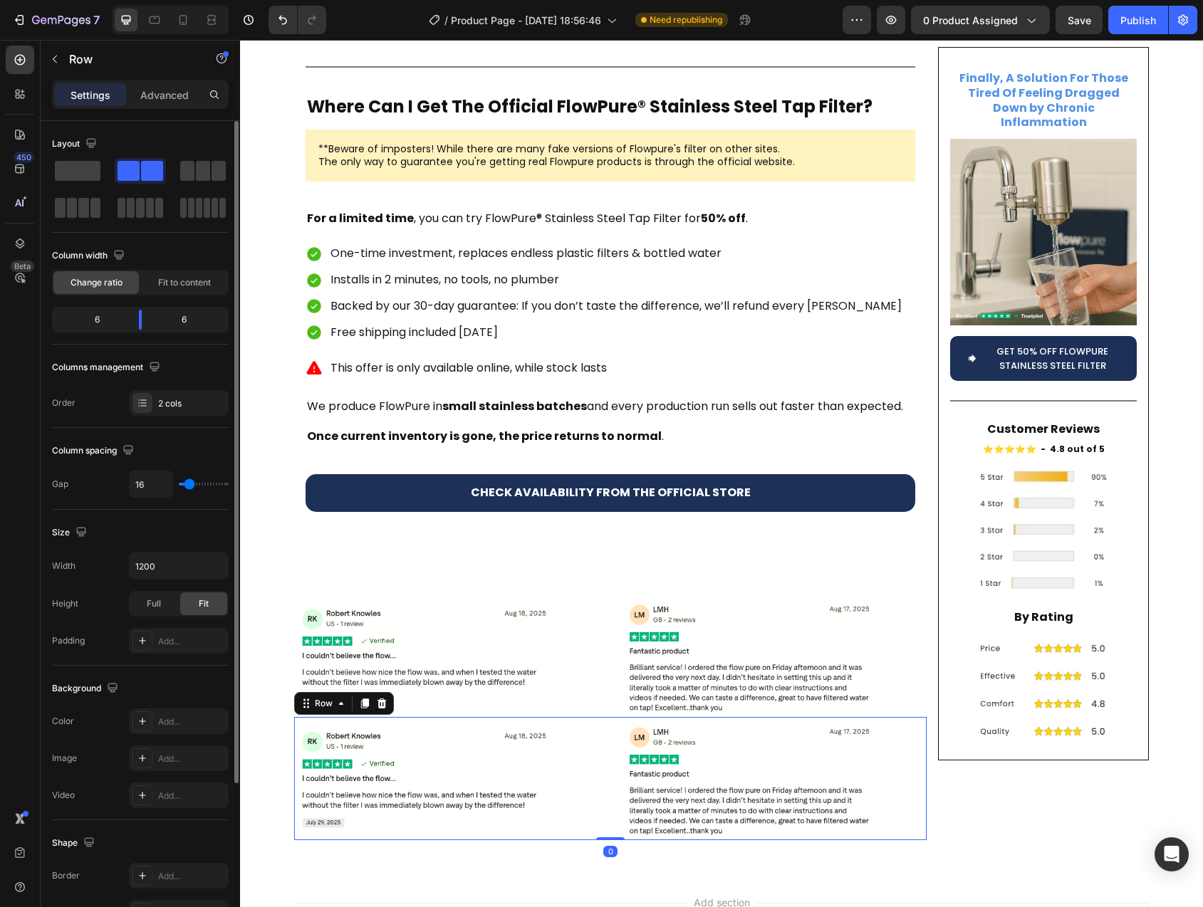
scroll to position [5080, 0]
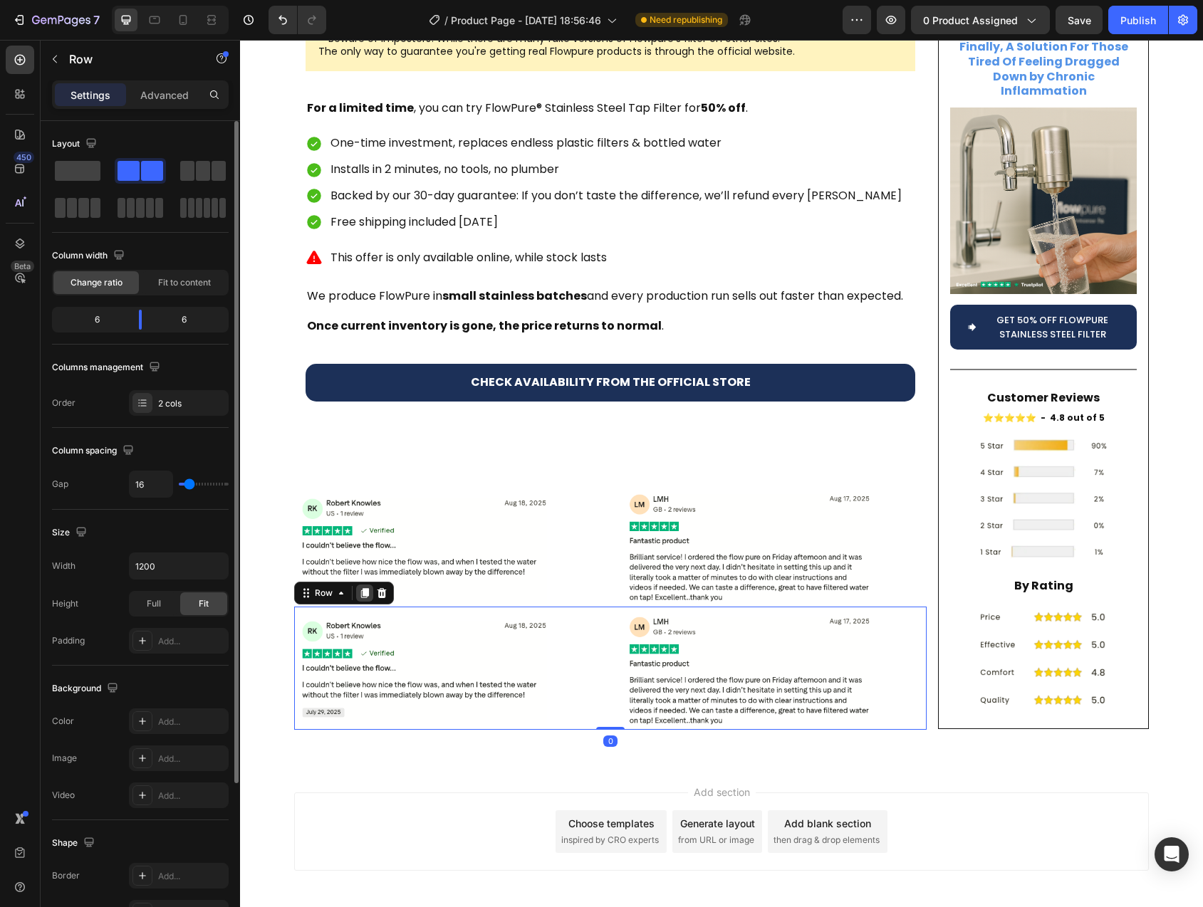
click at [361, 588] on icon at bounding box center [365, 593] width 8 height 10
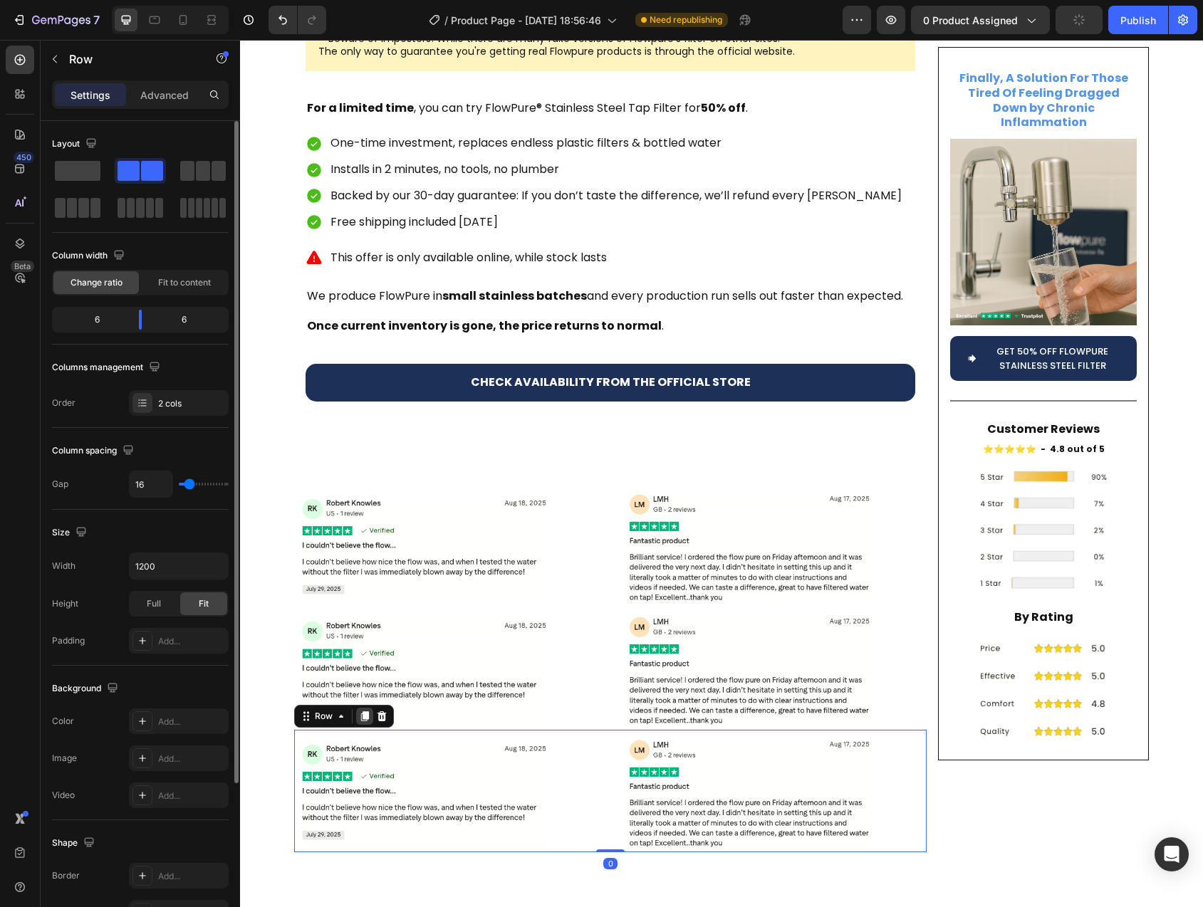
click at [356, 708] on div at bounding box center [364, 716] width 17 height 17
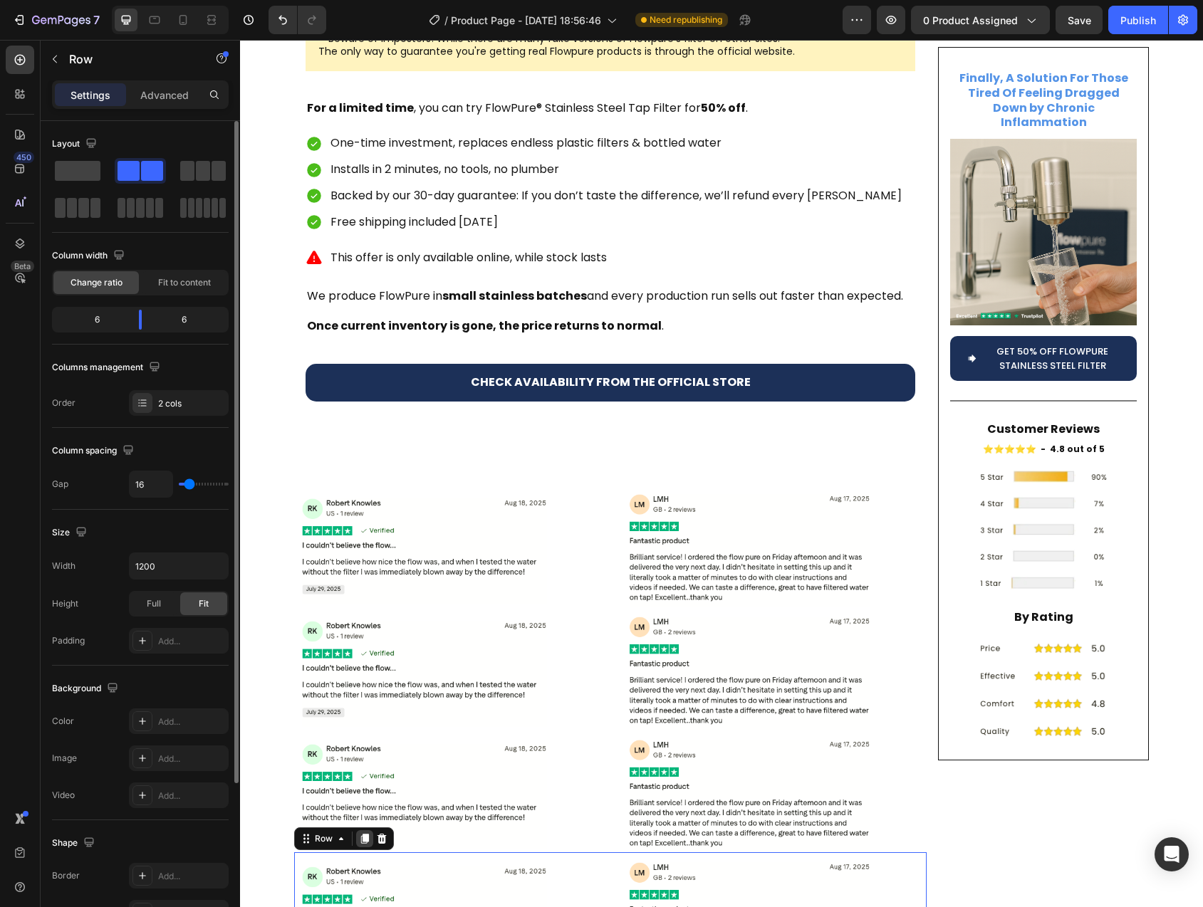
click at [361, 834] on icon at bounding box center [365, 839] width 8 height 10
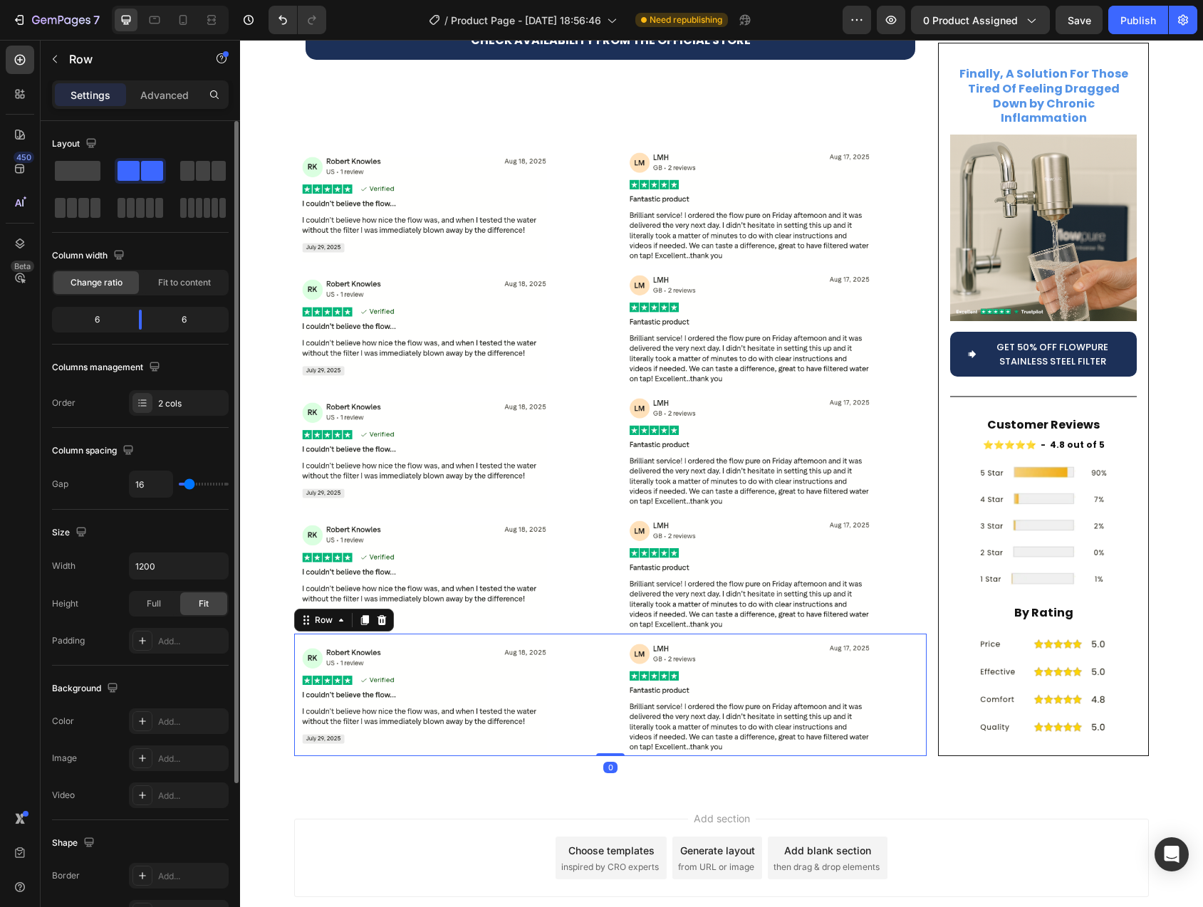
scroll to position [5461, 0]
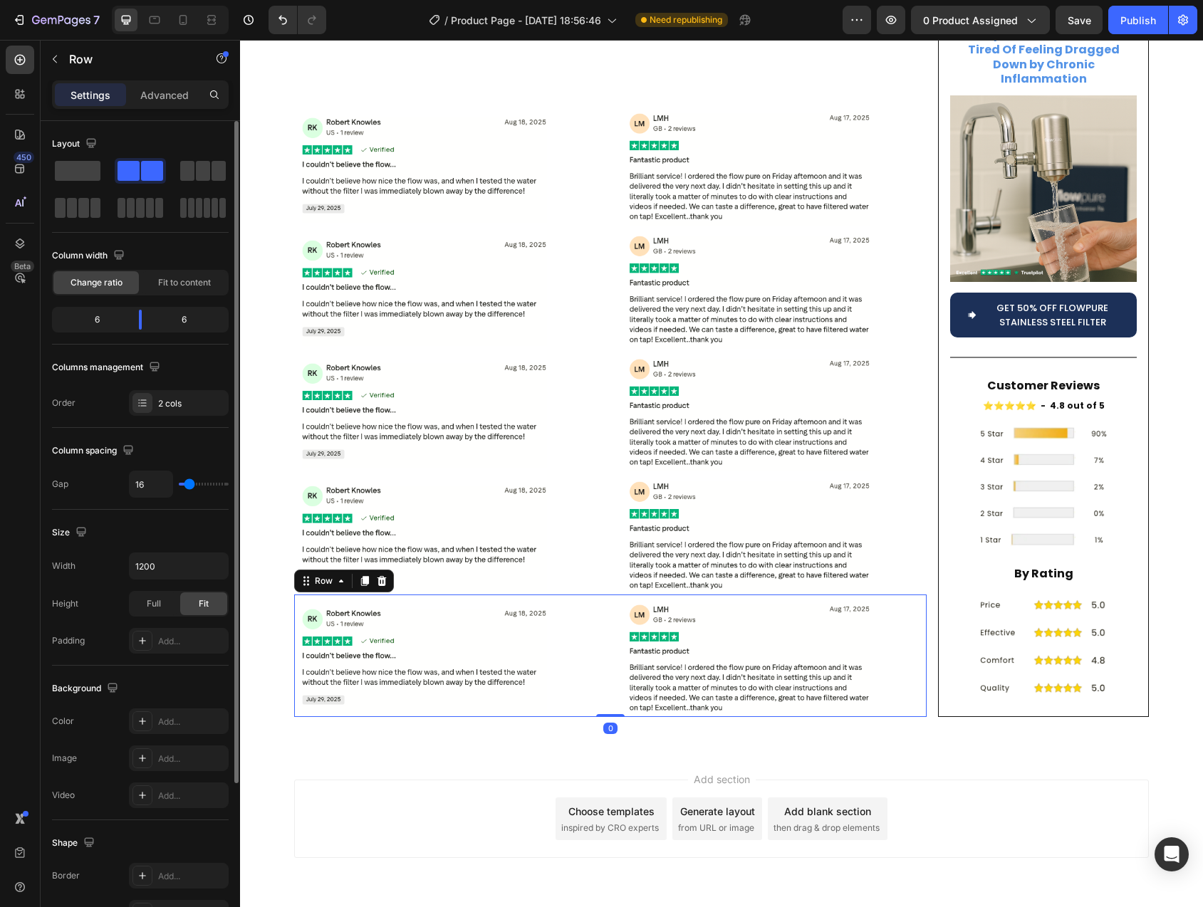
click at [359, 575] on icon at bounding box center [364, 580] width 11 height 11
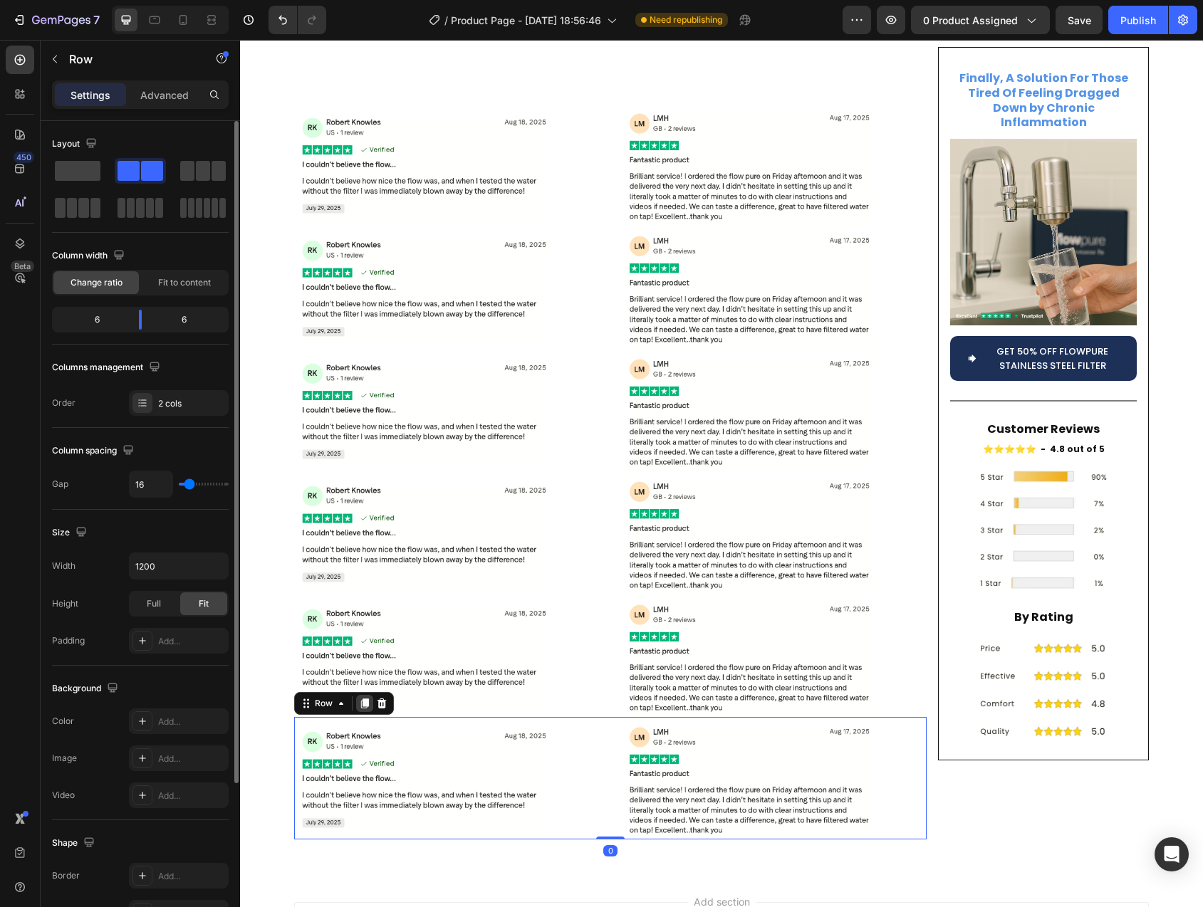
click at [361, 699] on icon at bounding box center [365, 704] width 8 height 10
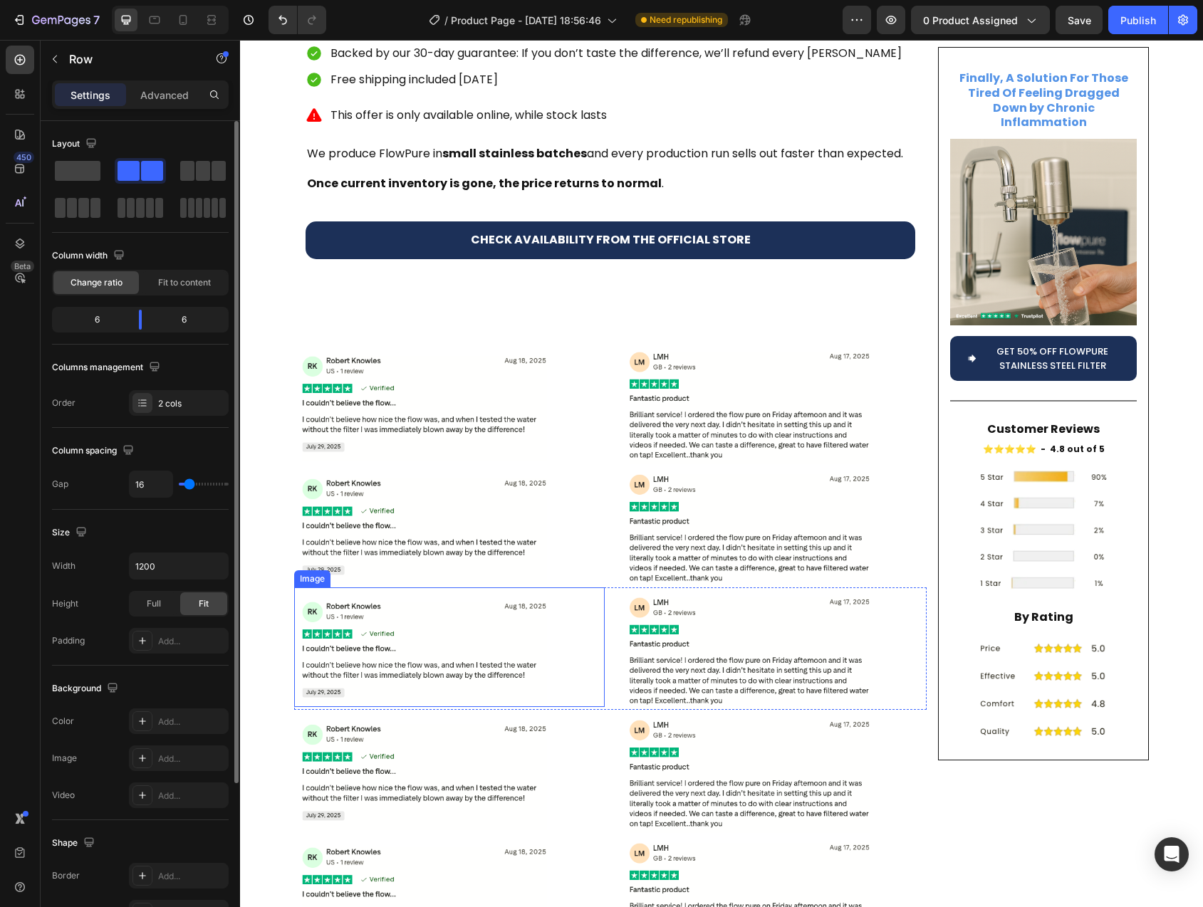
scroll to position [5212, 0]
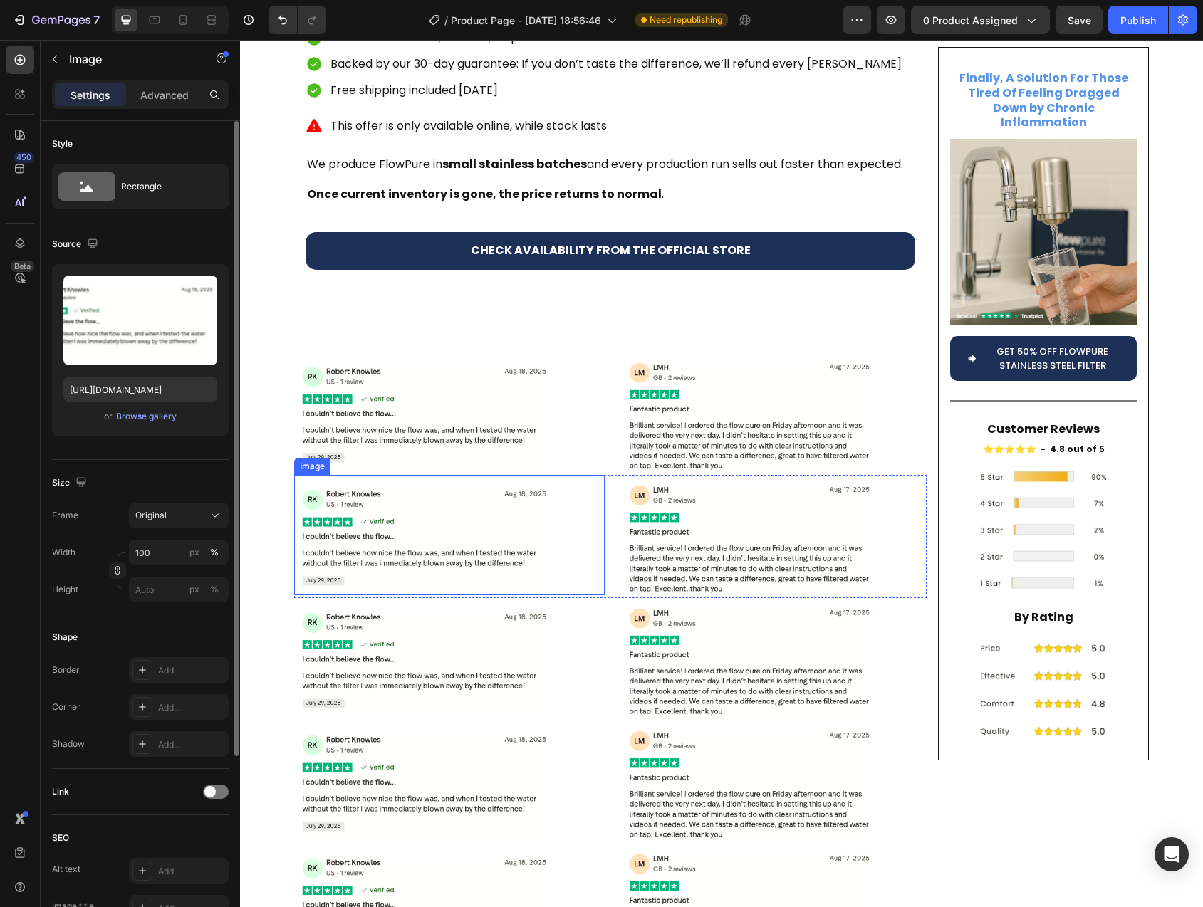
click at [380, 476] on img at bounding box center [449, 535] width 311 height 120
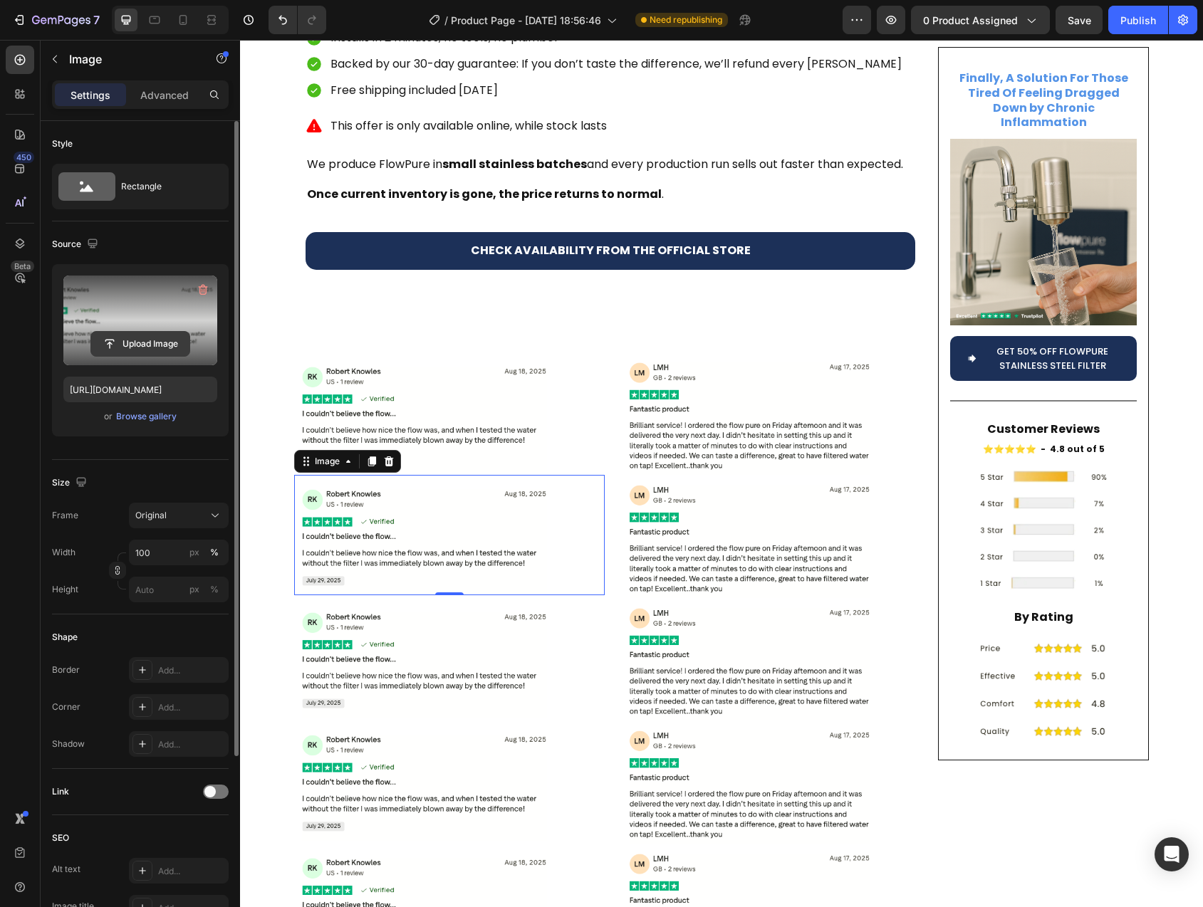
click at [130, 345] on input "file" at bounding box center [140, 344] width 98 height 24
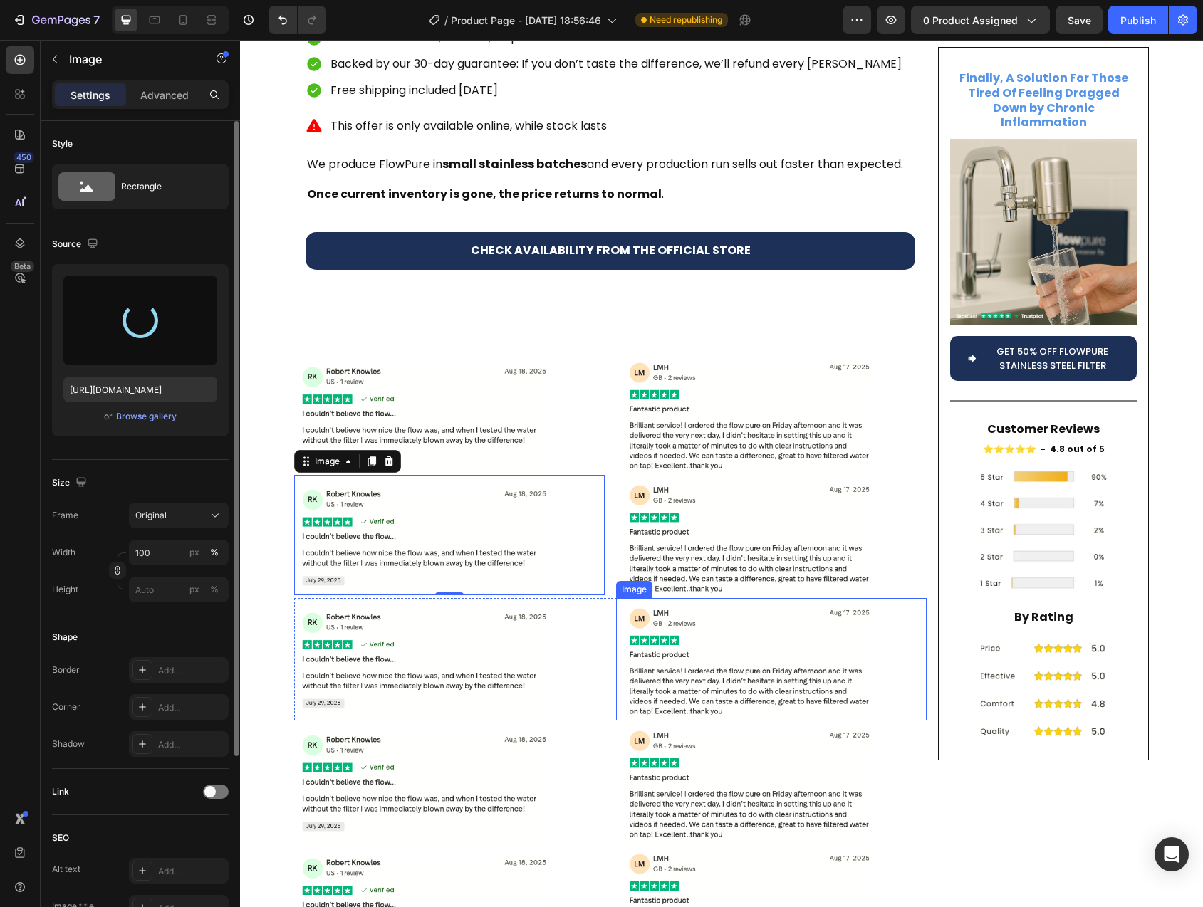
type input "https://cdn.shopify.com/s/files/1/0744/9876/9163/files/gempages_547265743364817…"
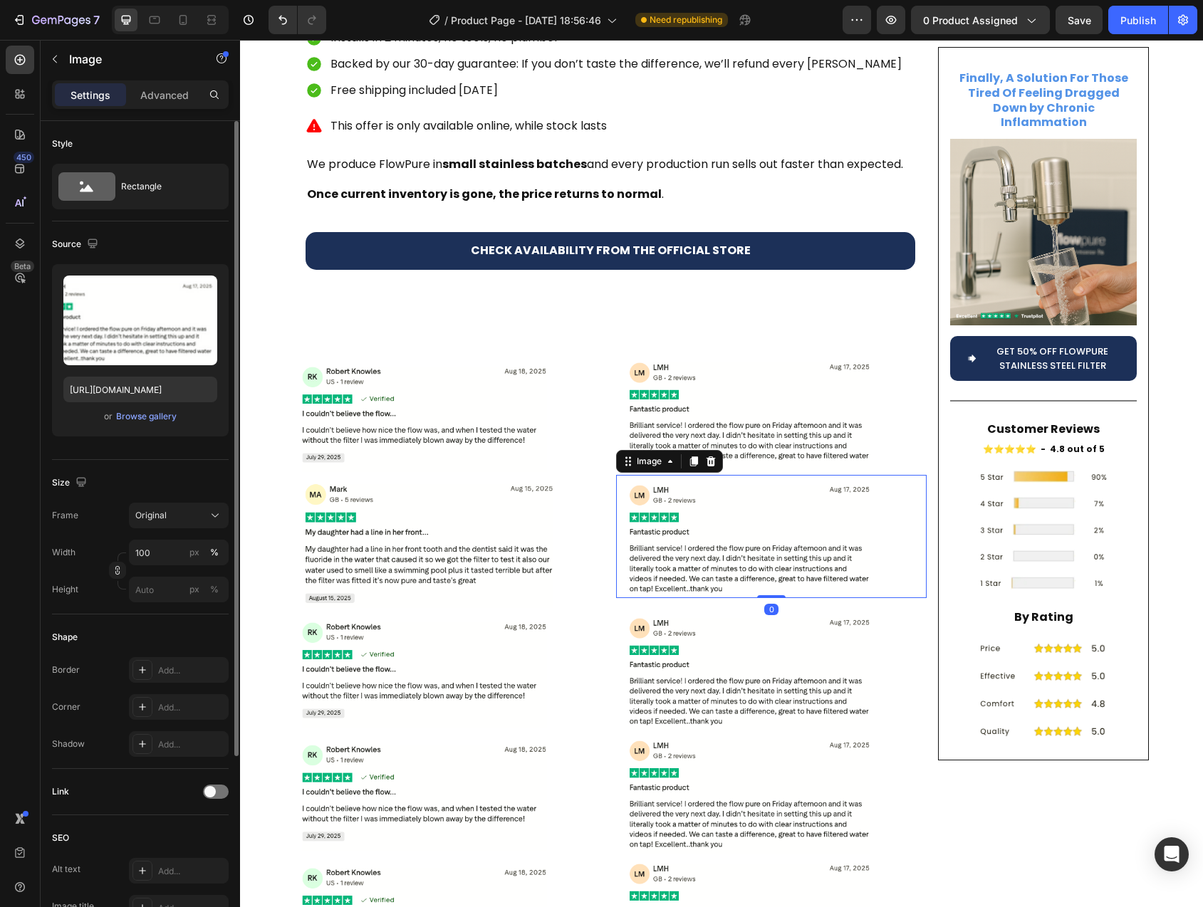
click at [739, 486] on img at bounding box center [771, 536] width 311 height 122
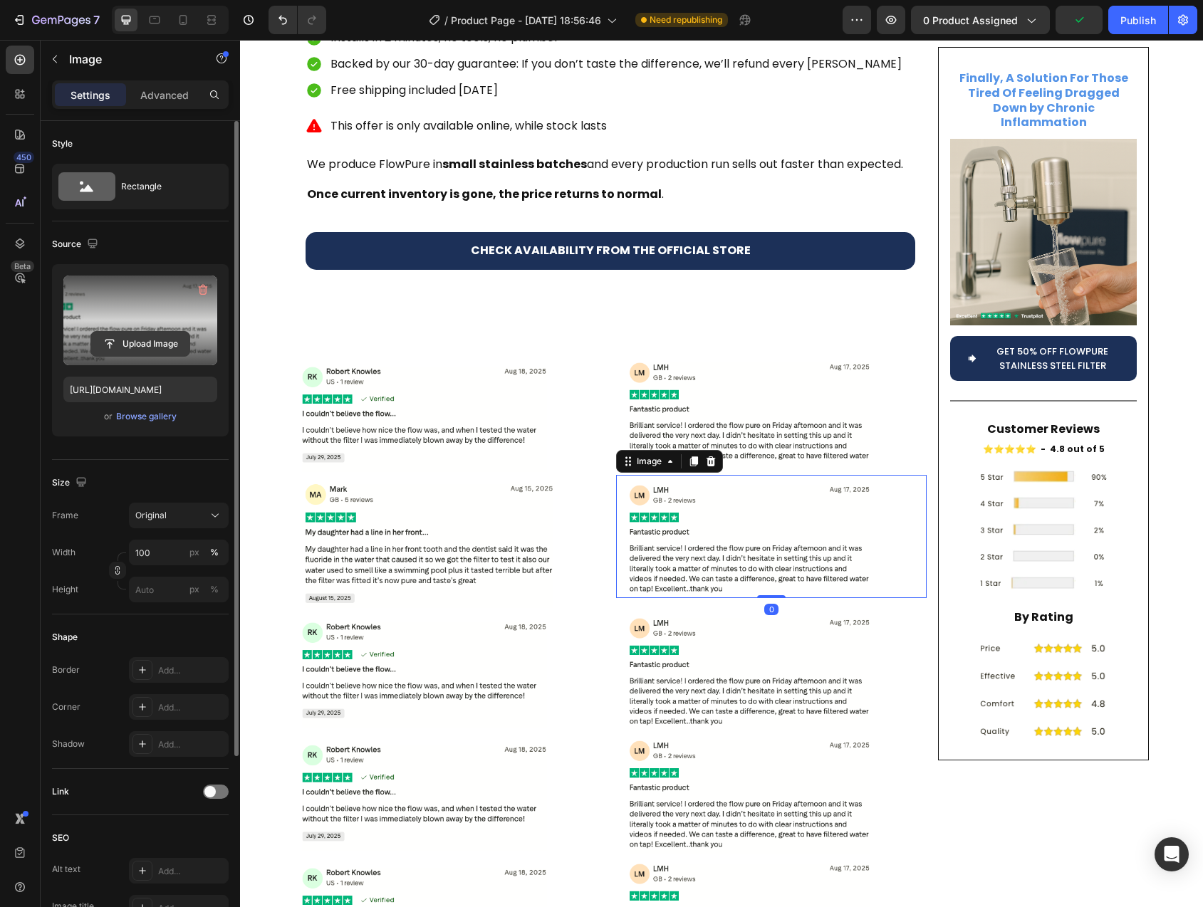
click at [114, 346] on input "file" at bounding box center [140, 344] width 98 height 24
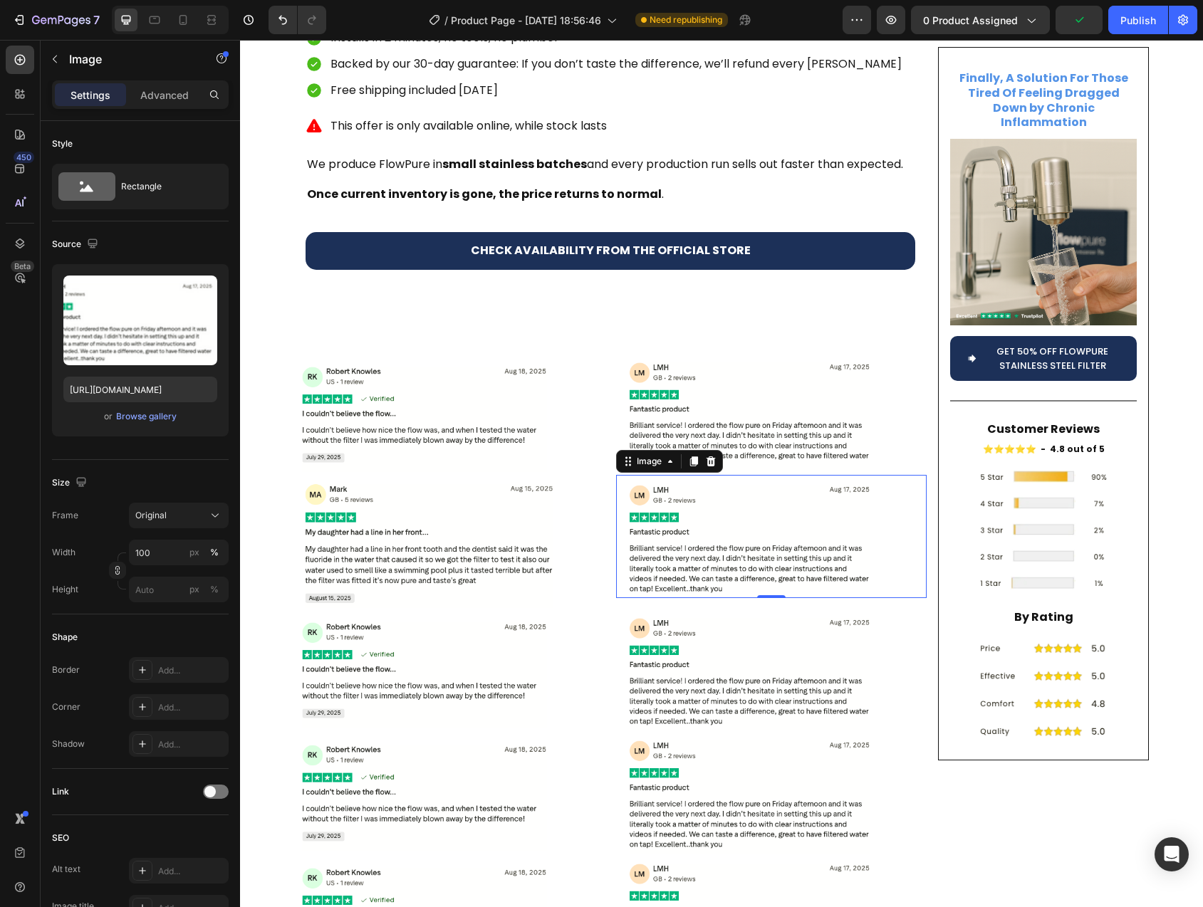
type input "https://cdn.shopify.com/s/files/1/0744/9876/9163/files/gempages_547265743364817…"
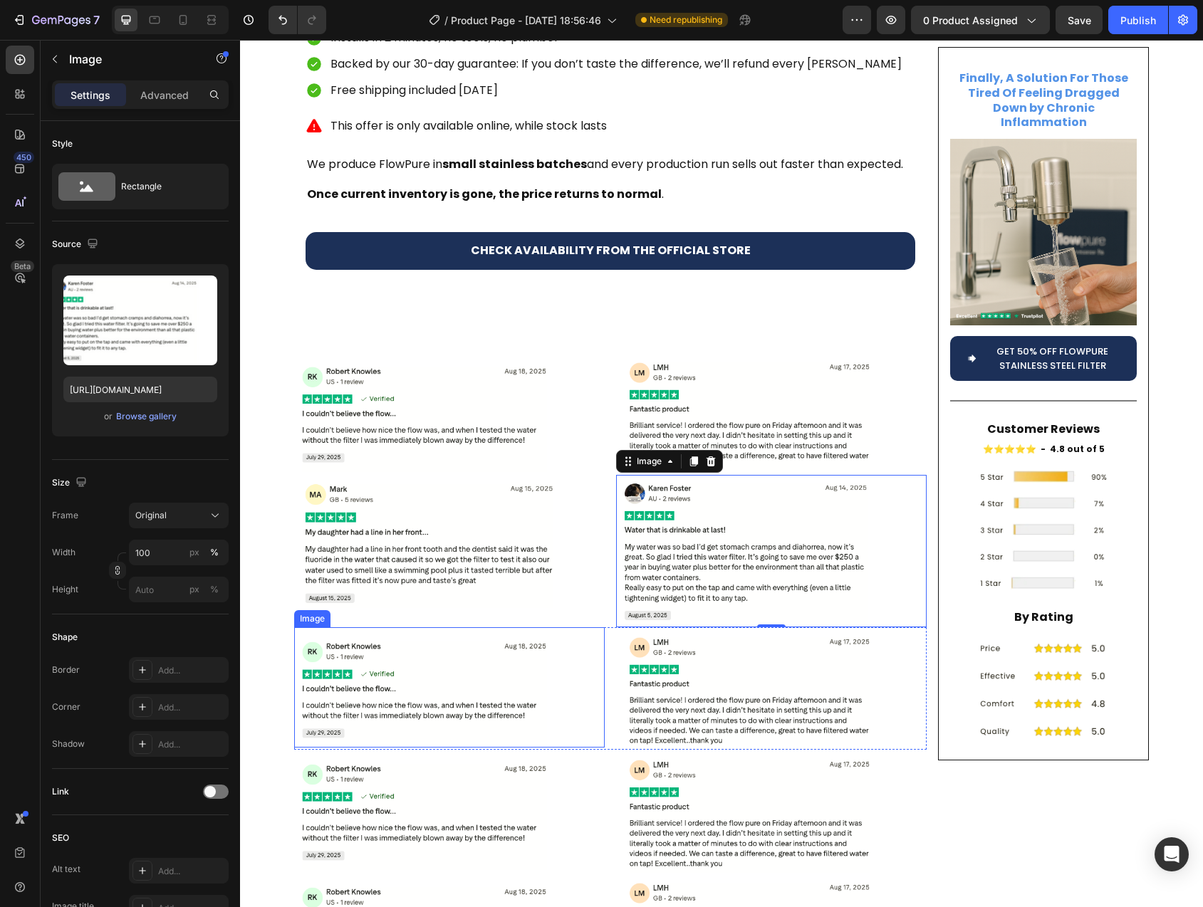
click at [461, 631] on img at bounding box center [449, 687] width 311 height 120
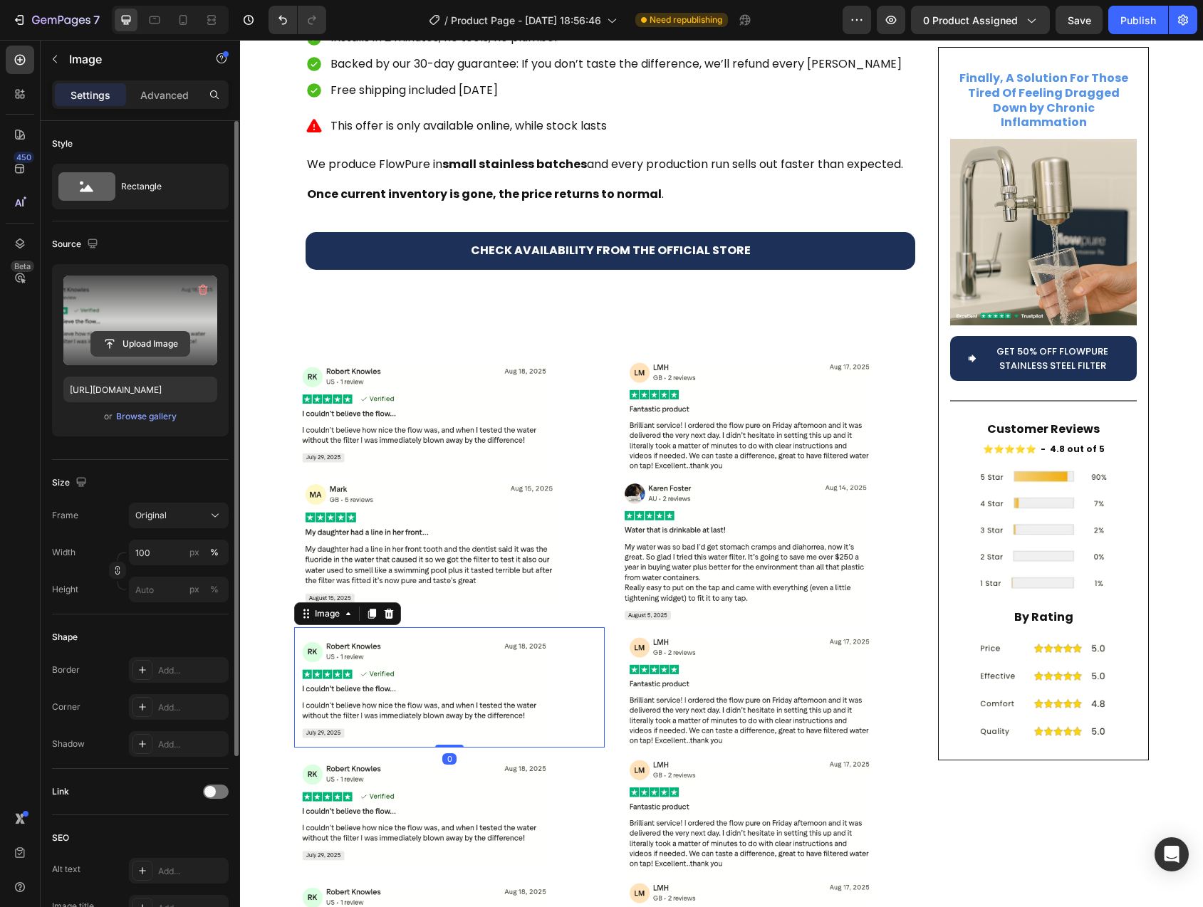
click at [137, 345] on input "file" at bounding box center [140, 344] width 98 height 24
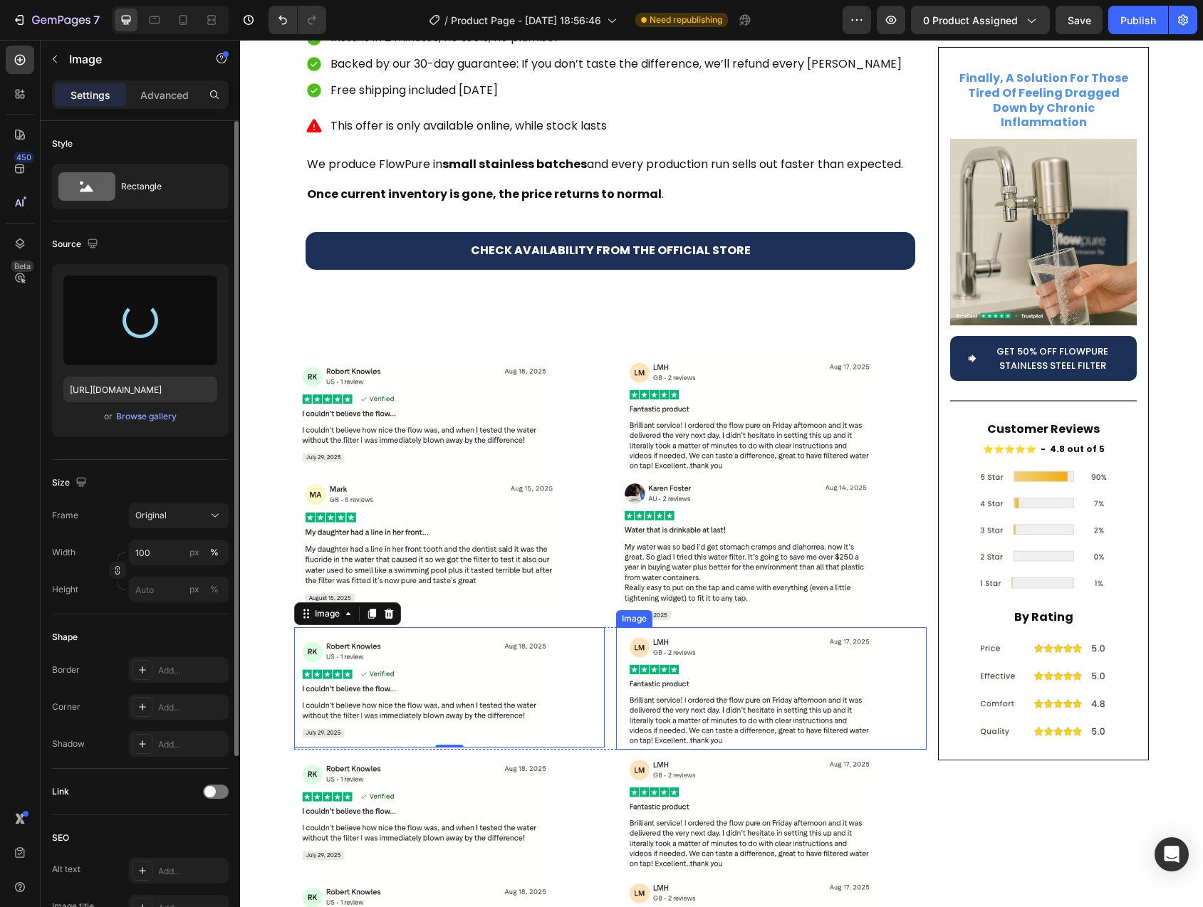
click at [698, 649] on img at bounding box center [771, 688] width 311 height 122
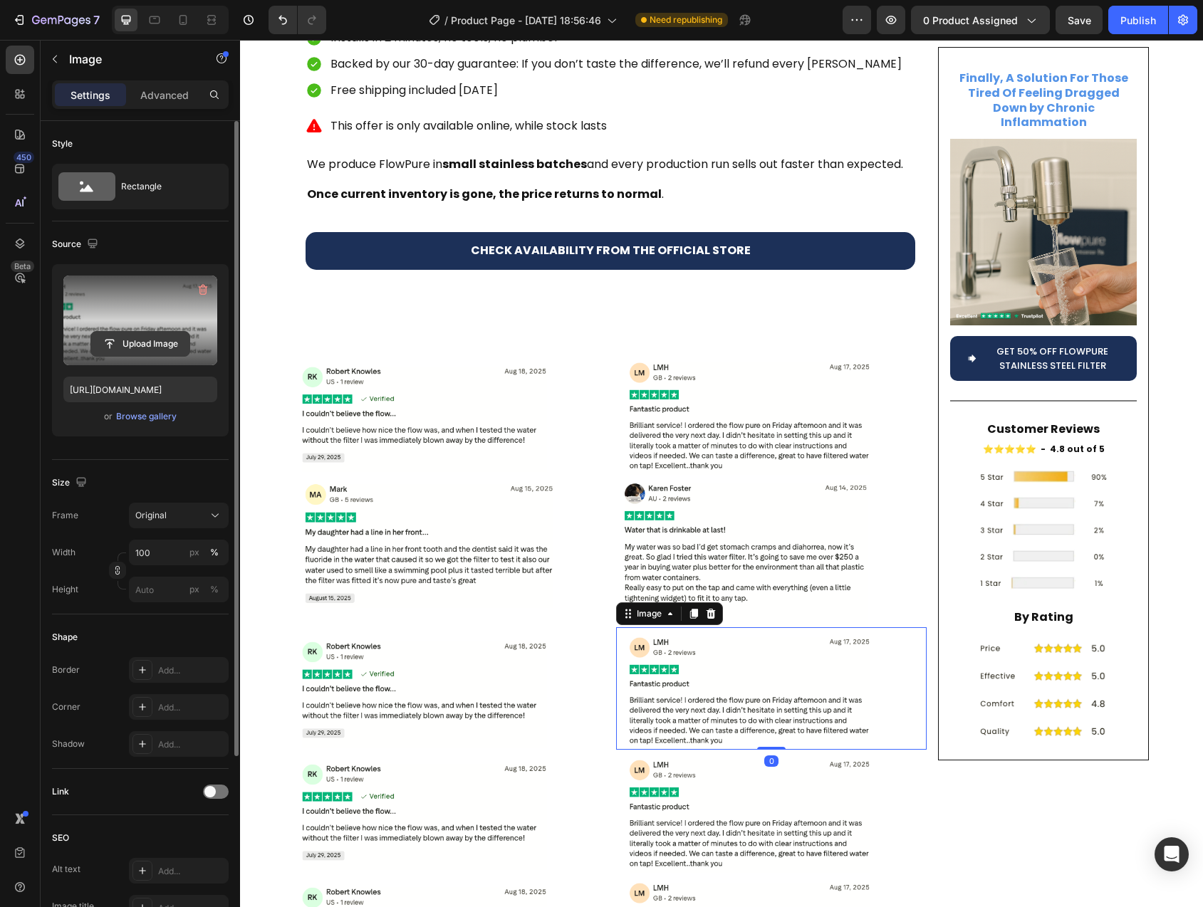
click at [135, 344] on input "file" at bounding box center [140, 344] width 98 height 24
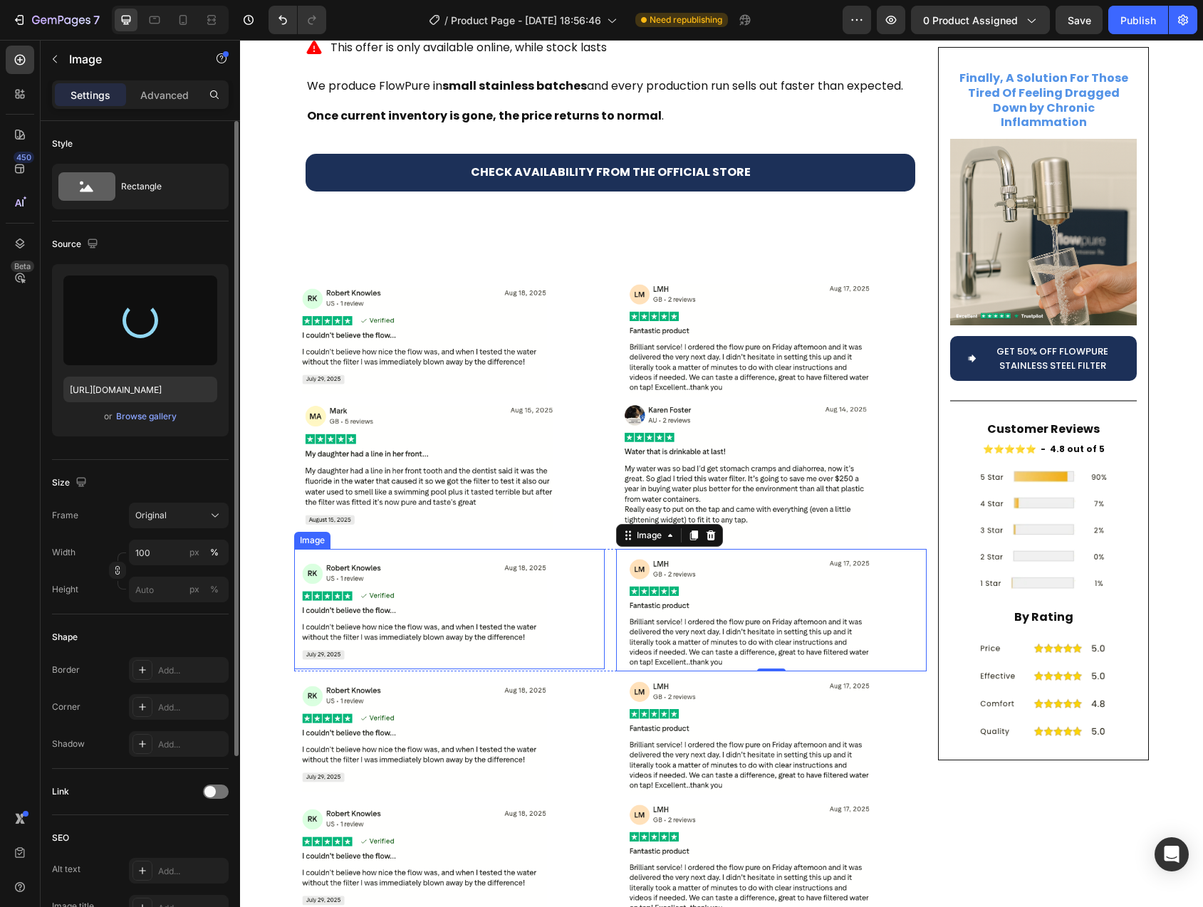
scroll to position [5293, 0]
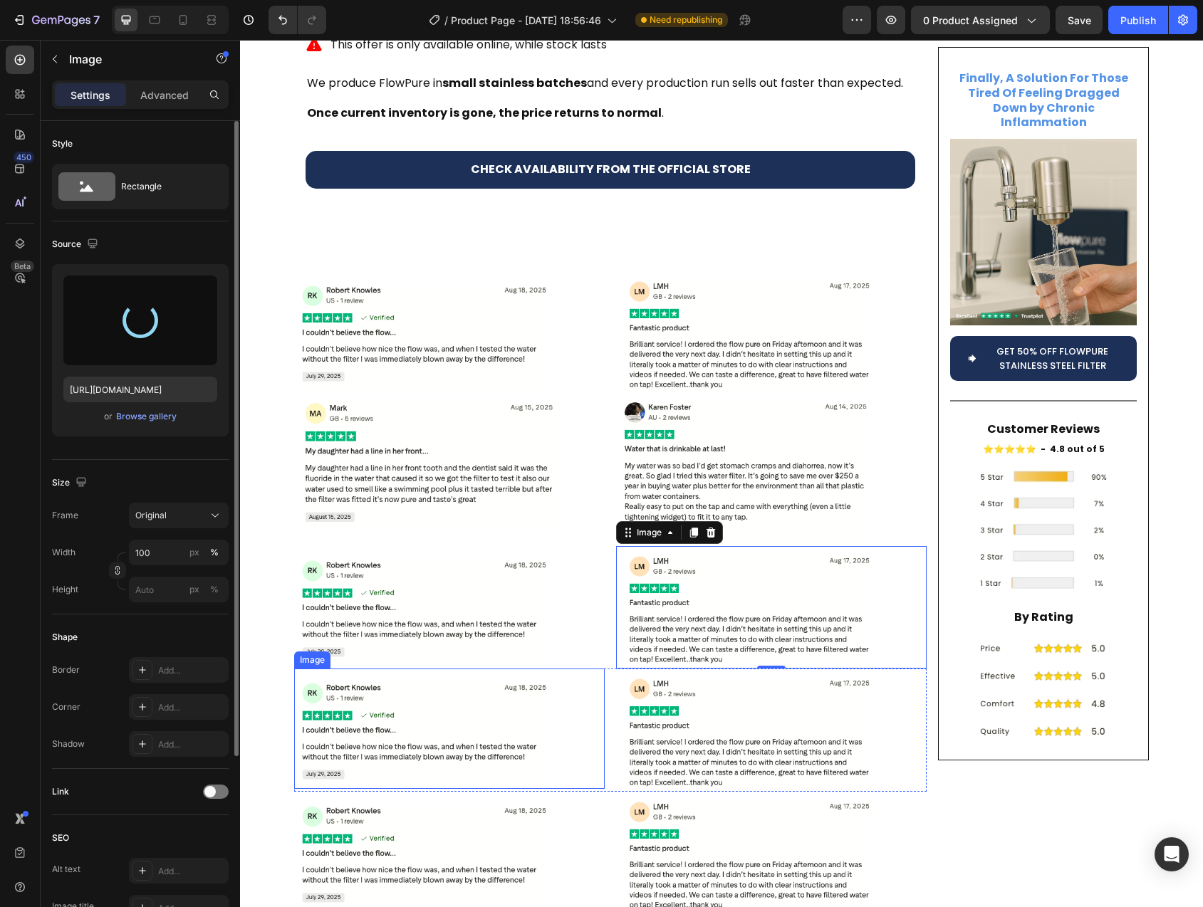
click at [432, 669] on img at bounding box center [449, 729] width 311 height 120
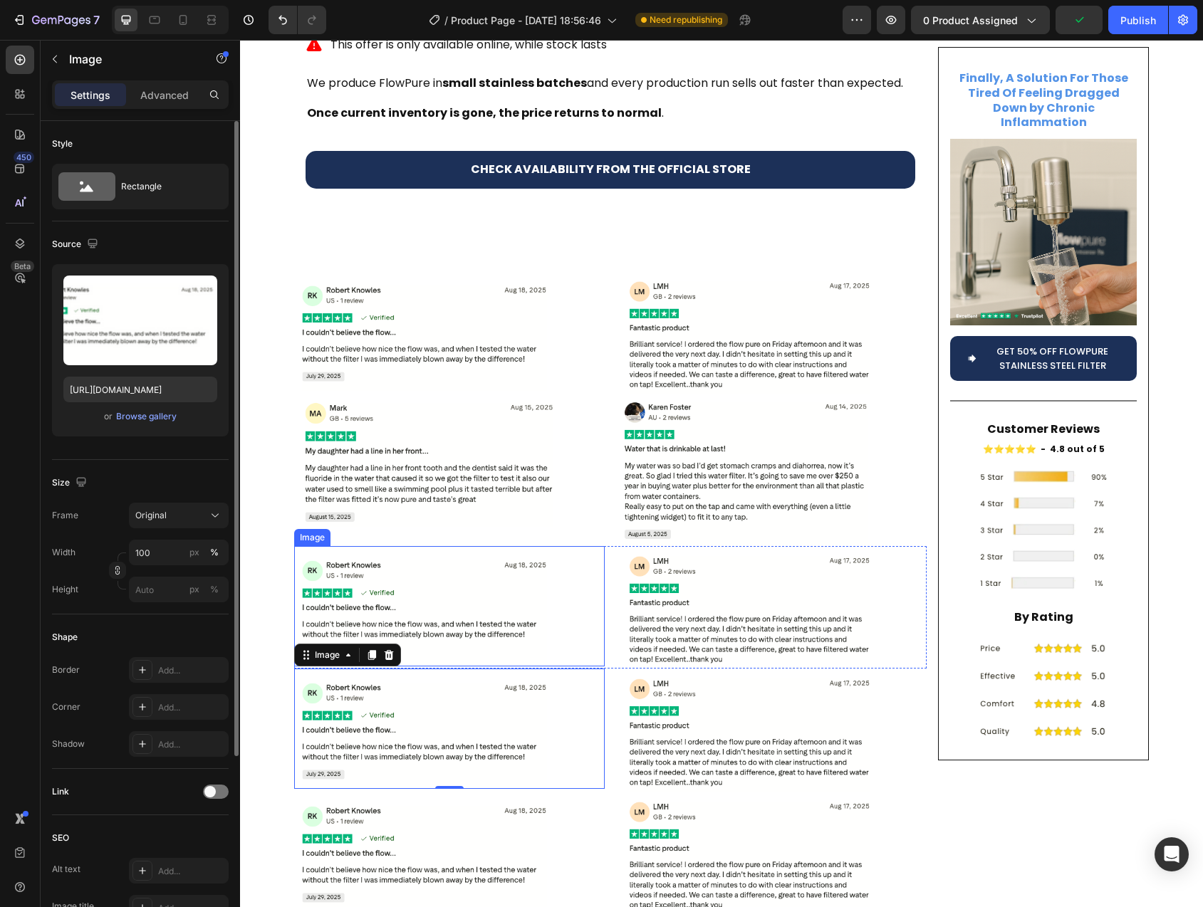
click at [427, 552] on img at bounding box center [449, 606] width 311 height 120
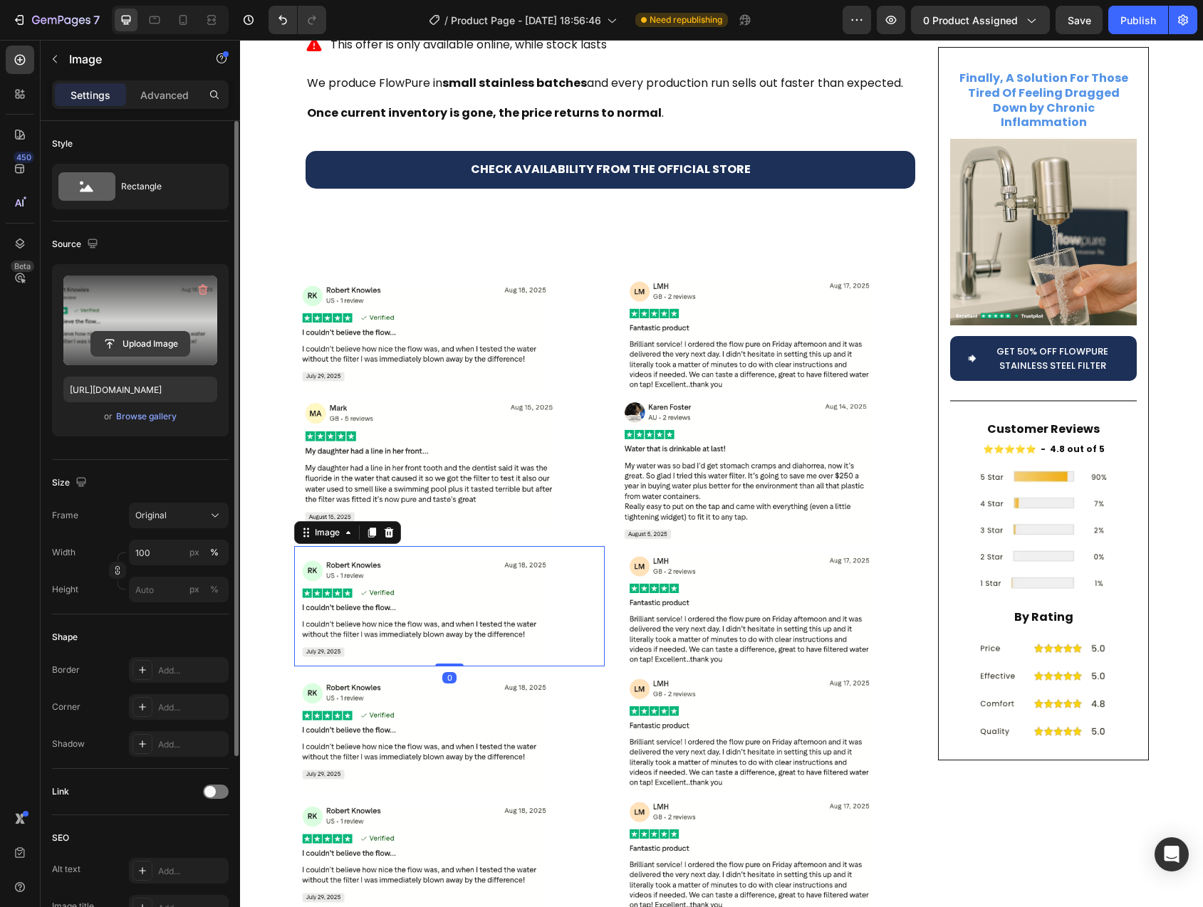
click at [129, 354] on input "file" at bounding box center [140, 344] width 98 height 24
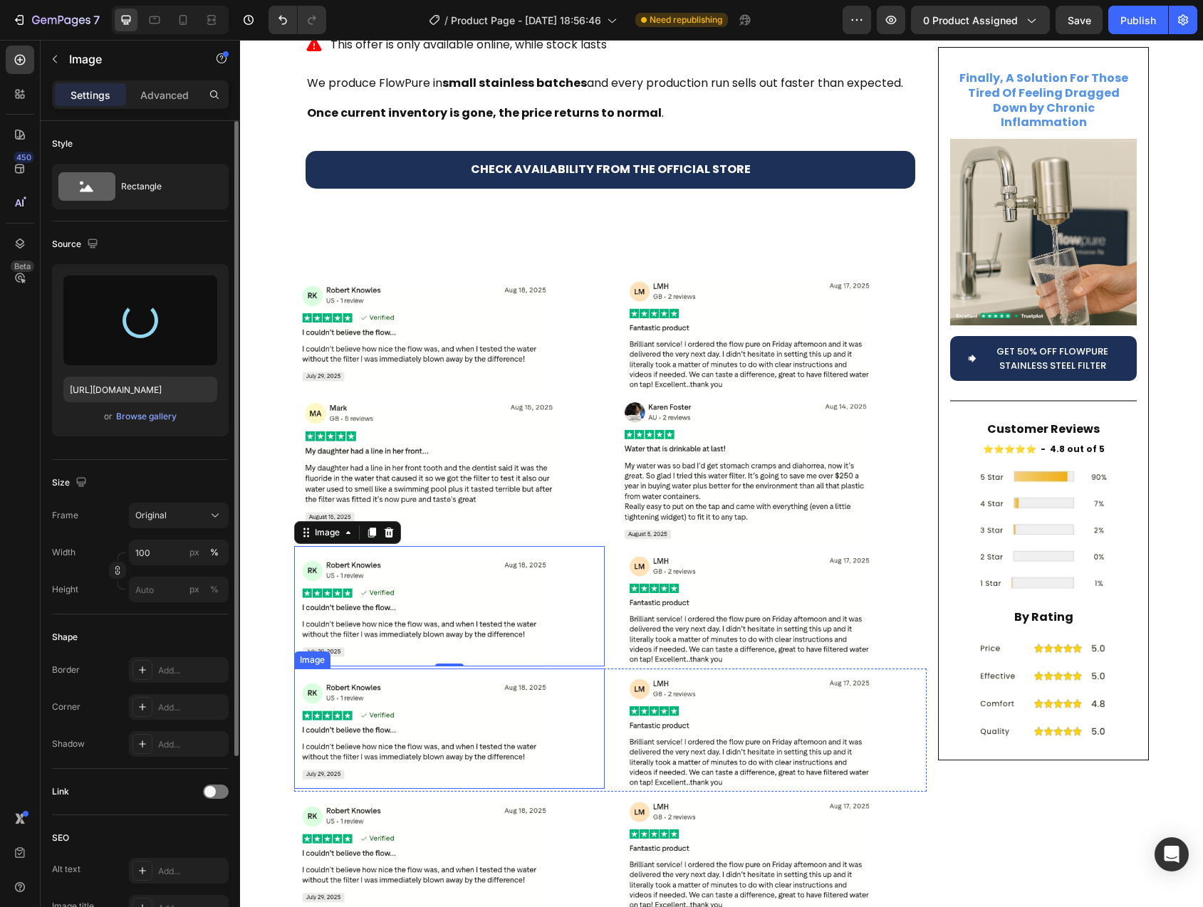
click at [463, 694] on img at bounding box center [449, 729] width 311 height 120
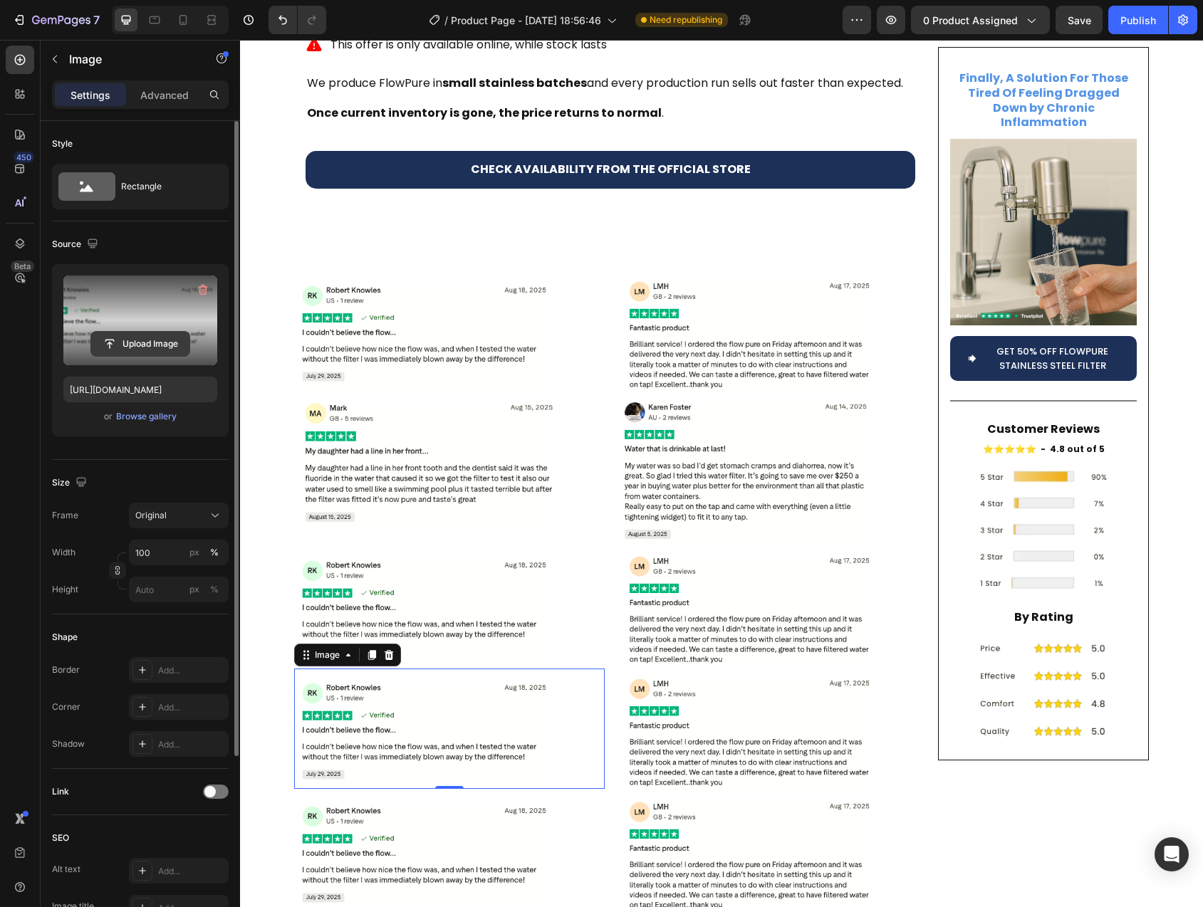
click at [142, 344] on input "file" at bounding box center [140, 344] width 98 height 24
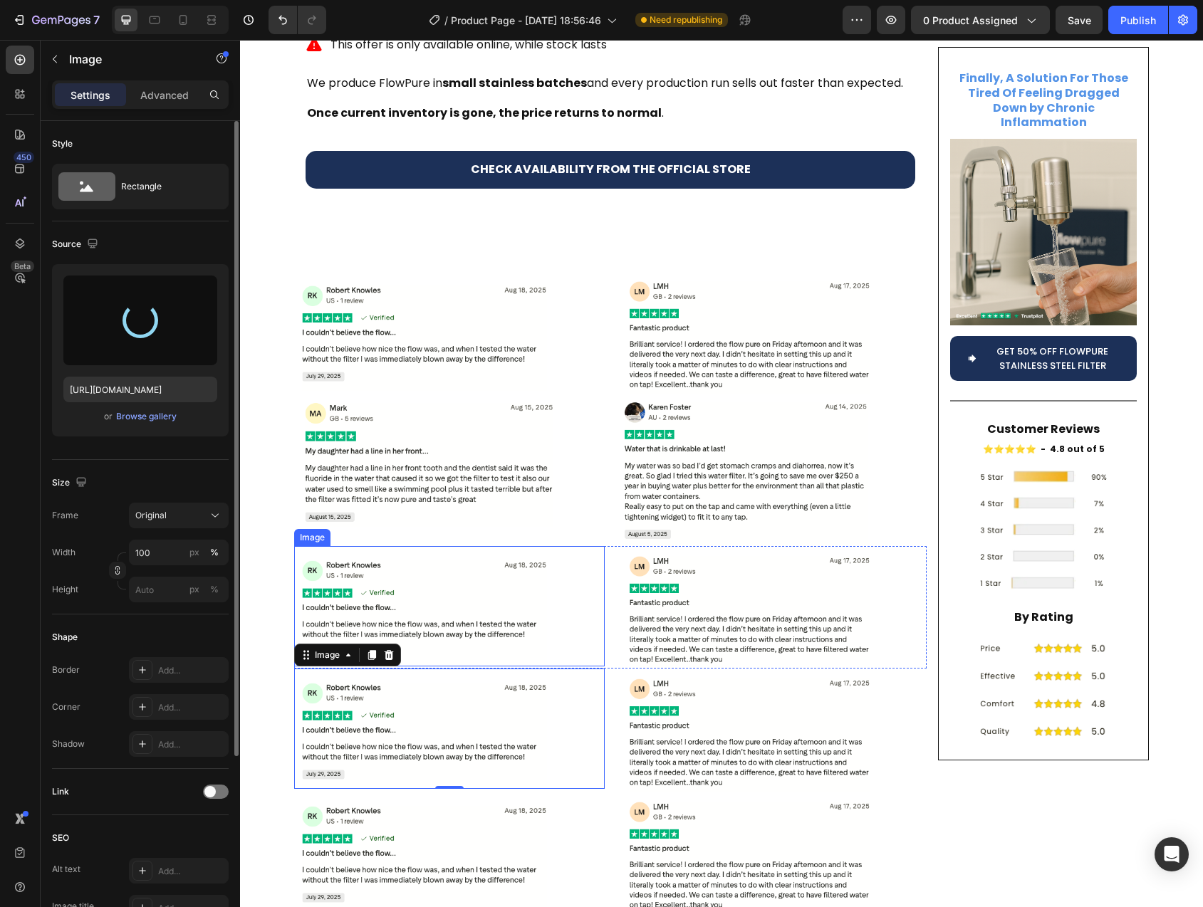
type input "https://cdn.shopify.com/s/files/1/0744/9876/9163/files/gempages_547265743364817…"
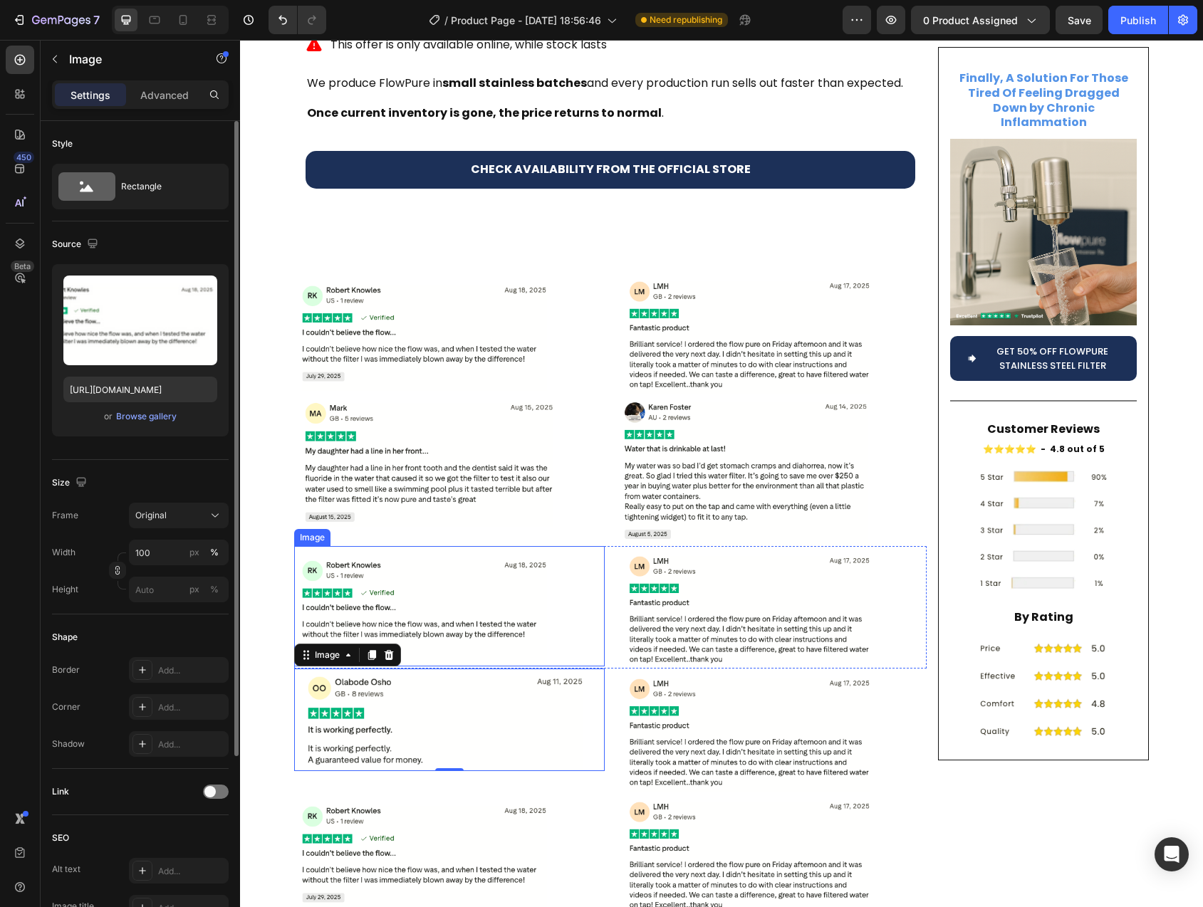
click at [451, 549] on img at bounding box center [449, 606] width 311 height 120
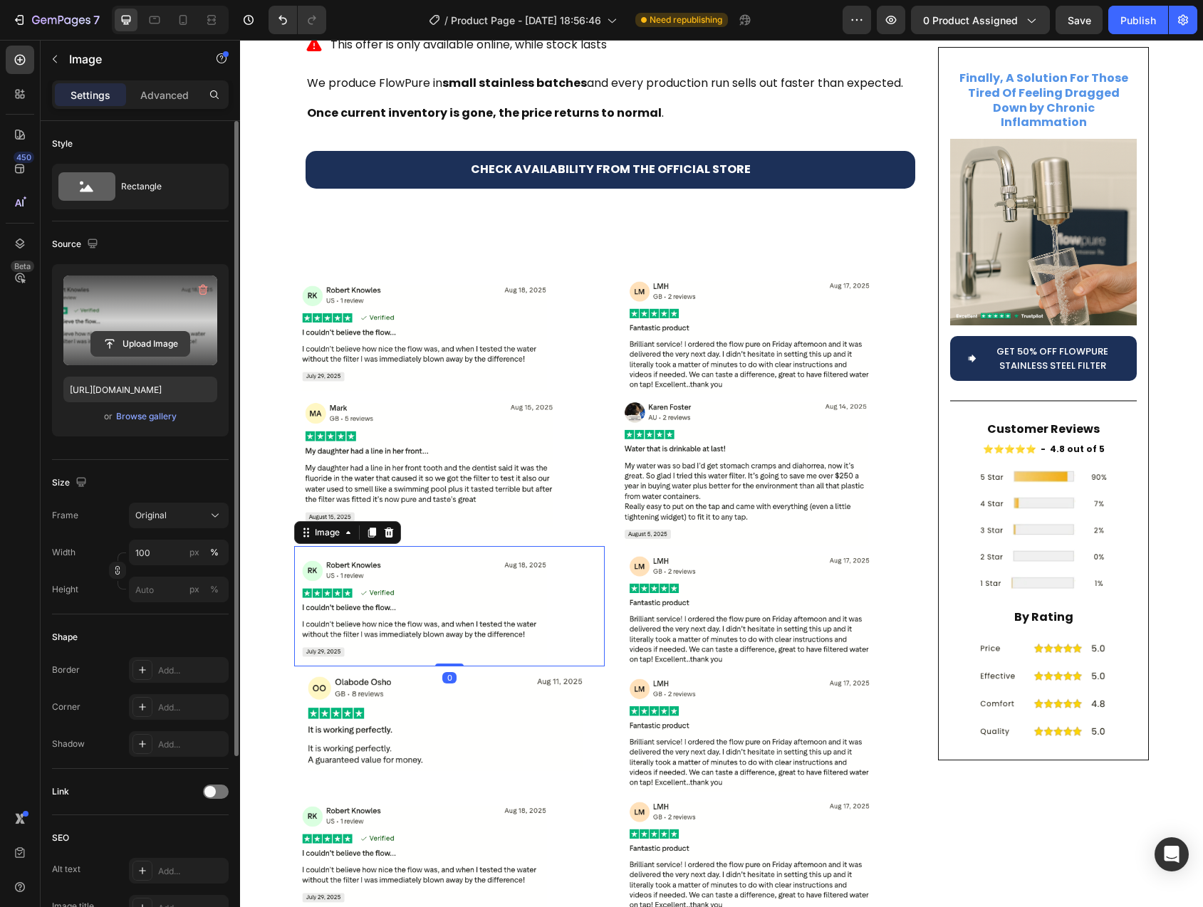
click at [160, 349] on input "file" at bounding box center [140, 344] width 98 height 24
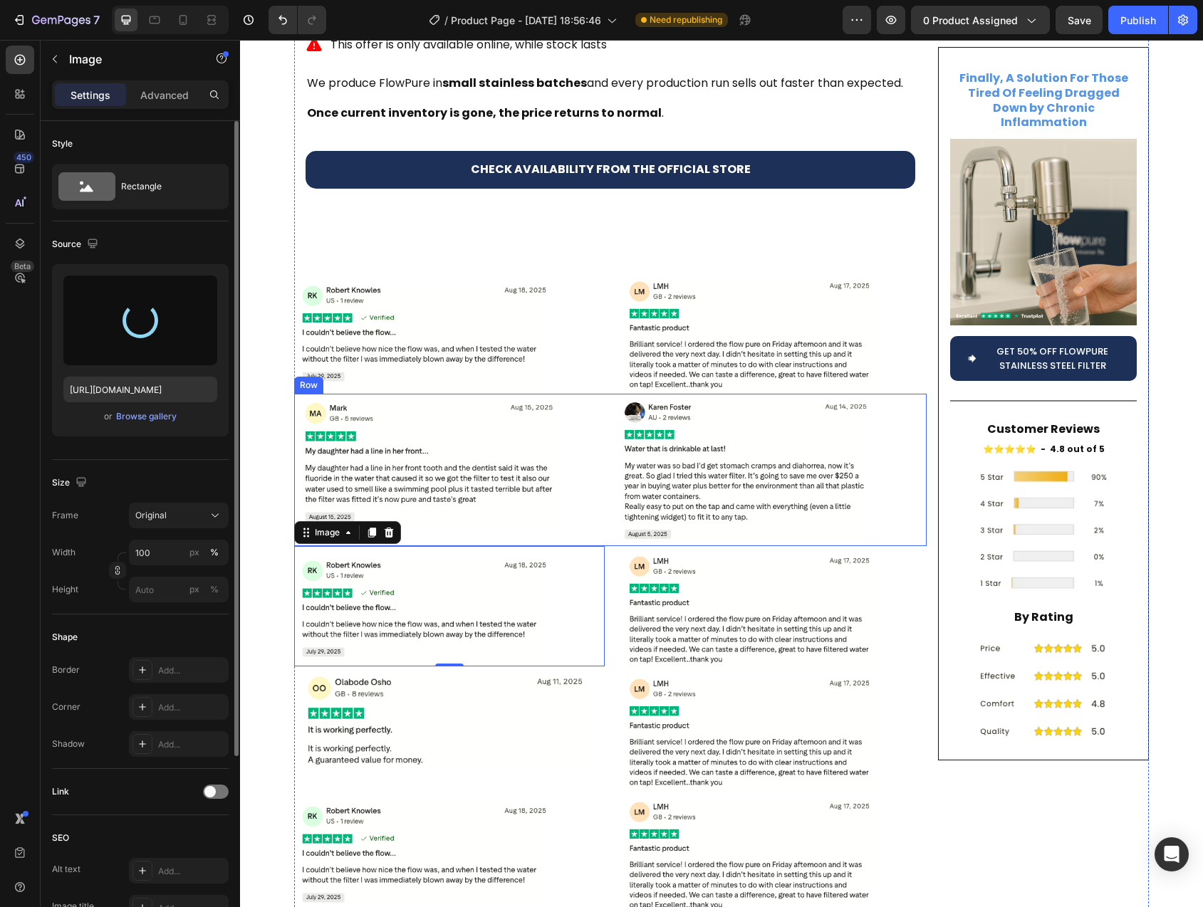
type input "https://cdn.shopify.com/s/files/1/0744/9876/9163/files/gempages_547265743364817…"
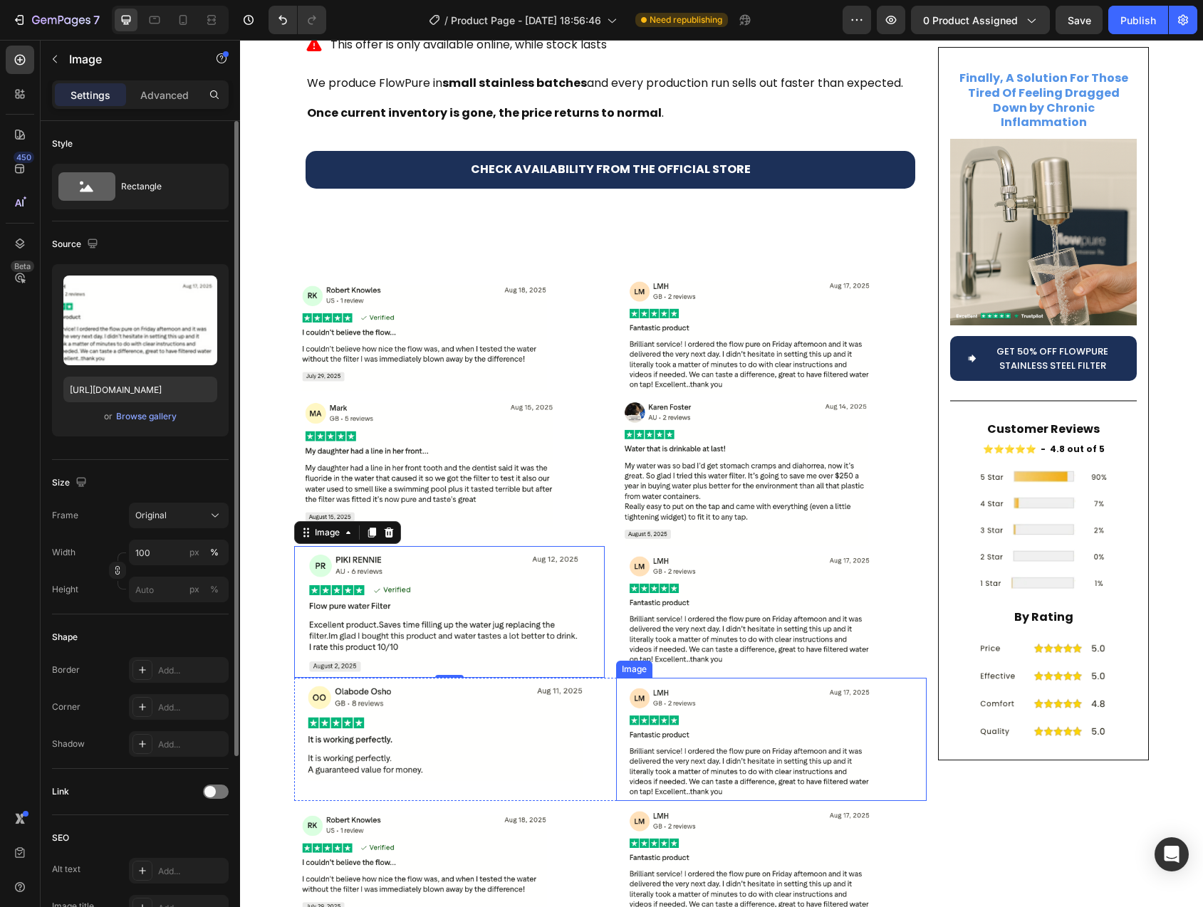
click at [747, 693] on img at bounding box center [771, 739] width 311 height 122
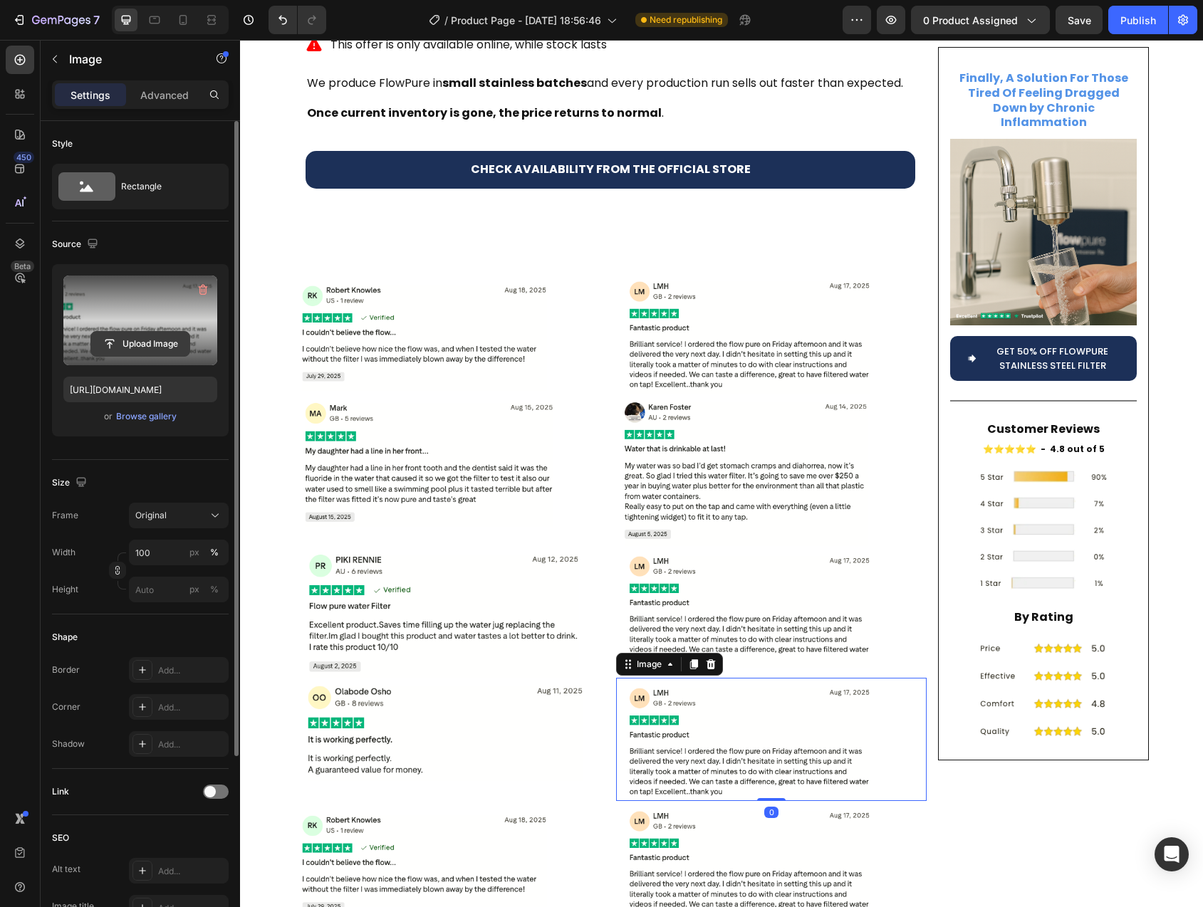
click at [137, 345] on input "file" at bounding box center [140, 344] width 98 height 24
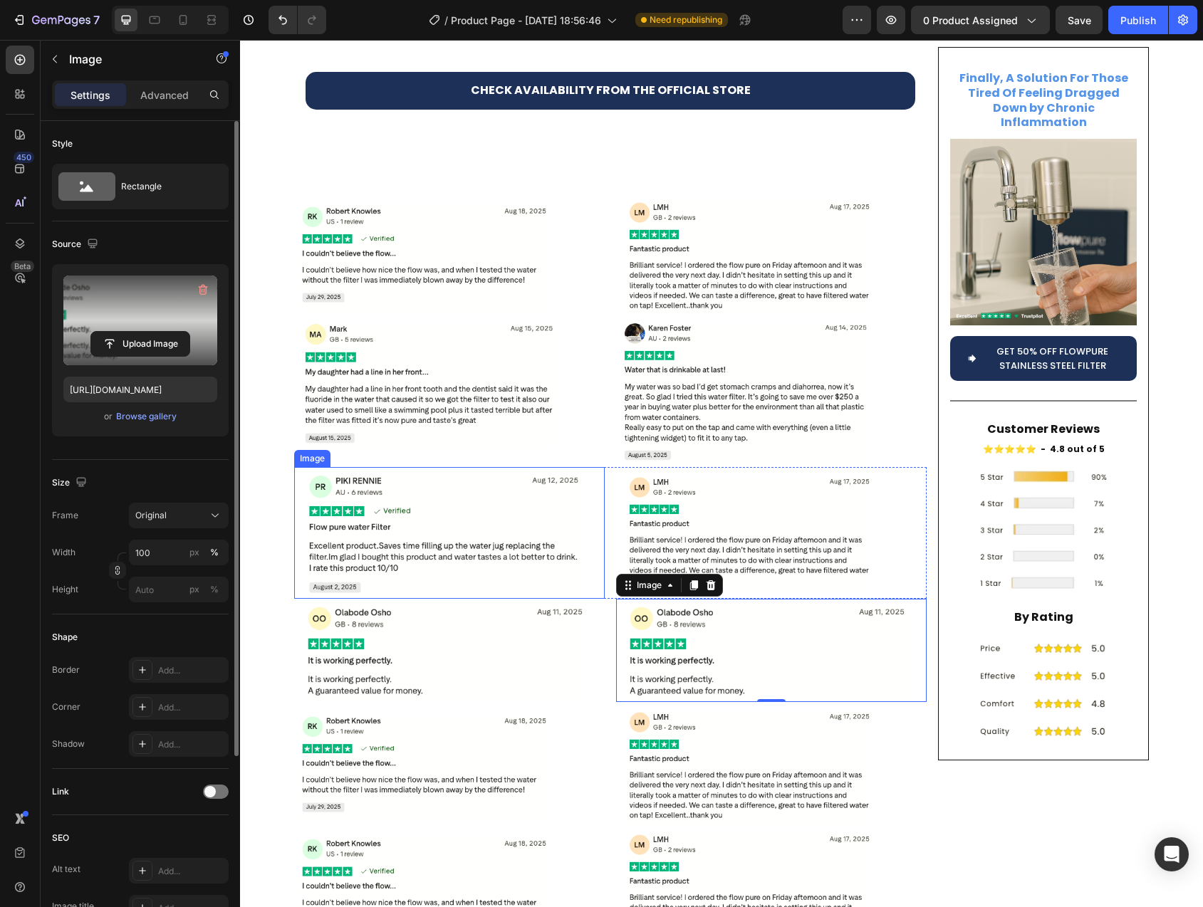
scroll to position [5543, 0]
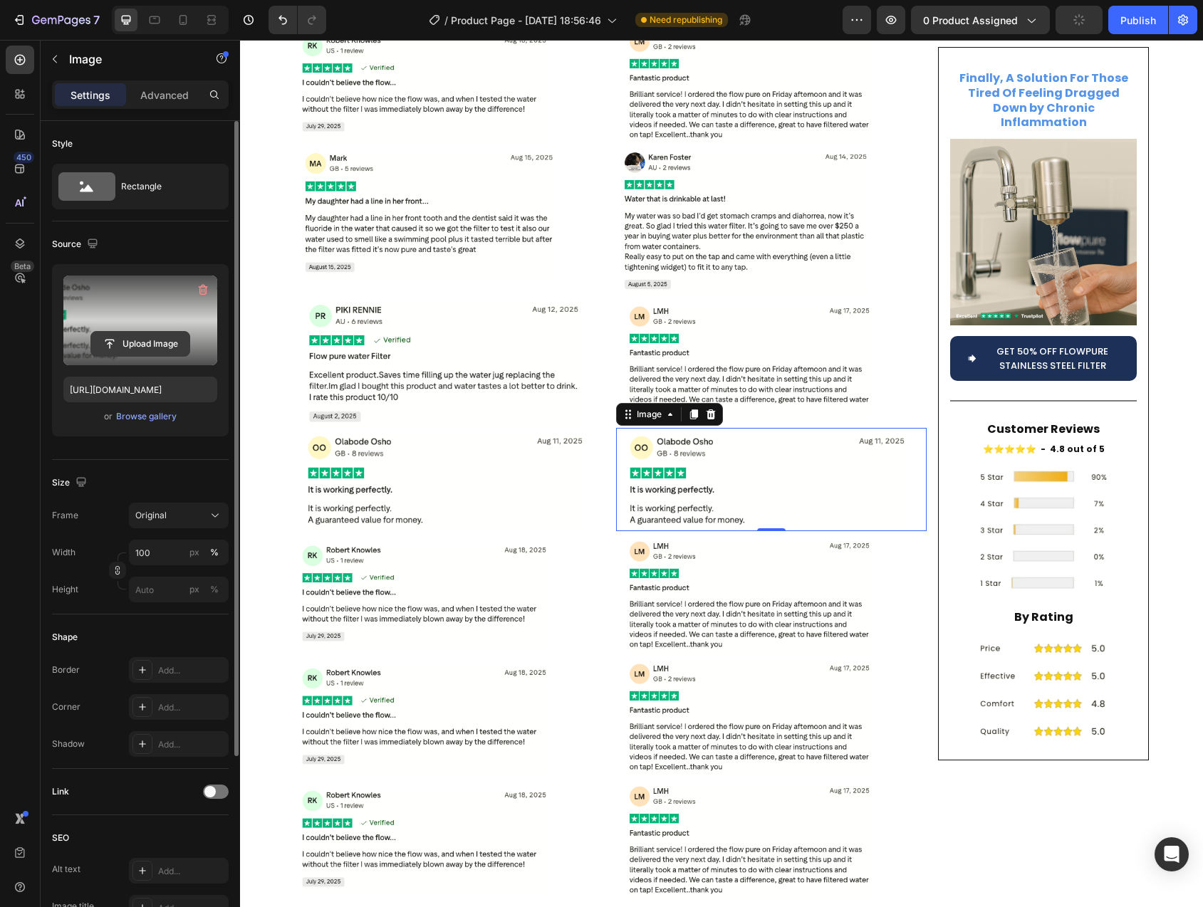
click at [164, 343] on input "file" at bounding box center [140, 344] width 98 height 24
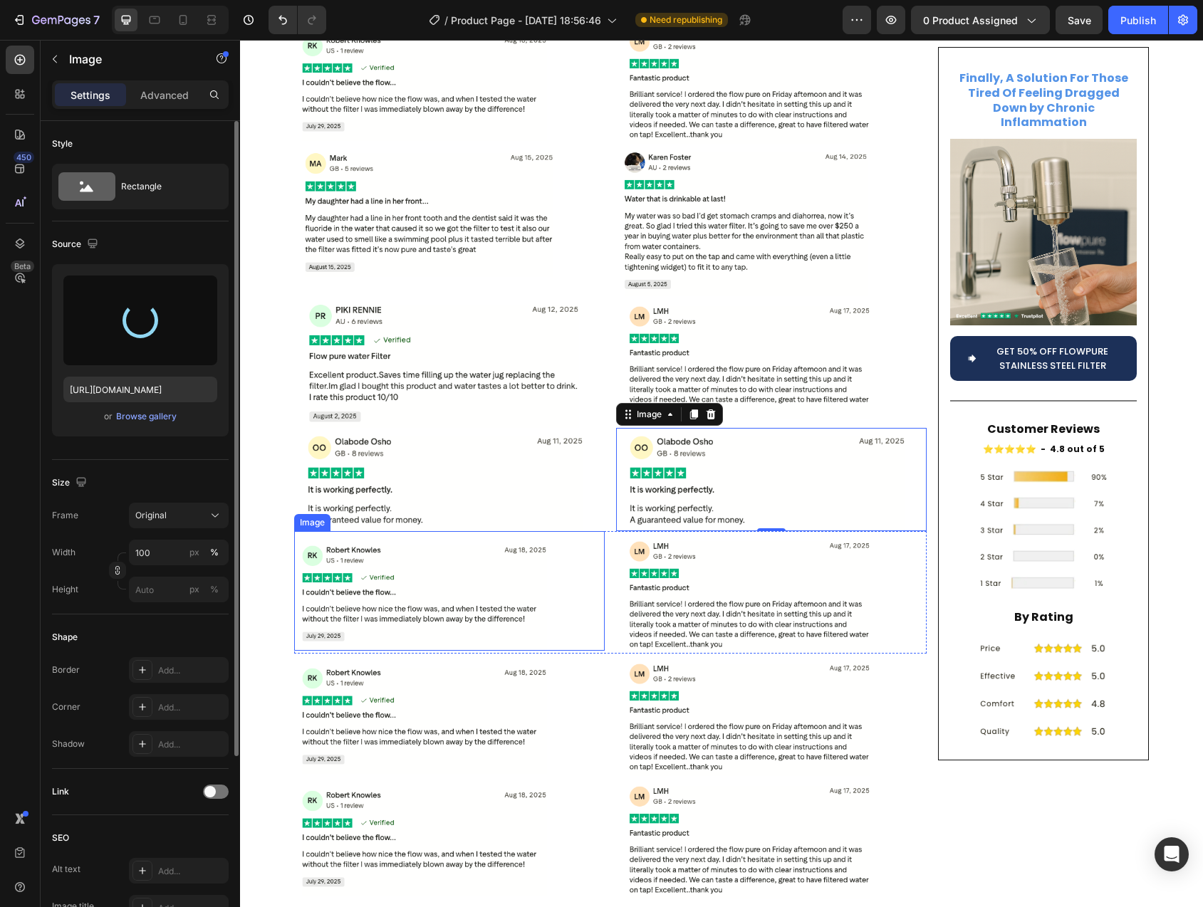
type input "https://cdn.shopify.com/s/files/1/0744/9876/9163/files/gempages_547265743364817…"
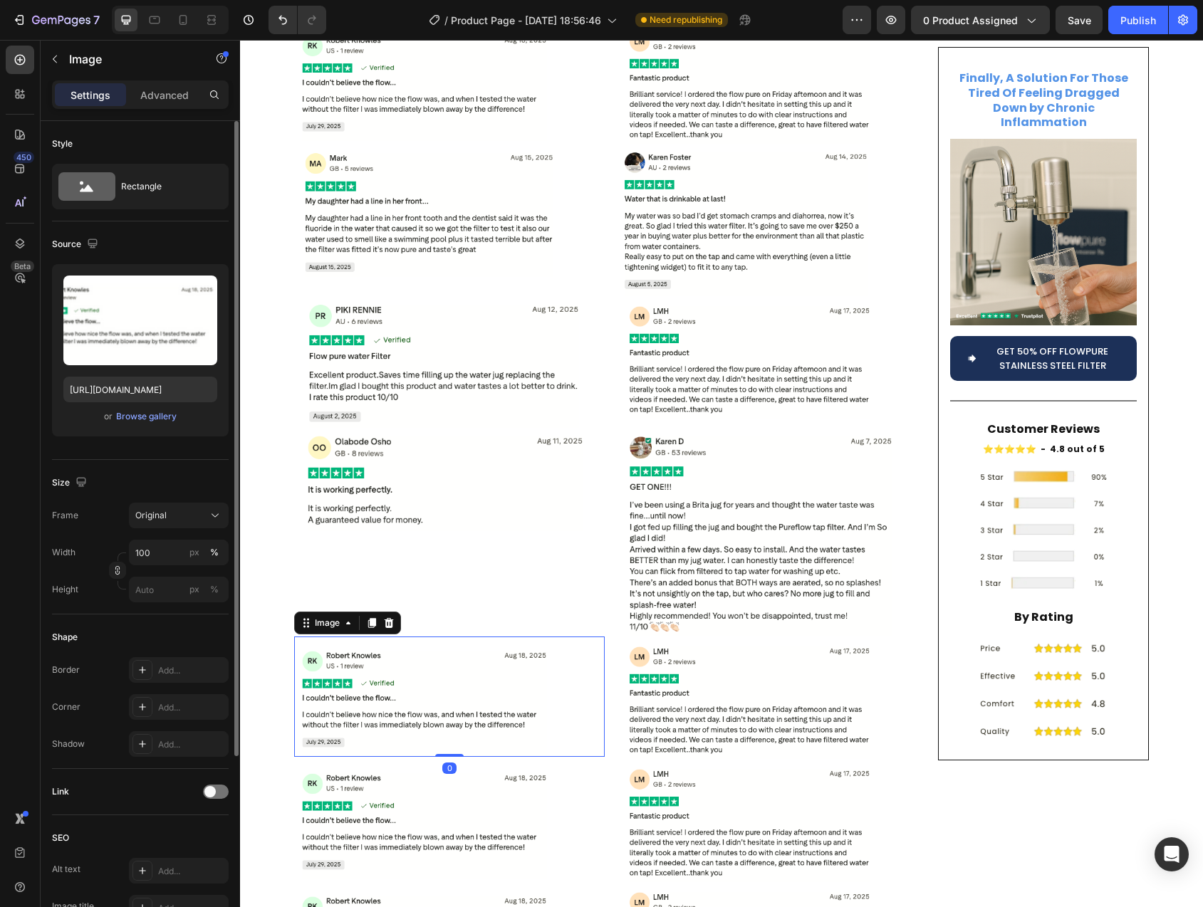
click at [425, 645] on img at bounding box center [449, 697] width 311 height 120
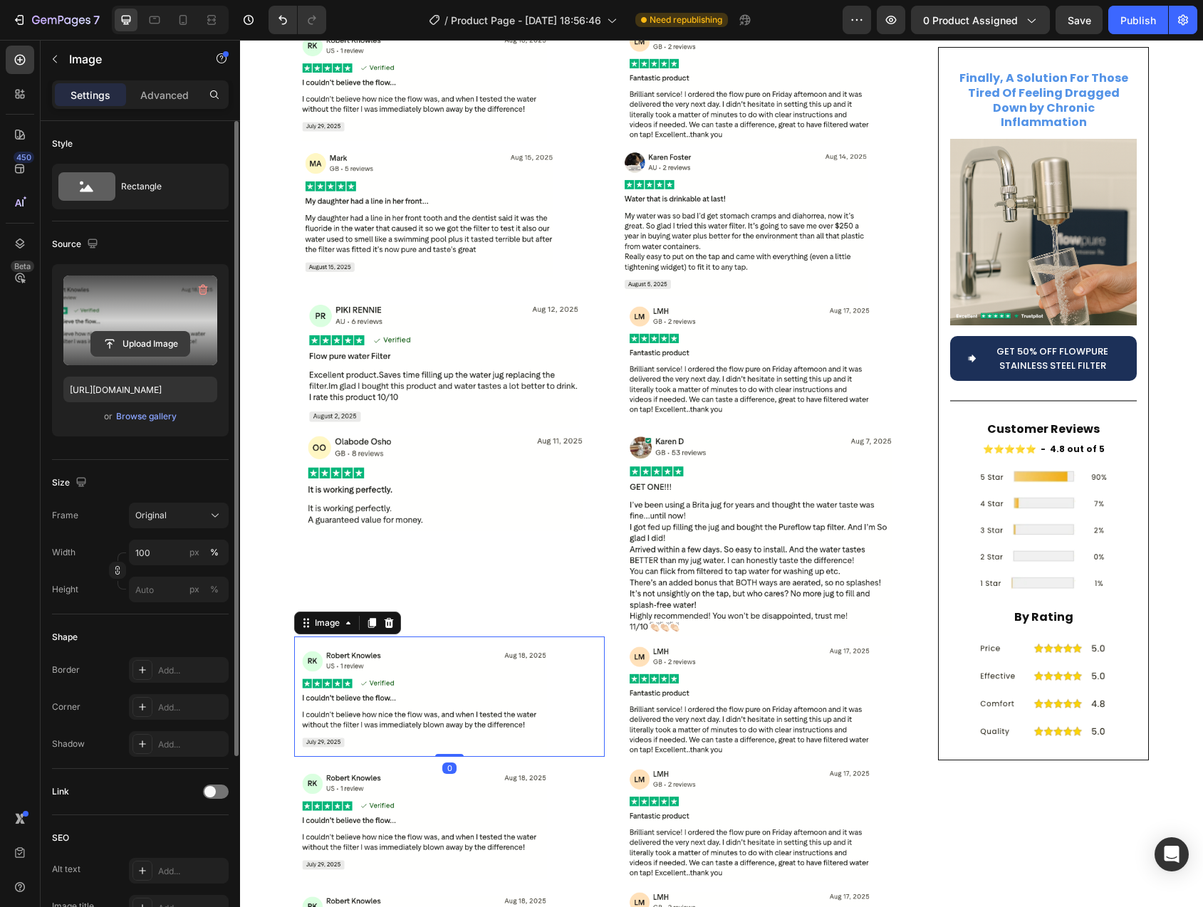
click at [137, 344] on input "file" at bounding box center [140, 344] width 98 height 24
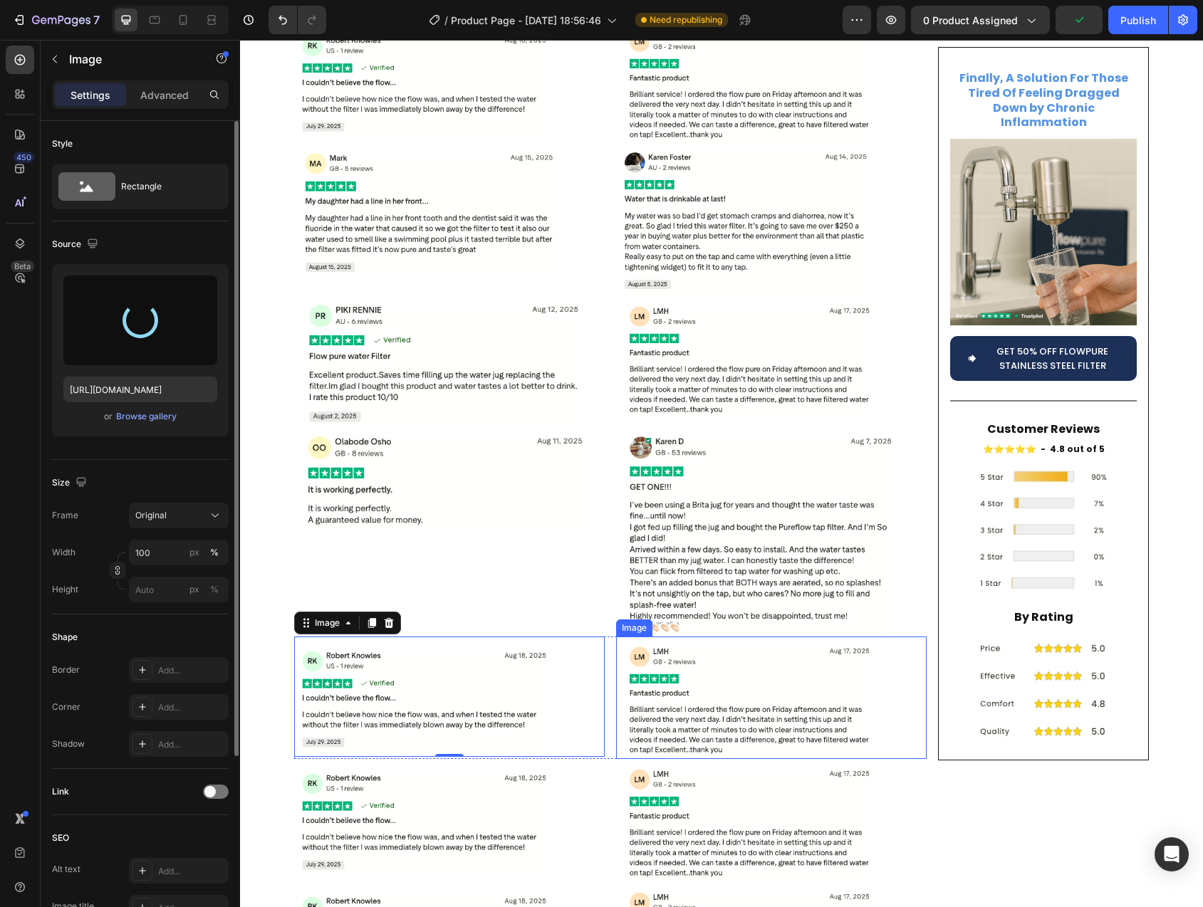
type input "https://cdn.shopify.com/s/files/1/0744/9876/9163/files/gempages_547265743364817…"
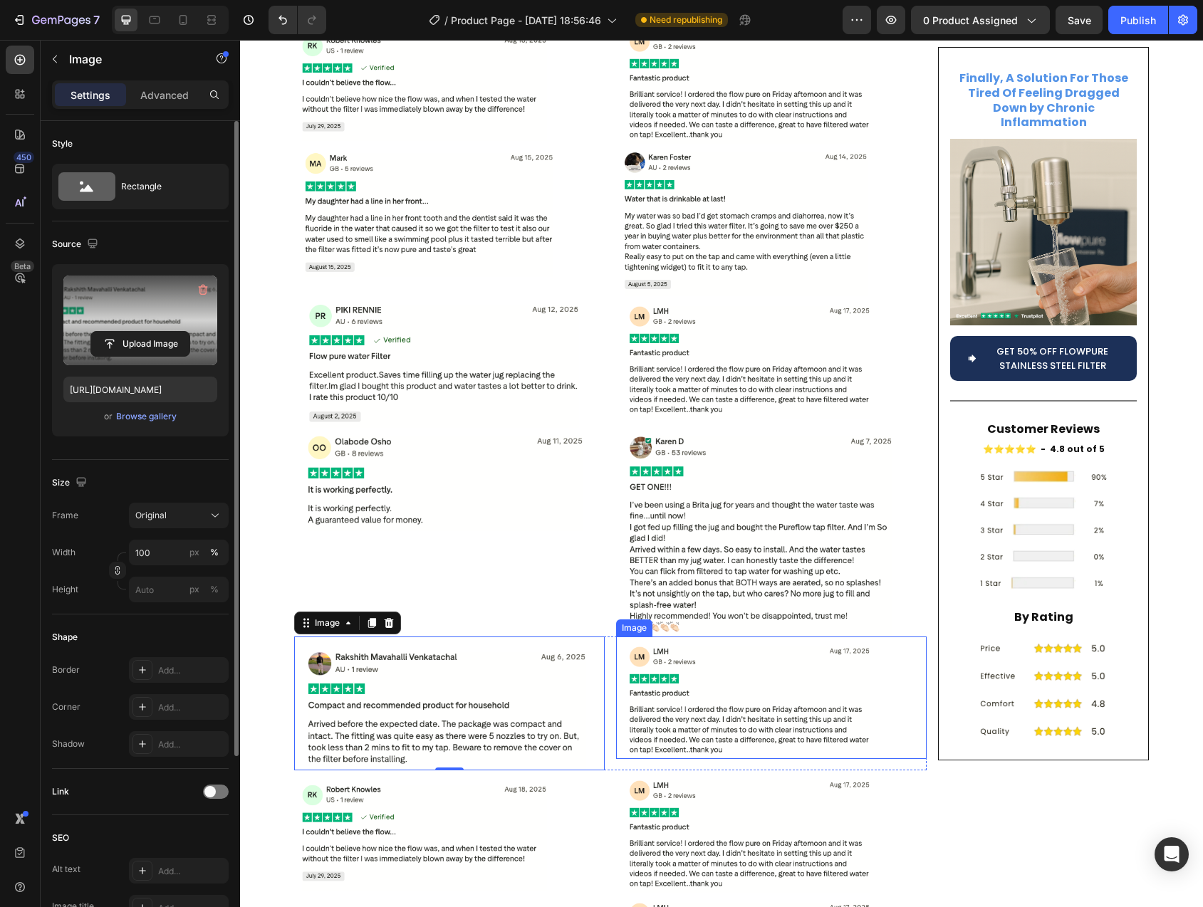
click at [716, 650] on img at bounding box center [771, 698] width 311 height 122
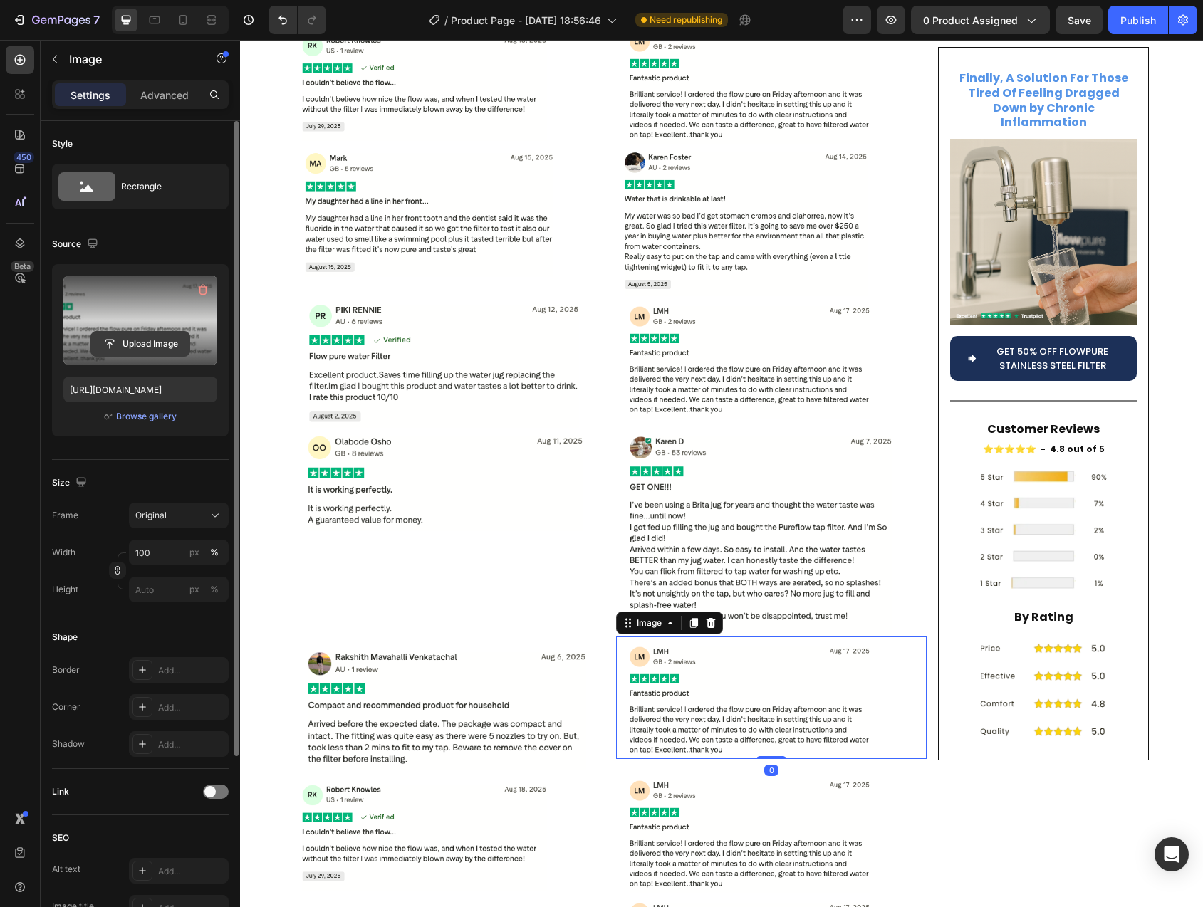
click at [134, 348] on input "file" at bounding box center [140, 344] width 98 height 24
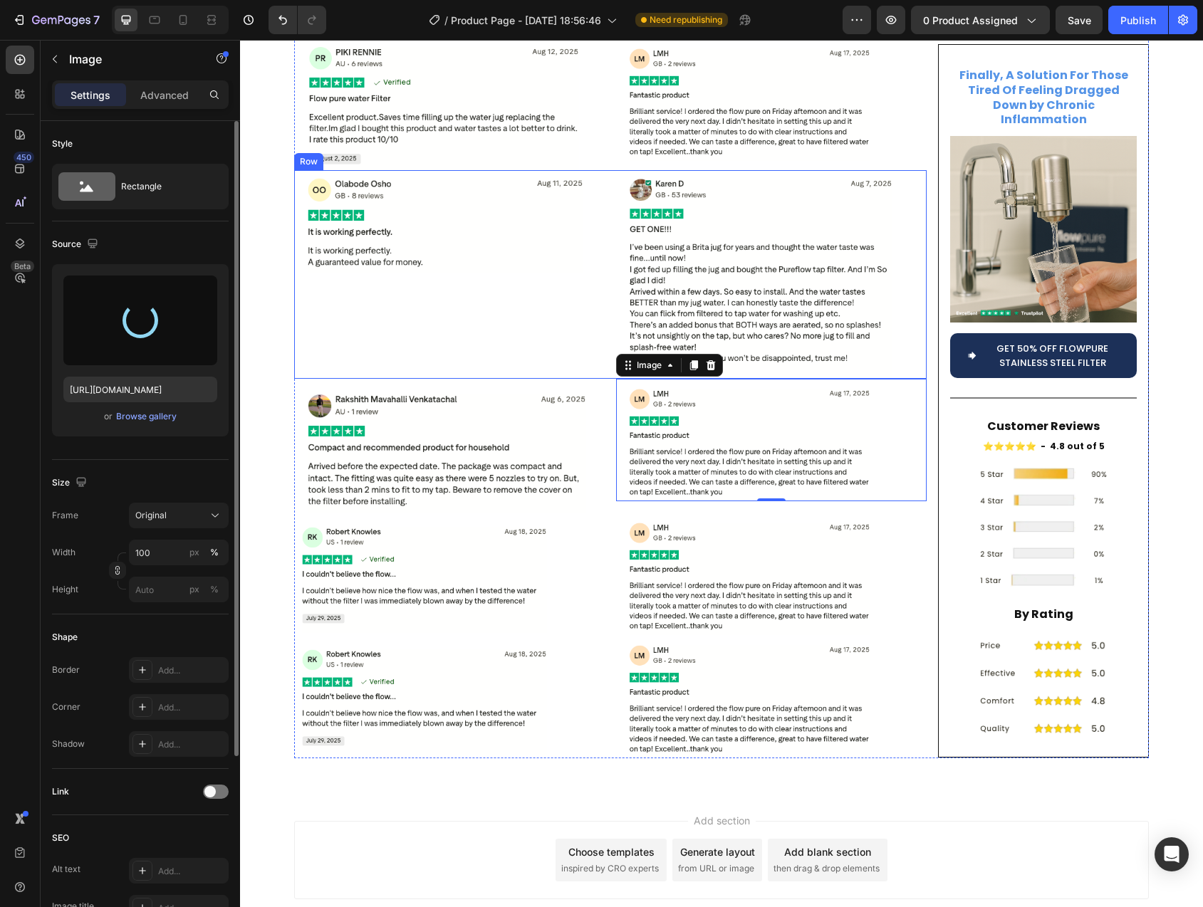
scroll to position [5842, 0]
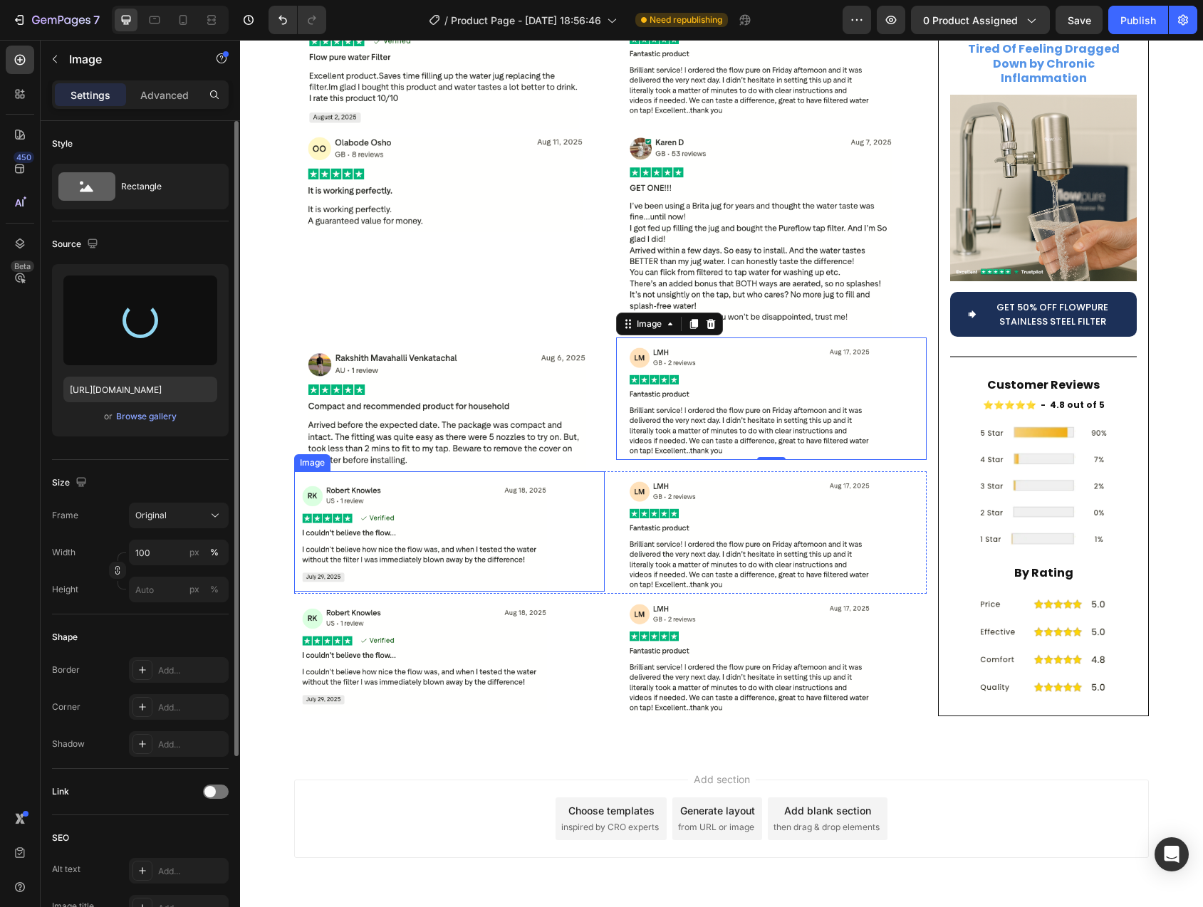
type input "https://cdn.shopify.com/s/files/1/0744/9876/9163/files/gempages_547265743364817…"
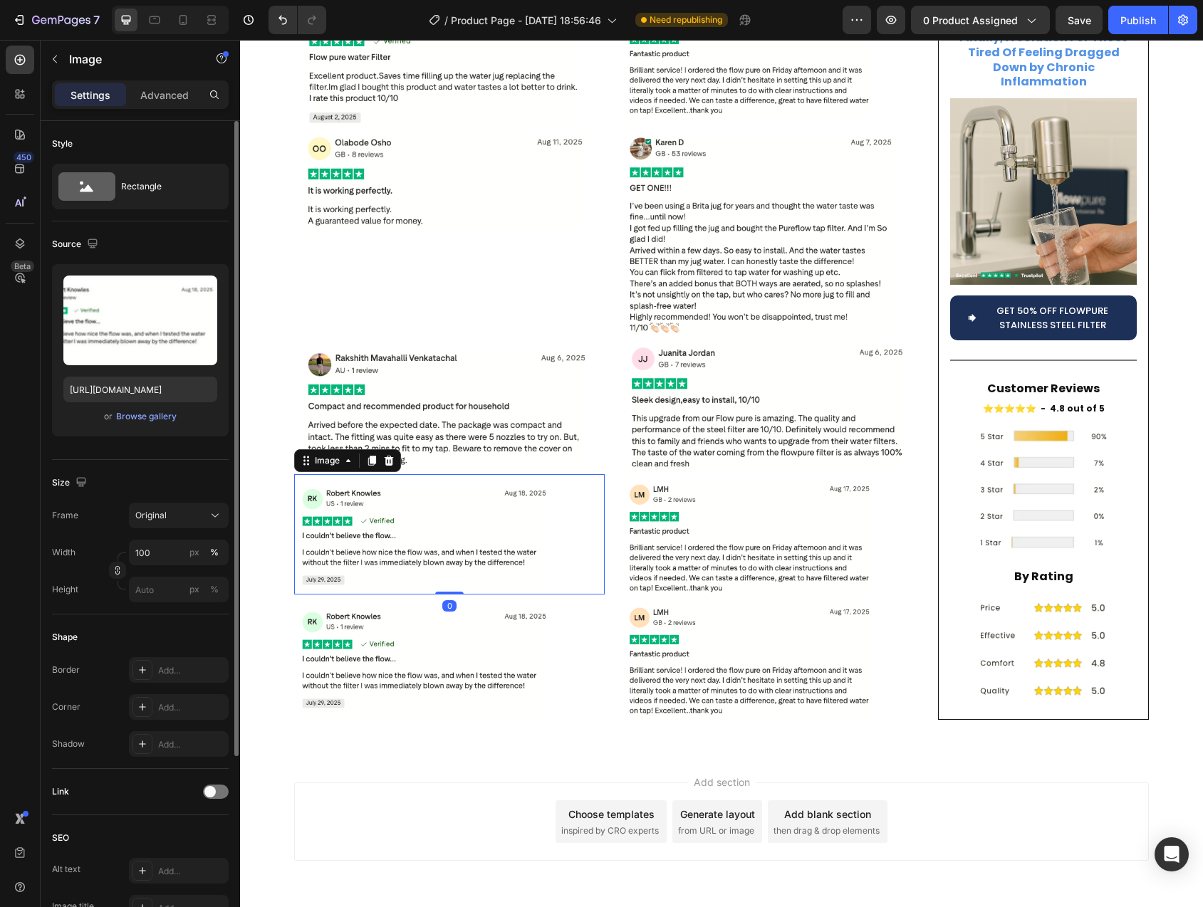
click at [457, 496] on img at bounding box center [449, 534] width 311 height 120
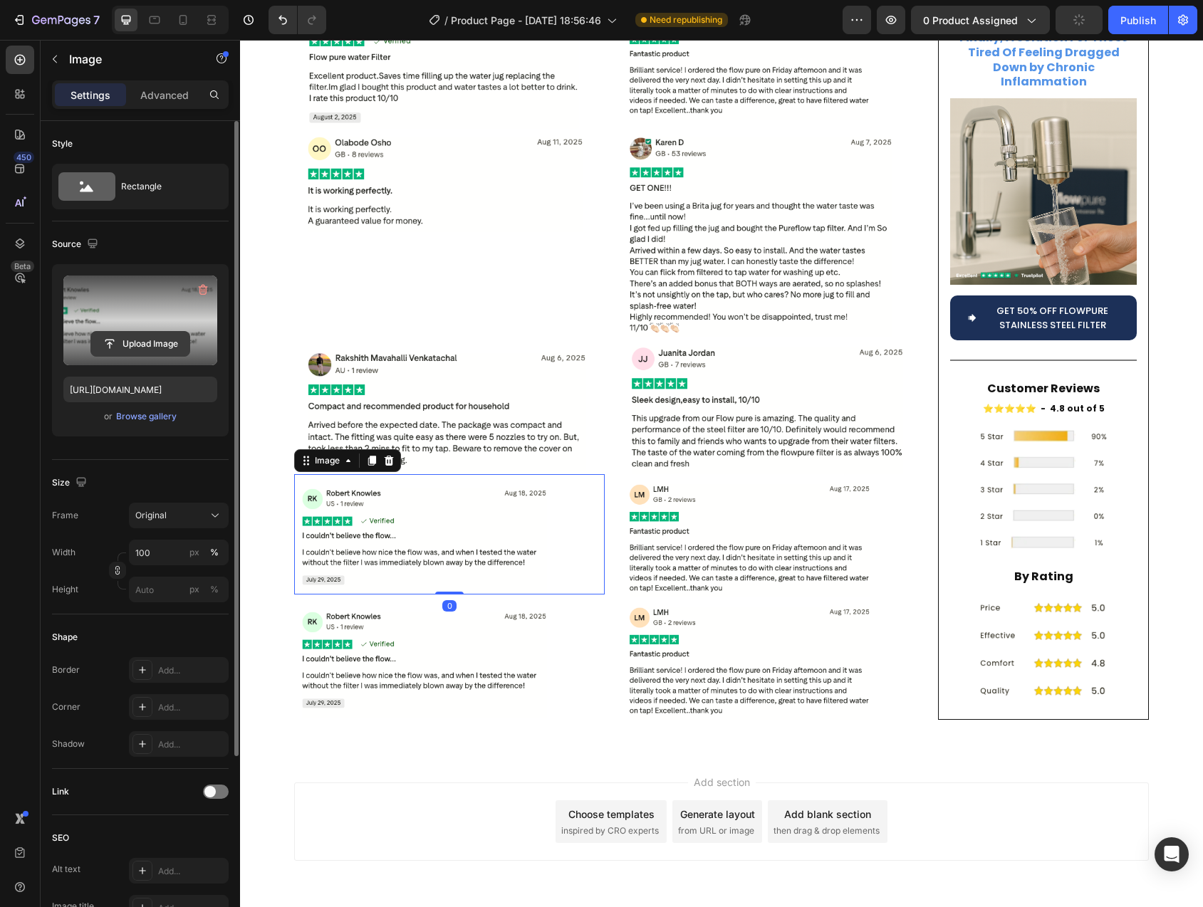
click at [120, 338] on input "file" at bounding box center [140, 344] width 98 height 24
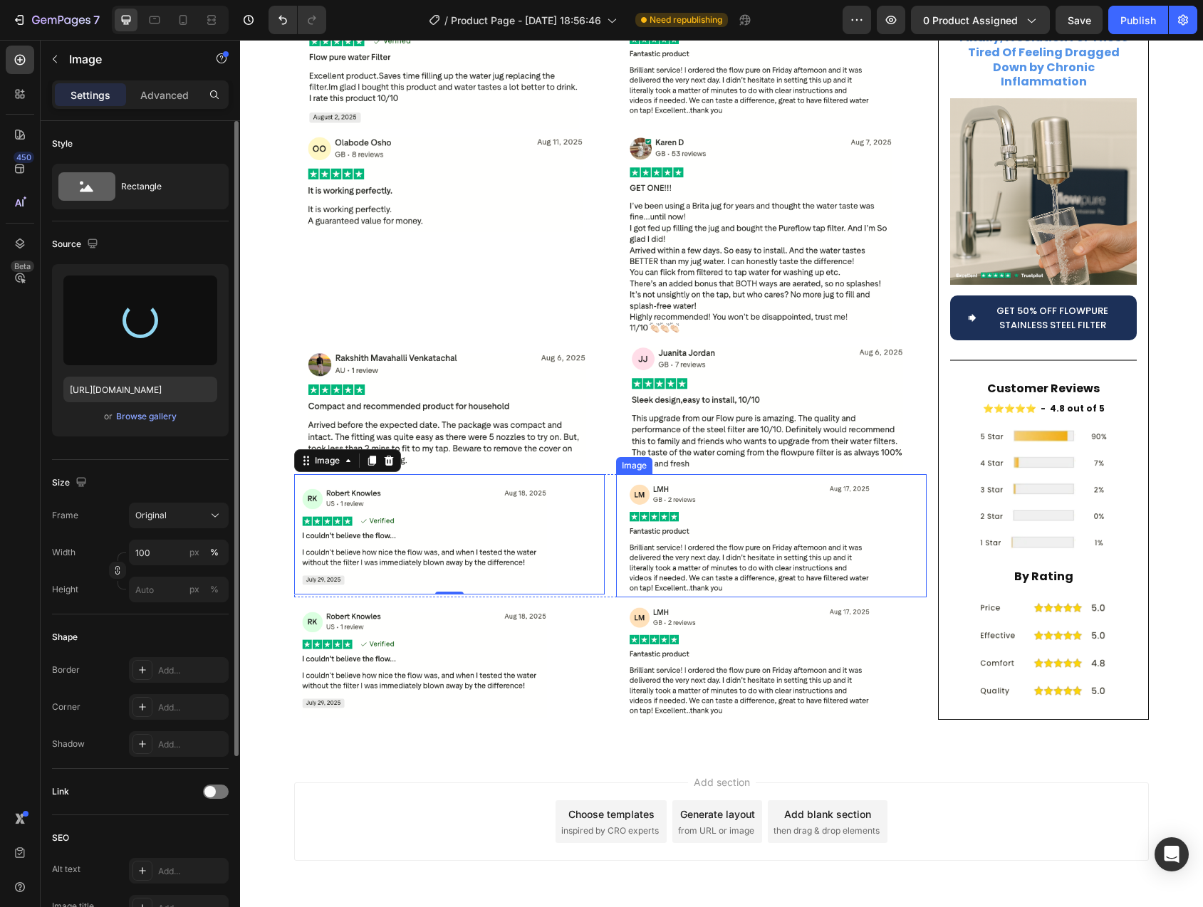
type input "https://cdn.shopify.com/s/files/1/0744/9876/9163/files/gempages_547265743364817…"
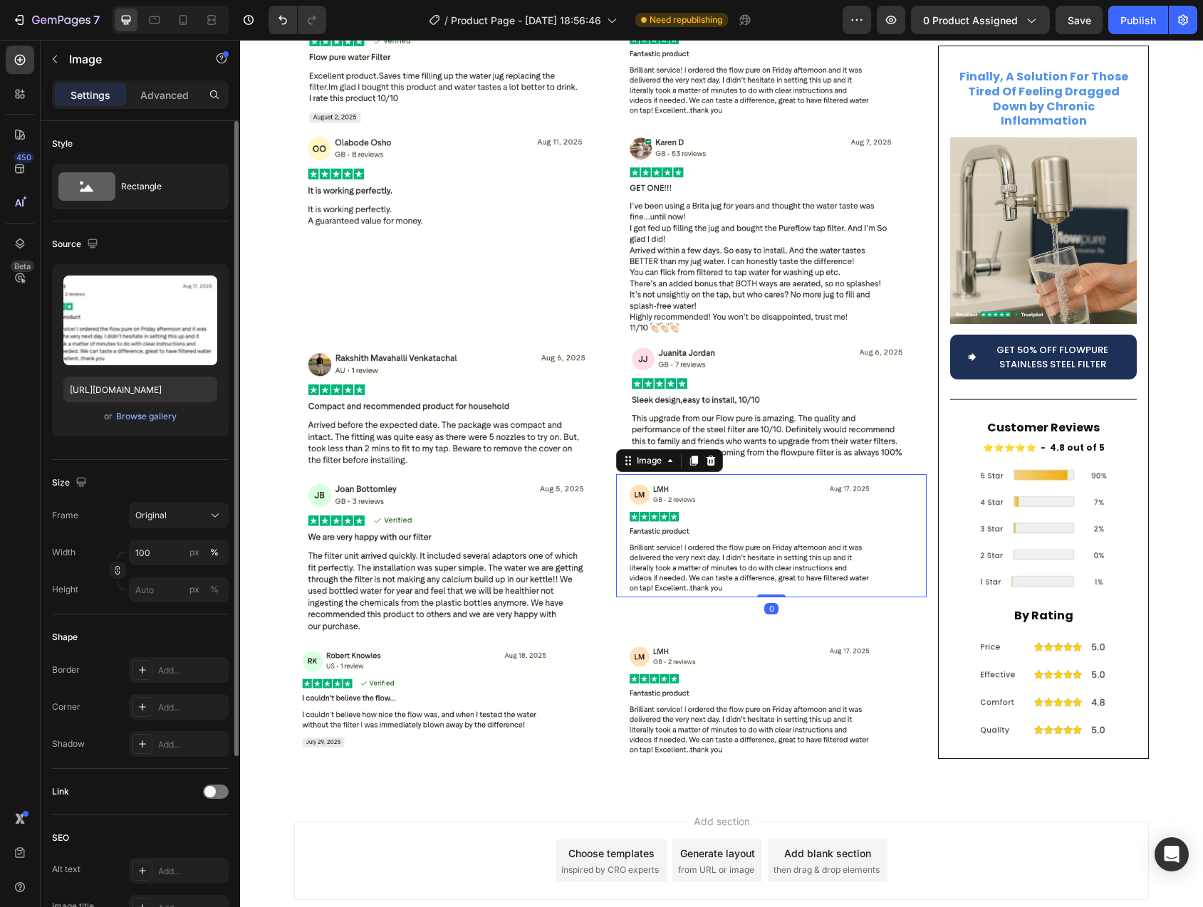
click at [718, 509] on img at bounding box center [771, 535] width 311 height 122
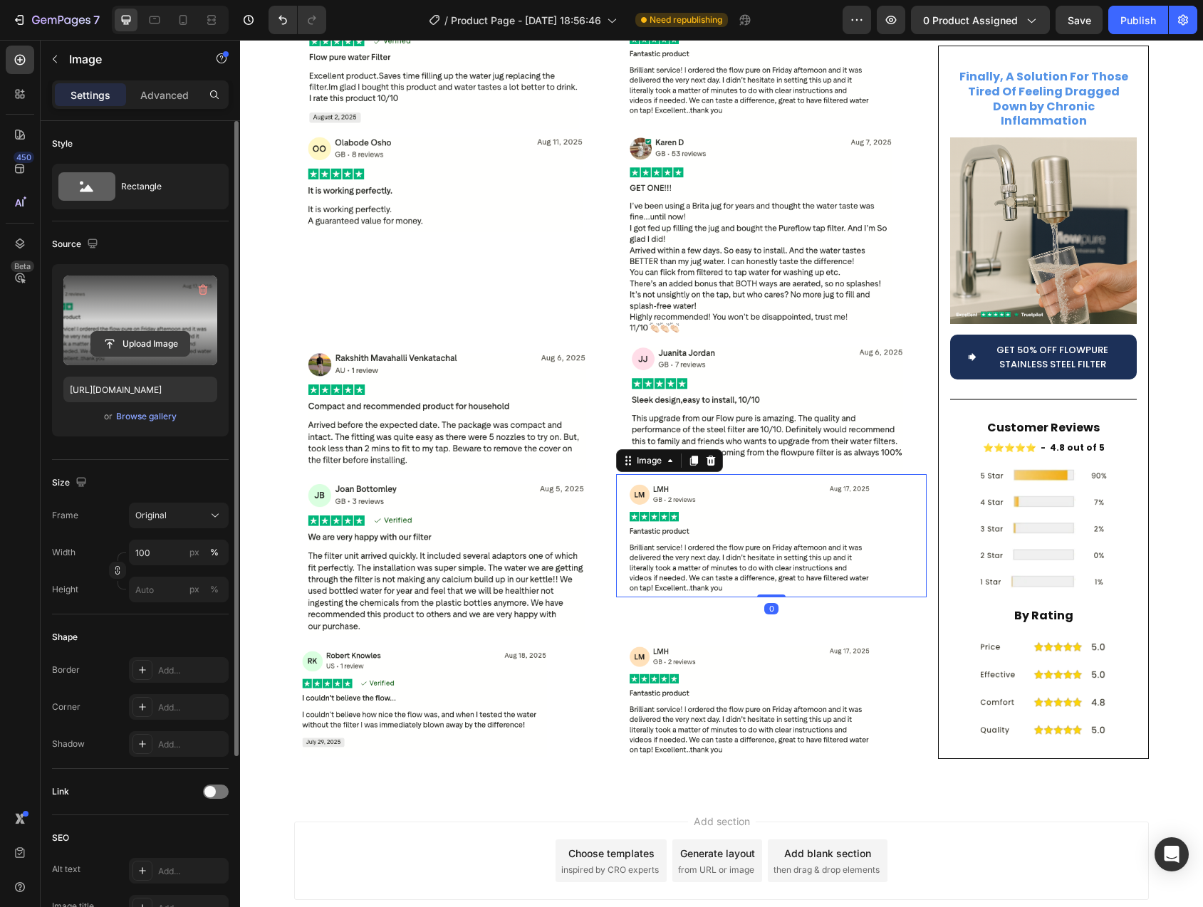
click at [162, 343] on input "file" at bounding box center [140, 344] width 98 height 24
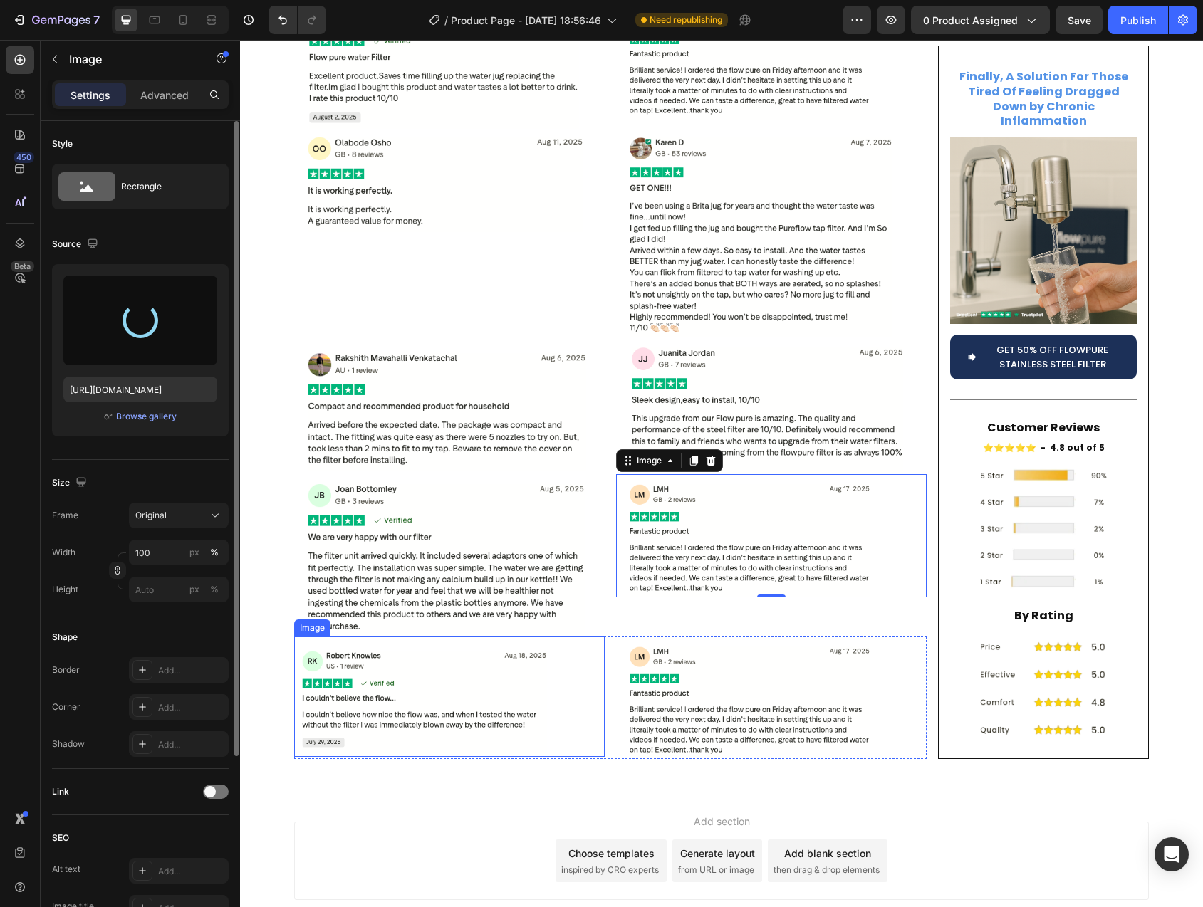
type input "https://cdn.shopify.com/s/files/1/0744/9876/9163/files/gempages_547265743364817…"
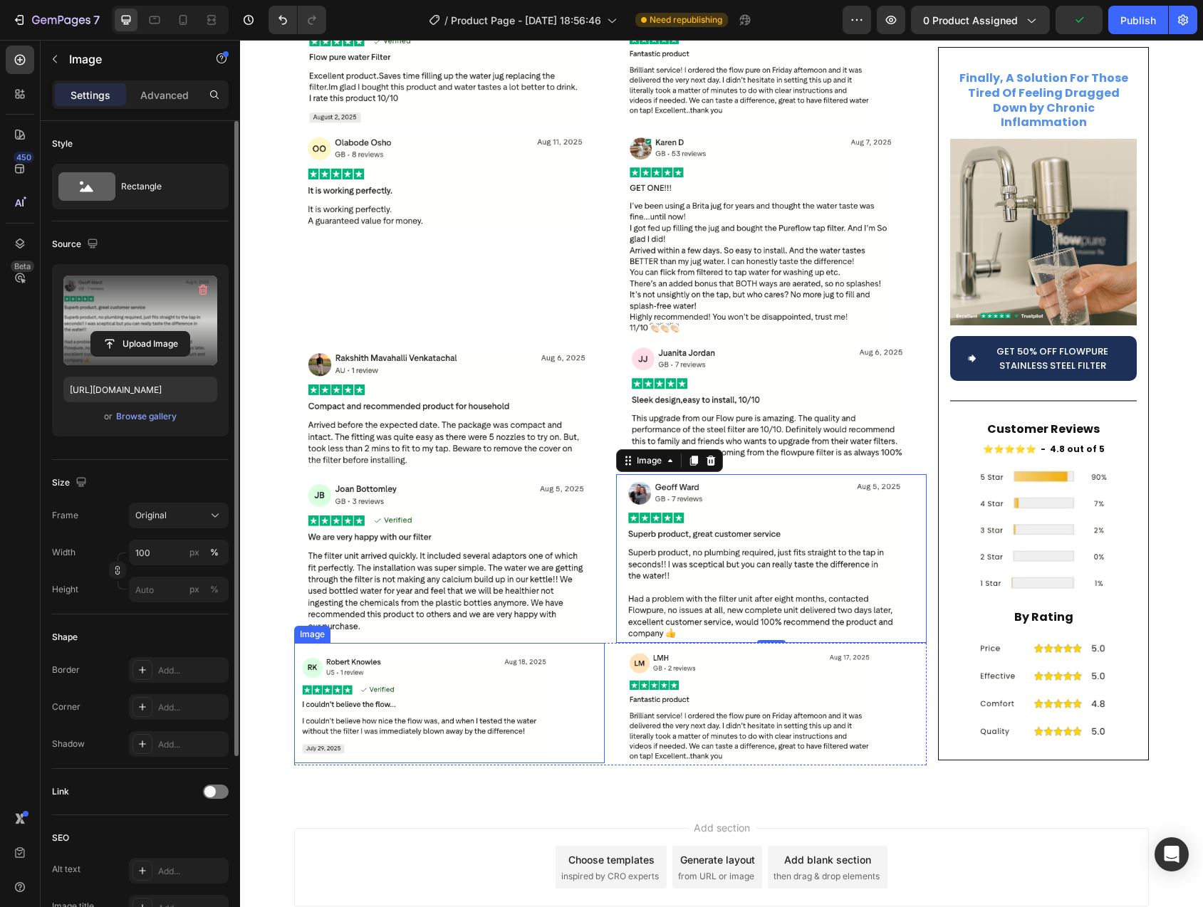
click at [449, 652] on img at bounding box center [449, 703] width 311 height 120
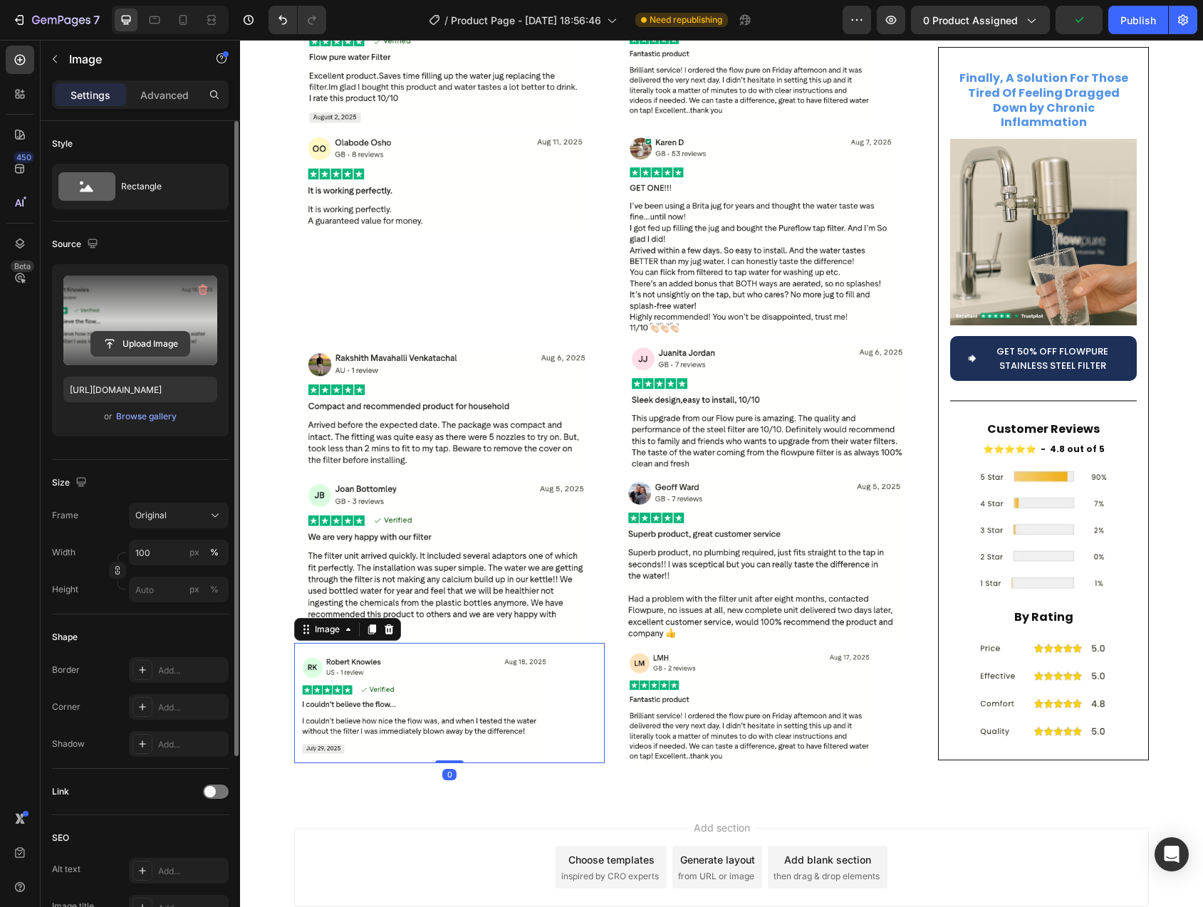
click at [150, 345] on input "file" at bounding box center [140, 344] width 98 height 24
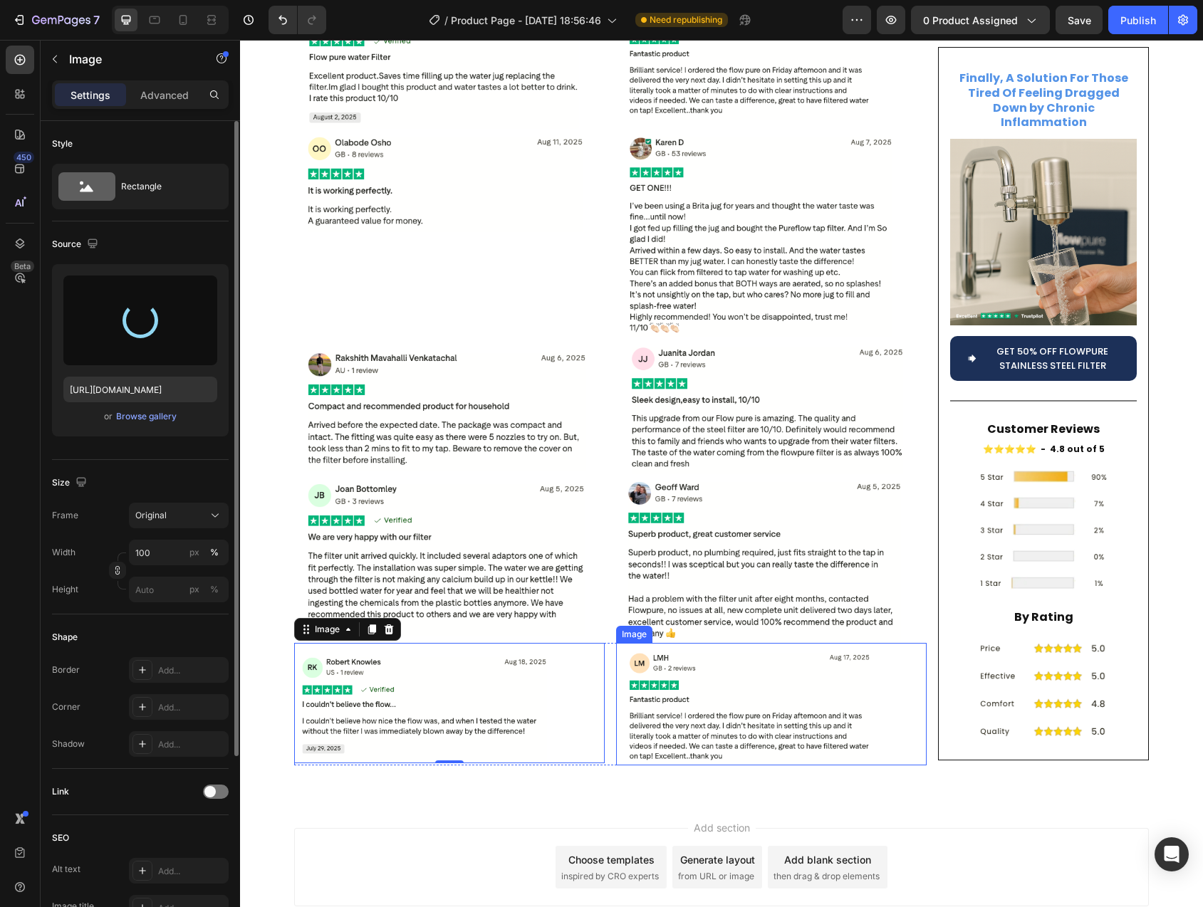
scroll to position [5891, 0]
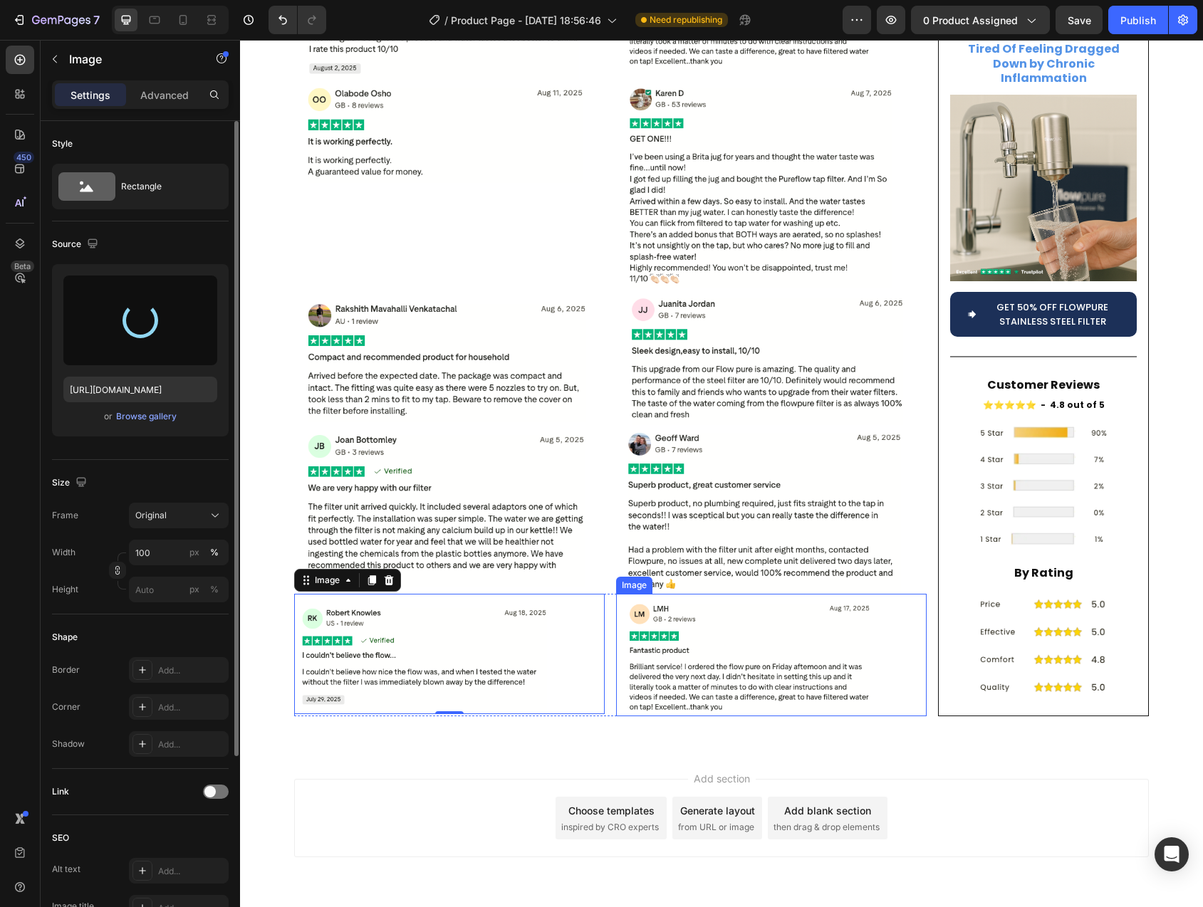
type input "https://cdn.shopify.com/s/files/1/0744/9876/9163/files/gempages_547265743364817…"
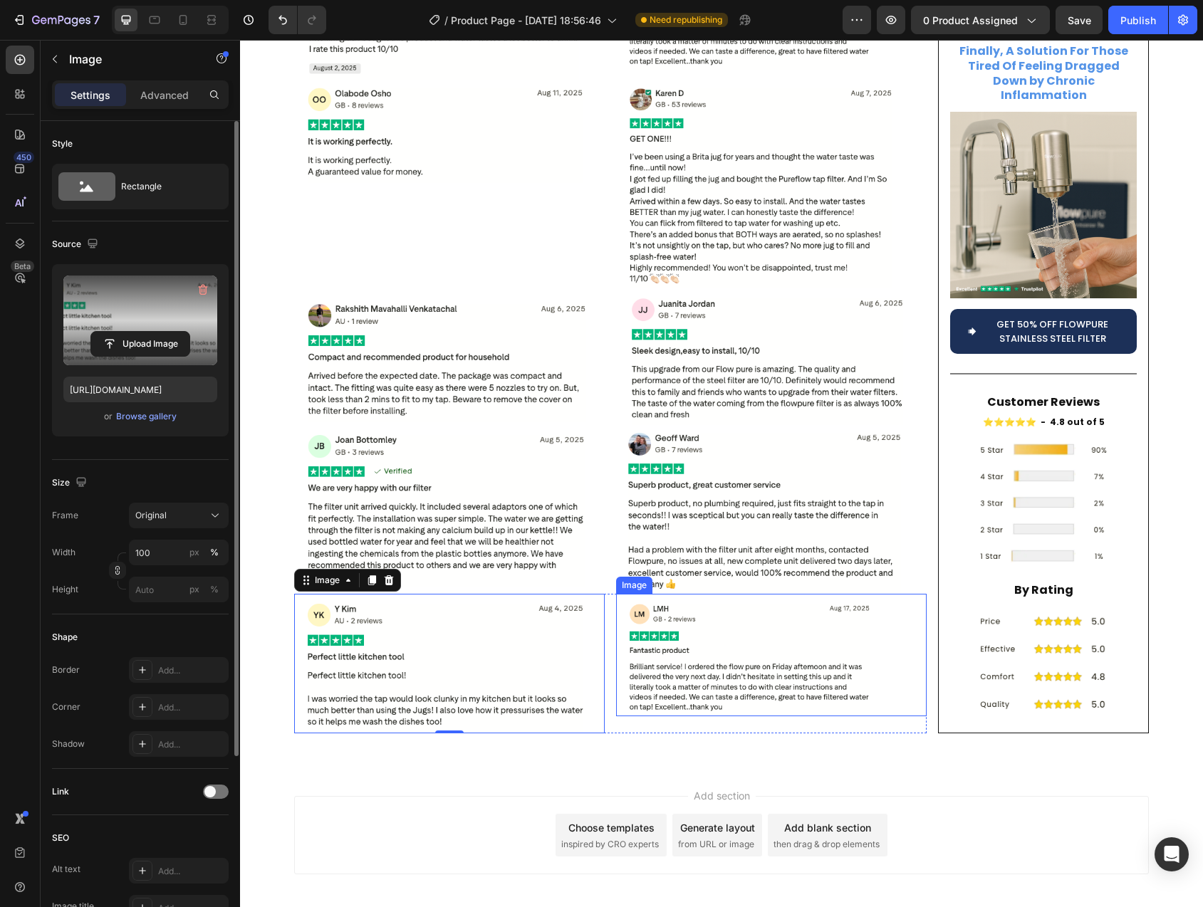
click at [749, 594] on img at bounding box center [771, 655] width 311 height 122
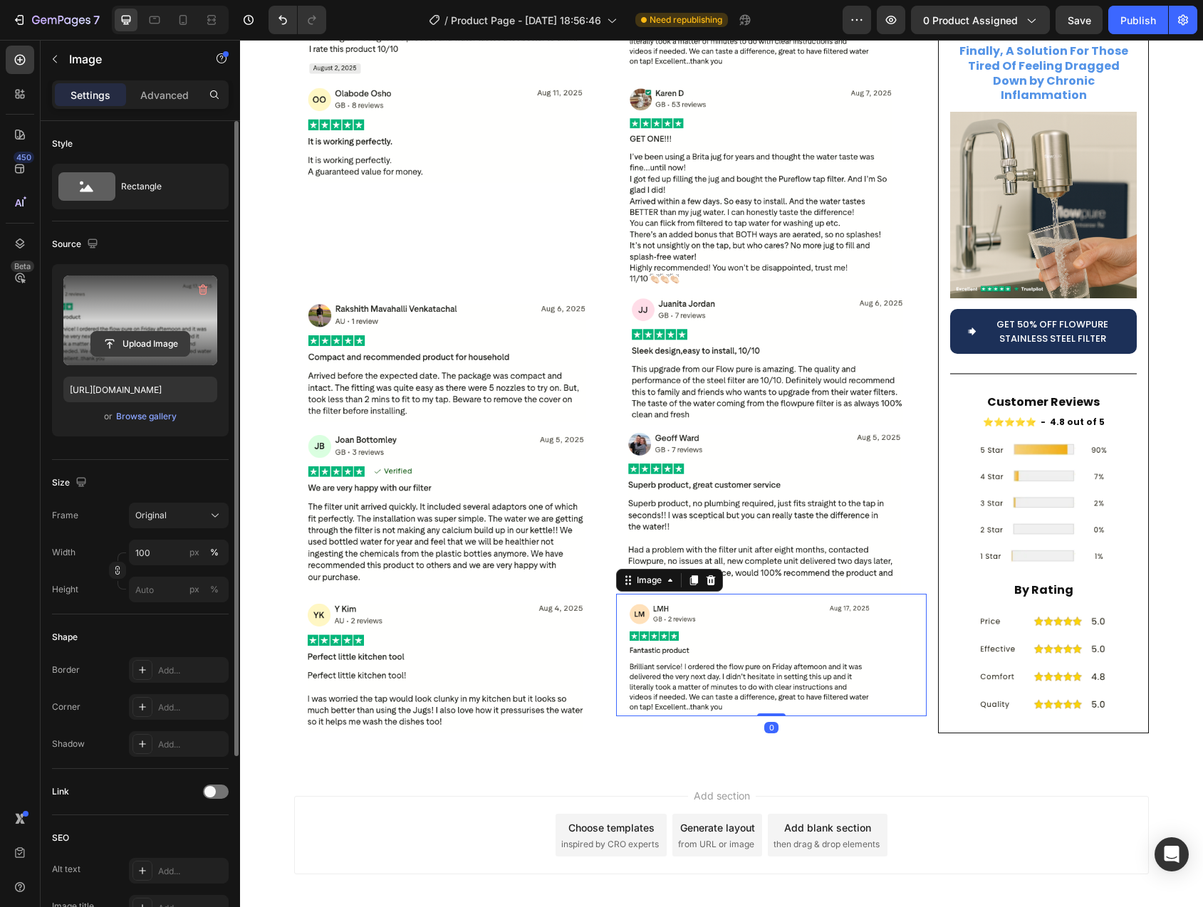
click at [161, 343] on input "file" at bounding box center [140, 344] width 98 height 24
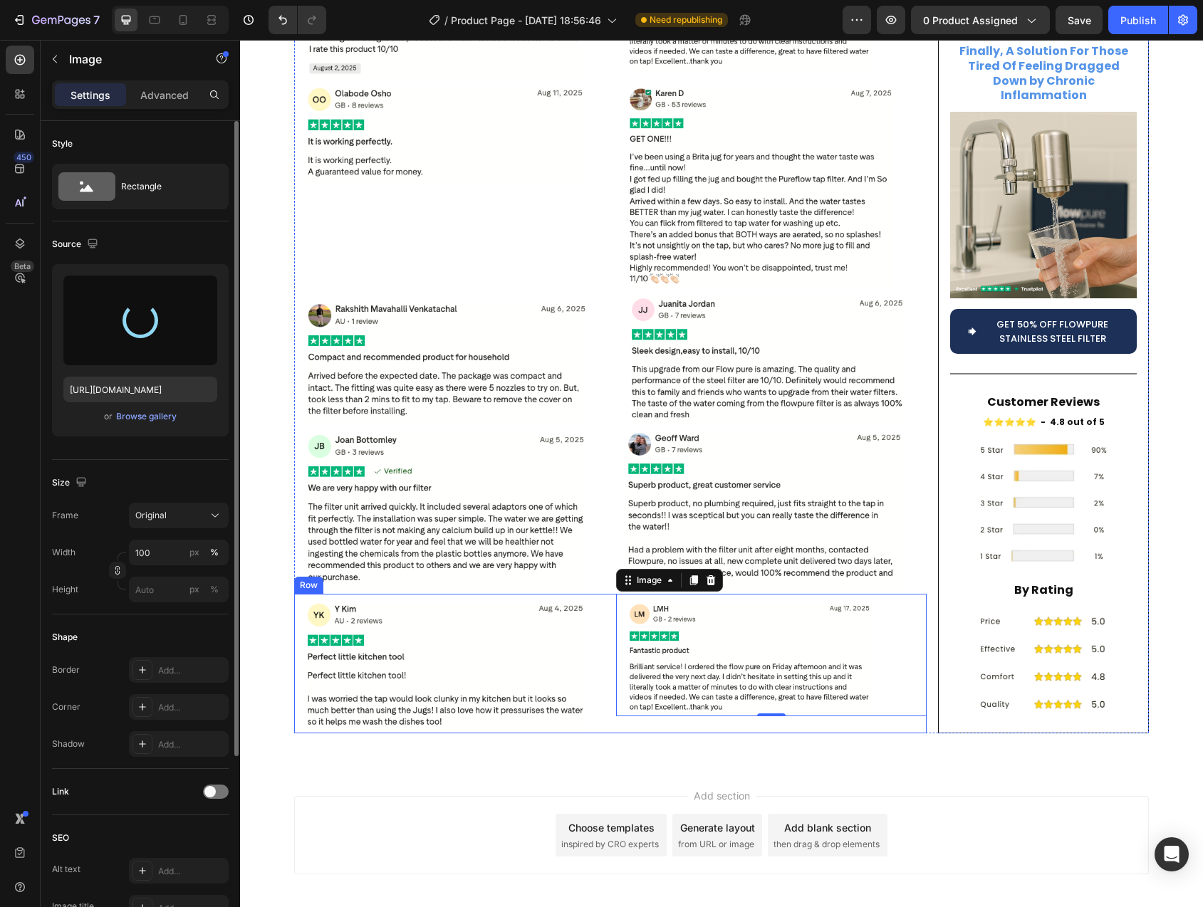
type input "https://cdn.shopify.com/s/files/1/0744/9876/9163/files/gempages_547265743364817…"
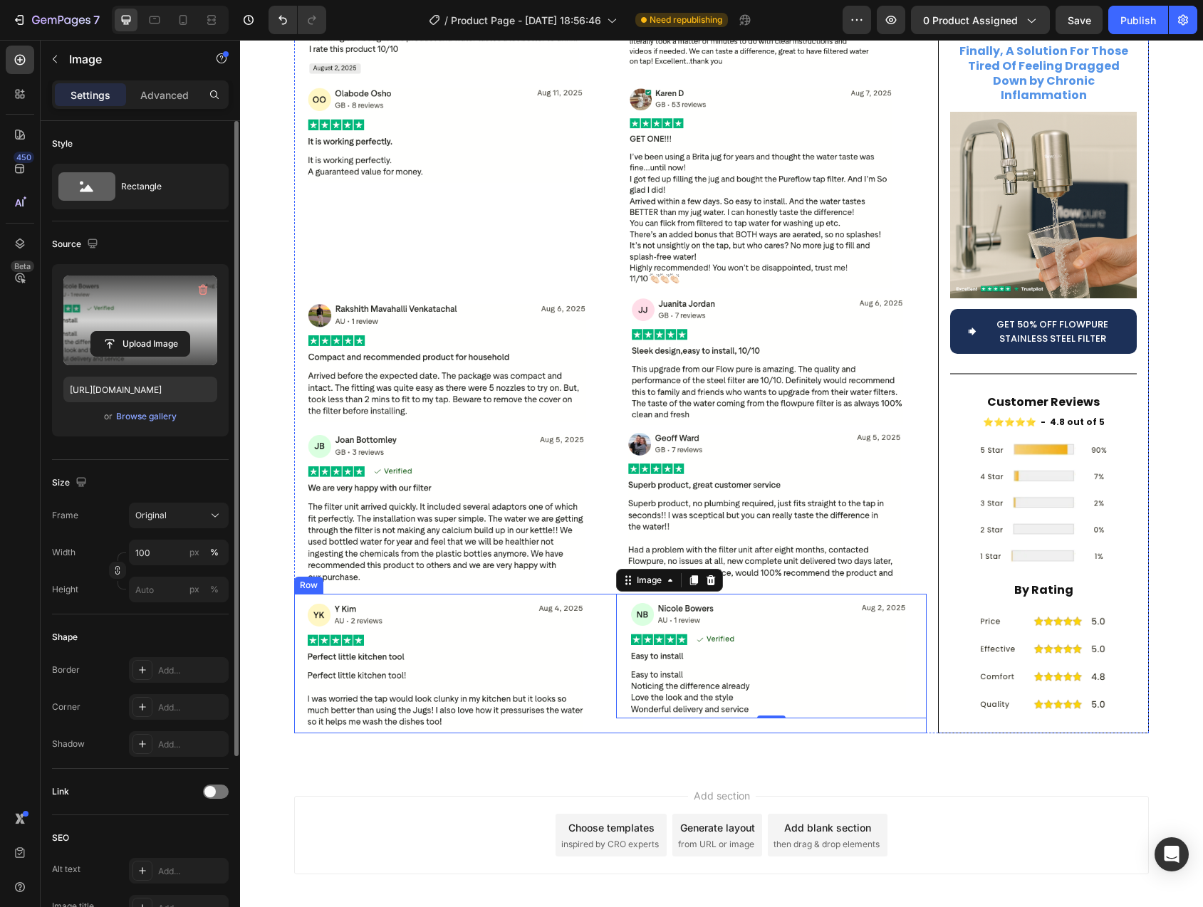
click at [607, 594] on div "Image Image 0 Row" at bounding box center [610, 664] width 632 height 140
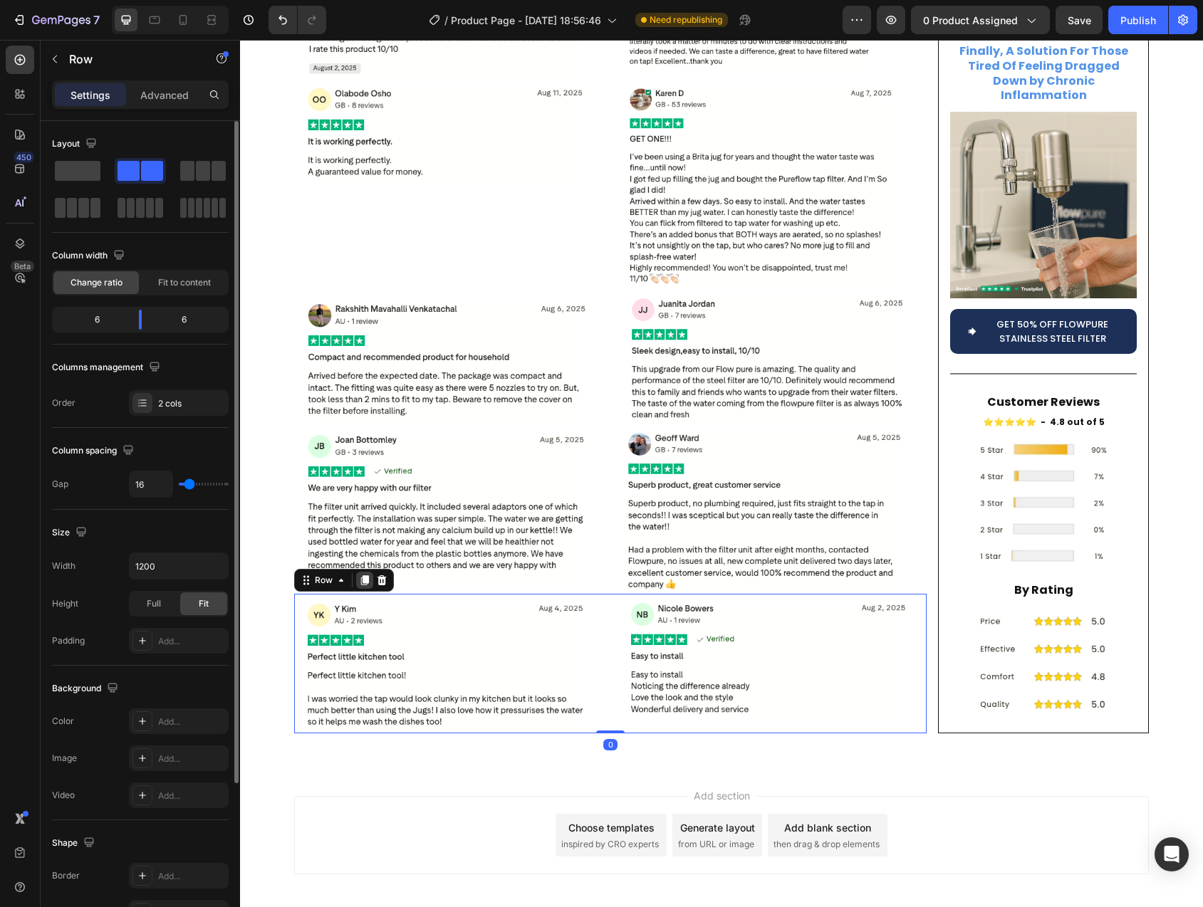
click at [361, 575] on icon at bounding box center [365, 580] width 8 height 10
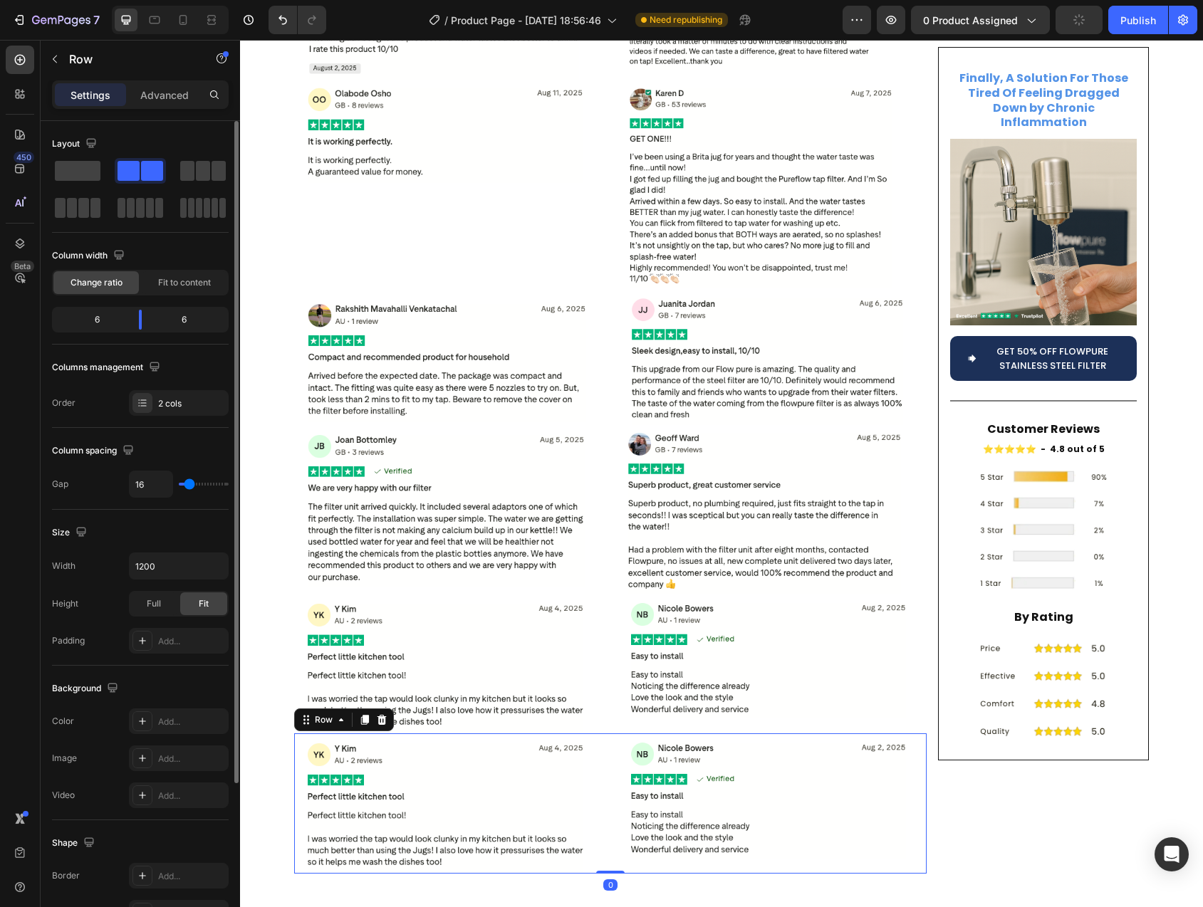
click at [363, 714] on icon at bounding box center [364, 719] width 11 height 11
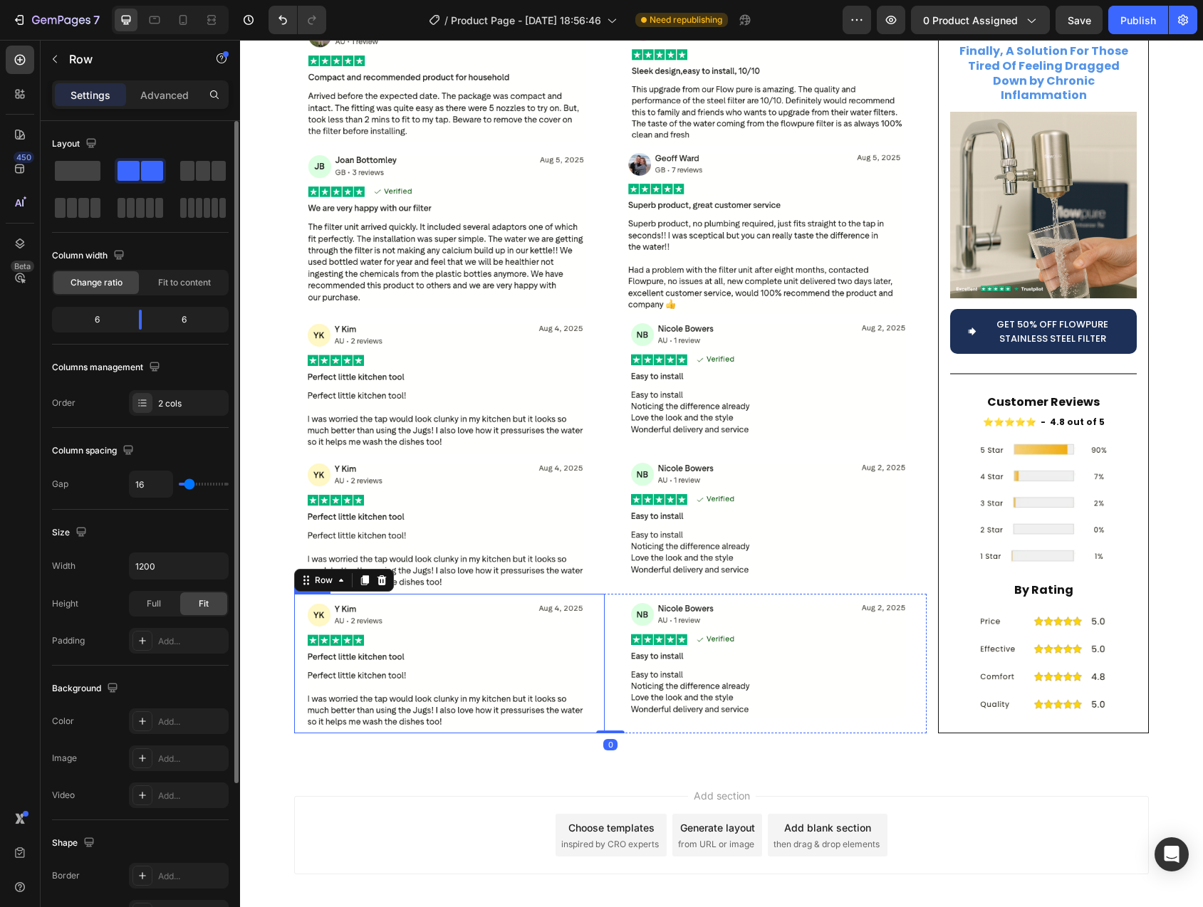
scroll to position [6187, 0]
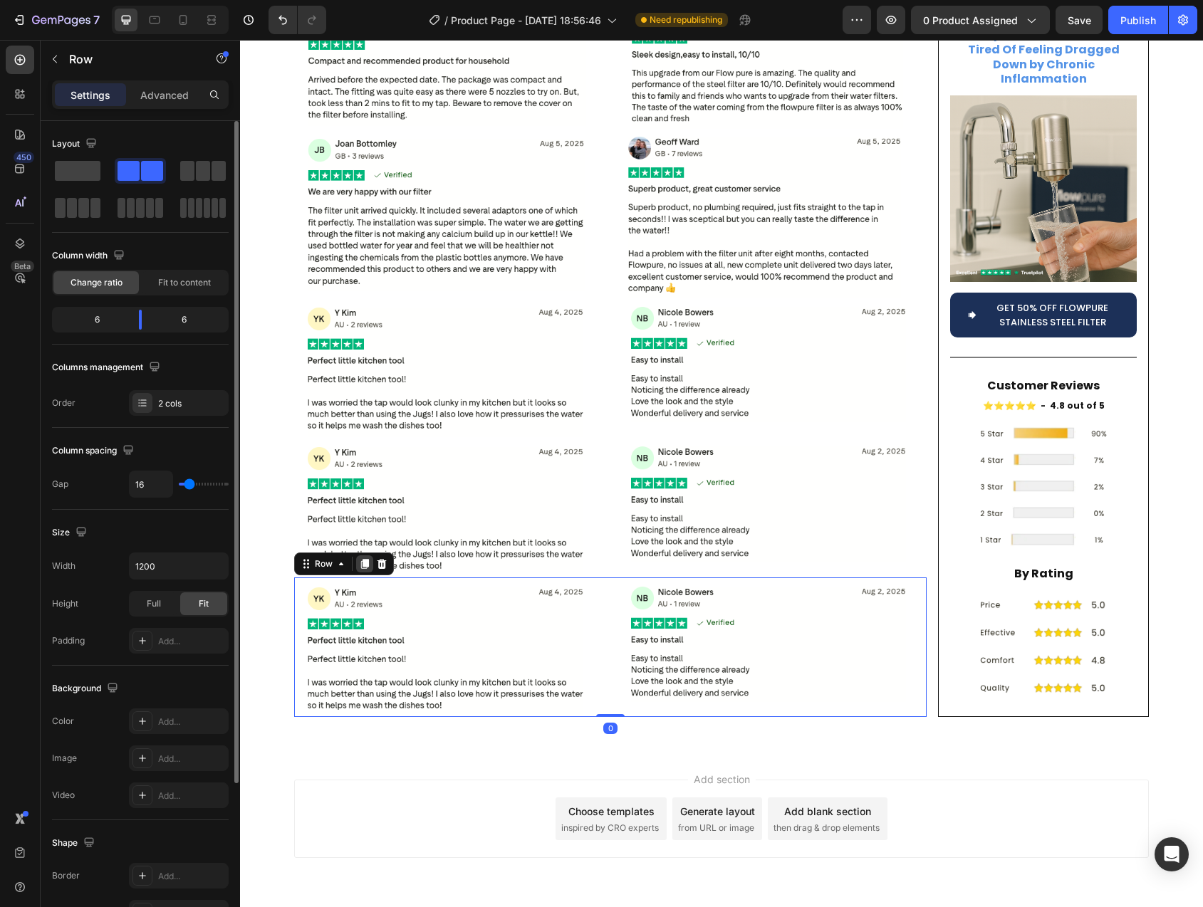
click at [361, 559] on icon at bounding box center [365, 564] width 8 height 10
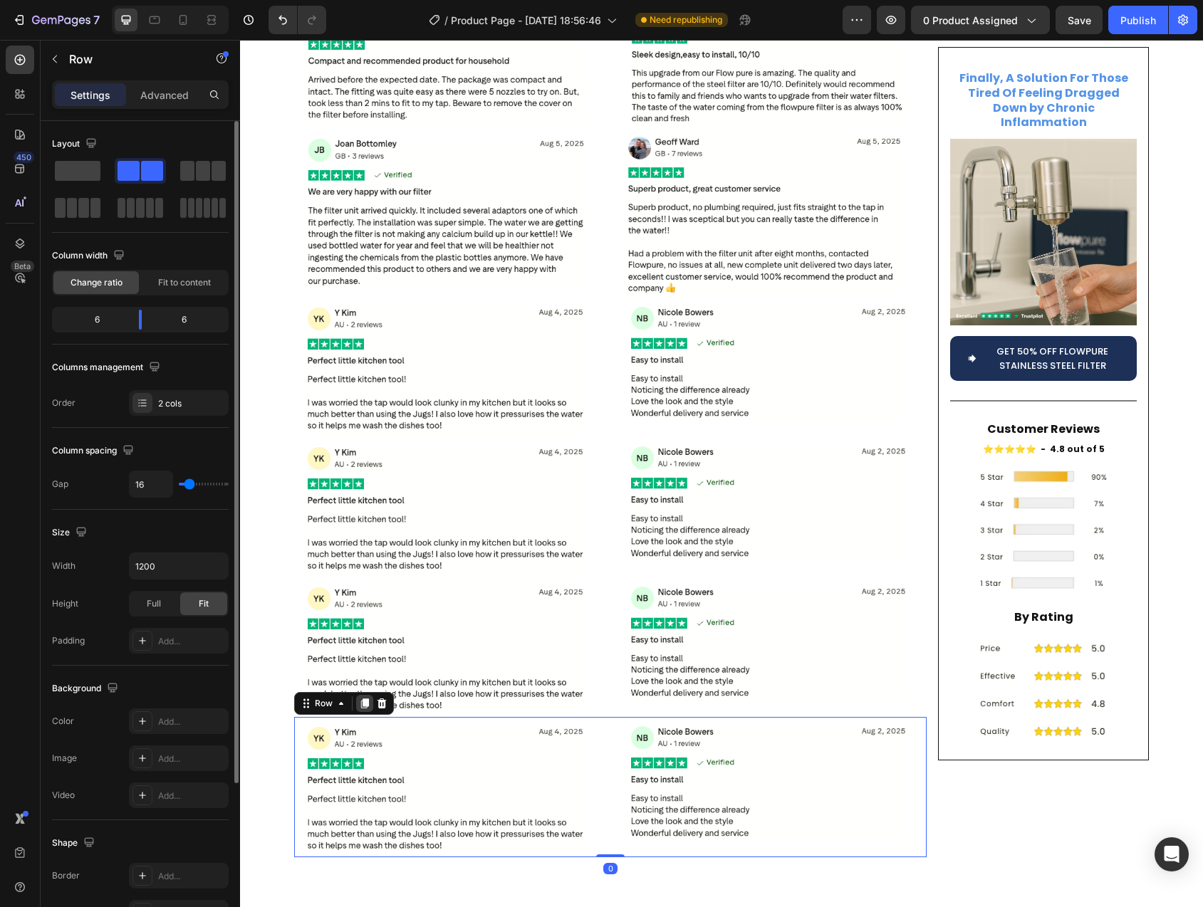
click at [361, 699] on icon at bounding box center [365, 704] width 8 height 10
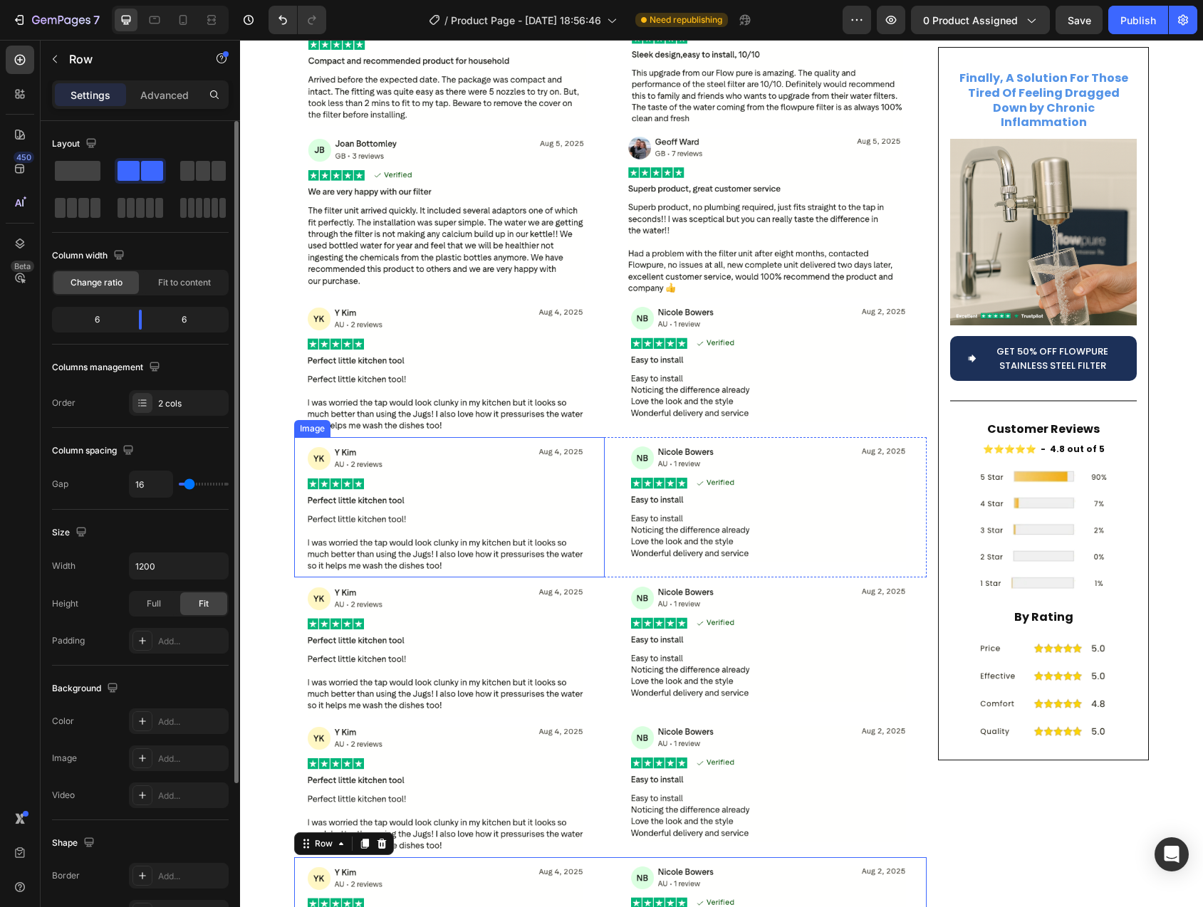
click at [435, 478] on img at bounding box center [449, 507] width 311 height 140
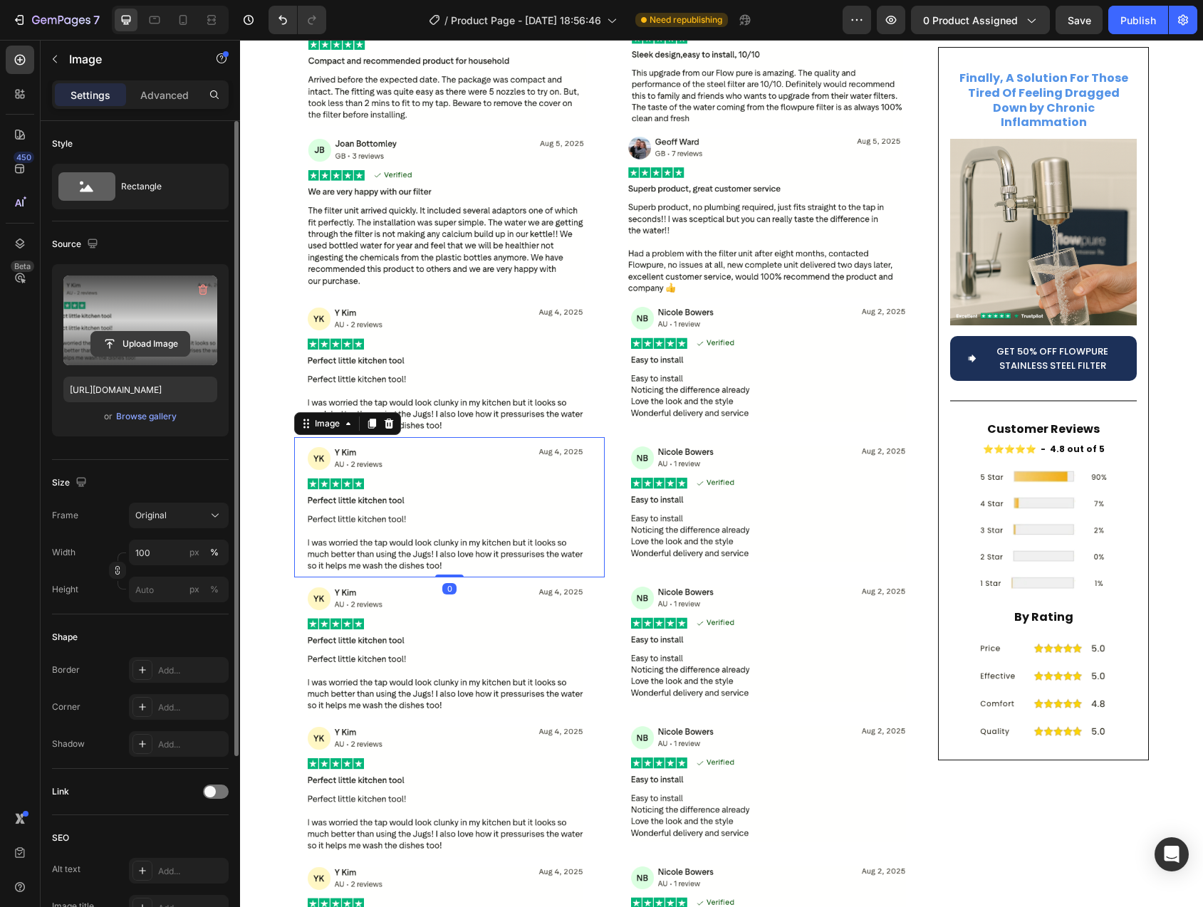
click at [128, 343] on input "file" at bounding box center [140, 344] width 98 height 24
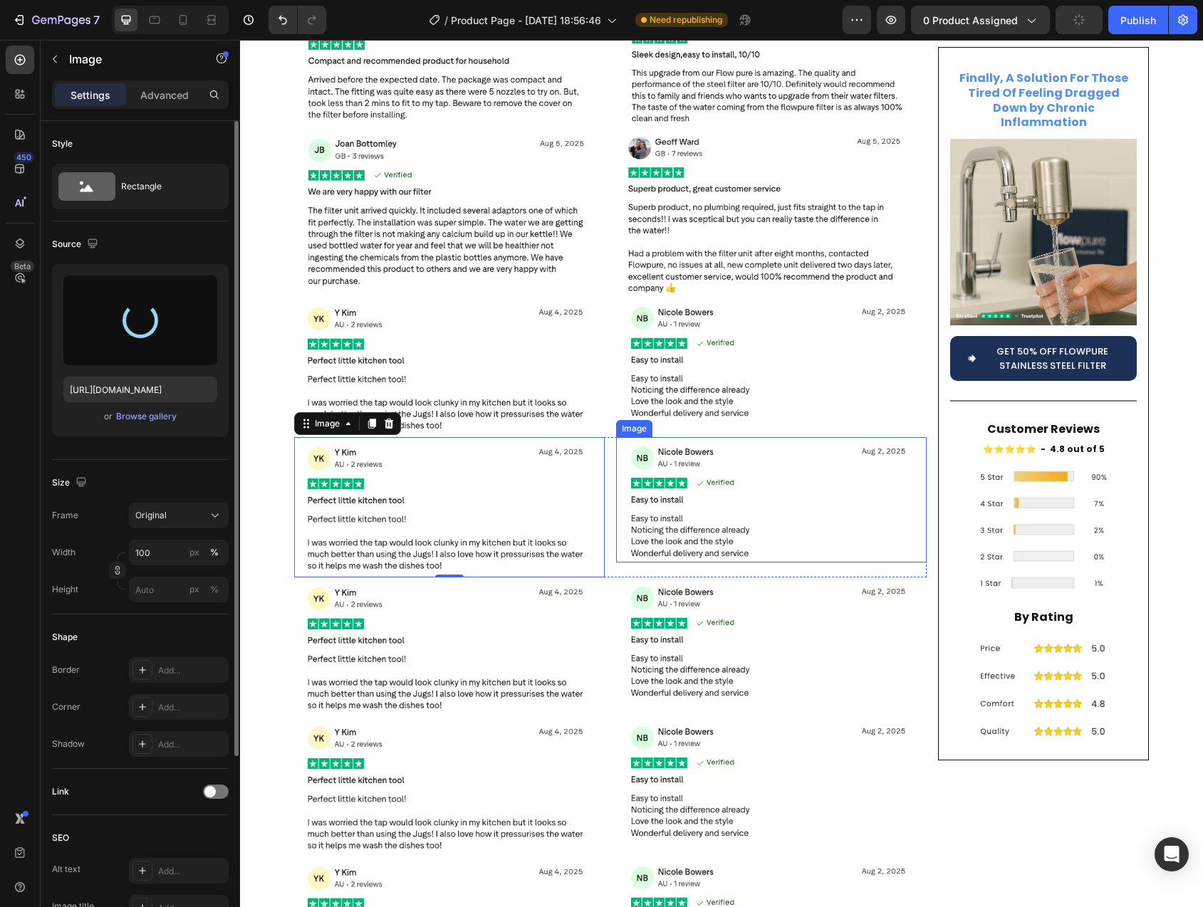
type input "https://cdn.shopify.com/s/files/1/0744/9876/9163/files/gempages_547265743364817…"
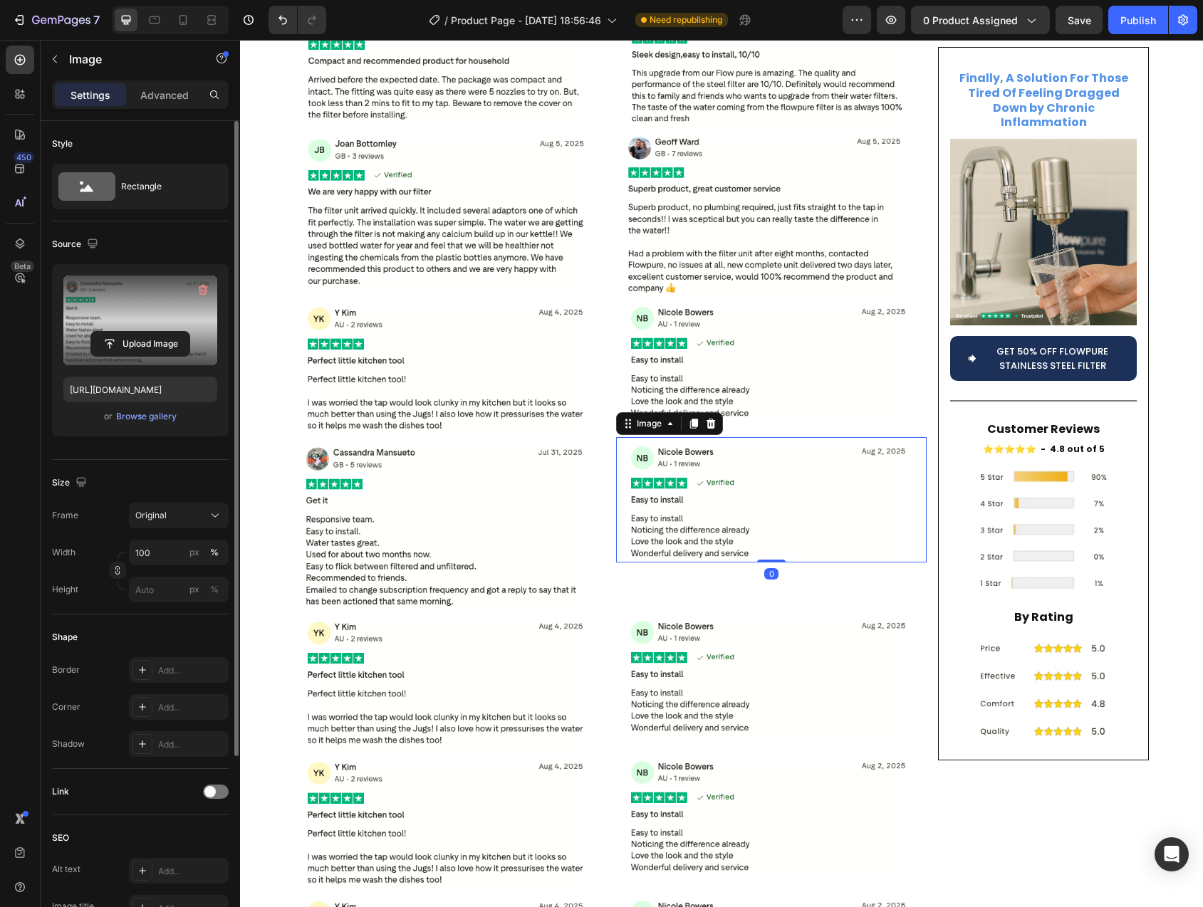
click at [729, 452] on img at bounding box center [771, 499] width 311 height 125
click at [152, 345] on input "file" at bounding box center [140, 344] width 98 height 24
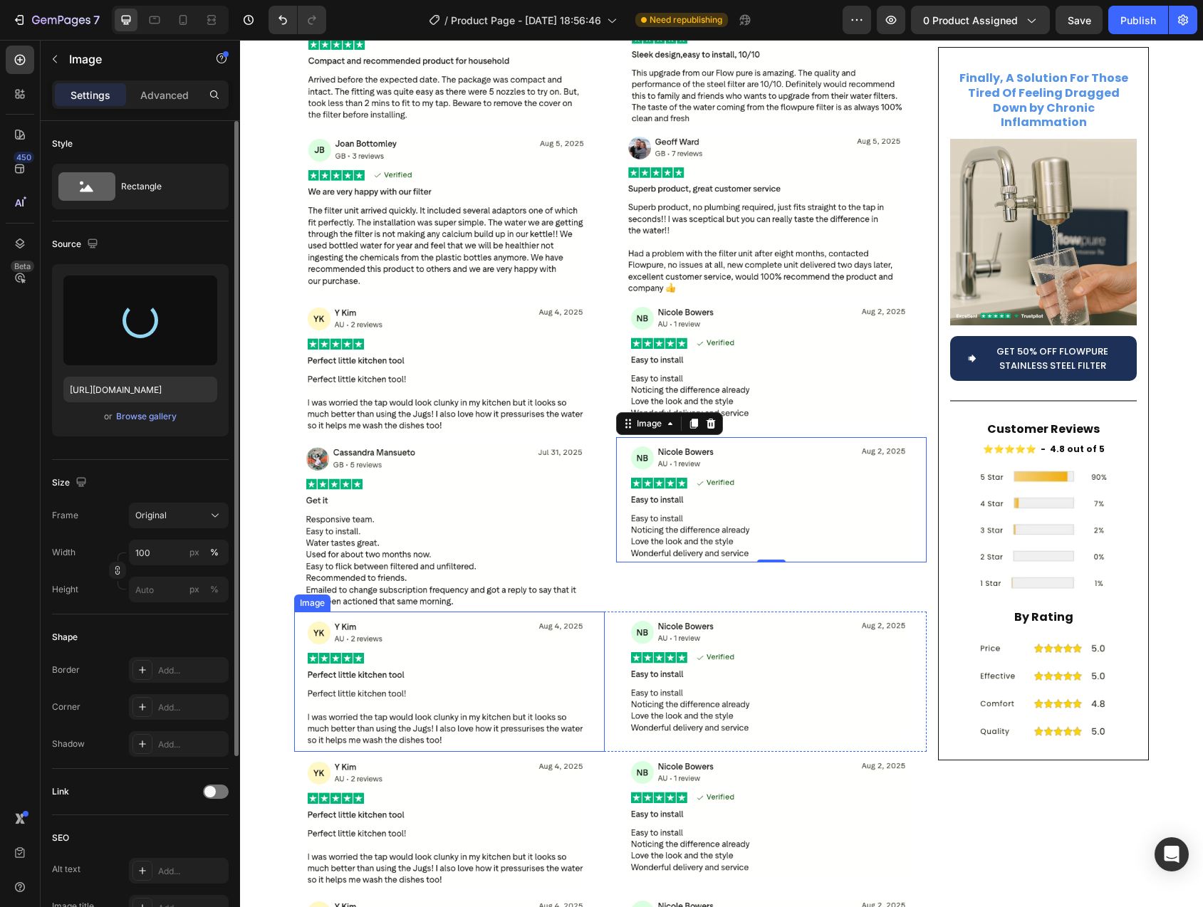
type input "https://cdn.shopify.com/s/files/1/0744/9876/9163/files/gempages_547265743364817…"
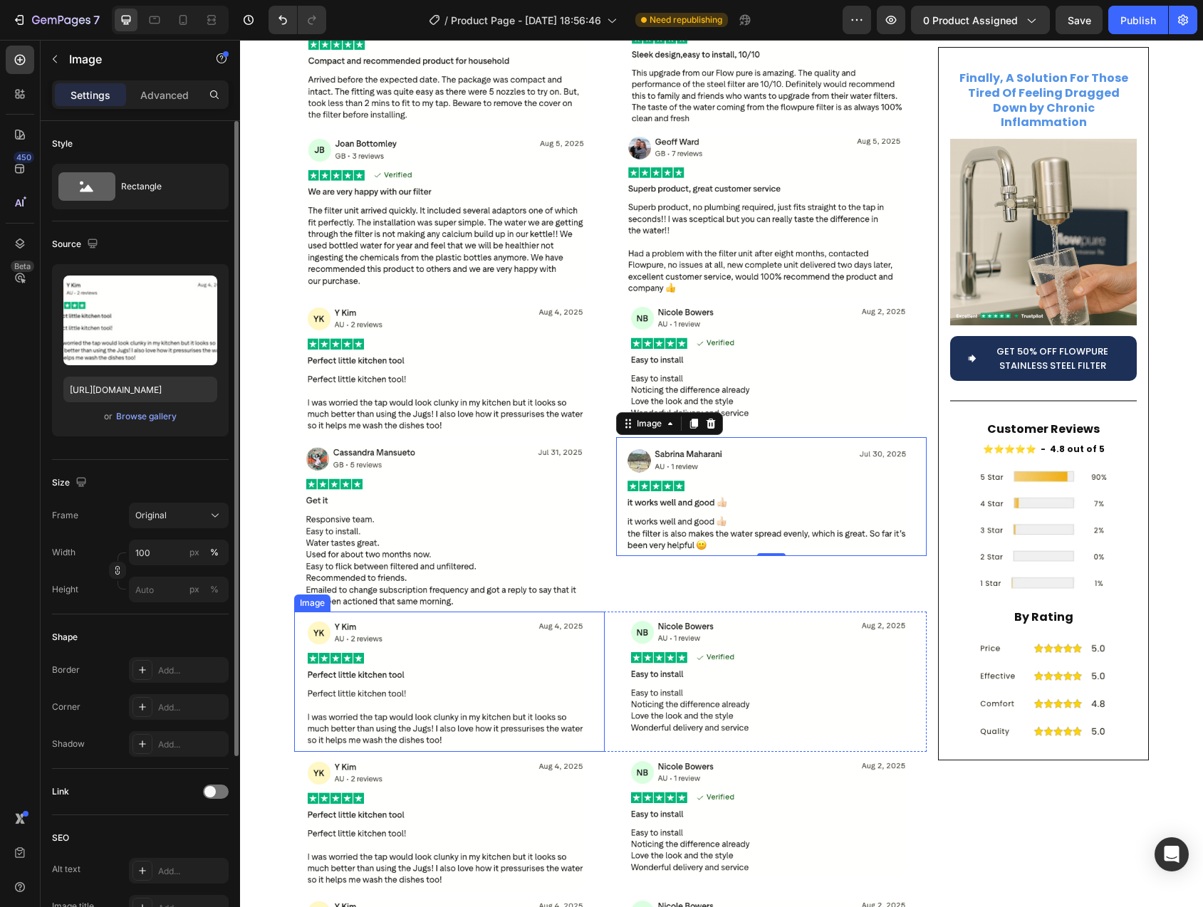
click at [405, 627] on img at bounding box center [449, 682] width 311 height 140
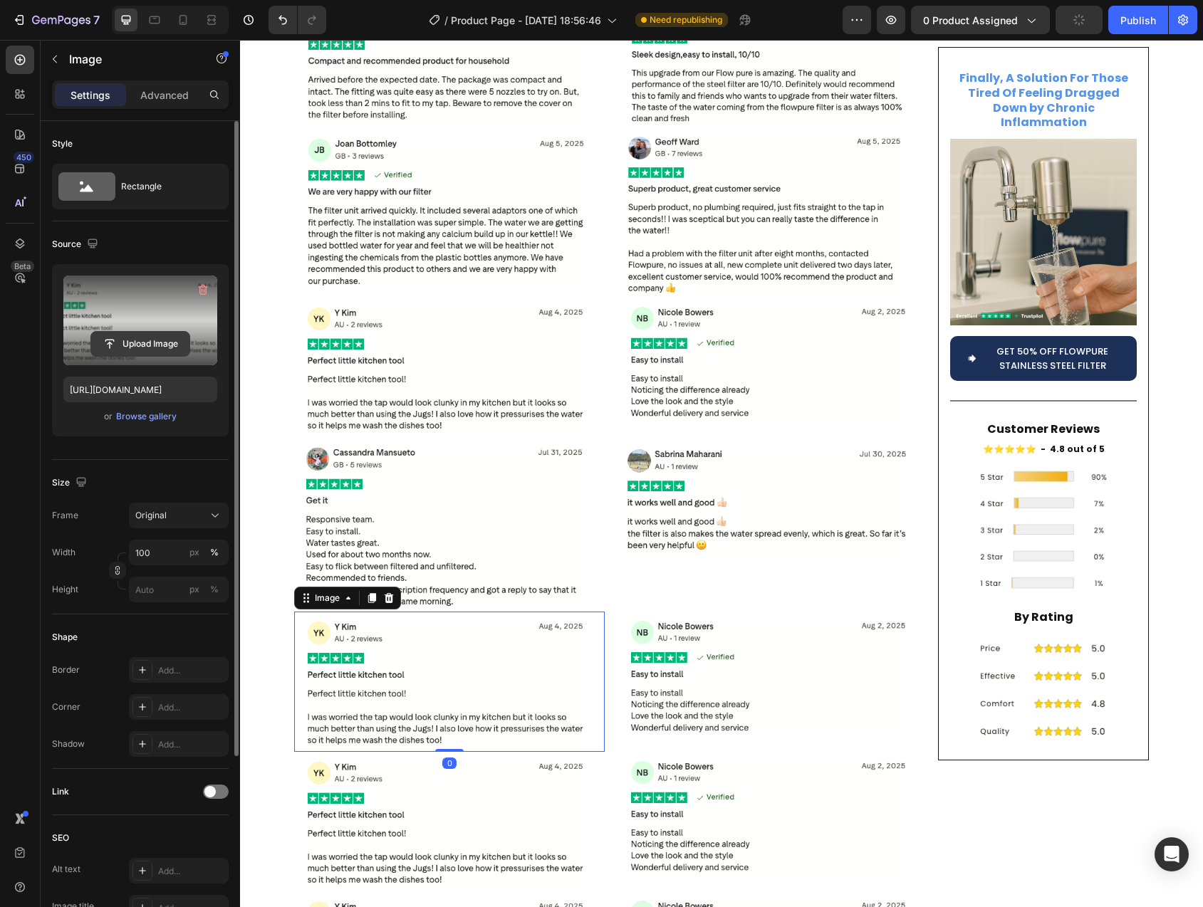
click at [139, 343] on input "file" at bounding box center [140, 344] width 98 height 24
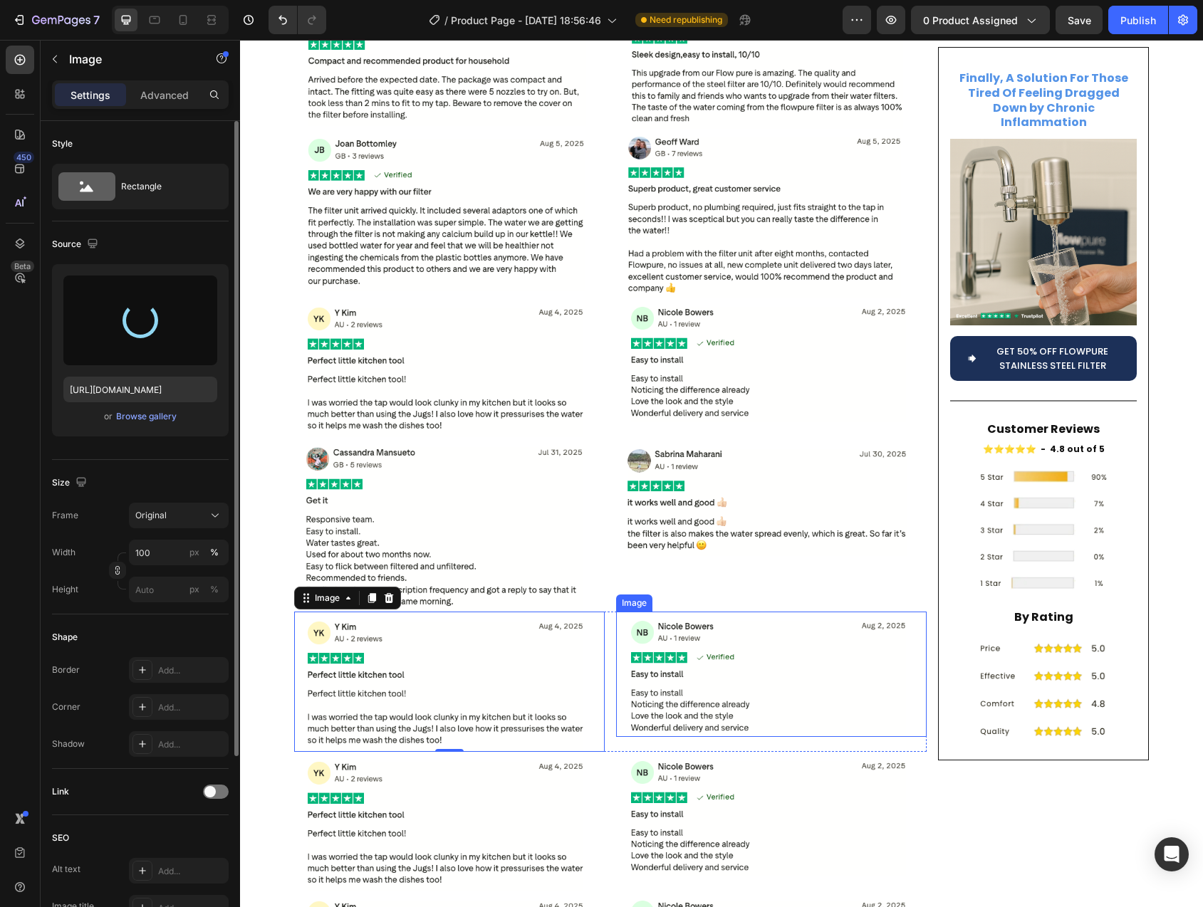
type input "https://cdn.shopify.com/s/files/1/0744/9876/9163/files/gempages_547265743364817…"
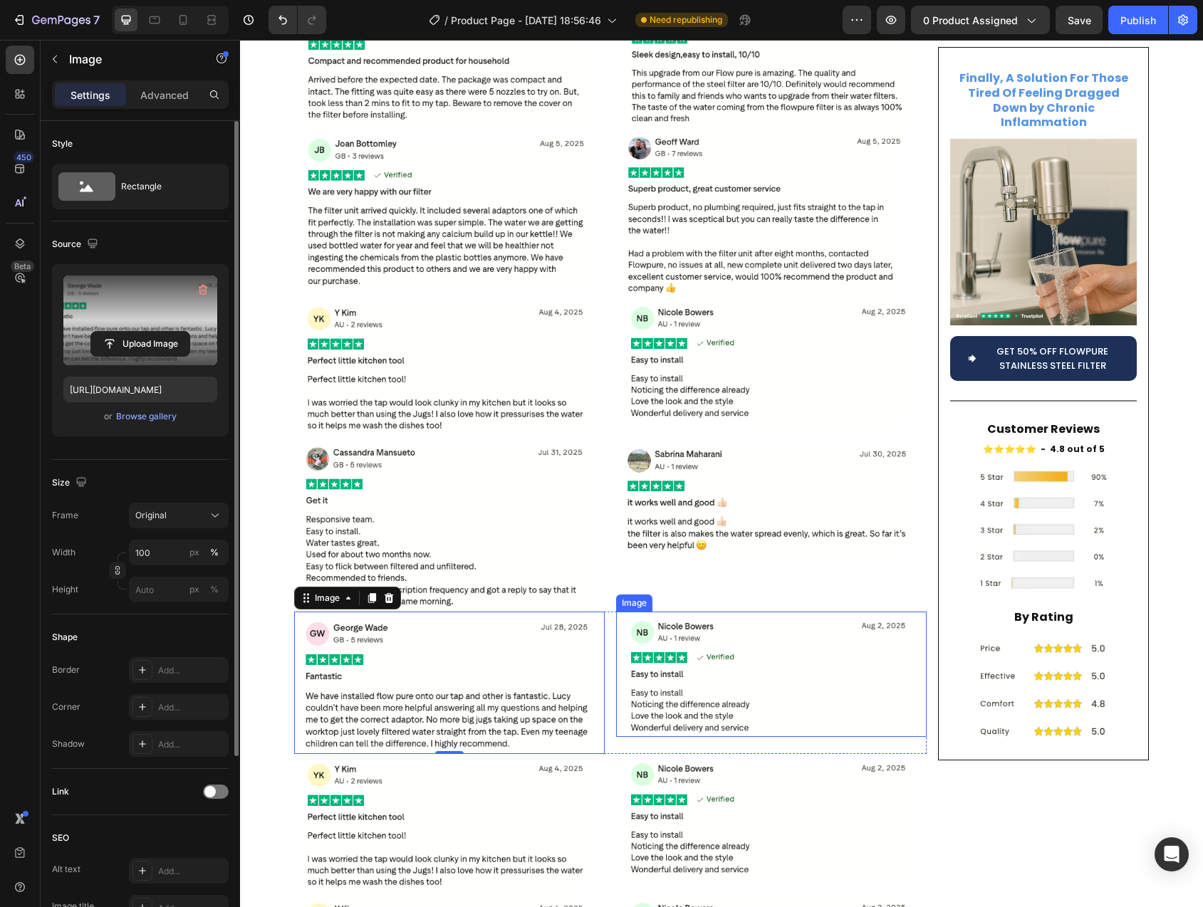
click at [721, 612] on img at bounding box center [771, 674] width 311 height 125
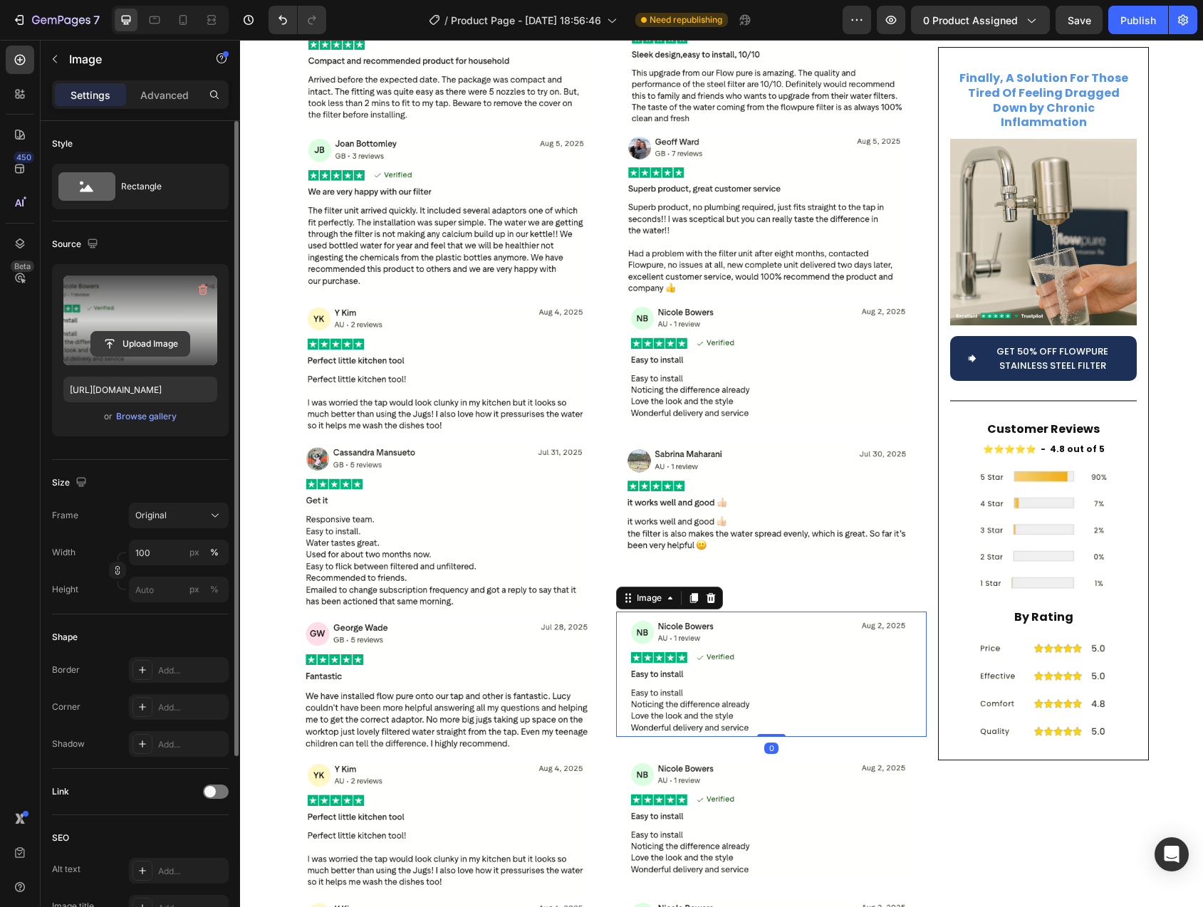
click at [135, 348] on input "file" at bounding box center [140, 344] width 98 height 24
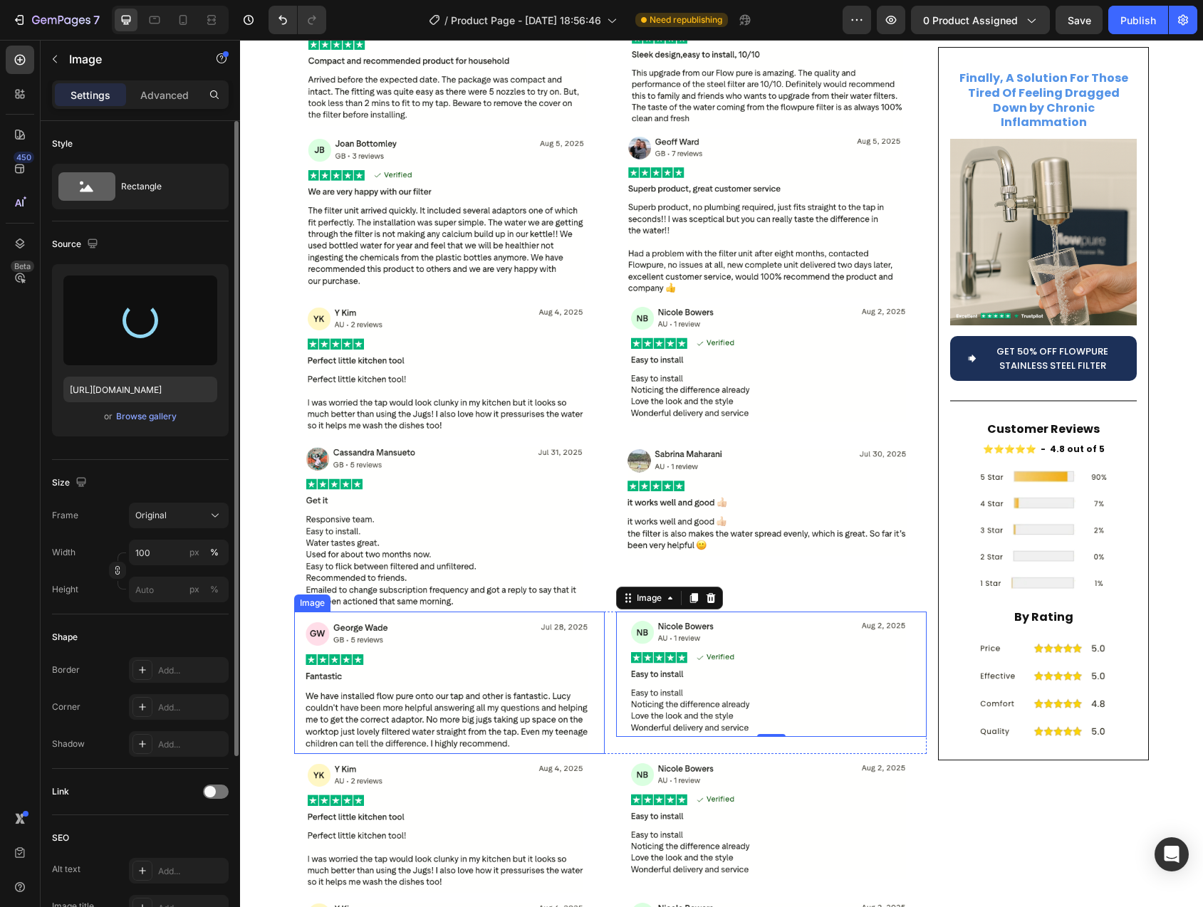
type input "https://cdn.shopify.com/s/files/1/0744/9876/9163/files/gempages_547265743364817…"
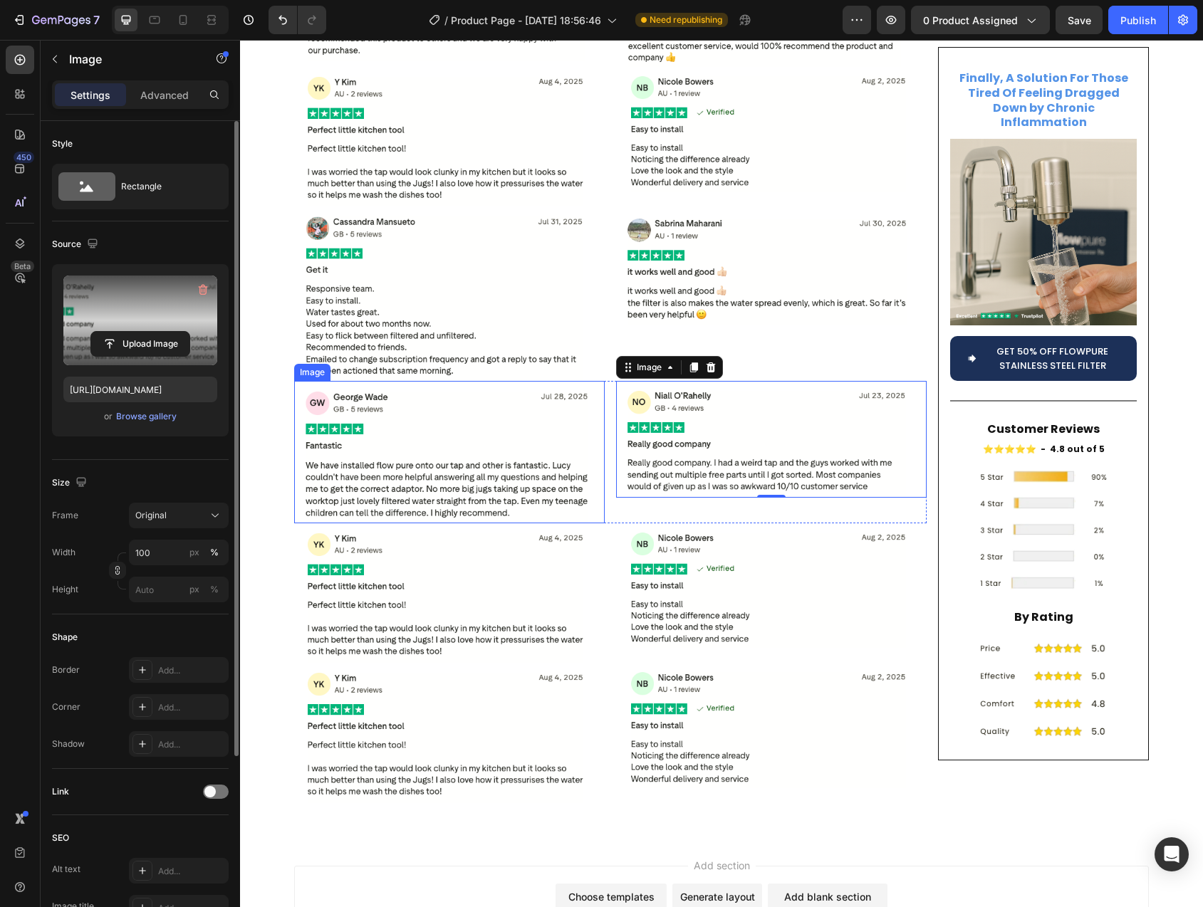
scroll to position [6423, 0]
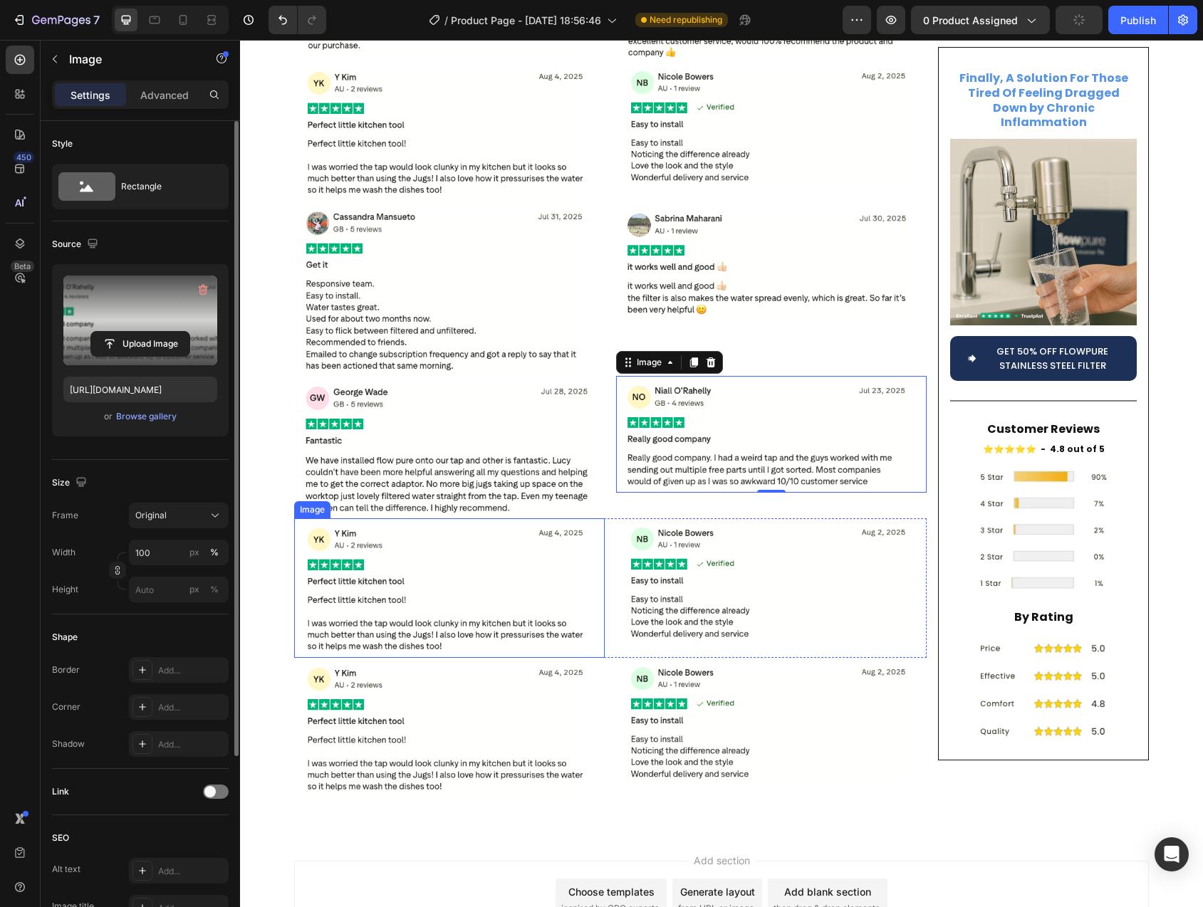
click at [470, 563] on img at bounding box center [449, 588] width 311 height 140
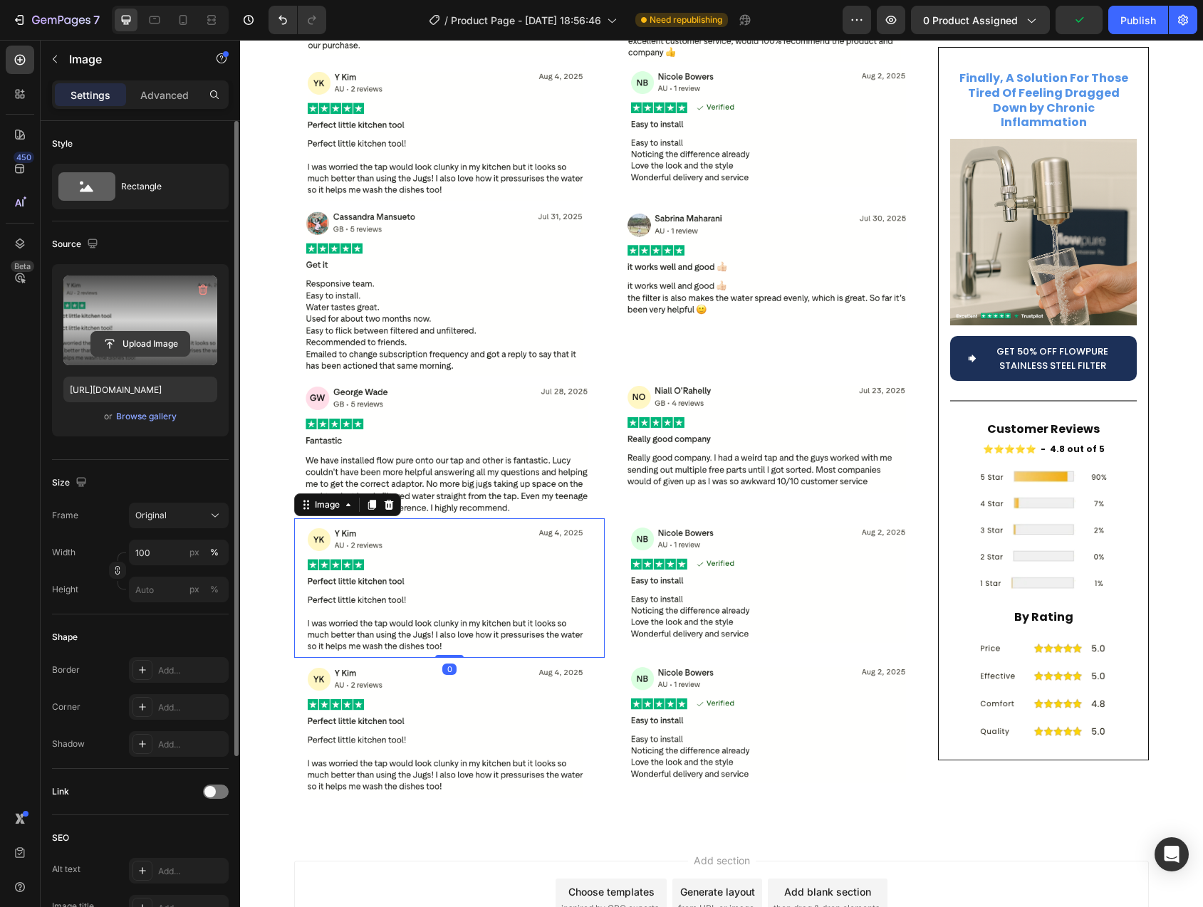
click at [153, 347] on input "file" at bounding box center [140, 344] width 98 height 24
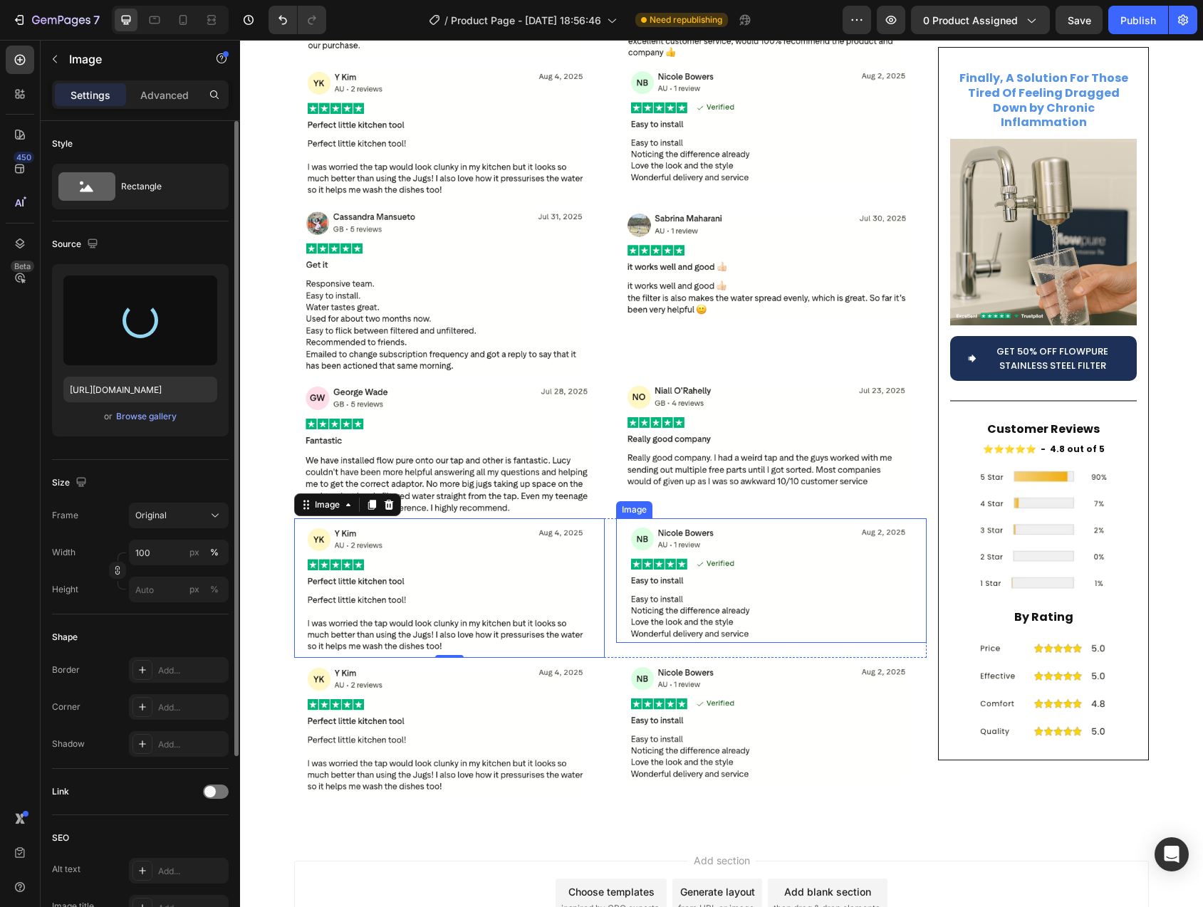
type input "https://cdn.shopify.com/s/files/1/0744/9876/9163/files/gempages_547265743364817…"
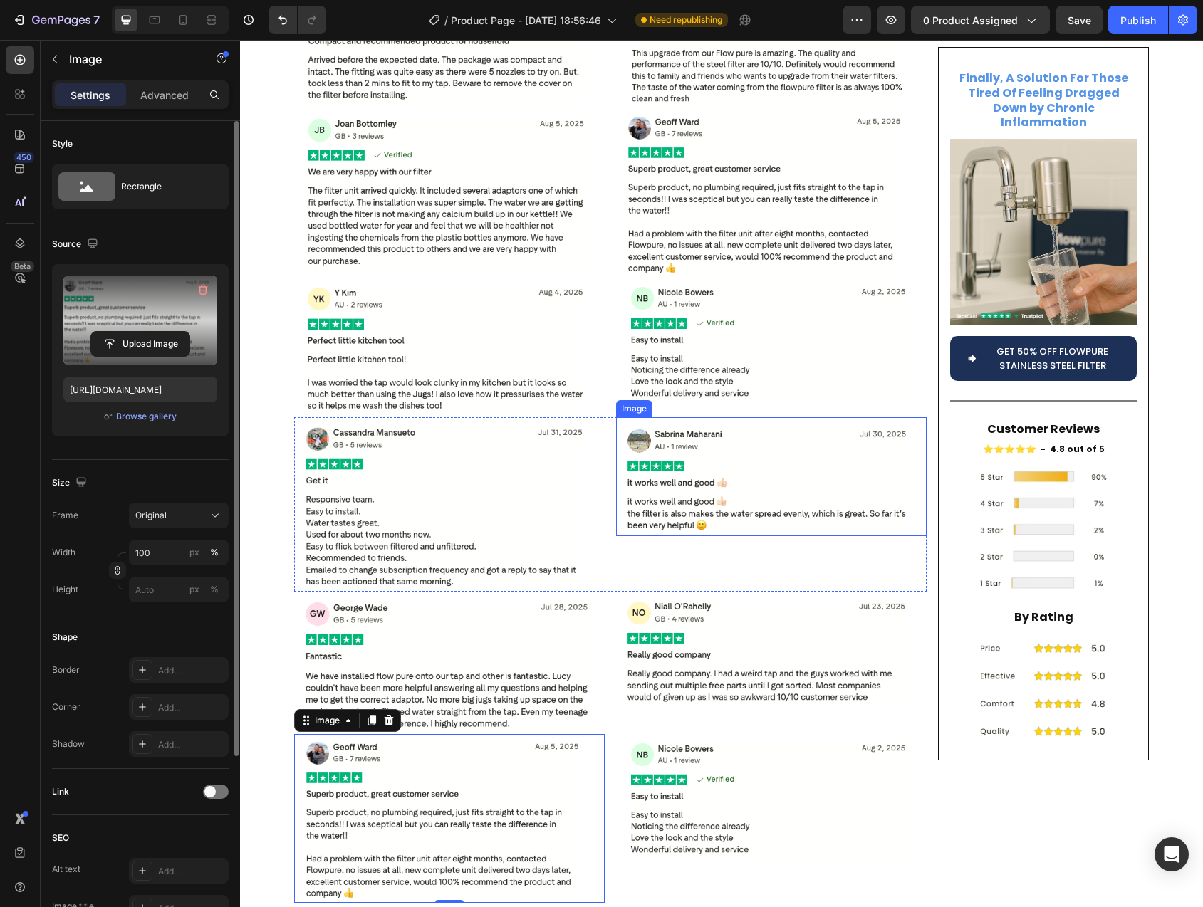
scroll to position [6273, 0]
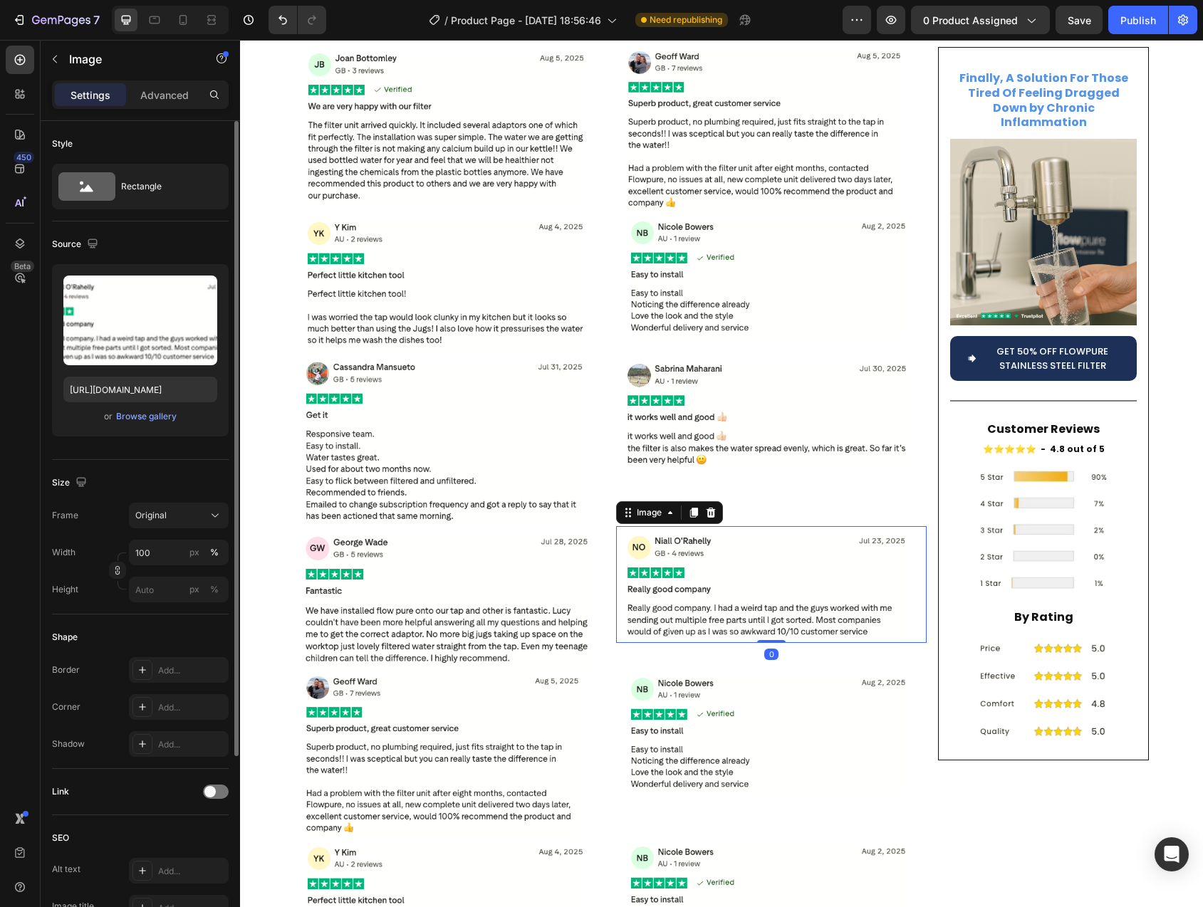
click at [701, 526] on img at bounding box center [771, 584] width 311 height 117
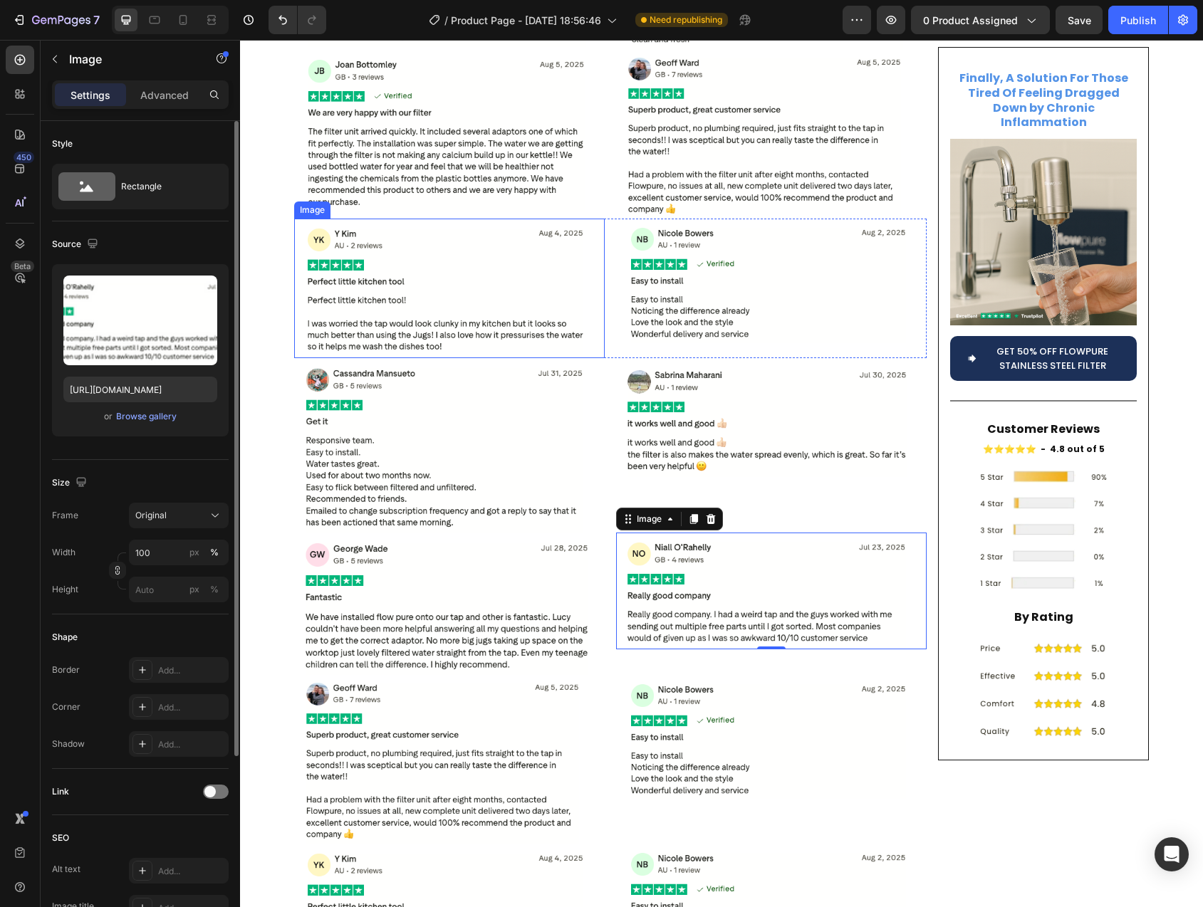
scroll to position [6281, 0]
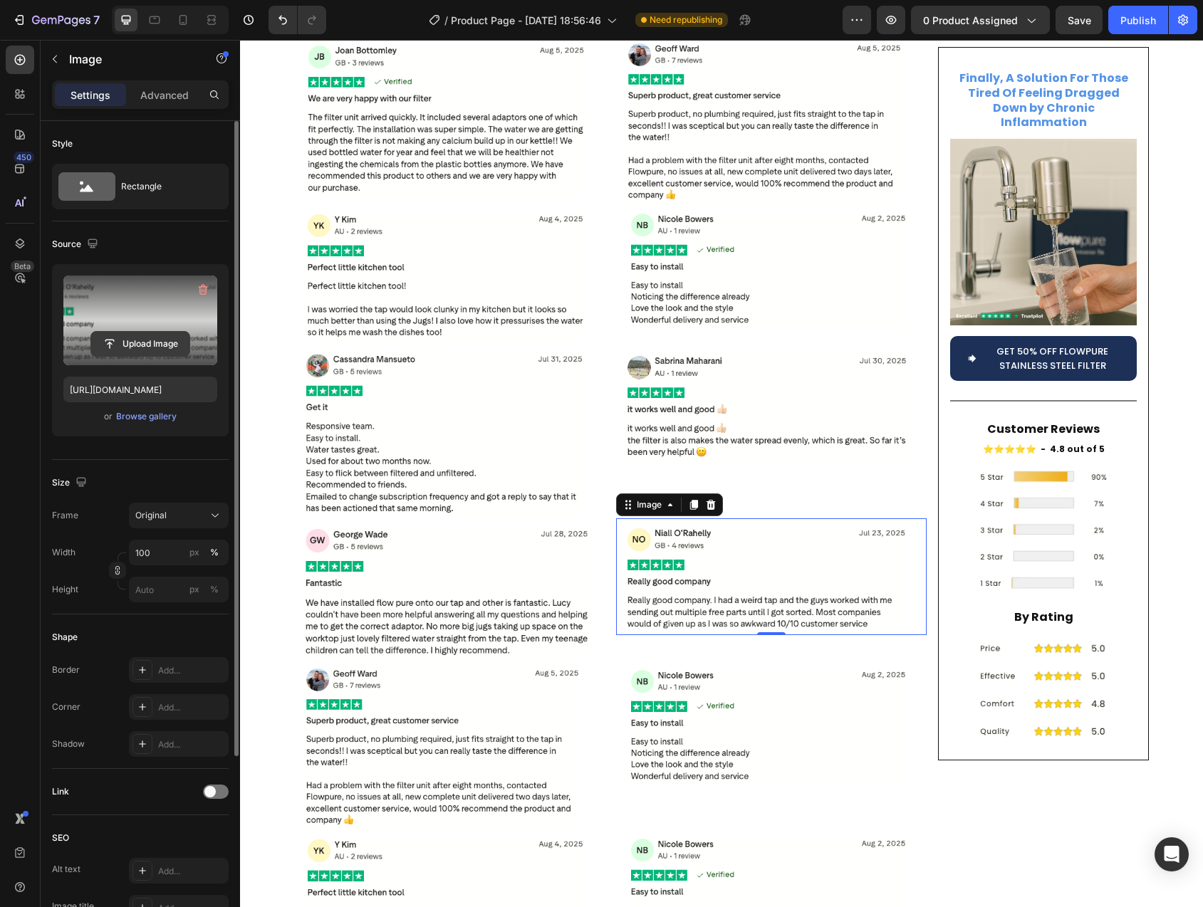
click at [128, 345] on input "file" at bounding box center [140, 344] width 98 height 24
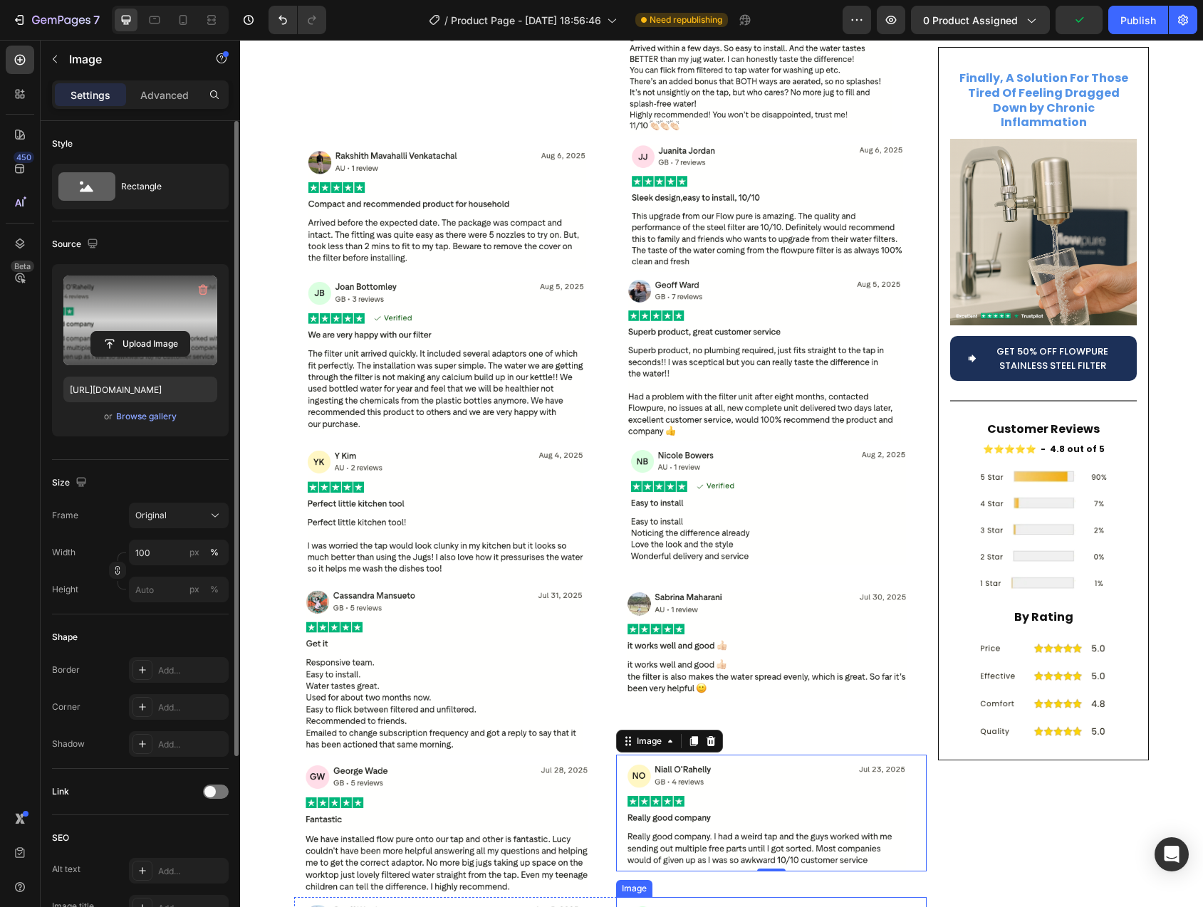
scroll to position [6207, 0]
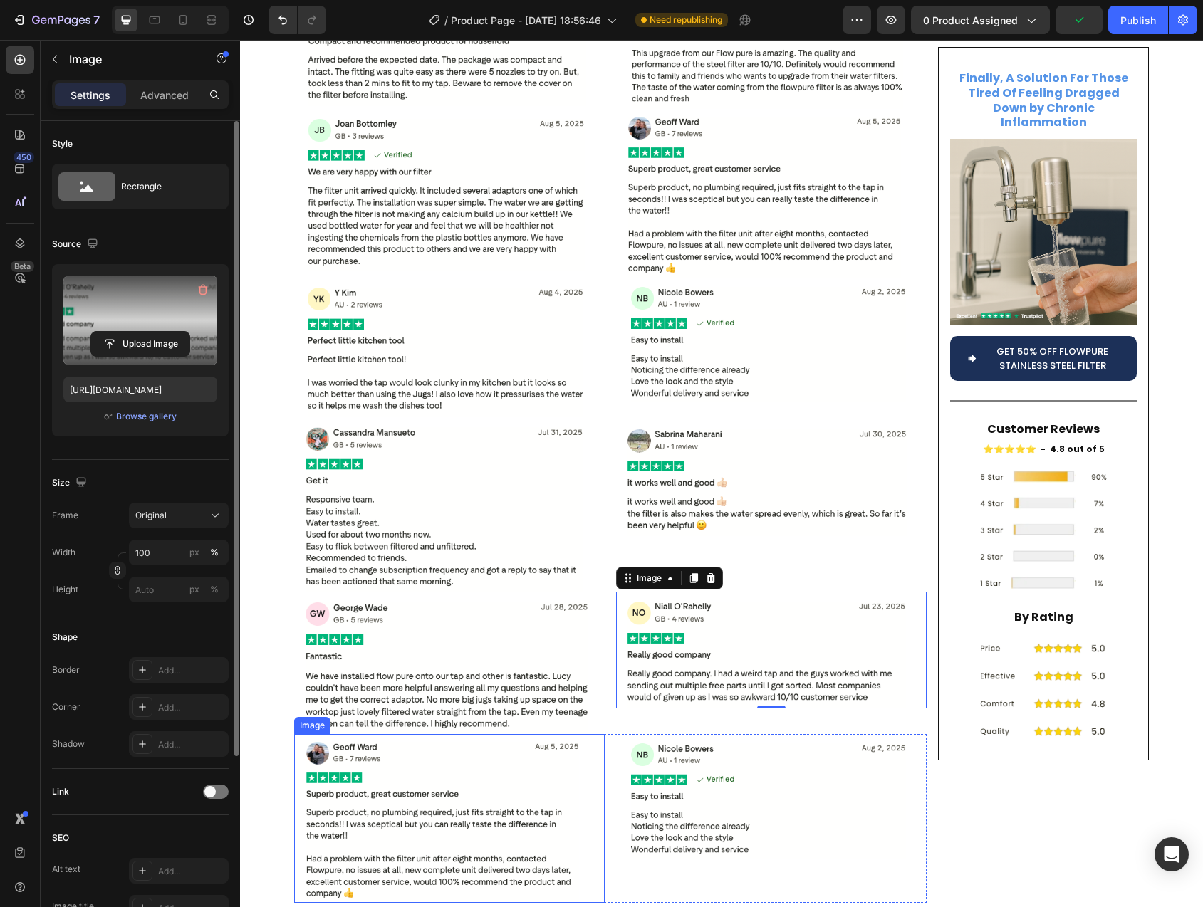
click at [434, 768] on img at bounding box center [449, 818] width 311 height 169
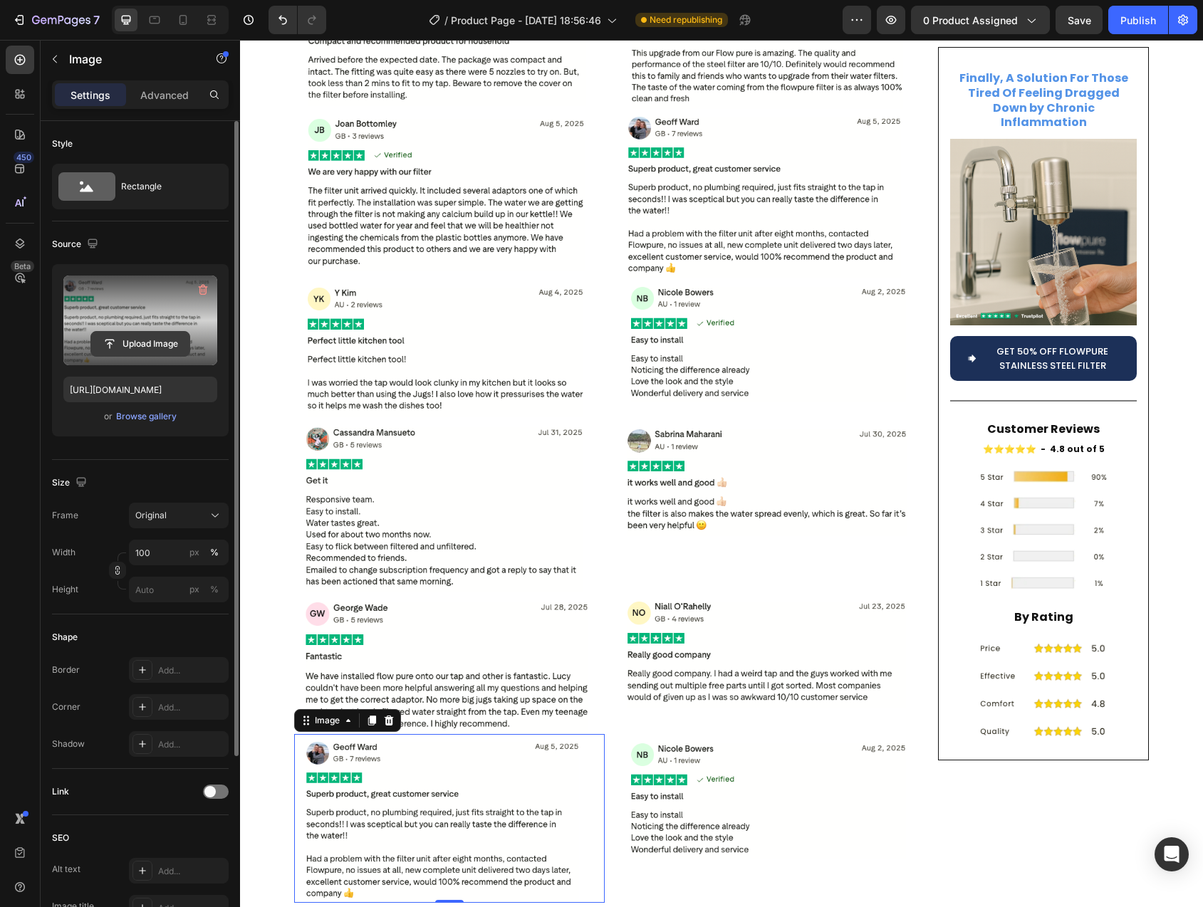
click at [150, 351] on input "file" at bounding box center [140, 344] width 98 height 24
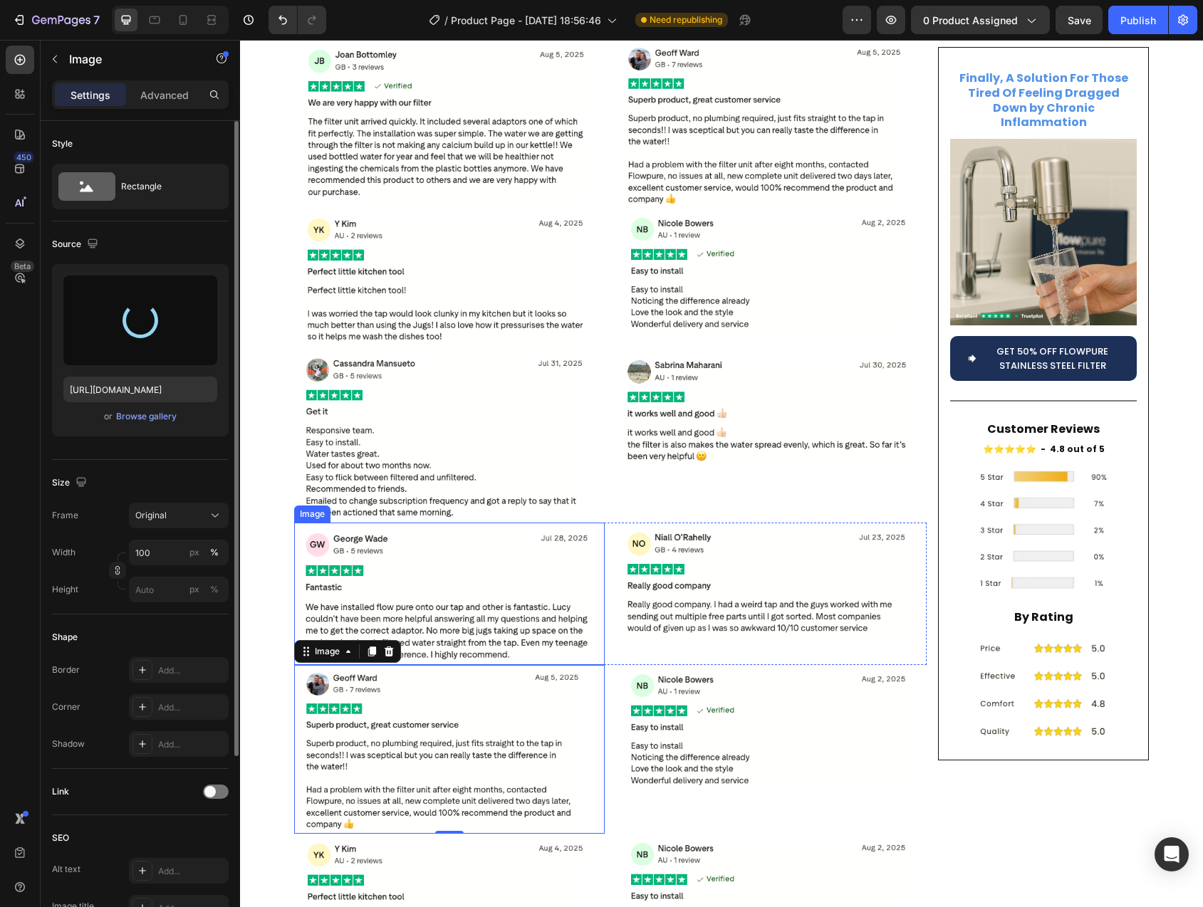
scroll to position [6290, 0]
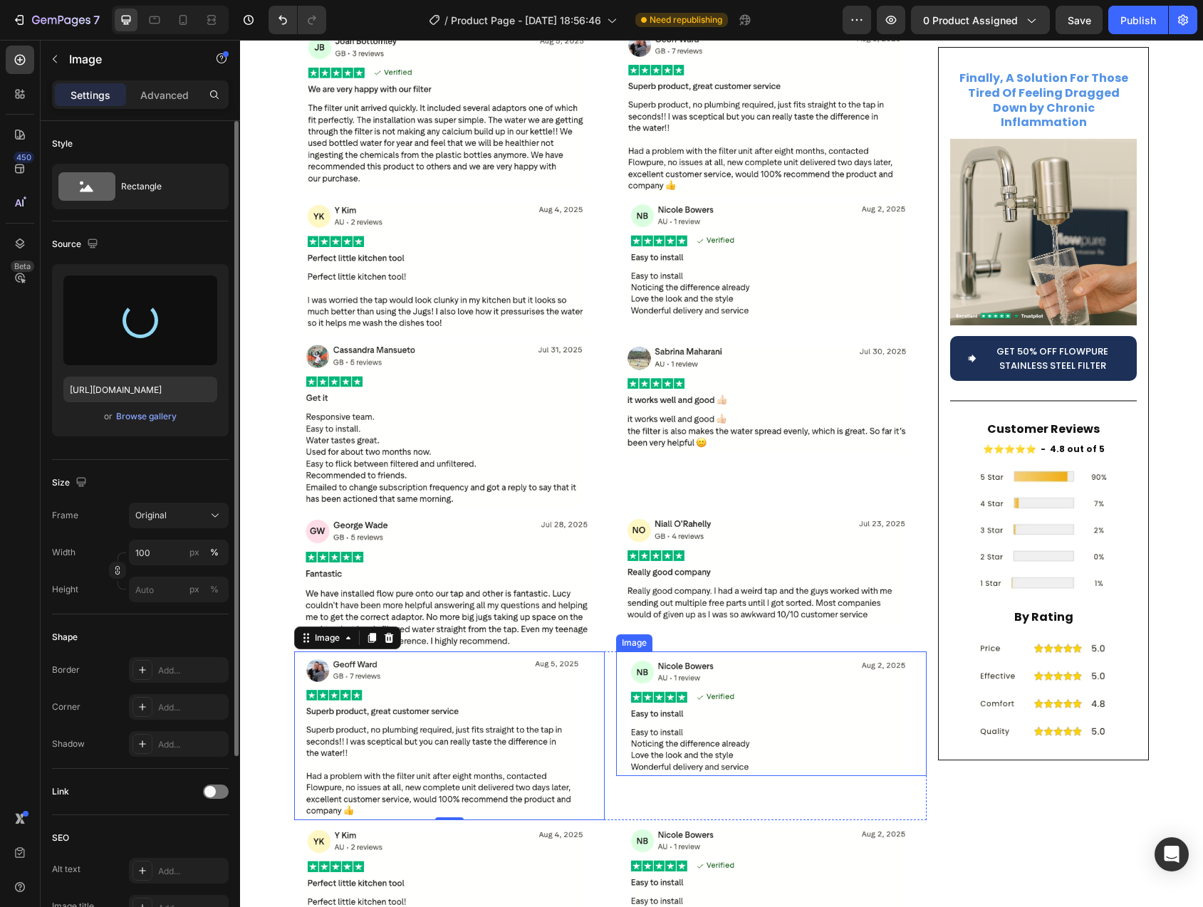
type input "https://cdn.shopify.com/s/files/1/0744/9876/9163/files/gempages_547265743364817…"
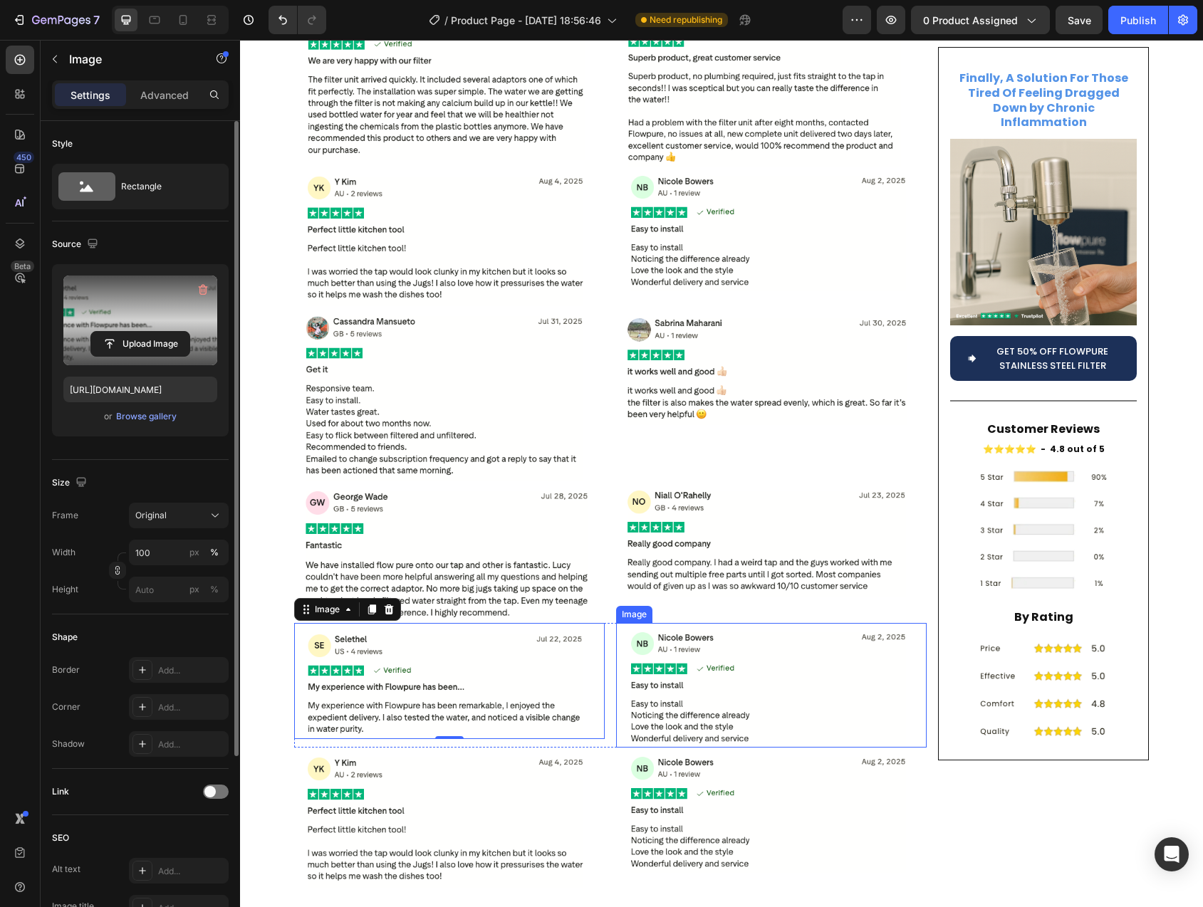
scroll to position [6322, 0]
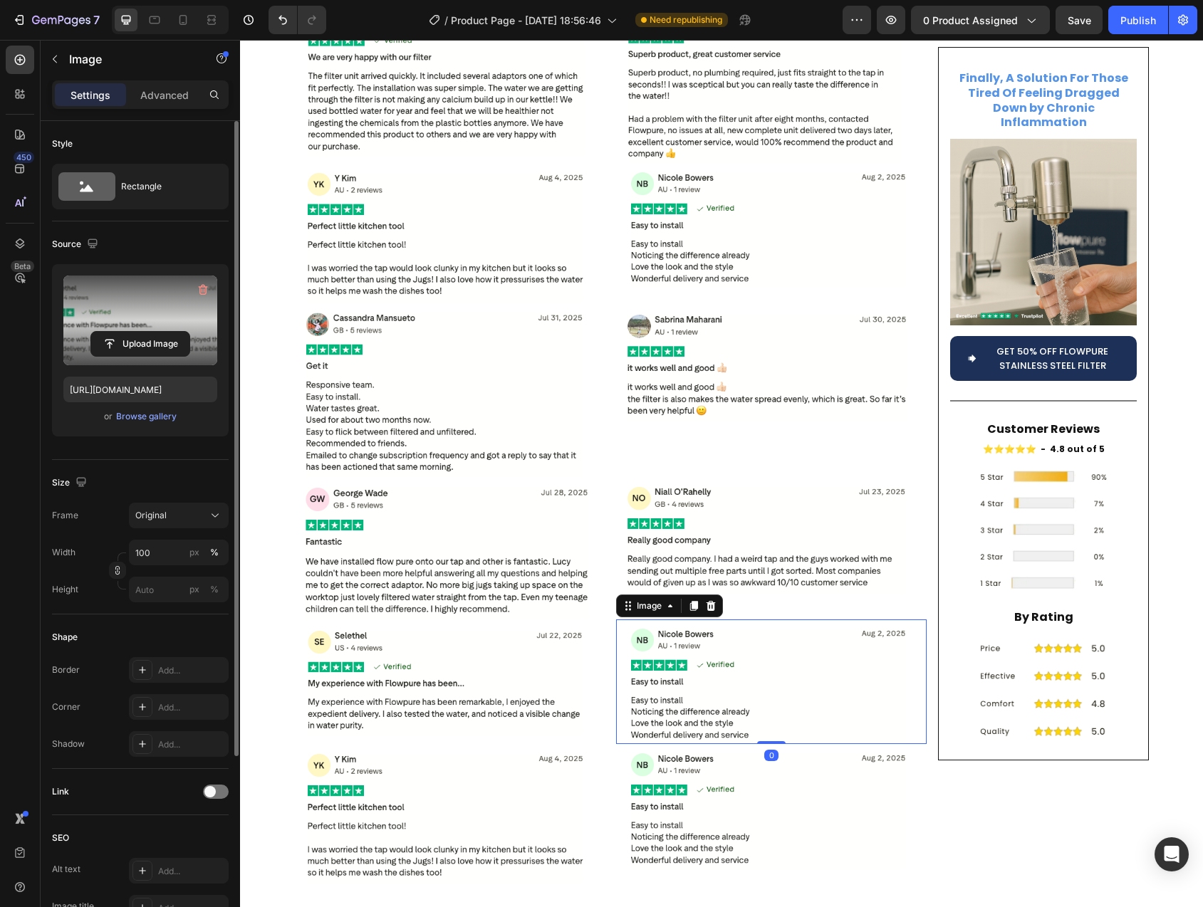
click at [719, 620] on img at bounding box center [771, 682] width 311 height 125
click at [125, 346] on input "file" at bounding box center [140, 344] width 98 height 24
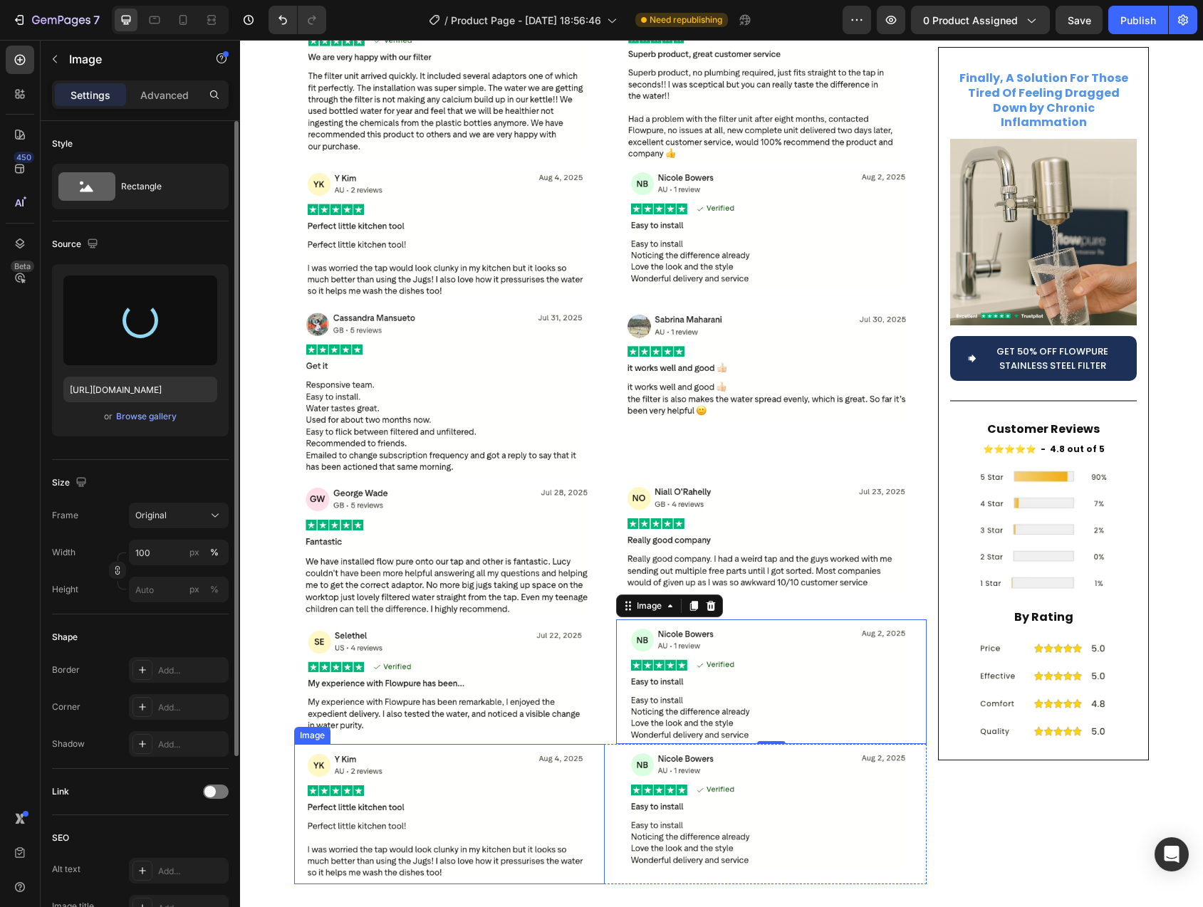
type input "https://cdn.shopify.com/s/files/1/0744/9876/9163/files/gempages_547265743364817…"
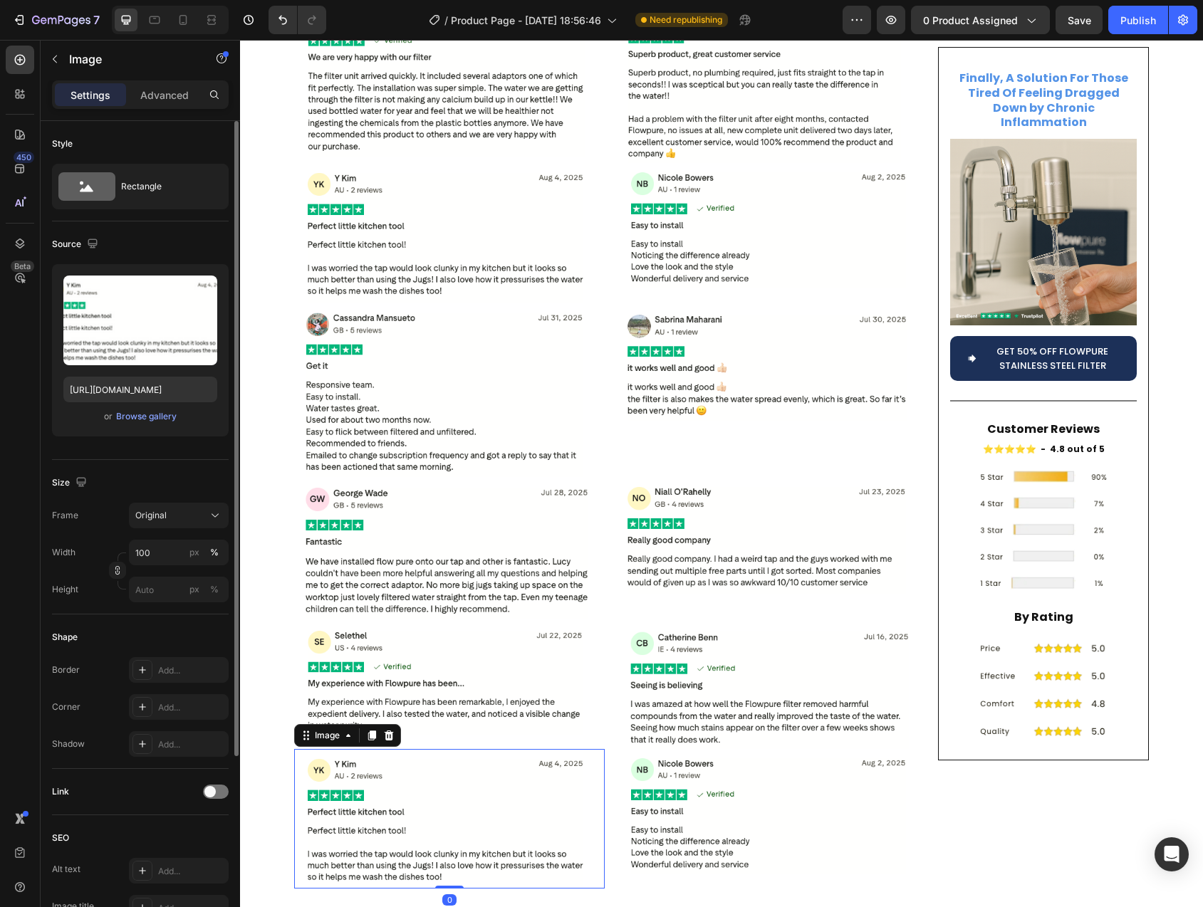
click at [410, 792] on img at bounding box center [449, 819] width 311 height 140
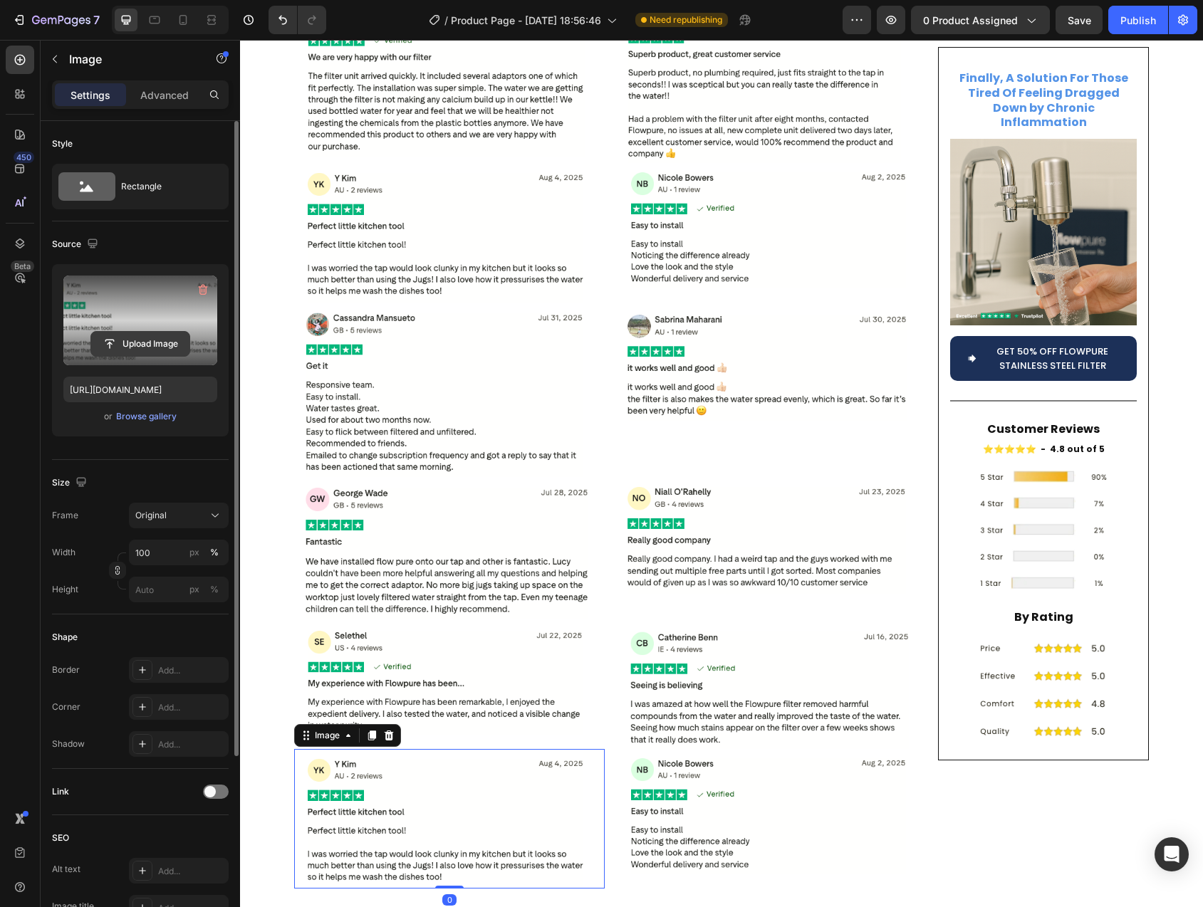
click at [154, 343] on input "file" at bounding box center [140, 344] width 98 height 24
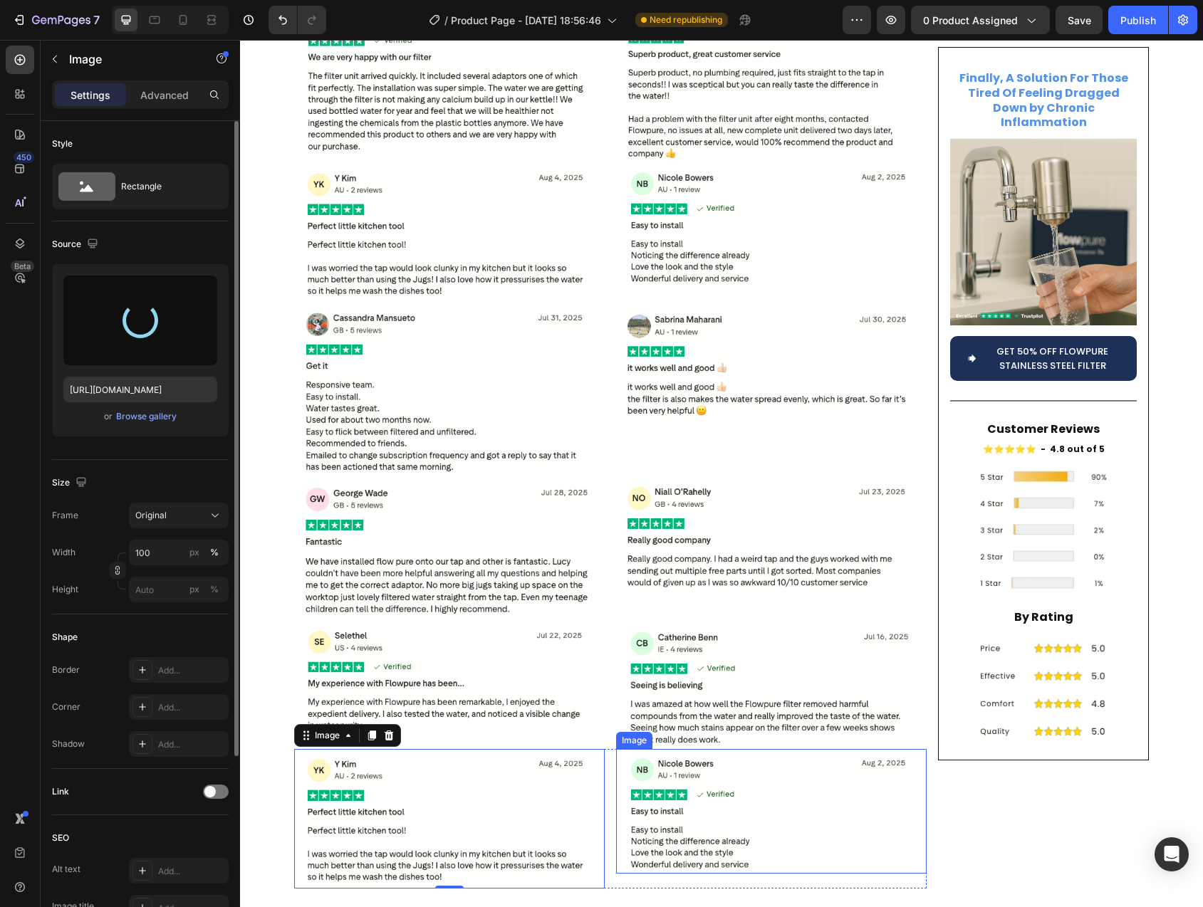
type input "https://cdn.shopify.com/s/files/1/0744/9876/9163/files/gempages_547265743364817…"
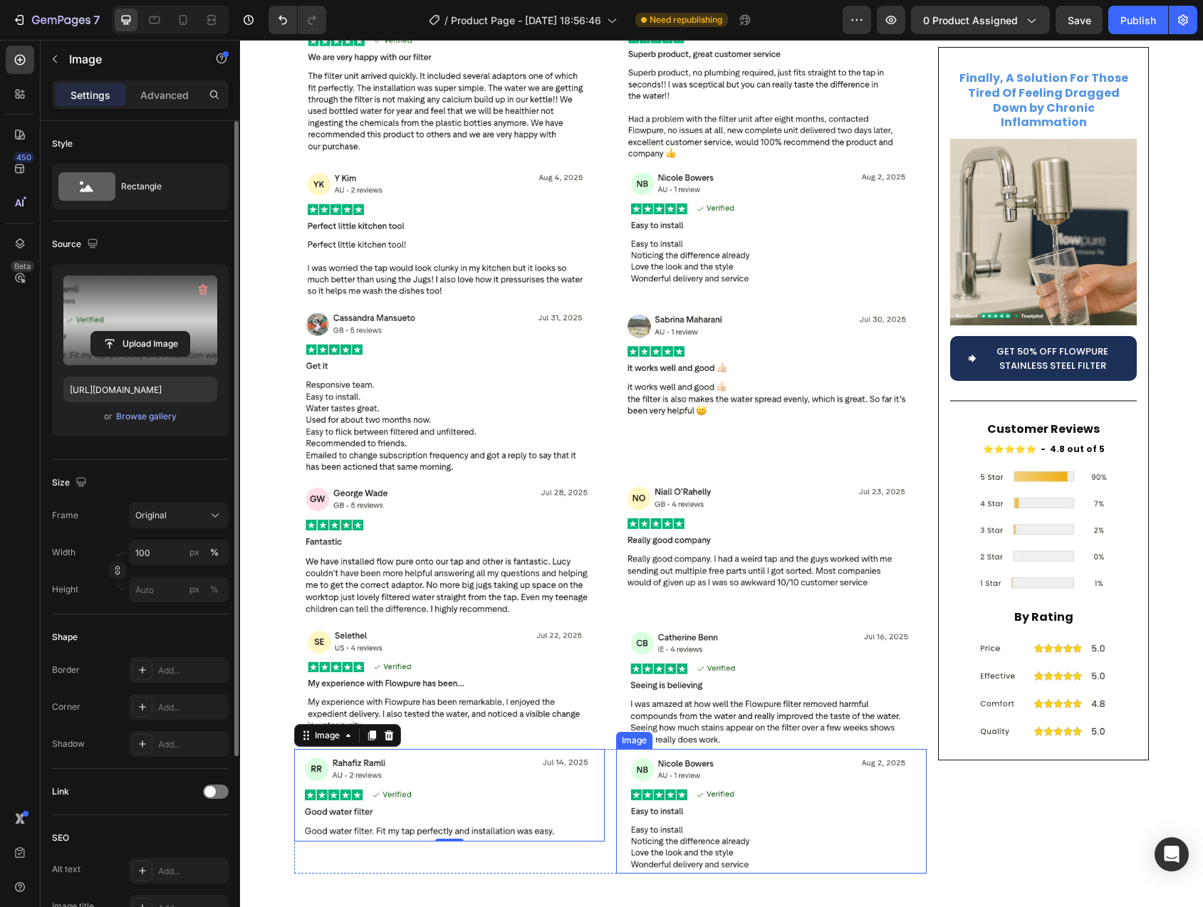
click at [778, 751] on img at bounding box center [771, 811] width 311 height 125
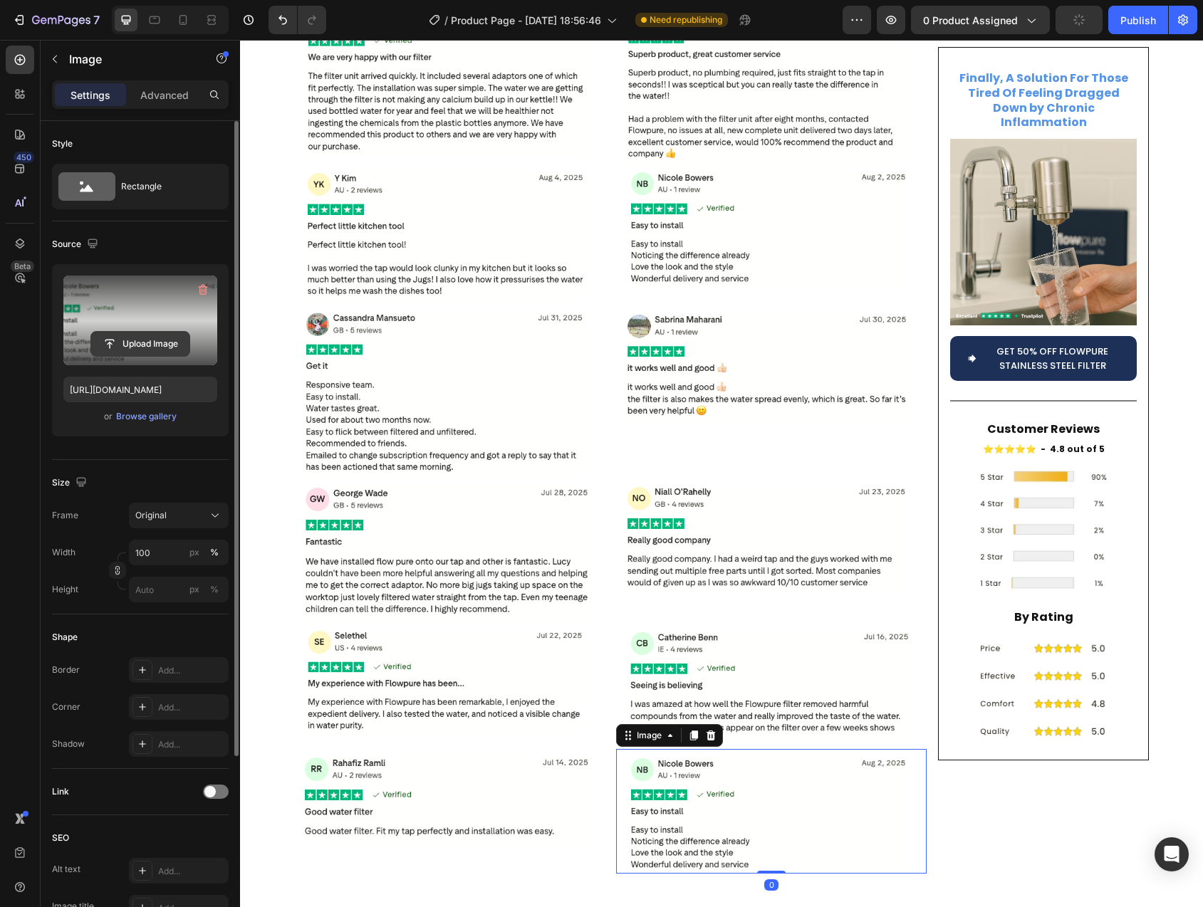
click at [141, 346] on input "file" at bounding box center [140, 344] width 98 height 24
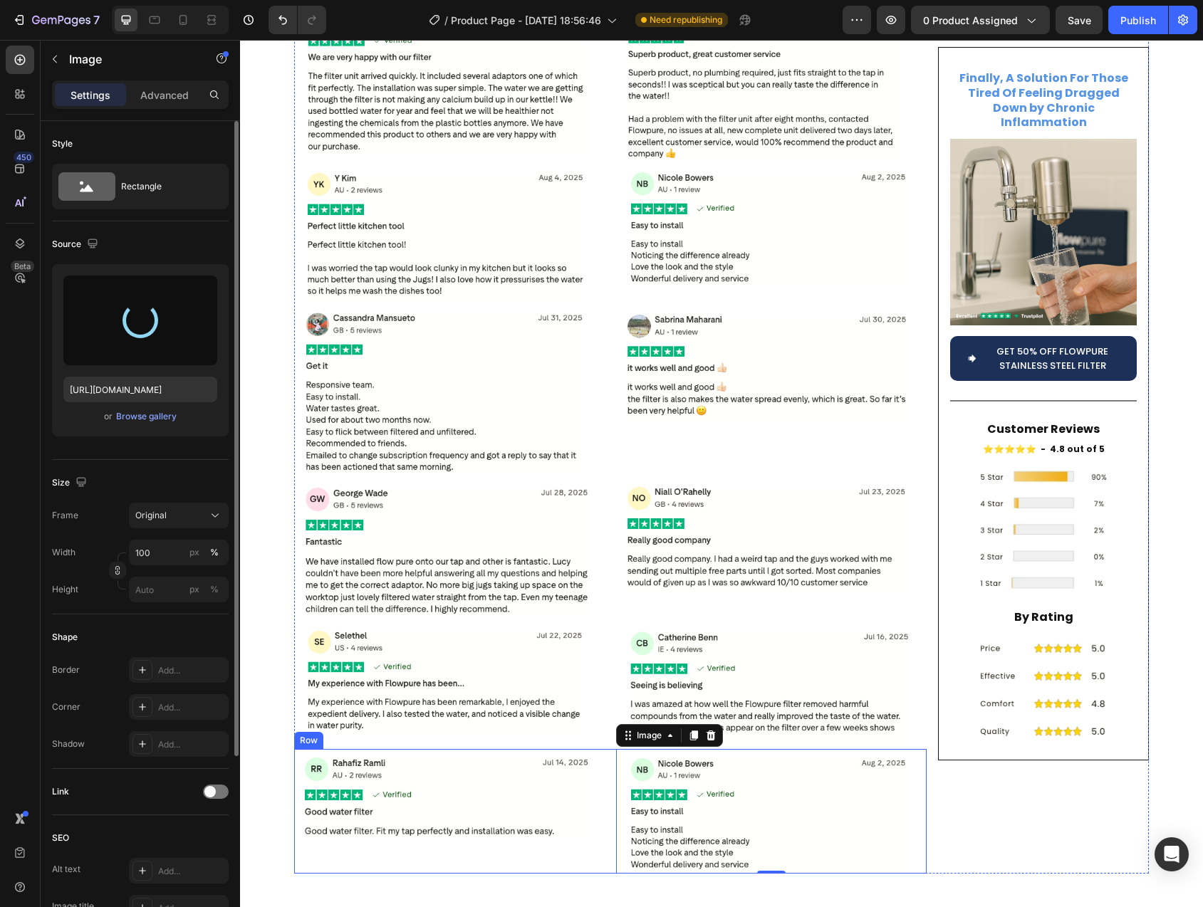
type input "https://cdn.shopify.com/s/files/1/0744/9876/9163/files/gempages_547265743364817…"
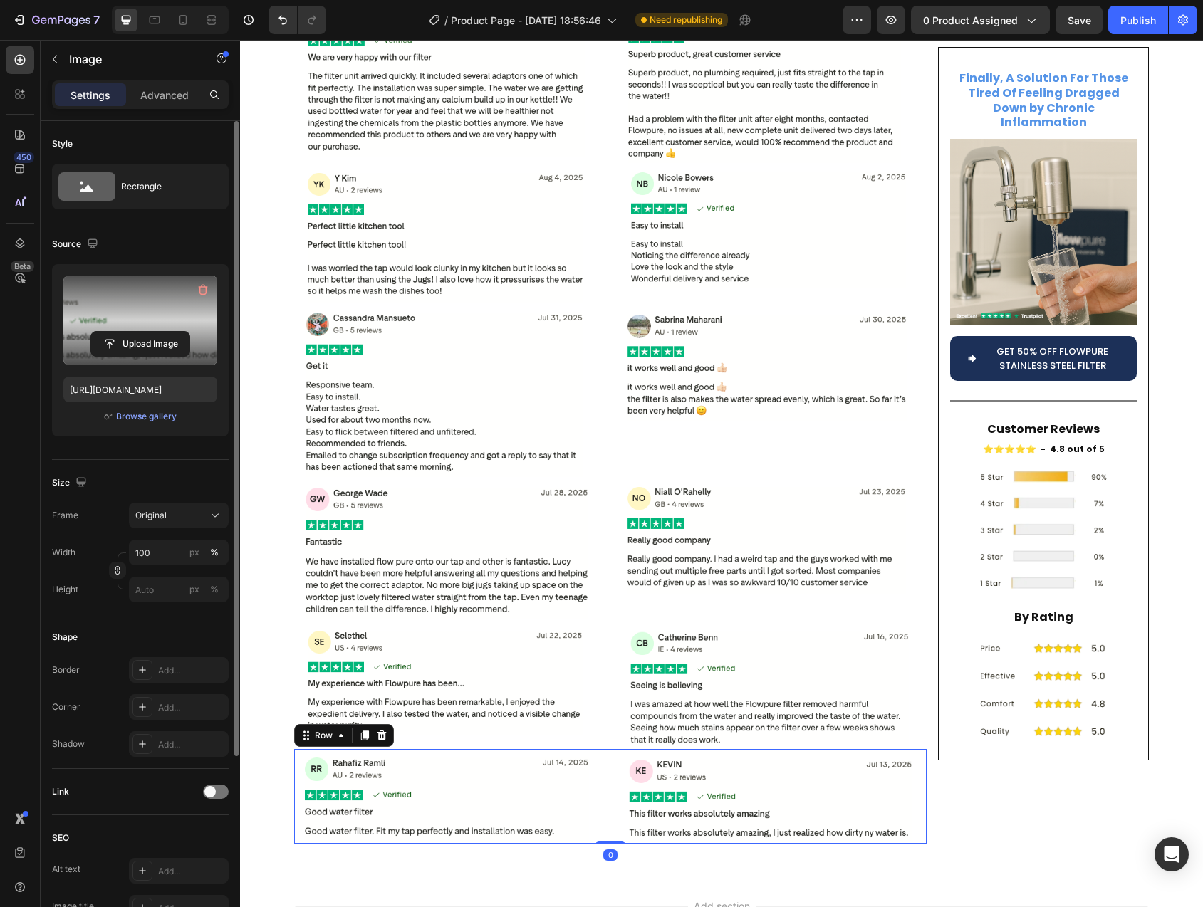
click at [604, 749] on div "Image Image Row 0" at bounding box center [610, 796] width 632 height 95
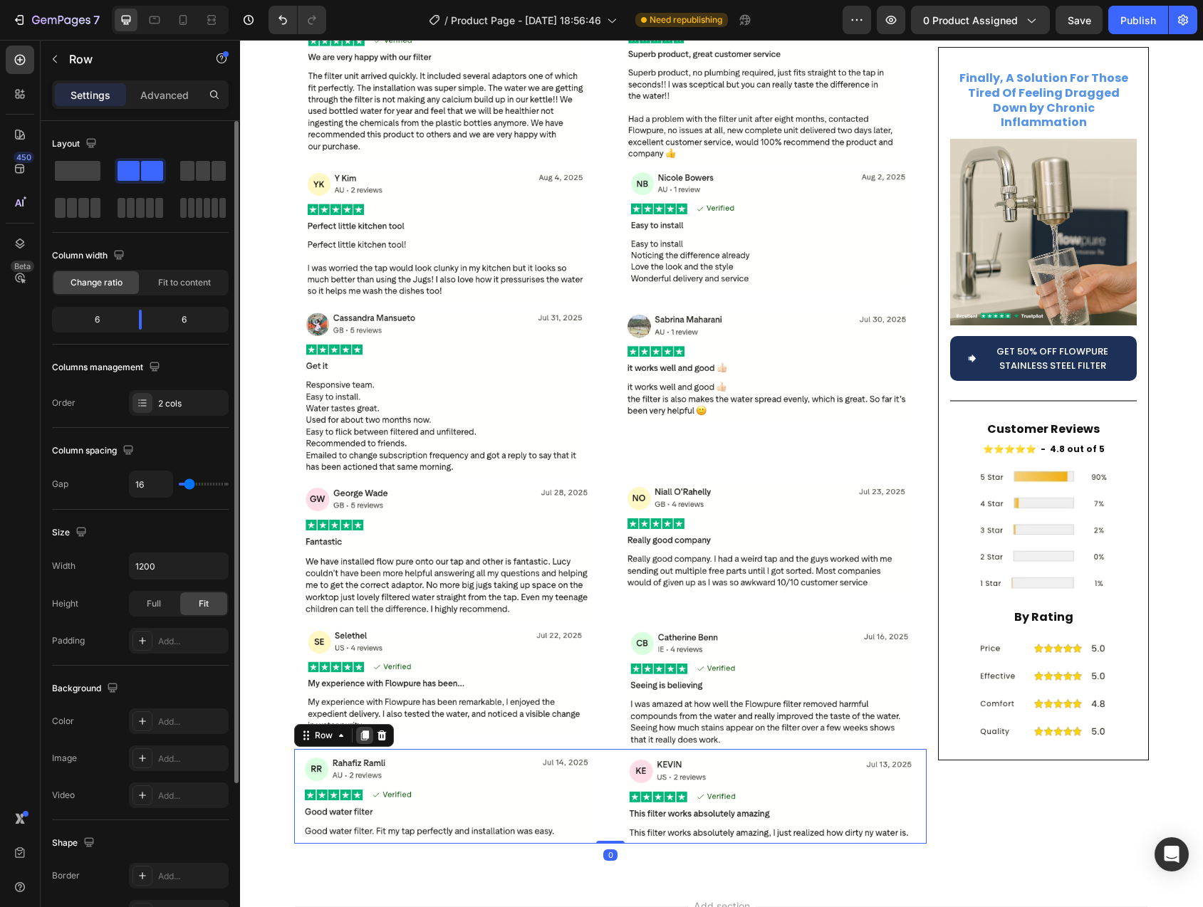
click at [361, 731] on icon at bounding box center [365, 736] width 8 height 10
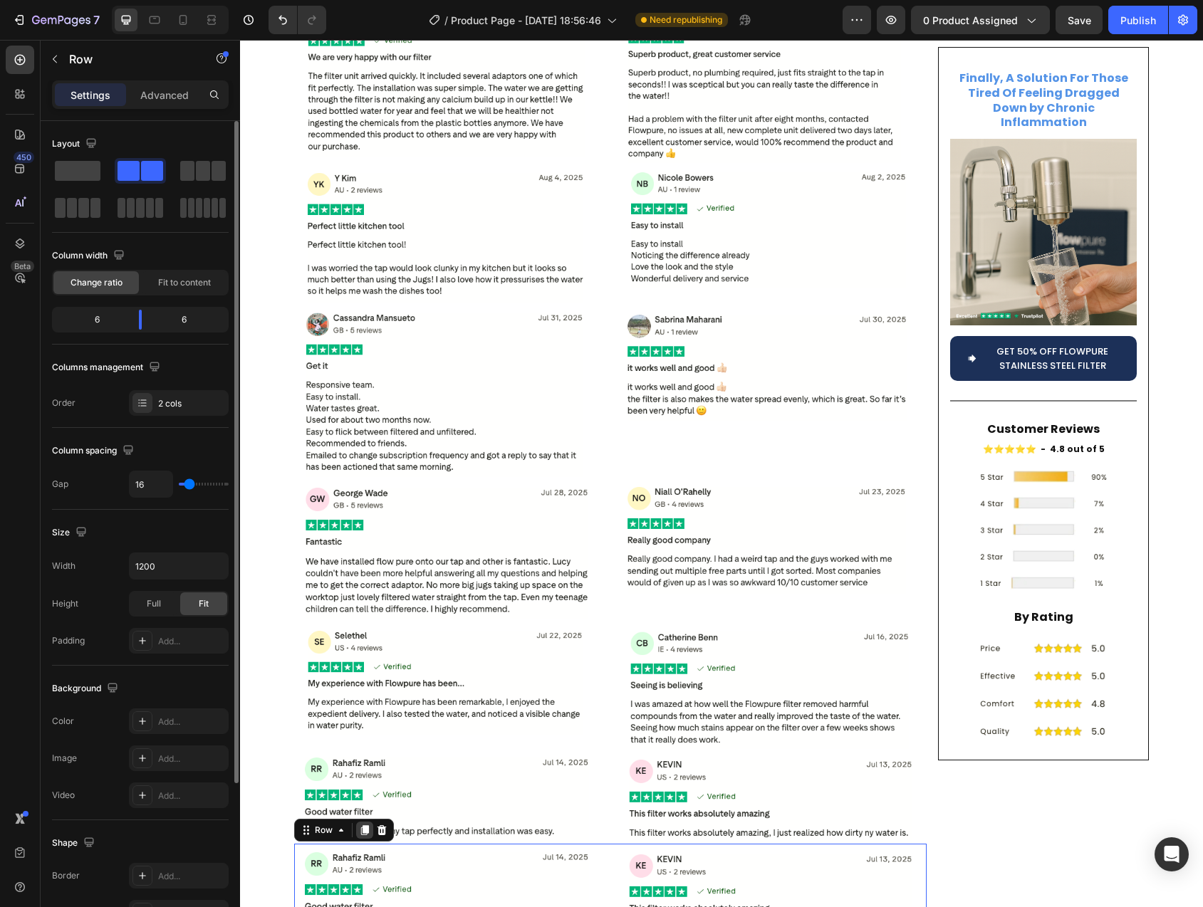
click at [361, 825] on icon at bounding box center [364, 830] width 11 height 11
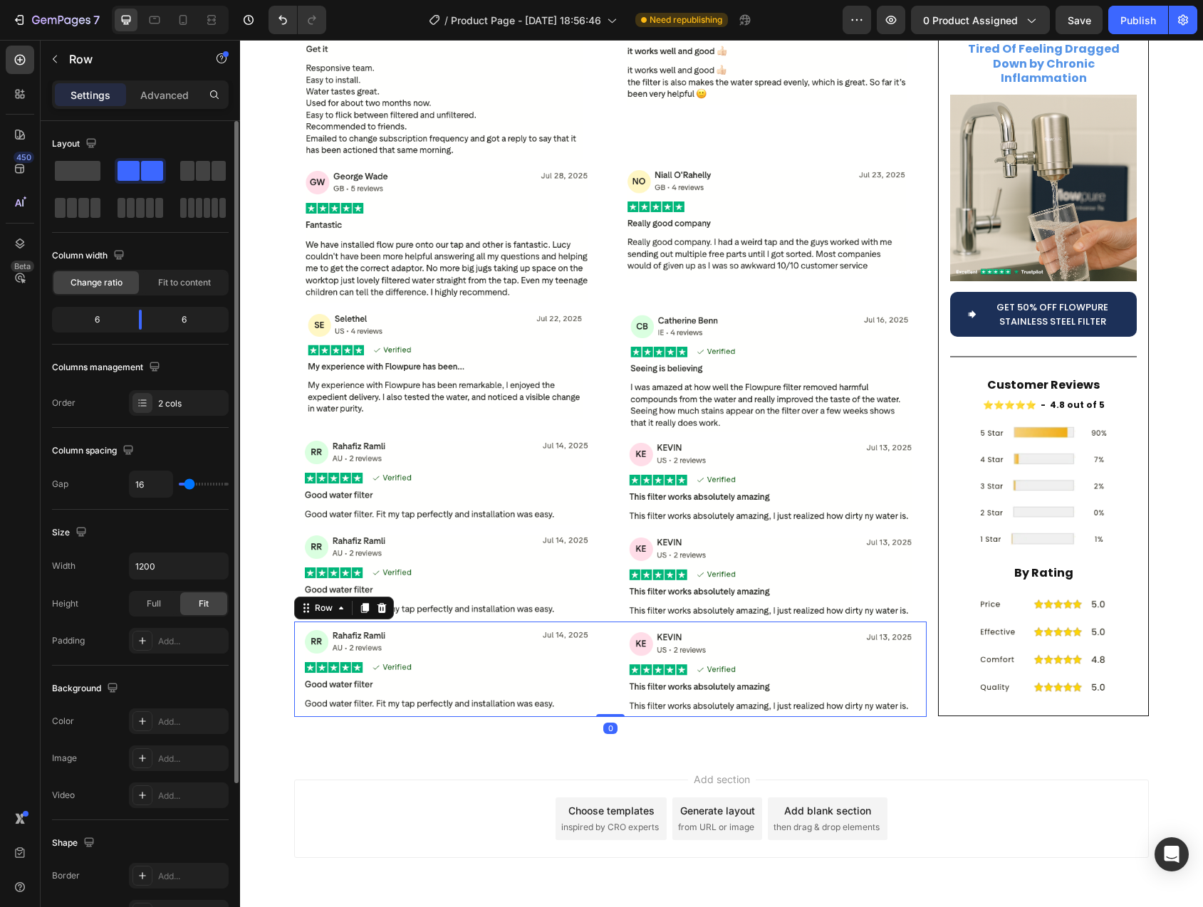
scroll to position [6639, 0]
click at [361, 604] on icon at bounding box center [365, 609] width 8 height 10
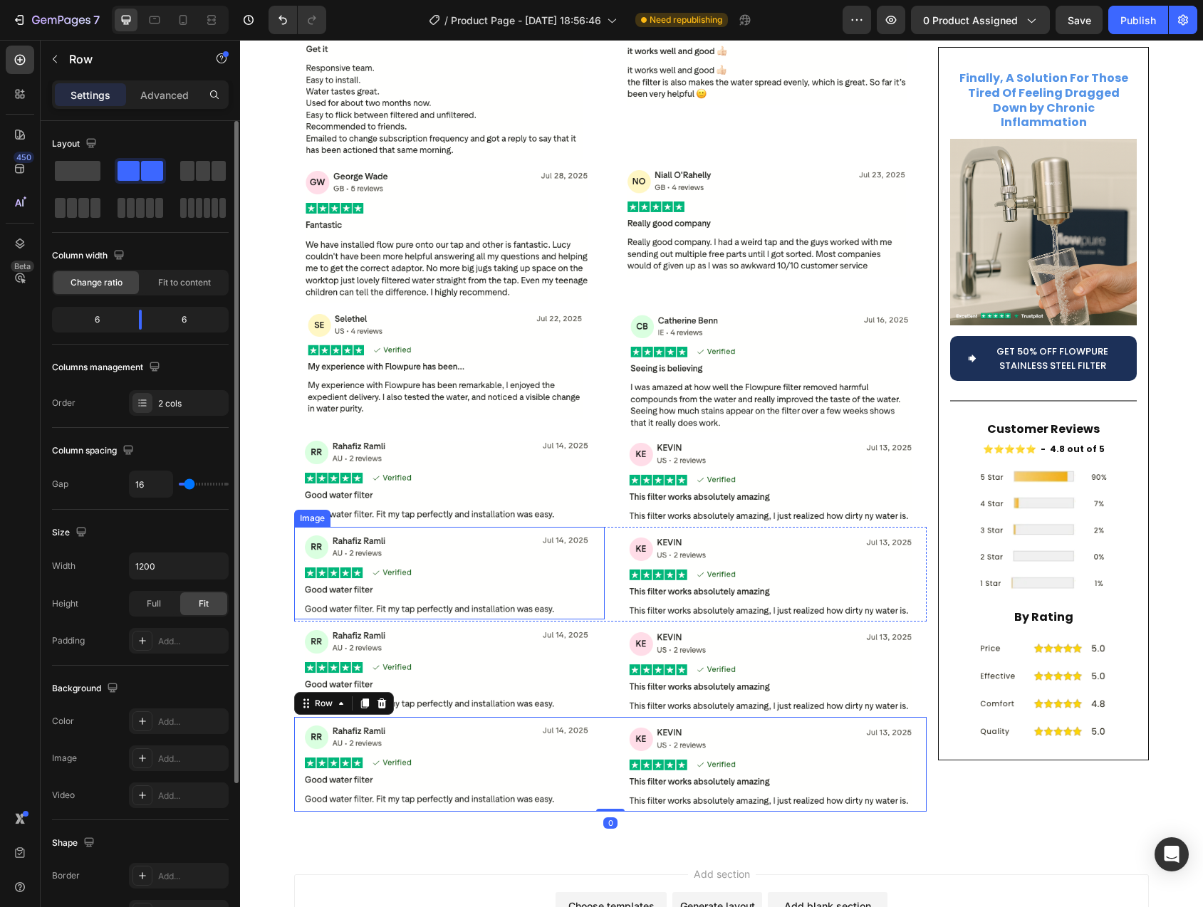
click at [395, 527] on img at bounding box center [449, 573] width 311 height 93
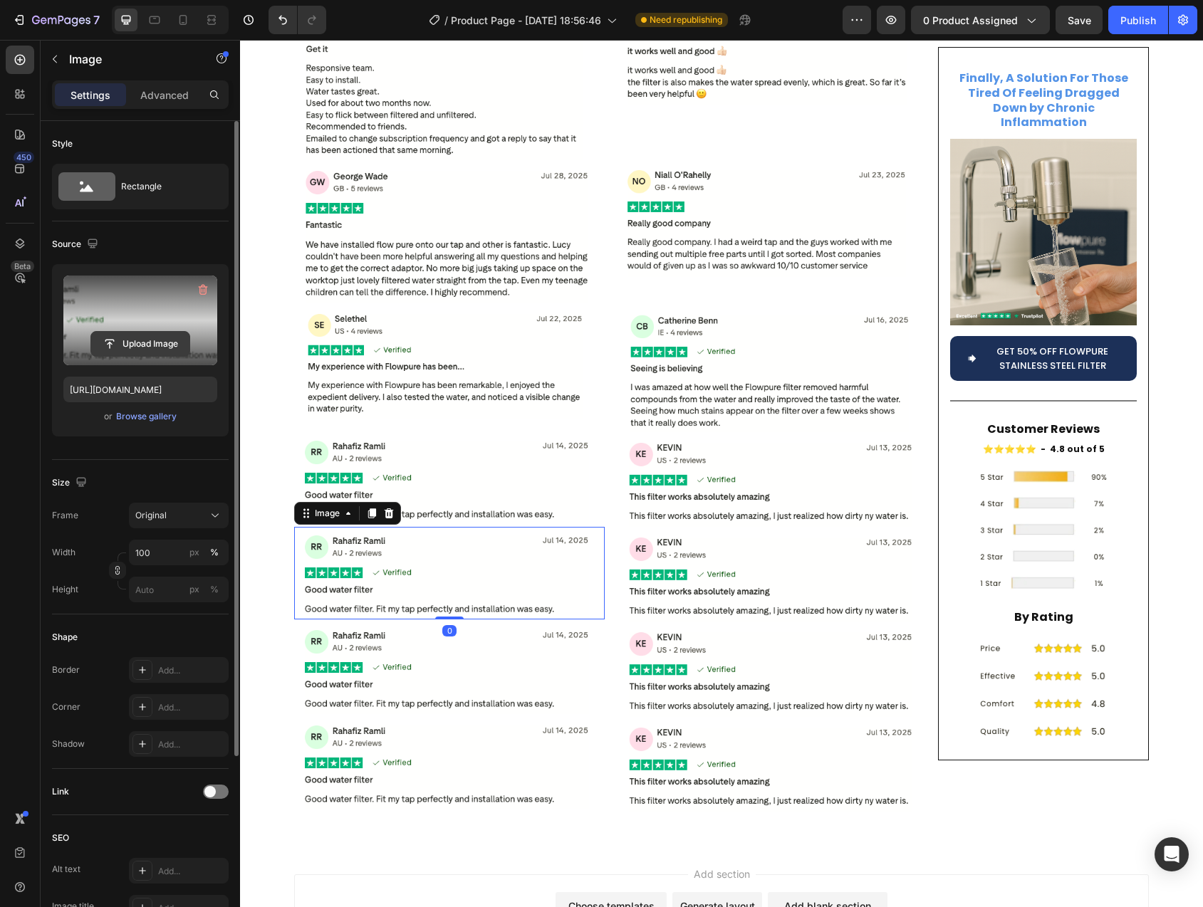
click at [126, 344] on input "file" at bounding box center [140, 344] width 98 height 24
type input "https://cdn.shopify.com/s/files/1/0744/9876/9163/files/gempages_547265743364817…"
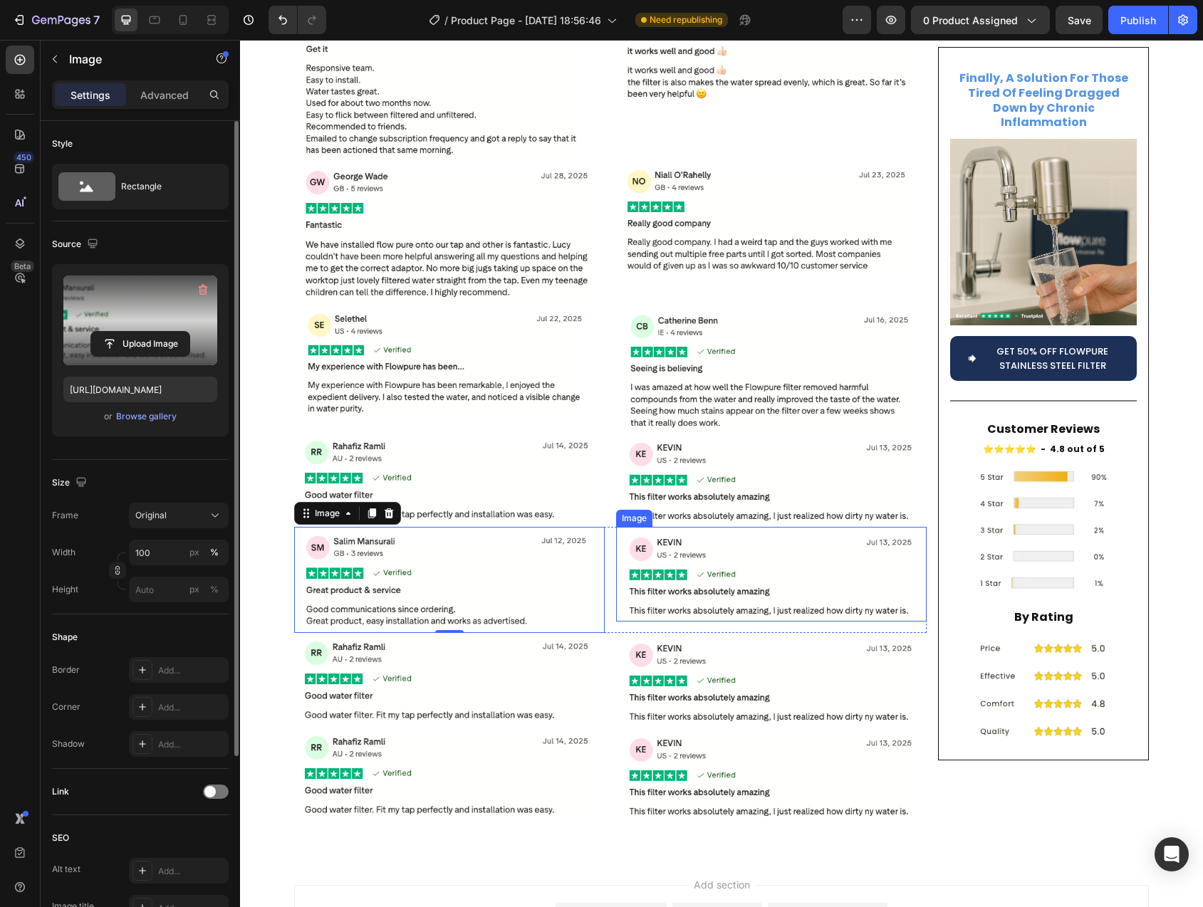
click at [702, 527] on img at bounding box center [771, 574] width 311 height 95
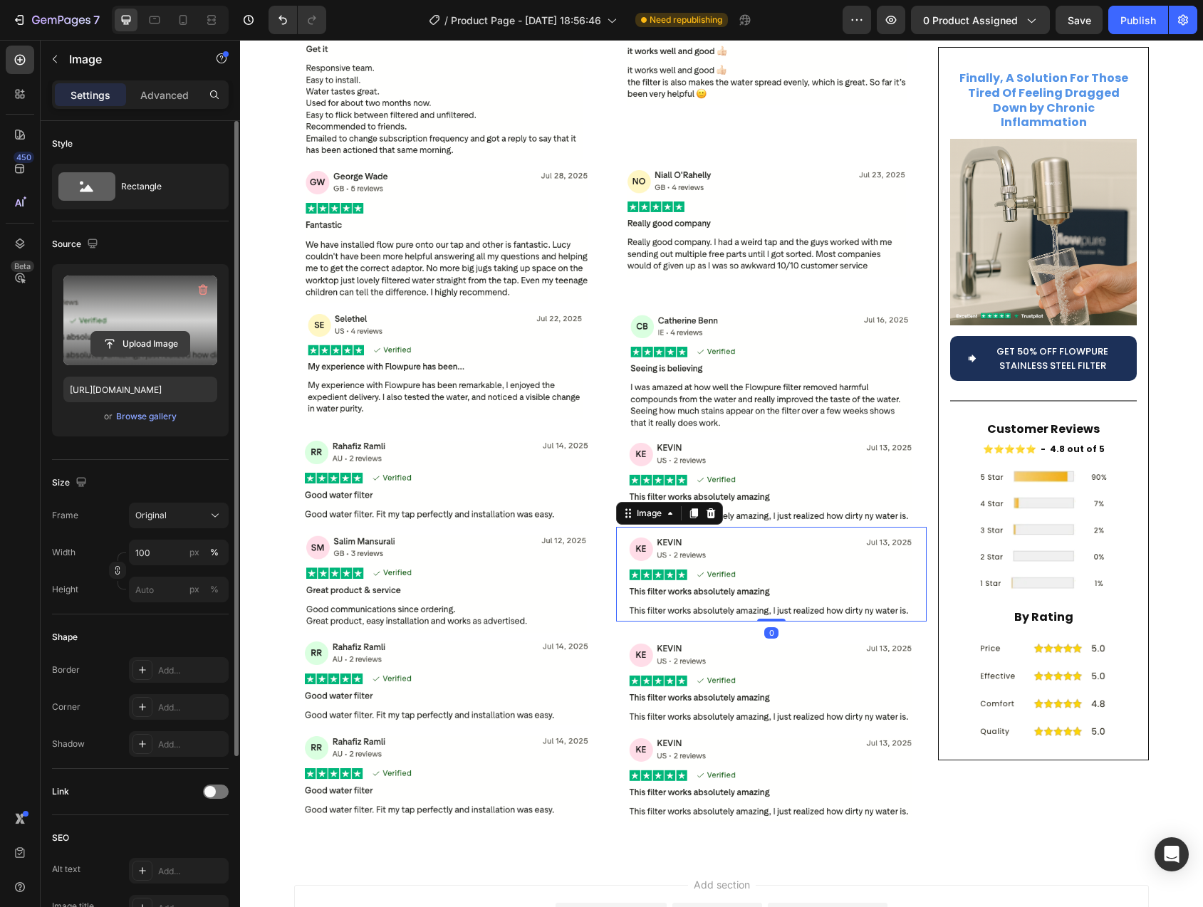
click at [152, 345] on input "file" at bounding box center [140, 344] width 98 height 24
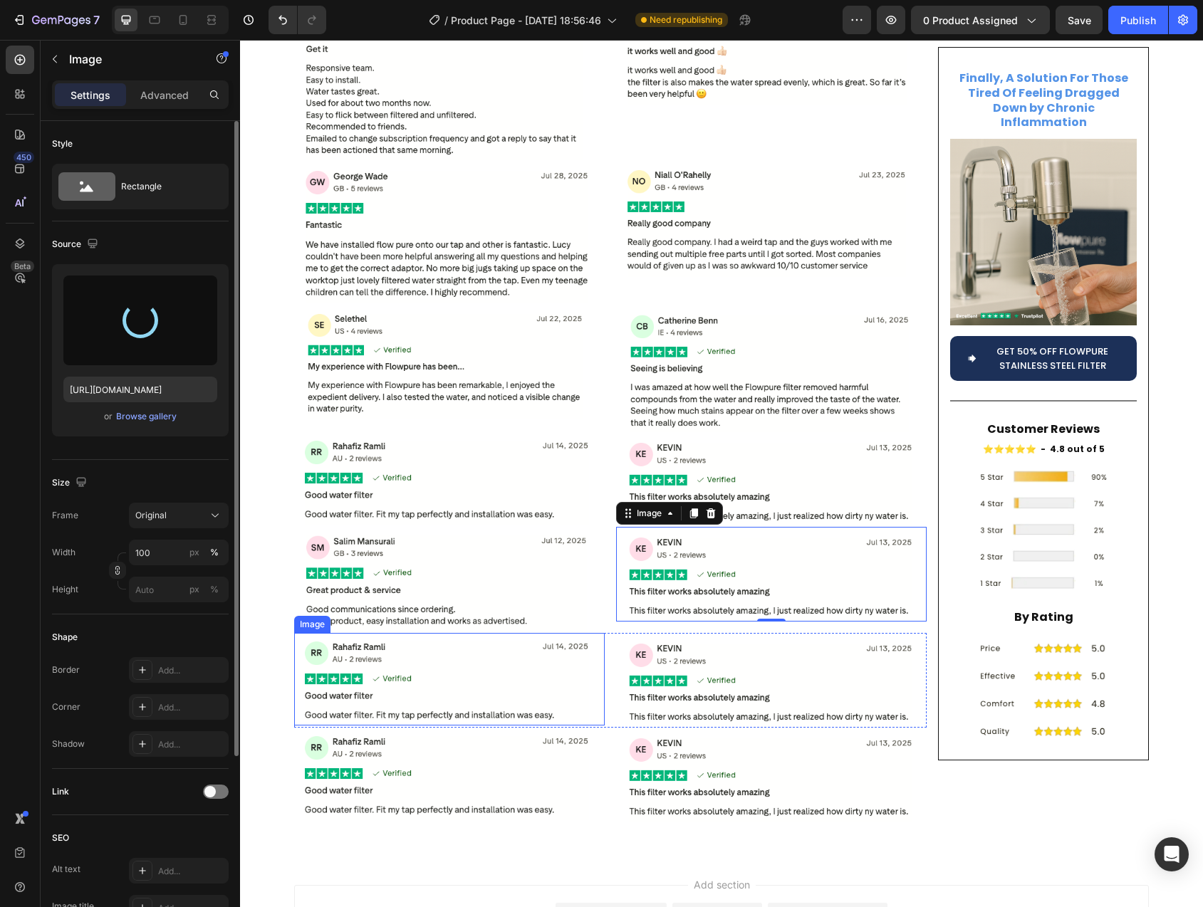
type input "https://cdn.shopify.com/s/files/1/0744/9876/9163/files/gempages_547265743364817…"
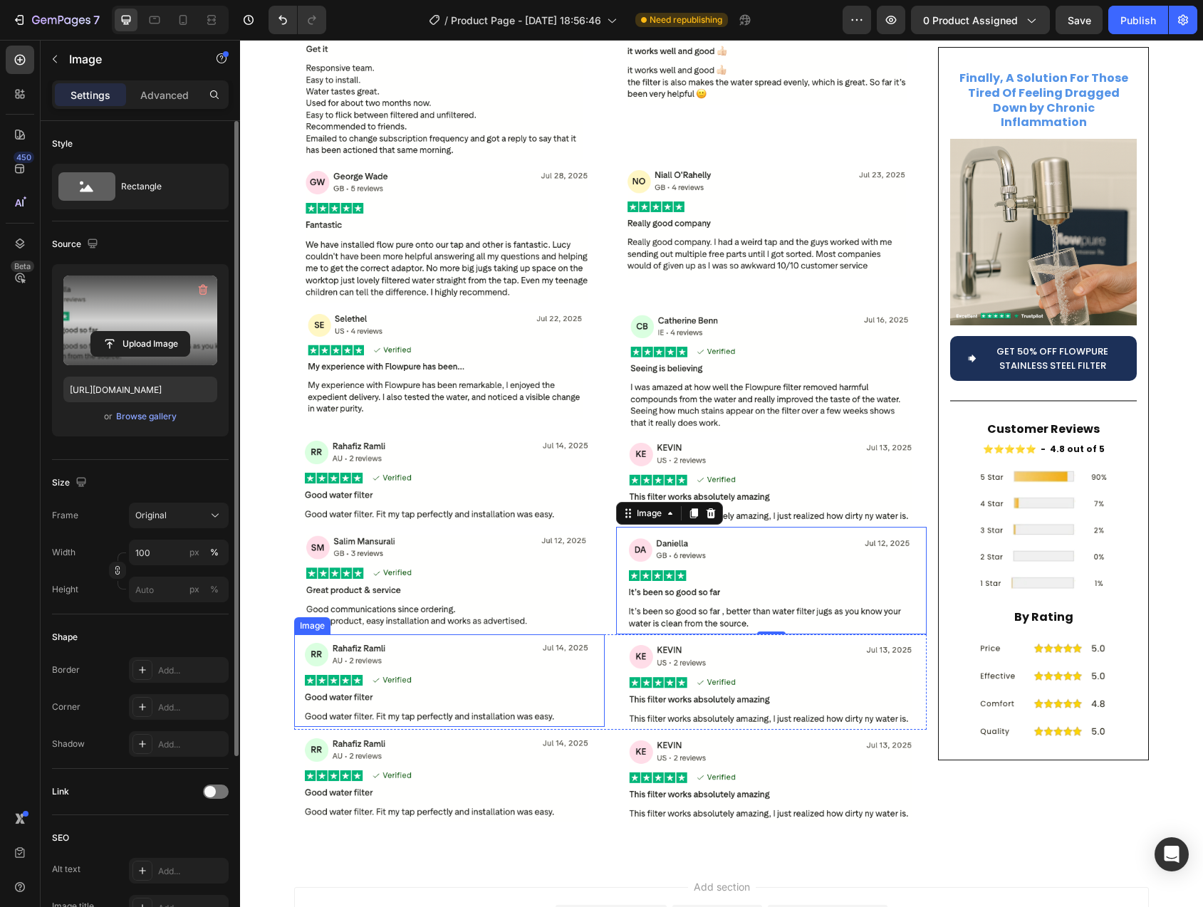
click at [389, 635] on img at bounding box center [449, 681] width 311 height 93
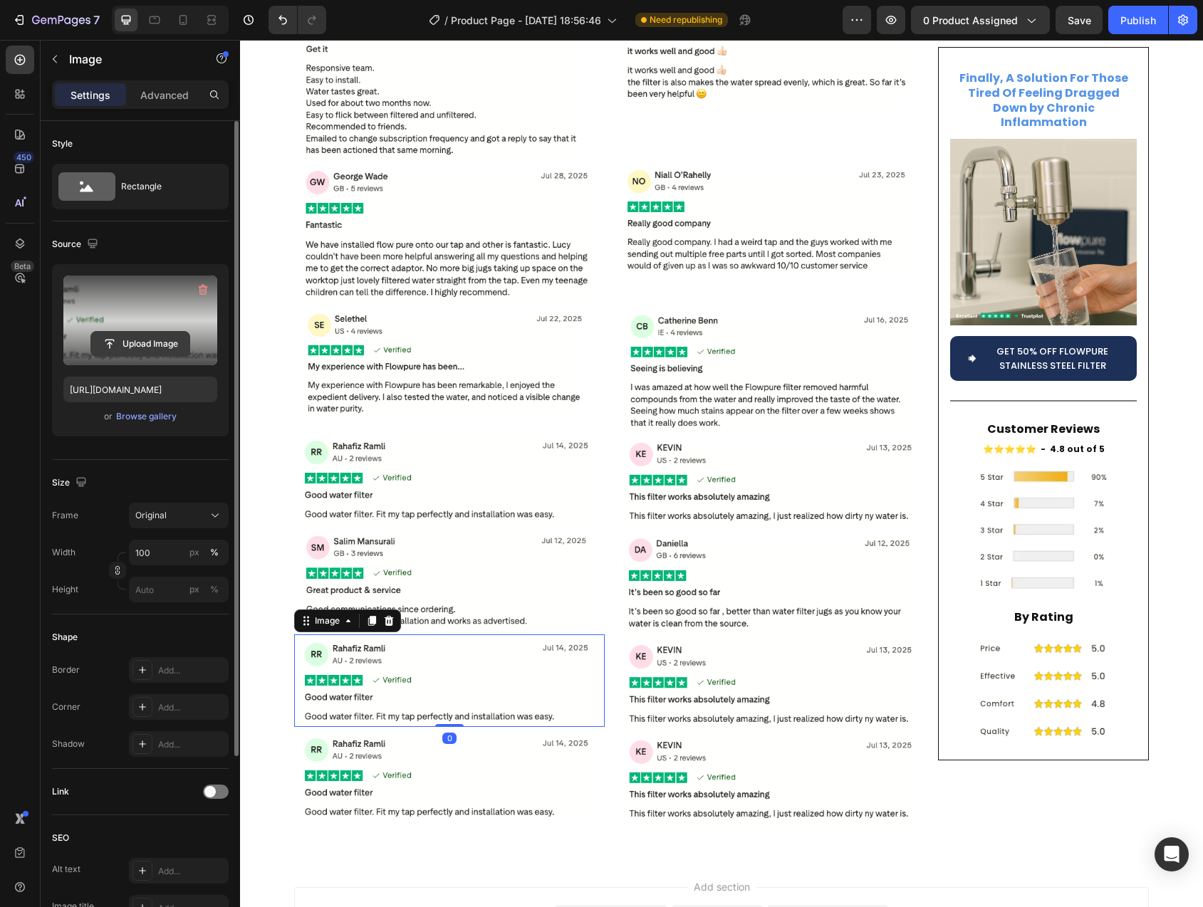
click at [132, 340] on input "file" at bounding box center [140, 344] width 98 height 24
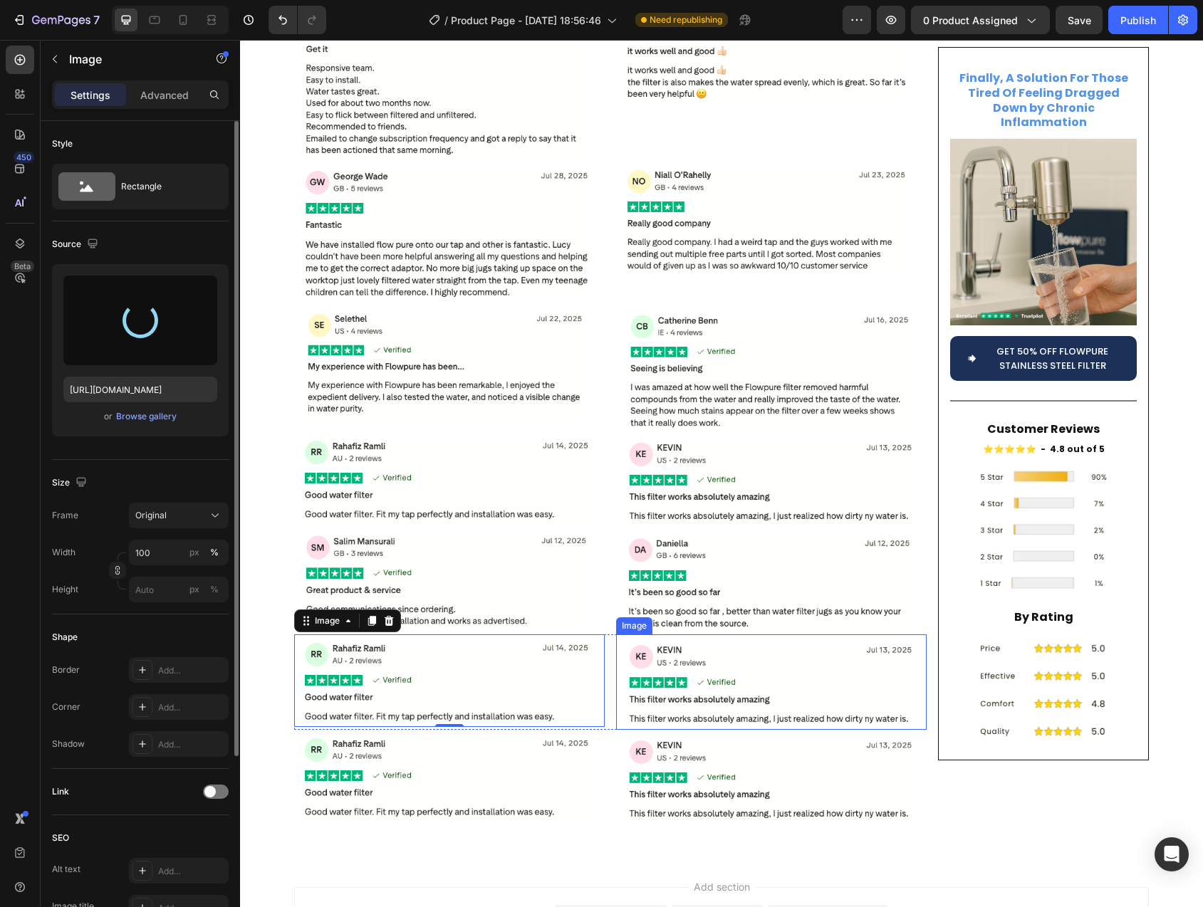
type input "https://cdn.shopify.com/s/files/1/0744/9876/9163/files/gempages_547265743364817…"
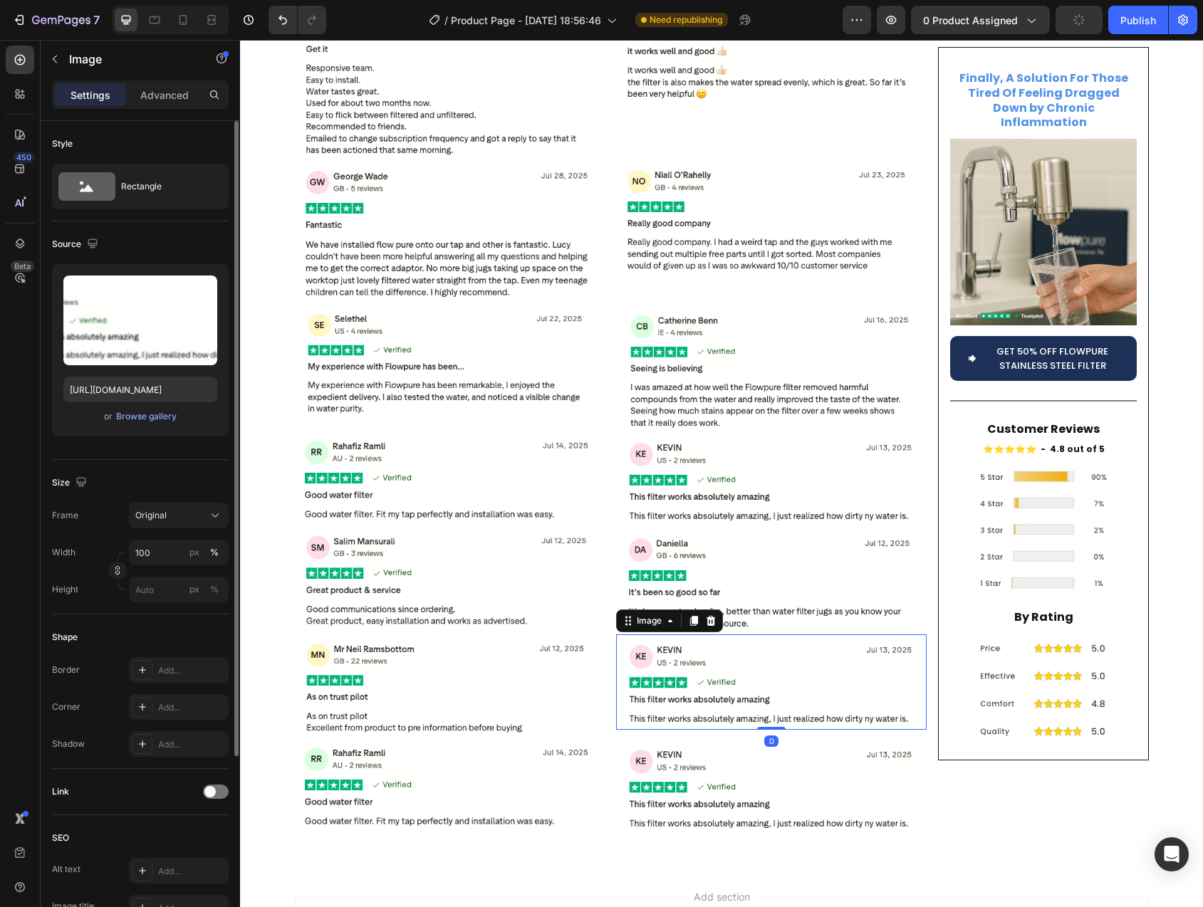
click at [734, 635] on img at bounding box center [771, 682] width 311 height 95
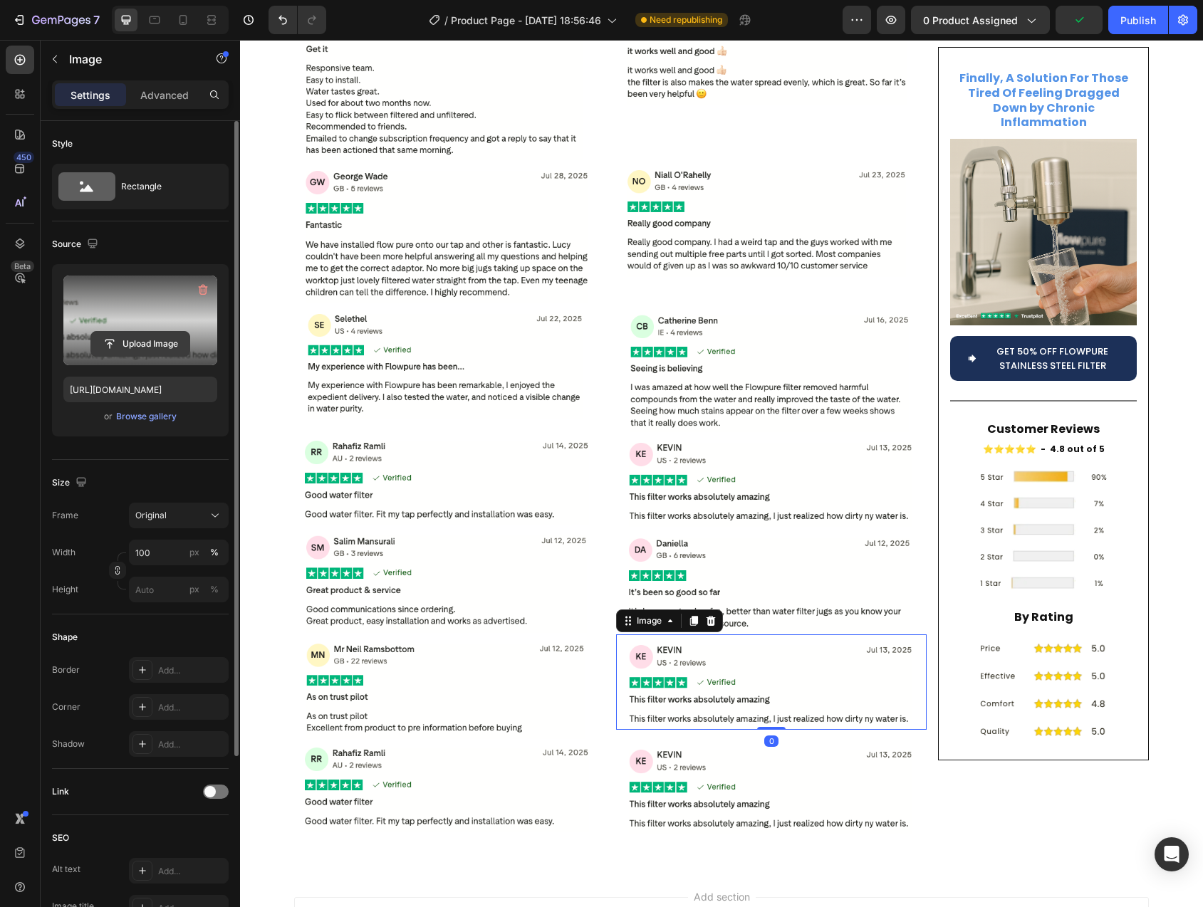
click at [171, 355] on input "file" at bounding box center [140, 344] width 98 height 24
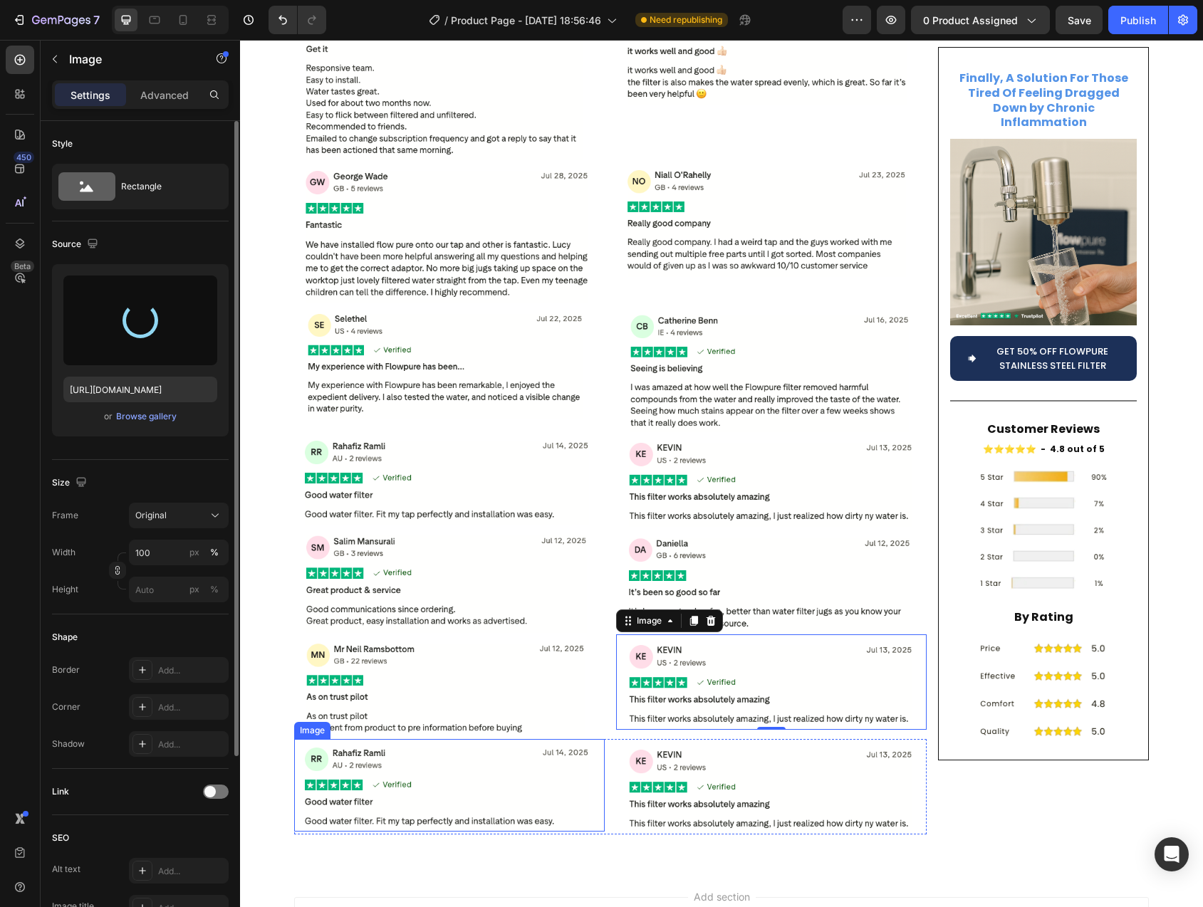
type input "https://cdn.shopify.com/s/files/1/0744/9876/9163/files/gempages_547265743364817…"
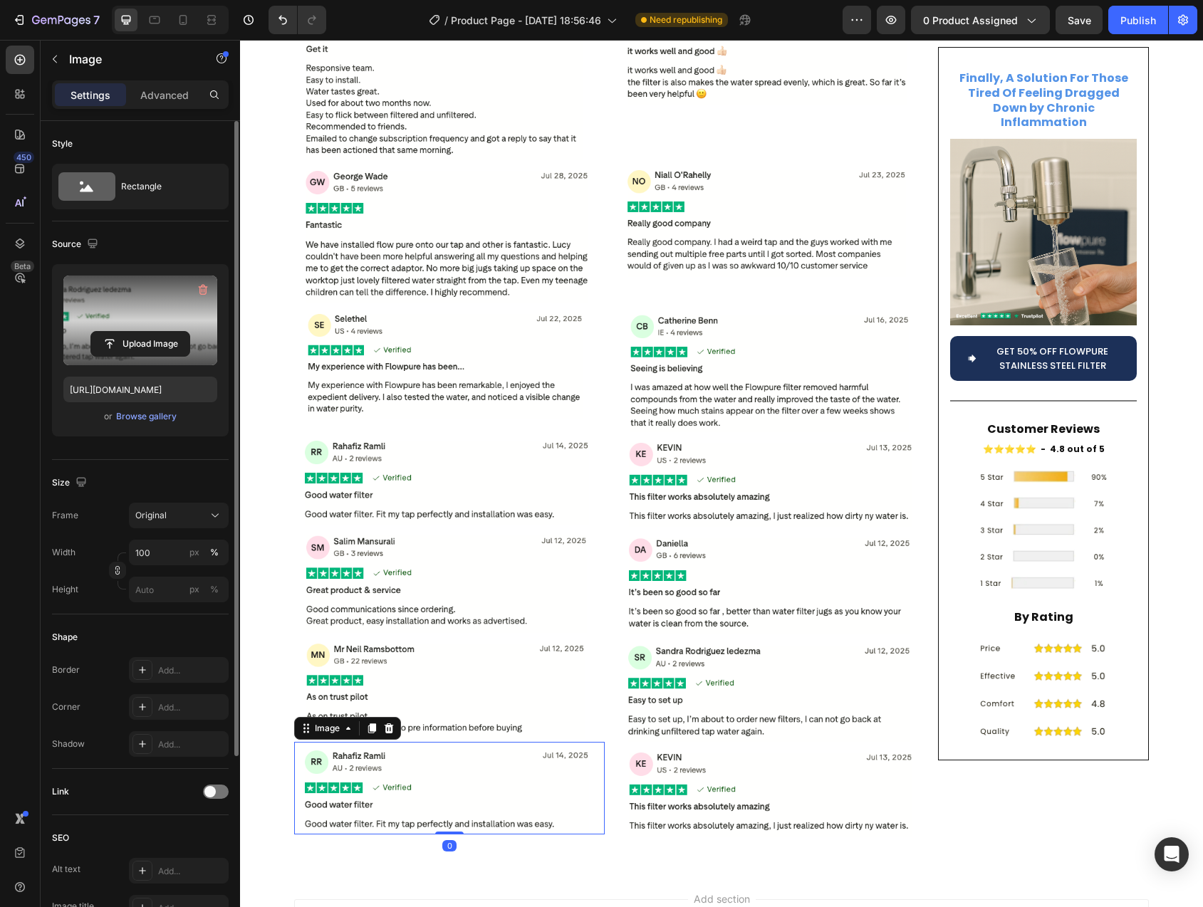
click at [466, 742] on img at bounding box center [449, 788] width 311 height 93
click at [163, 338] on input "file" at bounding box center [140, 344] width 98 height 24
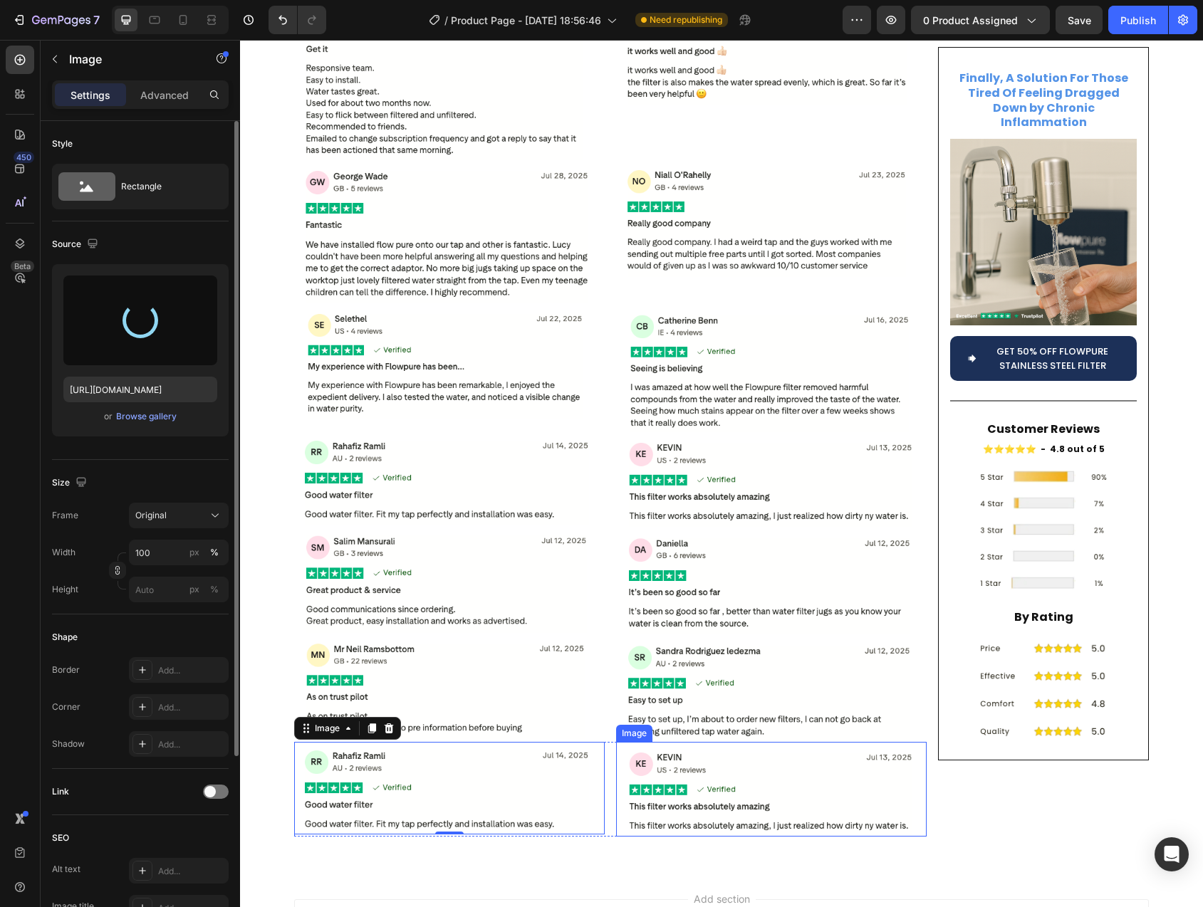
type input "https://cdn.shopify.com/s/files/1/0744/9876/9163/files/gempages_547265743364817…"
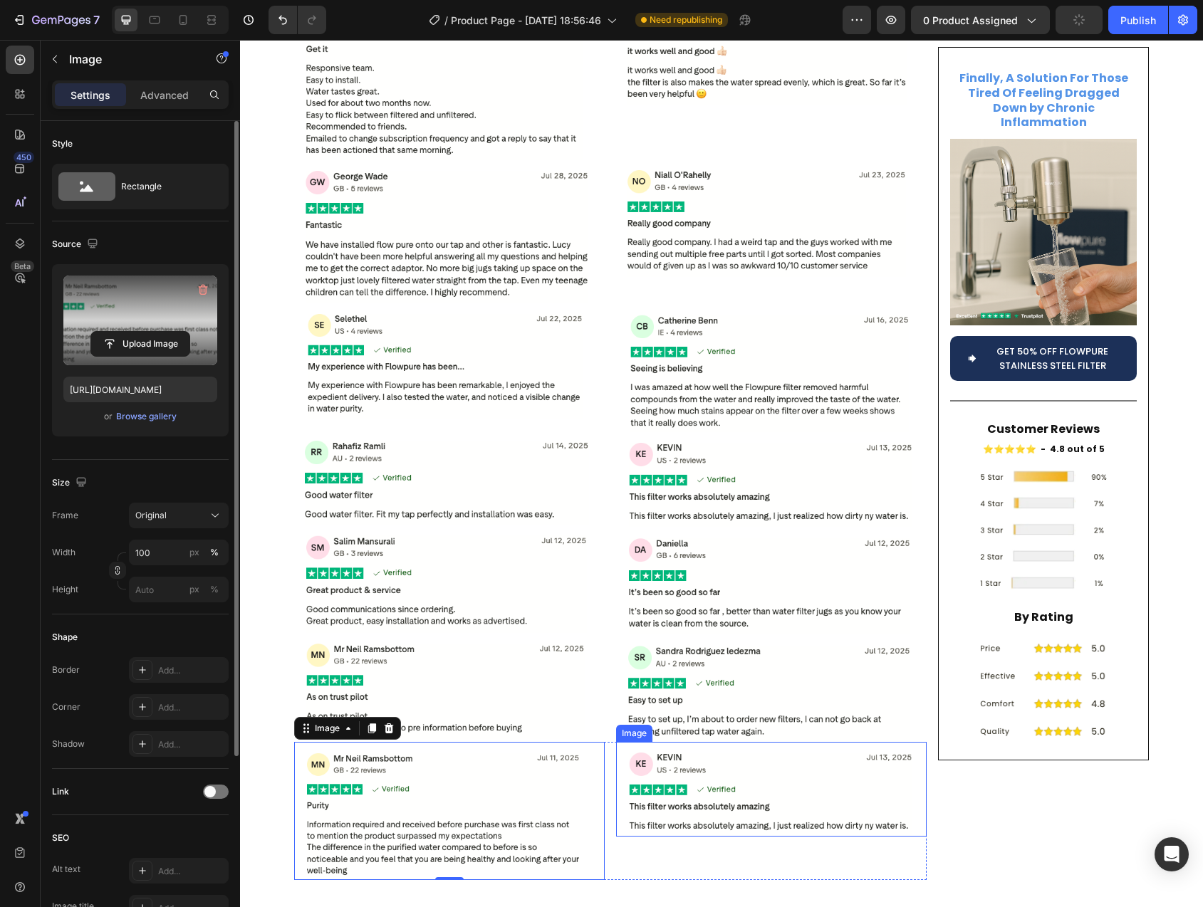
click at [748, 742] on img at bounding box center [771, 789] width 311 height 95
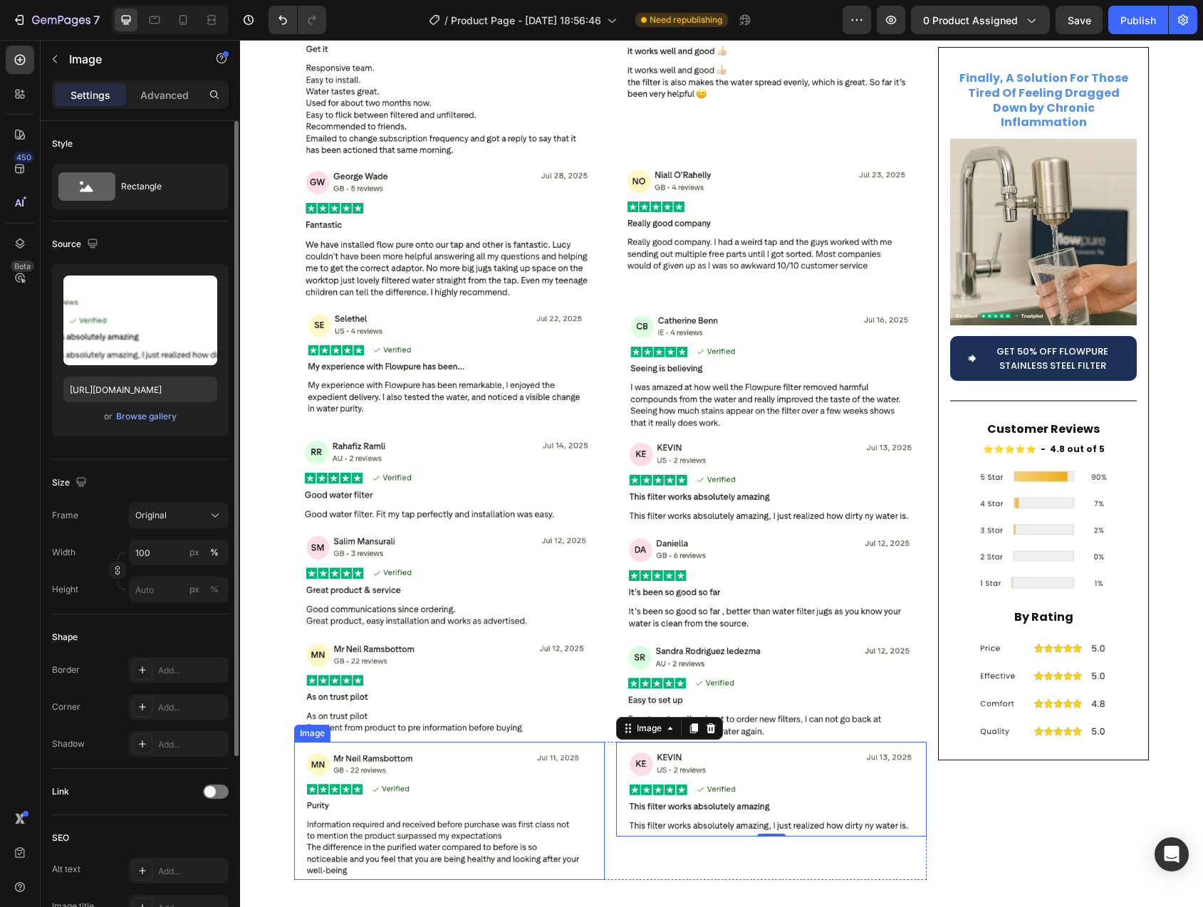
click at [443, 797] on img at bounding box center [449, 810] width 311 height 137
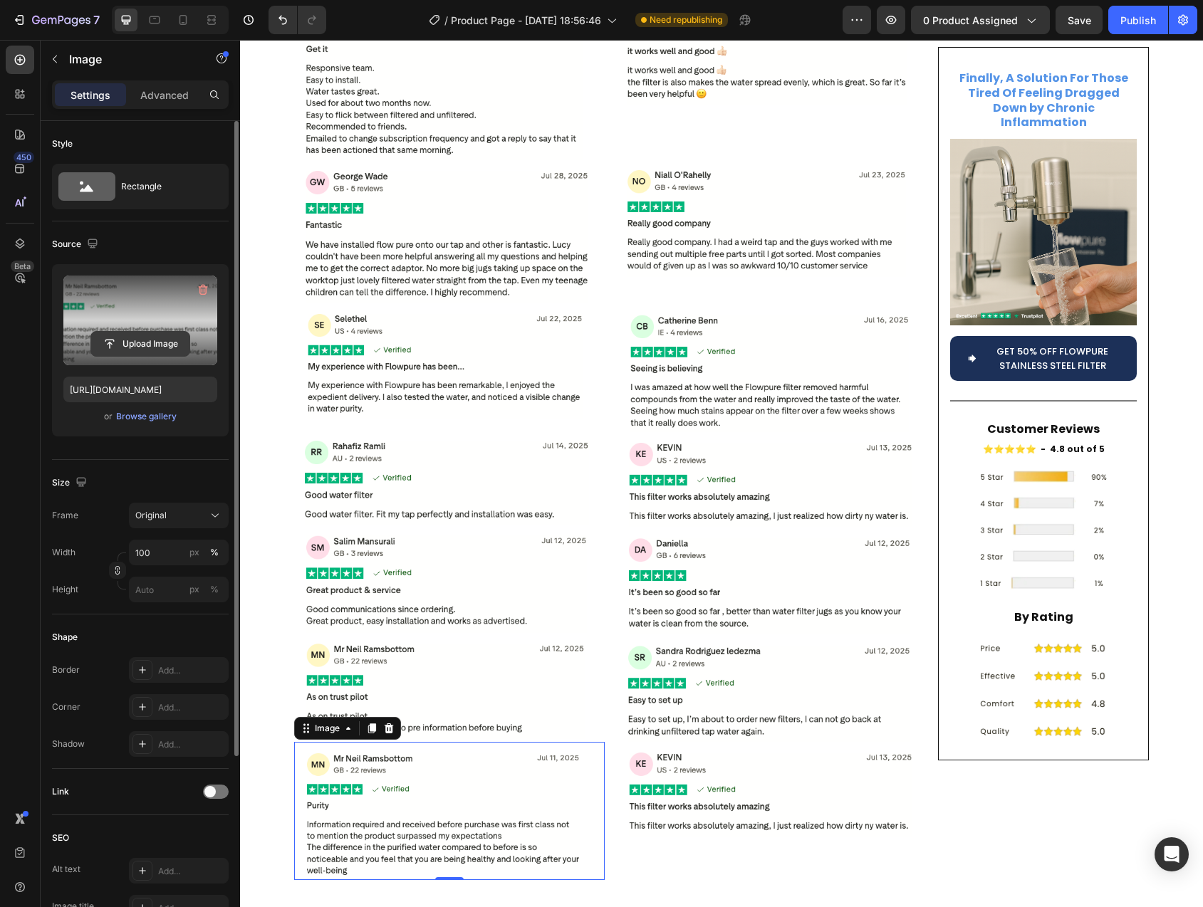
click at [145, 347] on input "file" at bounding box center [140, 344] width 98 height 24
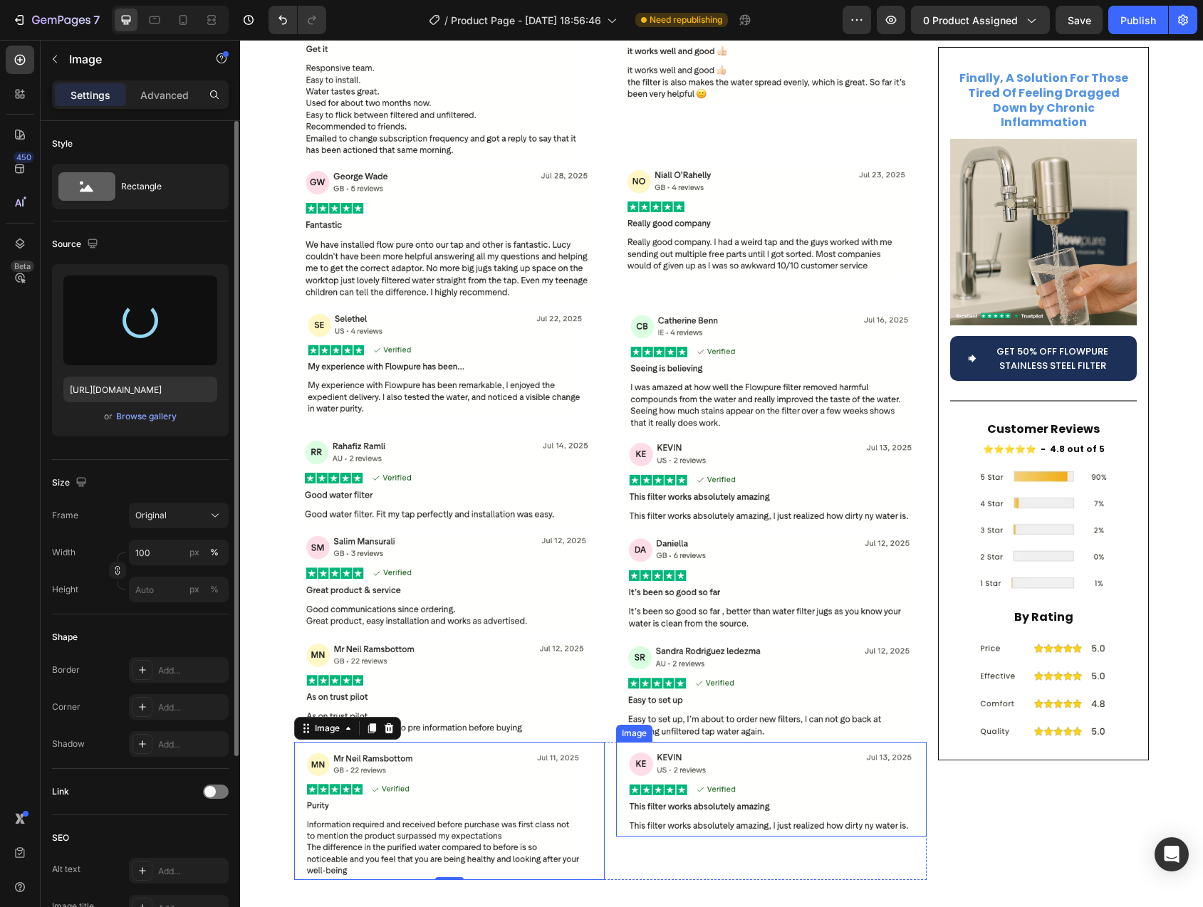
type input "https://cdn.shopify.com/s/files/1/0744/9876/9163/files/gempages_547265743364817…"
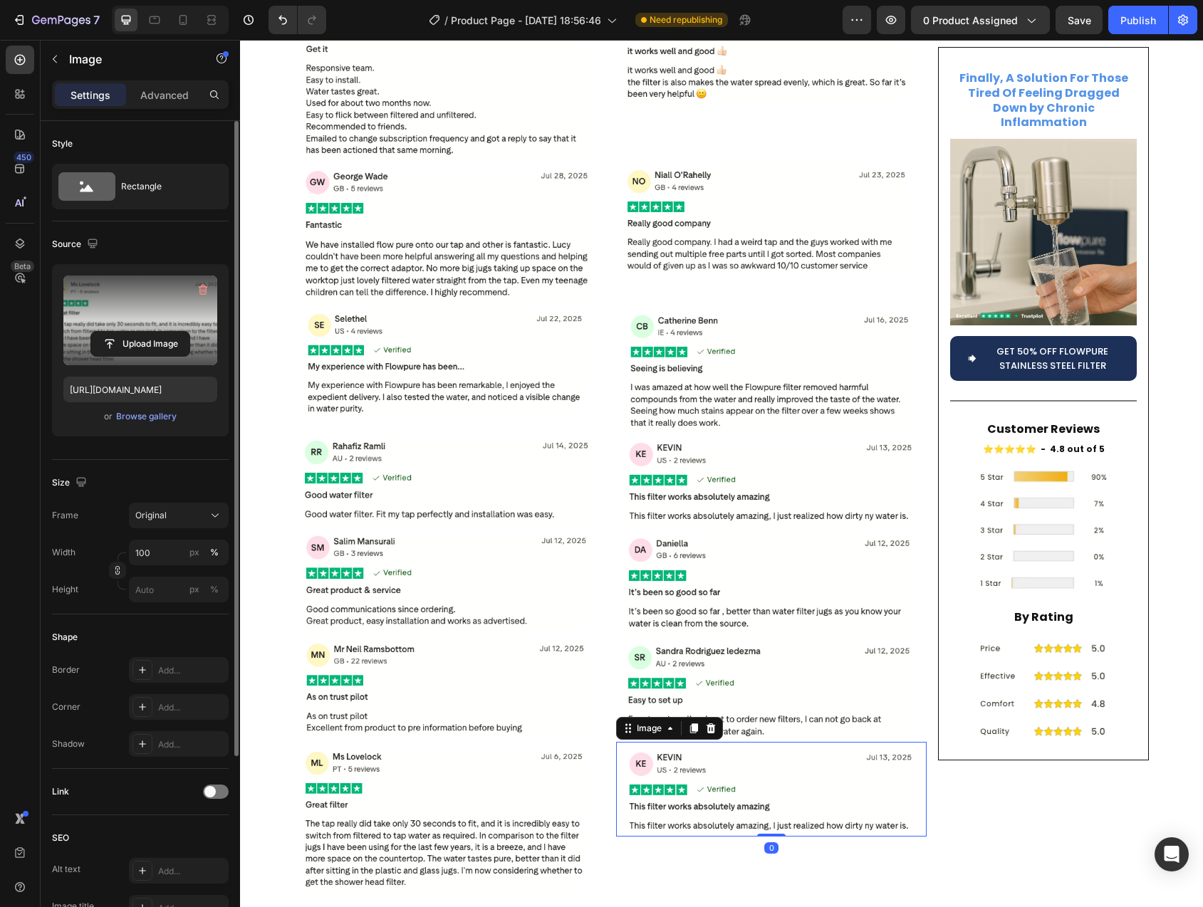
click at [754, 766] on img at bounding box center [771, 789] width 311 height 95
click at [137, 347] on input "file" at bounding box center [140, 344] width 98 height 24
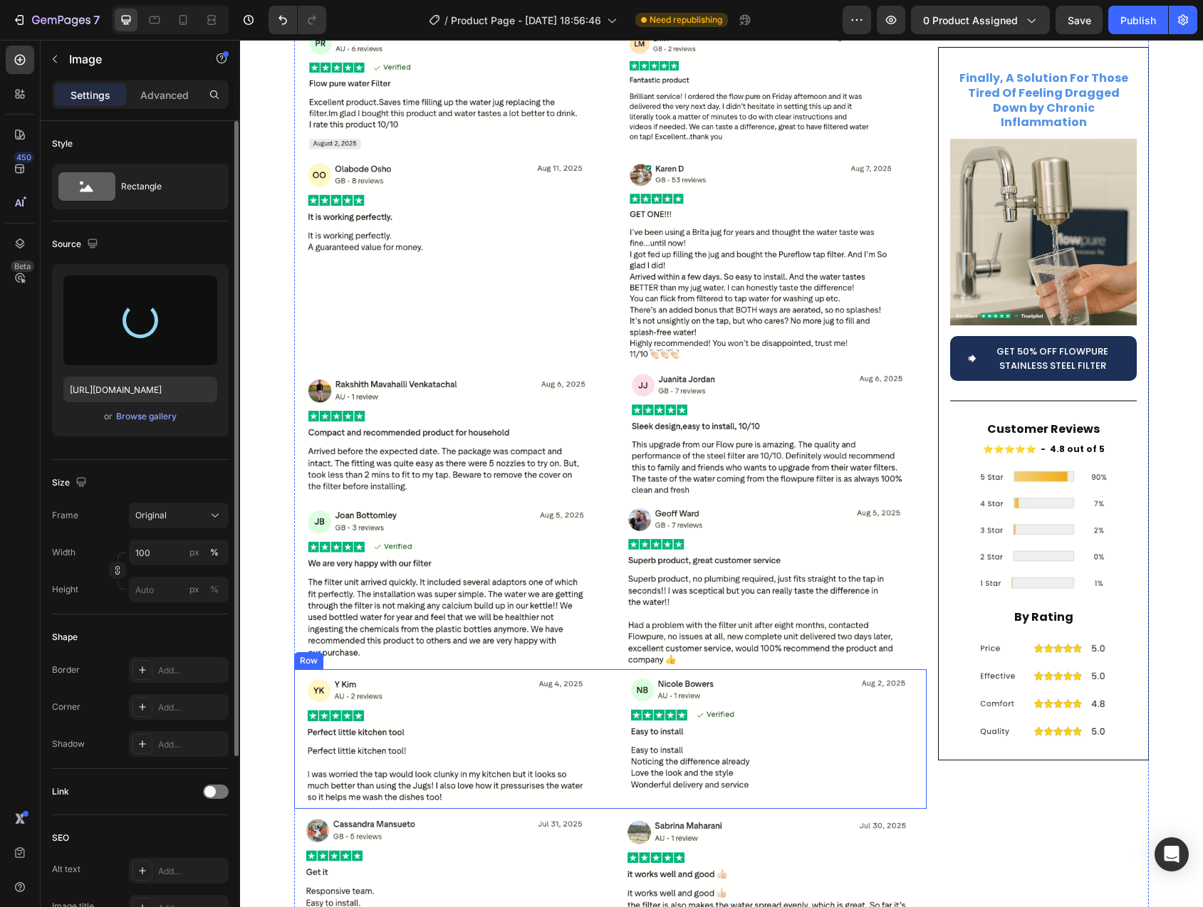
type input "https://cdn.shopify.com/s/files/1/0744/9876/9163/files/gempages_547265743364817…"
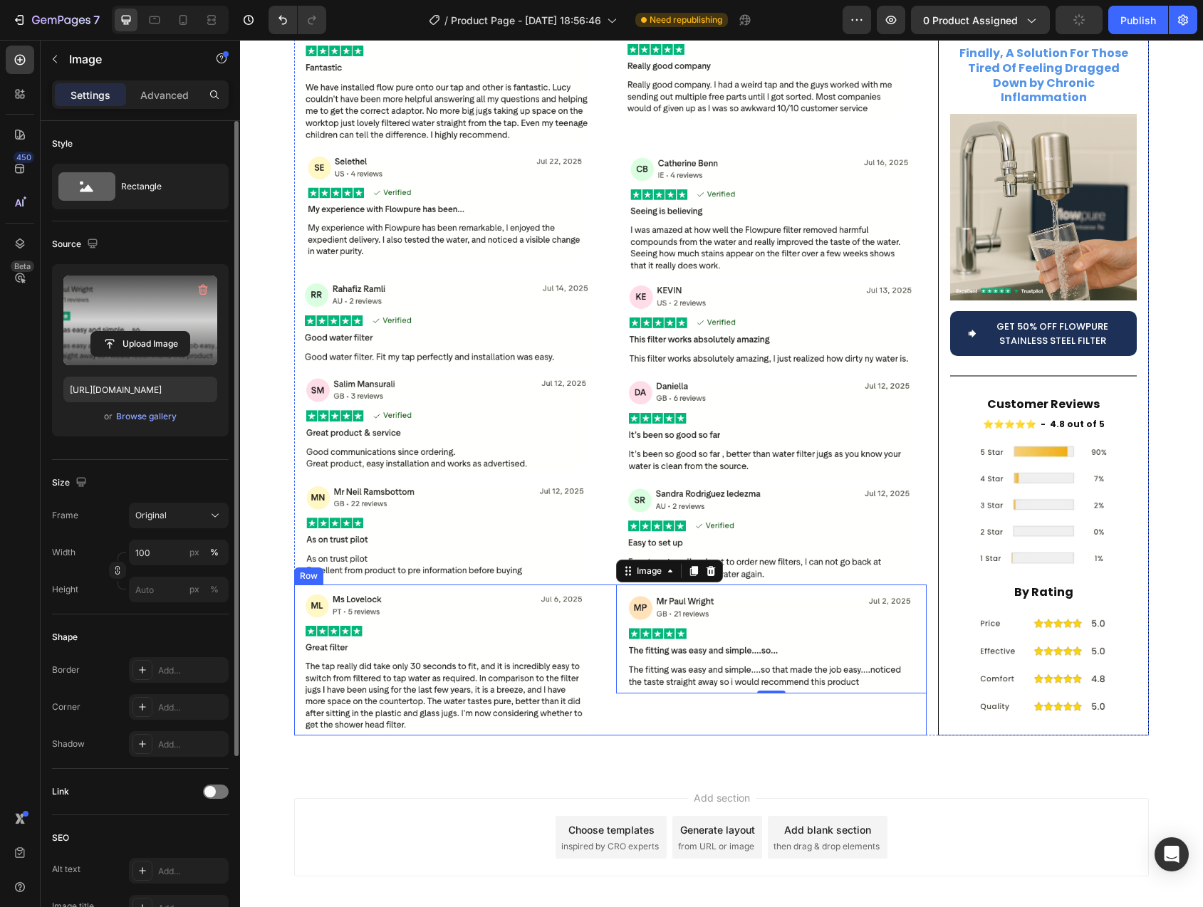
scroll to position [6815, 0]
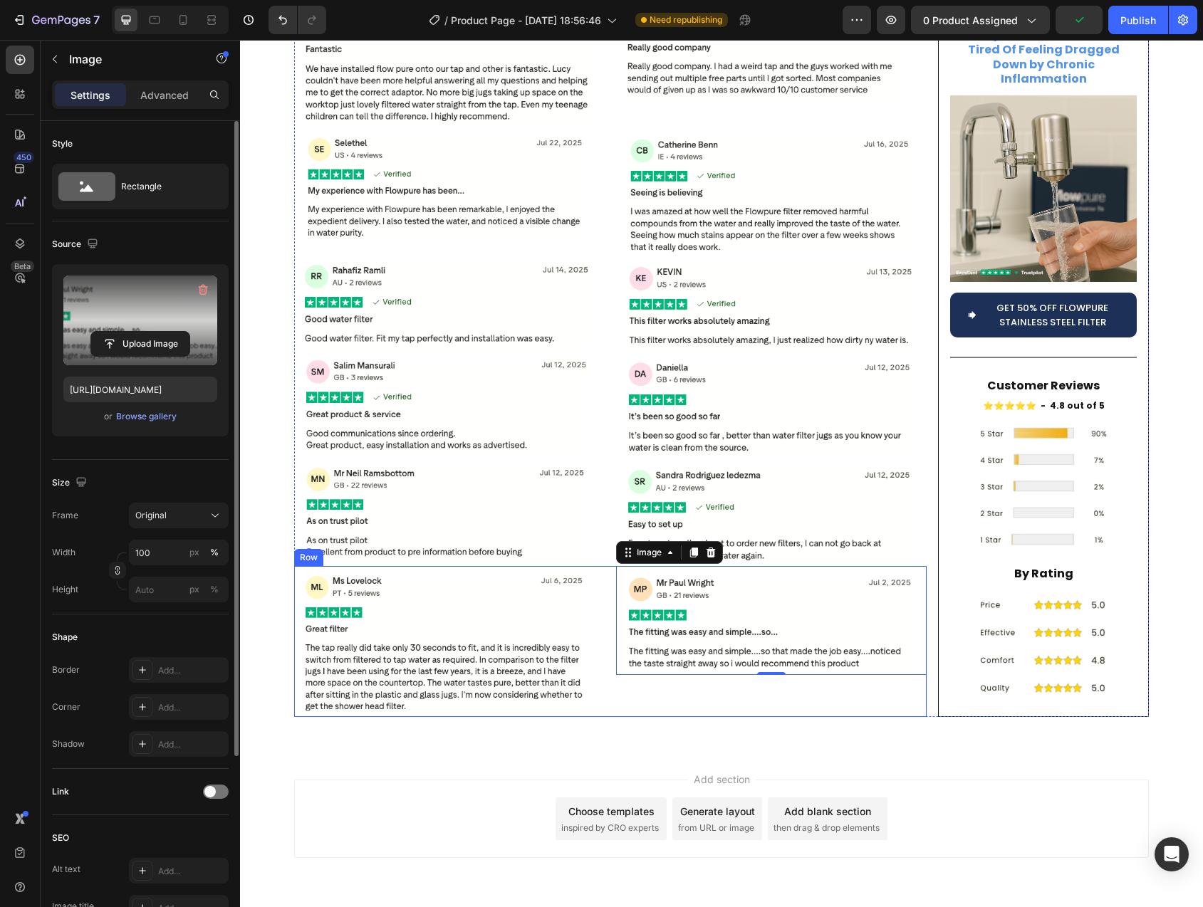
click at [604, 640] on div "Image Image 0 Row" at bounding box center [610, 641] width 632 height 151
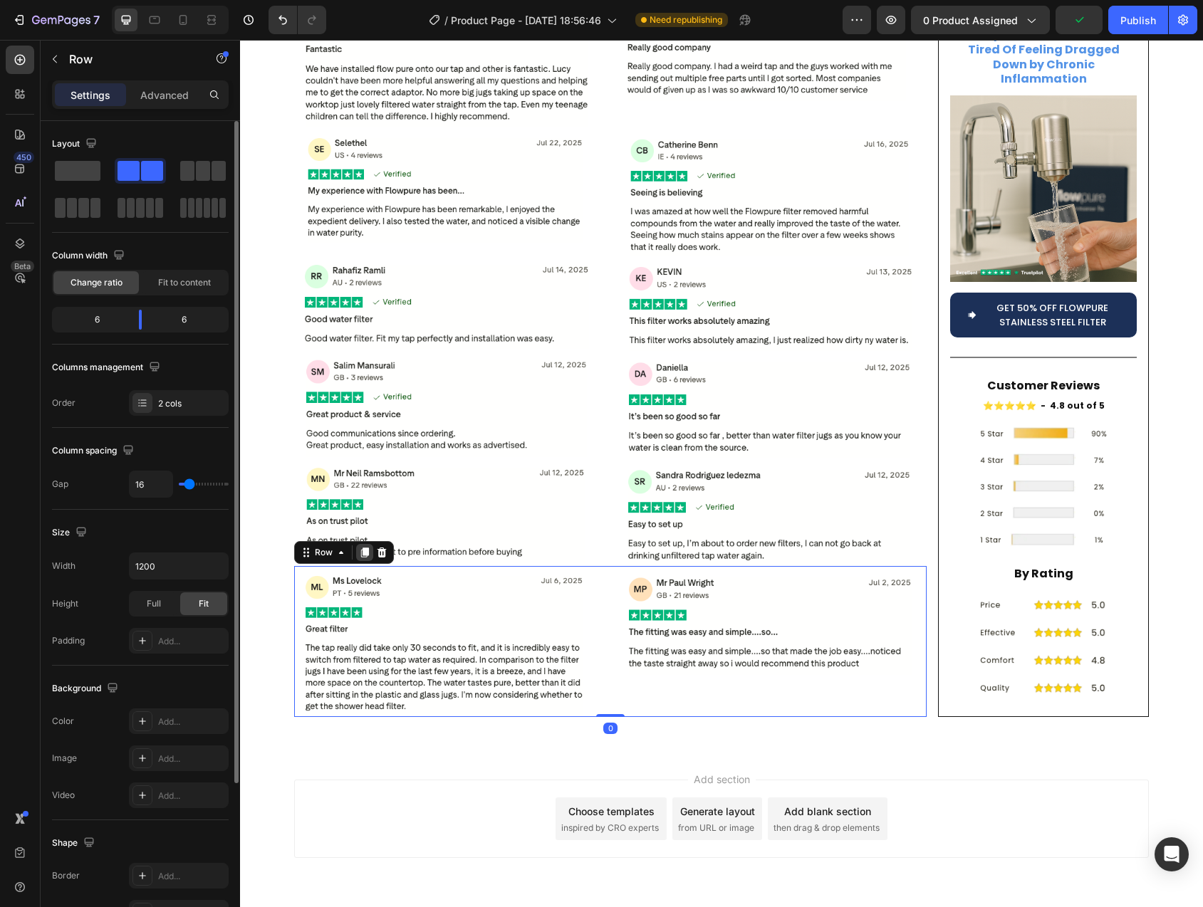
click at [359, 547] on icon at bounding box center [364, 552] width 11 height 11
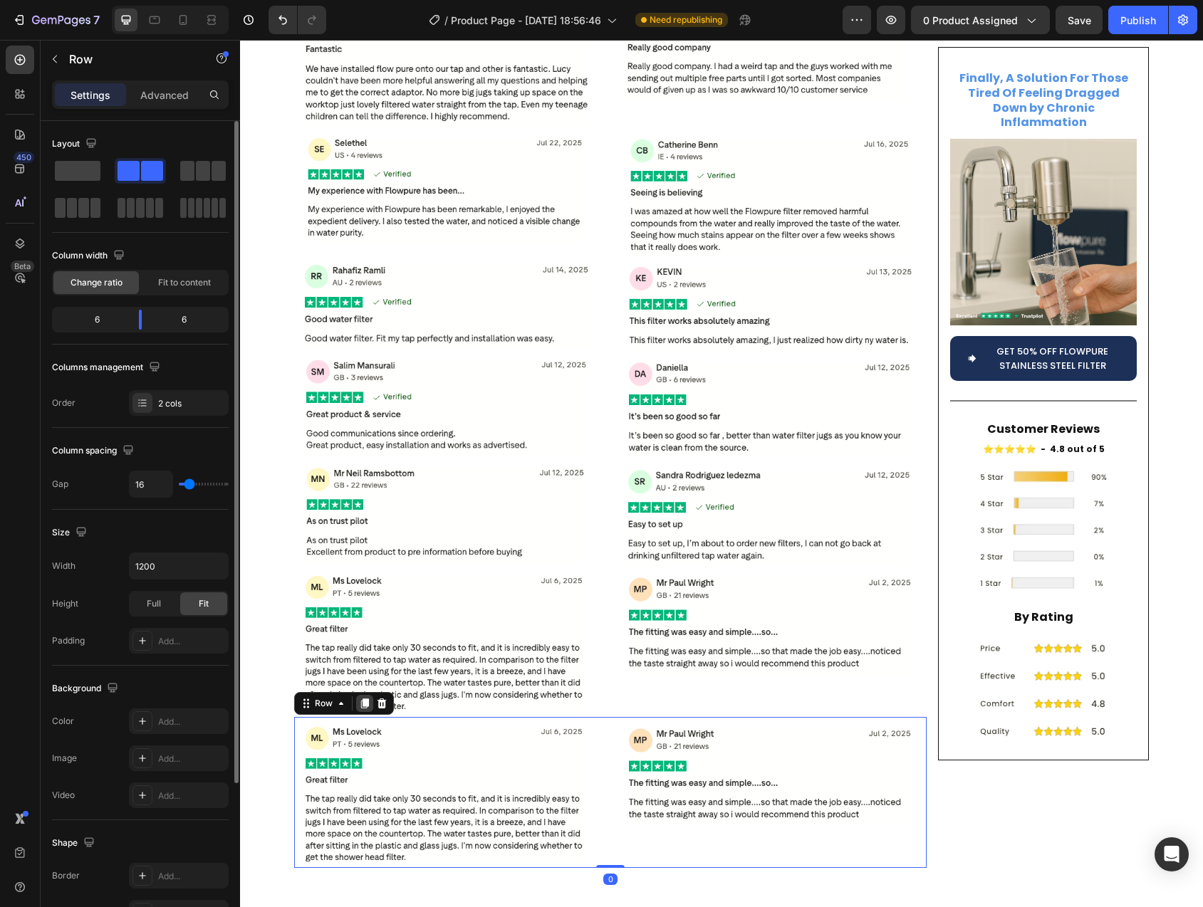
click at [362, 695] on div at bounding box center [364, 703] width 17 height 17
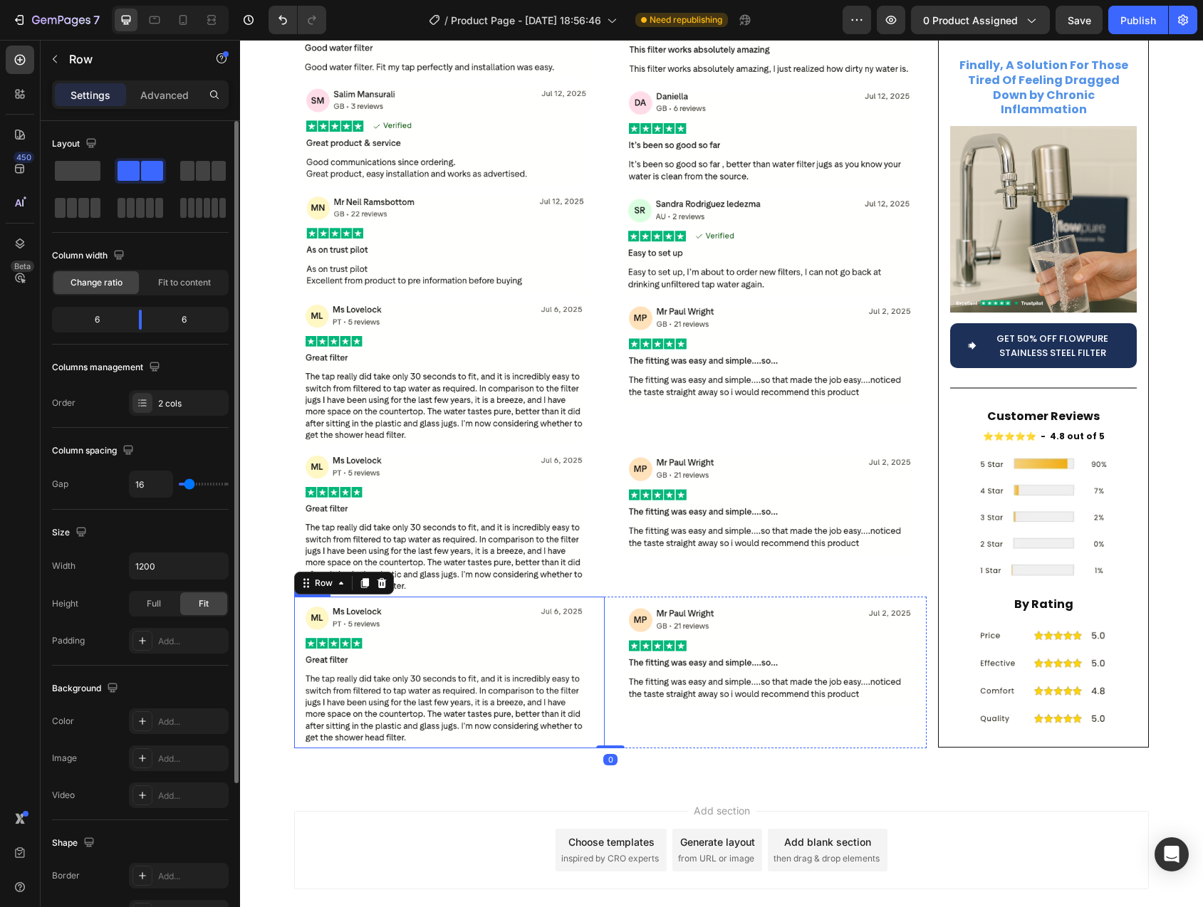
scroll to position [7118, 0]
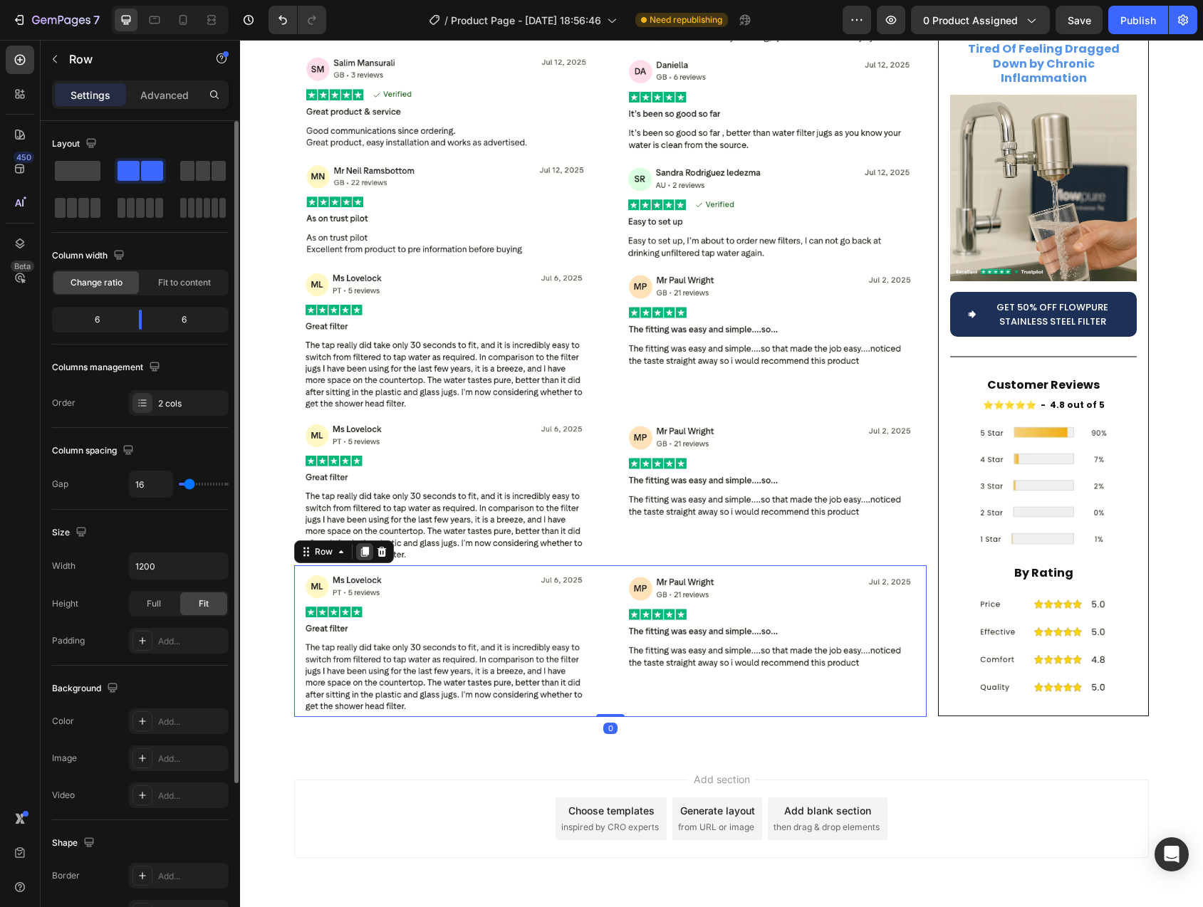
click at [361, 548] on icon at bounding box center [365, 553] width 8 height 10
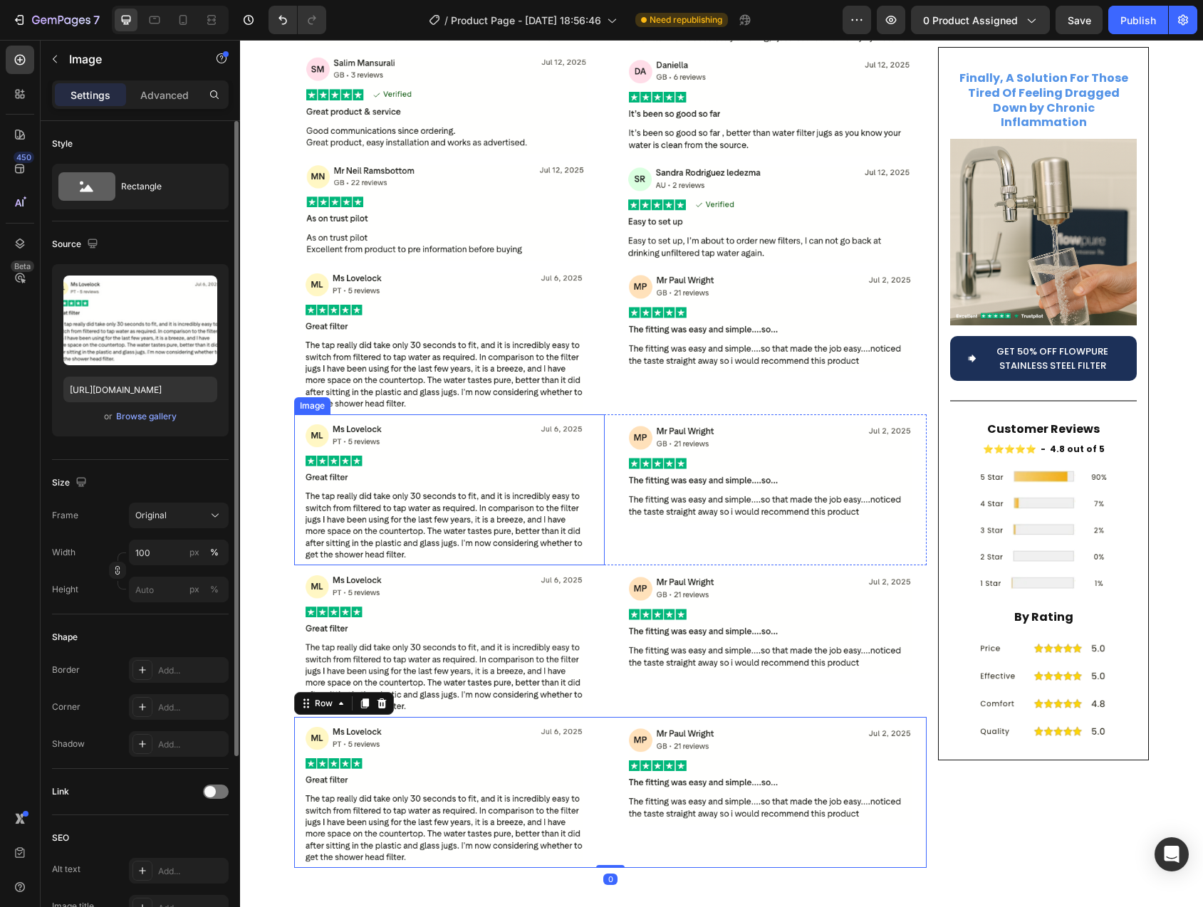
click at [401, 432] on img at bounding box center [449, 489] width 311 height 151
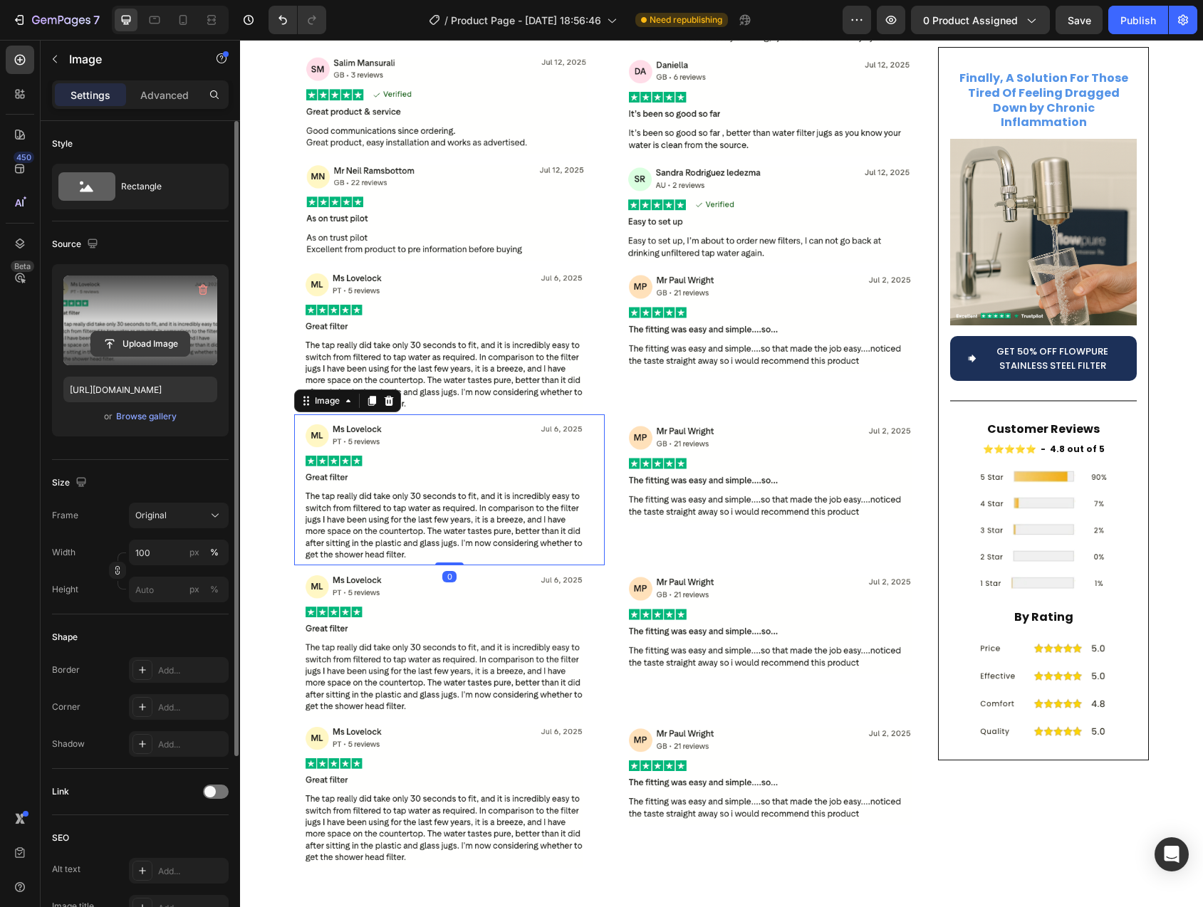
click at [144, 333] on input "file" at bounding box center [140, 344] width 98 height 24
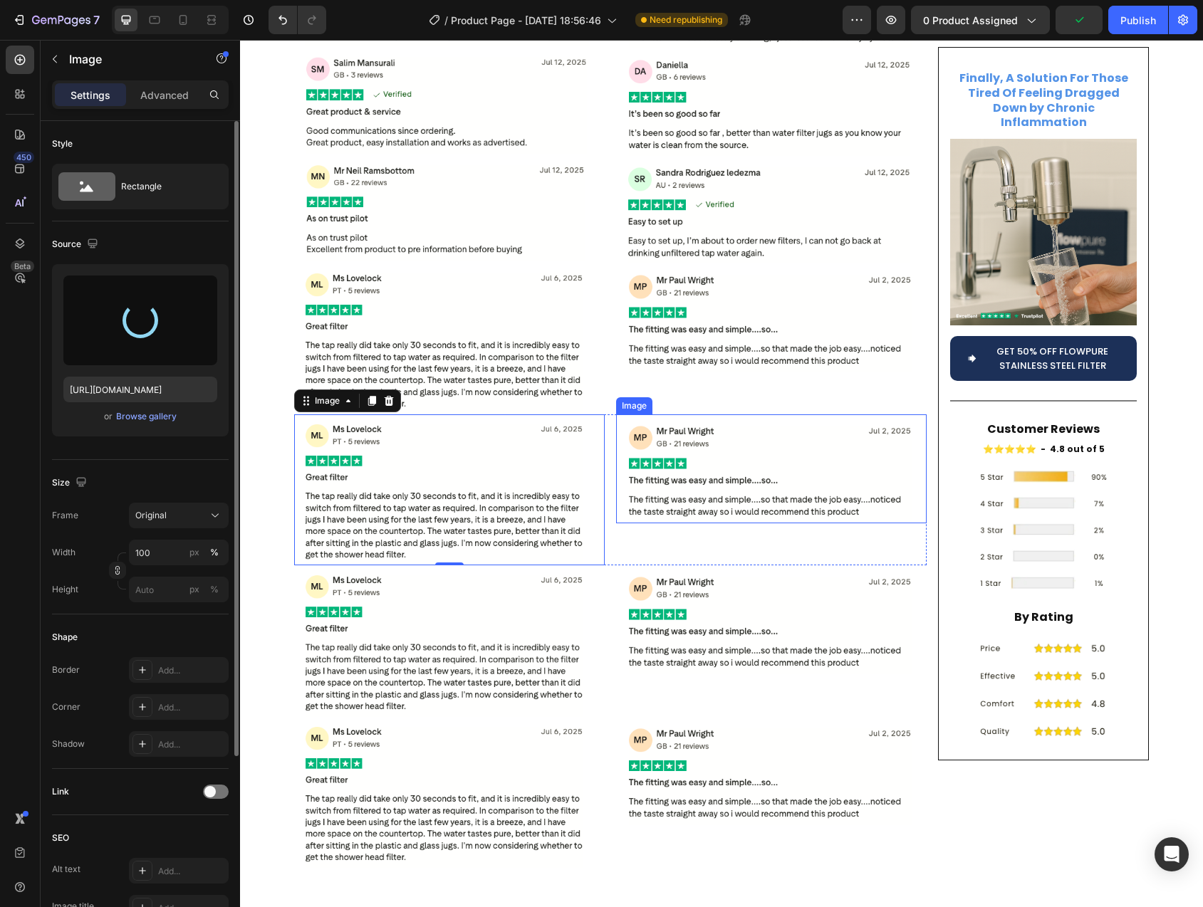
type input "https://cdn.shopify.com/s/files/1/0744/9876/9163/files/gempages_547265743364817…"
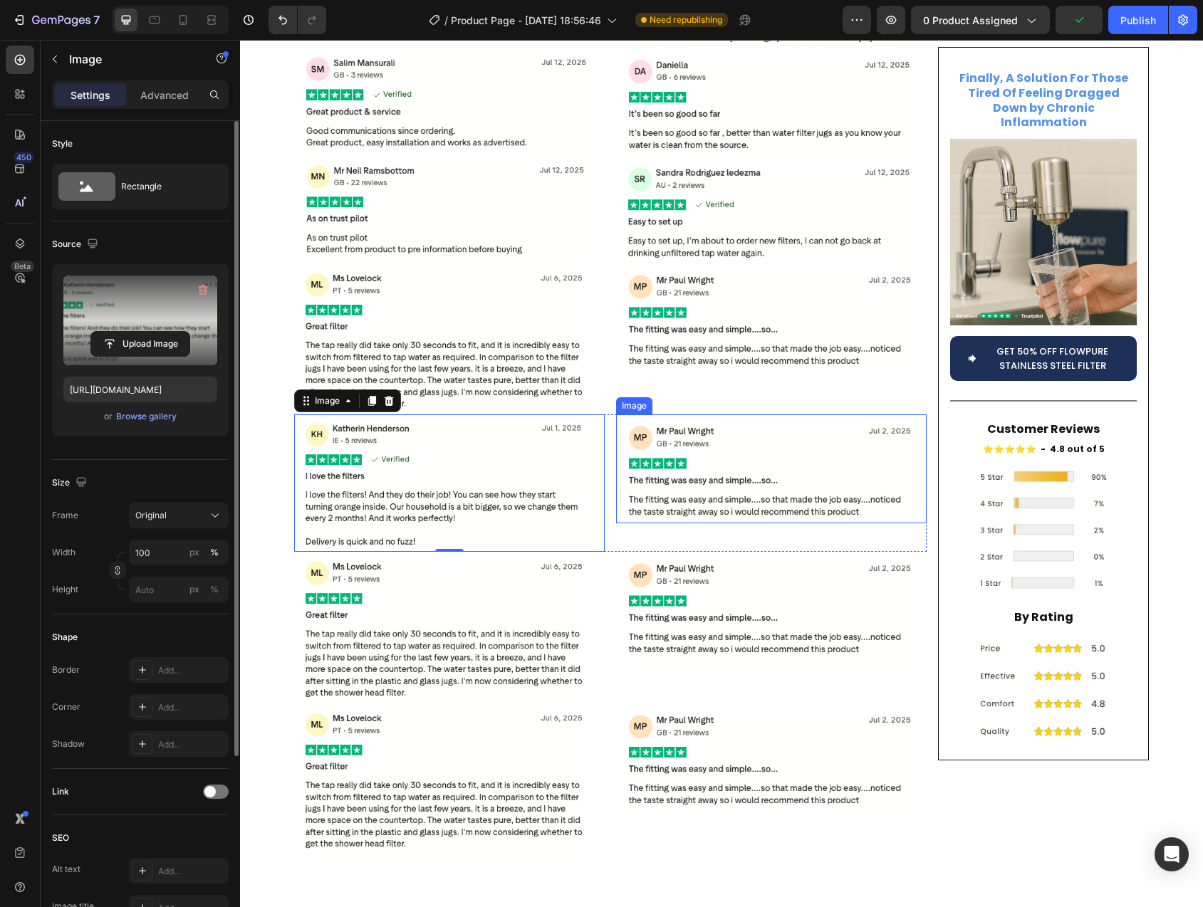
click at [725, 426] on img at bounding box center [771, 468] width 311 height 109
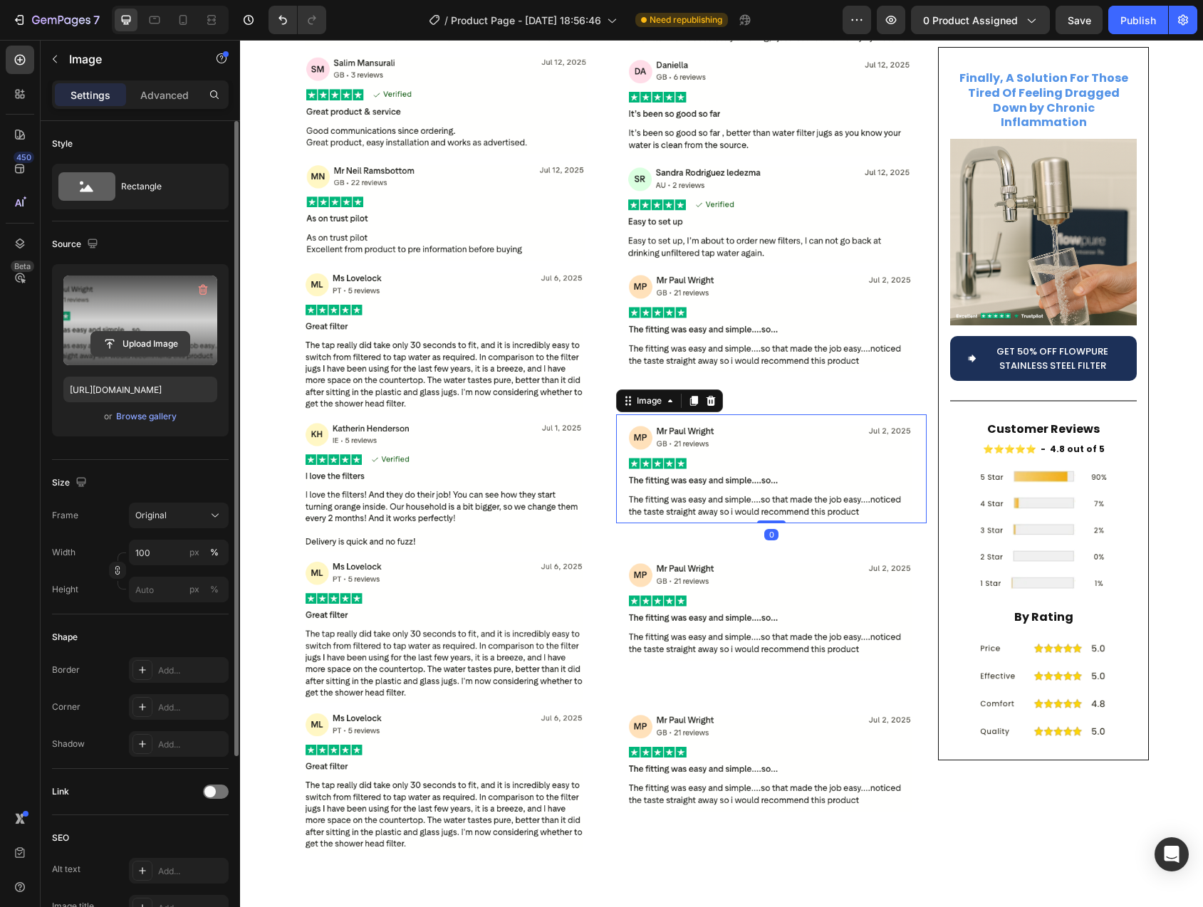
click at [157, 348] on input "file" at bounding box center [140, 344] width 98 height 24
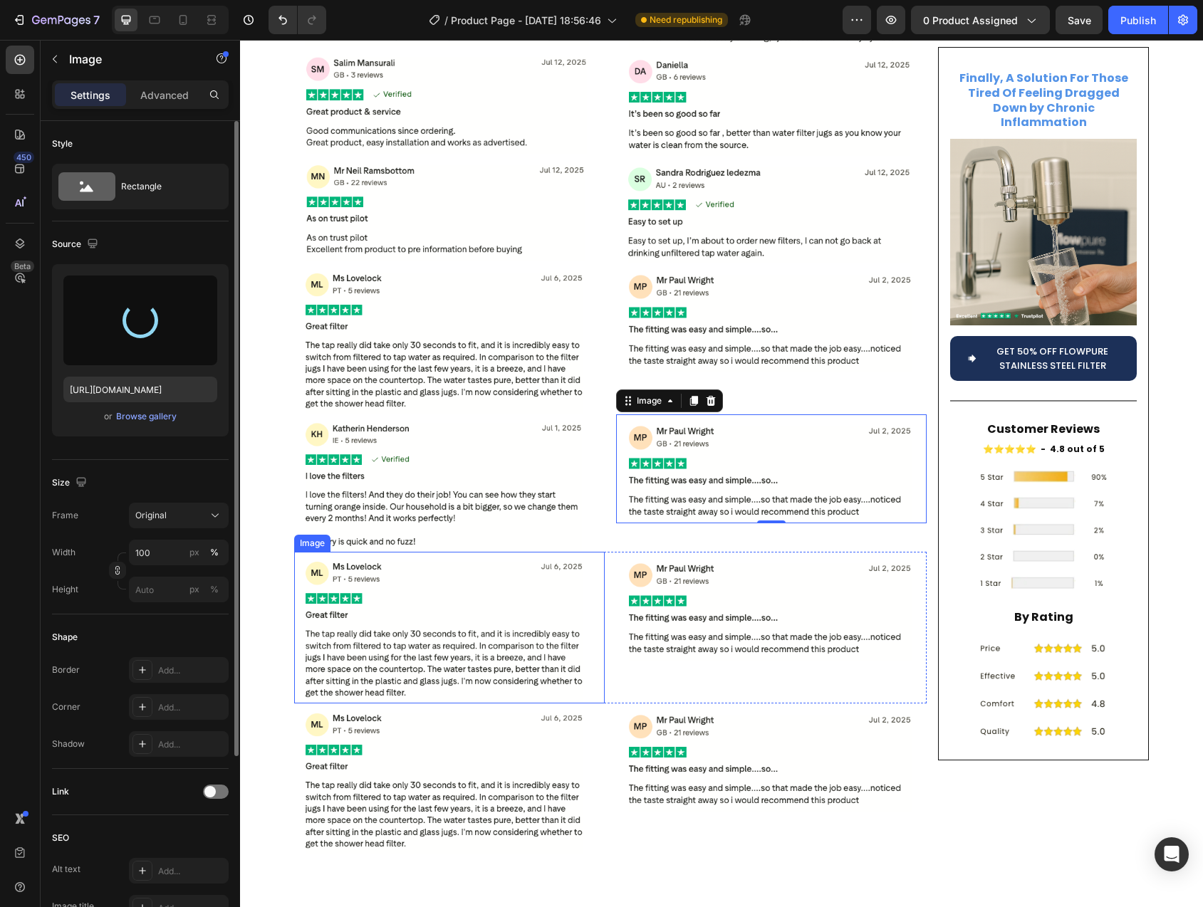
type input "https://cdn.shopify.com/s/files/1/0744/9876/9163/files/gempages_547265743364817…"
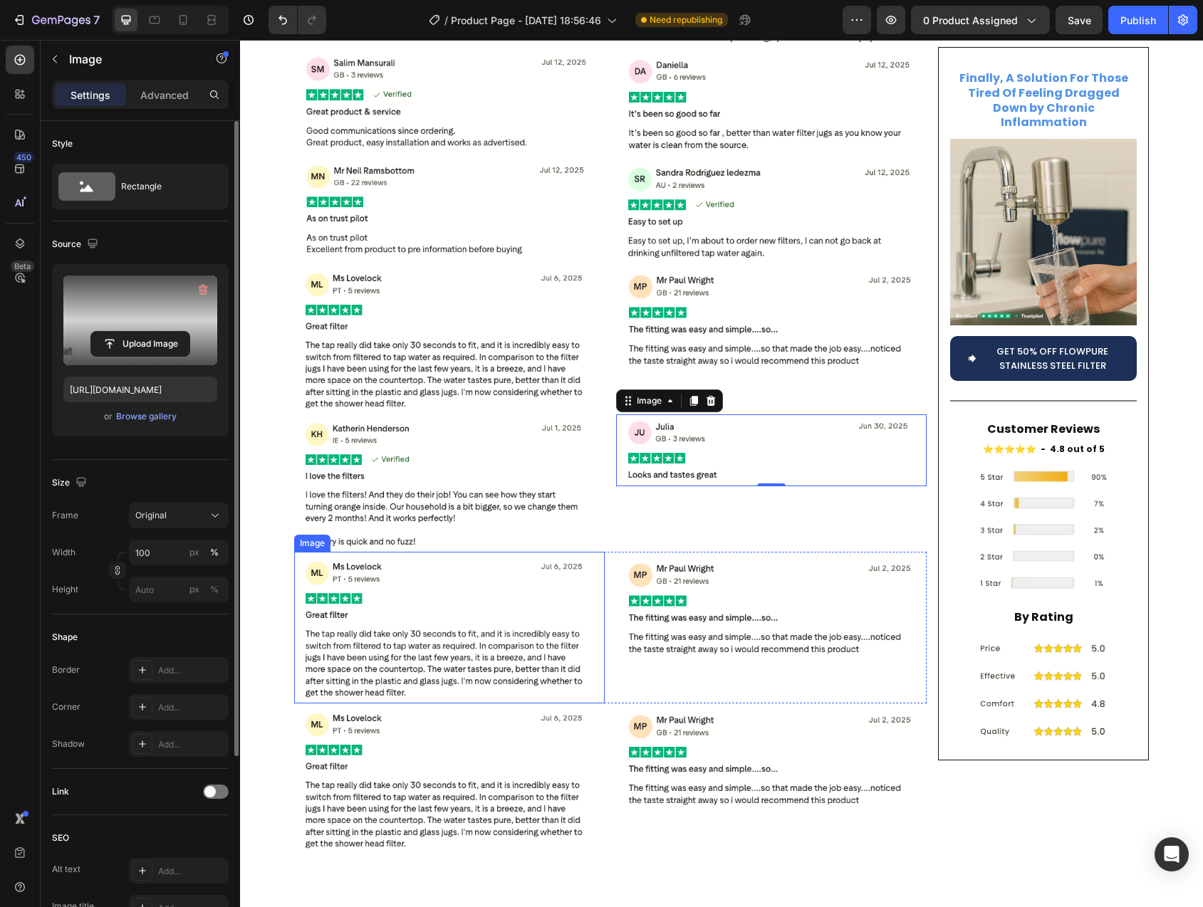
click at [488, 573] on img at bounding box center [449, 627] width 311 height 151
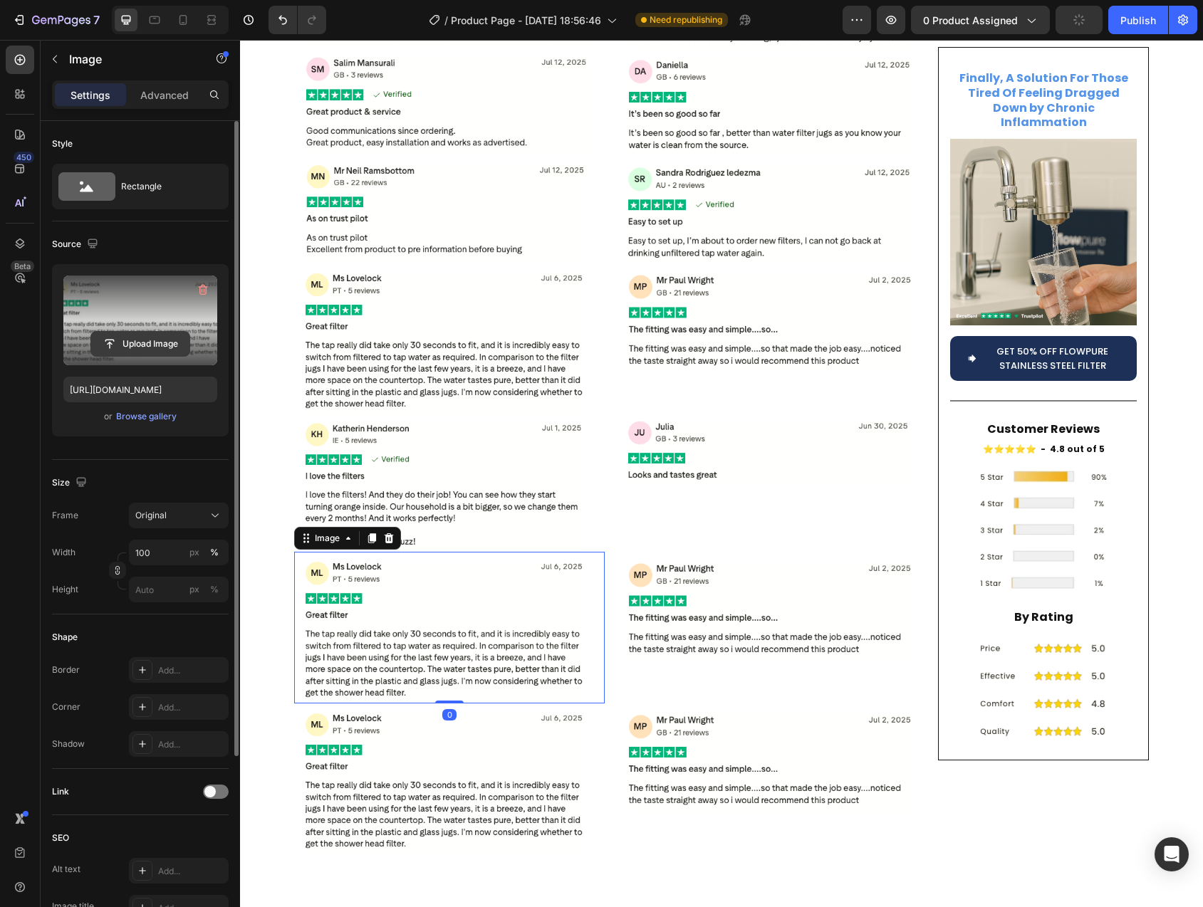
click at [149, 345] on input "file" at bounding box center [140, 344] width 98 height 24
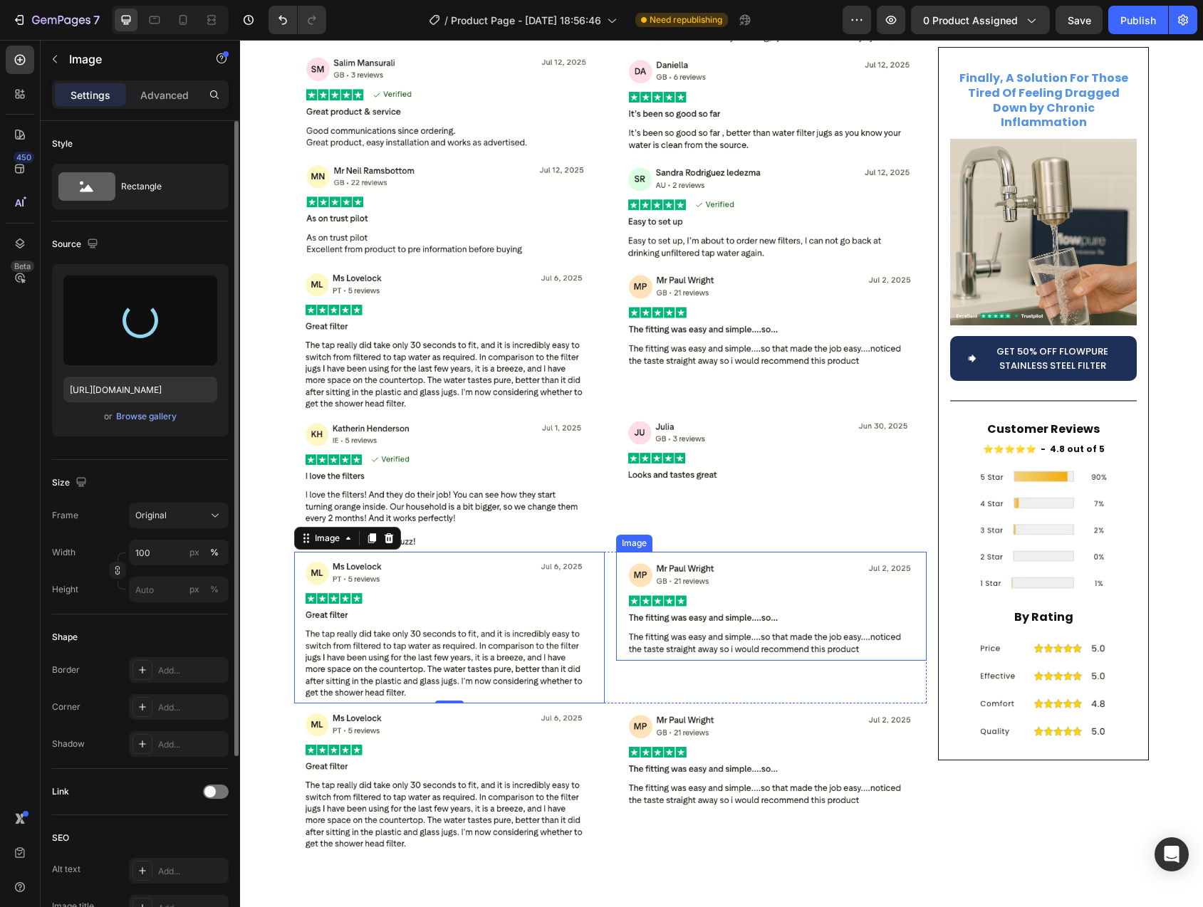
type input "https://cdn.shopify.com/s/files/1/0744/9876/9163/files/gempages_547265743364817…"
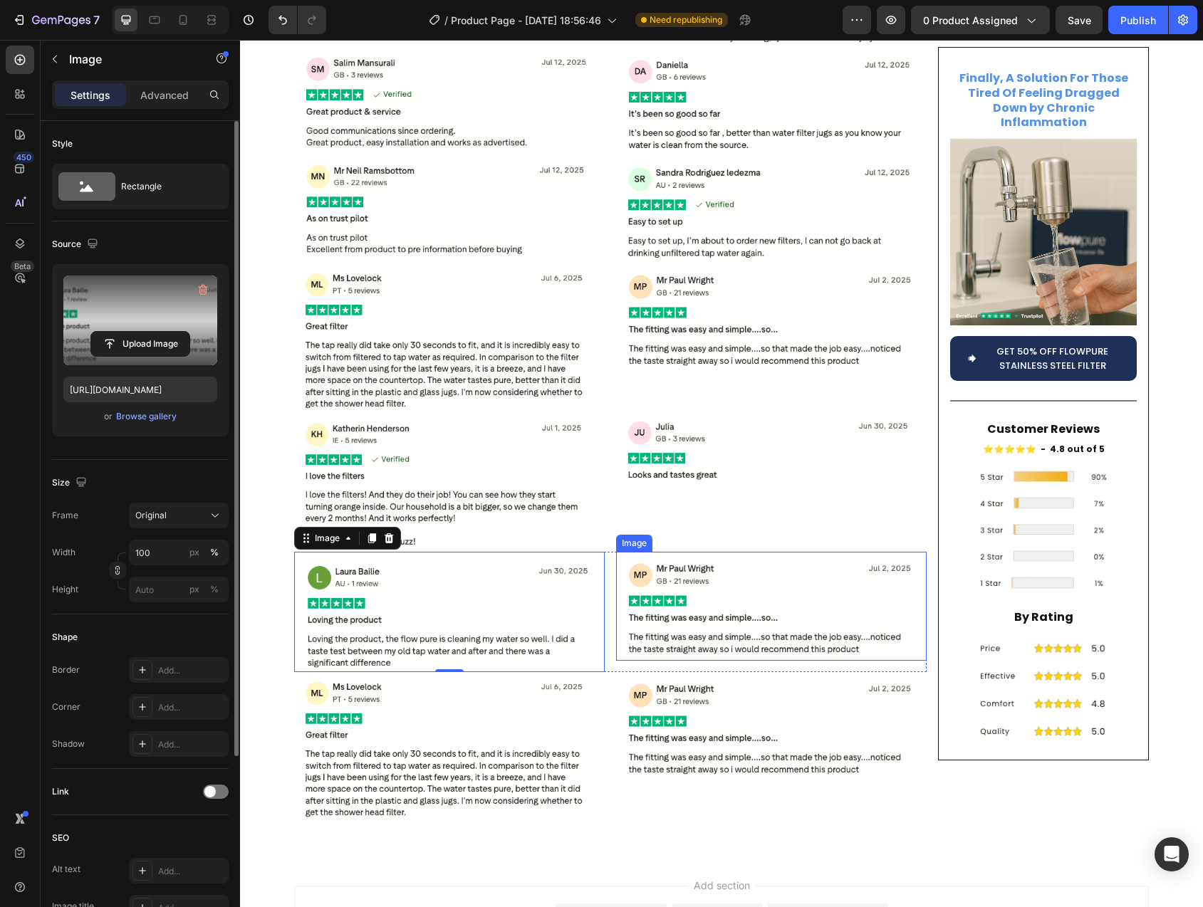
click at [721, 555] on img at bounding box center [771, 606] width 311 height 109
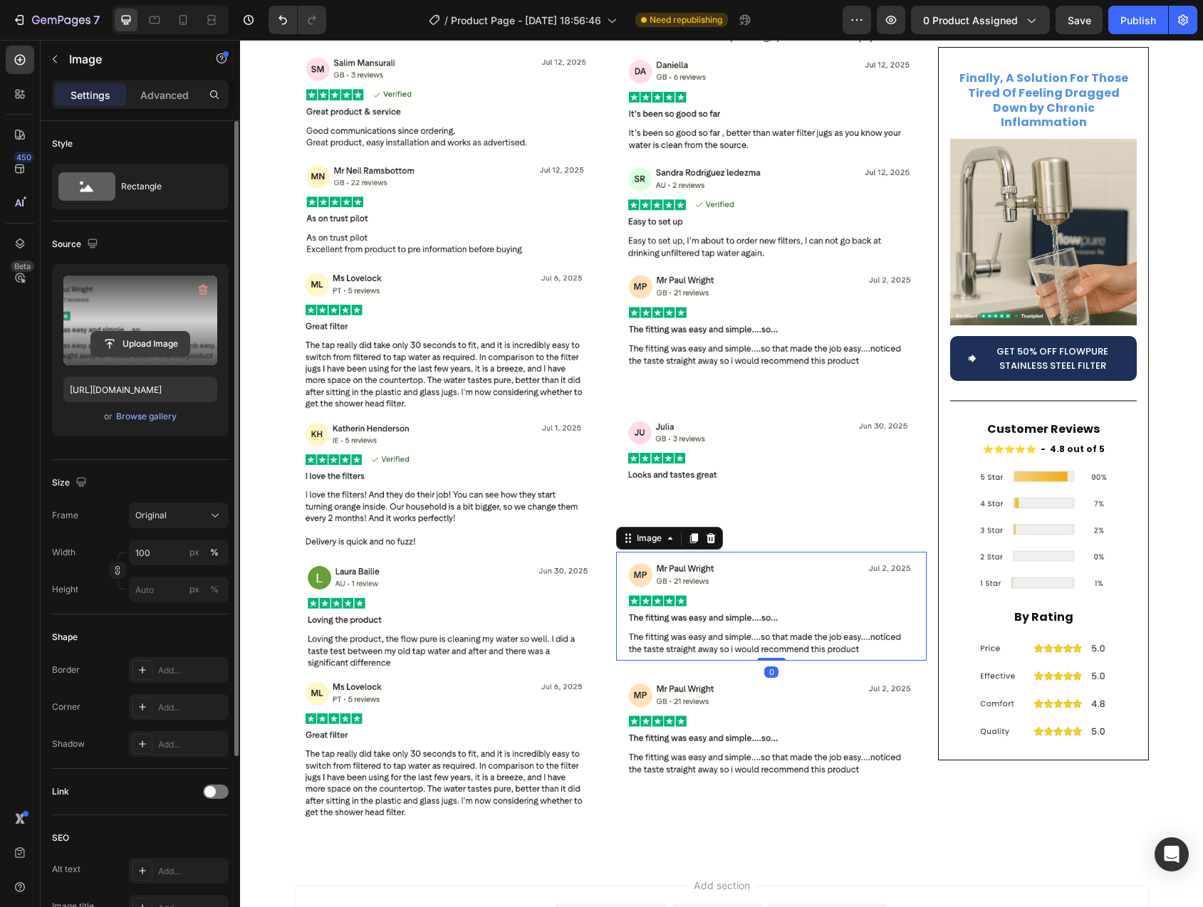
click at [147, 339] on input "file" at bounding box center [140, 344] width 98 height 24
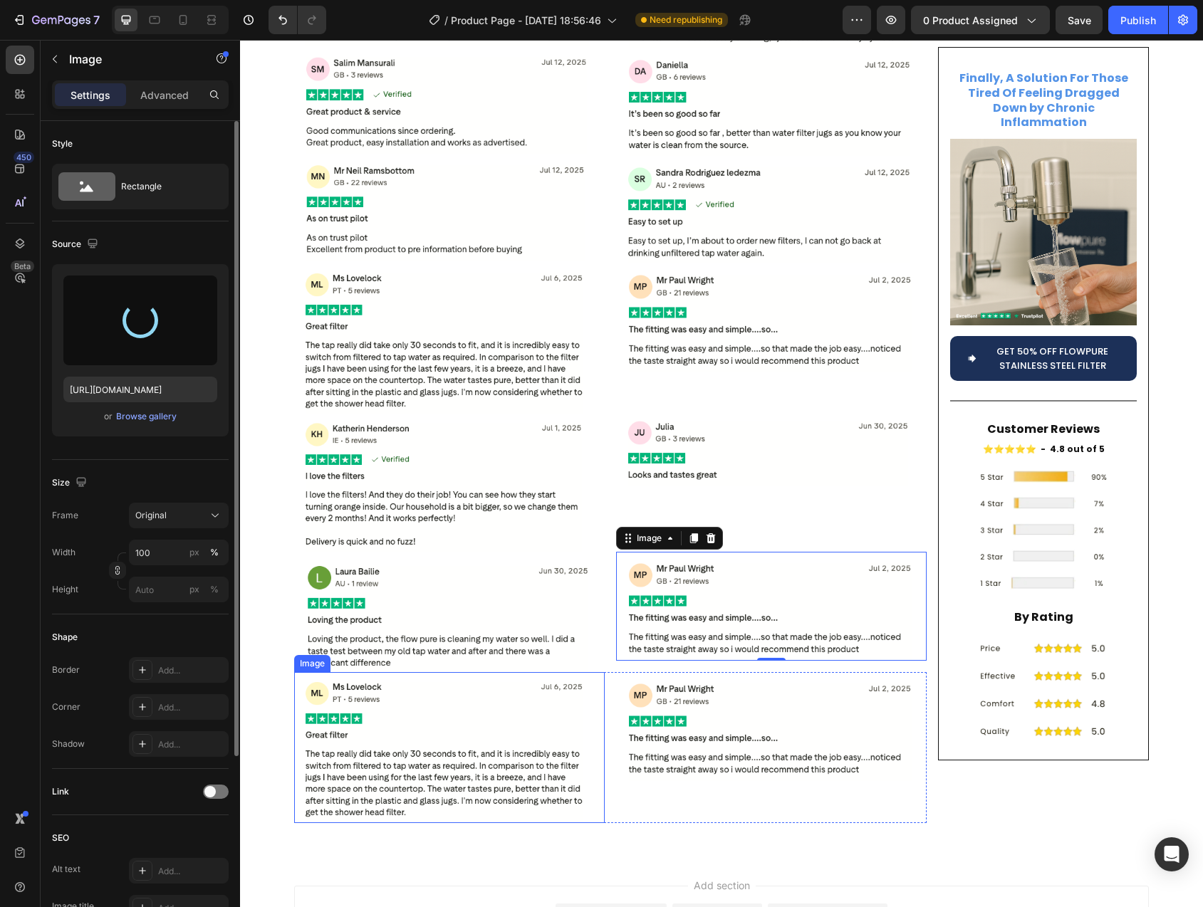
type input "https://cdn.shopify.com/s/files/1/0744/9876/9163/files/gempages_547265743364817…"
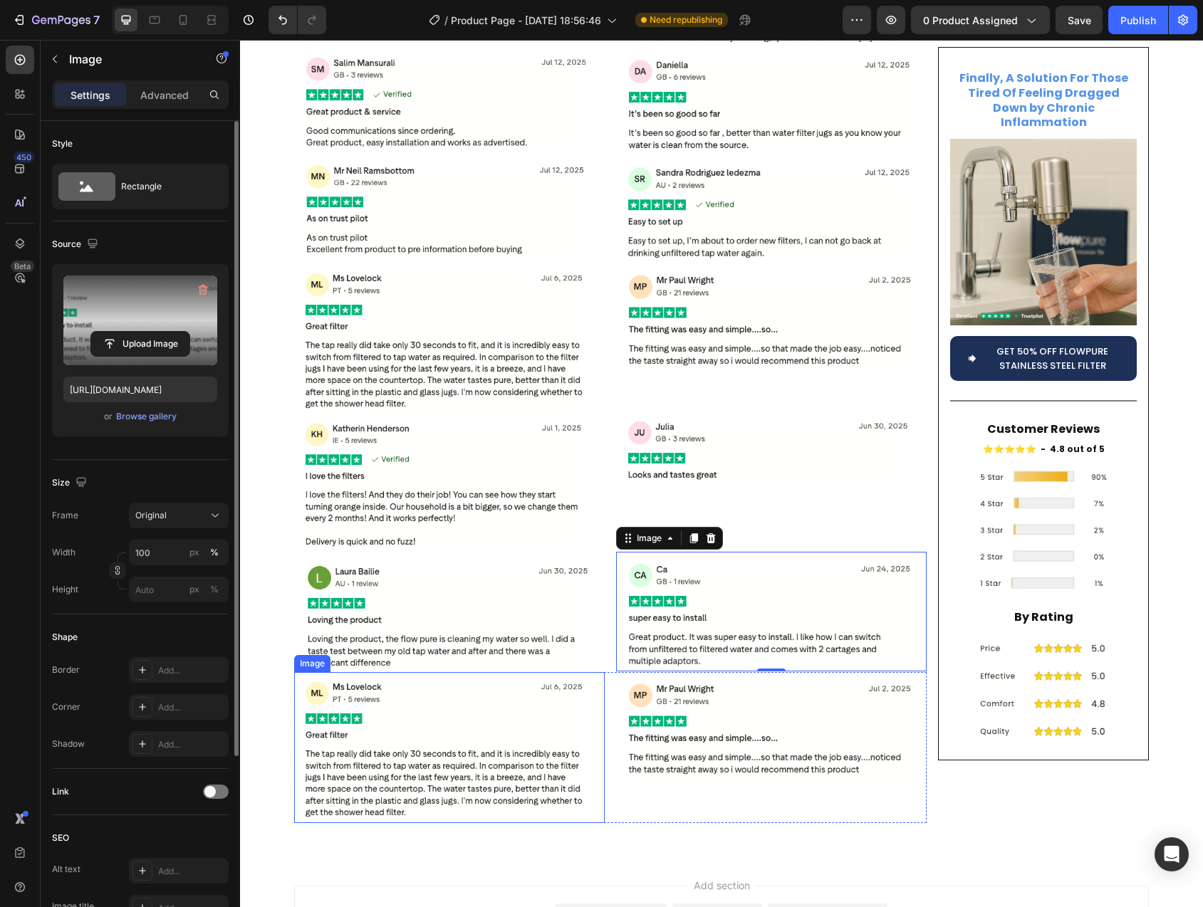
click at [500, 720] on img at bounding box center [449, 747] width 311 height 151
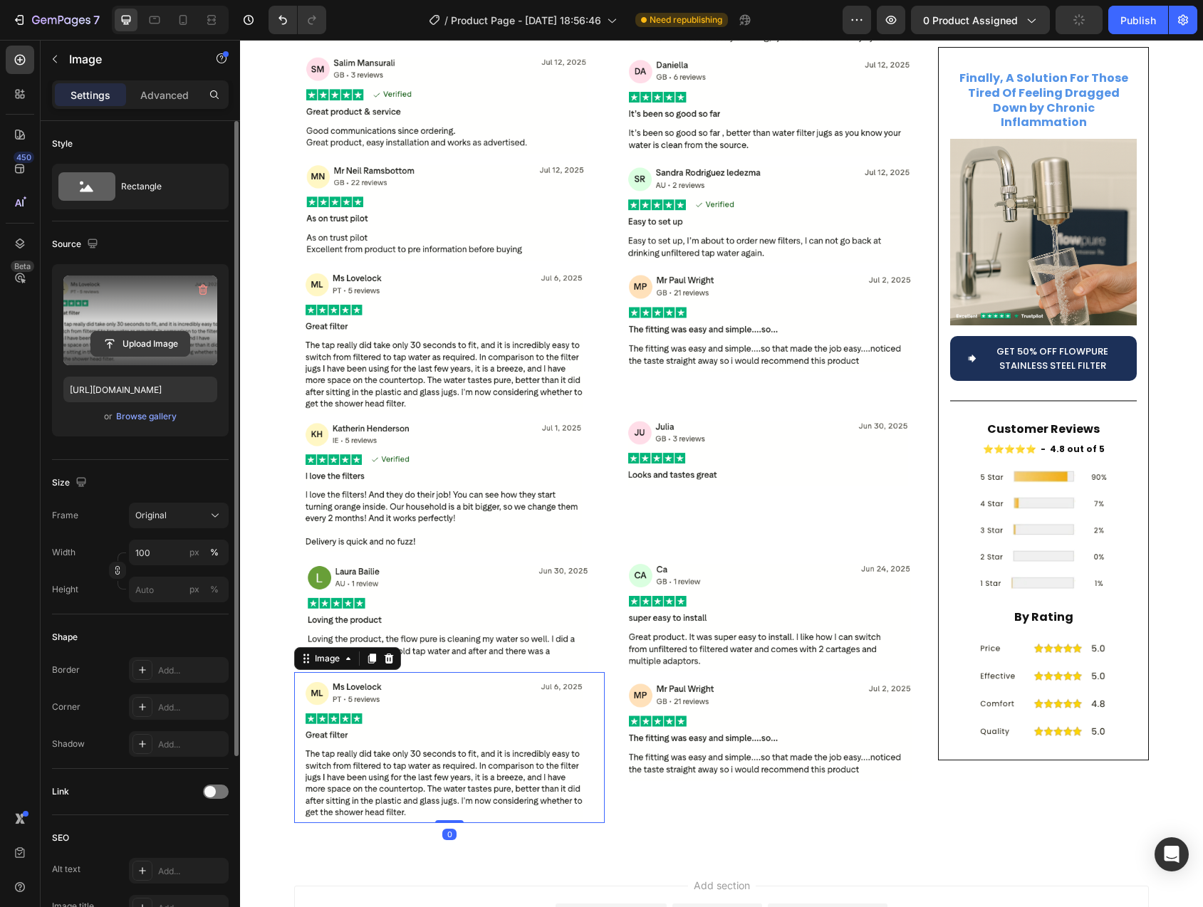
click at [159, 344] on input "file" at bounding box center [140, 344] width 98 height 24
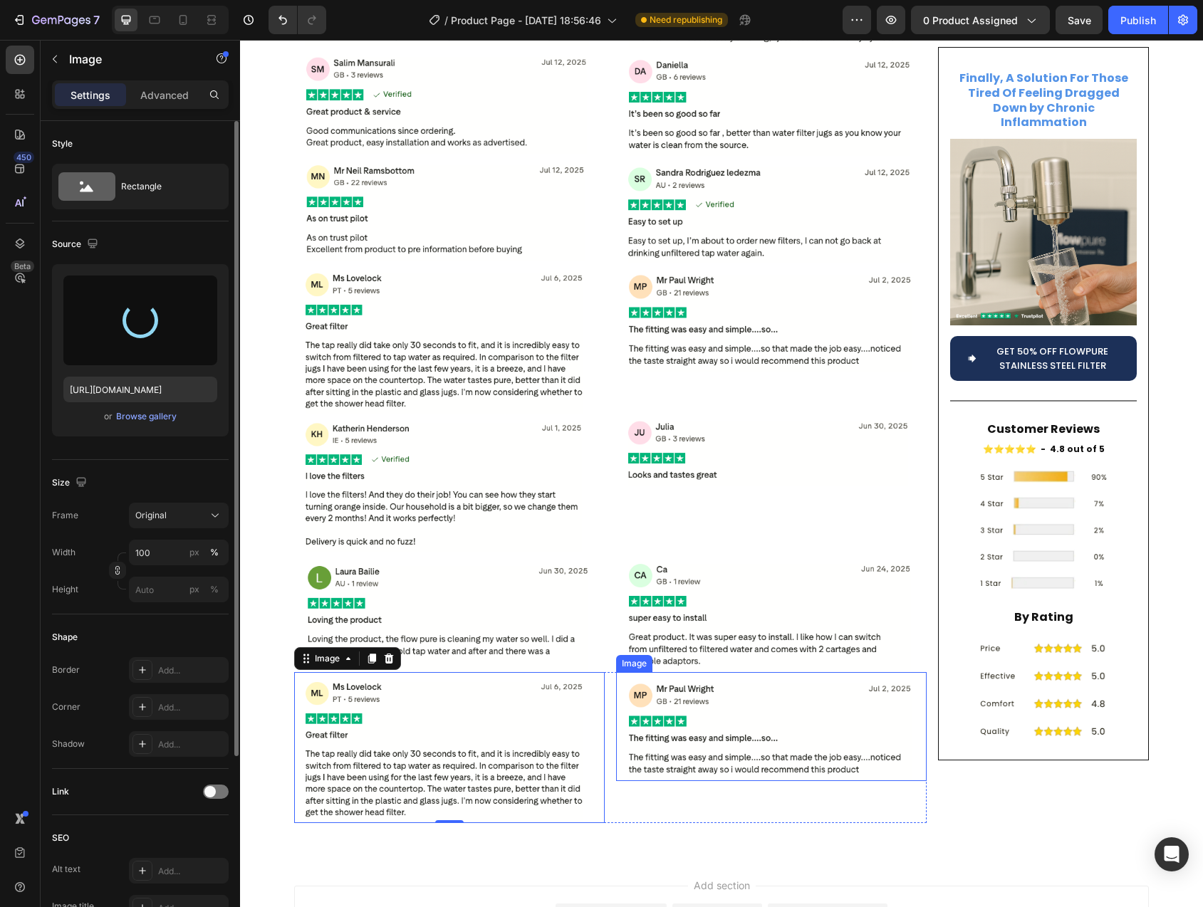
type input "https://cdn.shopify.com/s/files/1/0744/9876/9163/files/gempages_547265743364817…"
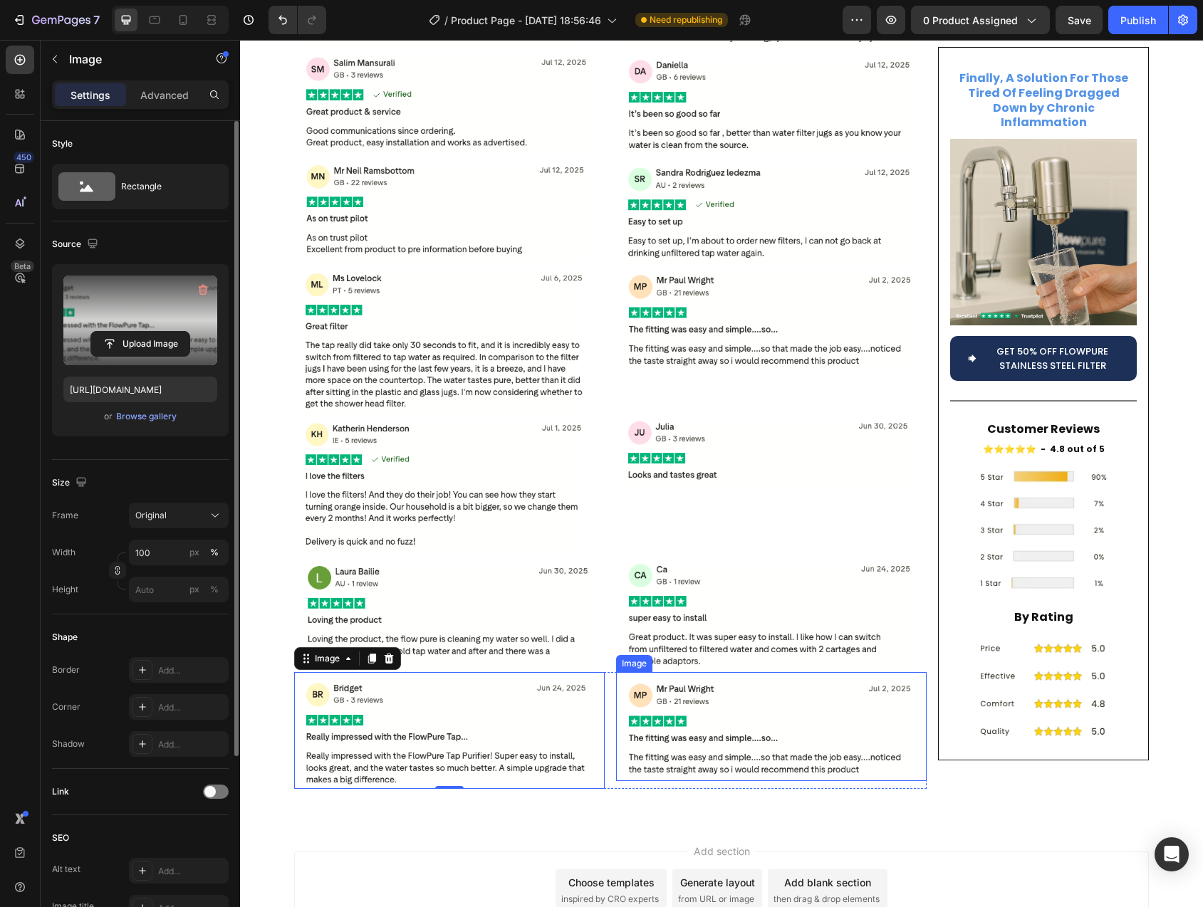
click at [728, 672] on img at bounding box center [771, 726] width 311 height 109
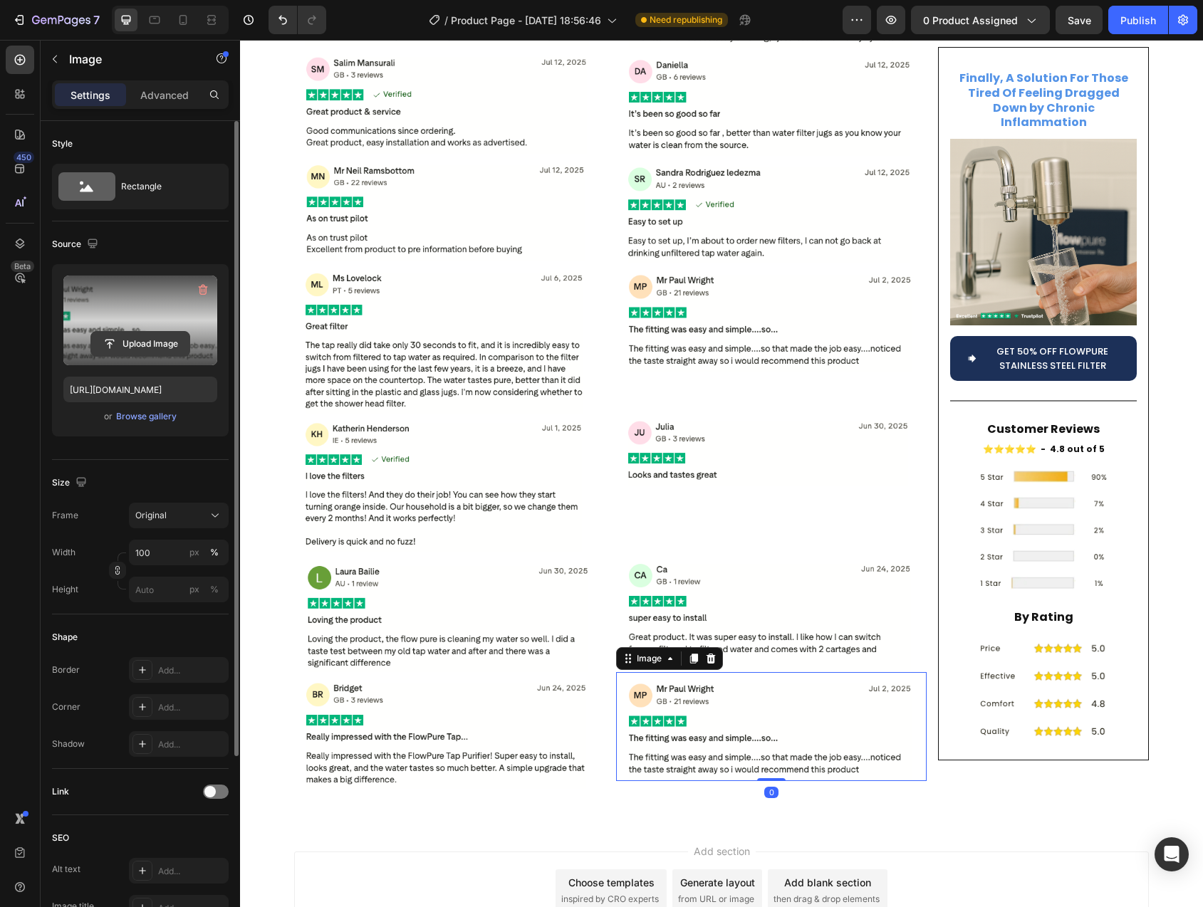
click at [152, 342] on input "file" at bounding box center [140, 344] width 98 height 24
click at [131, 345] on input "file" at bounding box center [140, 344] width 98 height 24
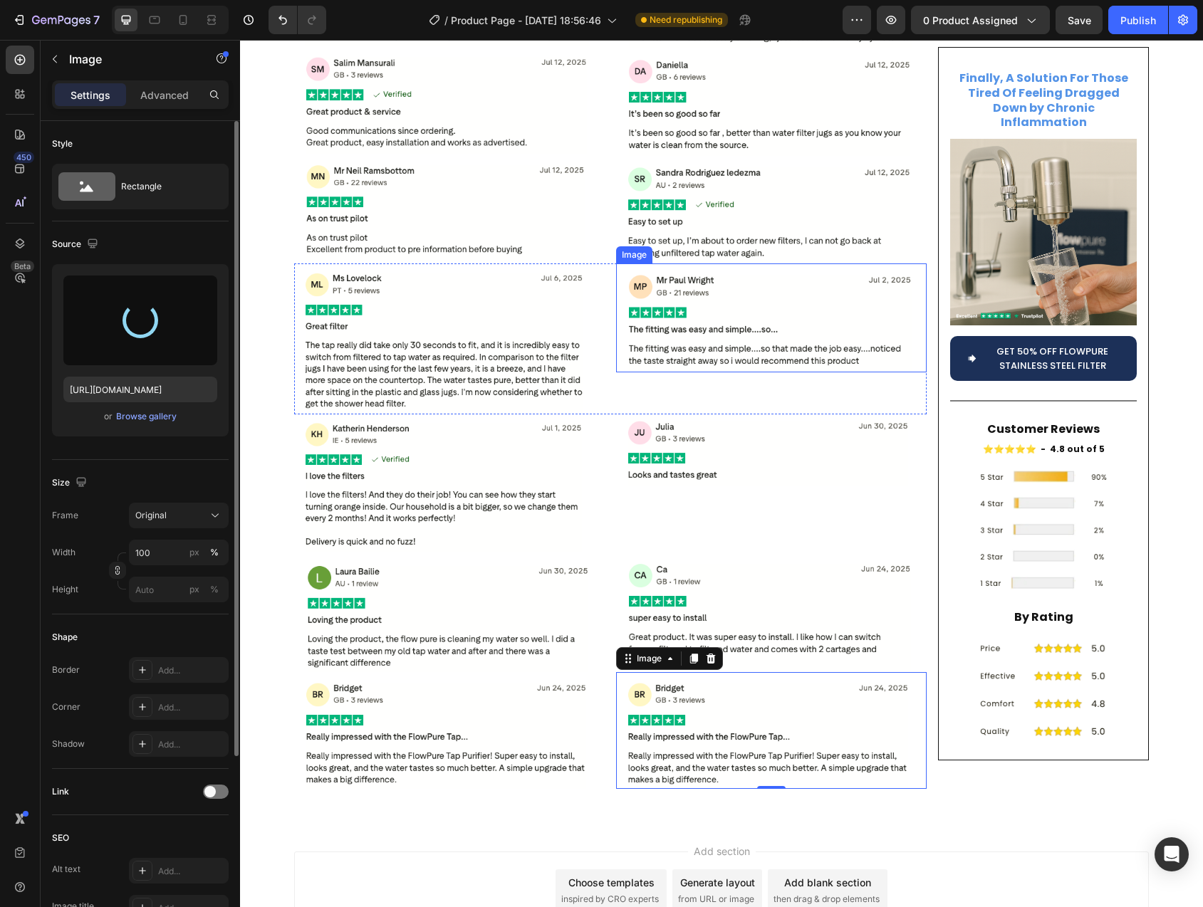
type input "https://cdn.shopify.com/s/files/1/0744/9876/9163/files/gempages_547265743364817…"
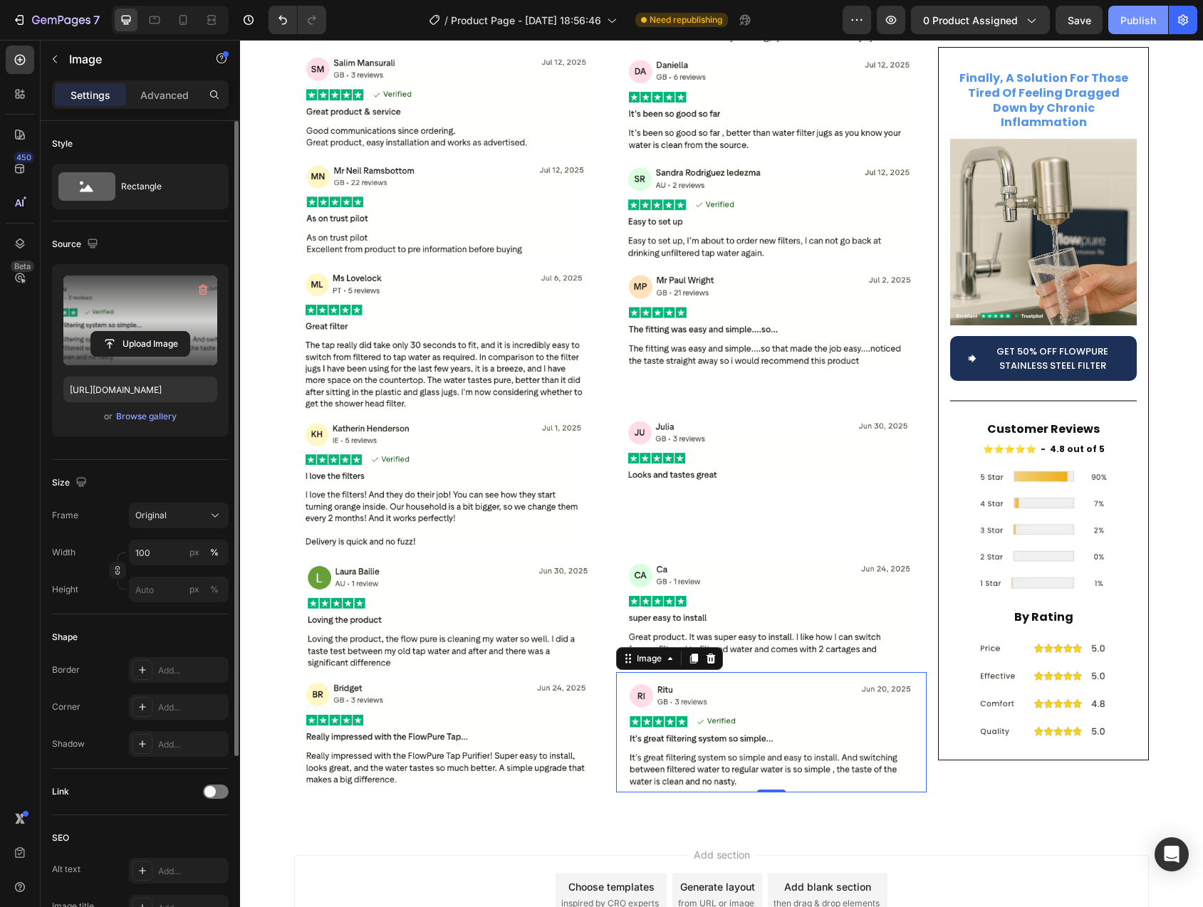
click at [1120, 22] on button "Publish" at bounding box center [1138, 20] width 60 height 28
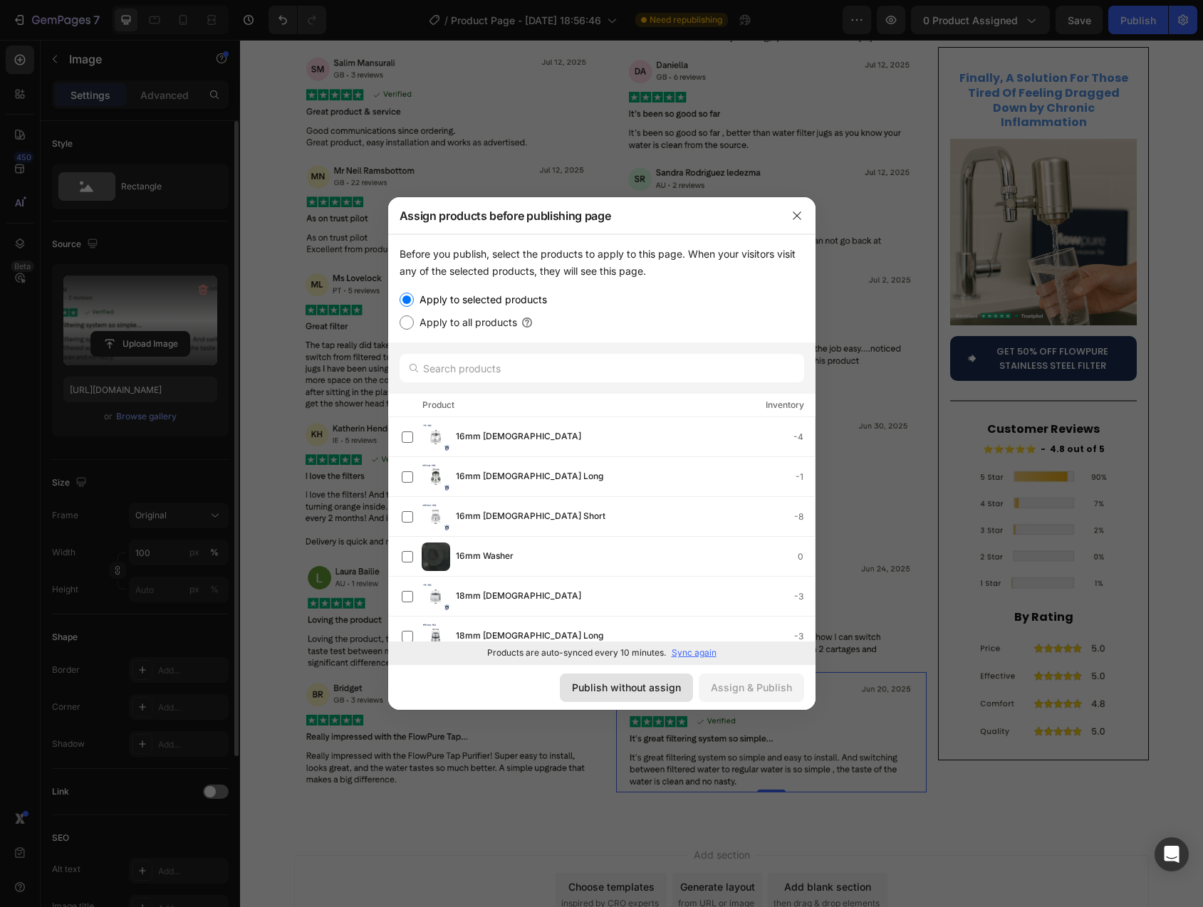
click at [603, 685] on div "Publish without assign" at bounding box center [626, 687] width 109 height 15
